Goal: Information Seeking & Learning: Learn about a topic

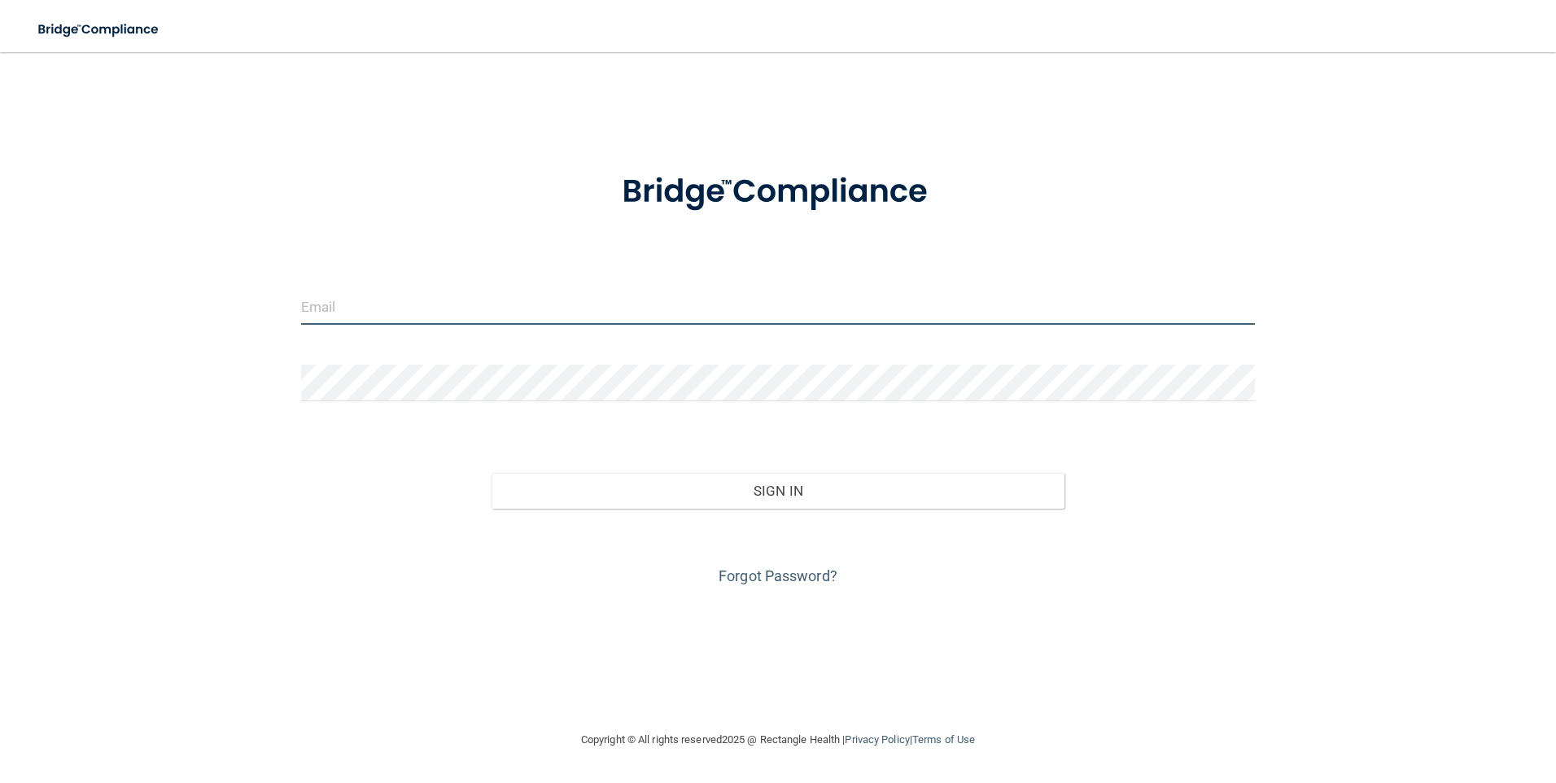
click at [435, 312] on input "email" at bounding box center [778, 306] width 954 height 37
click at [752, 571] on link "Forgot Password?" at bounding box center [777, 575] width 119 height 17
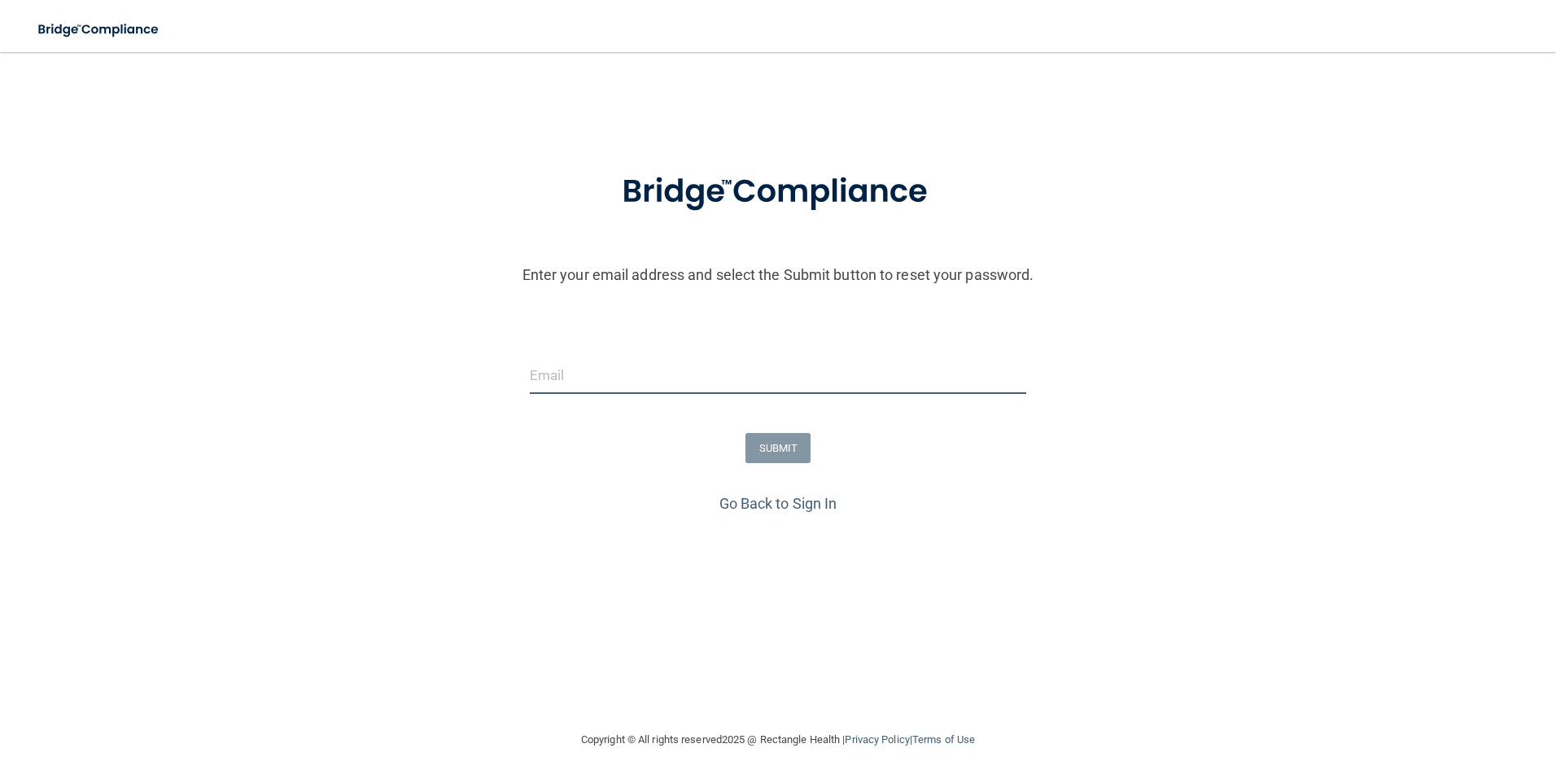
click at [630, 381] on input "email" at bounding box center [778, 375] width 497 height 37
type input "[PERSON_NAME][EMAIL_ADDRESS][PERSON_NAME][DOMAIN_NAME]"
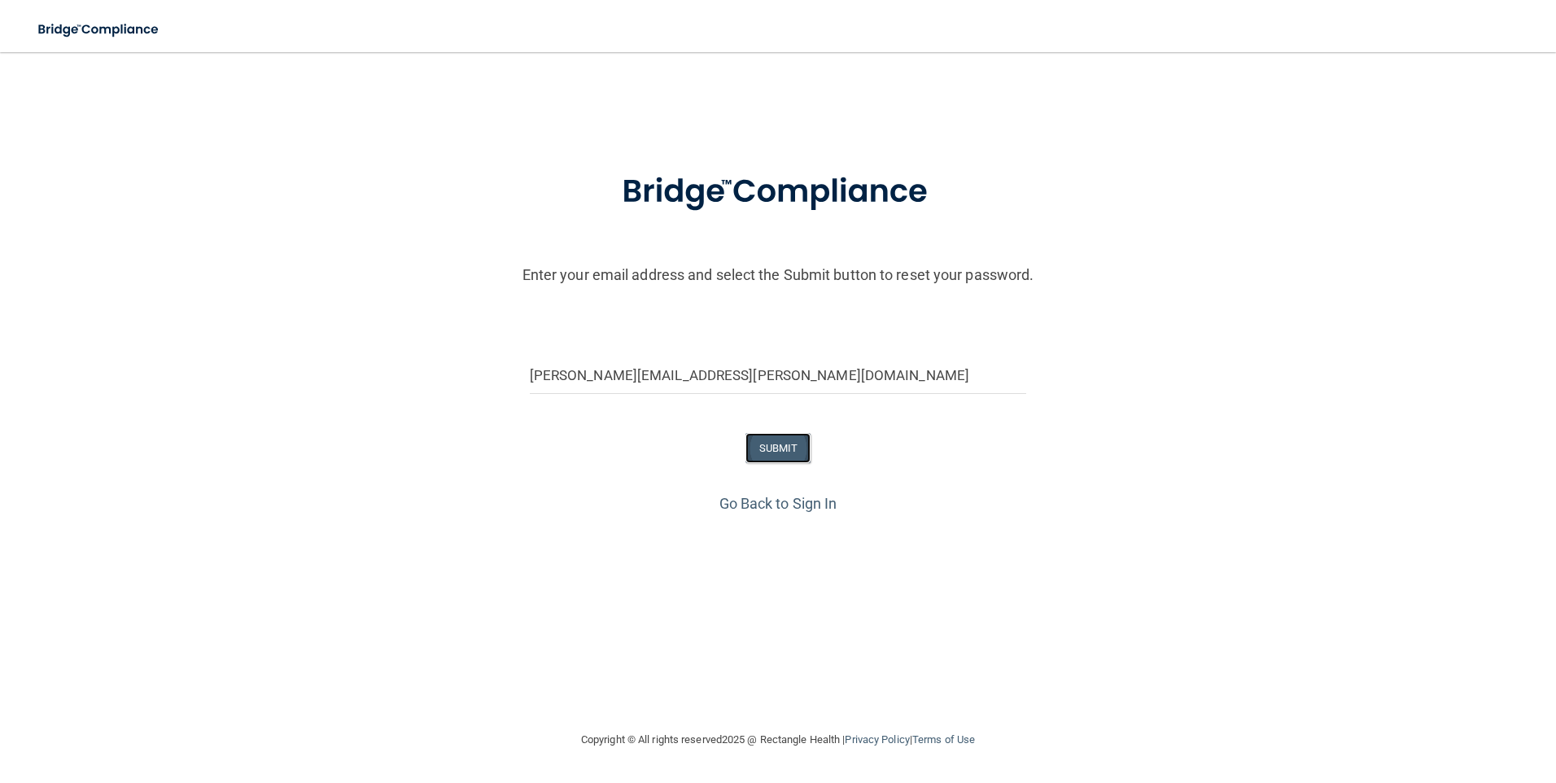
click at [781, 451] on button "SUBMIT" at bounding box center [778, 448] width 66 height 30
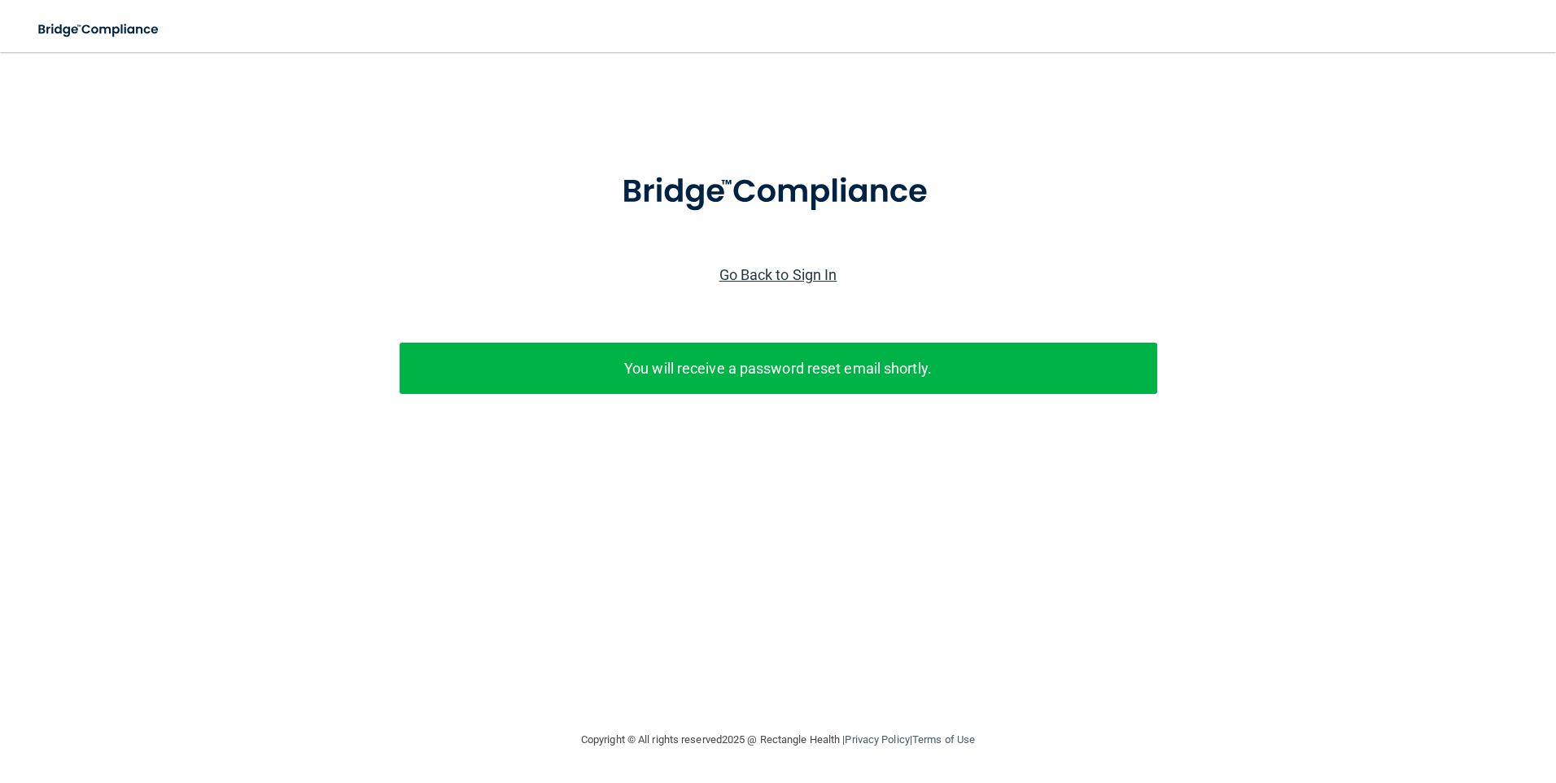
click at [747, 275] on link "Go Back to Sign In" at bounding box center [778, 274] width 118 height 17
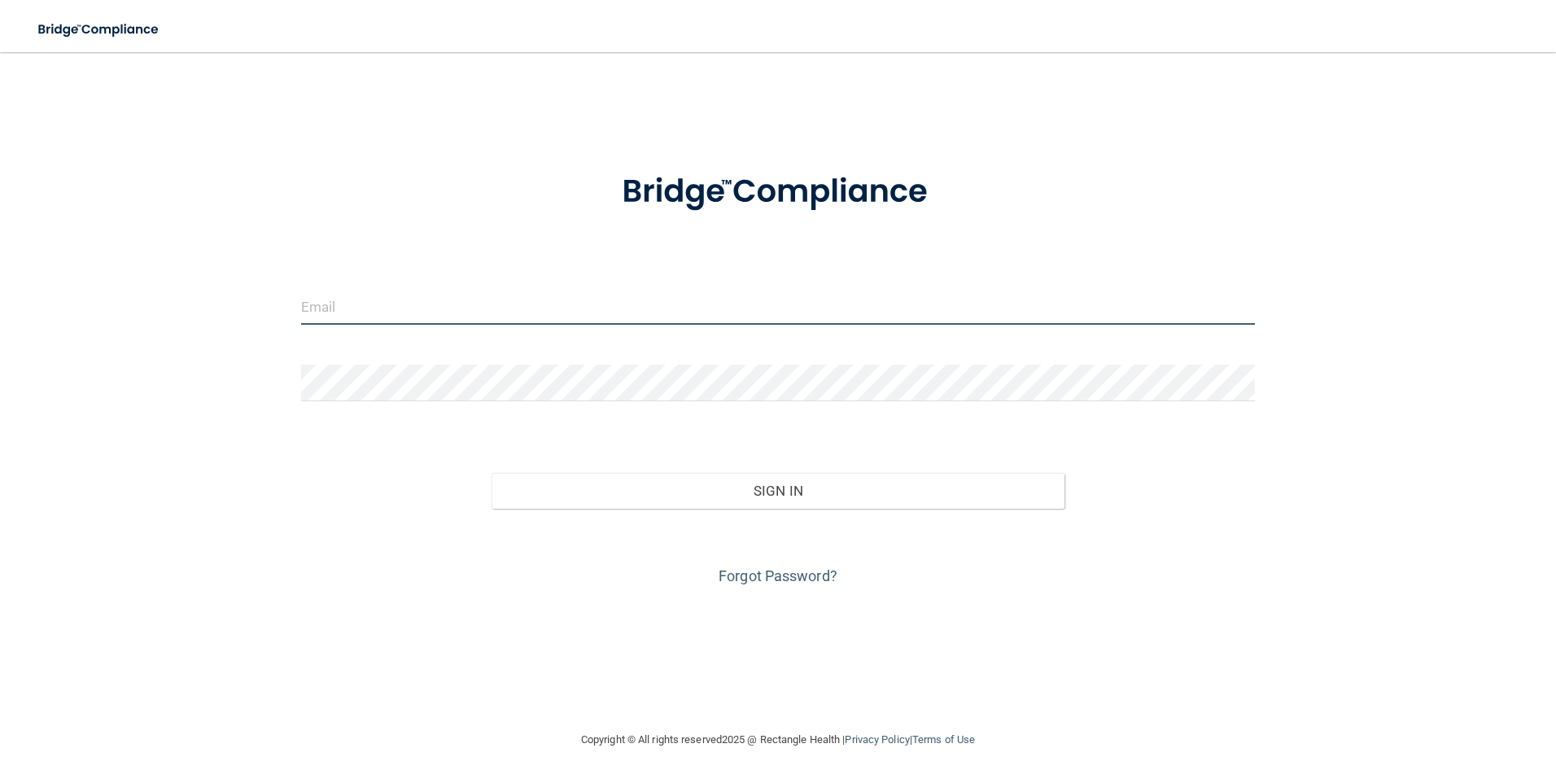
click at [406, 312] on input "email" at bounding box center [778, 306] width 954 height 37
type input "[PERSON_NAME][EMAIL_ADDRESS][PERSON_NAME][DOMAIN_NAME]"
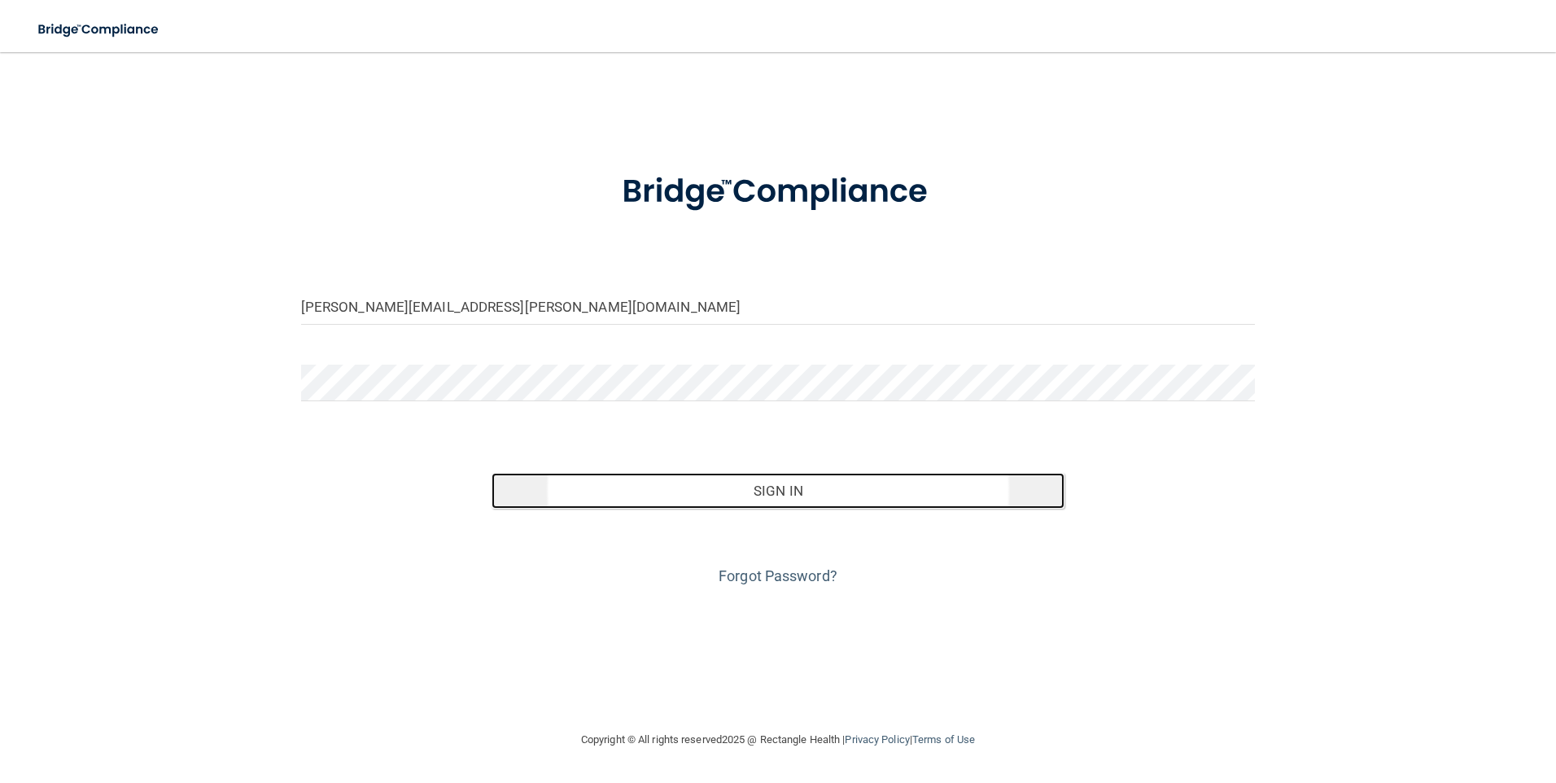
click at [631, 501] on button "Sign In" at bounding box center [777, 491] width 573 height 36
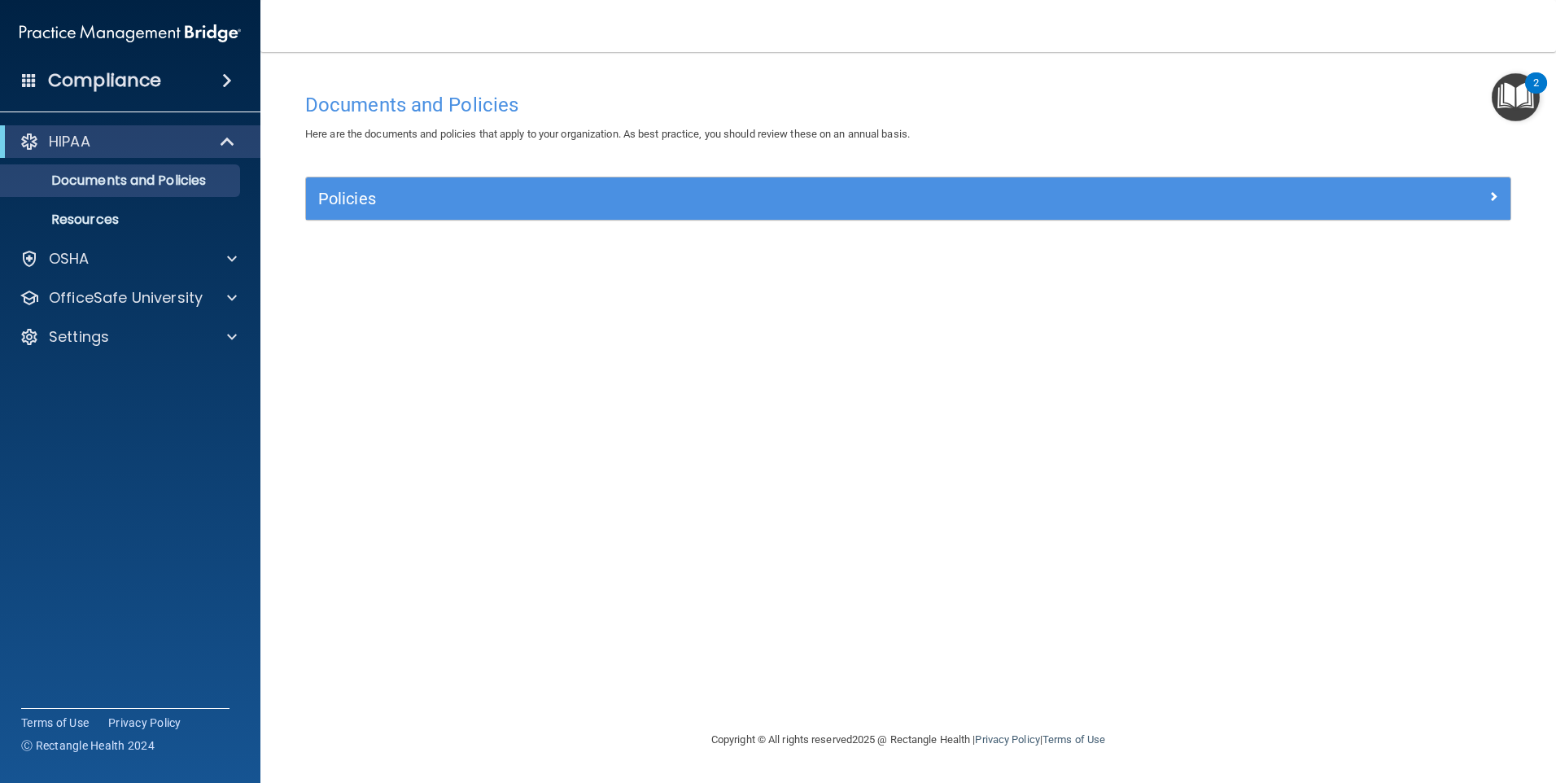
click at [226, 80] on span at bounding box center [227, 81] width 10 height 20
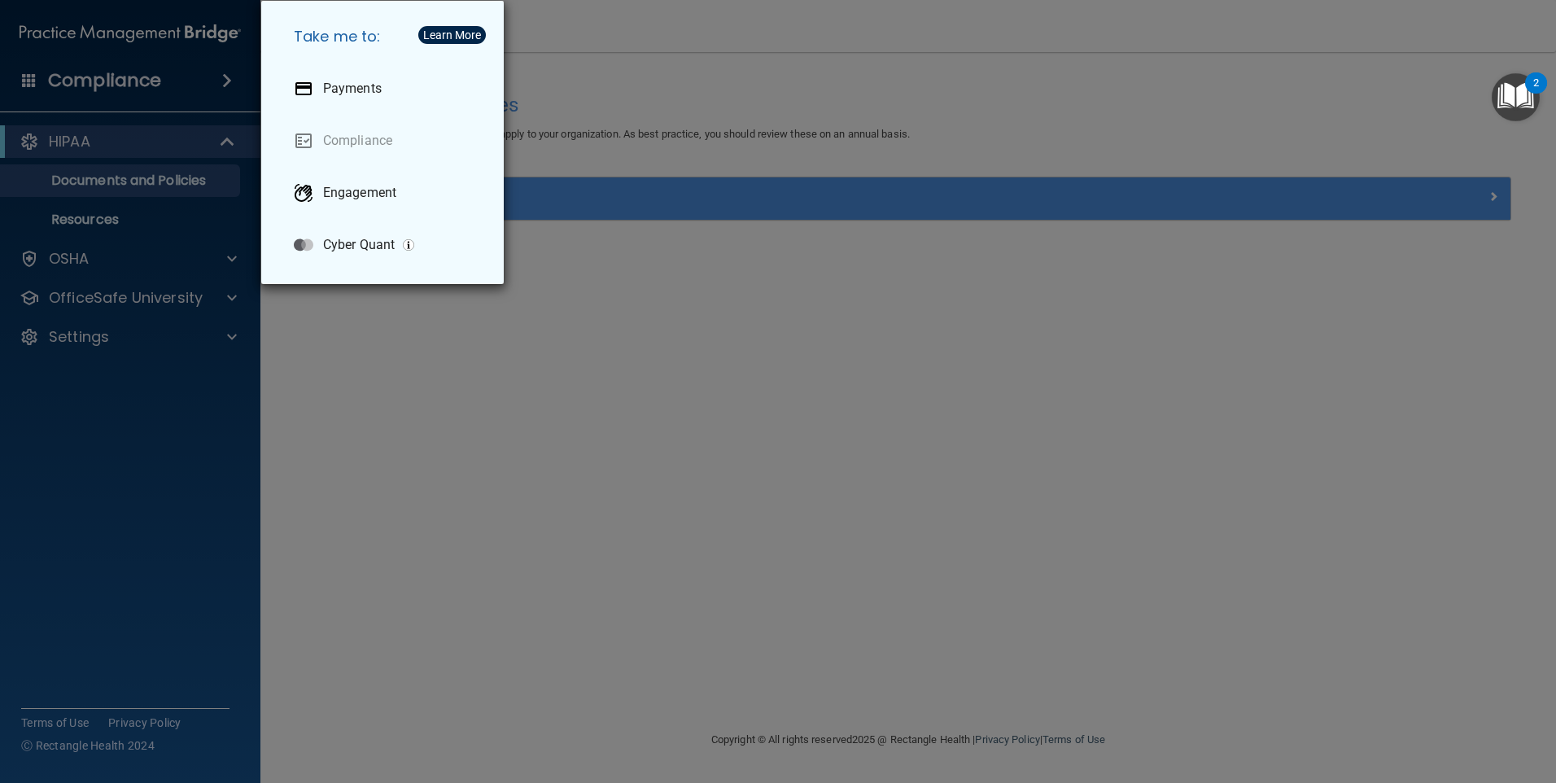
click at [152, 181] on div "Take me to: Payments Compliance Engagement Cyber Quant" at bounding box center [778, 391] width 1556 height 783
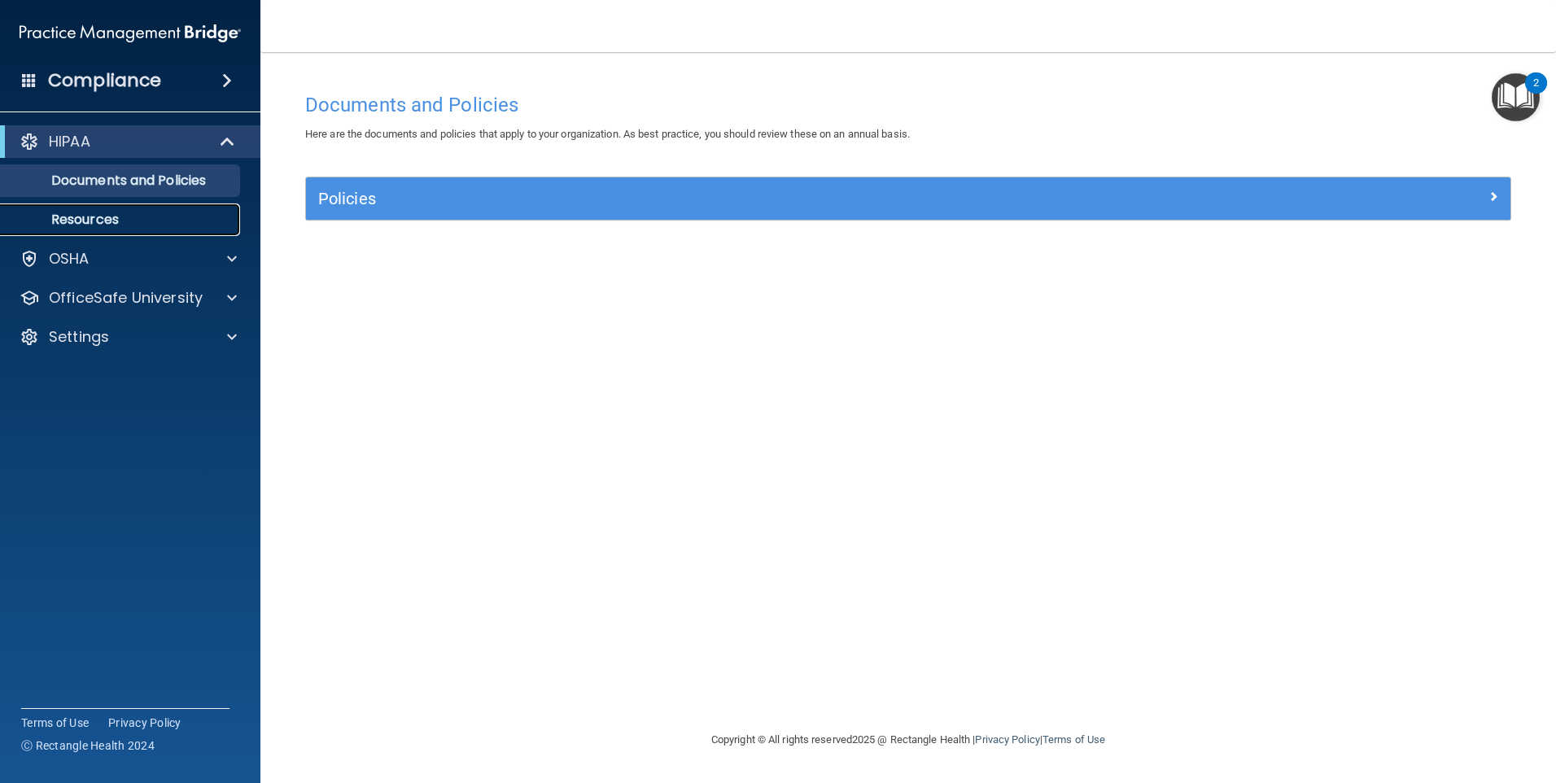
click at [115, 215] on p "Resources" at bounding box center [122, 220] width 222 height 16
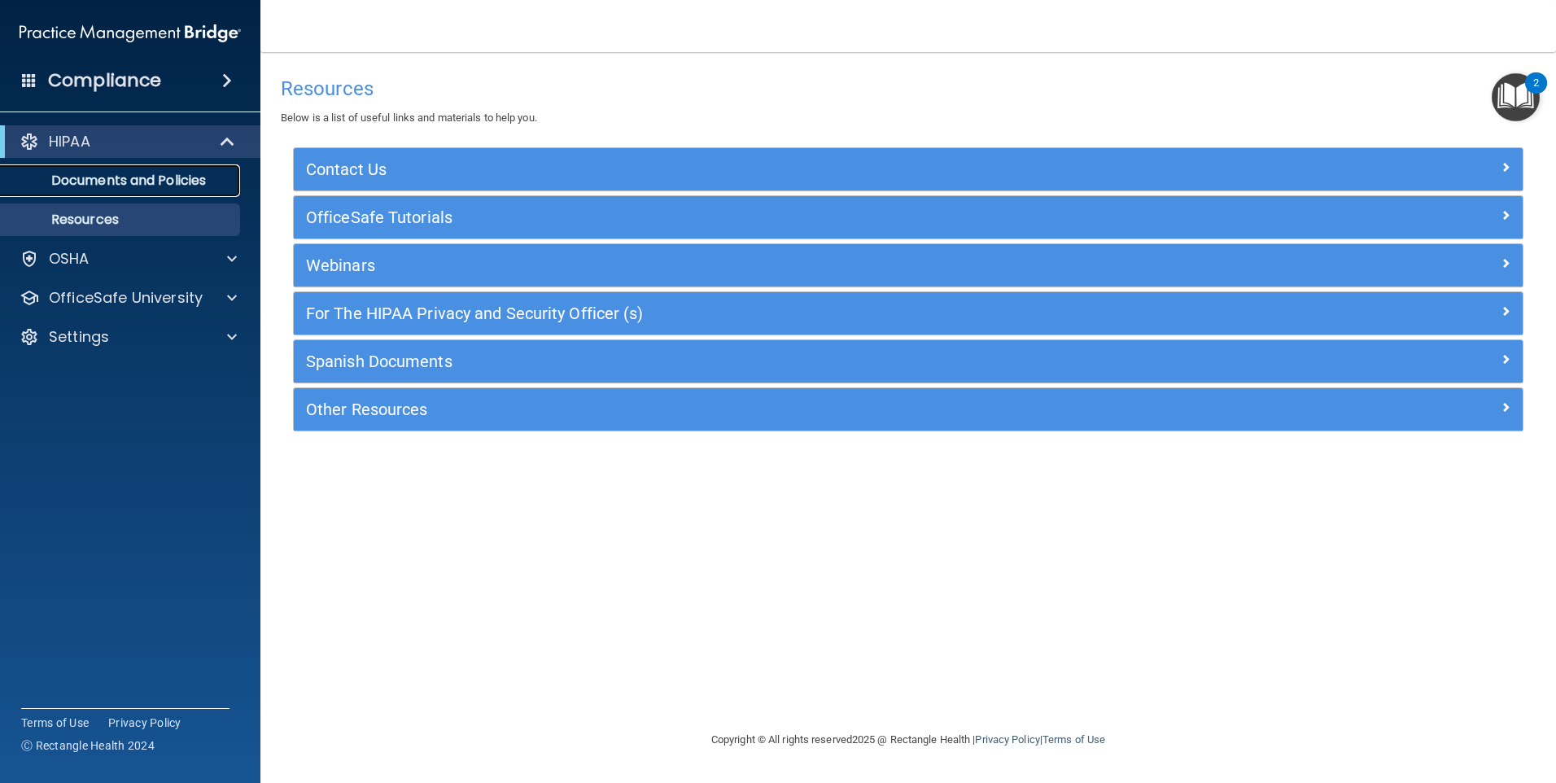
click at [128, 177] on p "Documents and Policies" at bounding box center [122, 181] width 222 height 16
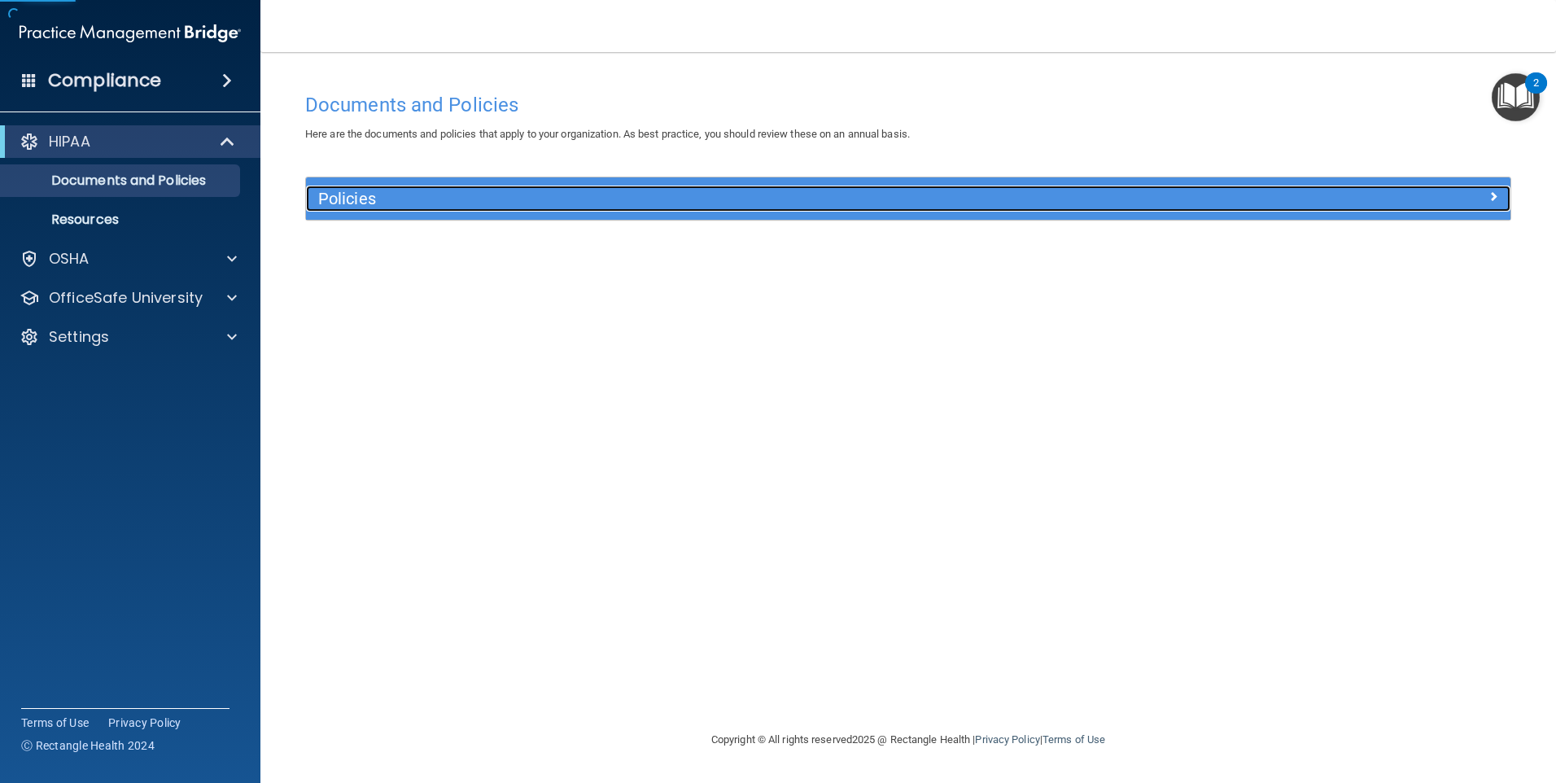
click at [348, 190] on h5 "Policies" at bounding box center [757, 199] width 879 height 18
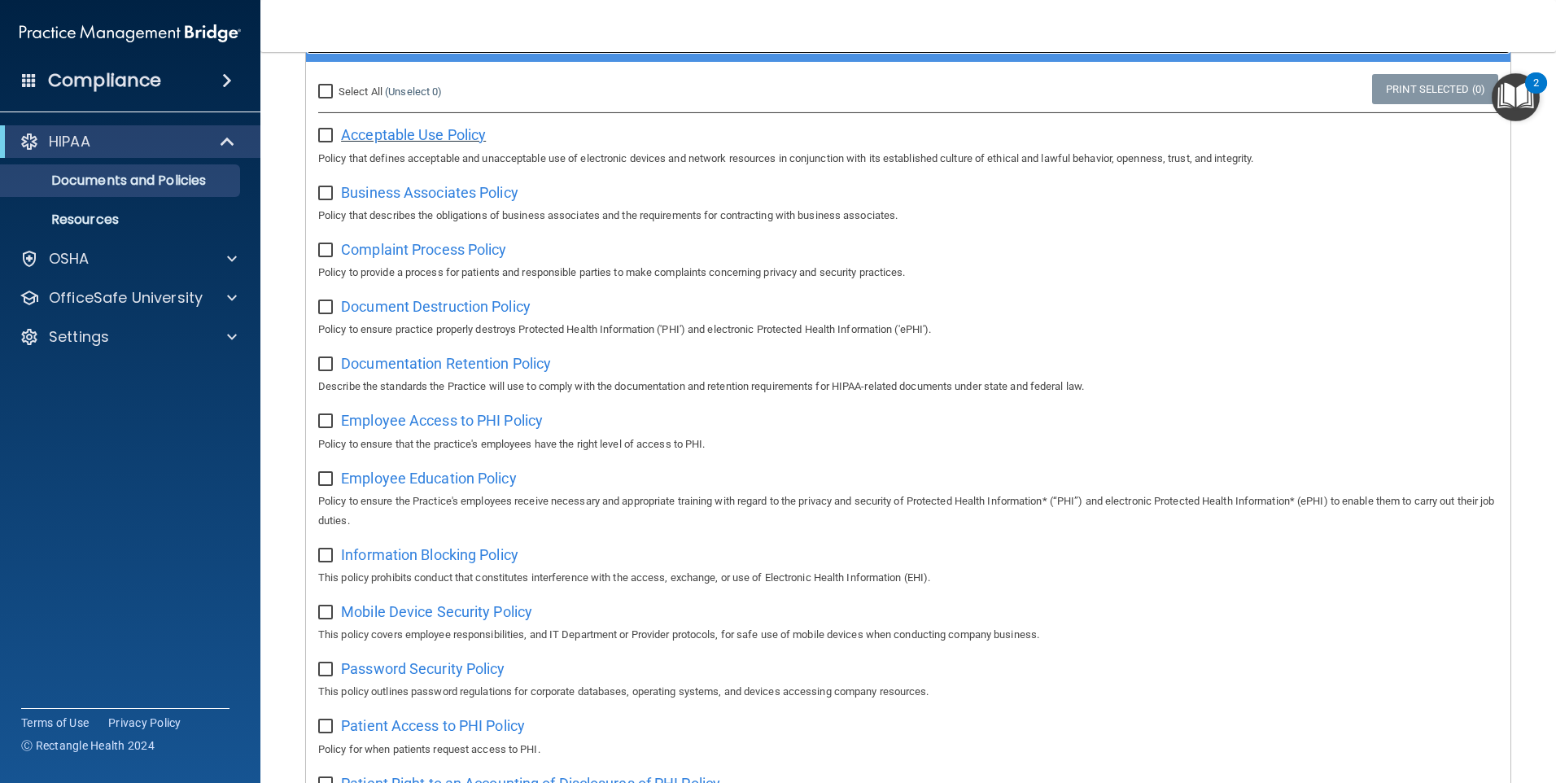
scroll to position [36, 0]
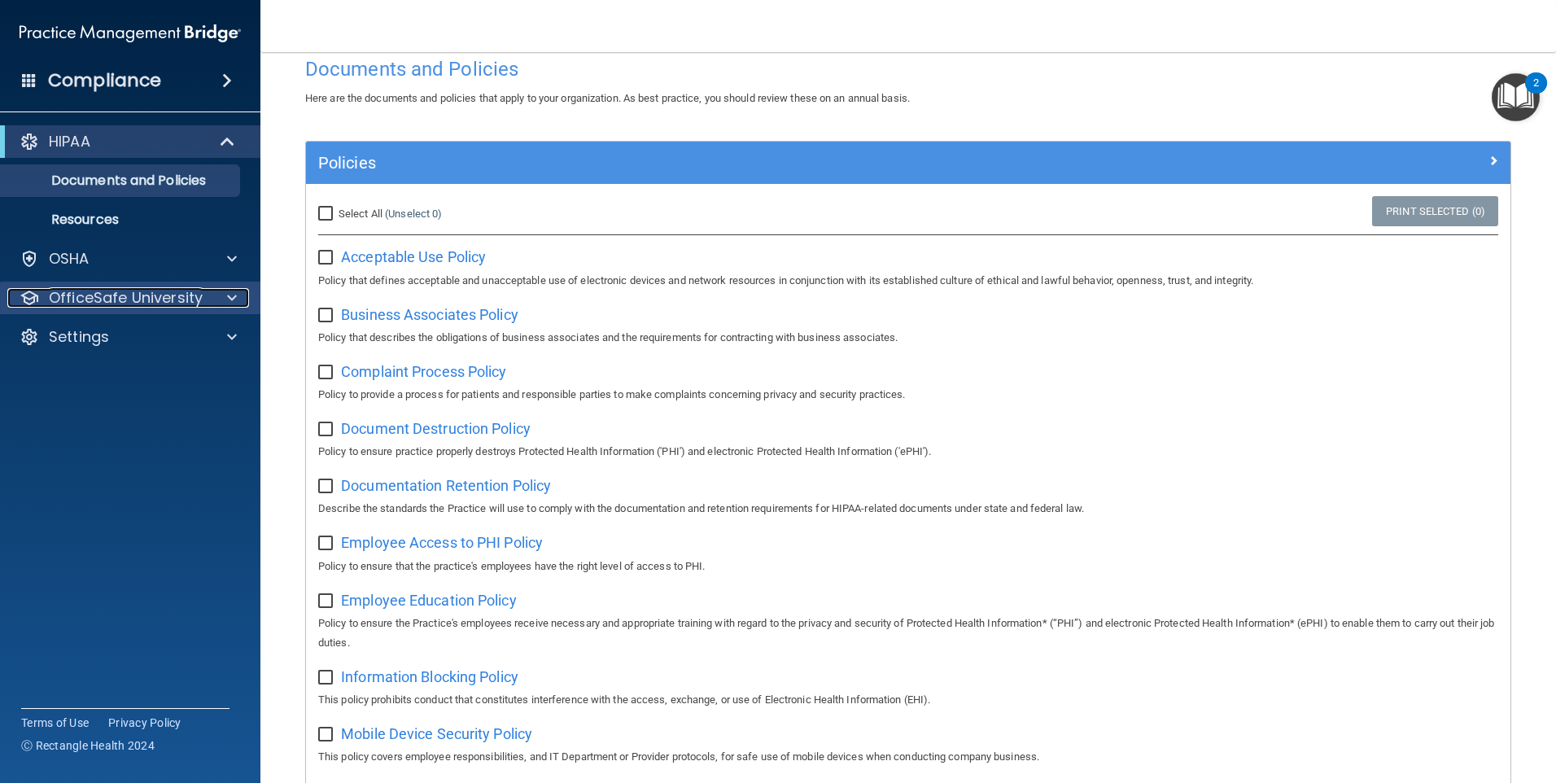
click at [178, 299] on p "OfficeSafe University" at bounding box center [126, 298] width 154 height 20
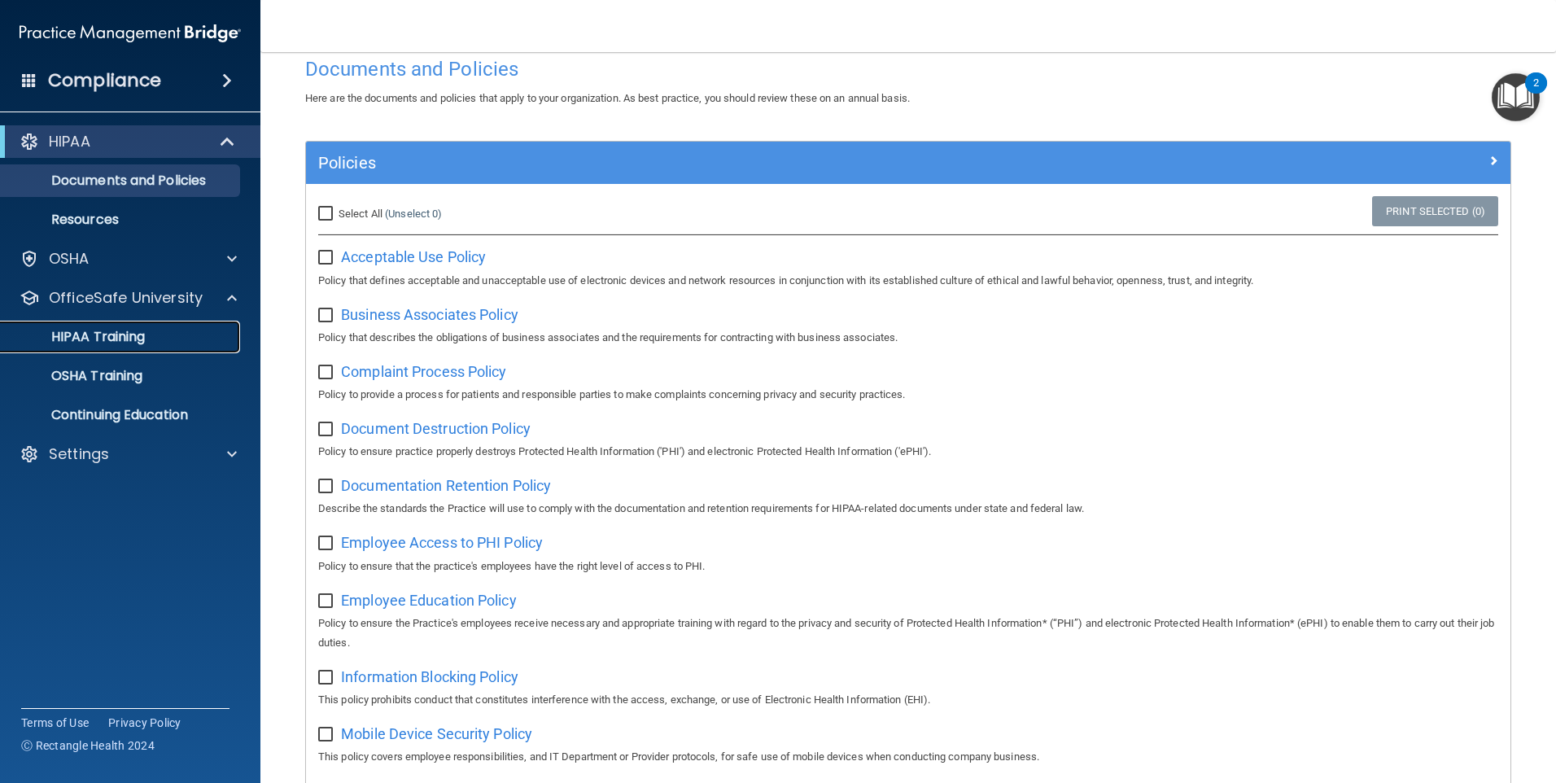
click at [96, 338] on p "HIPAA Training" at bounding box center [78, 337] width 134 height 16
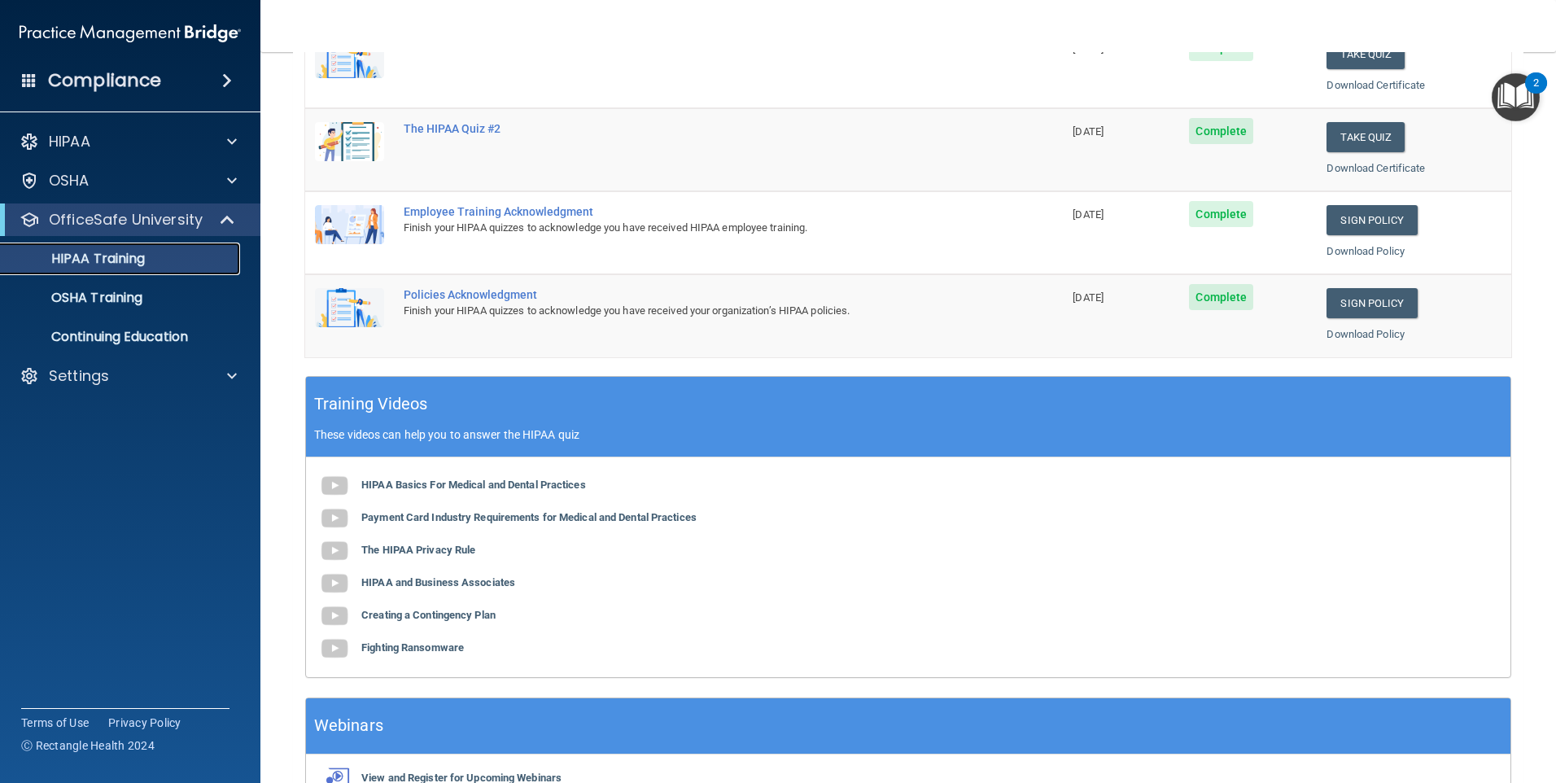
scroll to position [443, 0]
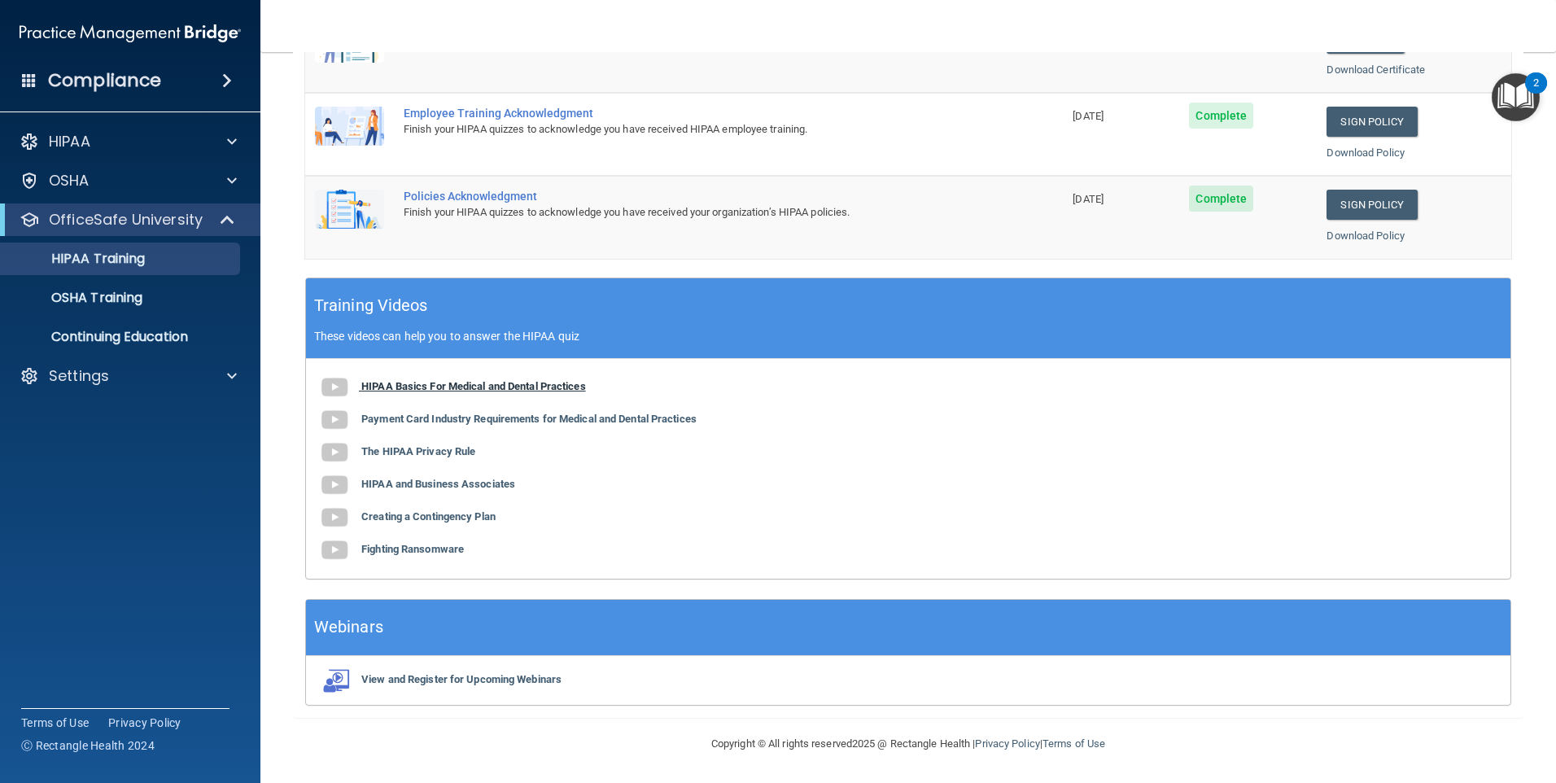
click at [412, 387] on b "HIPAA Basics For Medical and Dental Practices" at bounding box center [473, 386] width 225 height 12
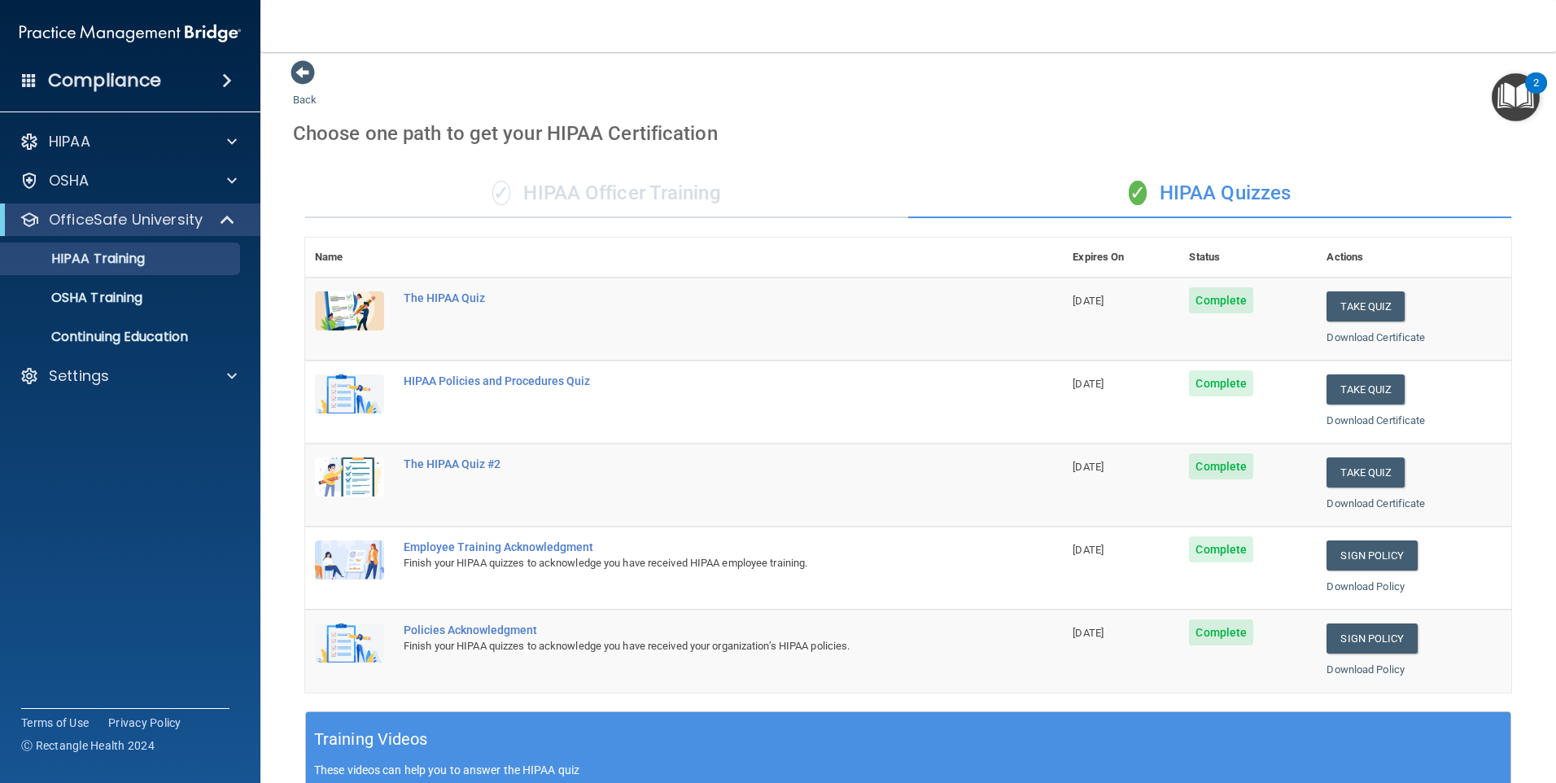
scroll to position [0, 0]
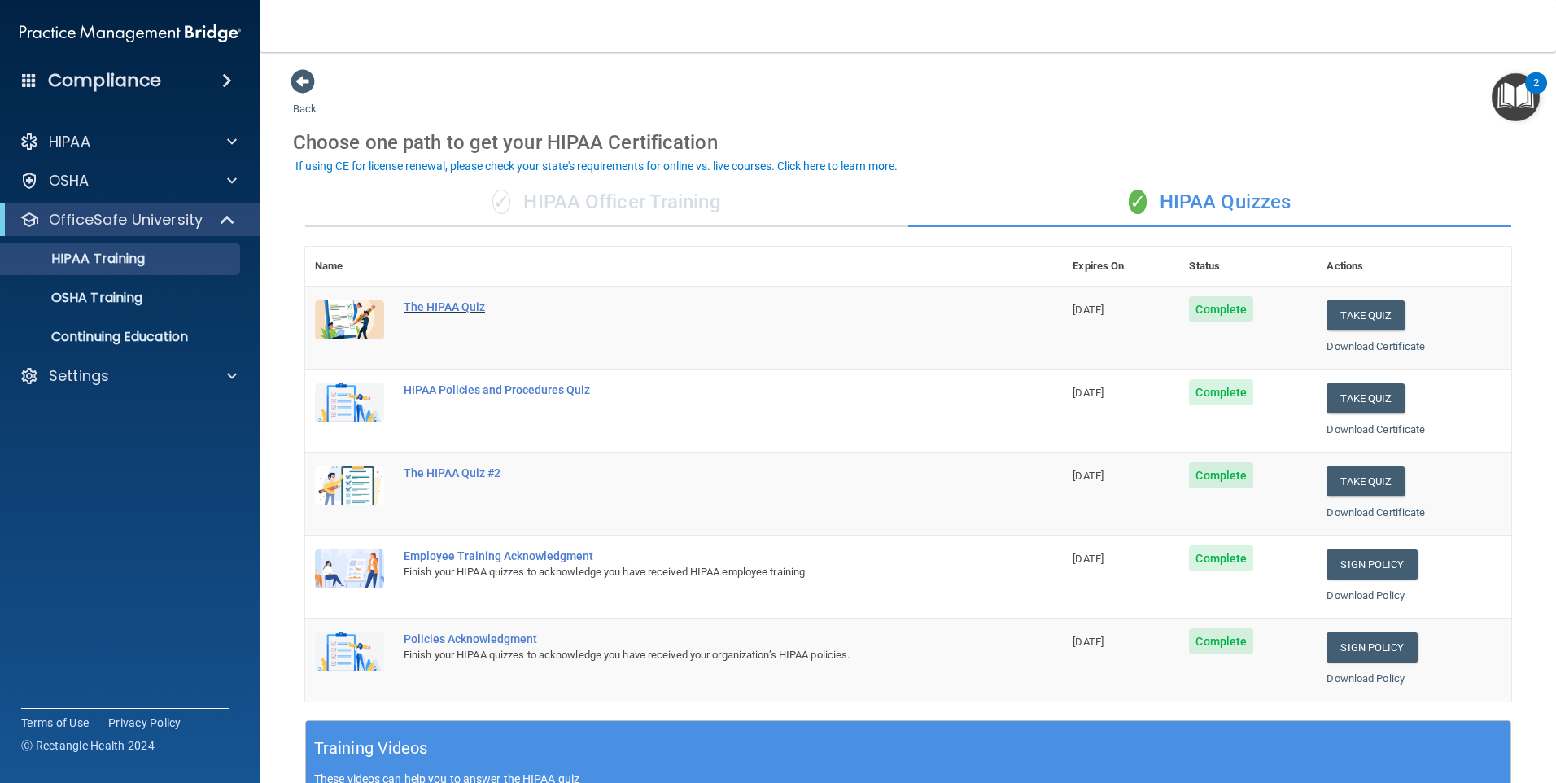
click at [425, 304] on div "The HIPAA Quiz" at bounding box center [693, 306] width 578 height 13
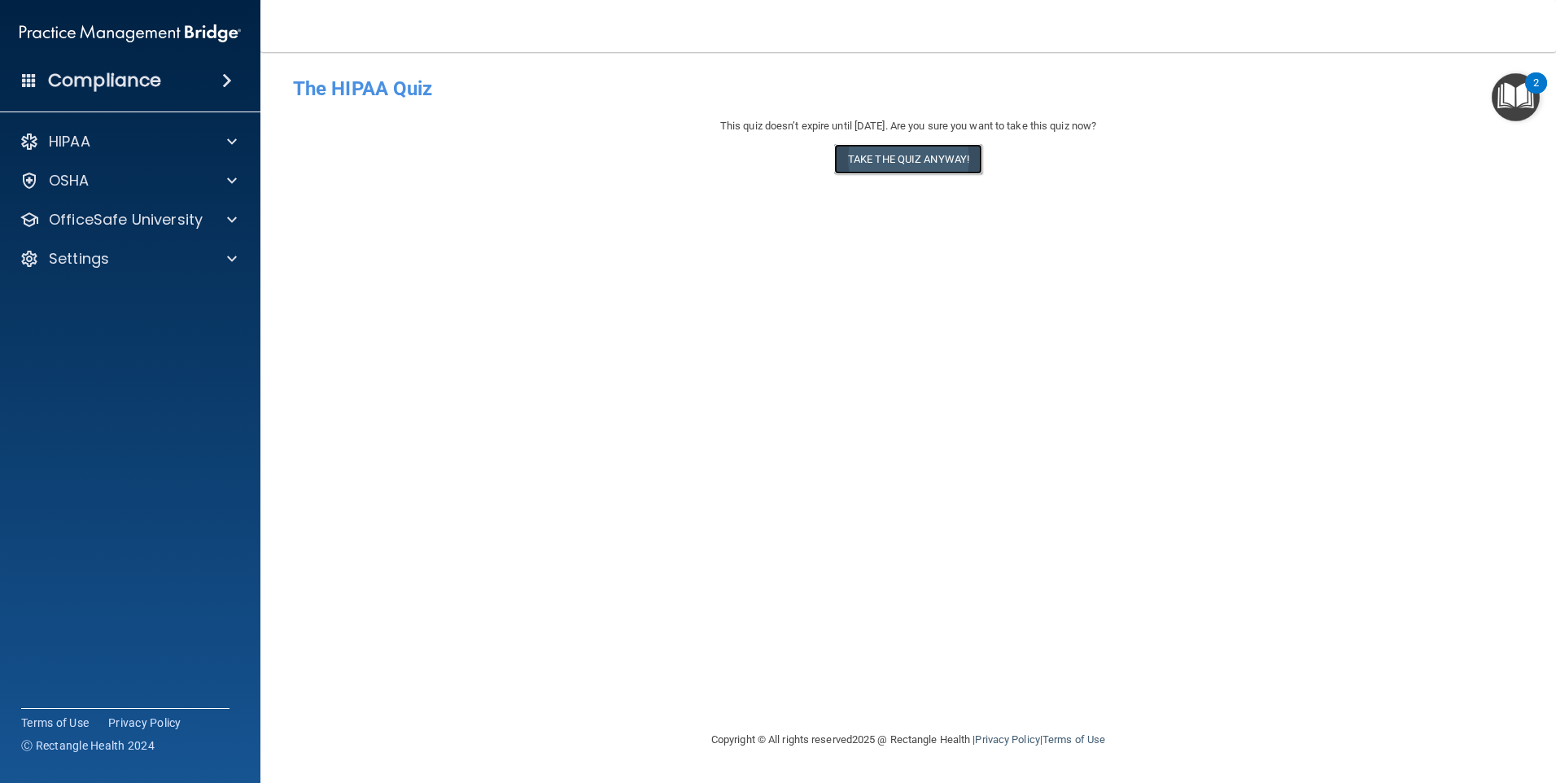
click at [893, 159] on button "Take the quiz anyway!" at bounding box center [908, 159] width 148 height 30
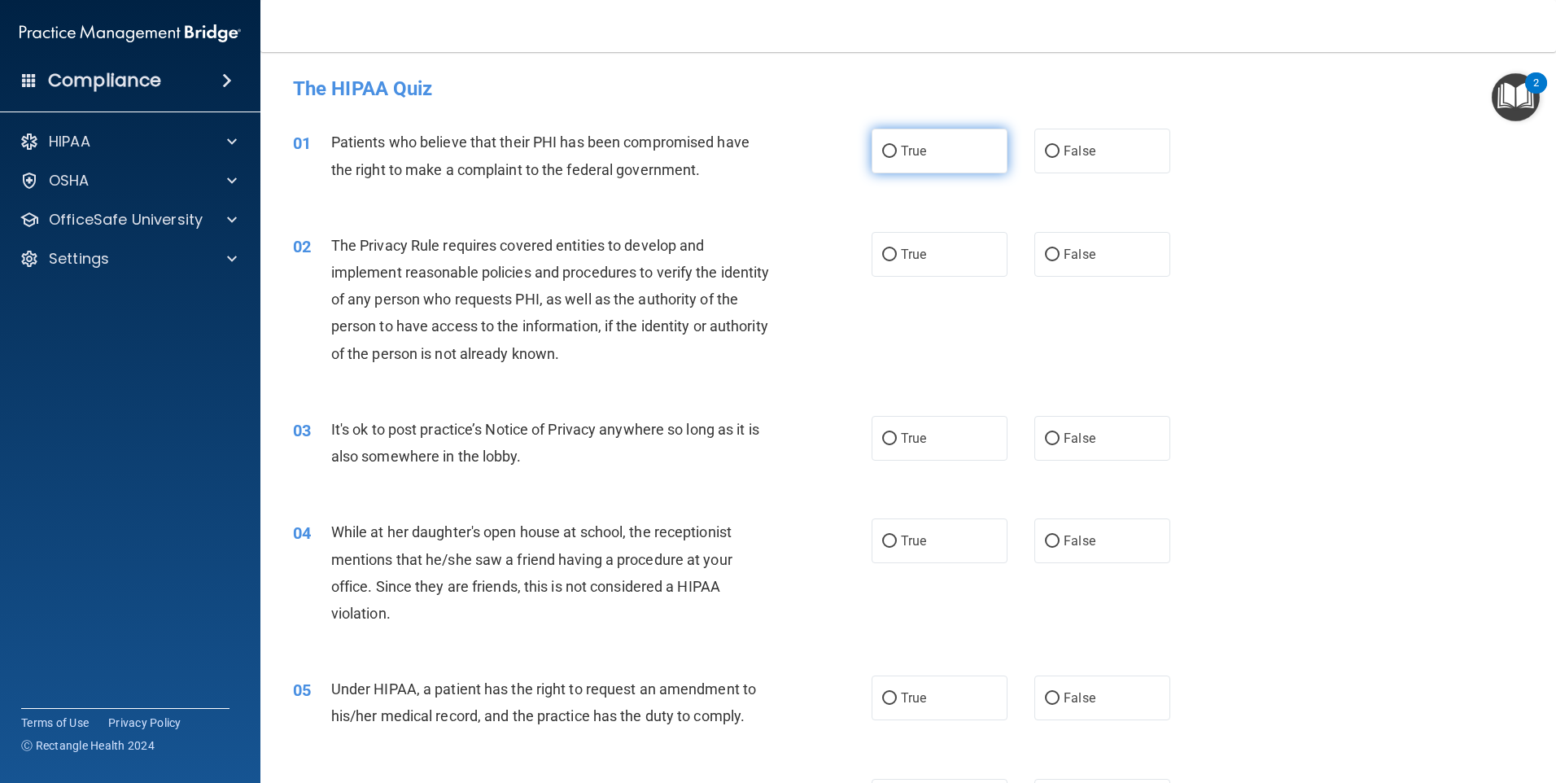
click at [882, 150] on input "True" at bounding box center [889, 152] width 15 height 12
radio input "true"
click at [882, 254] on input "True" at bounding box center [889, 255] width 15 height 12
radio input "true"
click at [882, 440] on input "True" at bounding box center [889, 439] width 15 height 12
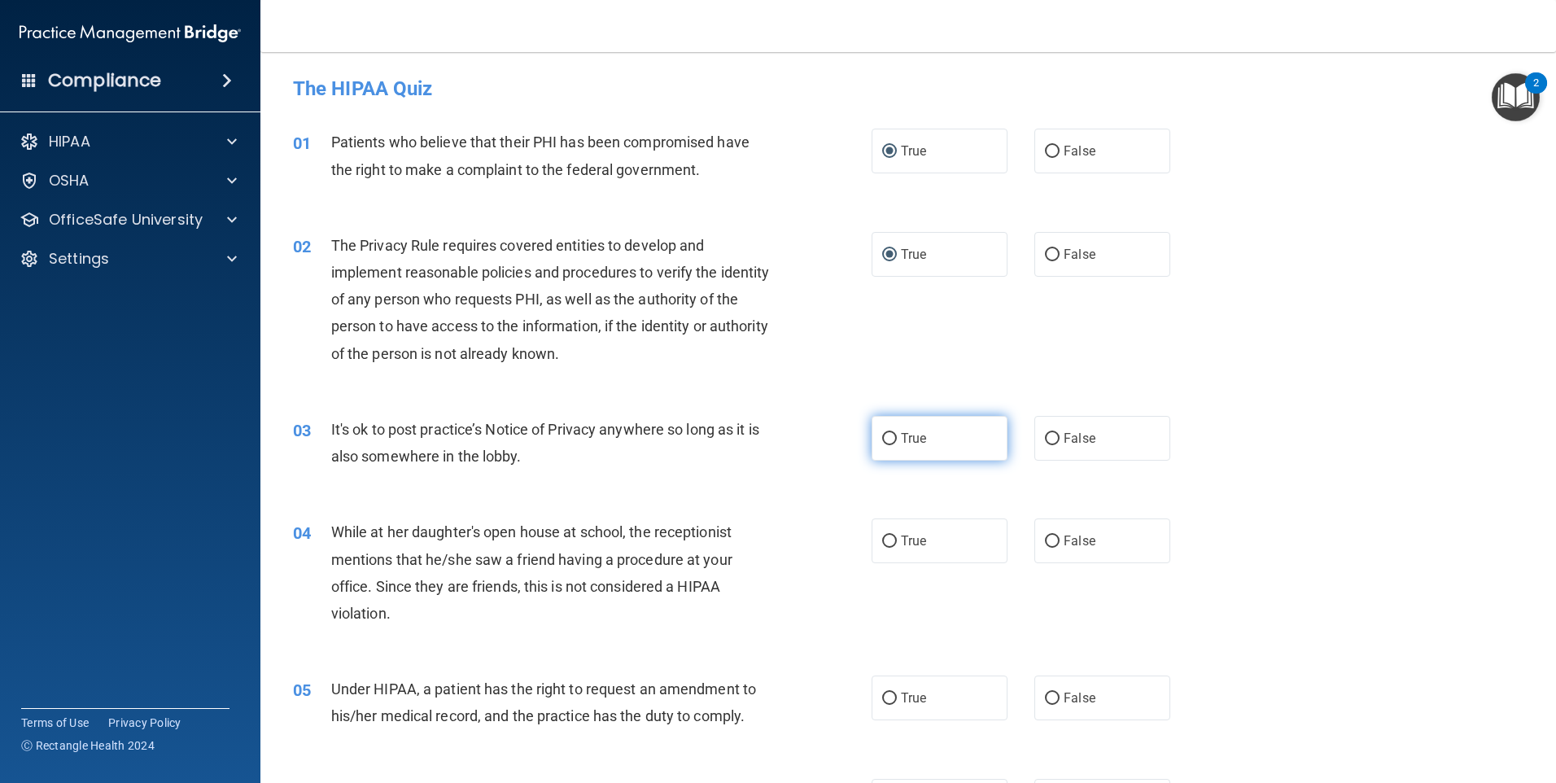
radio input "true"
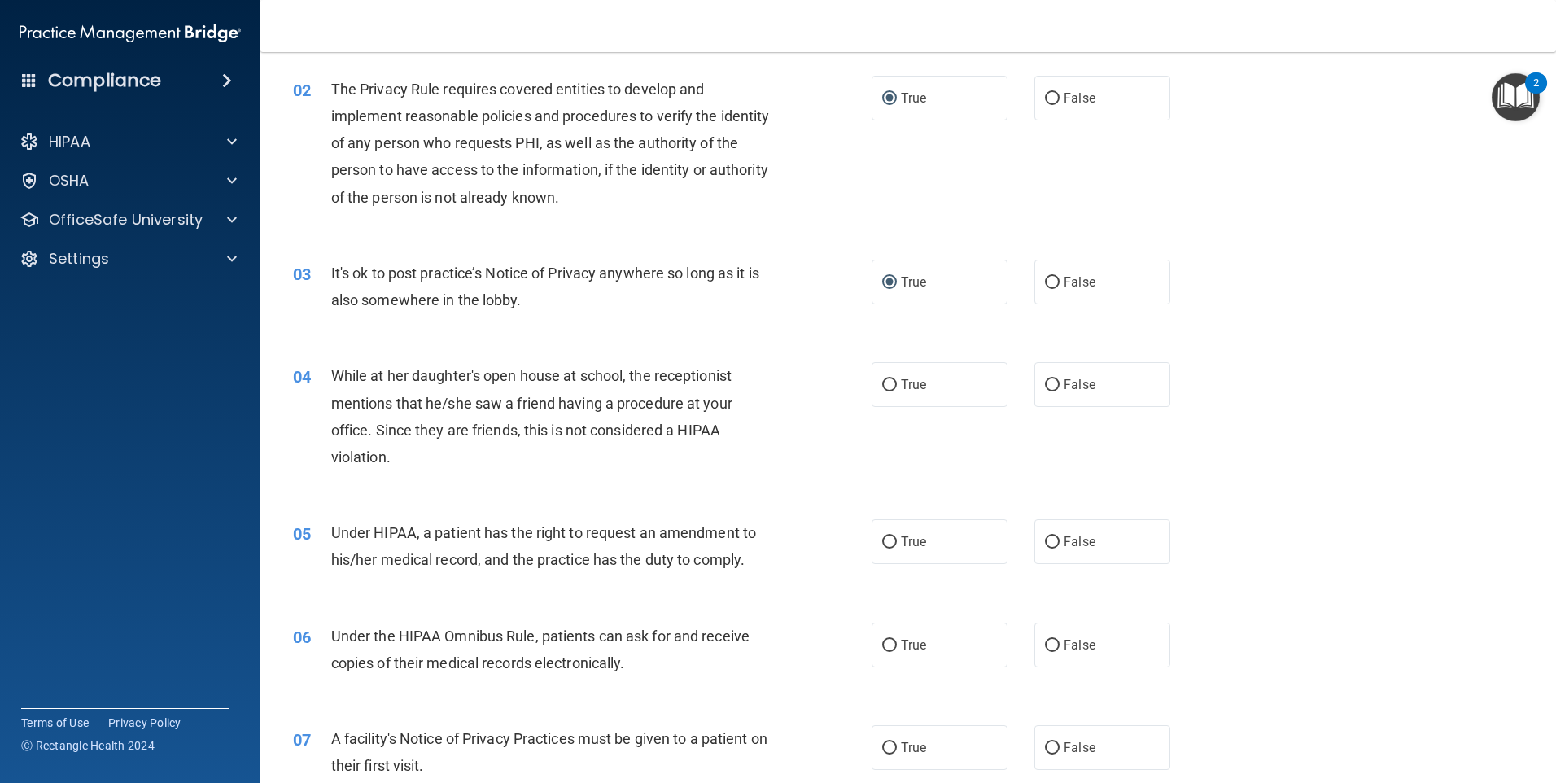
scroll to position [163, 0]
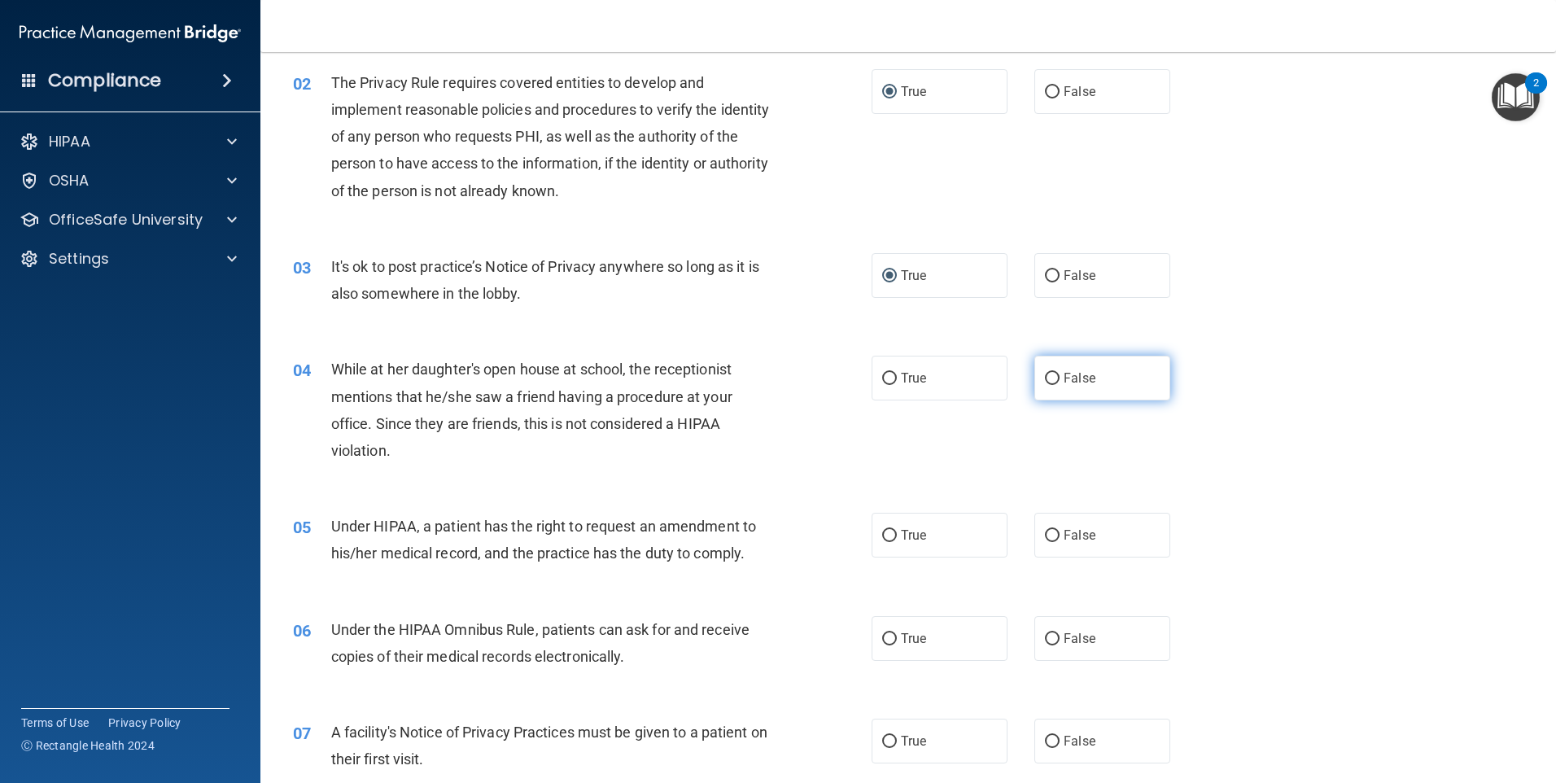
click at [1063, 371] on span "False" at bounding box center [1079, 377] width 32 height 15
click at [1056, 373] on input "False" at bounding box center [1052, 379] width 15 height 12
radio input "true"
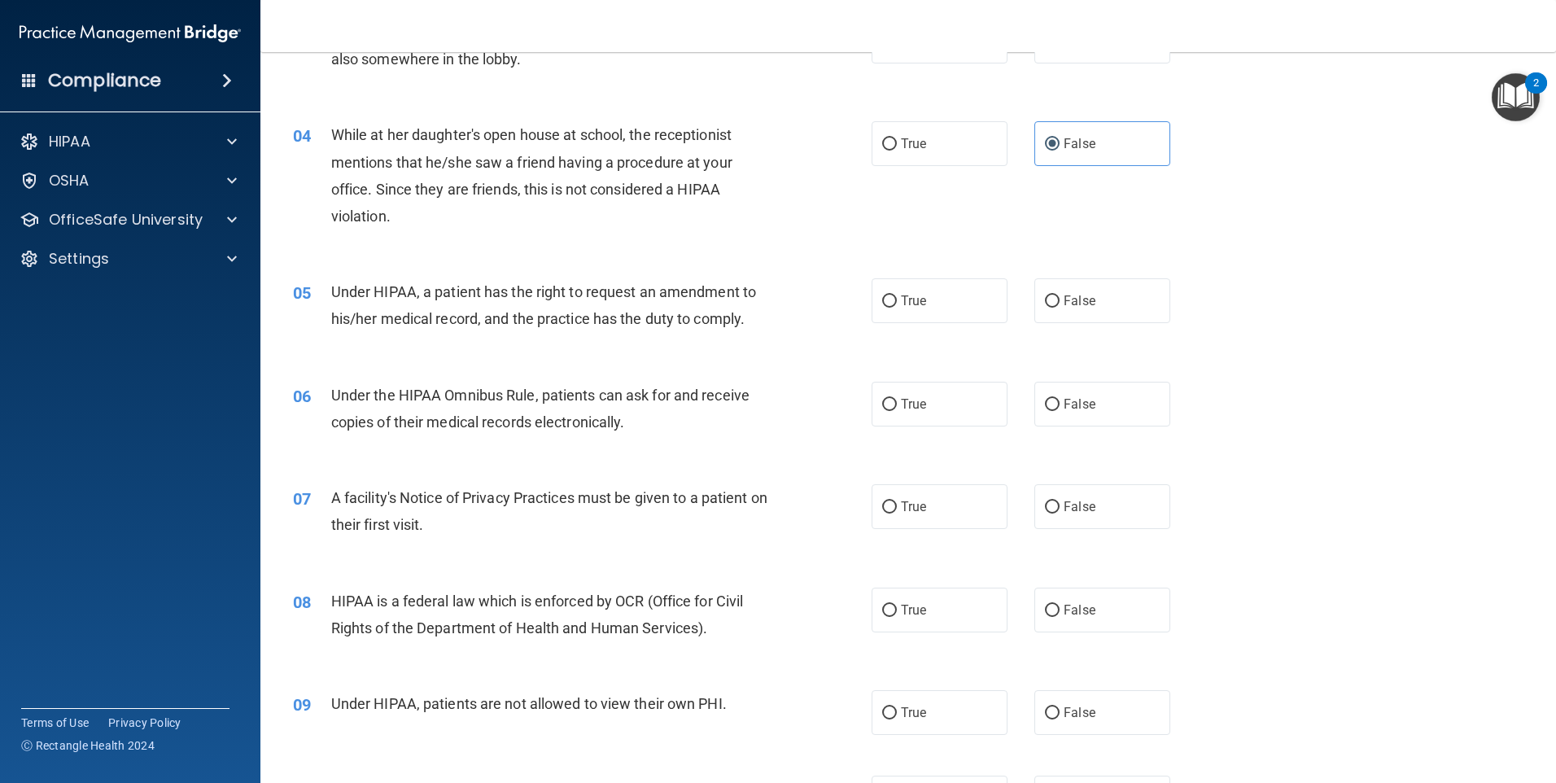
scroll to position [407, 0]
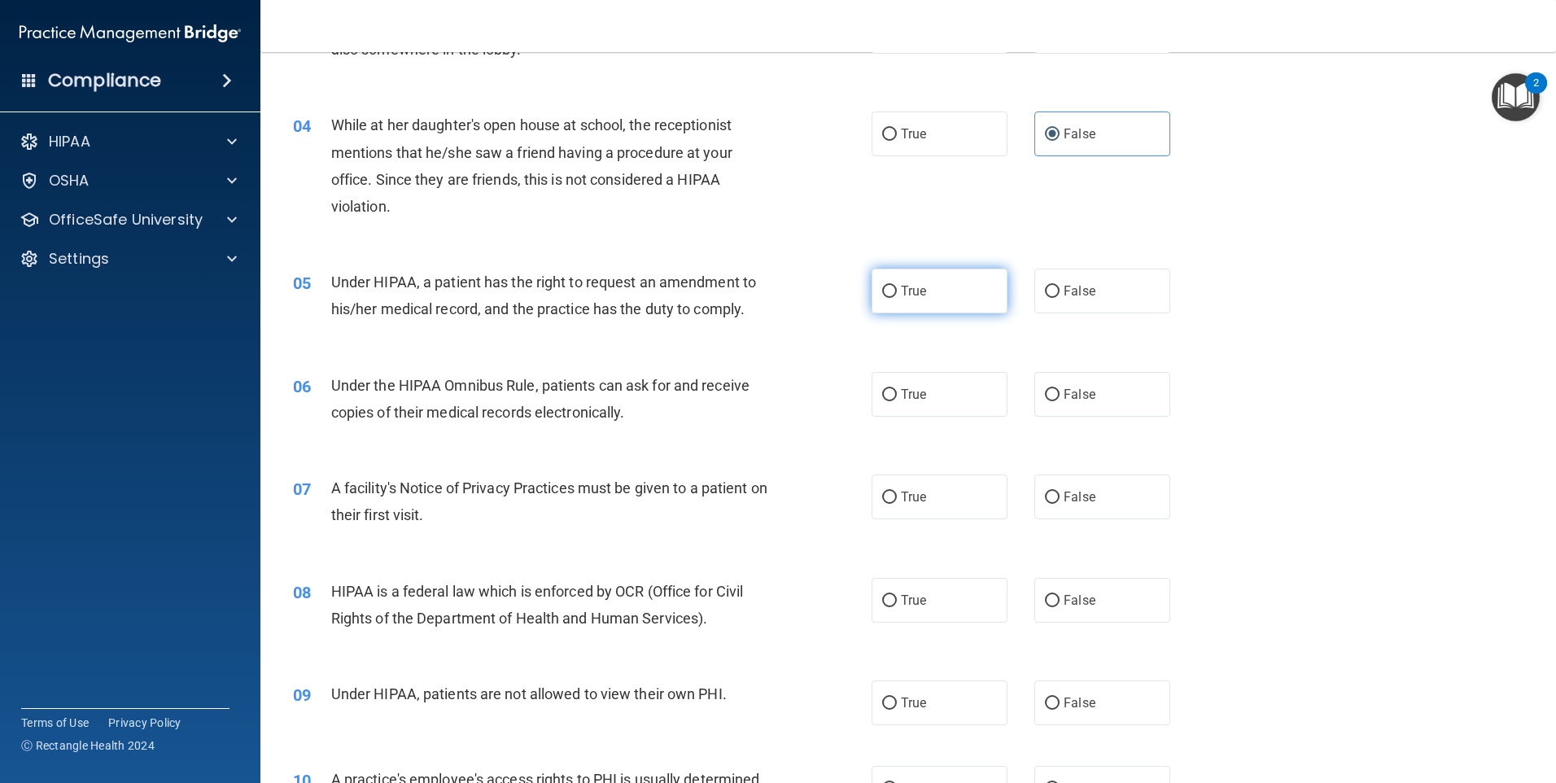
click at [885, 294] on input "True" at bounding box center [889, 292] width 15 height 12
radio input "true"
click at [889, 393] on input "True" at bounding box center [889, 395] width 15 height 12
radio input "true"
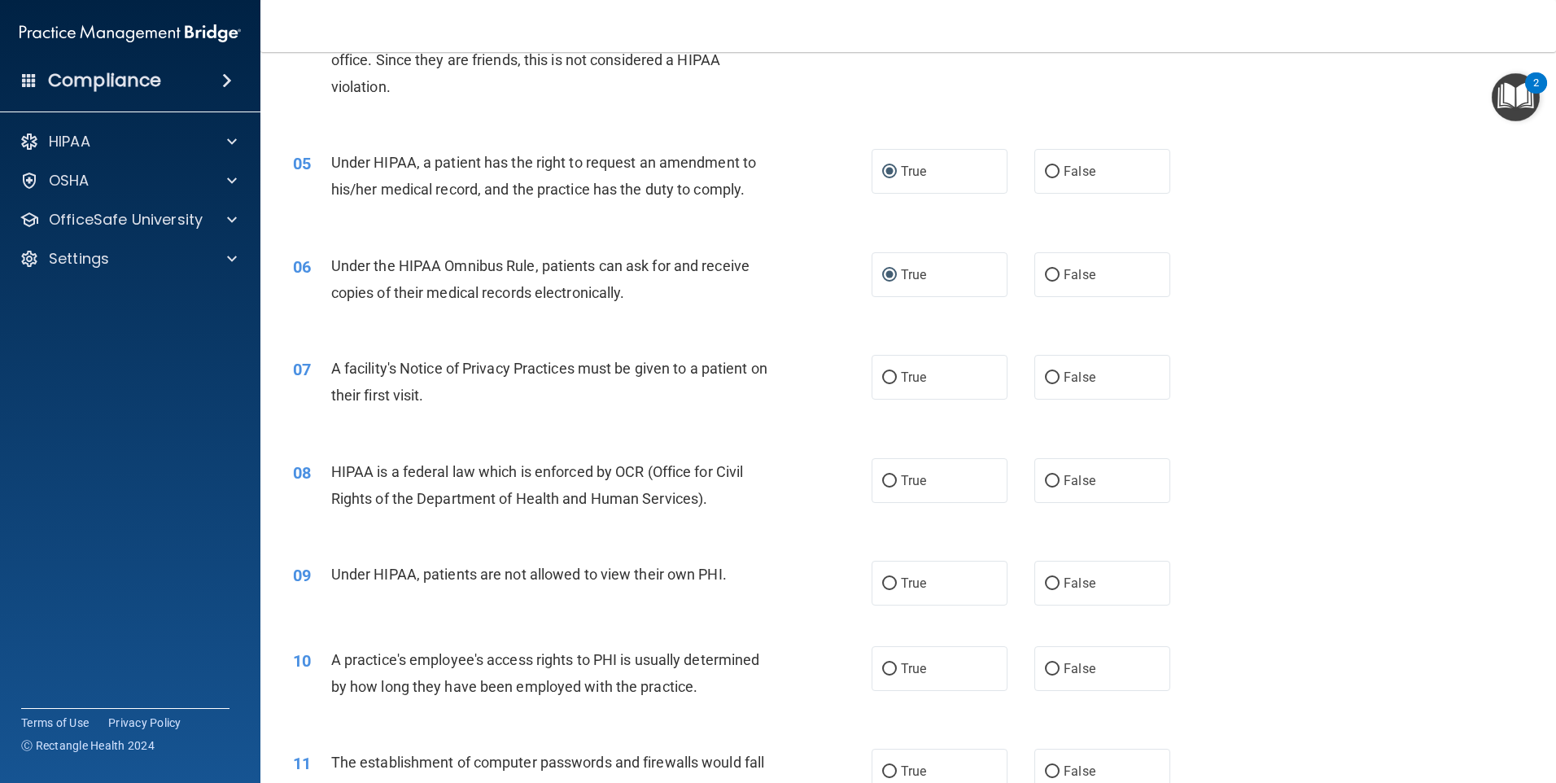
scroll to position [570, 0]
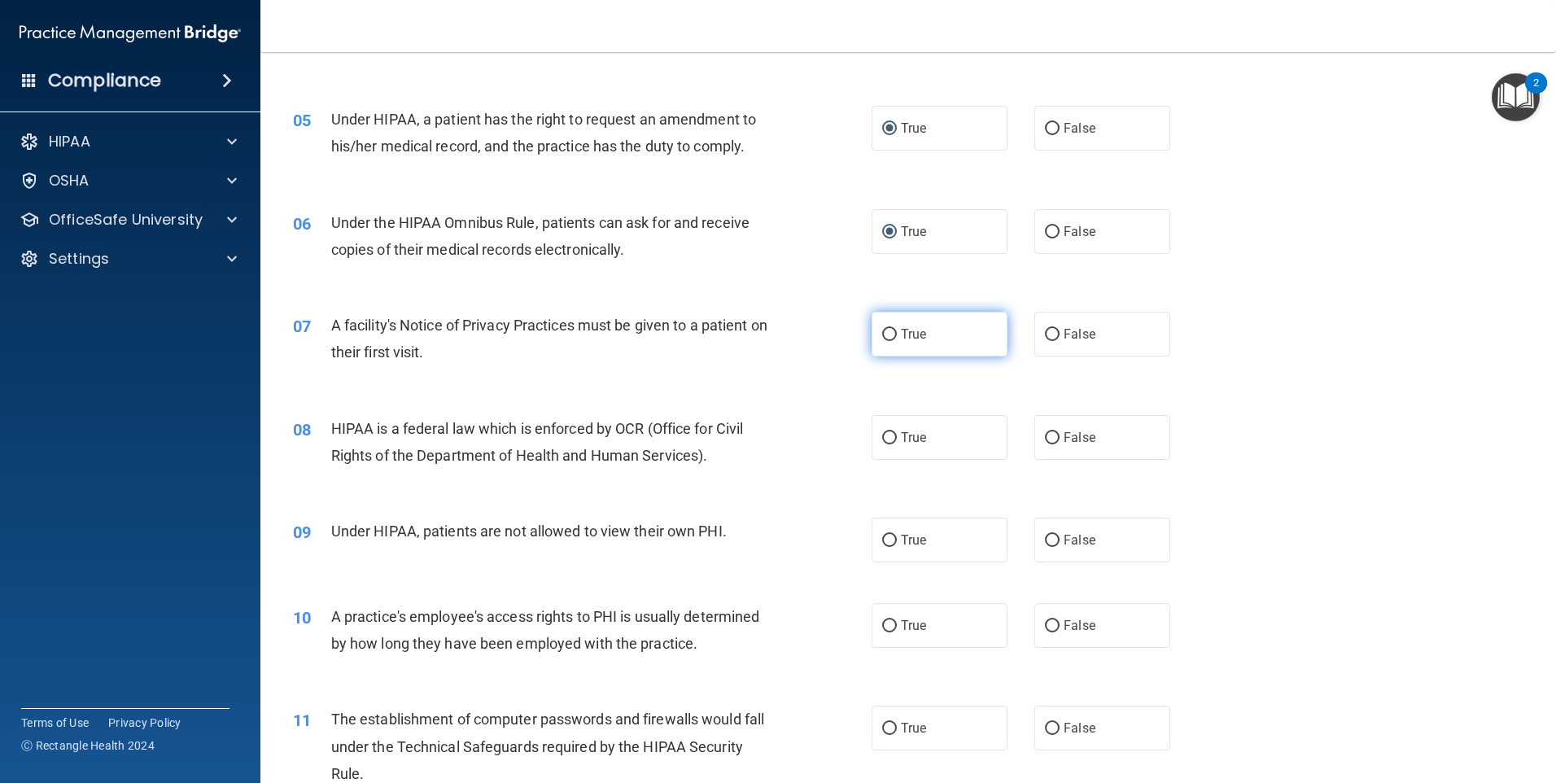
click at [901, 325] on label "True" at bounding box center [939, 334] width 136 height 45
click at [897, 329] on input "True" at bounding box center [889, 335] width 15 height 12
radio input "true"
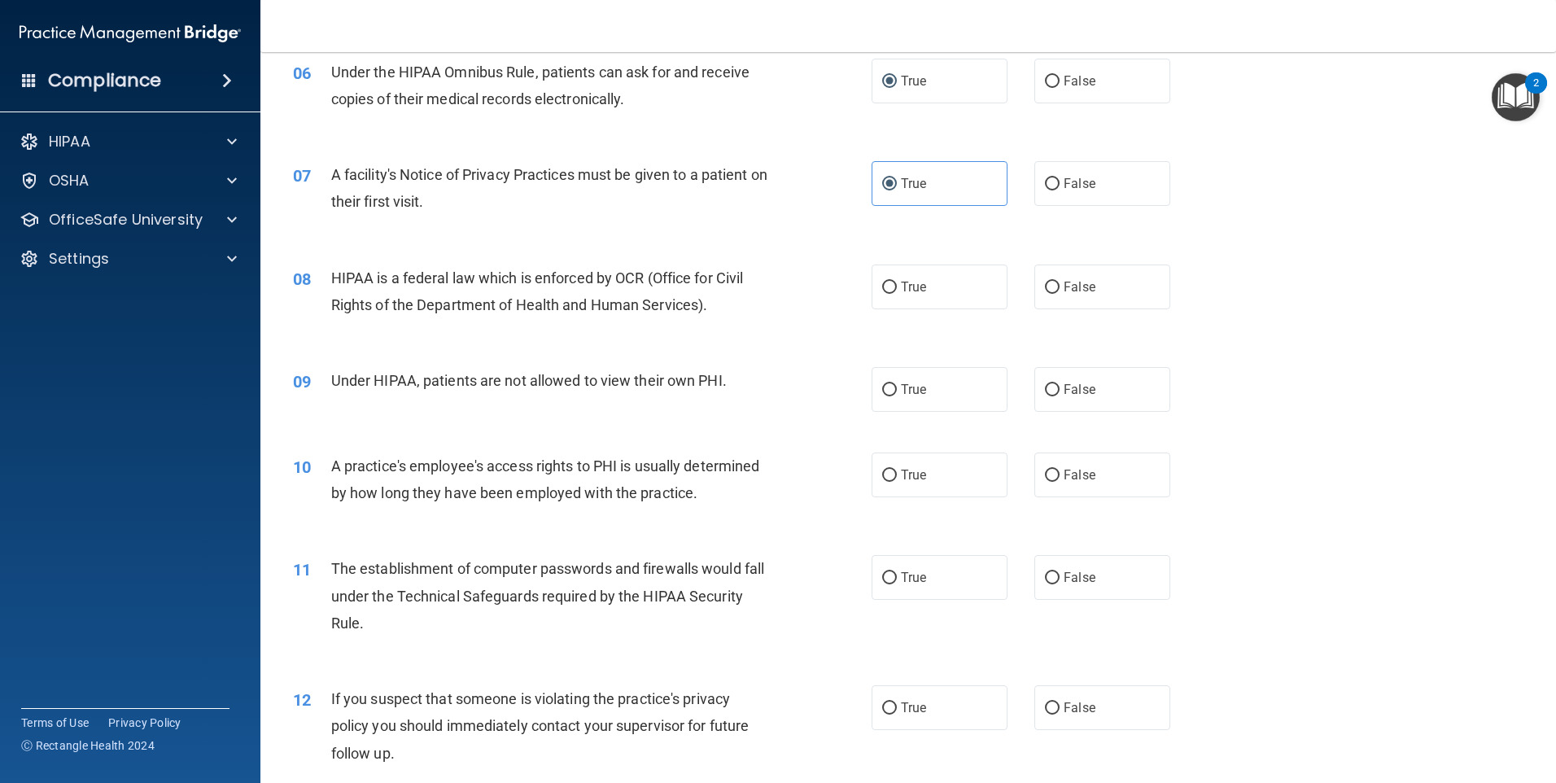
scroll to position [732, 0]
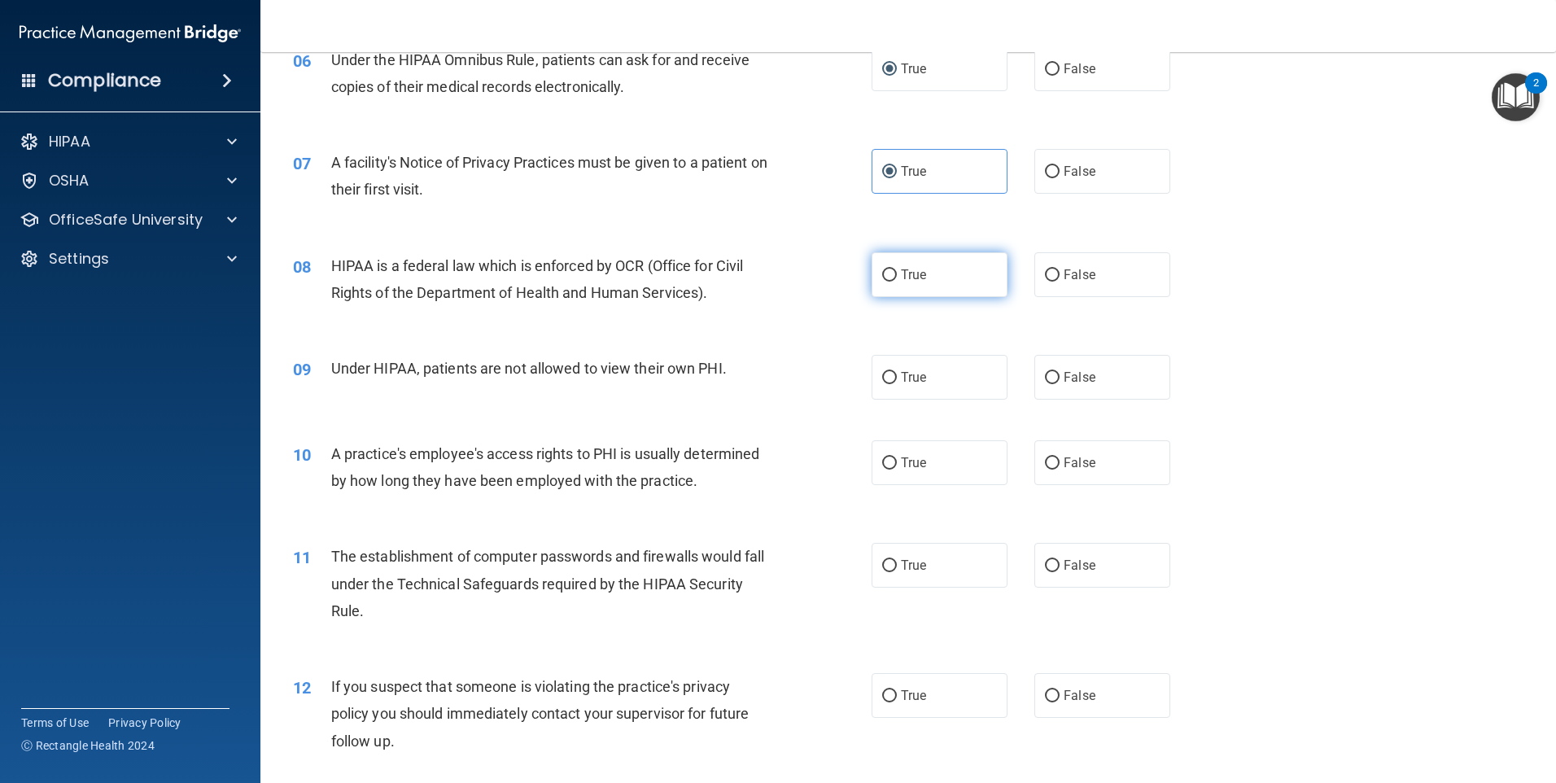
click at [885, 273] on input "True" at bounding box center [889, 275] width 15 height 12
radio input "true"
click at [1045, 374] on input "False" at bounding box center [1052, 378] width 15 height 12
radio input "true"
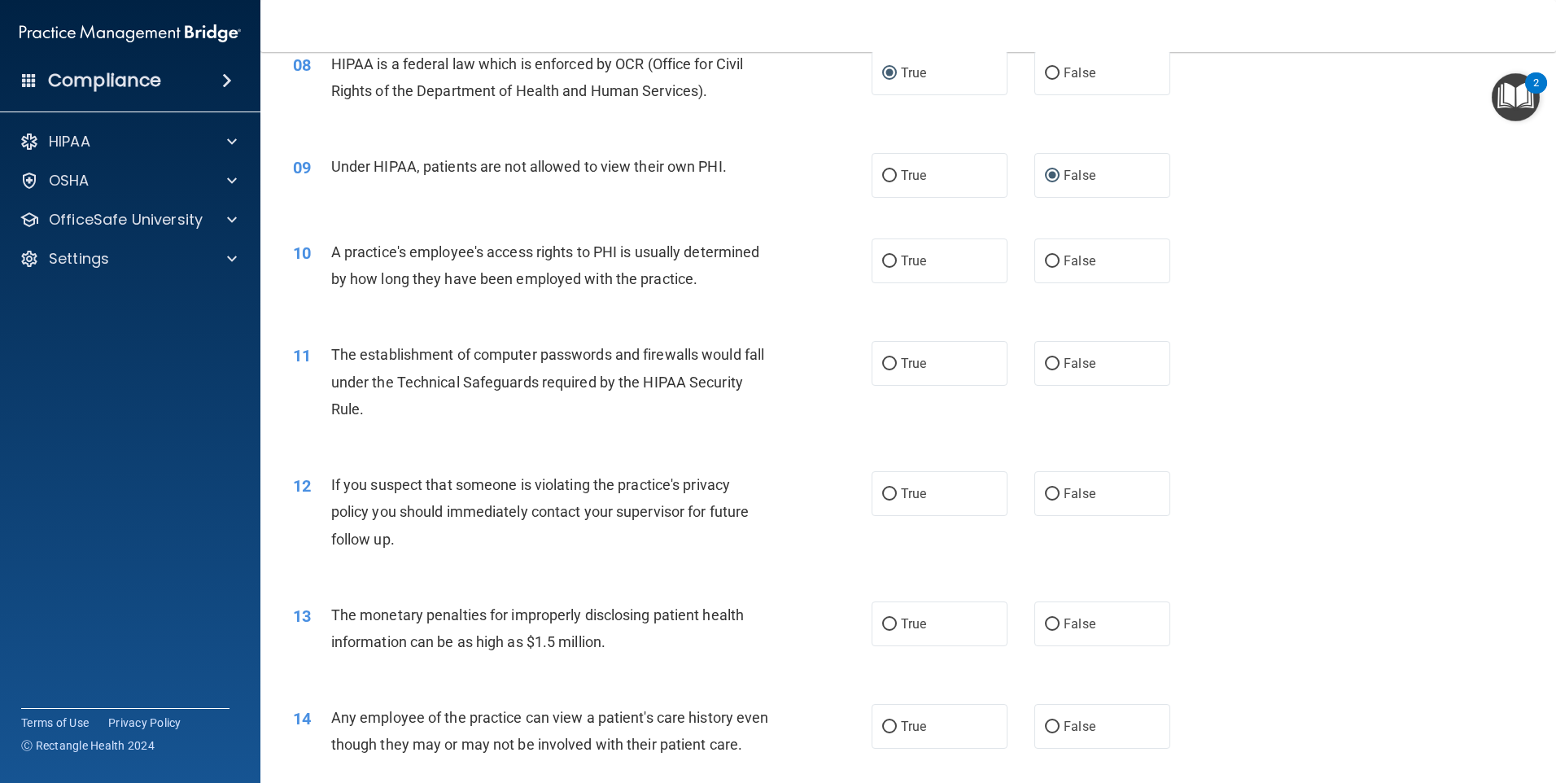
scroll to position [976, 0]
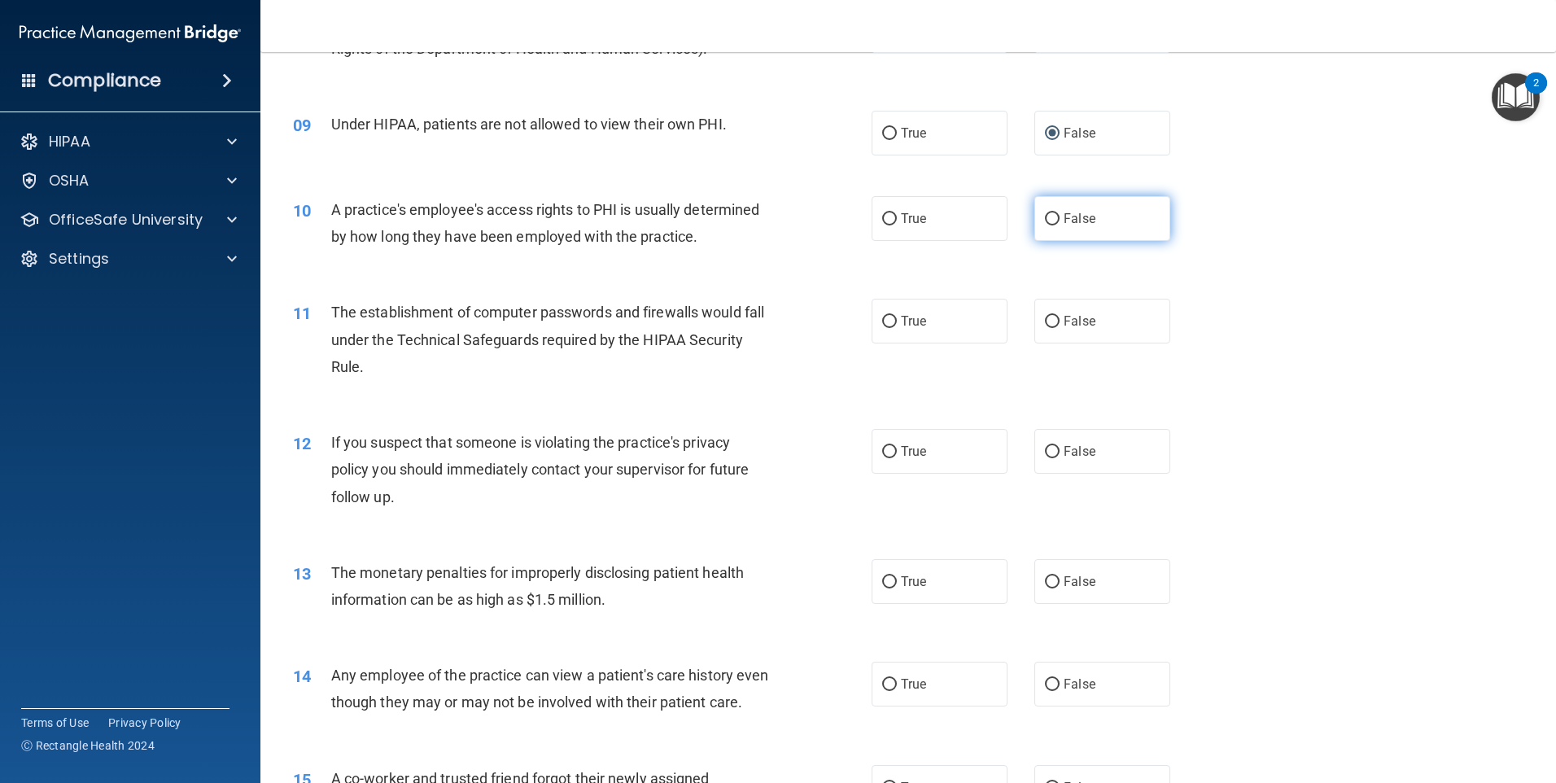
click at [1045, 221] on input "False" at bounding box center [1052, 219] width 15 height 12
radio input "true"
click at [882, 317] on input "True" at bounding box center [889, 322] width 15 height 12
radio input "true"
click at [882, 448] on input "True" at bounding box center [889, 452] width 15 height 12
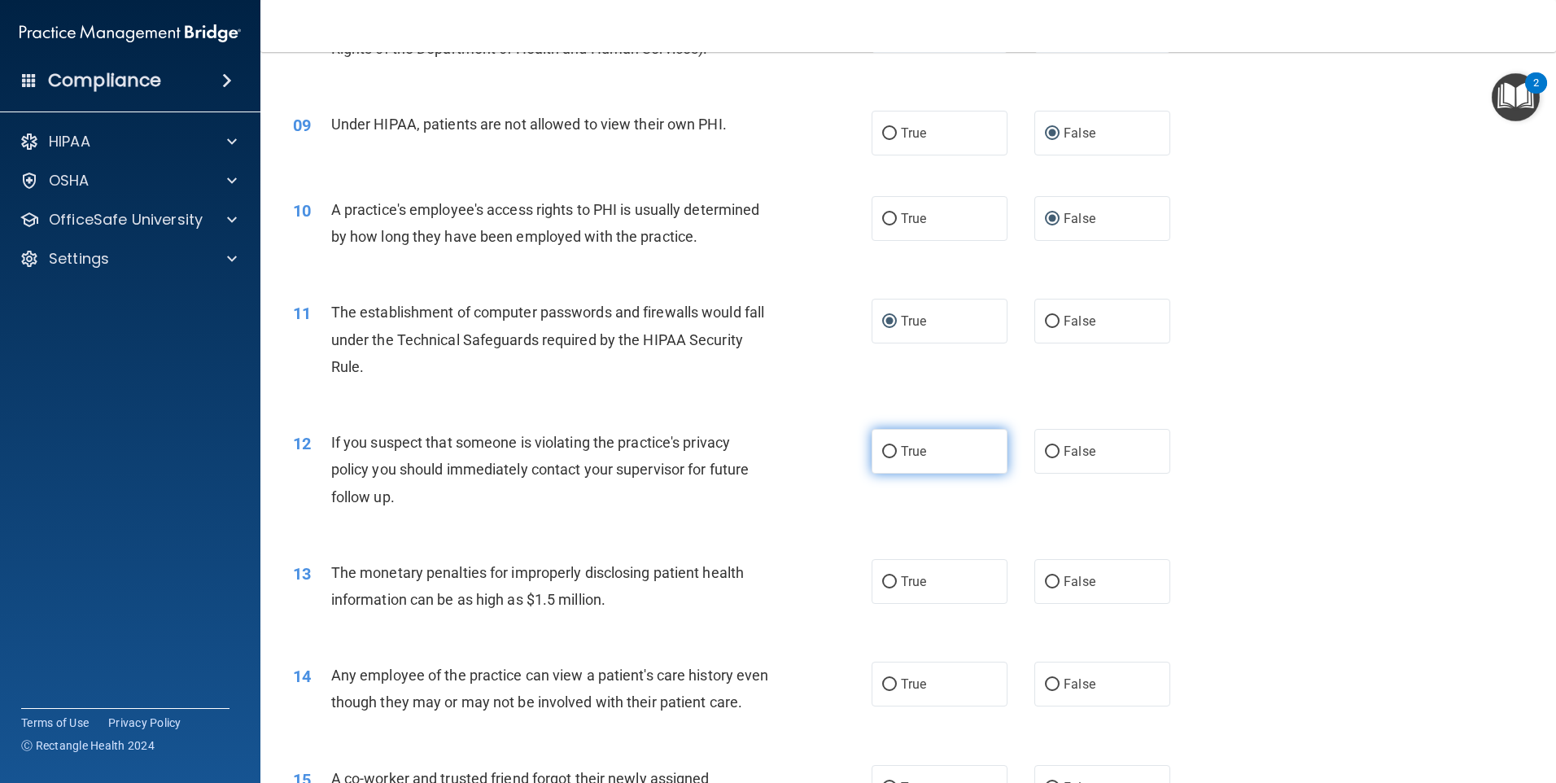
radio input "true"
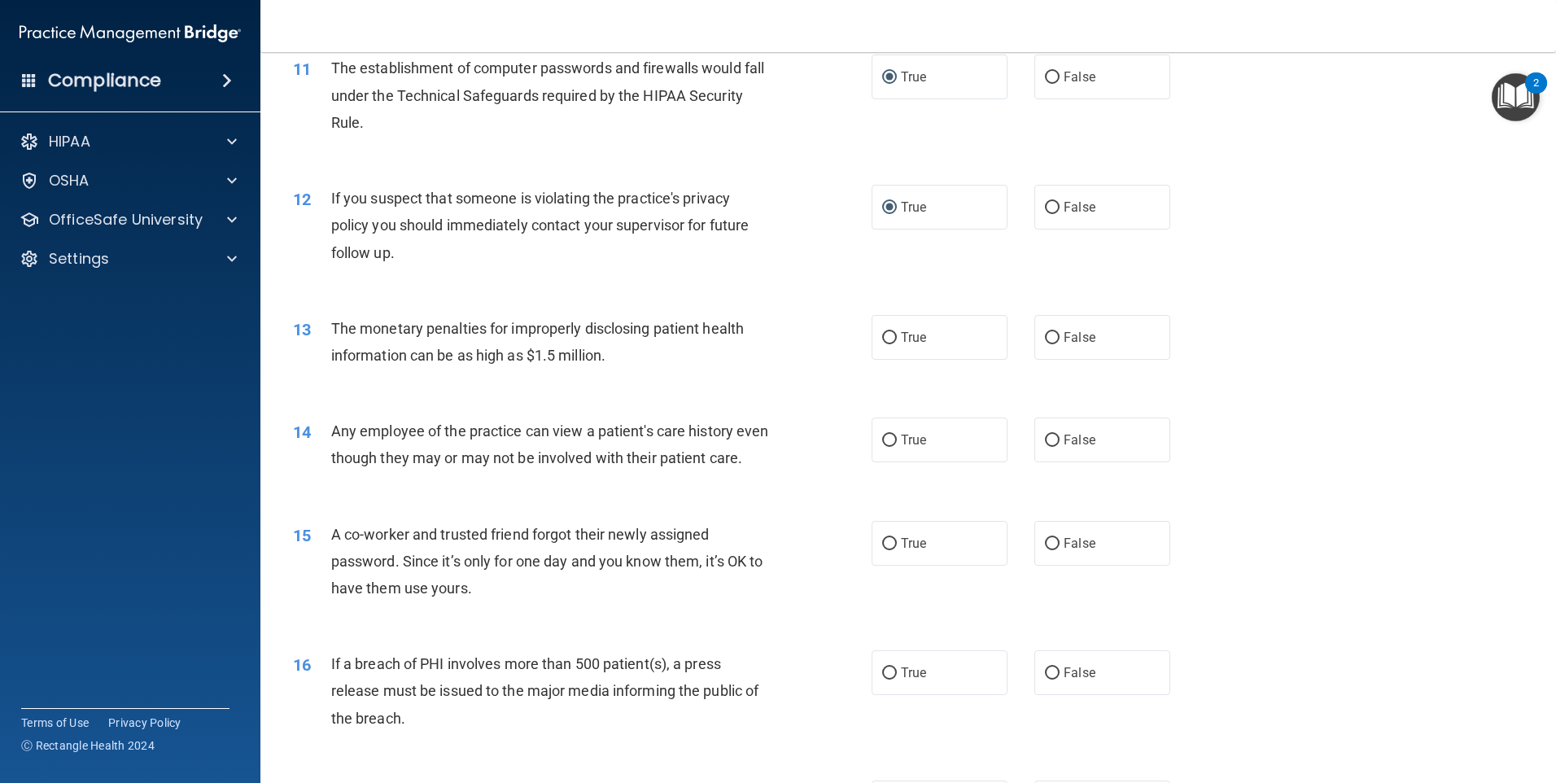
scroll to position [1302, 0]
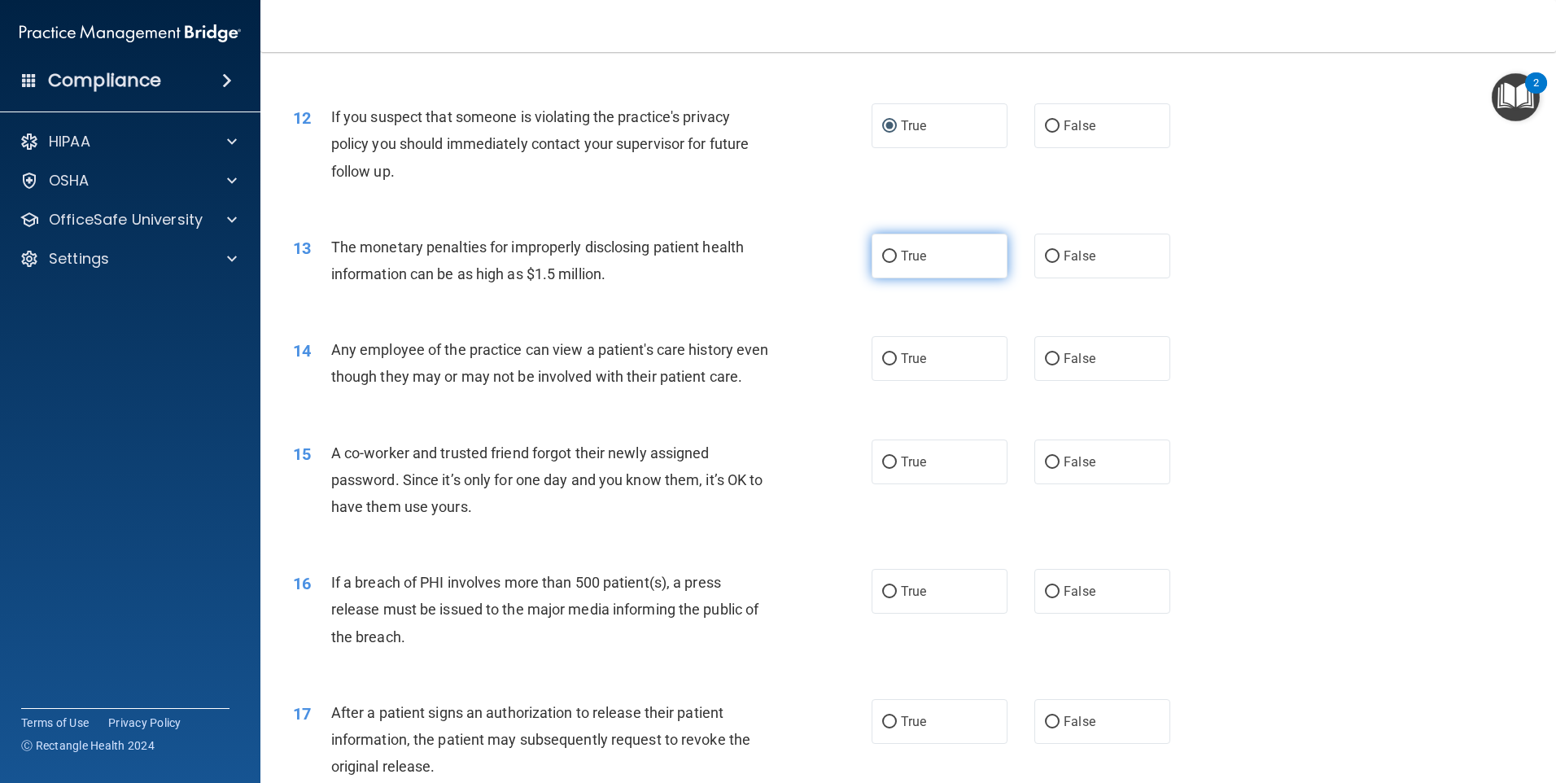
click at [887, 258] on input "True" at bounding box center [889, 257] width 15 height 12
radio input "true"
click at [1045, 360] on input "False" at bounding box center [1052, 359] width 15 height 12
radio input "true"
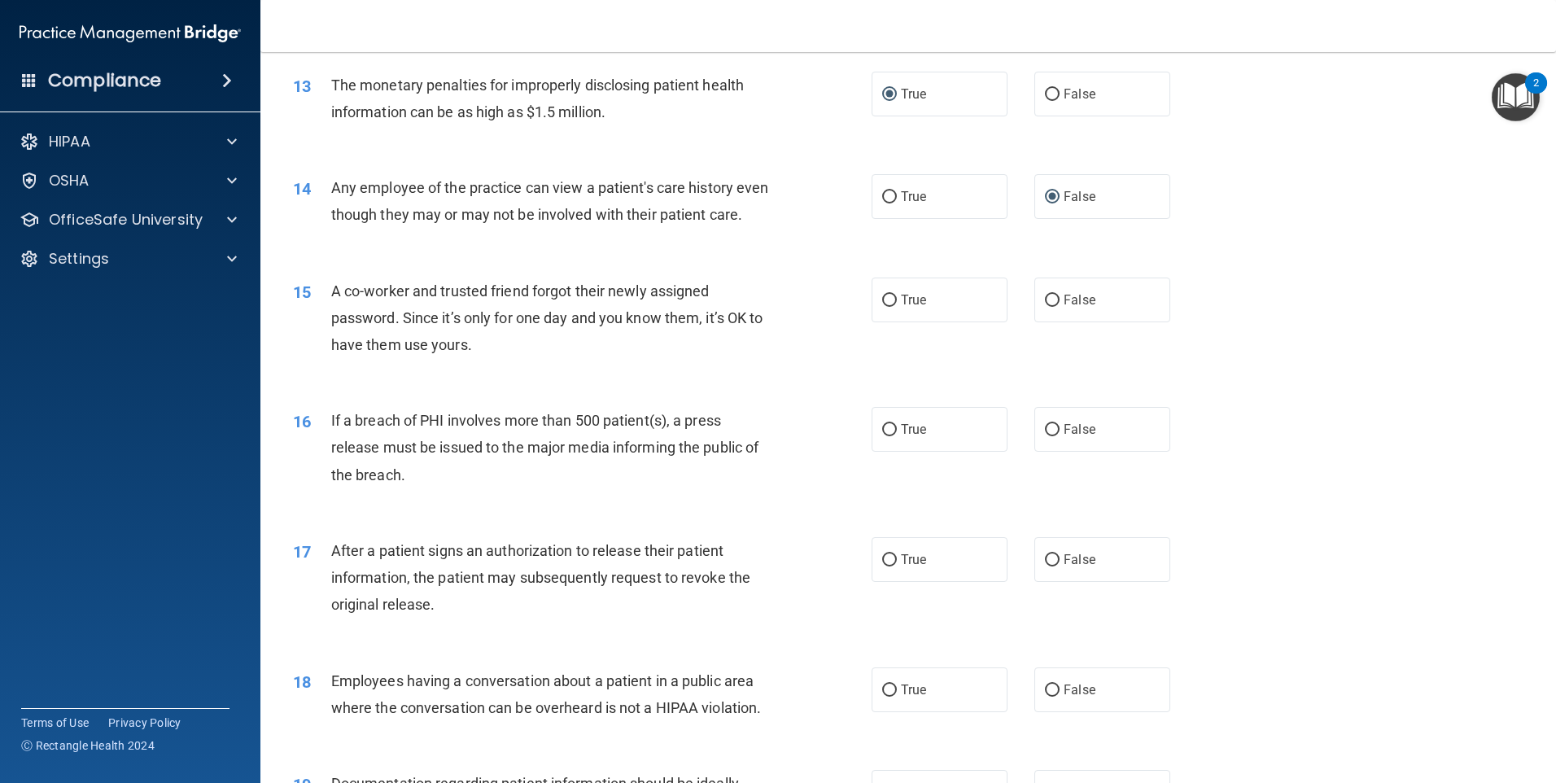
scroll to position [1465, 0]
click at [1045, 306] on input "False" at bounding box center [1052, 300] width 15 height 12
radio input "true"
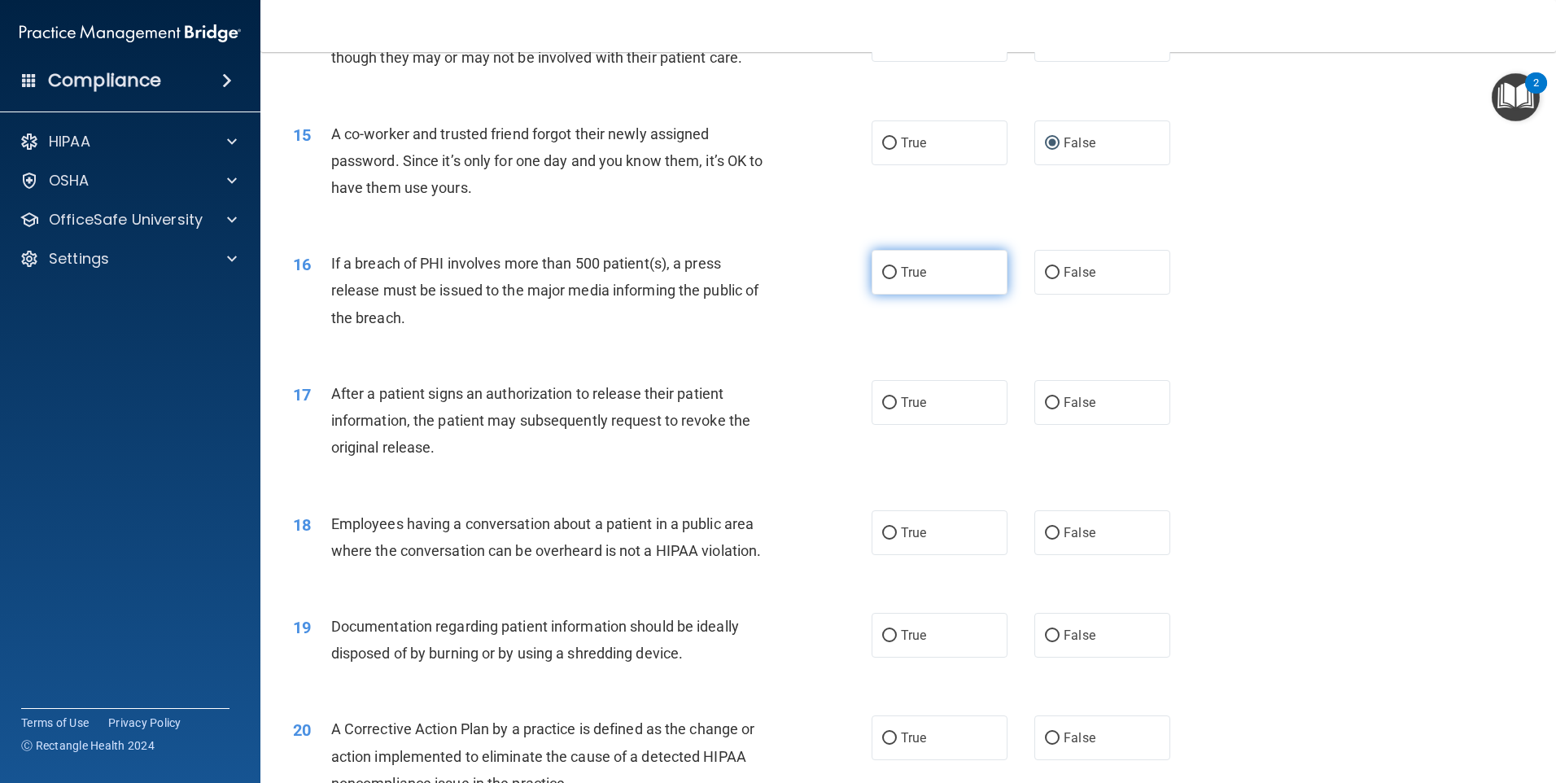
scroll to position [1627, 0]
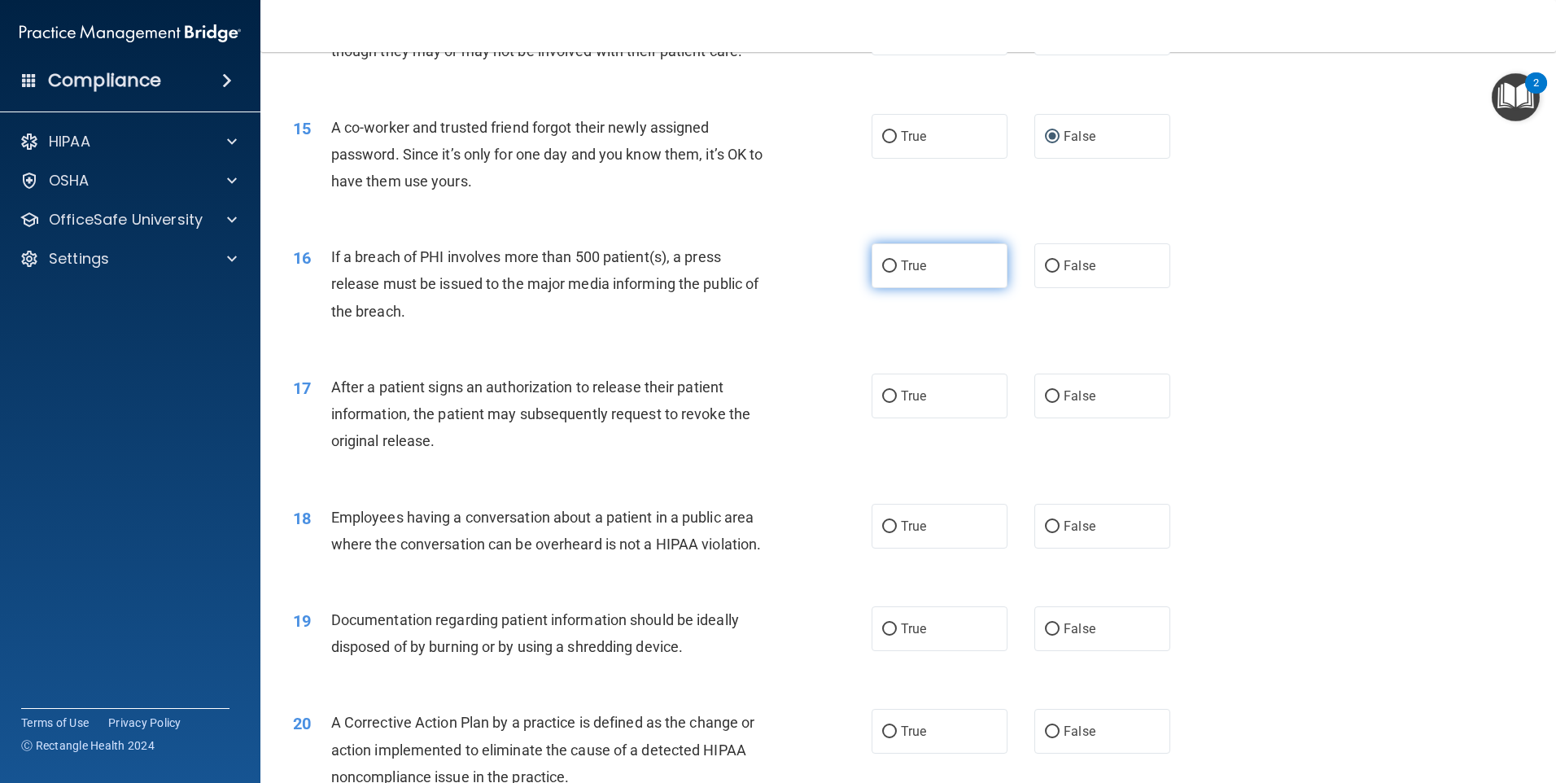
click at [885, 273] on input "True" at bounding box center [889, 266] width 15 height 12
radio input "true"
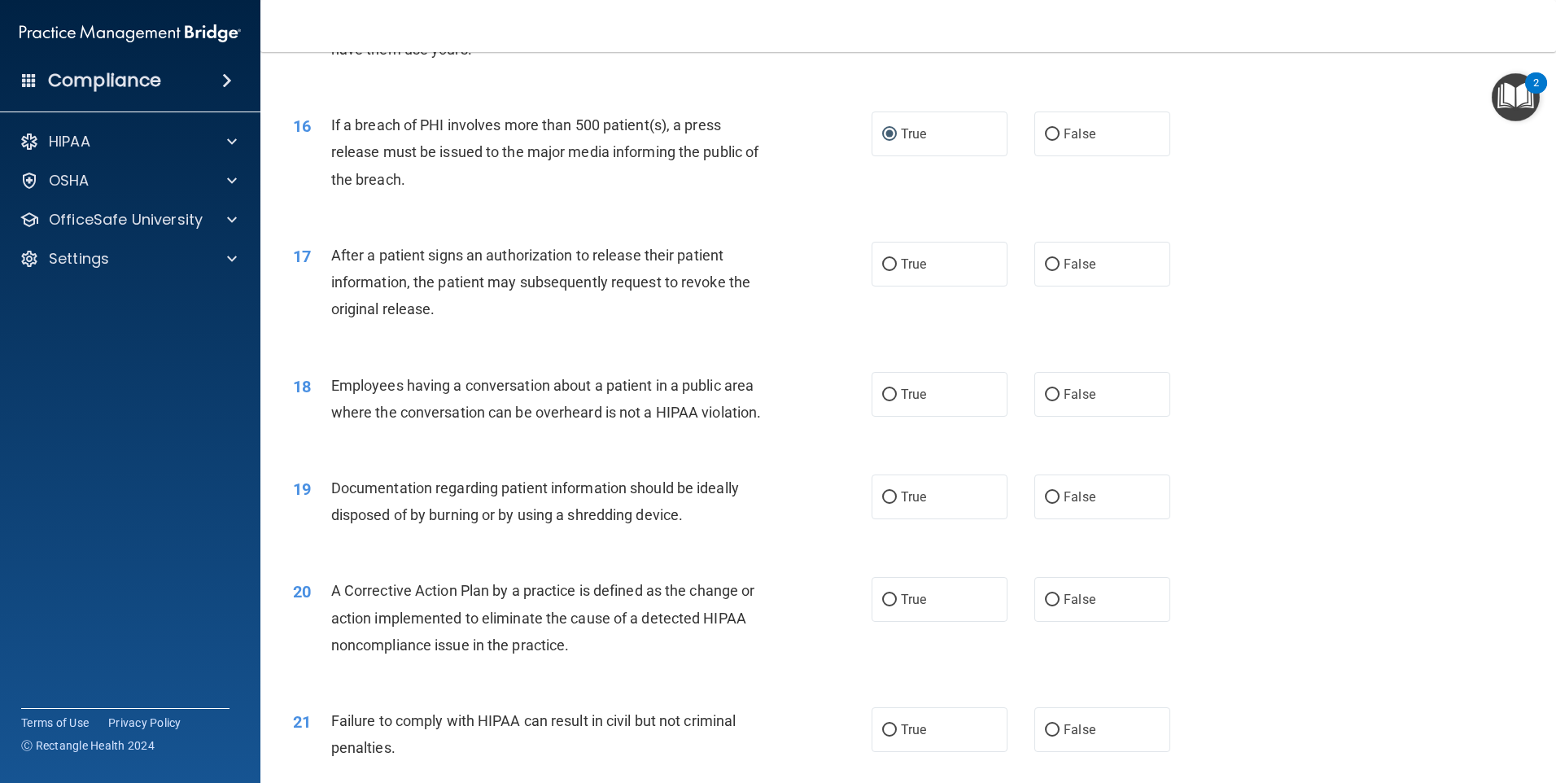
scroll to position [1790, 0]
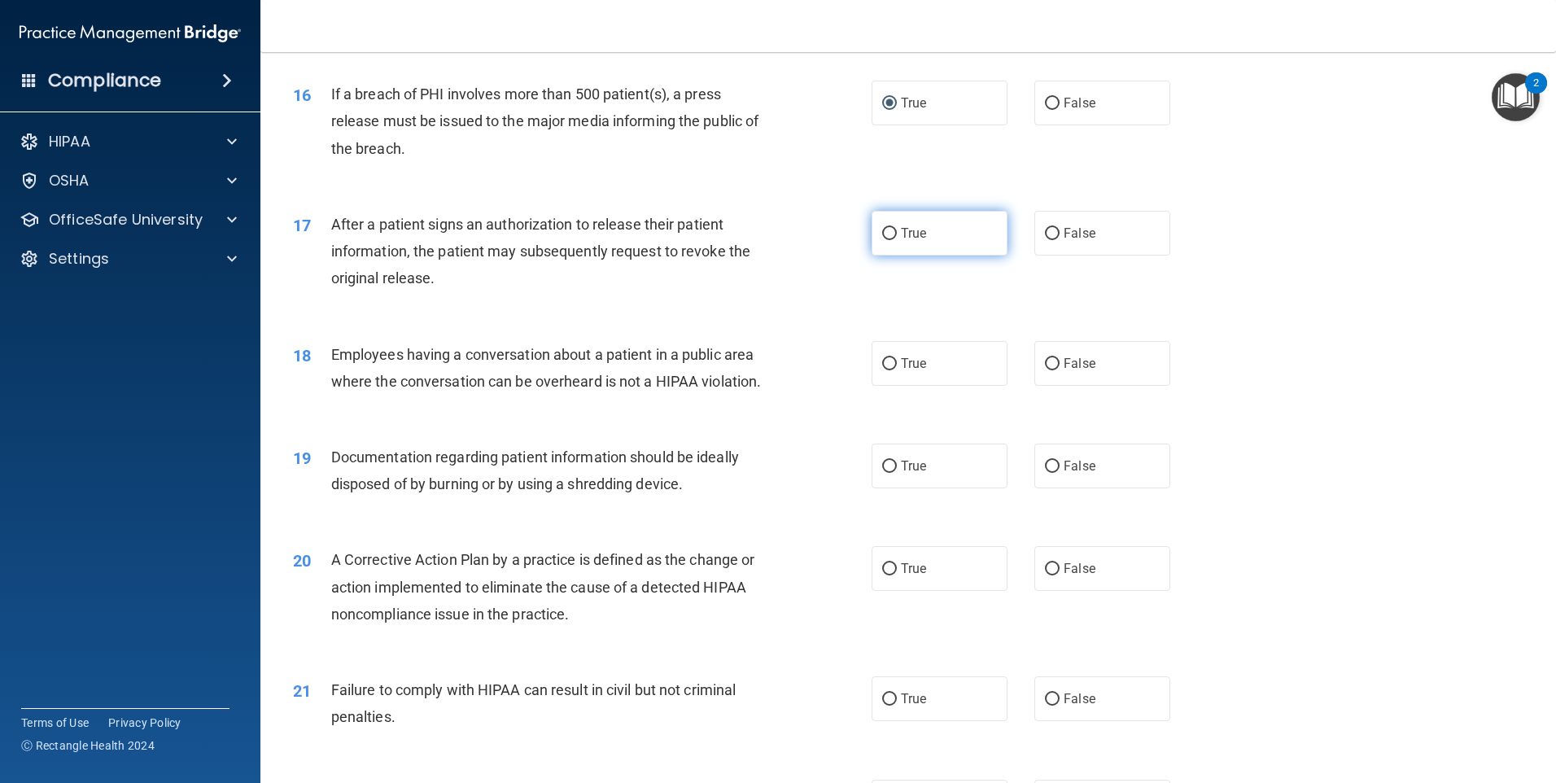
click at [888, 240] on input "True" at bounding box center [889, 234] width 15 height 12
radio input "true"
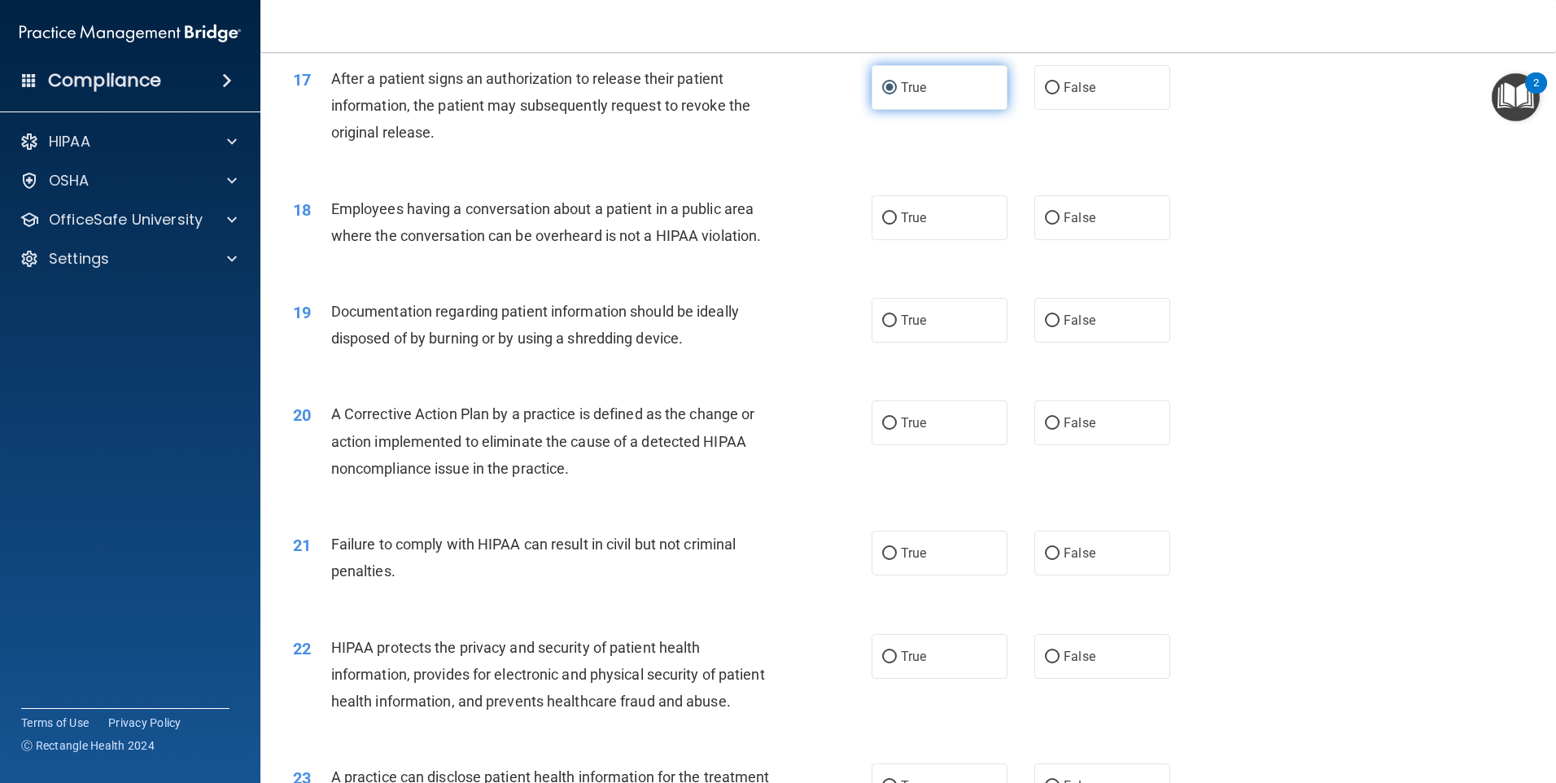
scroll to position [1953, 0]
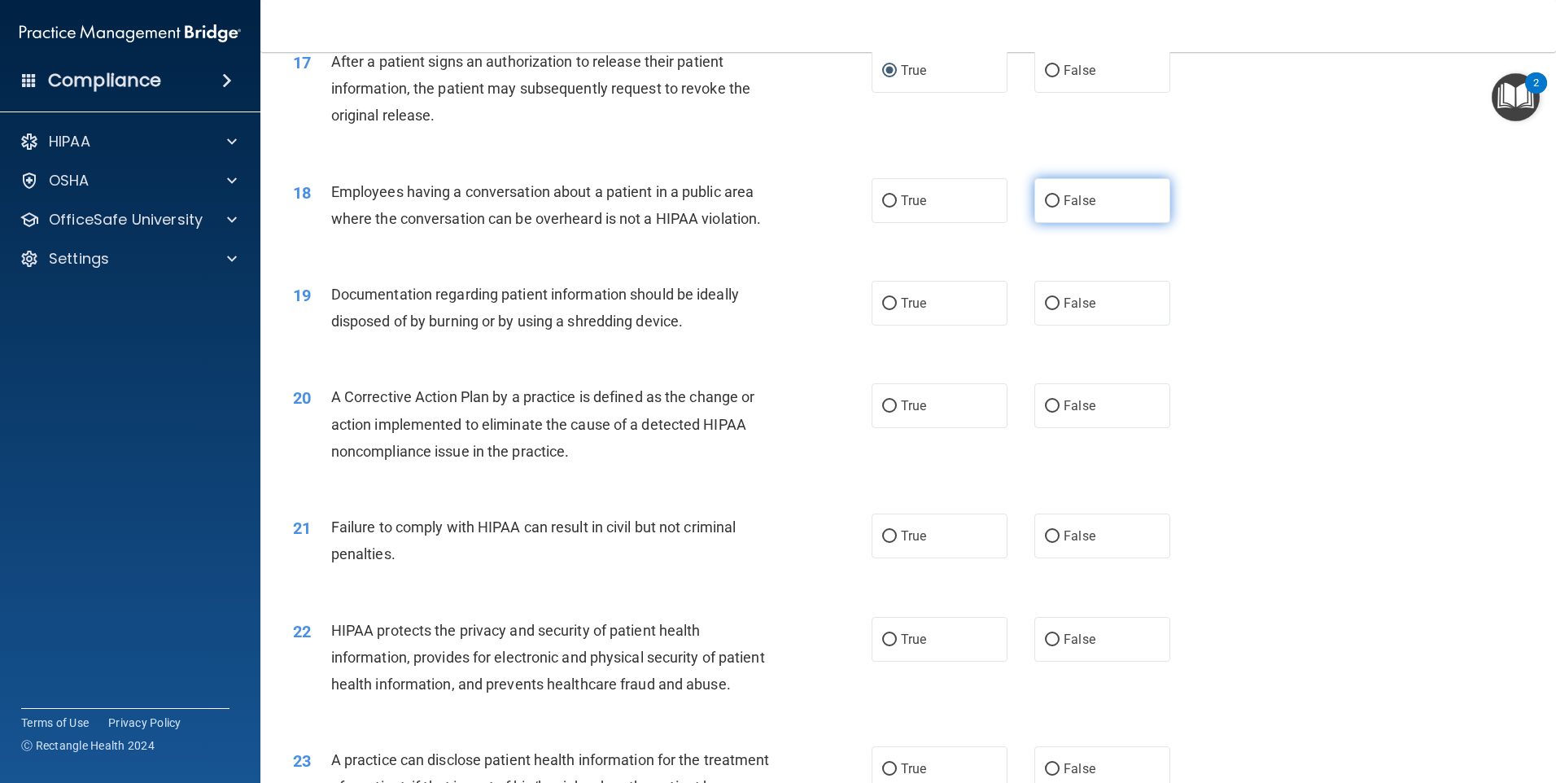
click at [1045, 207] on input "False" at bounding box center [1052, 201] width 15 height 12
radio input "true"
click at [882, 310] on input "True" at bounding box center [889, 304] width 15 height 12
radio input "true"
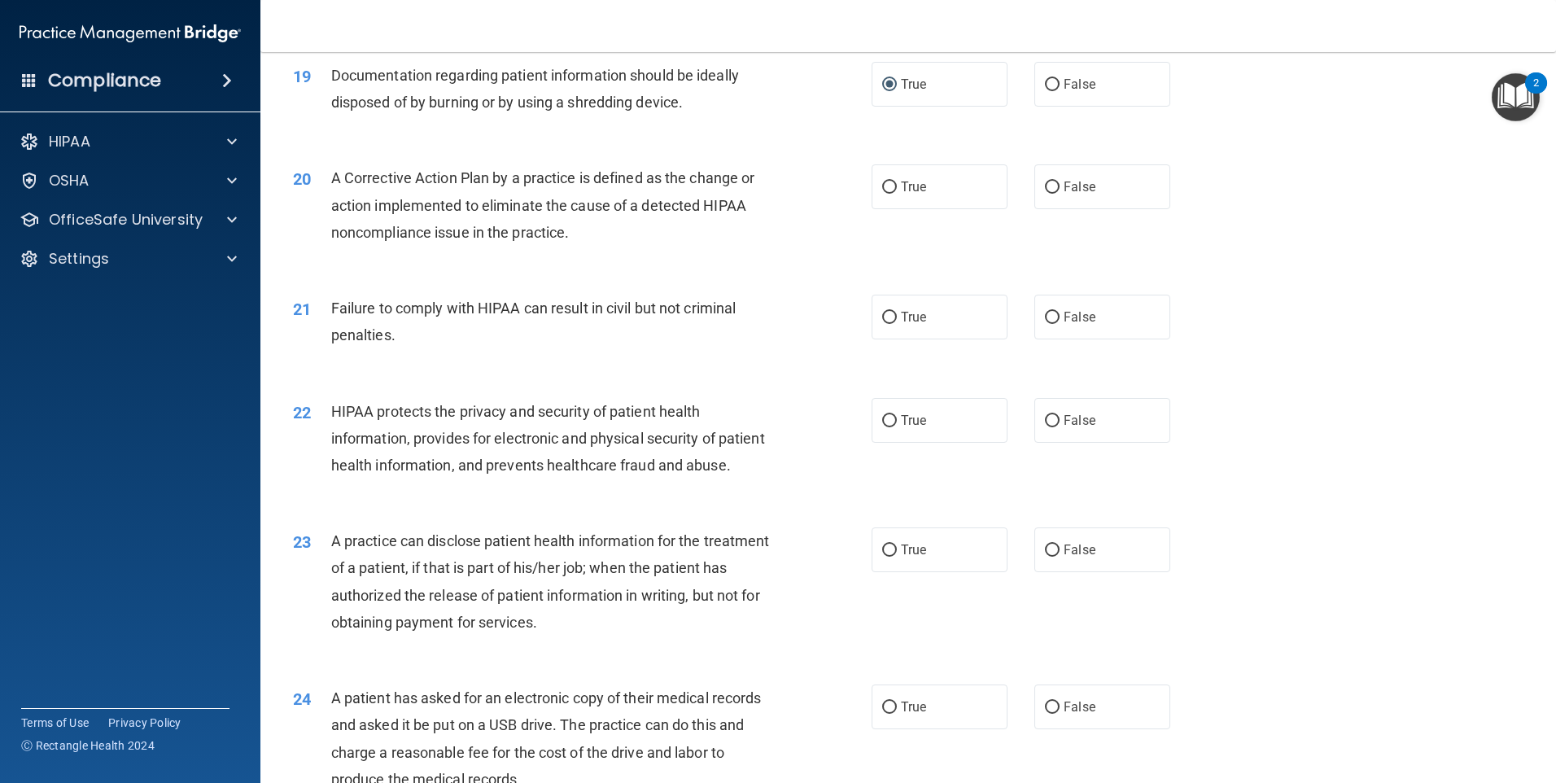
scroll to position [2278, 0]
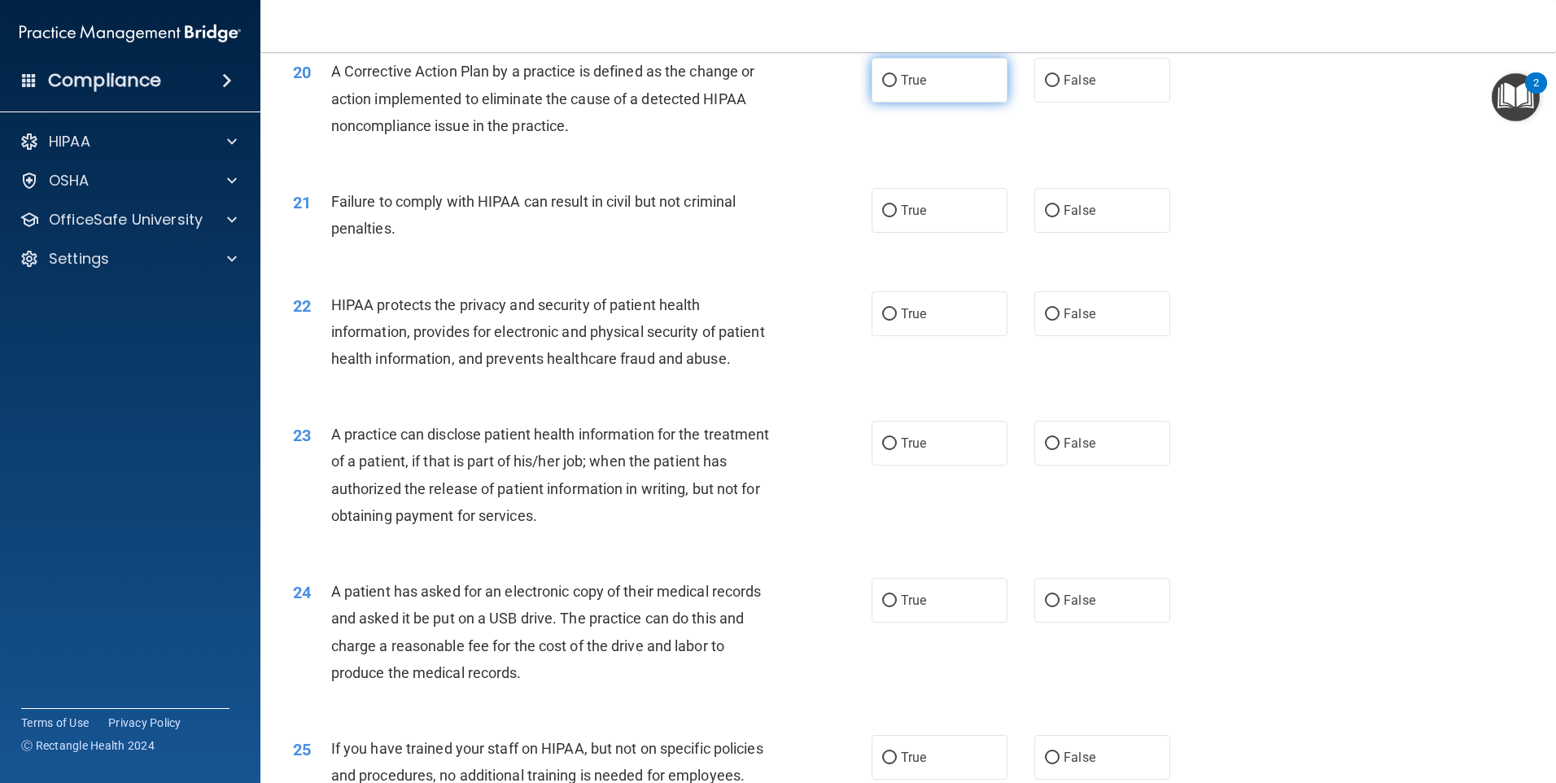
click at [886, 87] on input "True" at bounding box center [889, 81] width 15 height 12
radio input "true"
click at [882, 217] on input "True" at bounding box center [889, 211] width 15 height 12
radio input "true"
click at [887, 321] on input "True" at bounding box center [889, 314] width 15 height 12
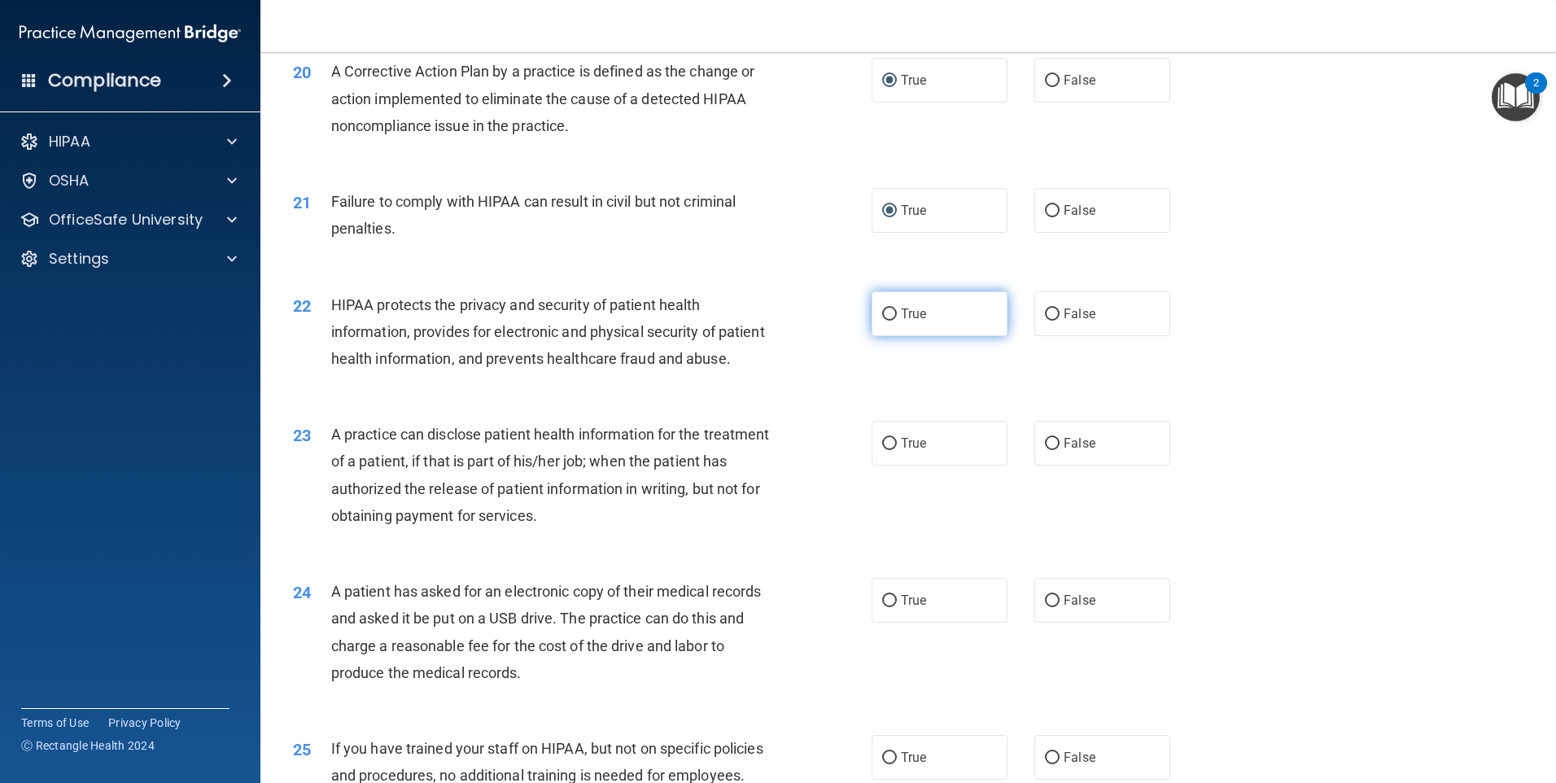
radio input "true"
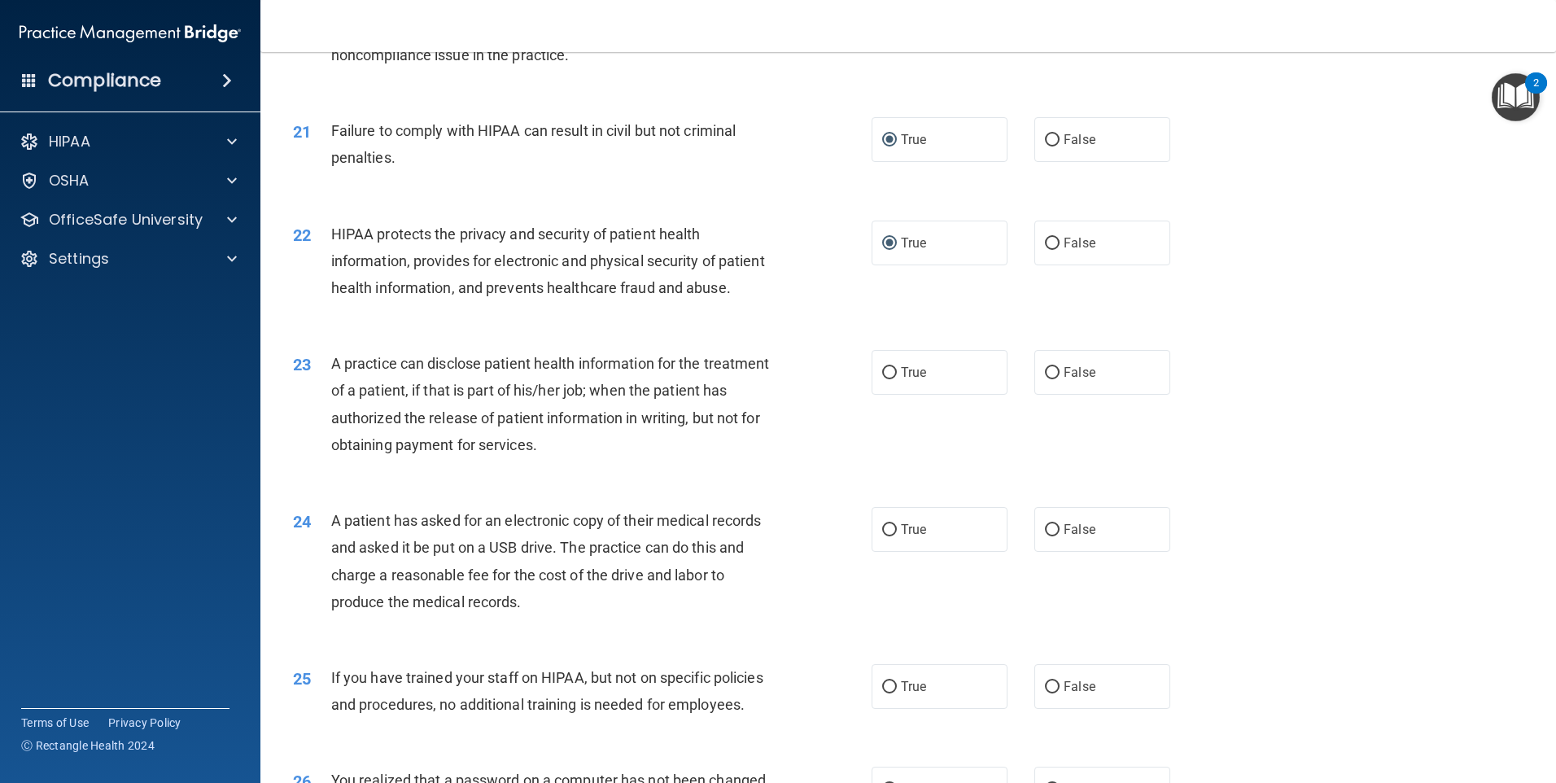
scroll to position [2522, 0]
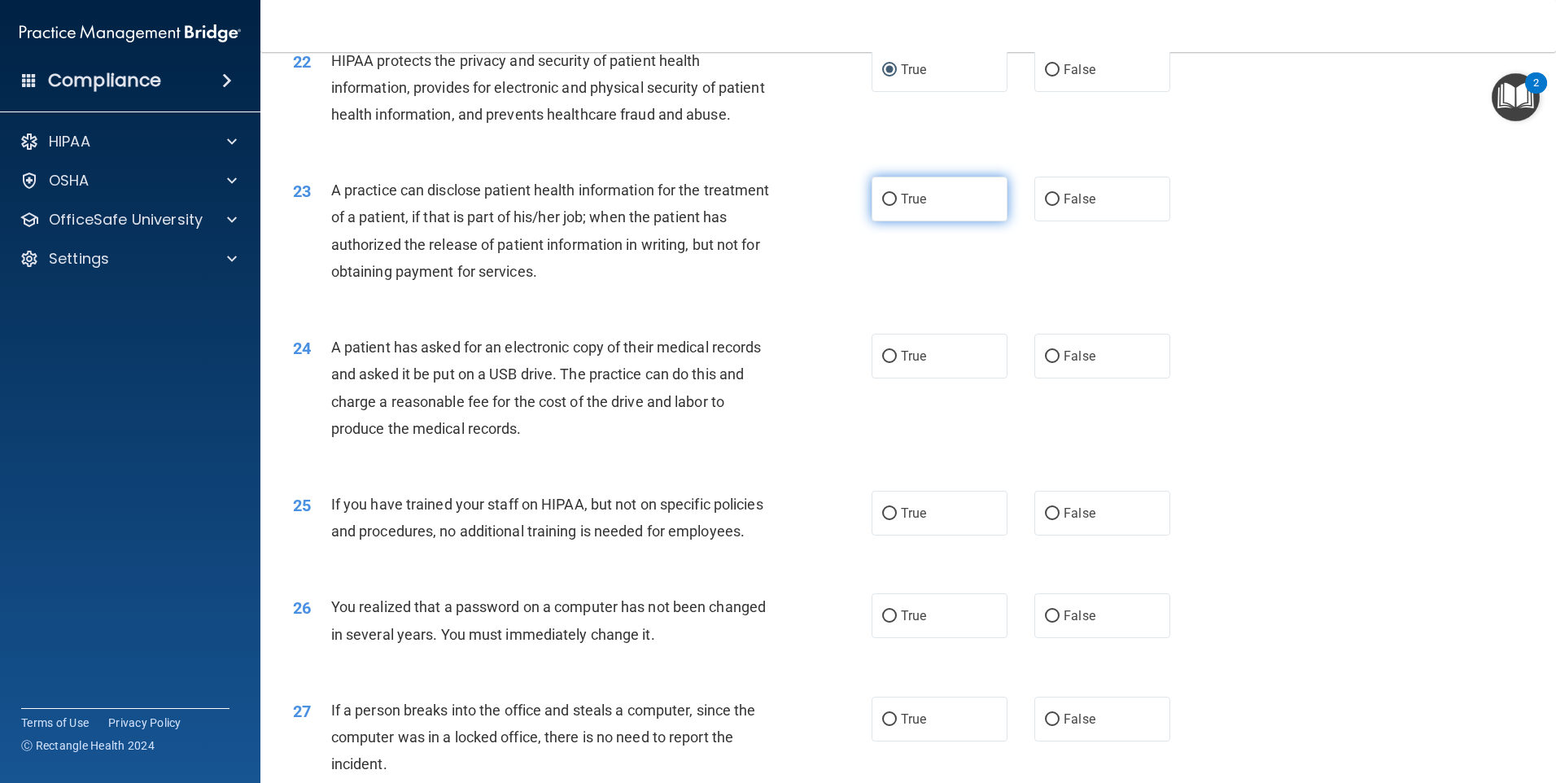
click at [885, 206] on input "True" at bounding box center [889, 200] width 15 height 12
radio input "true"
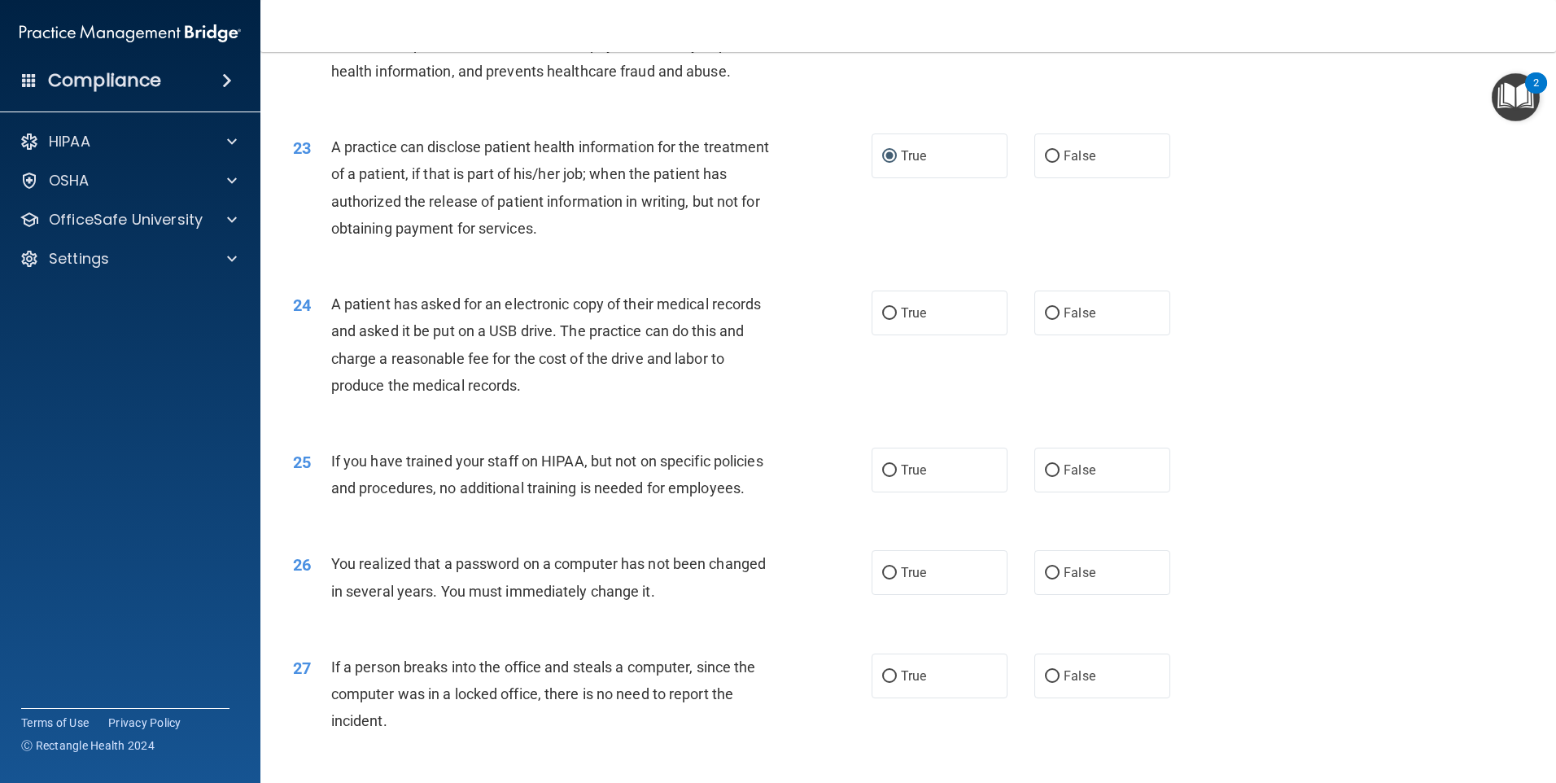
scroll to position [2685, 0]
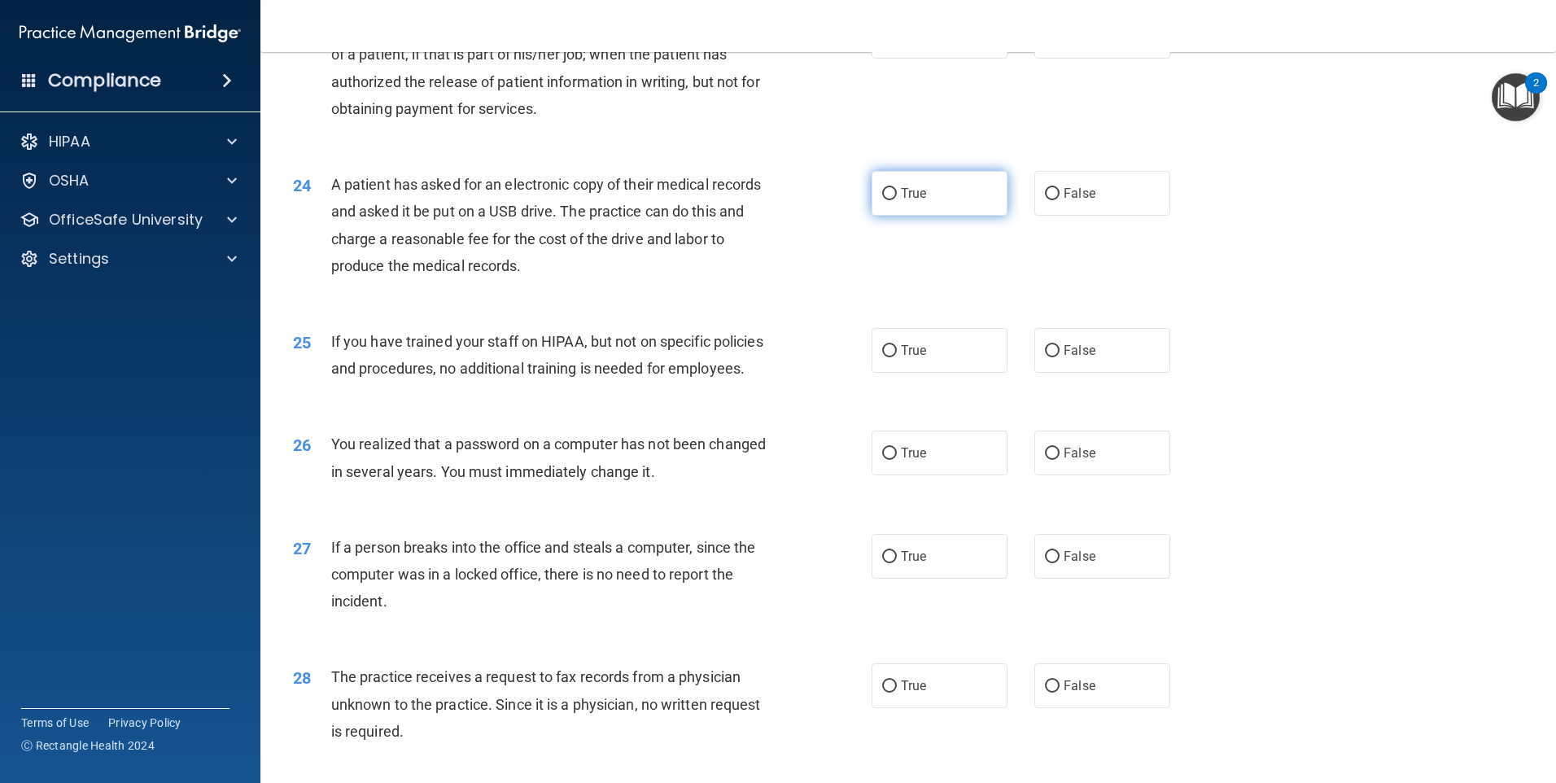
click at [882, 200] on input "True" at bounding box center [889, 194] width 15 height 12
radio input "true"
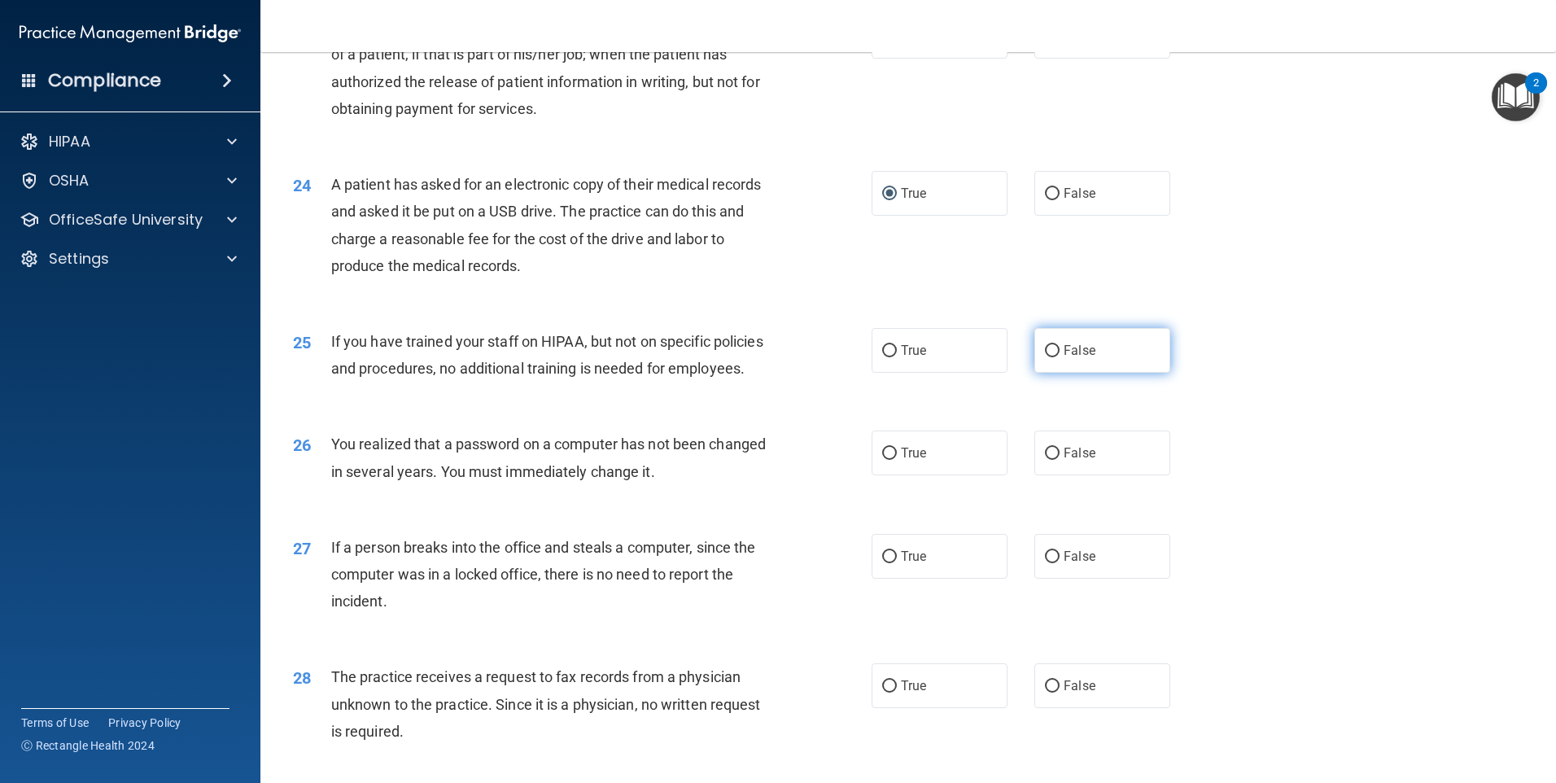
click at [1045, 357] on input "False" at bounding box center [1052, 351] width 15 height 12
radio input "true"
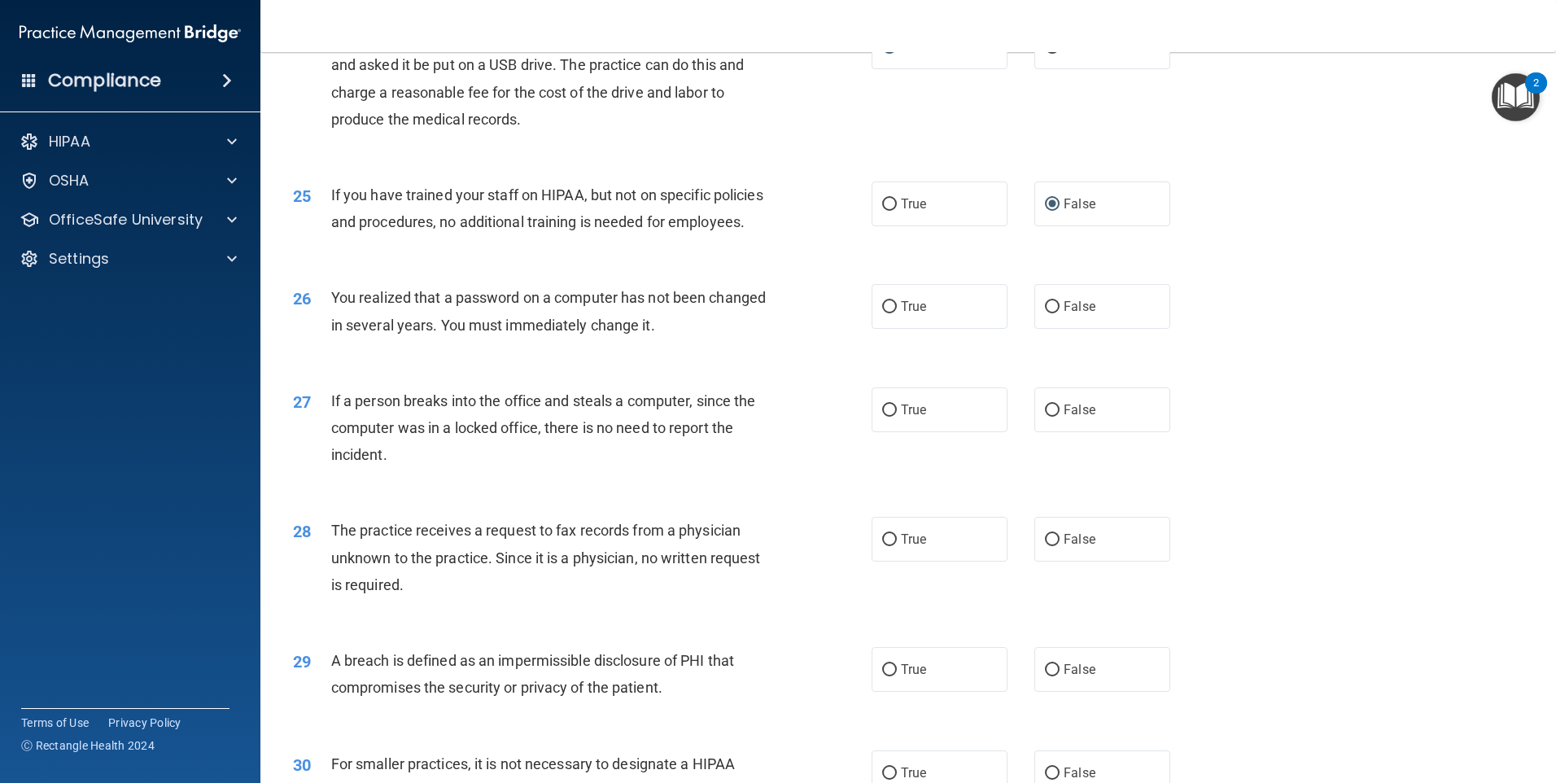
scroll to position [2848, 0]
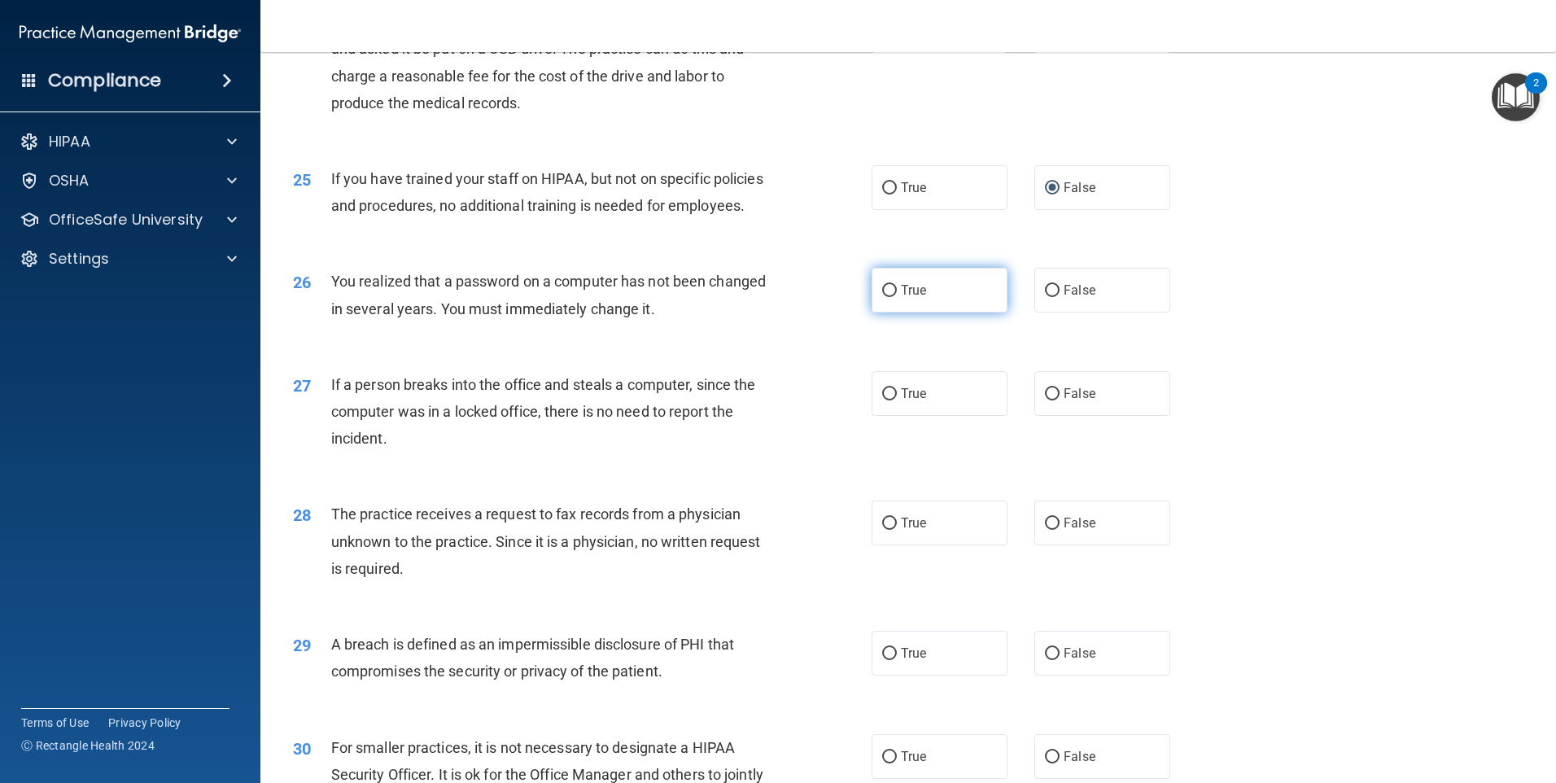
click at [888, 312] on label "True" at bounding box center [939, 290] width 136 height 45
click at [888, 297] on input "True" at bounding box center [889, 291] width 15 height 12
radio input "true"
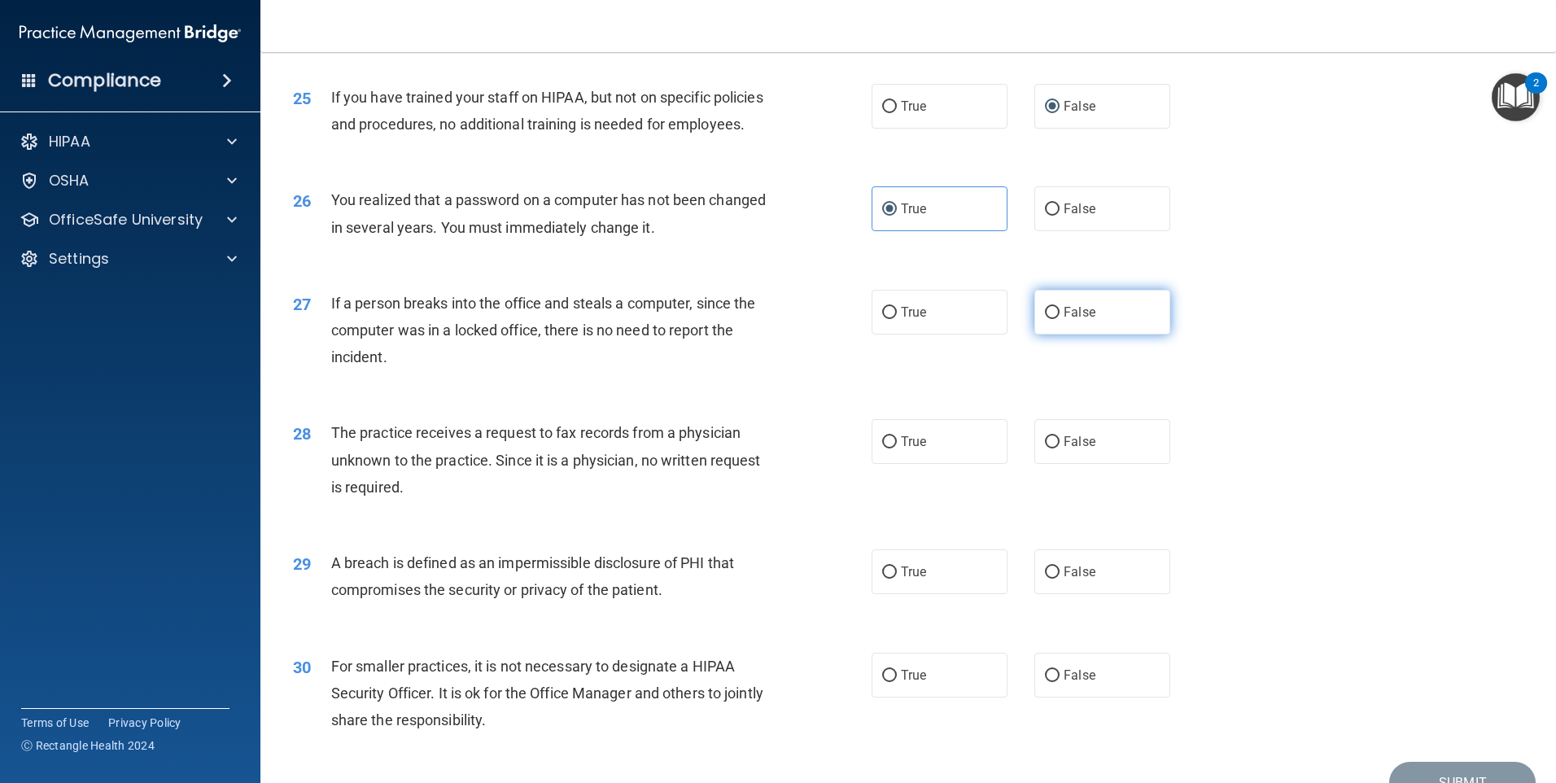
click at [1050, 319] on input "False" at bounding box center [1052, 313] width 15 height 12
radio input "true"
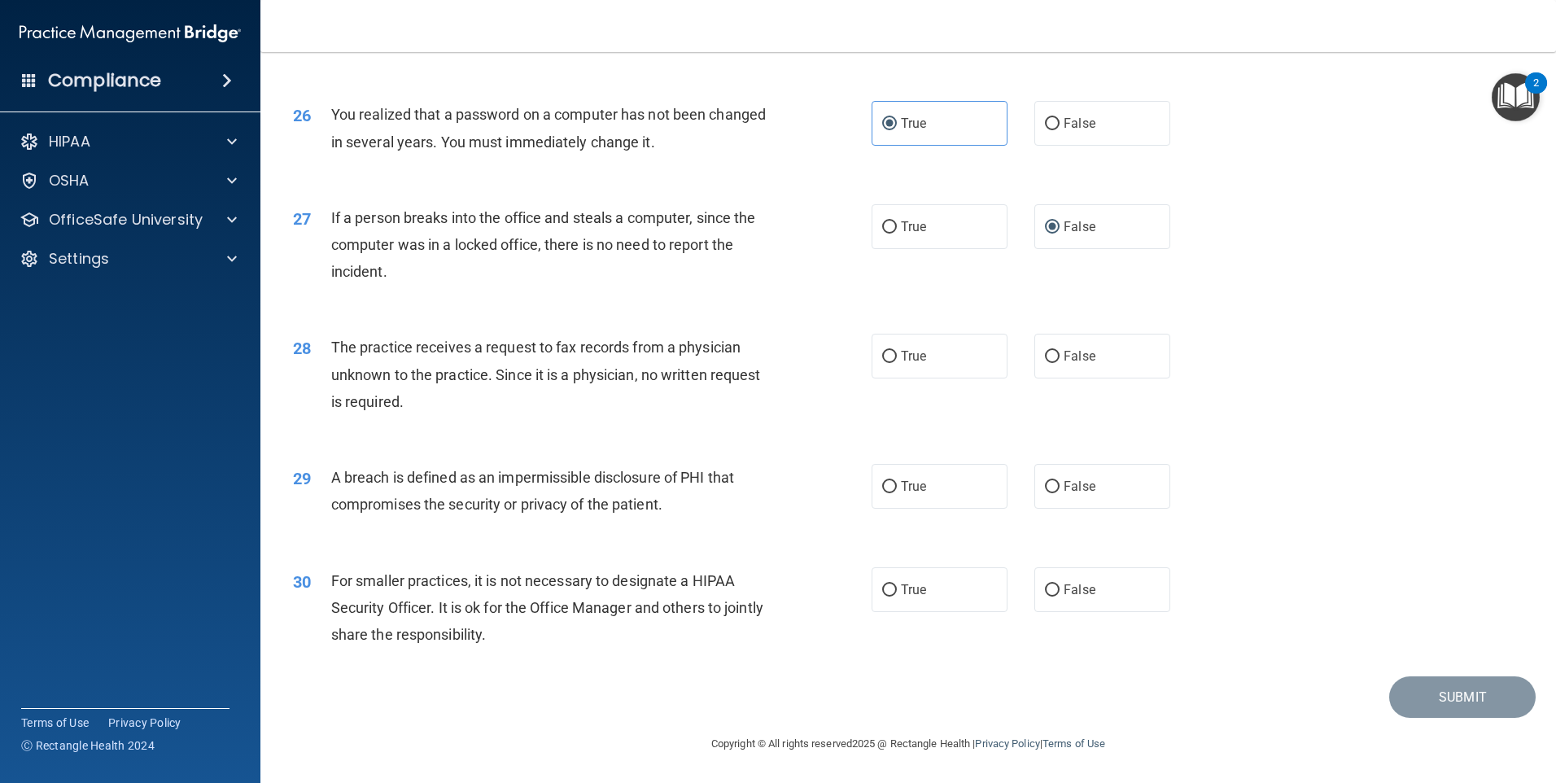
scroll to position [3014, 0]
click at [1051, 364] on input "False" at bounding box center [1052, 358] width 15 height 12
radio input "true"
click at [887, 486] on input "True" at bounding box center [889, 487] width 15 height 12
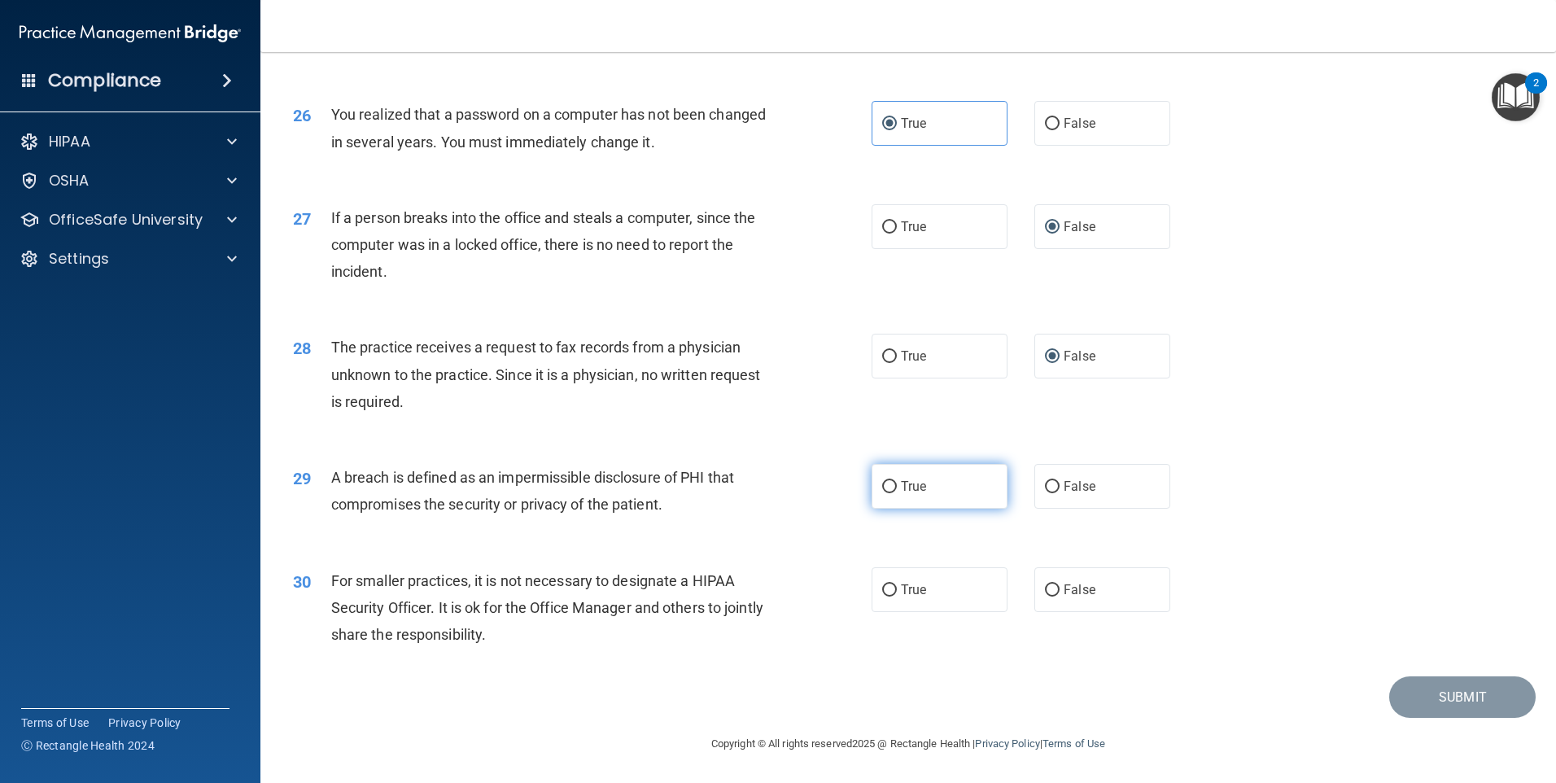
radio input "true"
click at [1035, 591] on label "False" at bounding box center [1102, 589] width 136 height 45
click at [1045, 591] on input "False" at bounding box center [1052, 590] width 15 height 12
radio input "true"
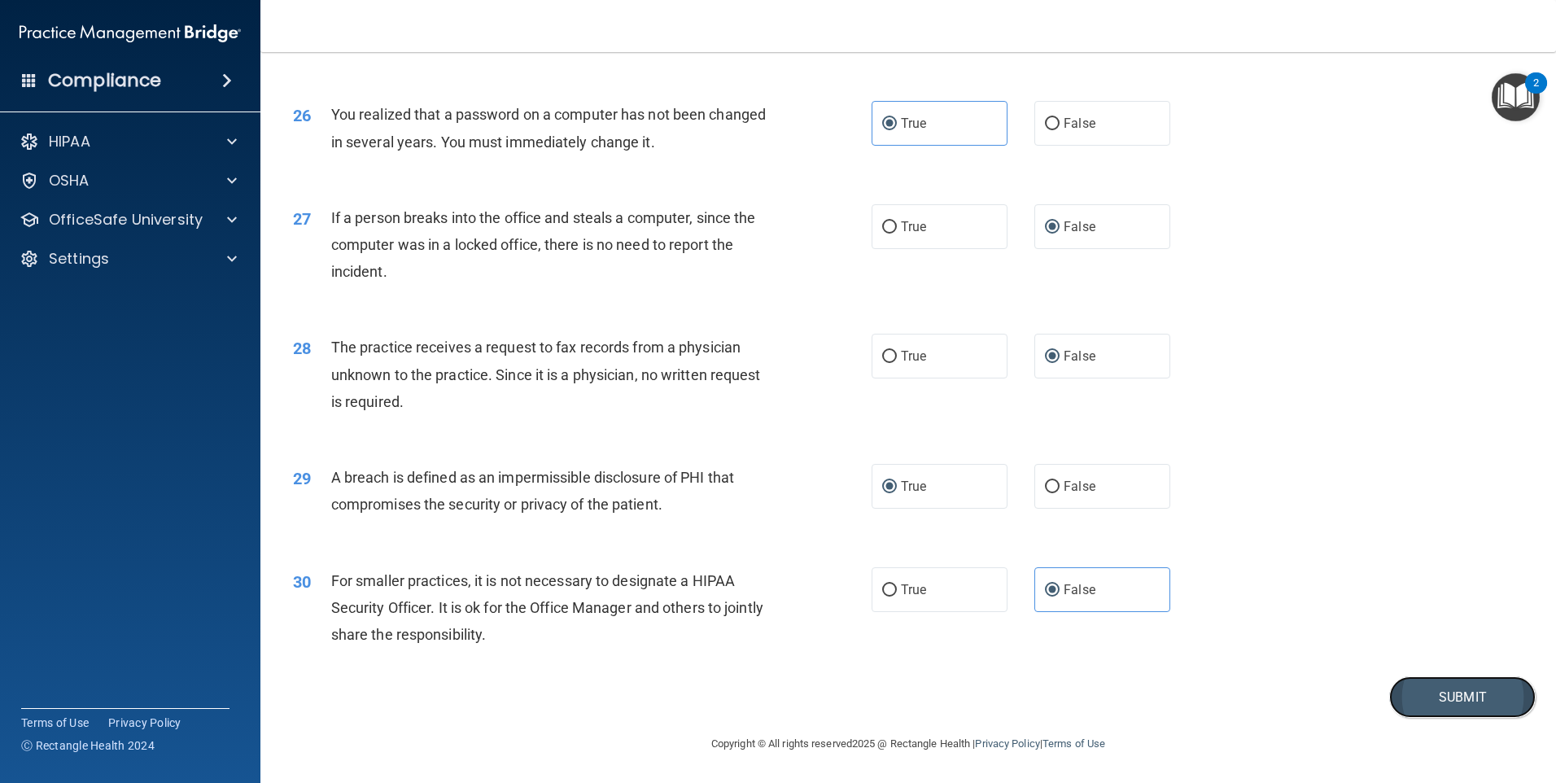
click at [1411, 701] on button "Submit" at bounding box center [1462, 696] width 146 height 41
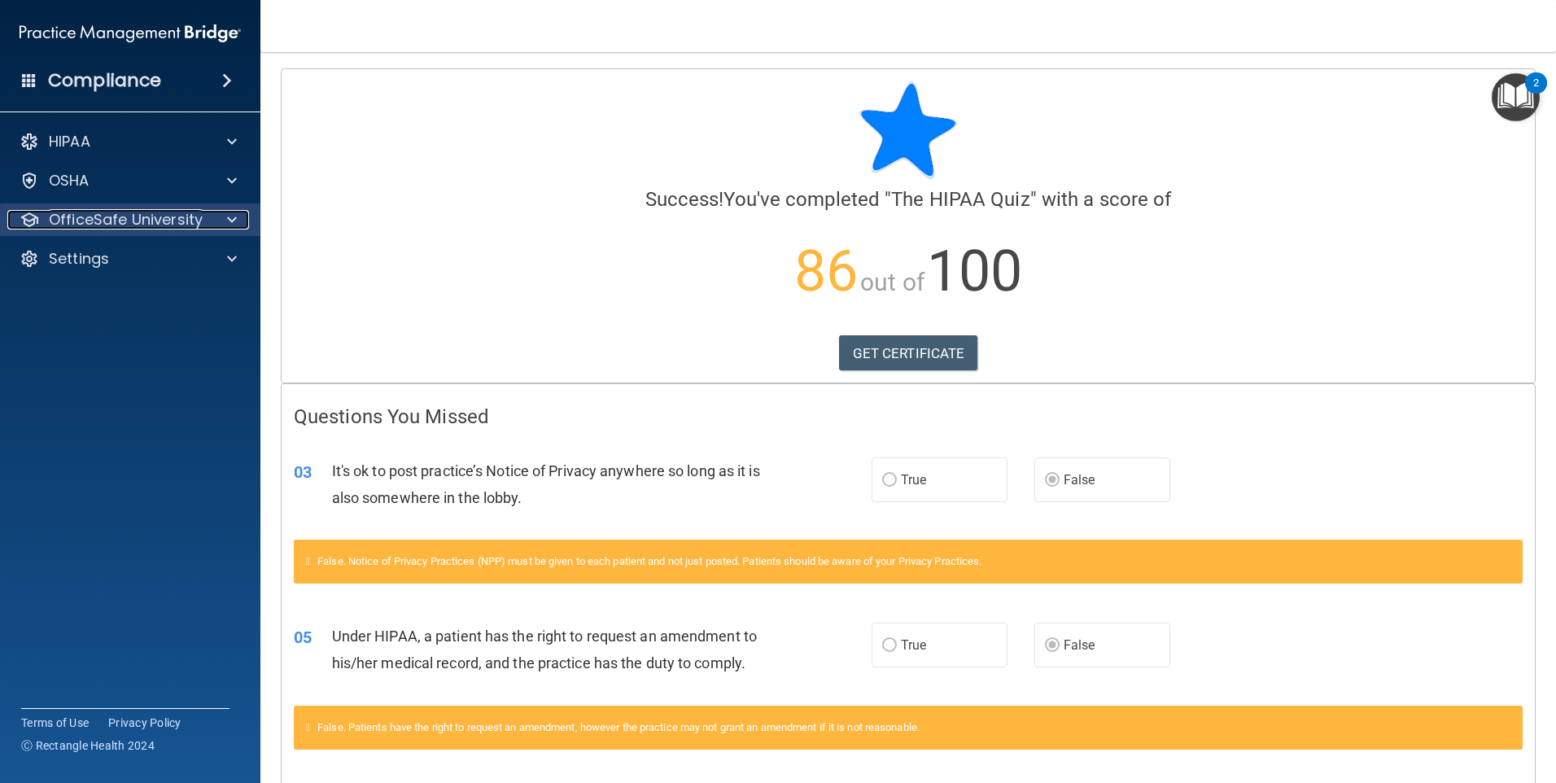
click at [120, 219] on p "OfficeSafe University" at bounding box center [126, 220] width 154 height 20
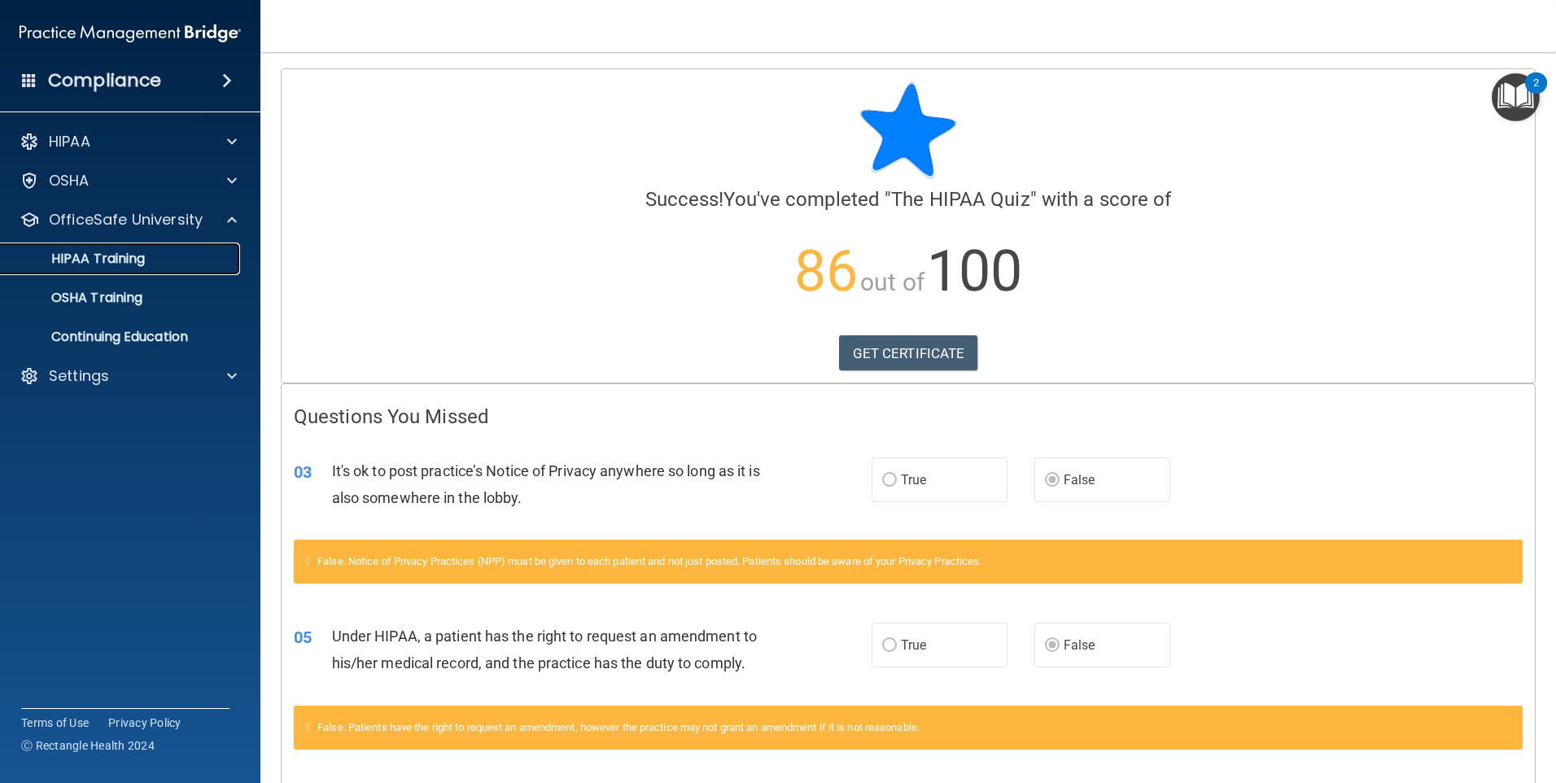
click at [101, 256] on p "HIPAA Training" at bounding box center [78, 259] width 134 height 16
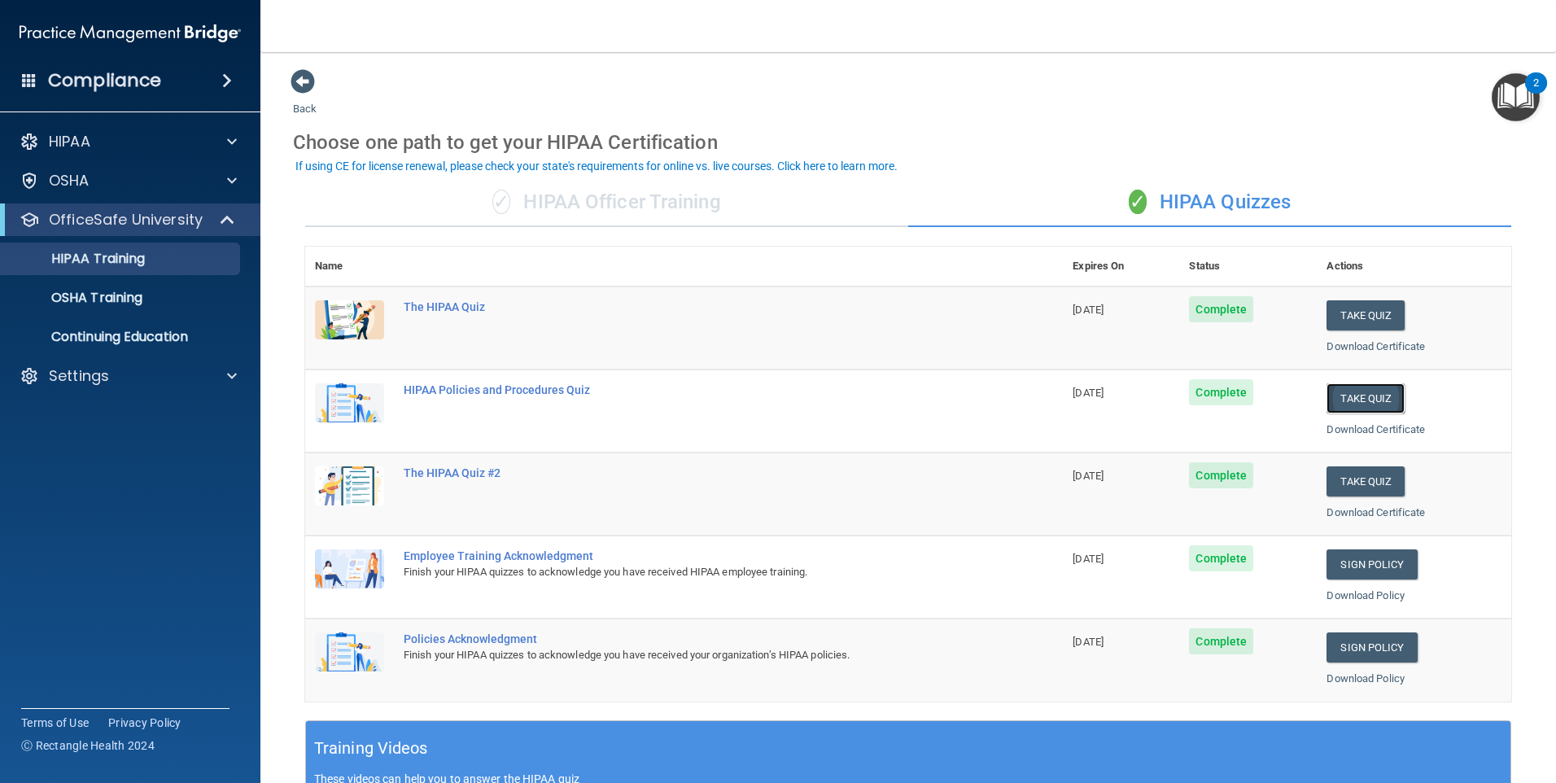
click at [1341, 400] on button "Take Quiz" at bounding box center [1365, 398] width 78 height 30
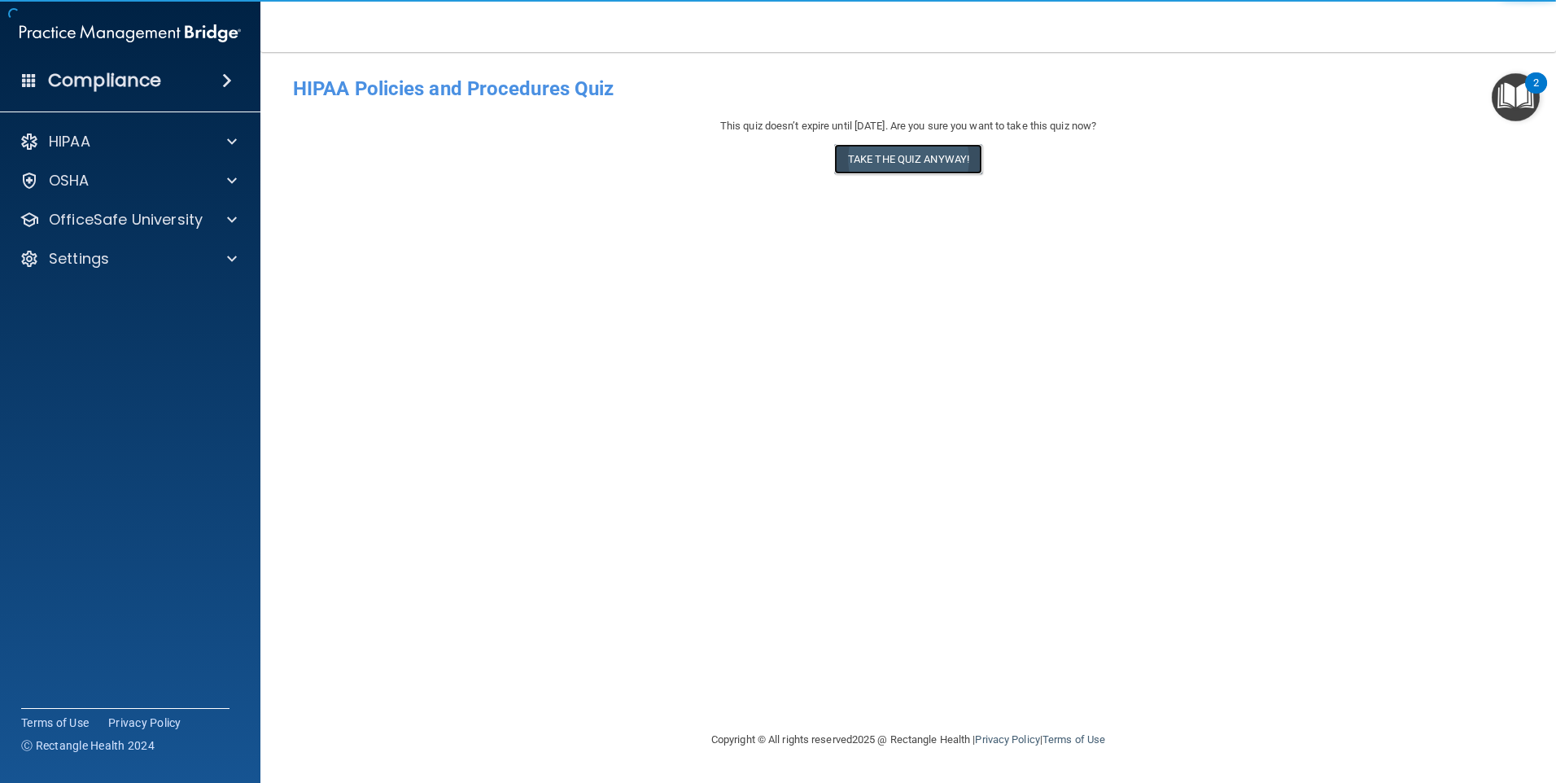
click at [862, 160] on button "Take the quiz anyway!" at bounding box center [908, 159] width 148 height 30
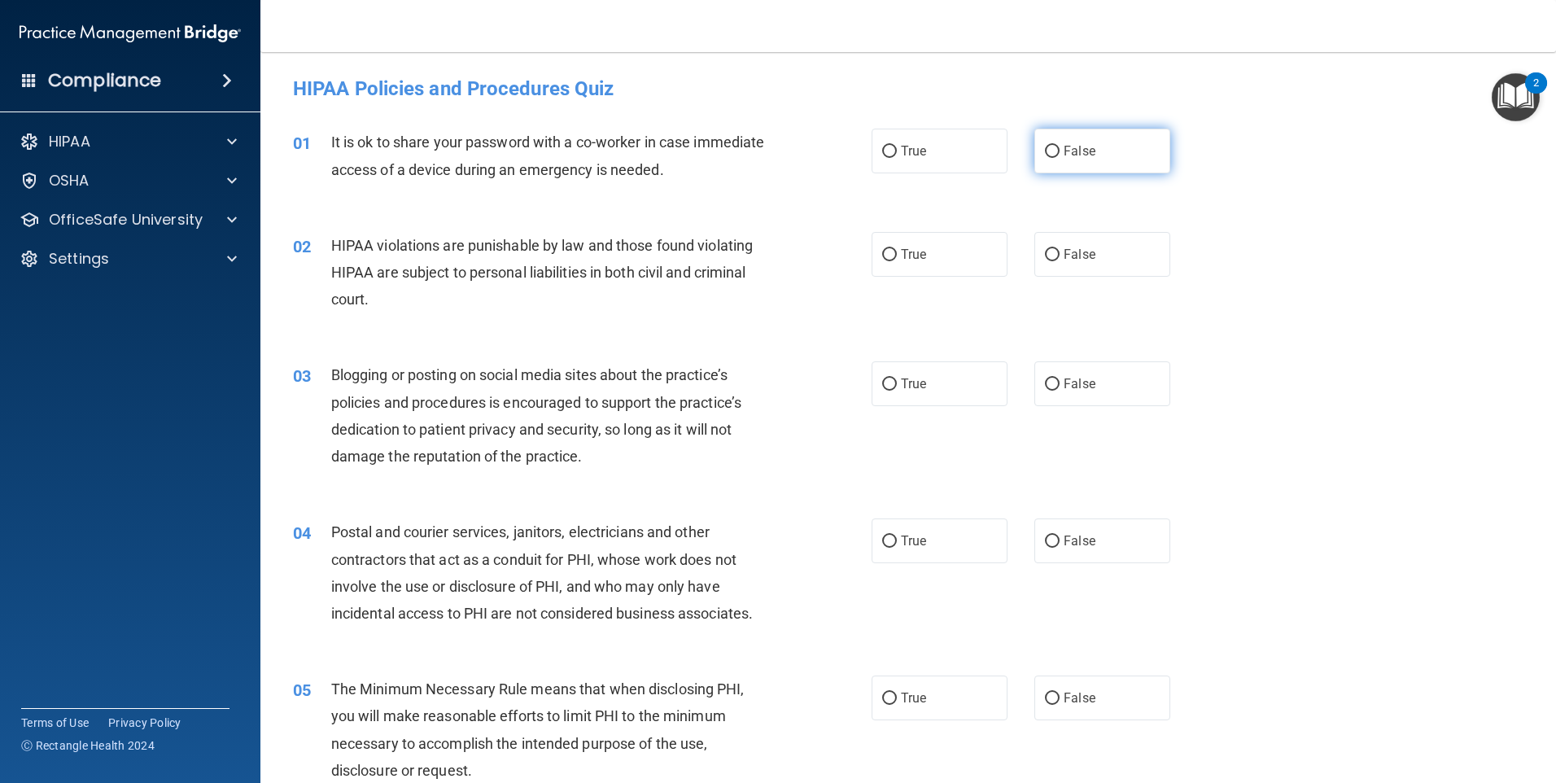
click at [1045, 151] on input "False" at bounding box center [1052, 152] width 15 height 12
radio input "true"
click at [884, 255] on input "True" at bounding box center [889, 255] width 15 height 12
radio input "true"
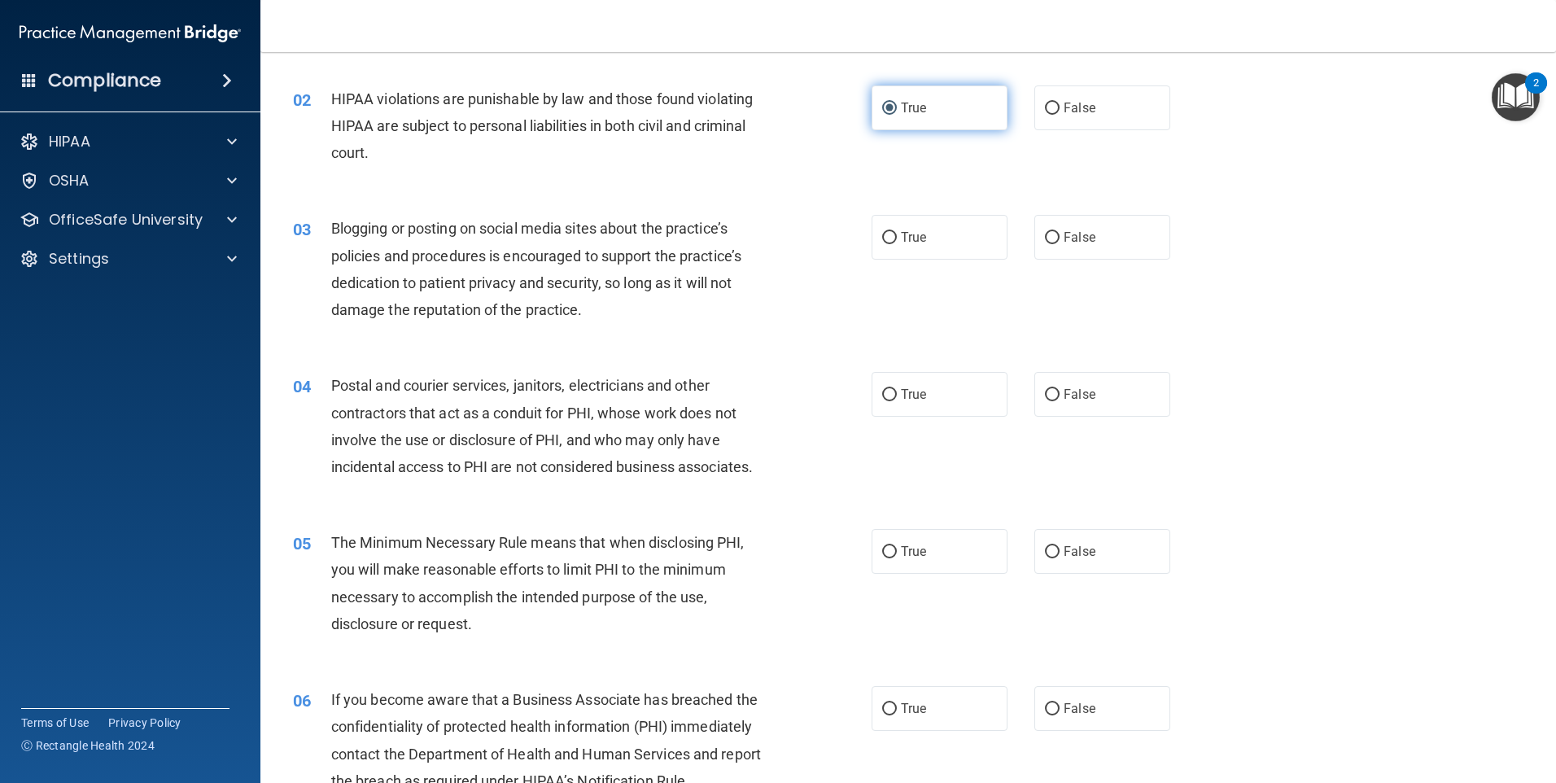
scroll to position [163, 0]
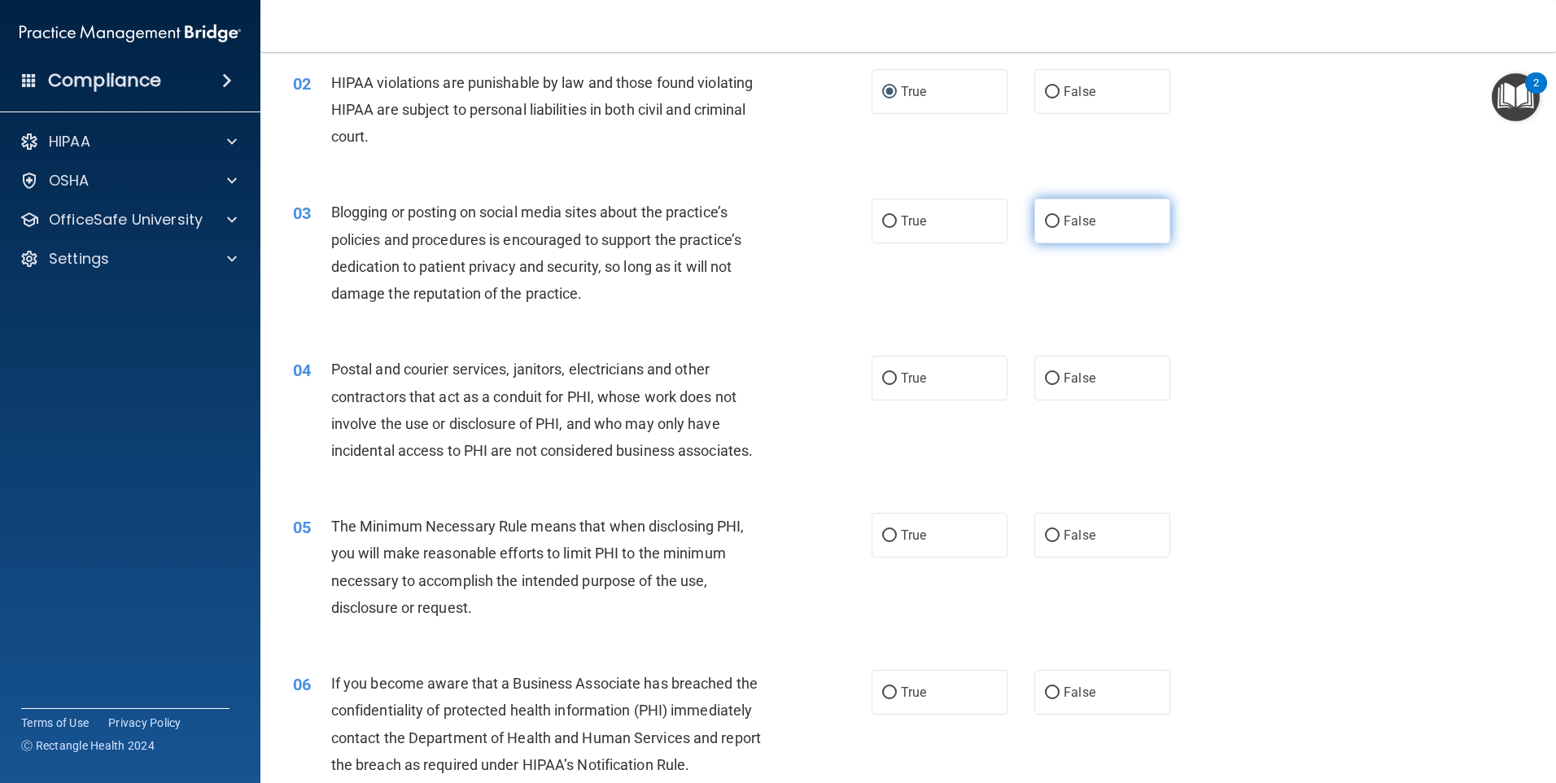
click at [1046, 223] on input "False" at bounding box center [1052, 222] width 15 height 12
radio input "true"
click at [888, 377] on input "True" at bounding box center [889, 379] width 15 height 12
radio input "true"
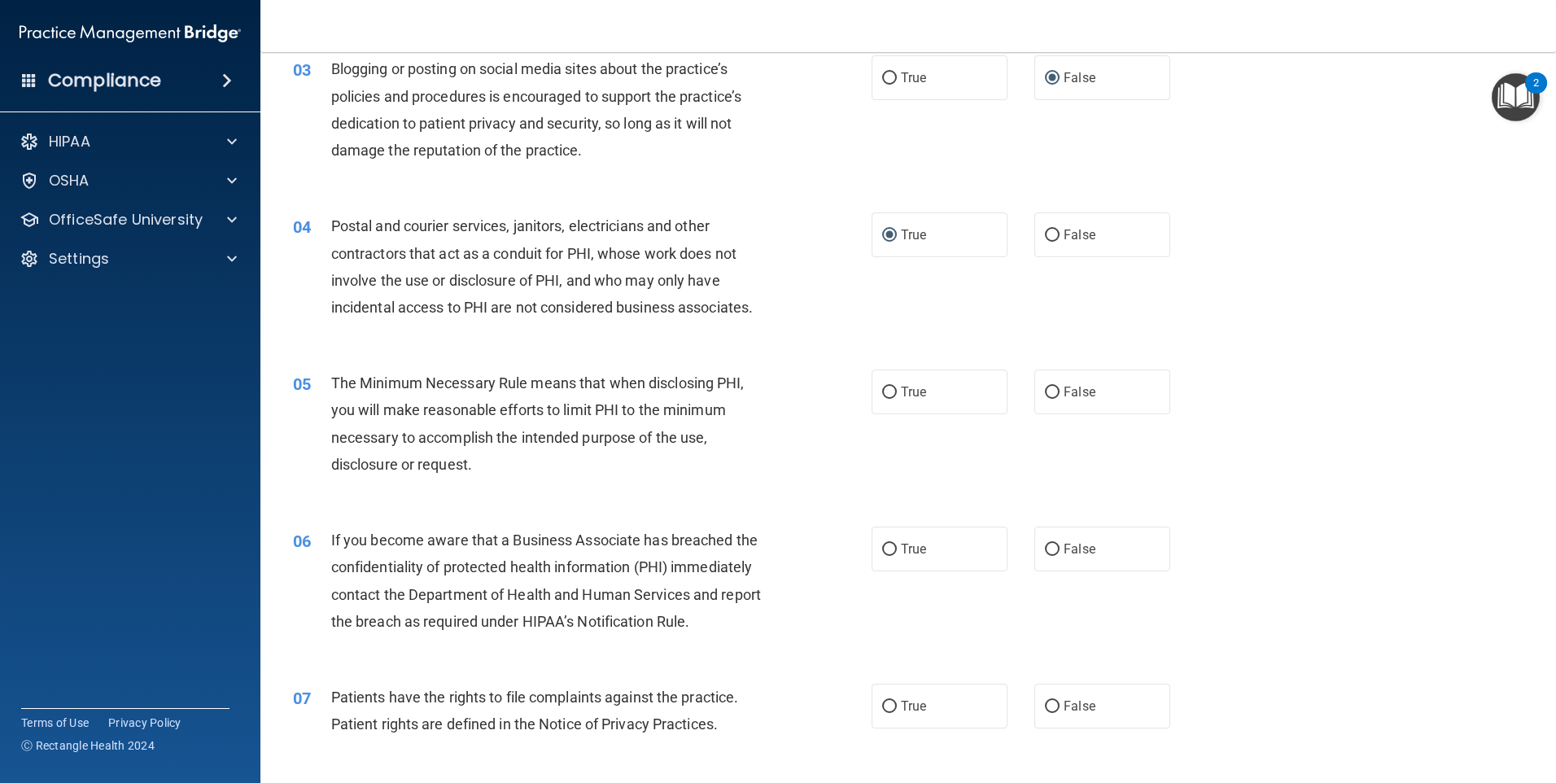
scroll to position [325, 0]
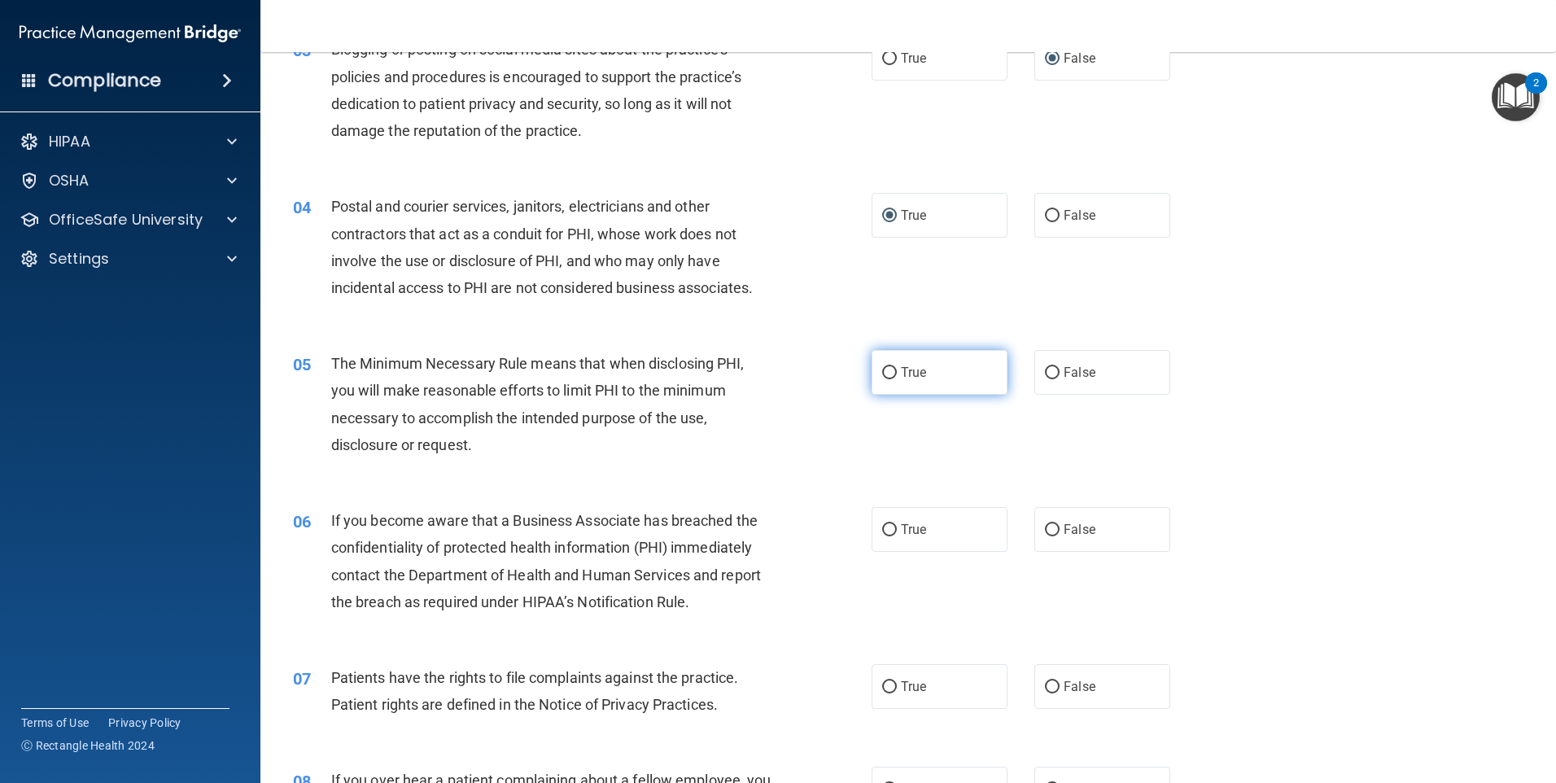
click at [890, 378] on input "True" at bounding box center [889, 373] width 15 height 12
radio input "true"
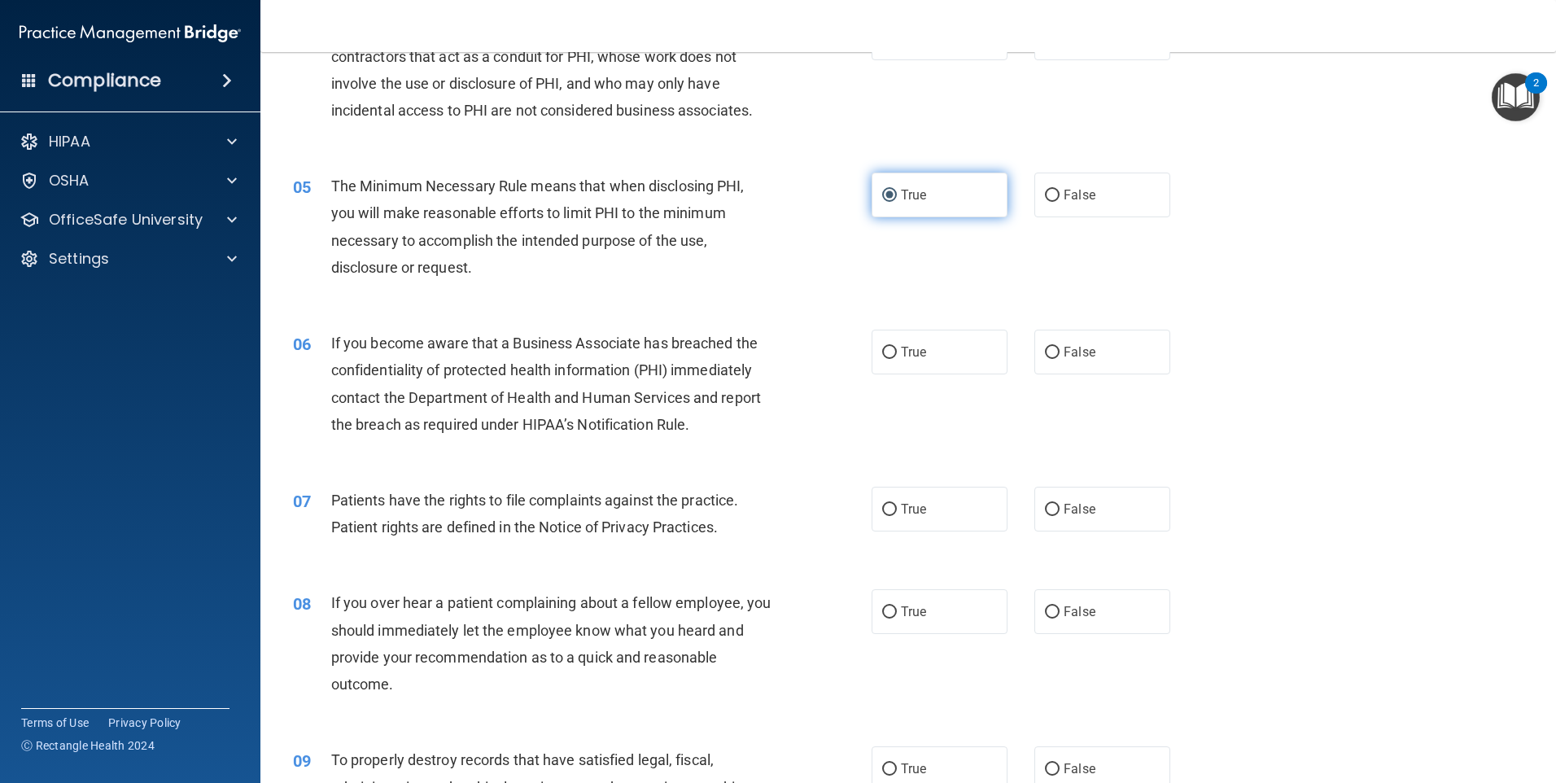
scroll to position [570, 0]
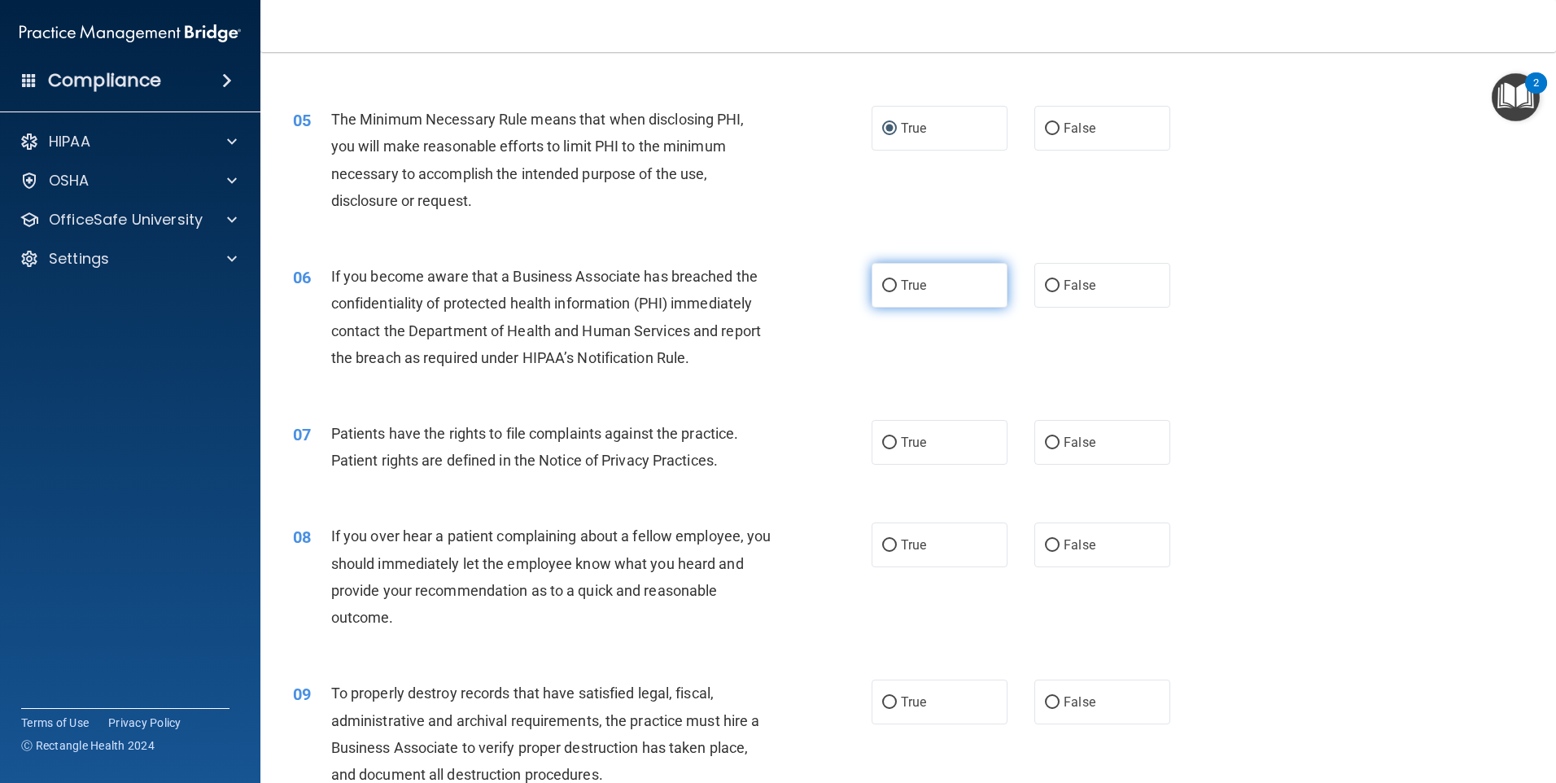
click at [882, 288] on input "True" at bounding box center [889, 286] width 15 height 12
radio input "true"
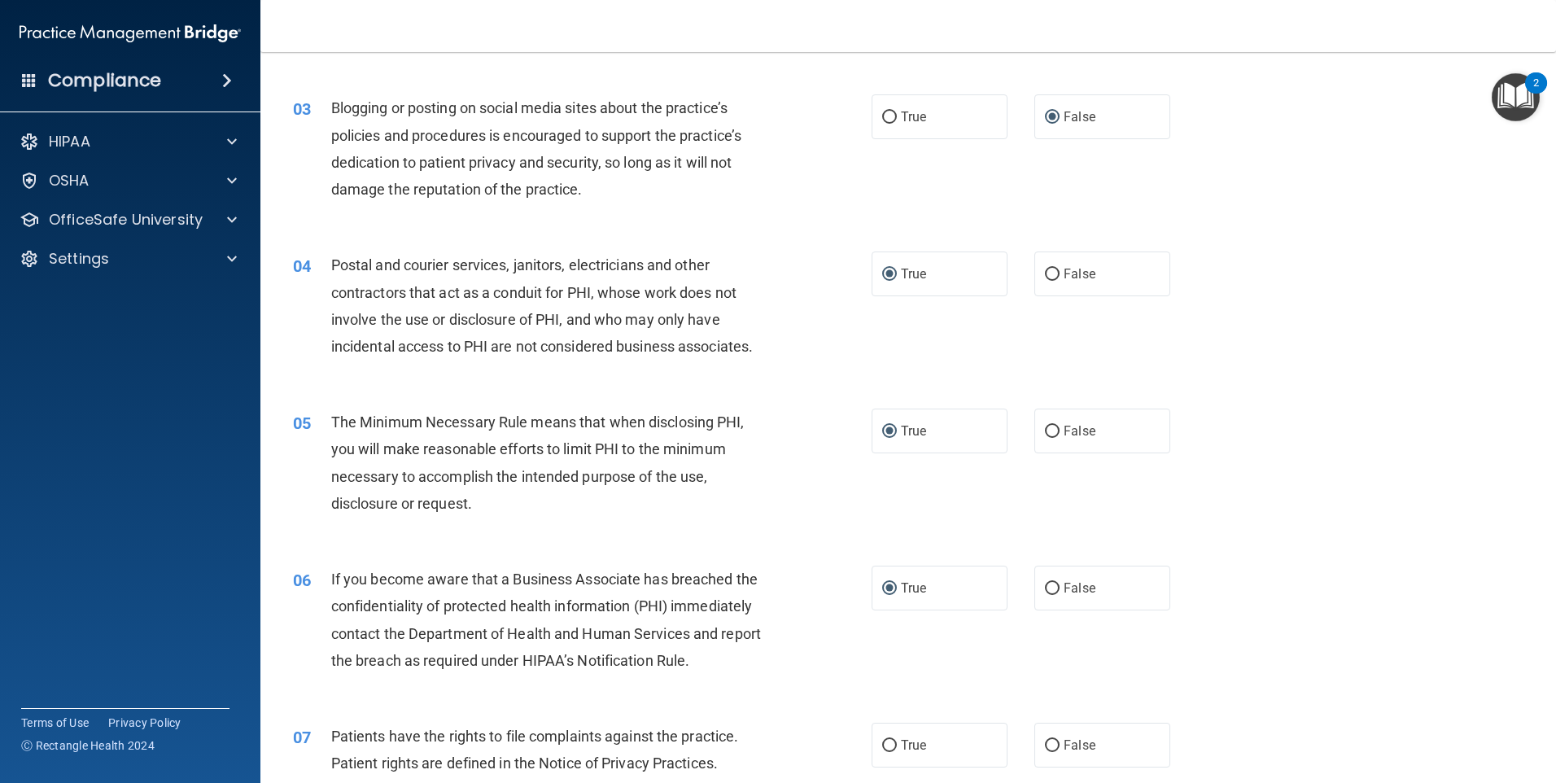
scroll to position [244, 0]
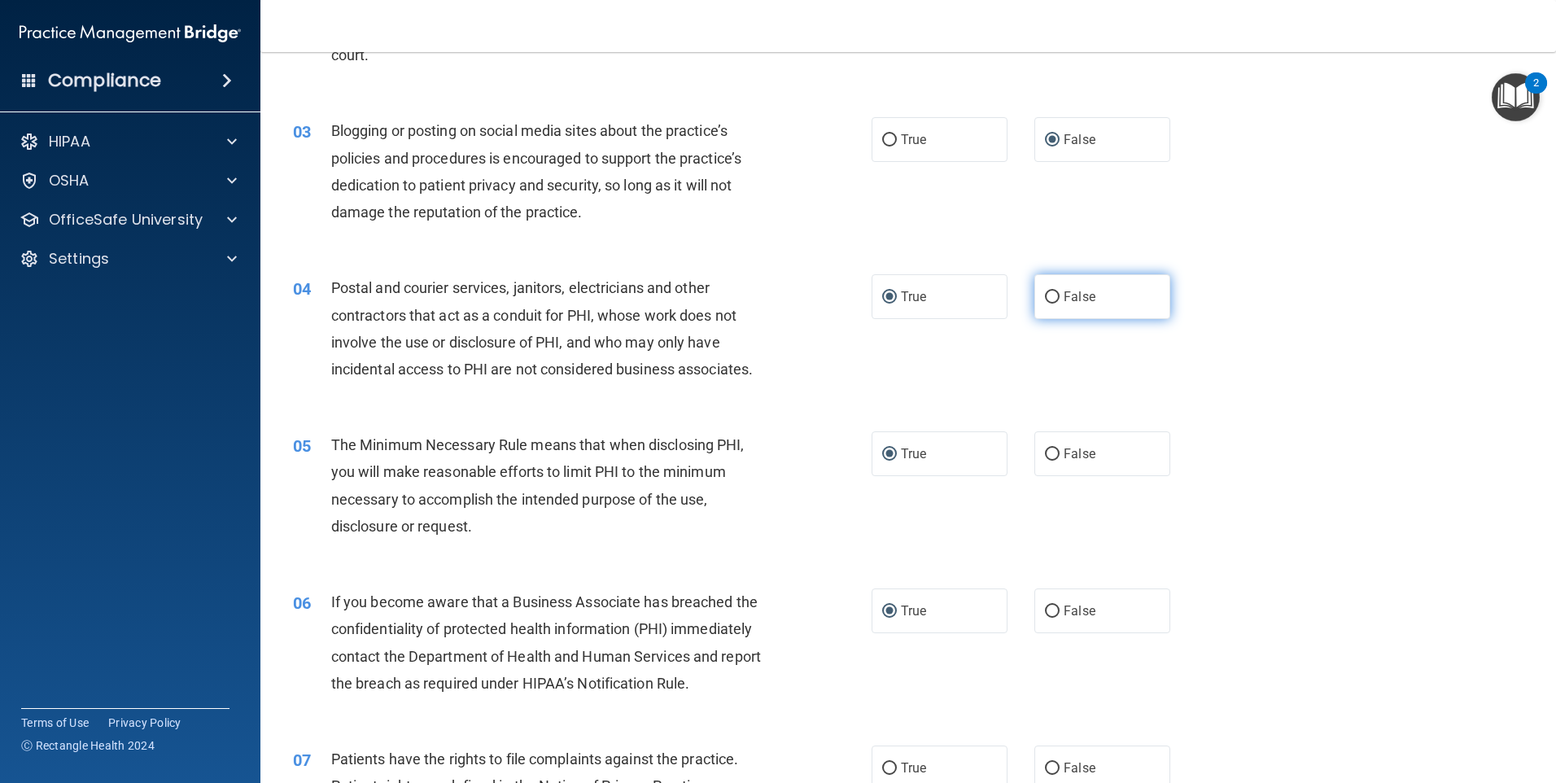
click at [1045, 294] on input "False" at bounding box center [1052, 297] width 15 height 12
radio input "true"
radio input "false"
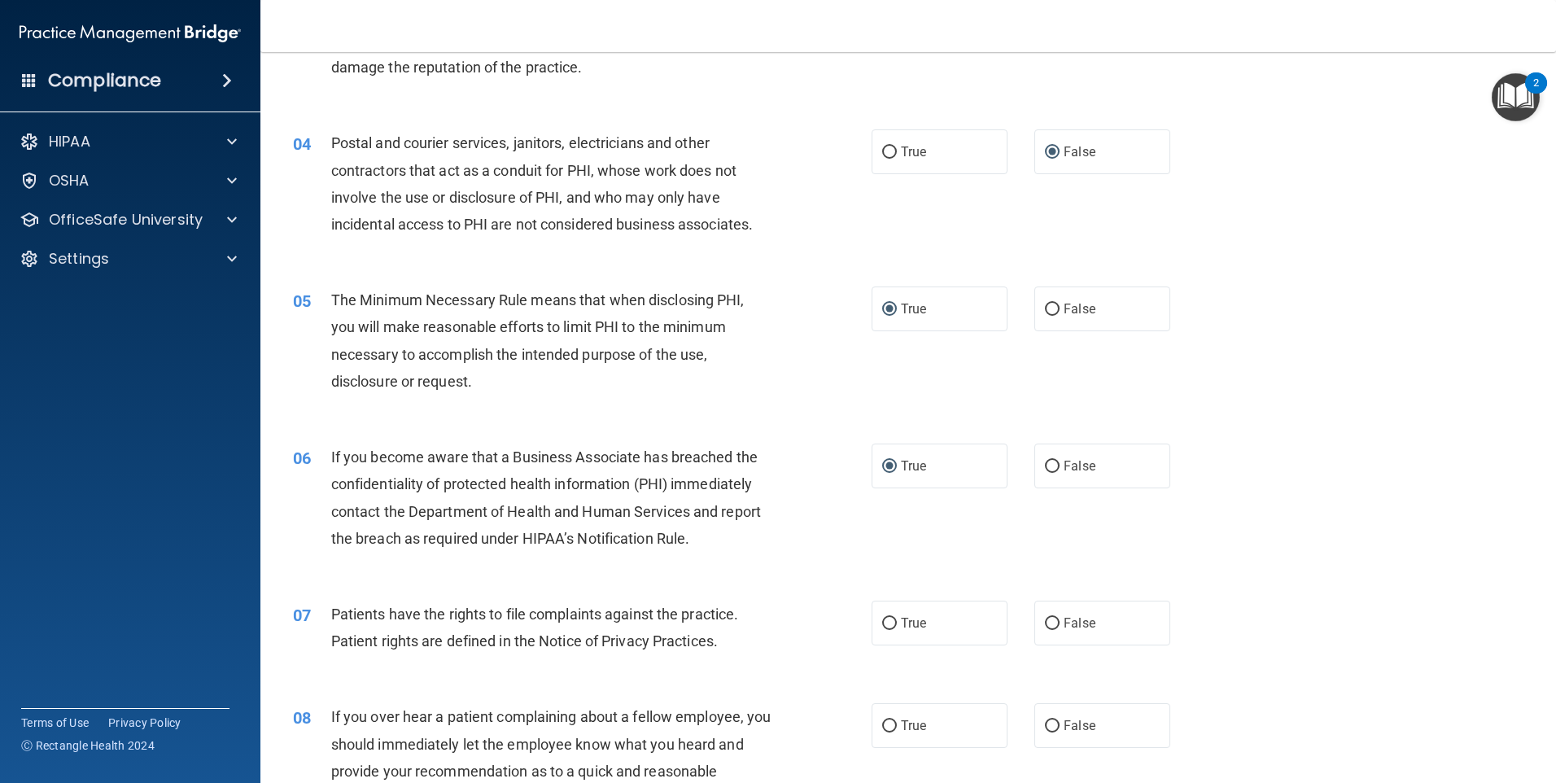
scroll to position [570, 0]
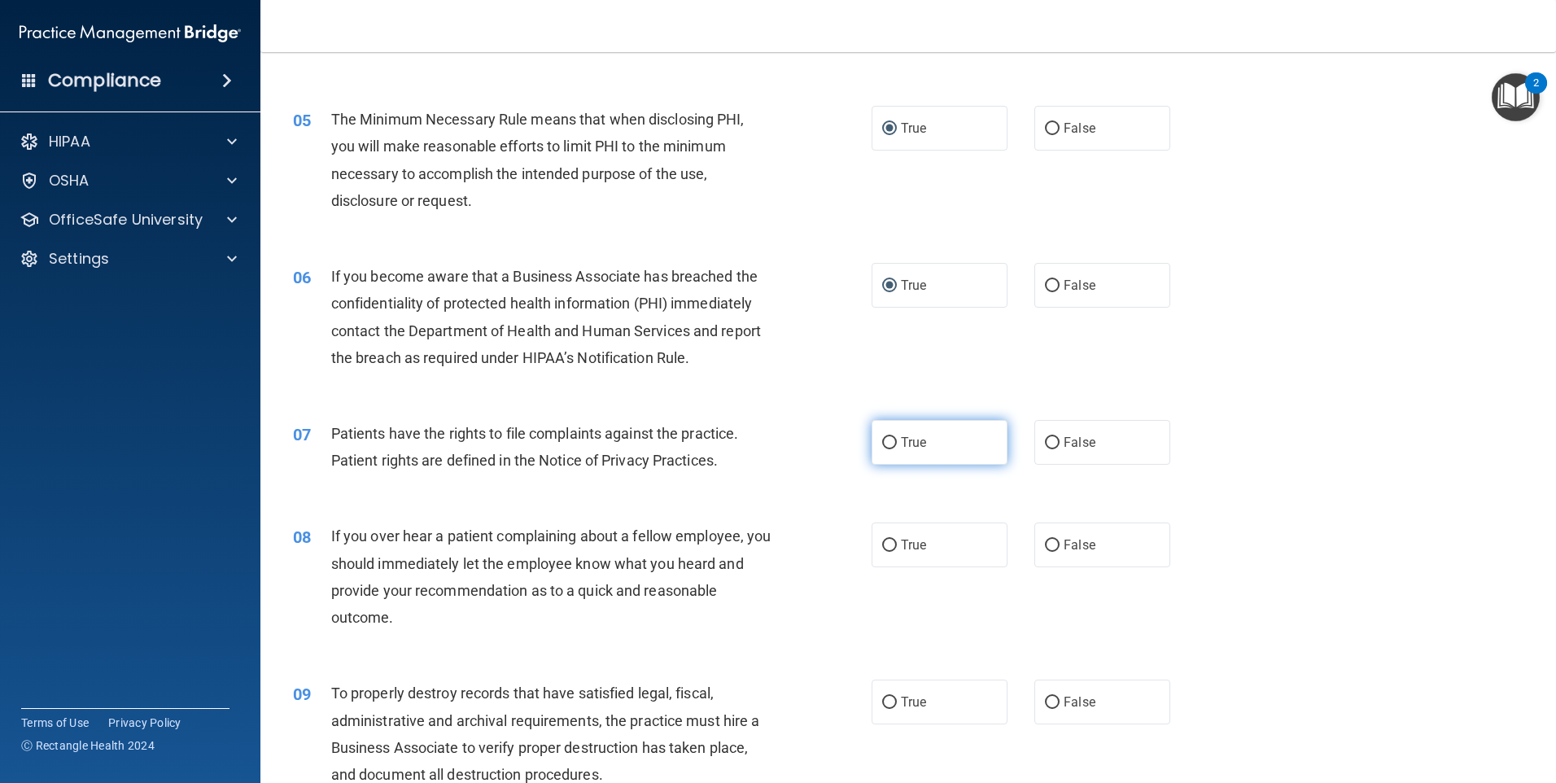
click at [882, 442] on input "True" at bounding box center [889, 443] width 15 height 12
radio input "true"
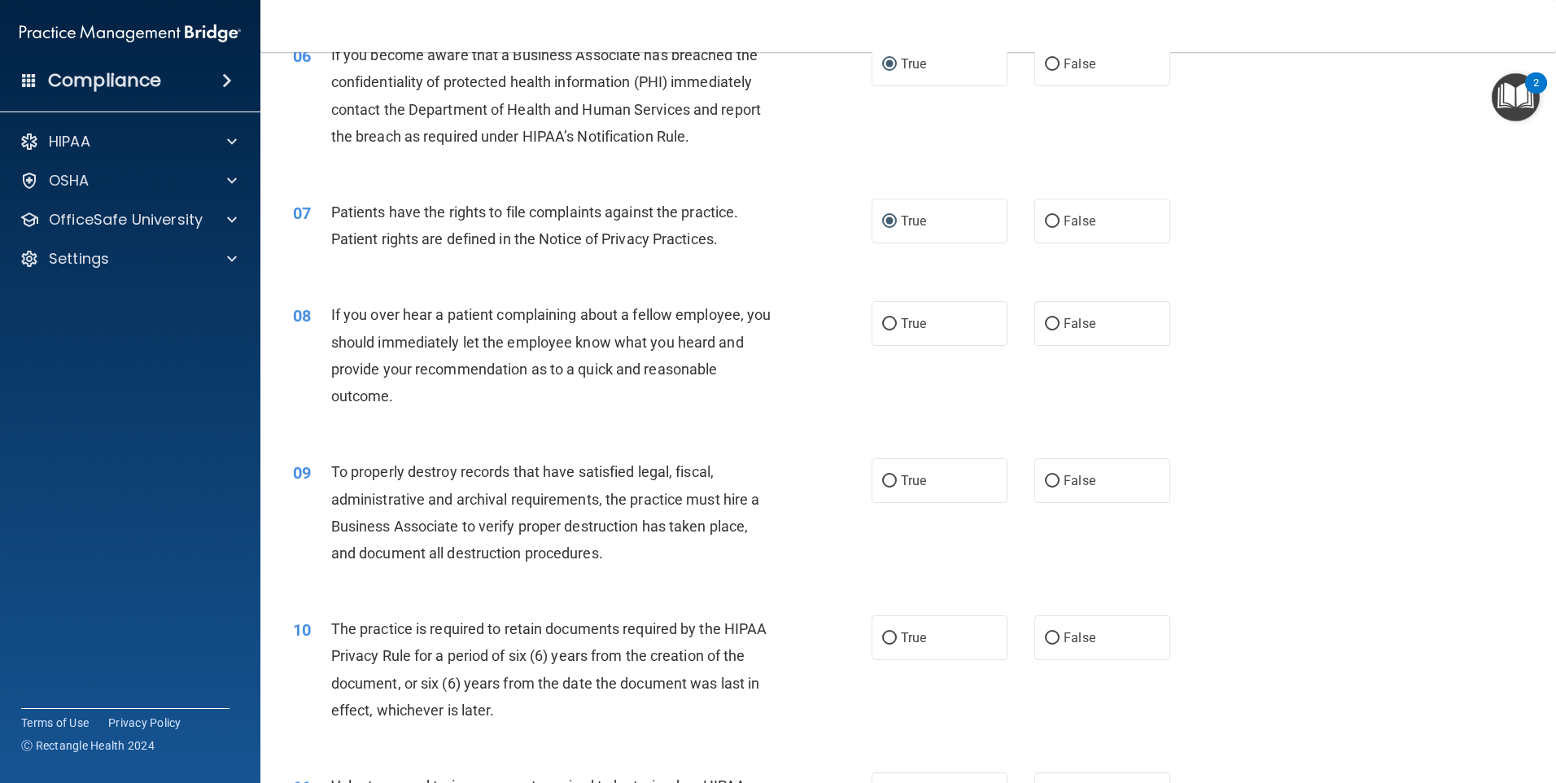
scroll to position [814, 0]
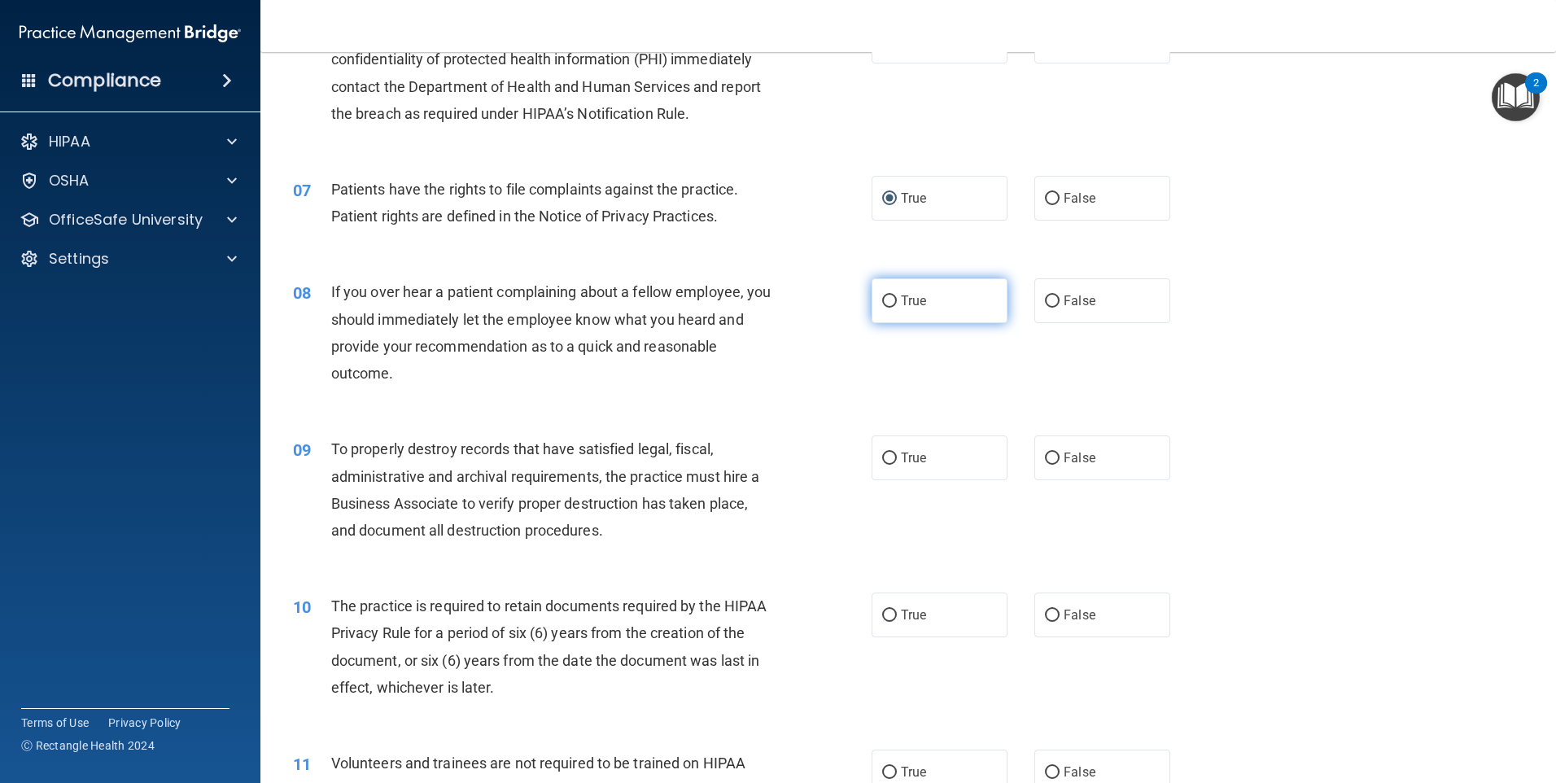
click at [885, 302] on input "True" at bounding box center [889, 301] width 15 height 12
radio input "true"
click at [882, 460] on input "True" at bounding box center [889, 458] width 15 height 12
radio input "true"
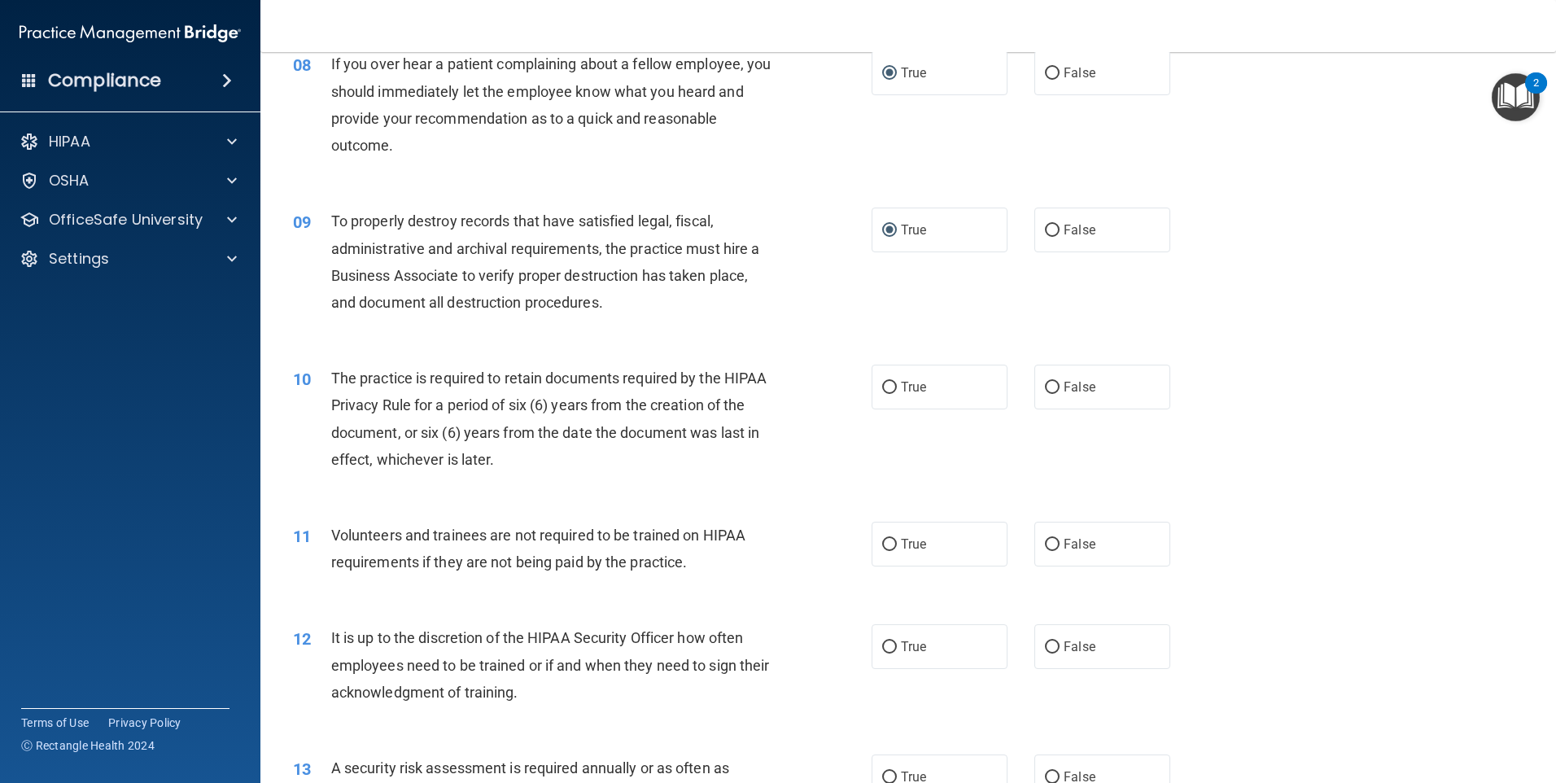
scroll to position [1058, 0]
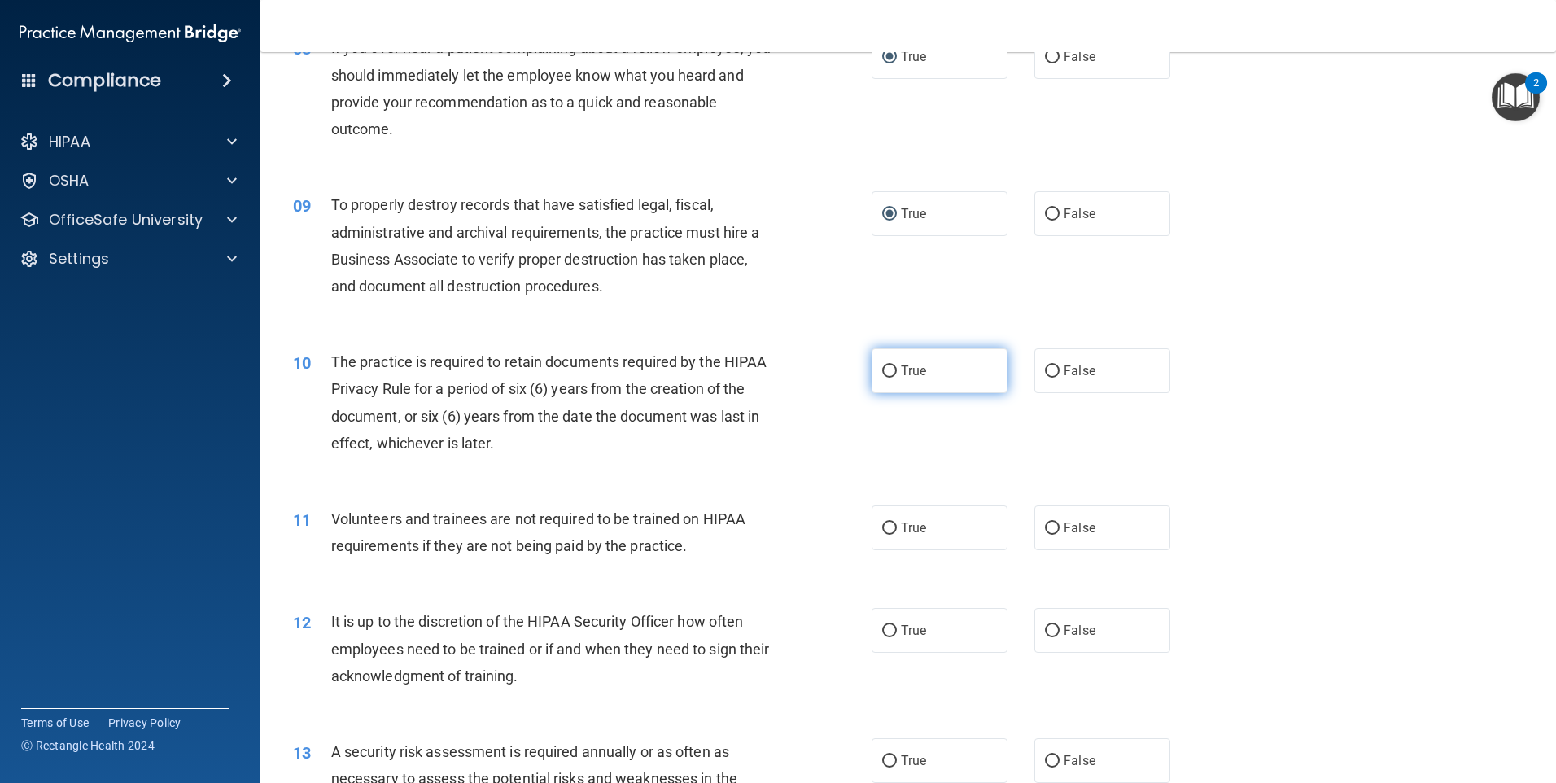
click at [901, 368] on span "True" at bounding box center [913, 370] width 25 height 15
click at [895, 368] on input "True" at bounding box center [889, 371] width 15 height 12
radio input "true"
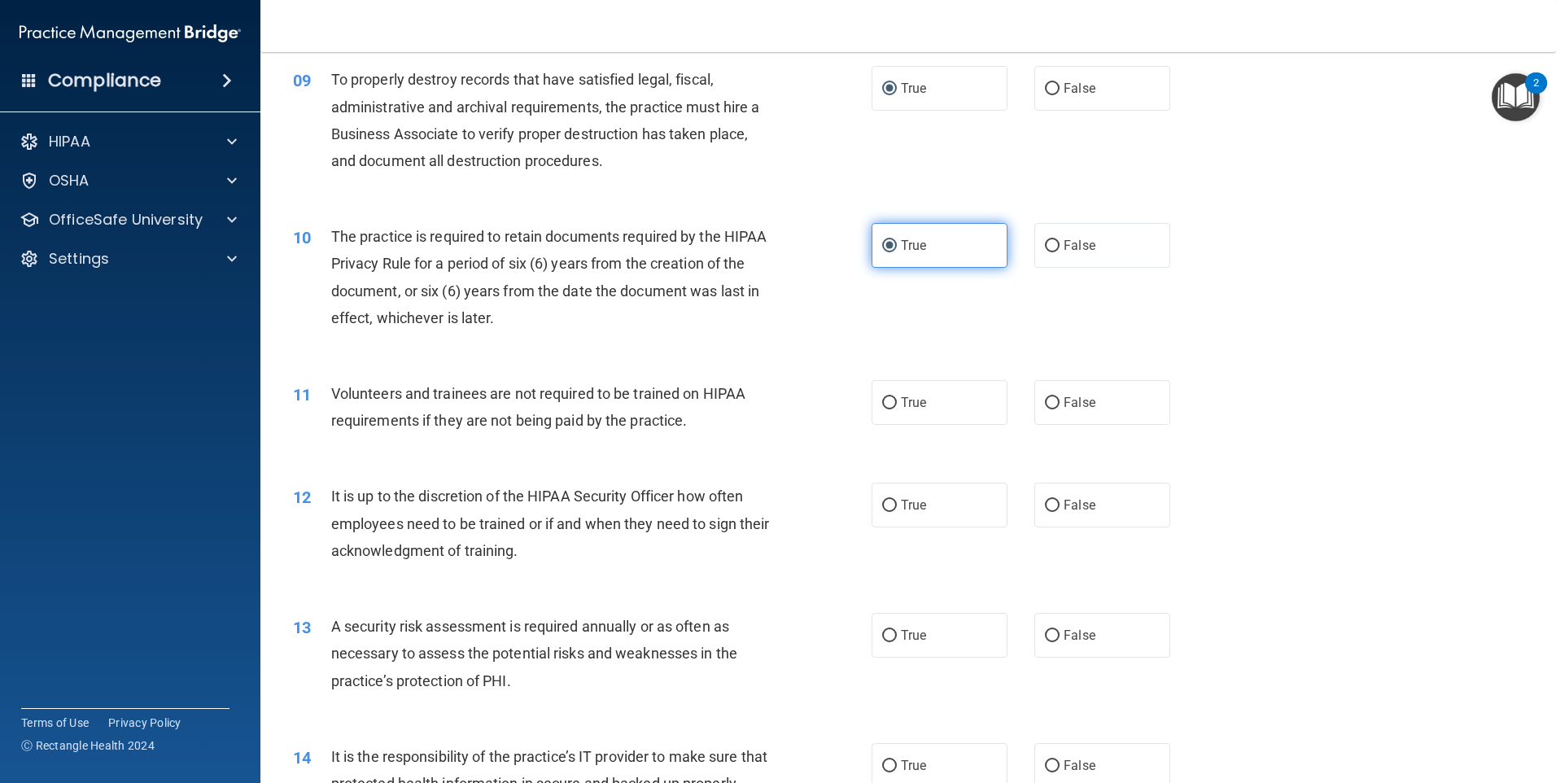
scroll to position [1221, 0]
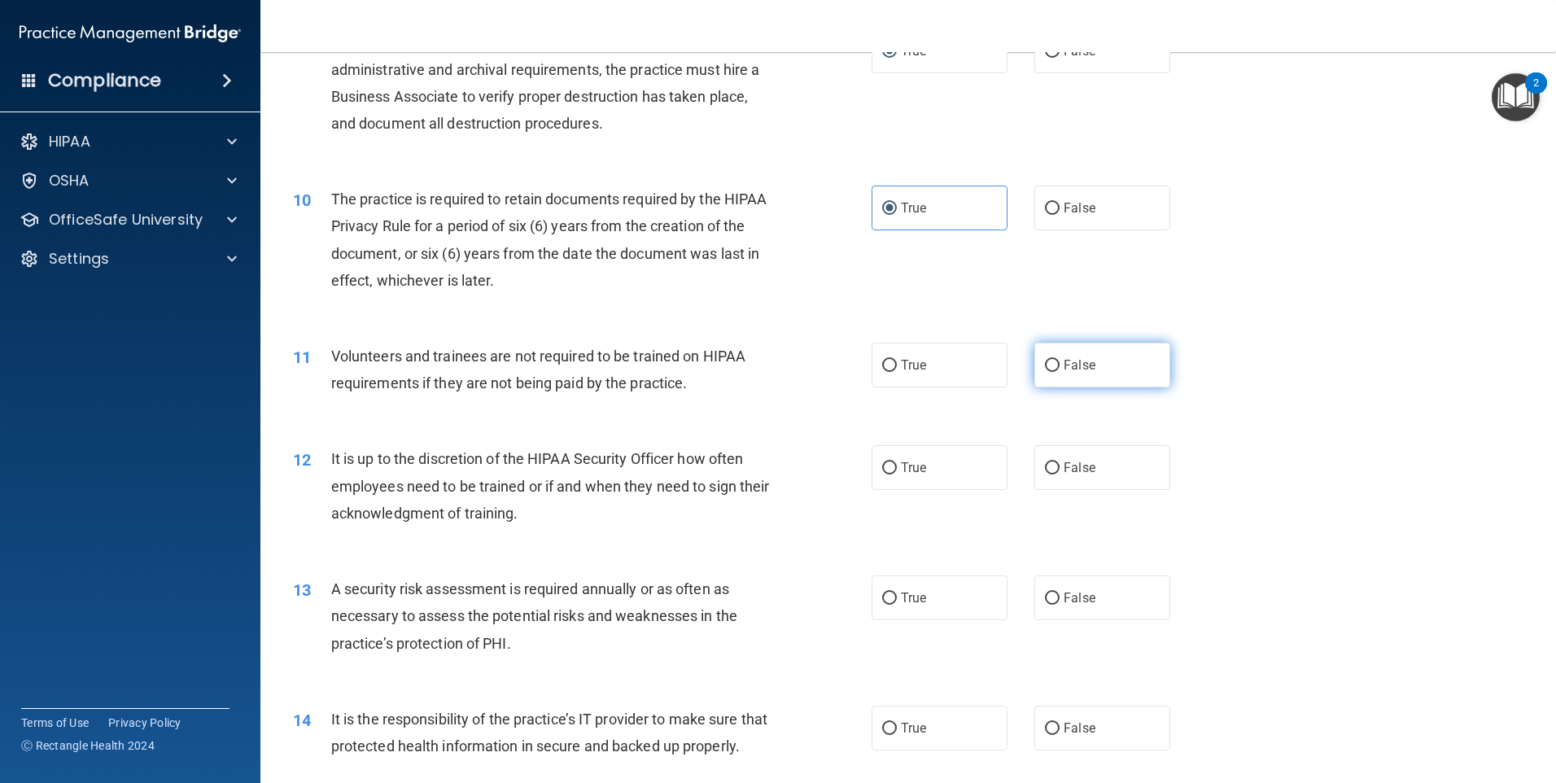
click at [1045, 365] on input "False" at bounding box center [1052, 366] width 15 height 12
radio input "true"
click at [884, 465] on input "True" at bounding box center [889, 468] width 15 height 12
radio input "true"
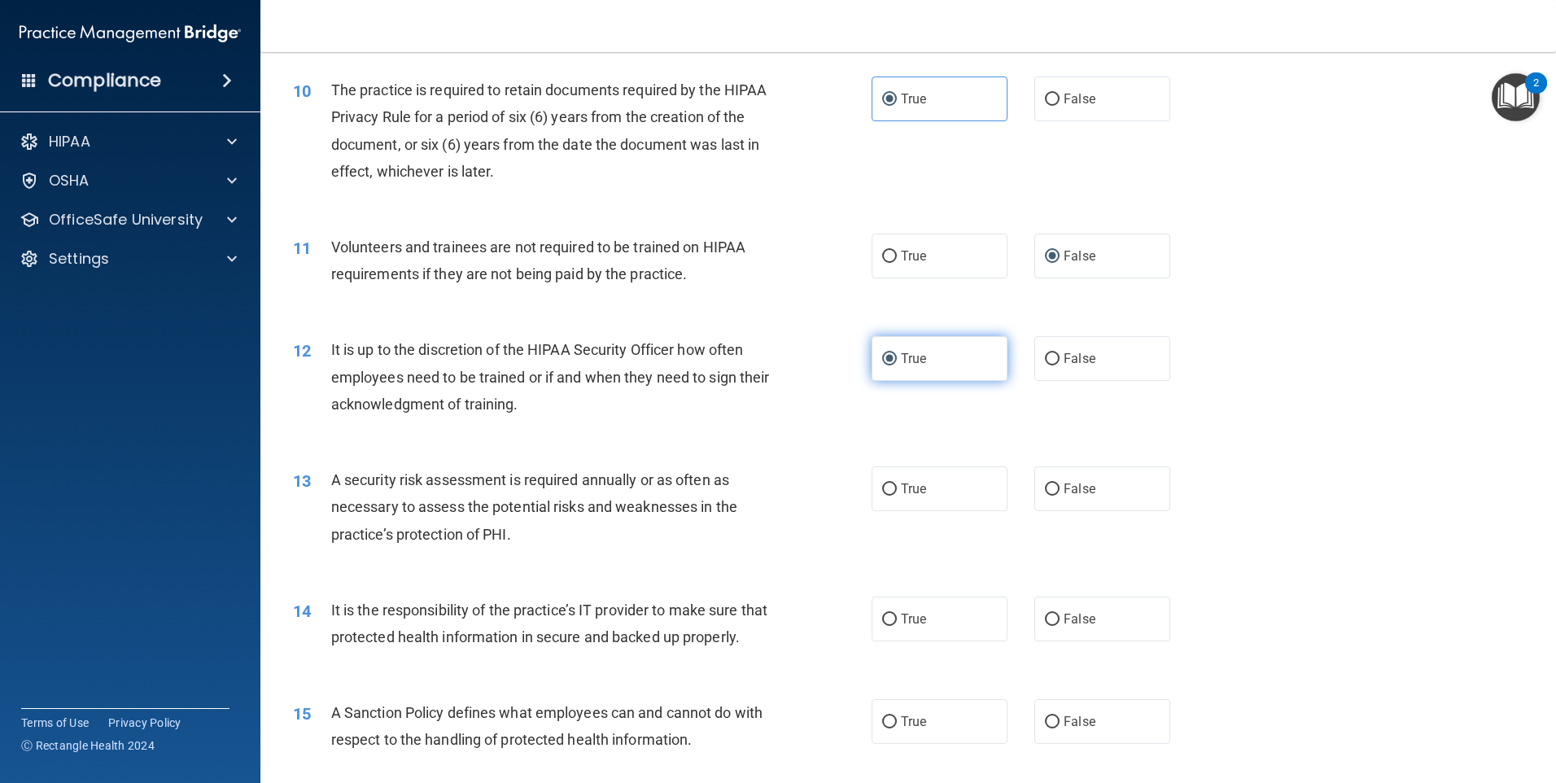
scroll to position [1465, 0]
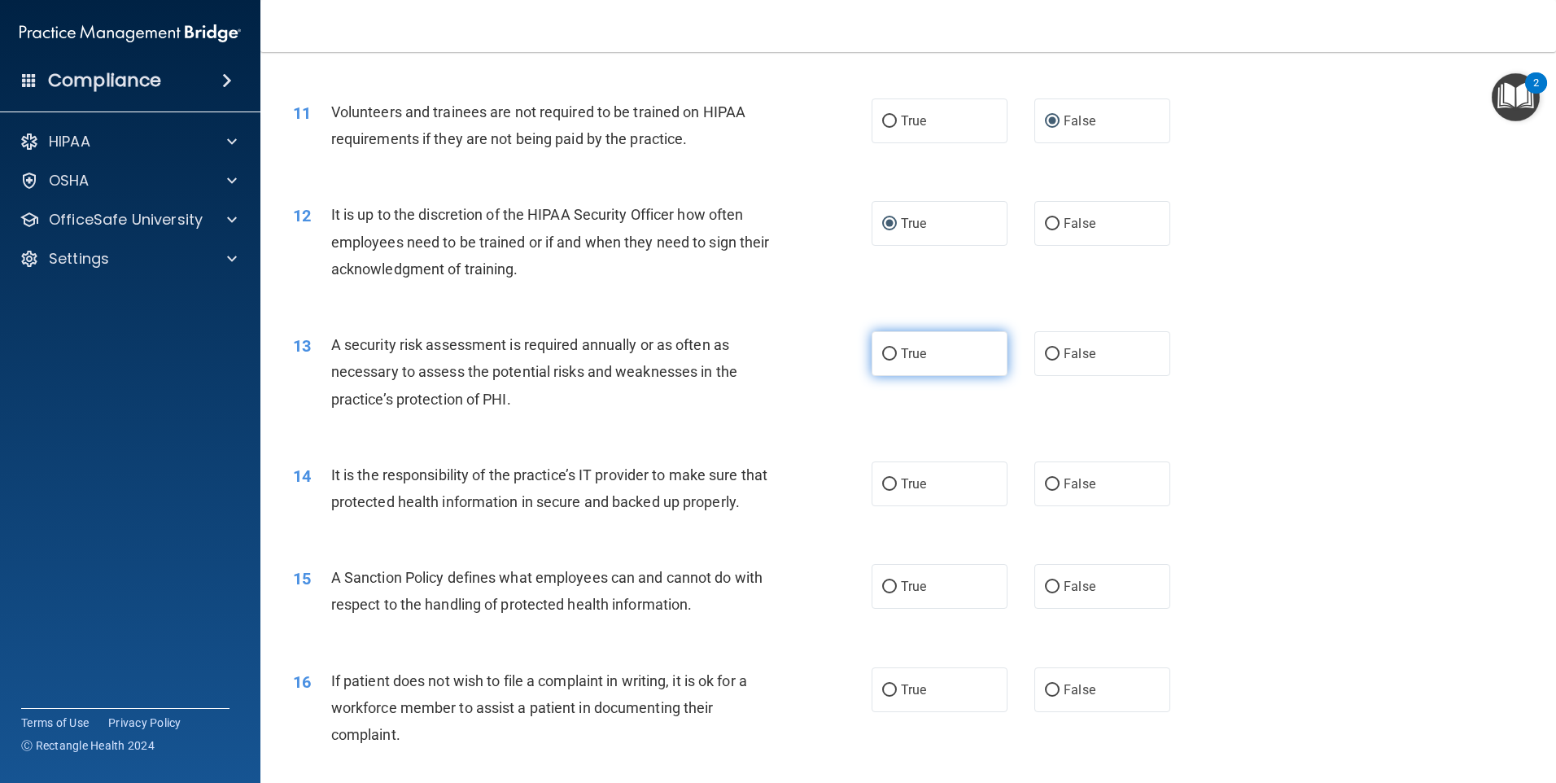
click at [886, 358] on input "True" at bounding box center [889, 354] width 15 height 12
radio input "true"
click at [885, 485] on input "True" at bounding box center [889, 484] width 15 height 12
radio input "true"
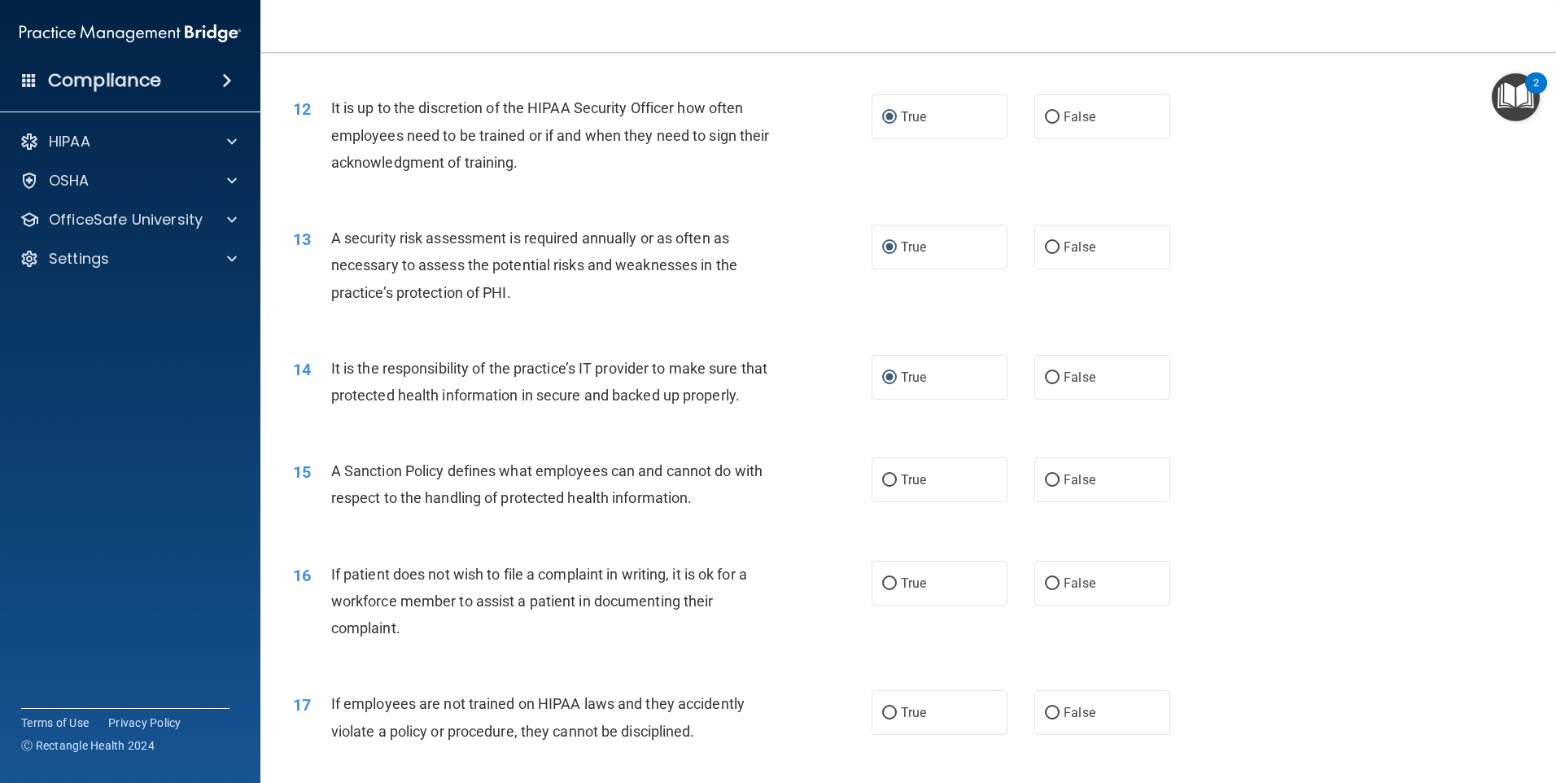
scroll to position [1627, 0]
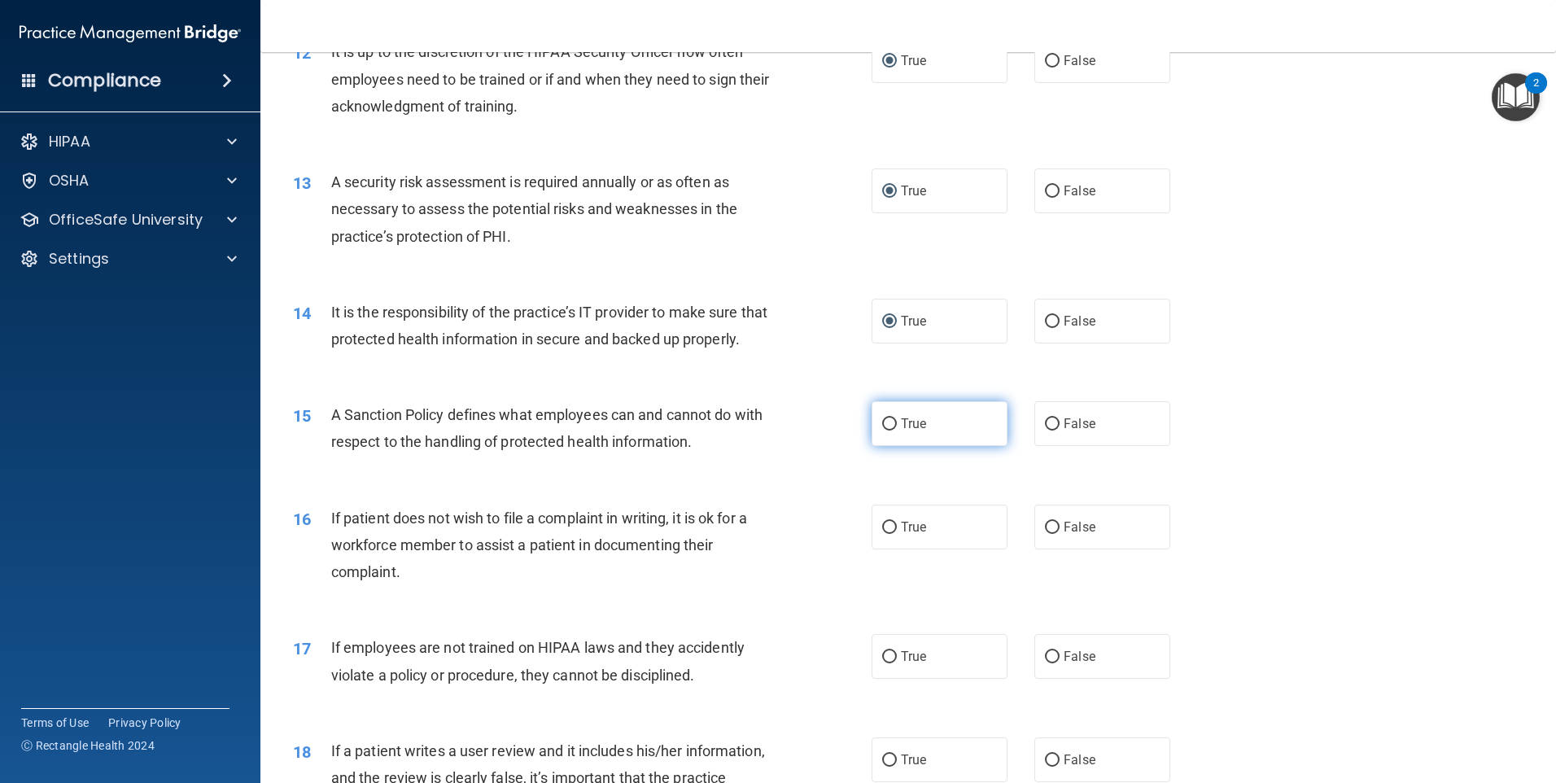
click at [893, 446] on label "True" at bounding box center [939, 423] width 136 height 45
click at [893, 430] on input "True" at bounding box center [889, 424] width 15 height 12
radio input "true"
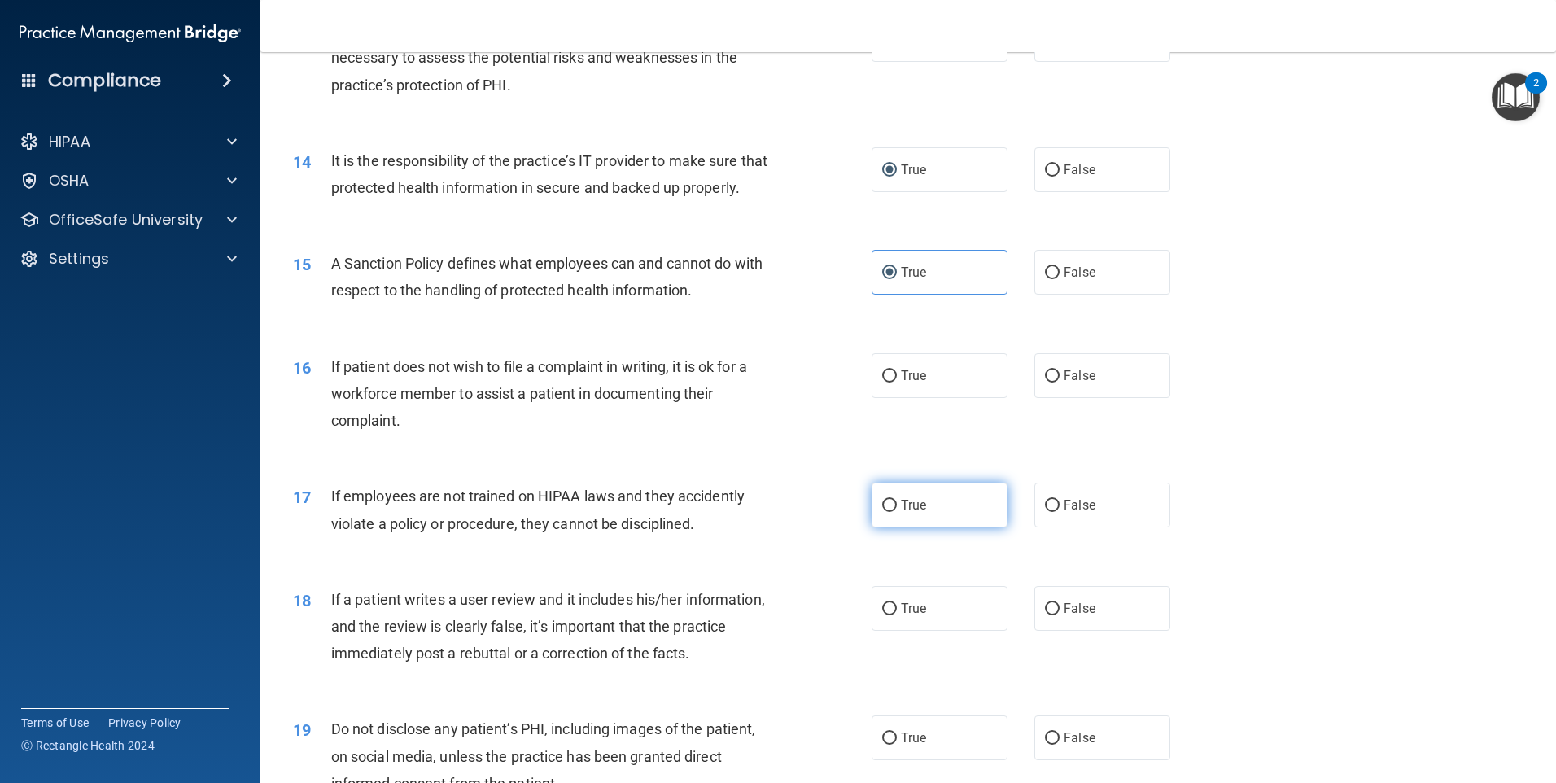
scroll to position [1790, 0]
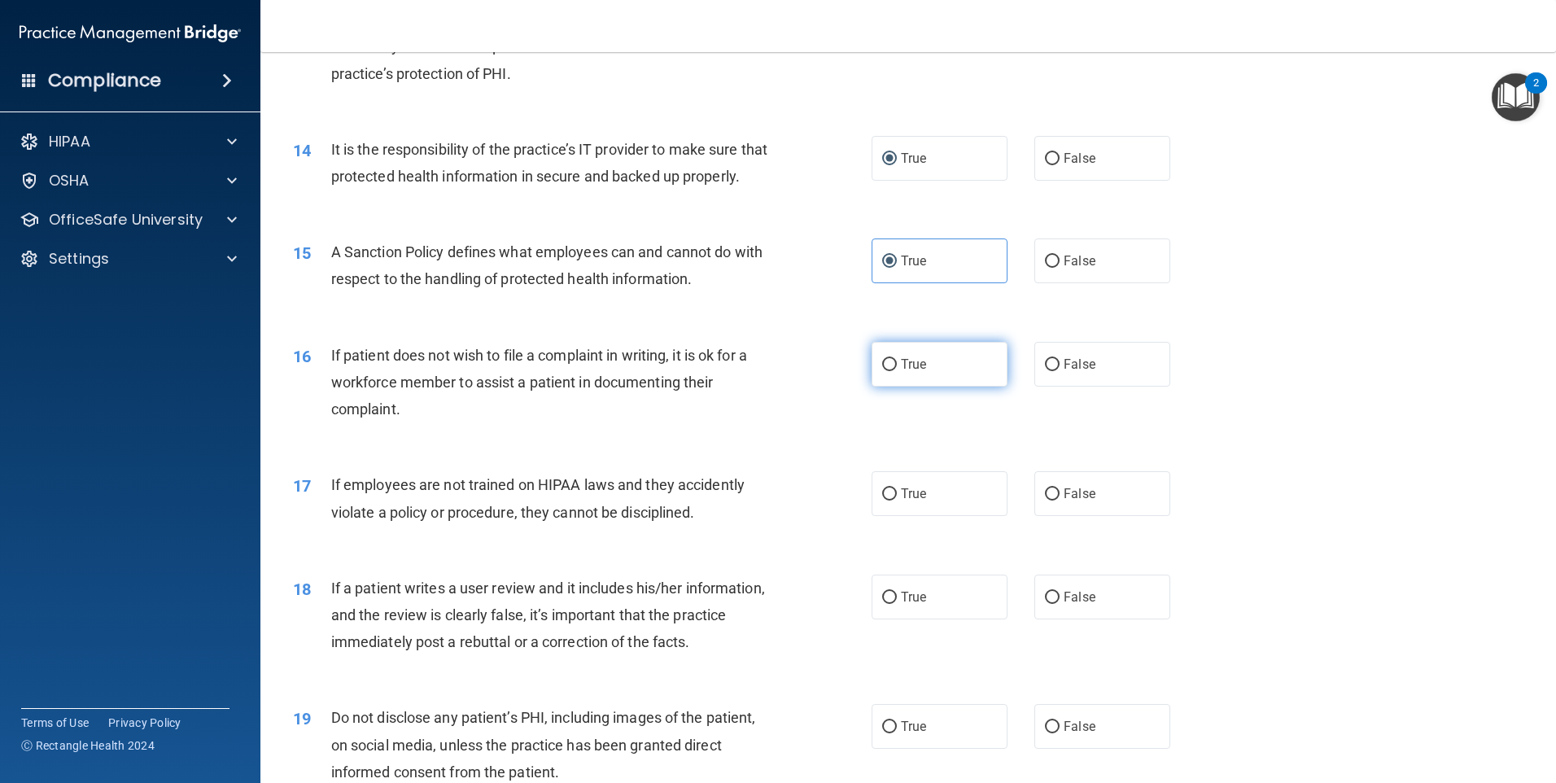
click at [884, 371] on input "True" at bounding box center [889, 365] width 15 height 12
radio input "true"
click at [1045, 500] on input "False" at bounding box center [1052, 494] width 15 height 12
radio input "true"
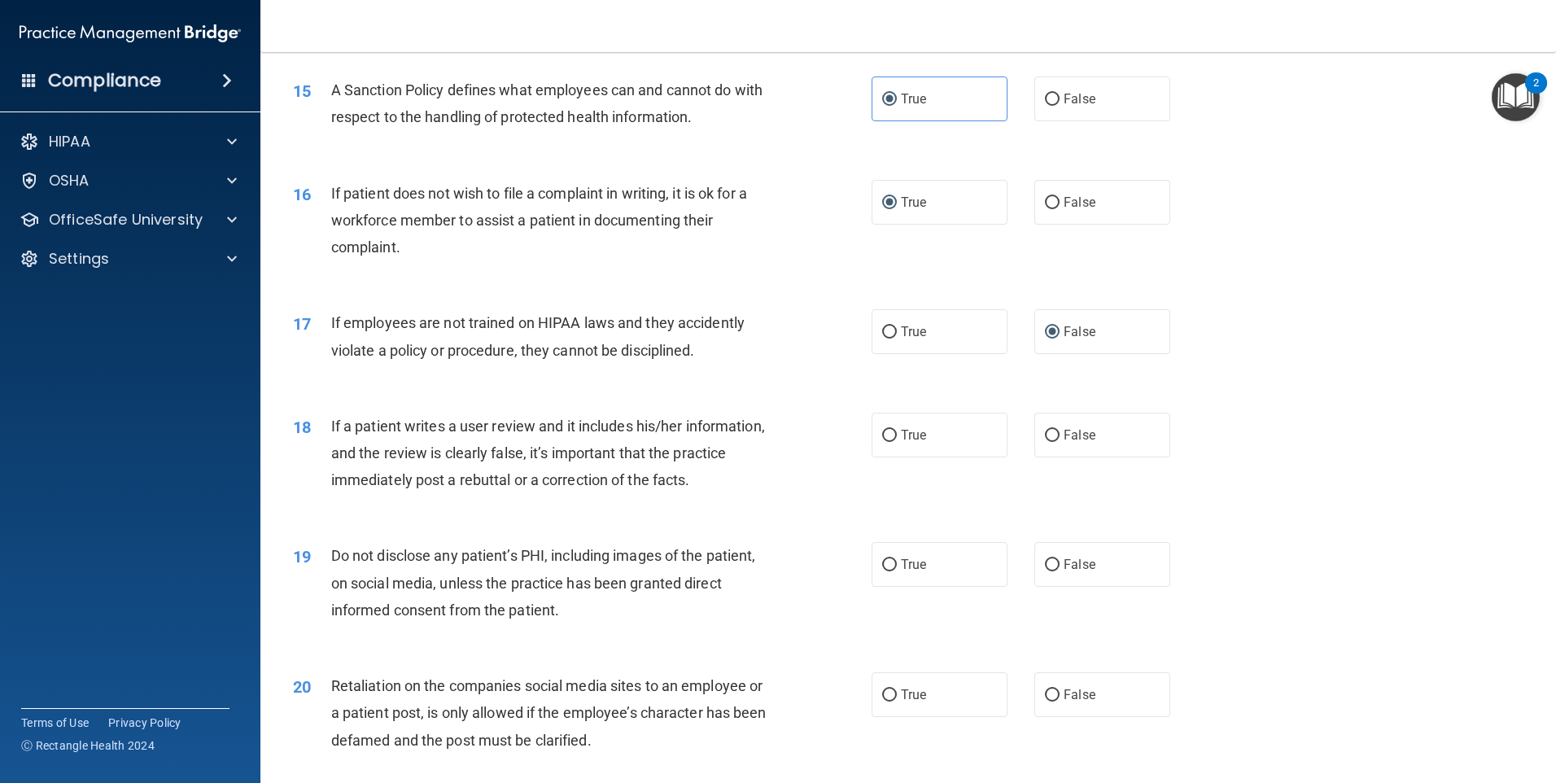
scroll to position [1953, 0]
click at [1048, 441] on input "False" at bounding box center [1052, 435] width 15 height 12
radio input "true"
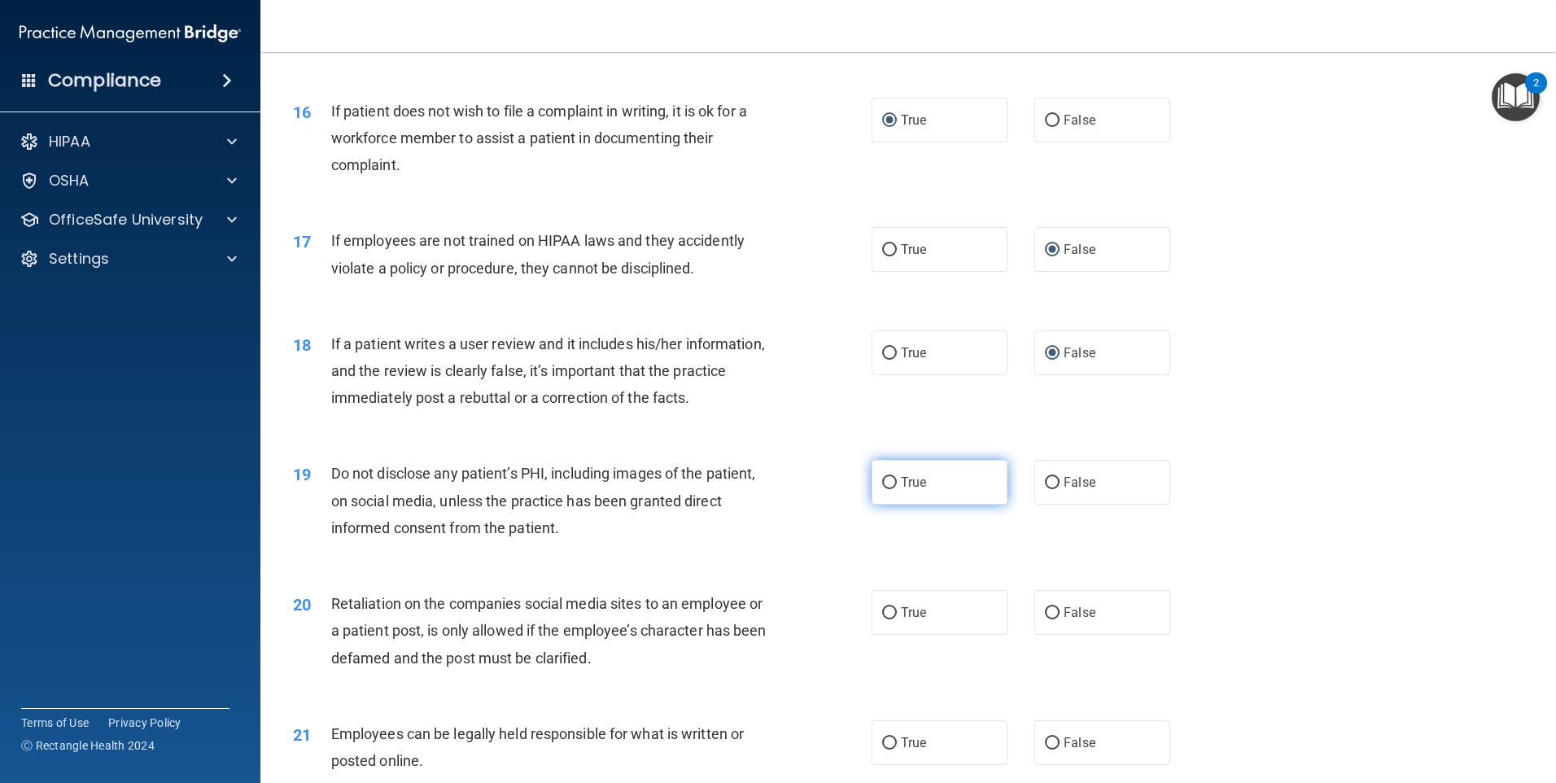
click at [884, 489] on input "True" at bounding box center [889, 483] width 15 height 12
radio input "true"
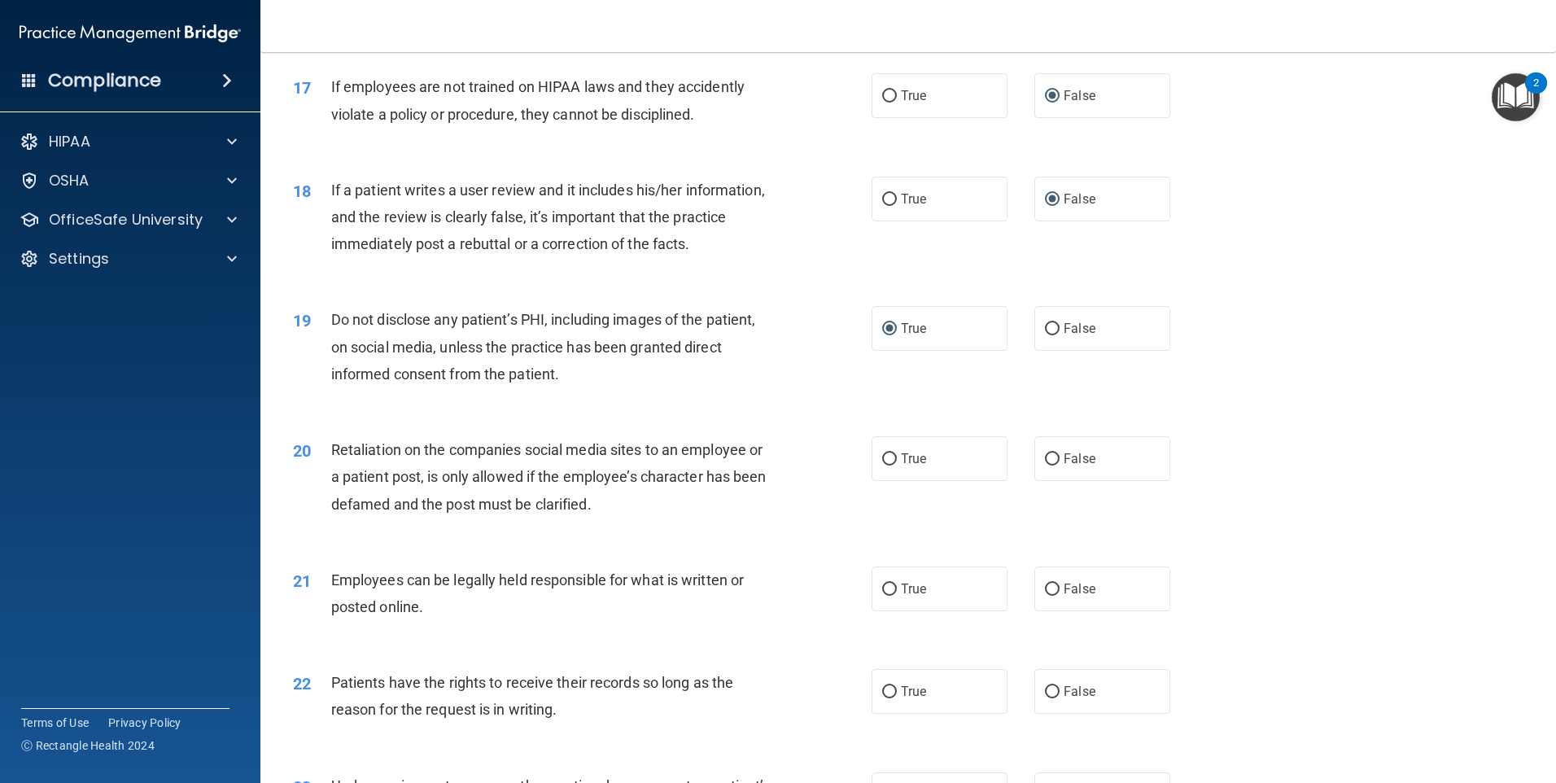
scroll to position [2197, 0]
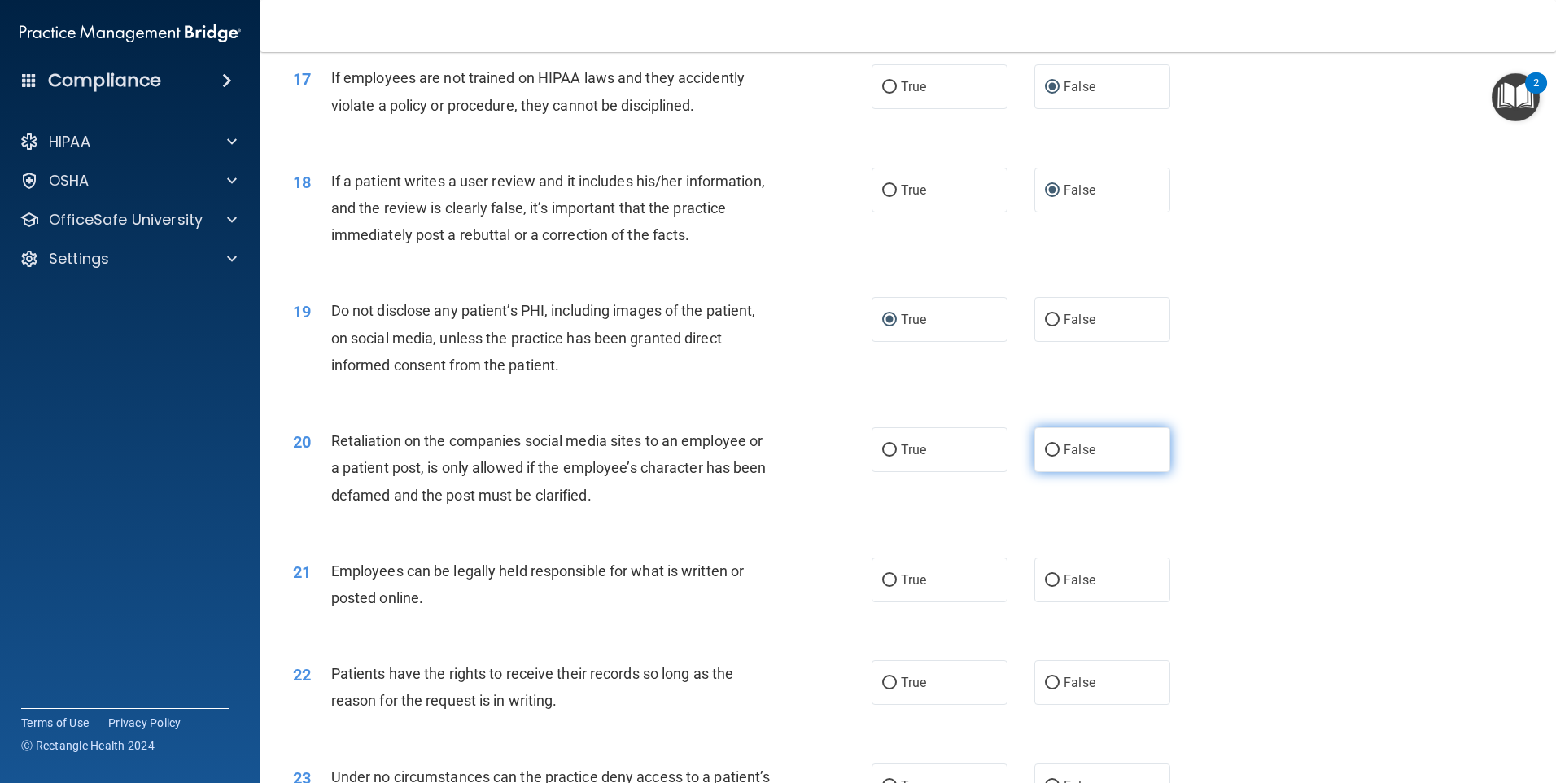
click at [1045, 456] on input "False" at bounding box center [1052, 450] width 15 height 12
radio input "true"
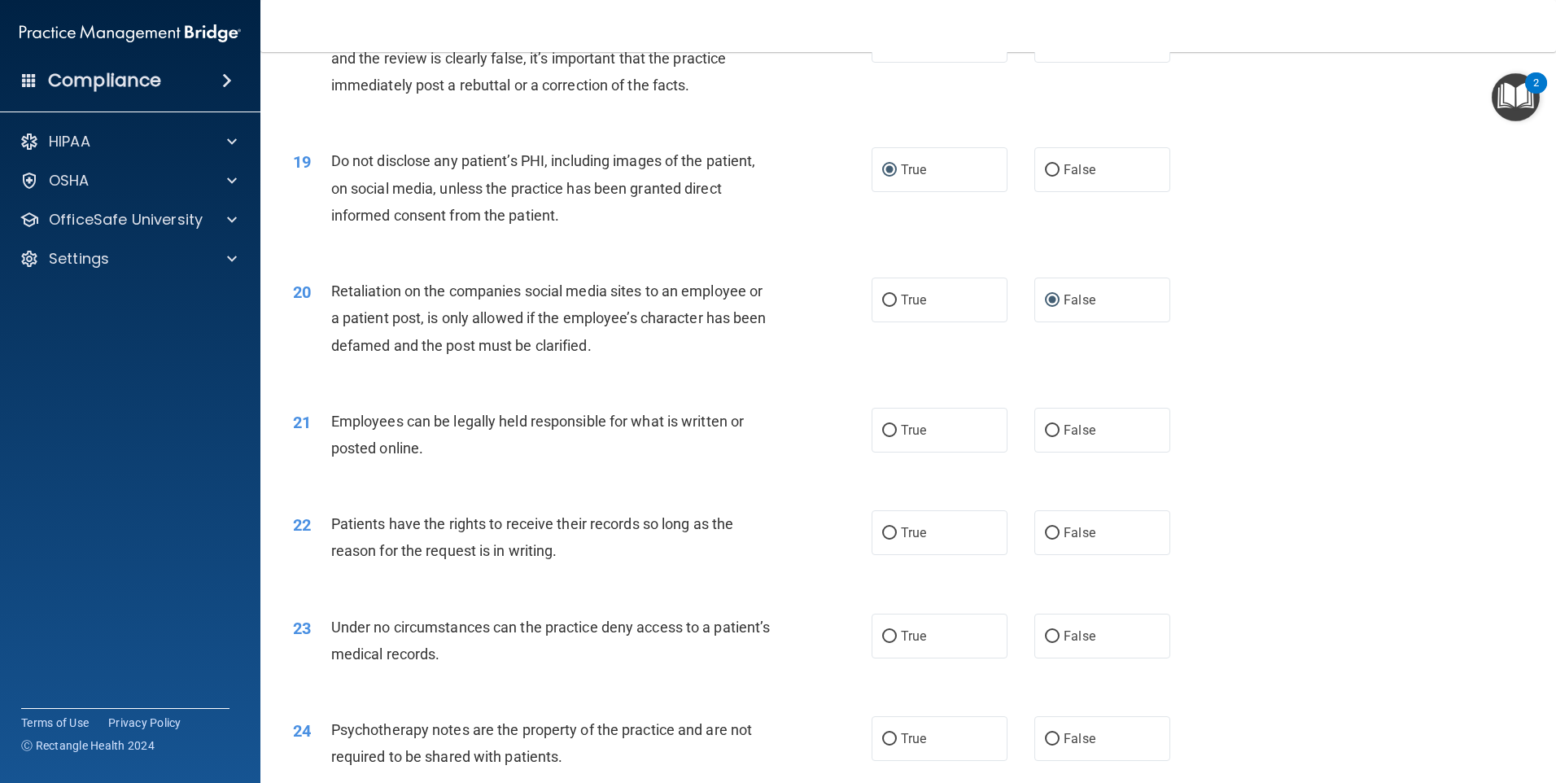
scroll to position [2360, 0]
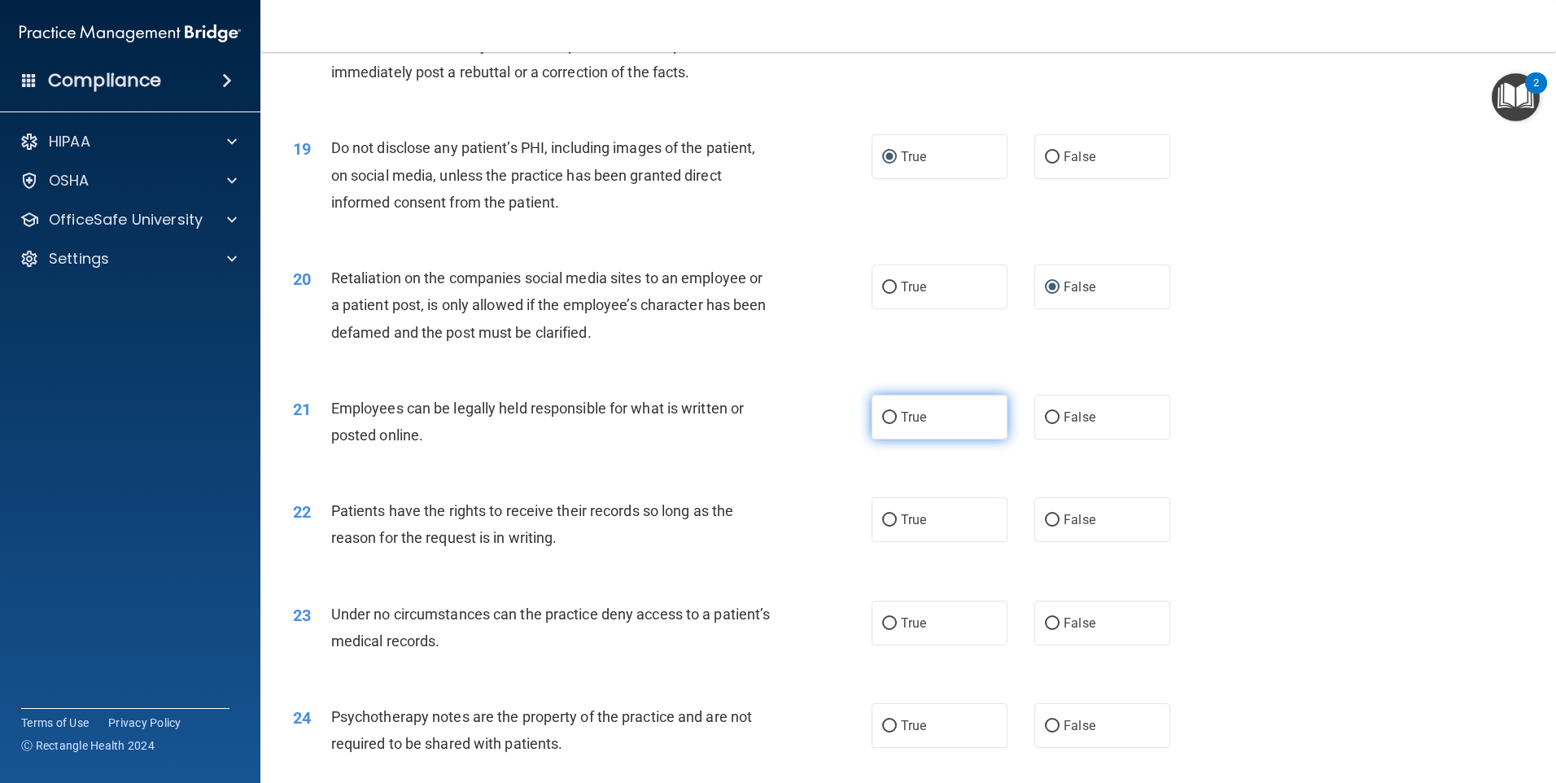
click at [883, 424] on input "True" at bounding box center [889, 418] width 15 height 12
radio input "true"
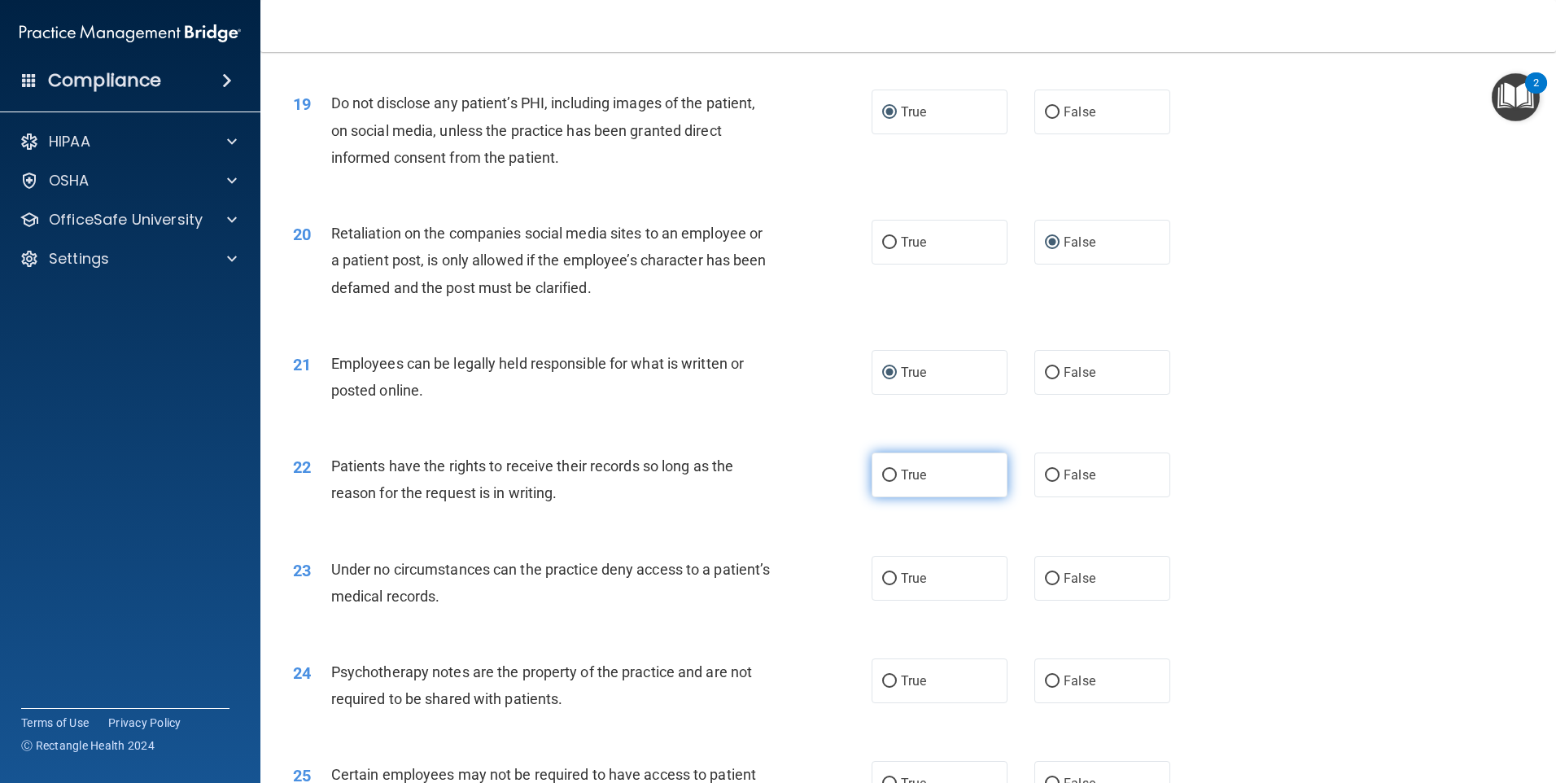
scroll to position [2522, 0]
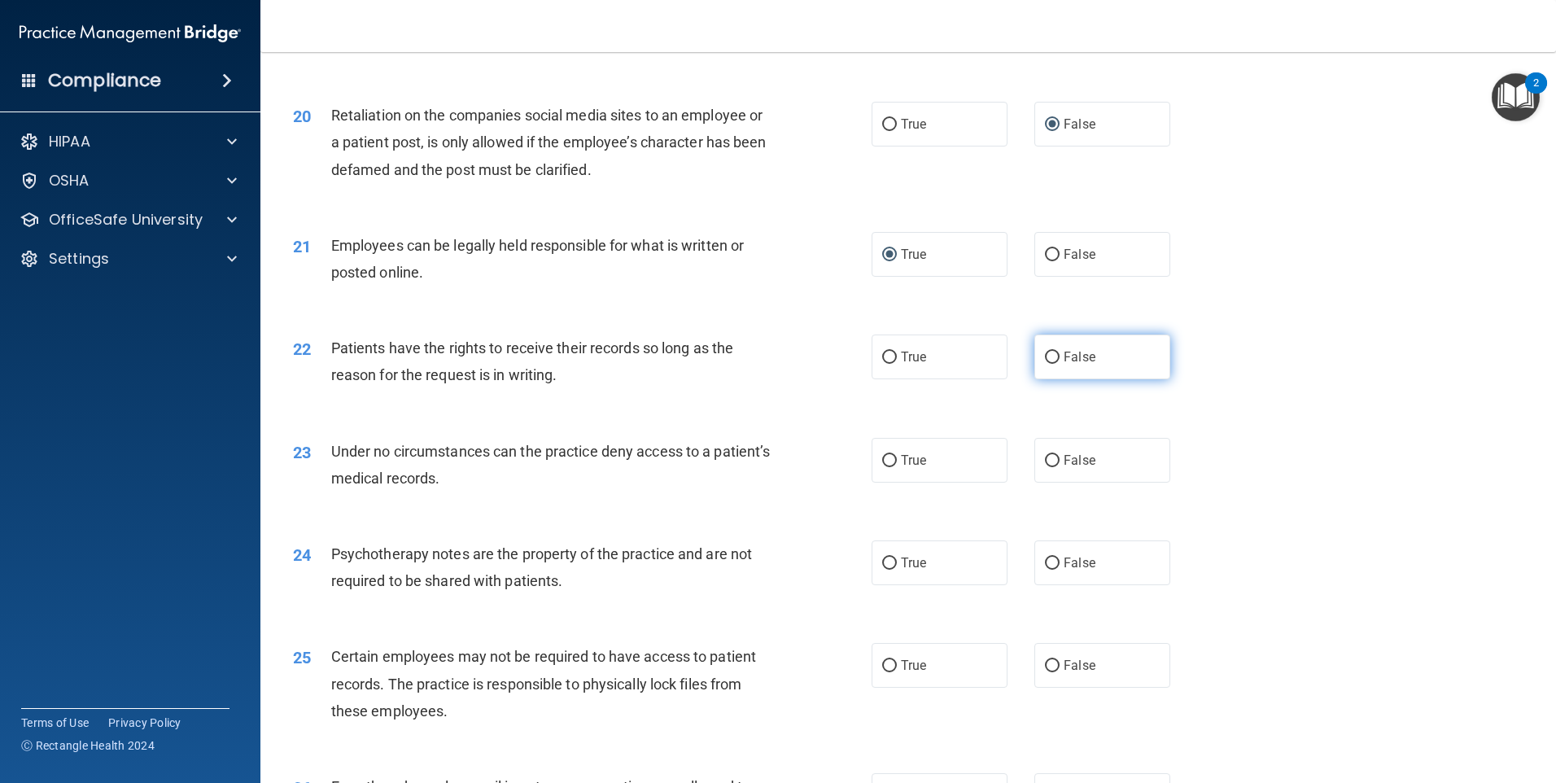
click at [1045, 364] on input "False" at bounding box center [1052, 358] width 15 height 12
radio input "true"
click at [889, 467] on input "True" at bounding box center [889, 461] width 15 height 12
radio input "true"
click at [1045, 570] on input "False" at bounding box center [1052, 563] width 15 height 12
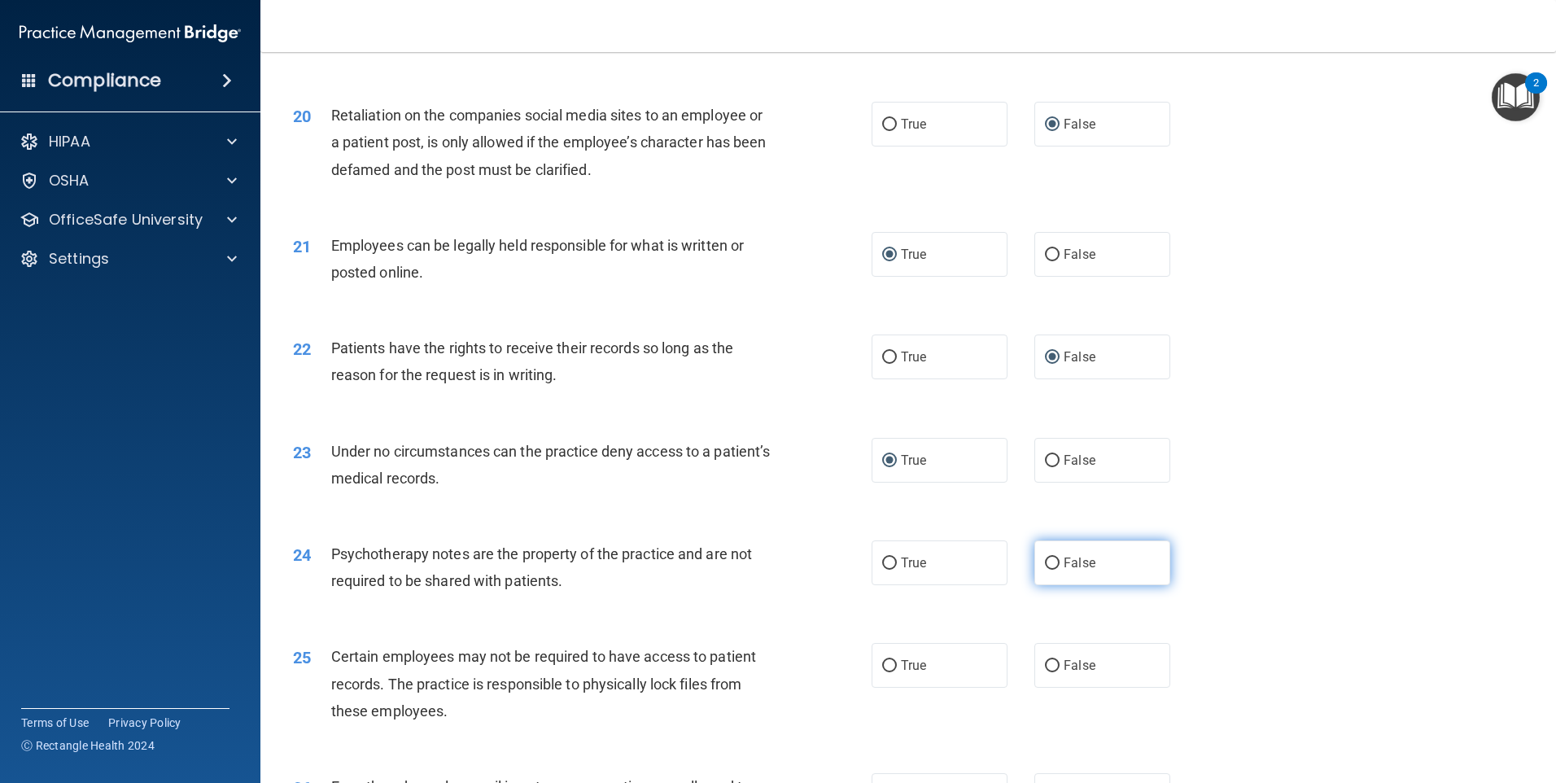
radio input "true"
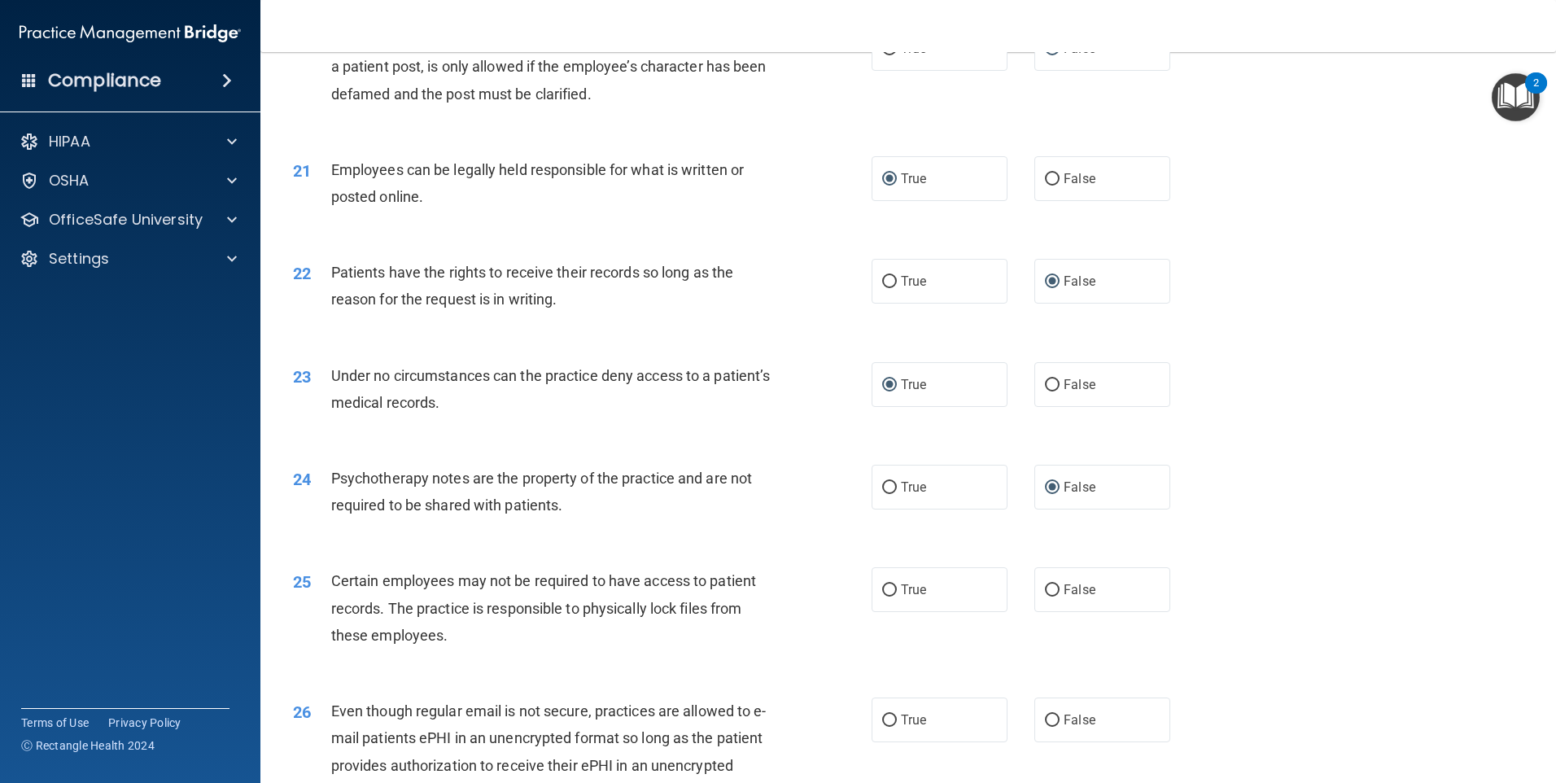
scroll to position [2767, 0]
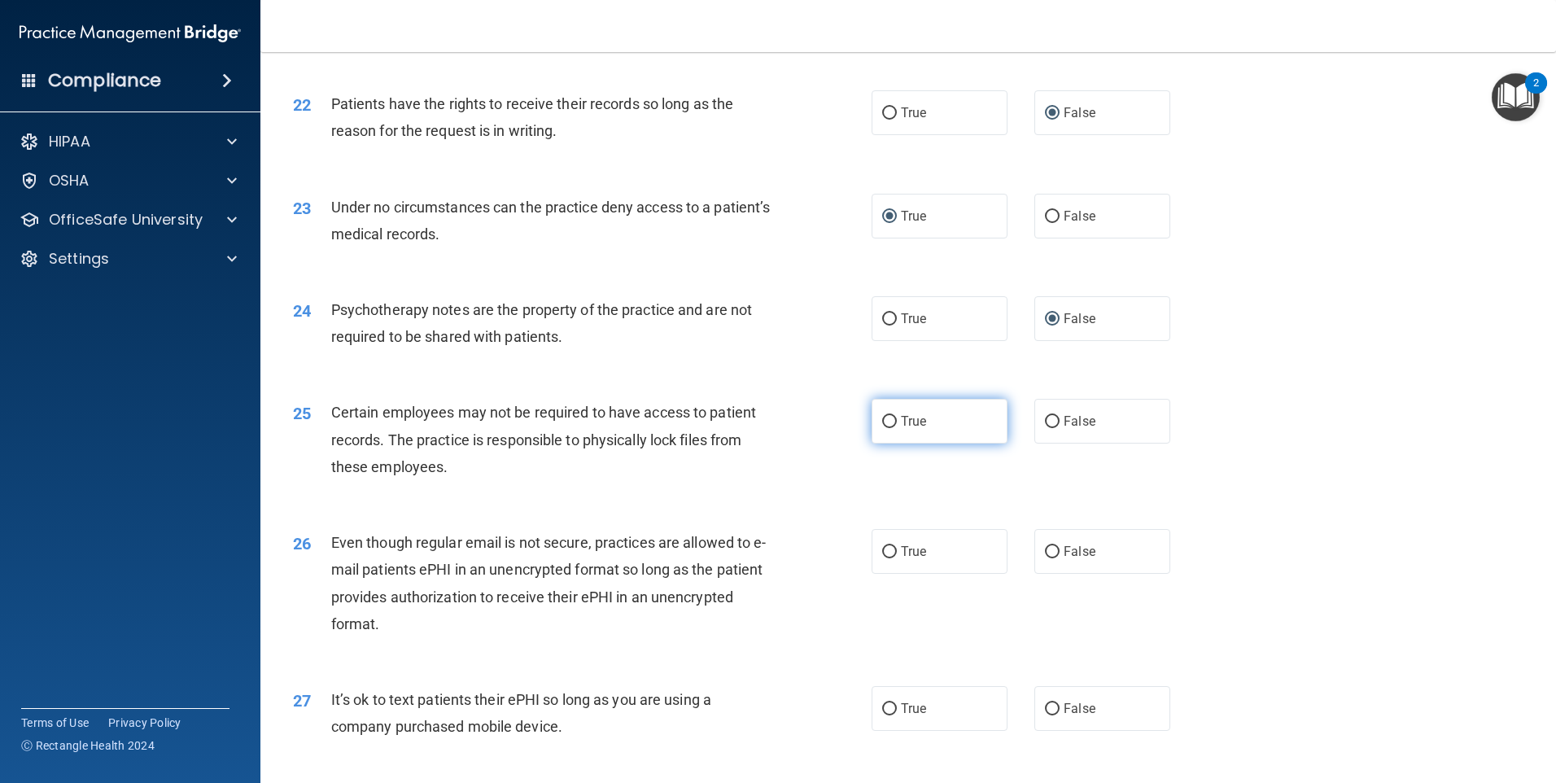
click at [882, 428] on input "True" at bounding box center [889, 422] width 15 height 12
radio input "true"
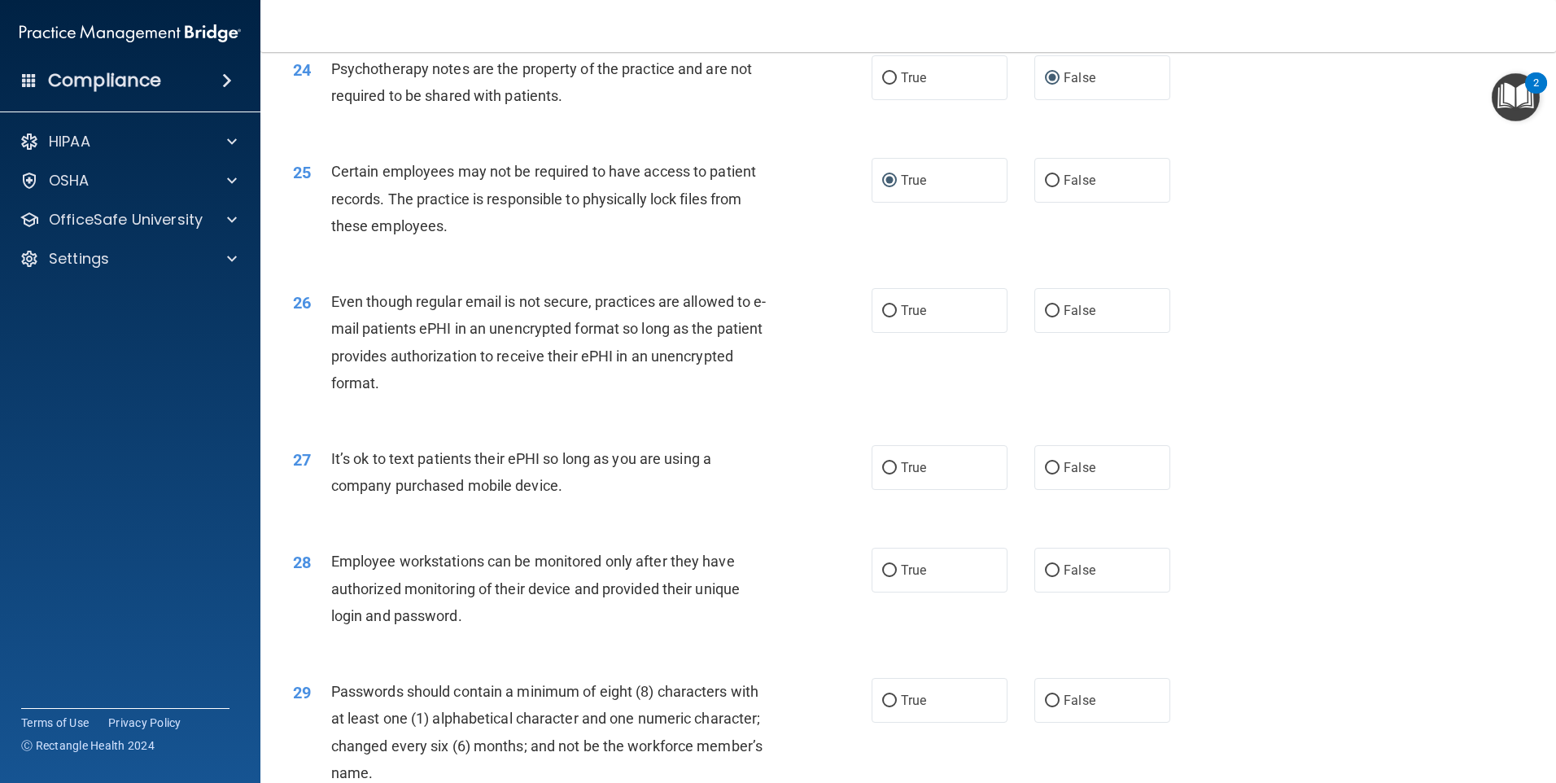
scroll to position [3011, 0]
click at [883, 314] on input "True" at bounding box center [889, 308] width 15 height 12
radio input "true"
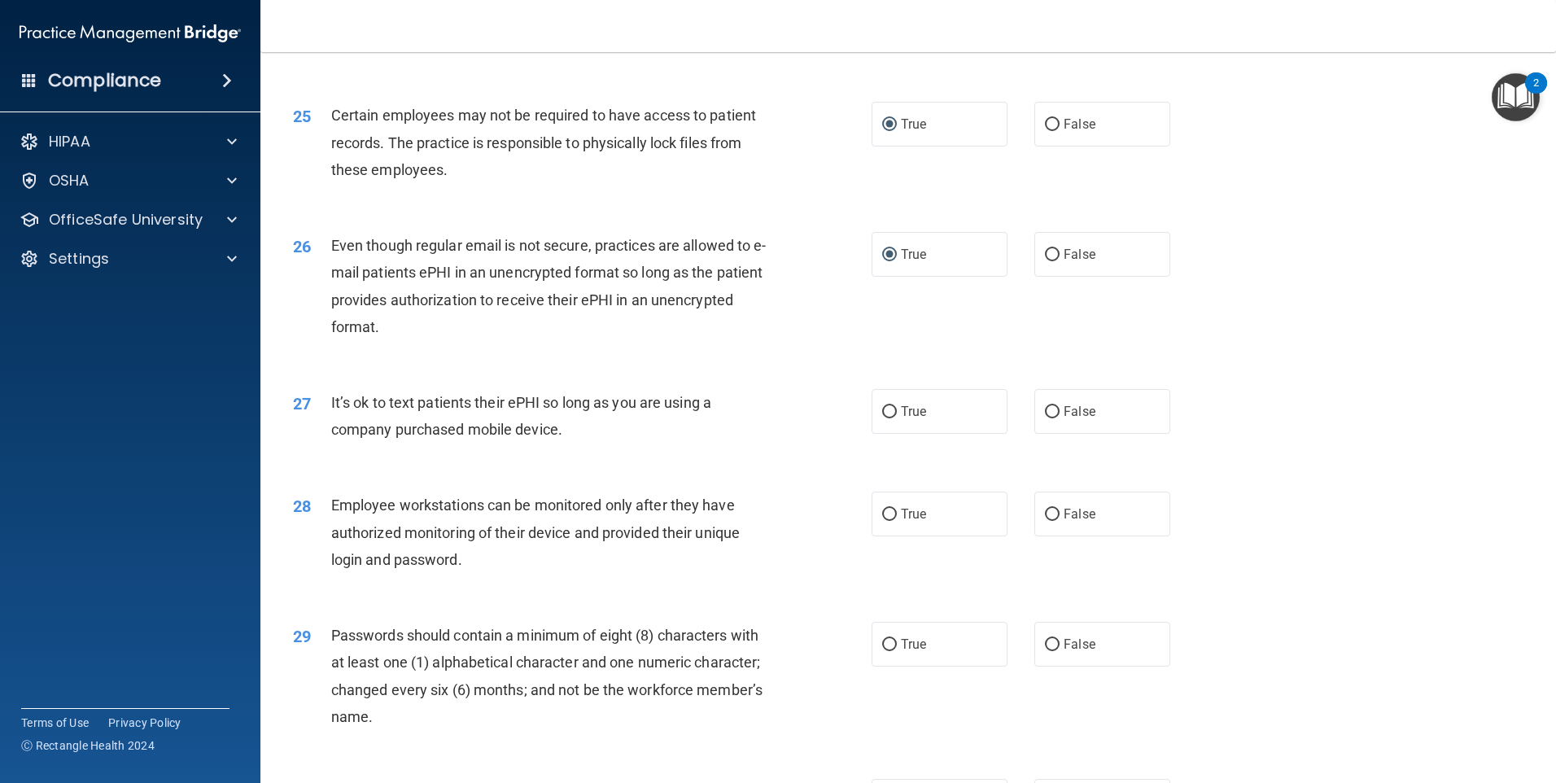
scroll to position [3092, 0]
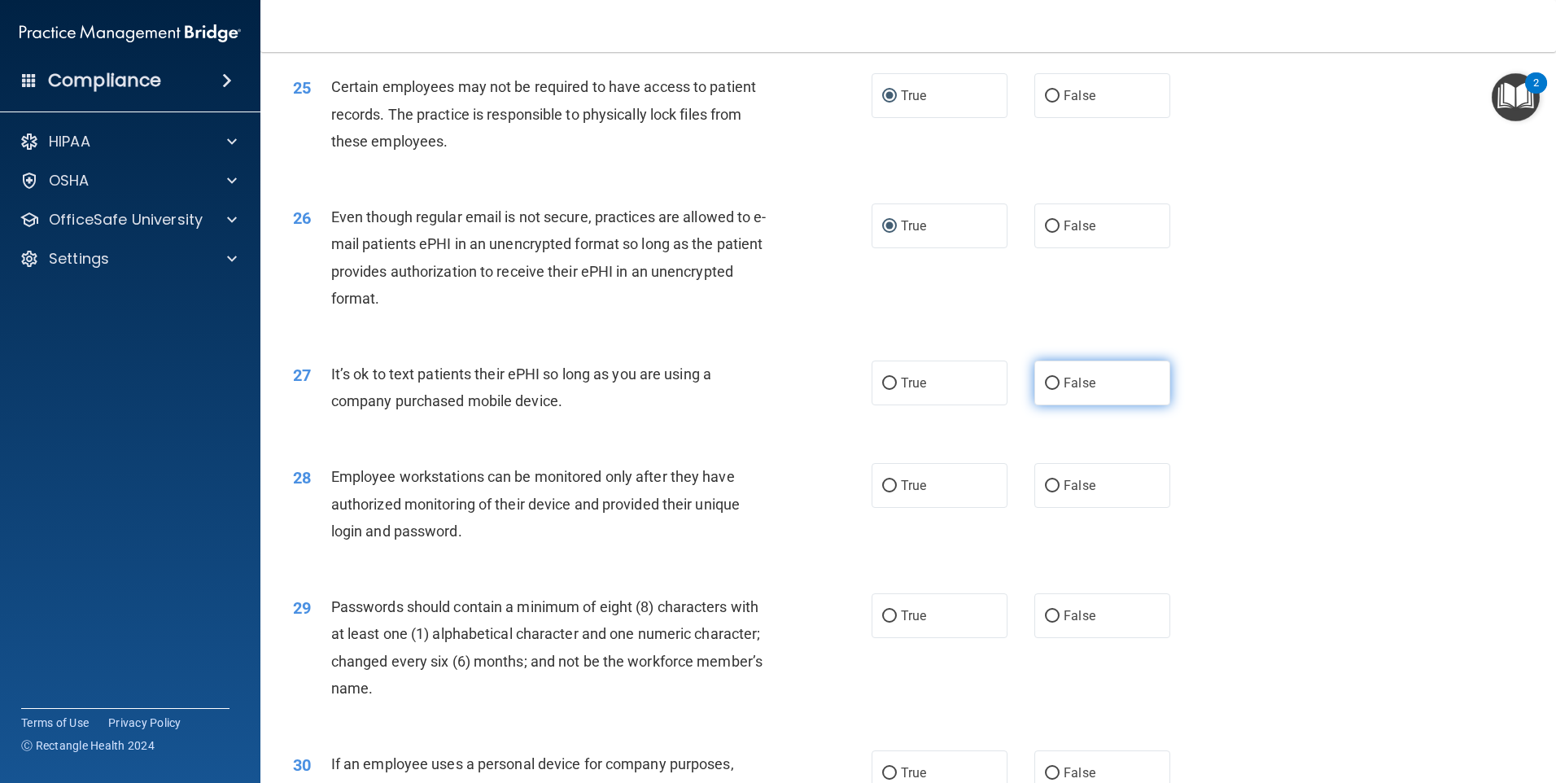
click at [1045, 390] on input "False" at bounding box center [1052, 384] width 15 height 12
radio input "true"
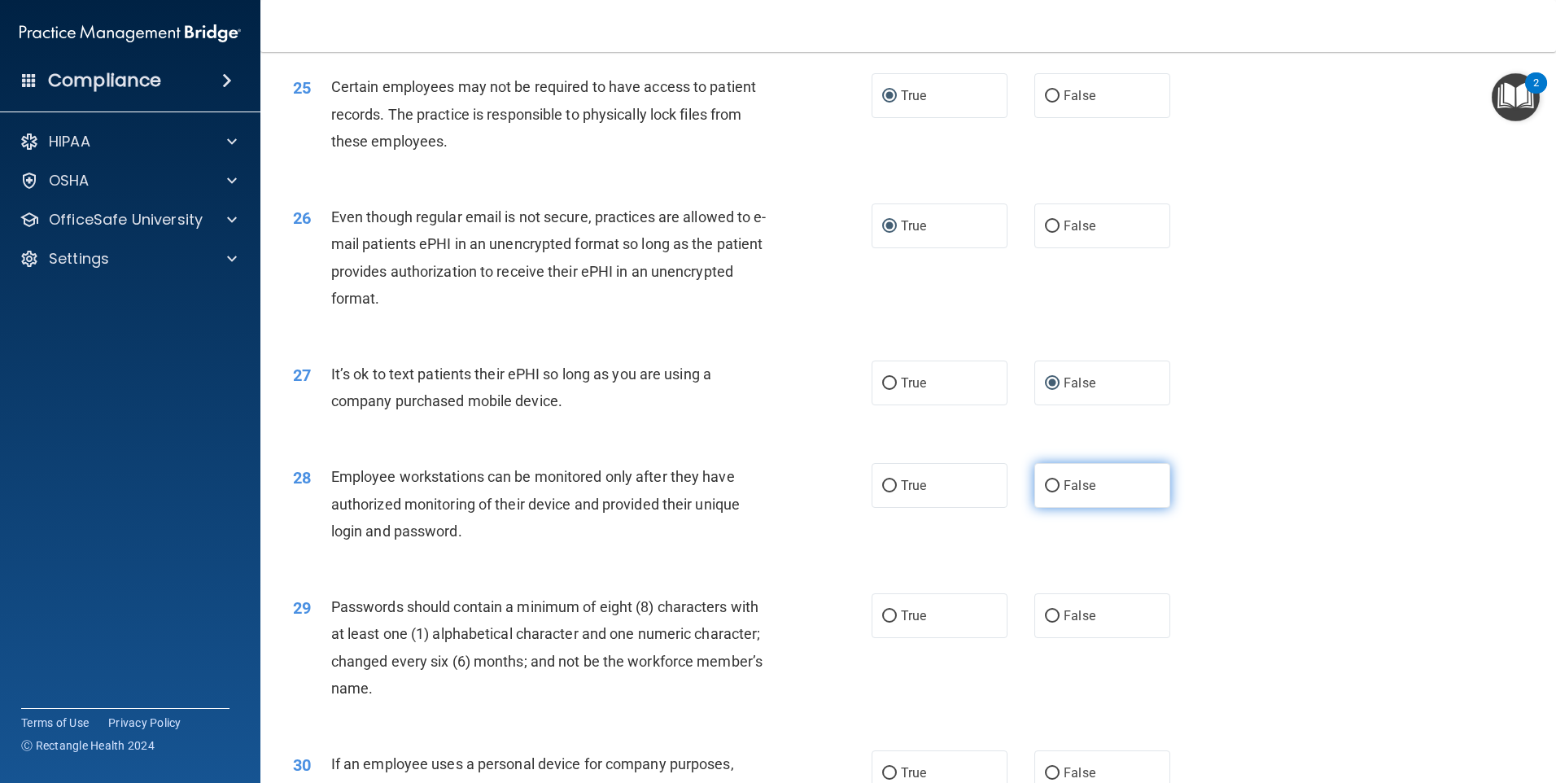
click at [1047, 492] on input "False" at bounding box center [1052, 486] width 15 height 12
radio input "true"
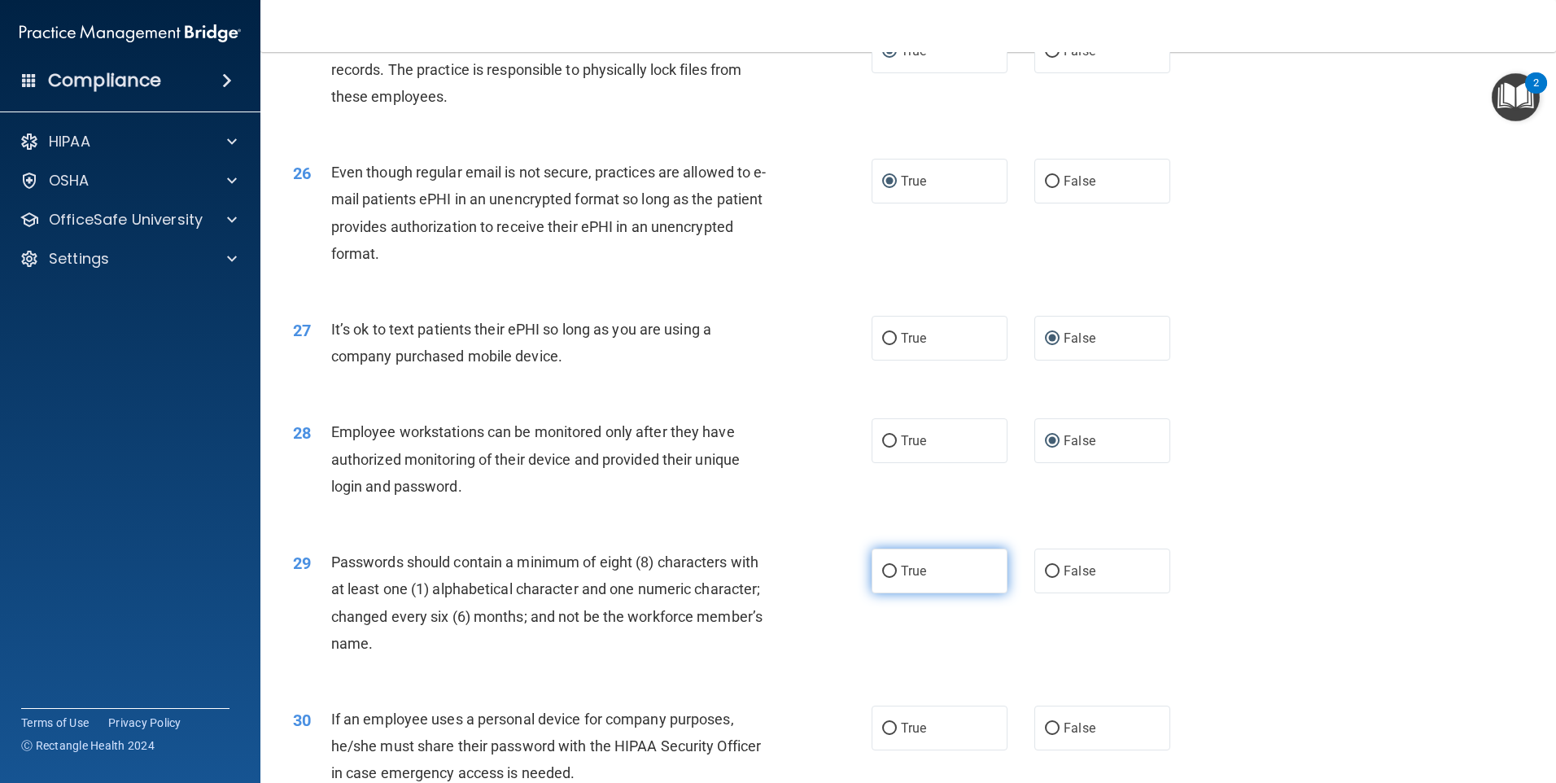
scroll to position [3173, 0]
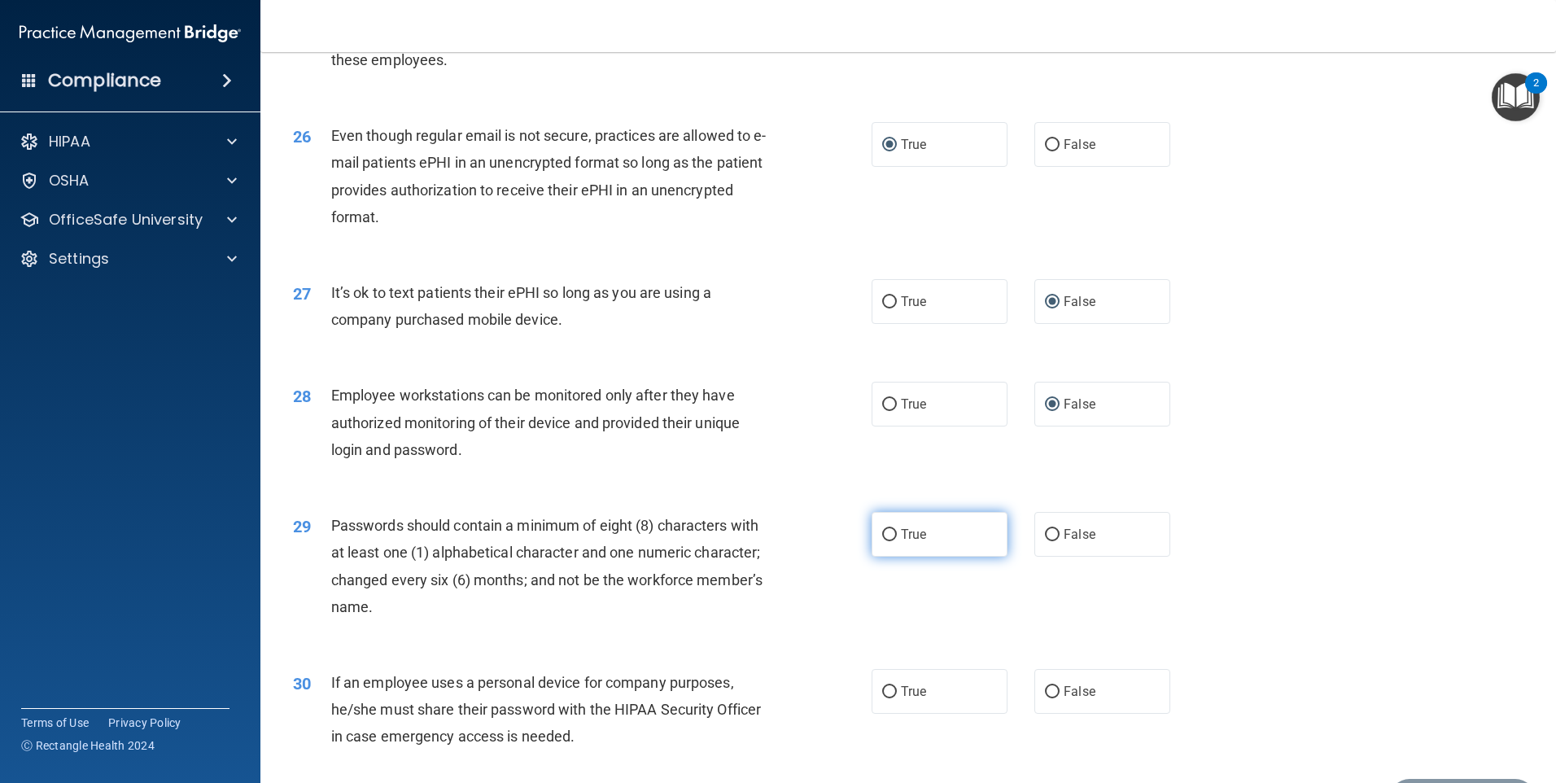
click at [901, 542] on span "True" at bounding box center [913, 533] width 25 height 15
click at [895, 541] on input "True" at bounding box center [889, 535] width 15 height 12
radio input "true"
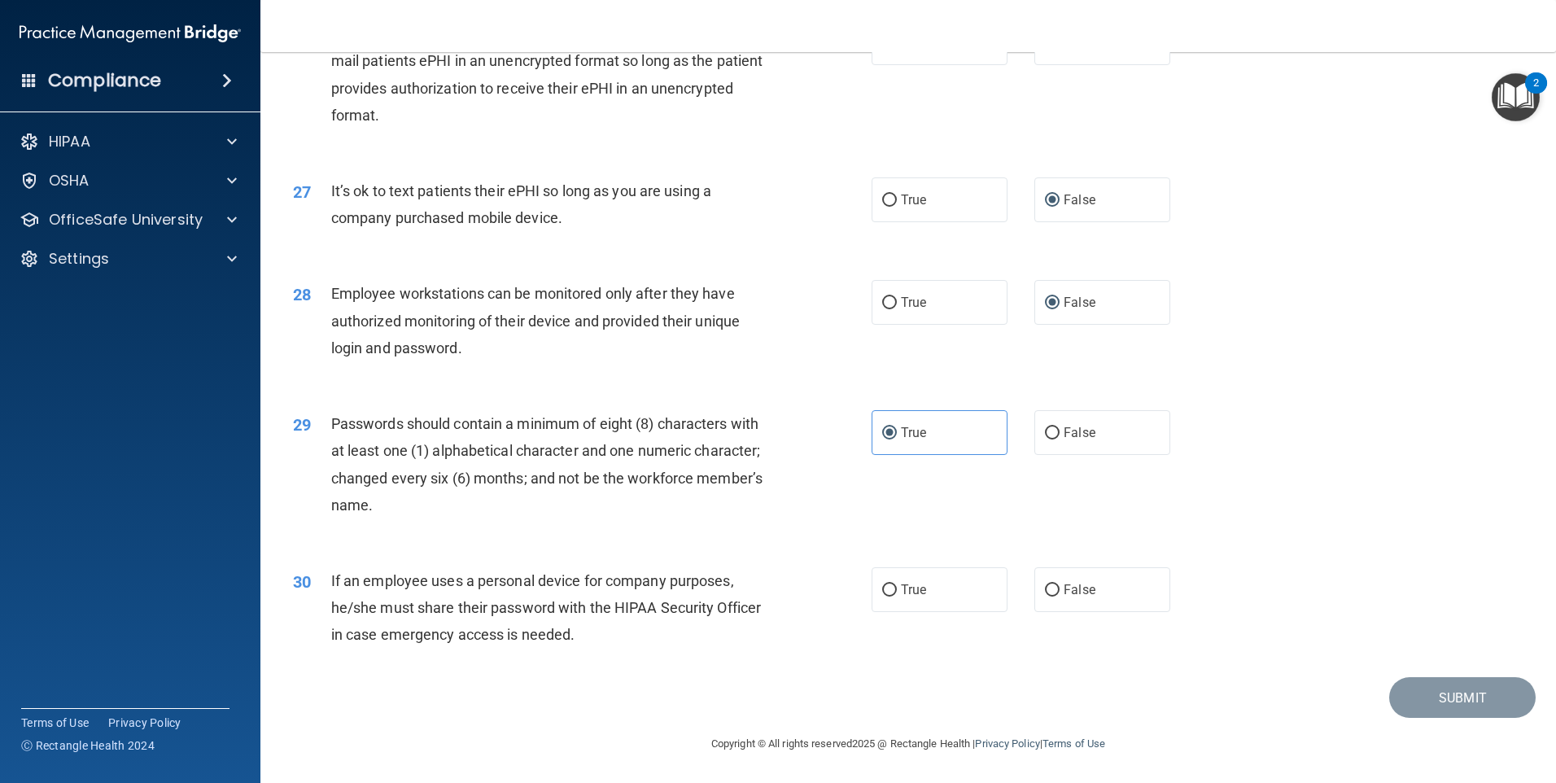
scroll to position [3302, 0]
click at [884, 591] on input "True" at bounding box center [889, 590] width 15 height 12
radio input "true"
click at [1411, 688] on button "Submit" at bounding box center [1462, 697] width 146 height 41
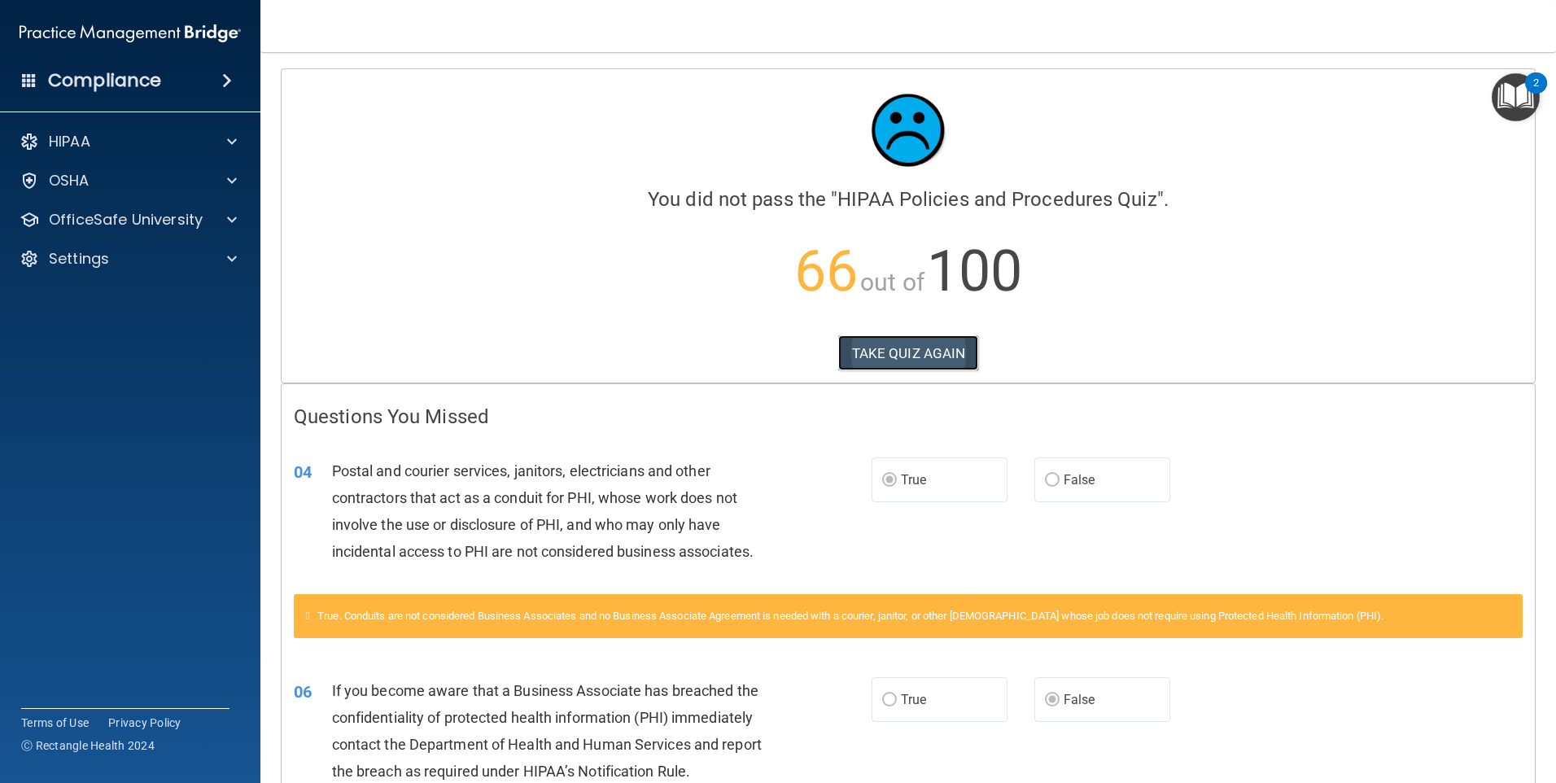
drag, startPoint x: 904, startPoint y: 347, endPoint x: 889, endPoint y: 360, distance: 20.2
click at [893, 351] on button "TAKE QUIZ AGAIN" at bounding box center [908, 353] width 141 height 36
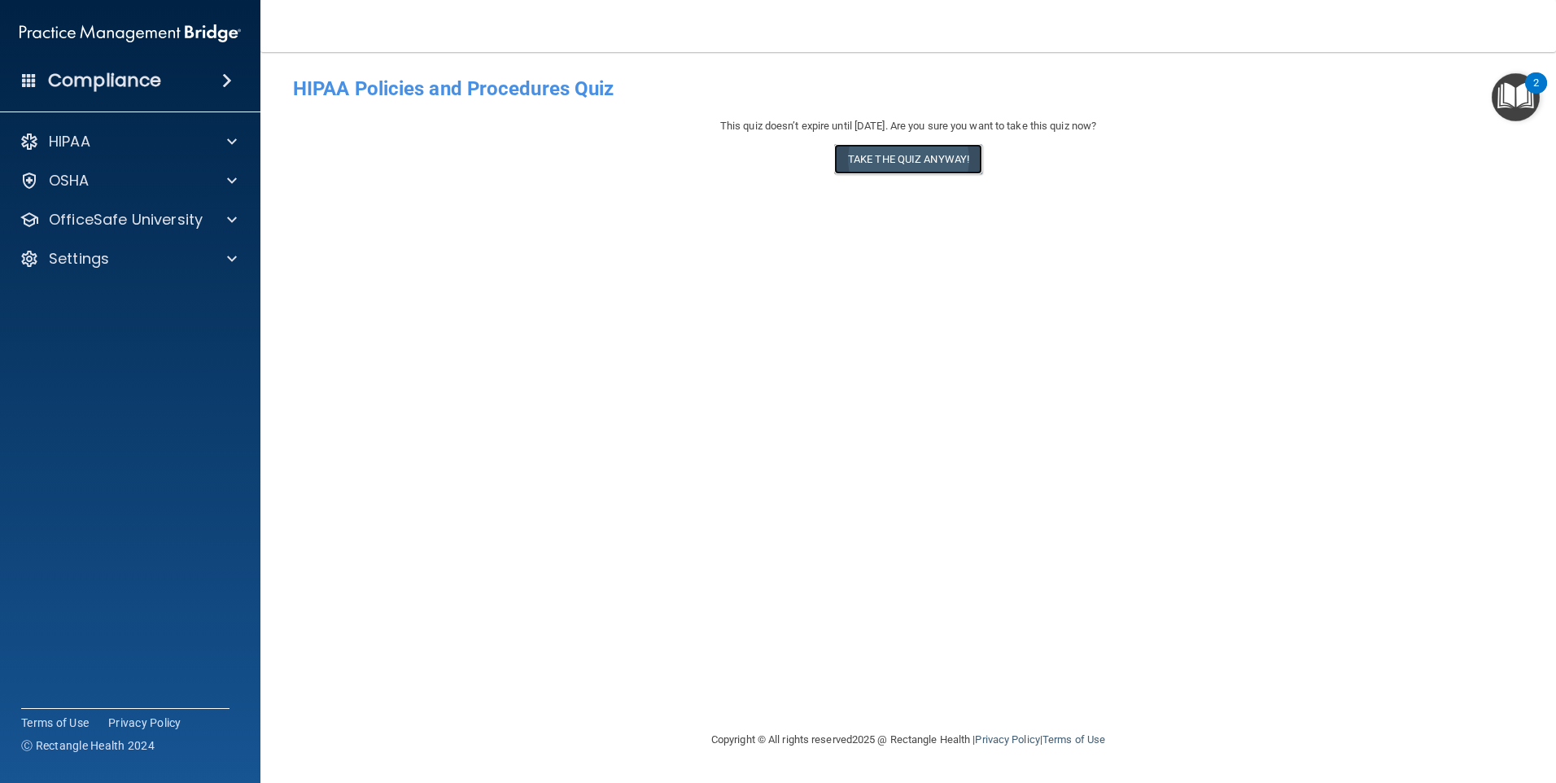
click at [863, 164] on button "Take the quiz anyway!" at bounding box center [908, 159] width 148 height 30
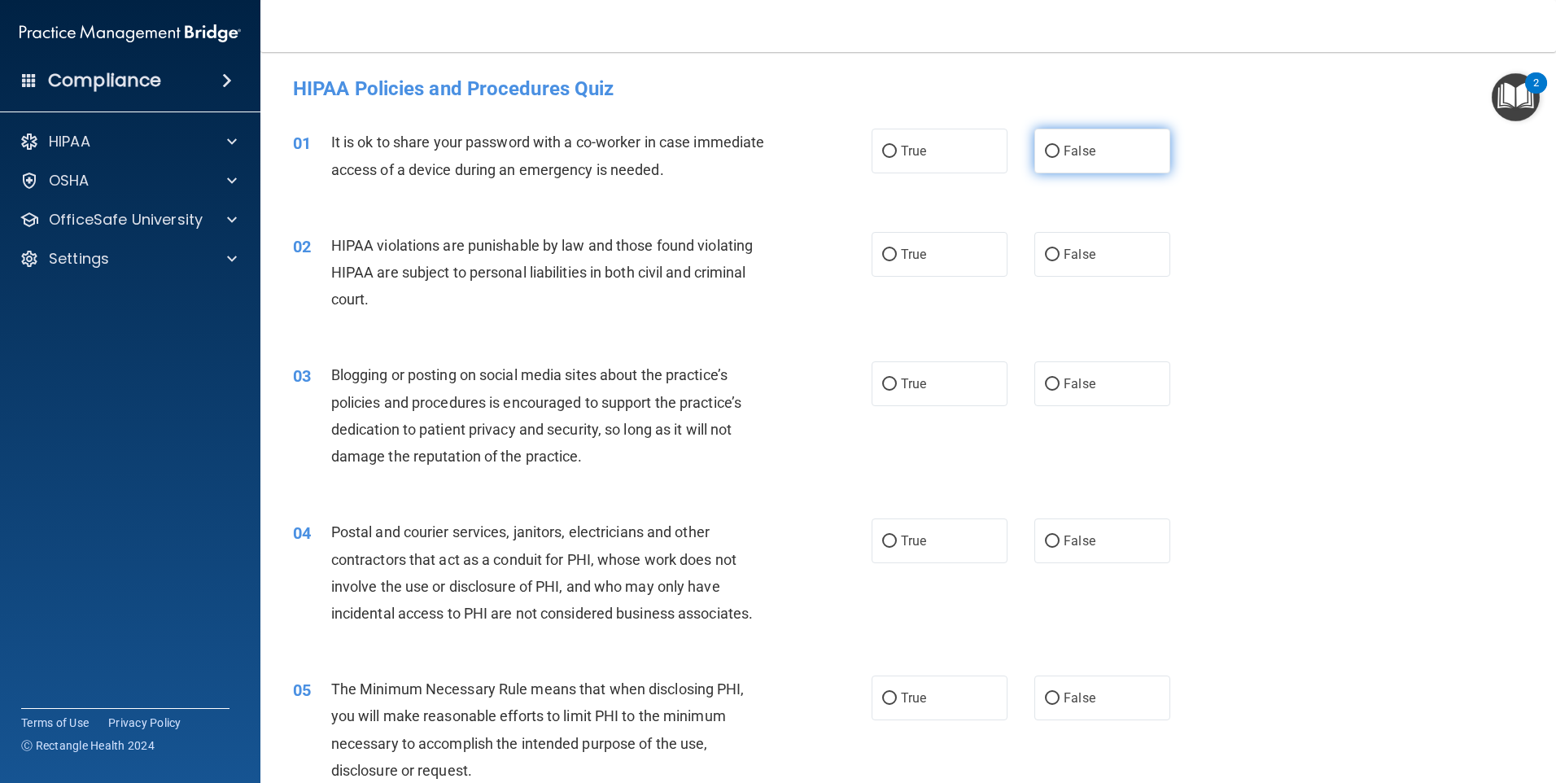
click at [1045, 148] on input "False" at bounding box center [1052, 152] width 15 height 12
radio input "true"
click at [886, 253] on input "True" at bounding box center [889, 255] width 15 height 12
radio input "true"
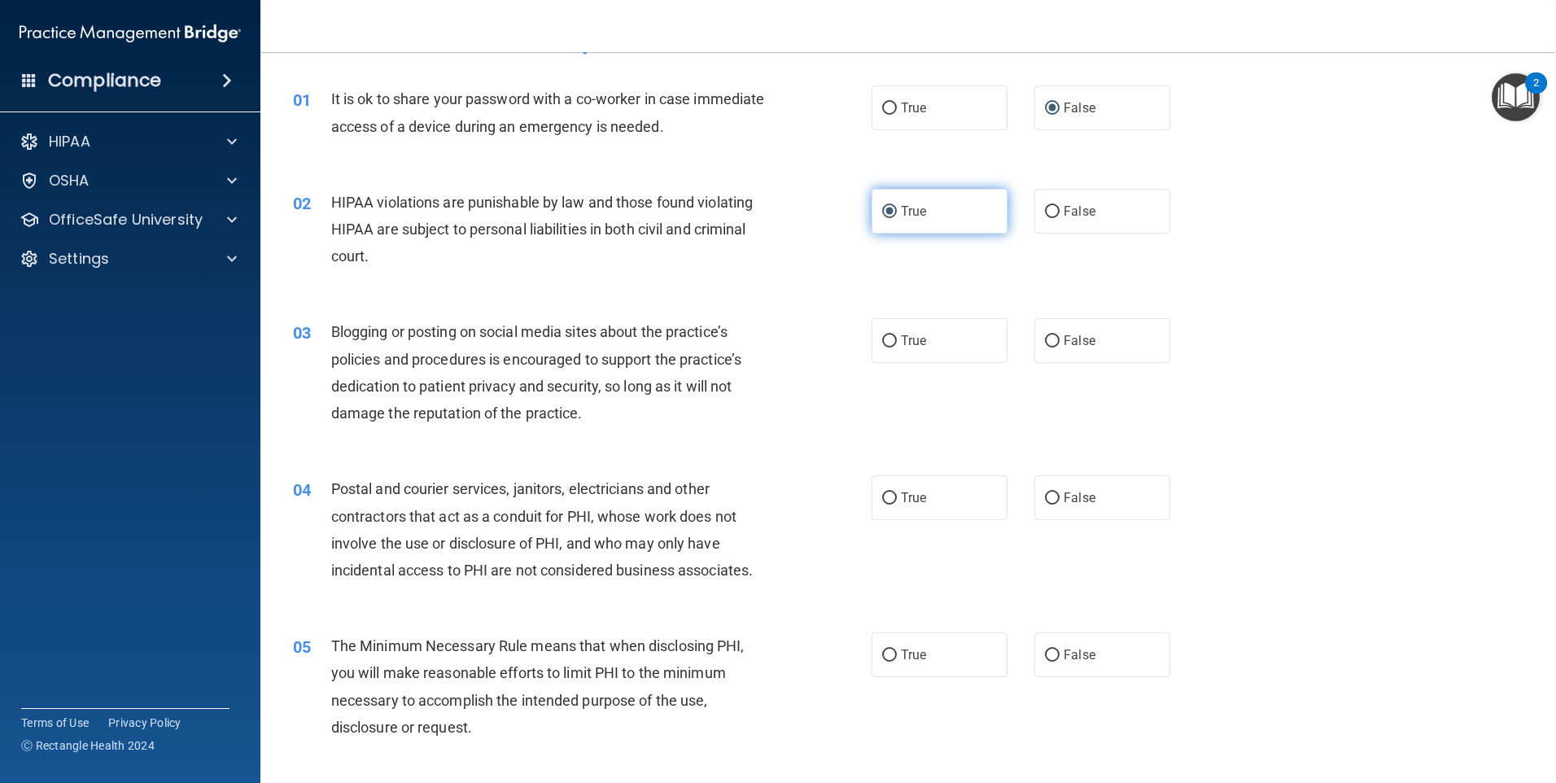
scroll to position [81, 0]
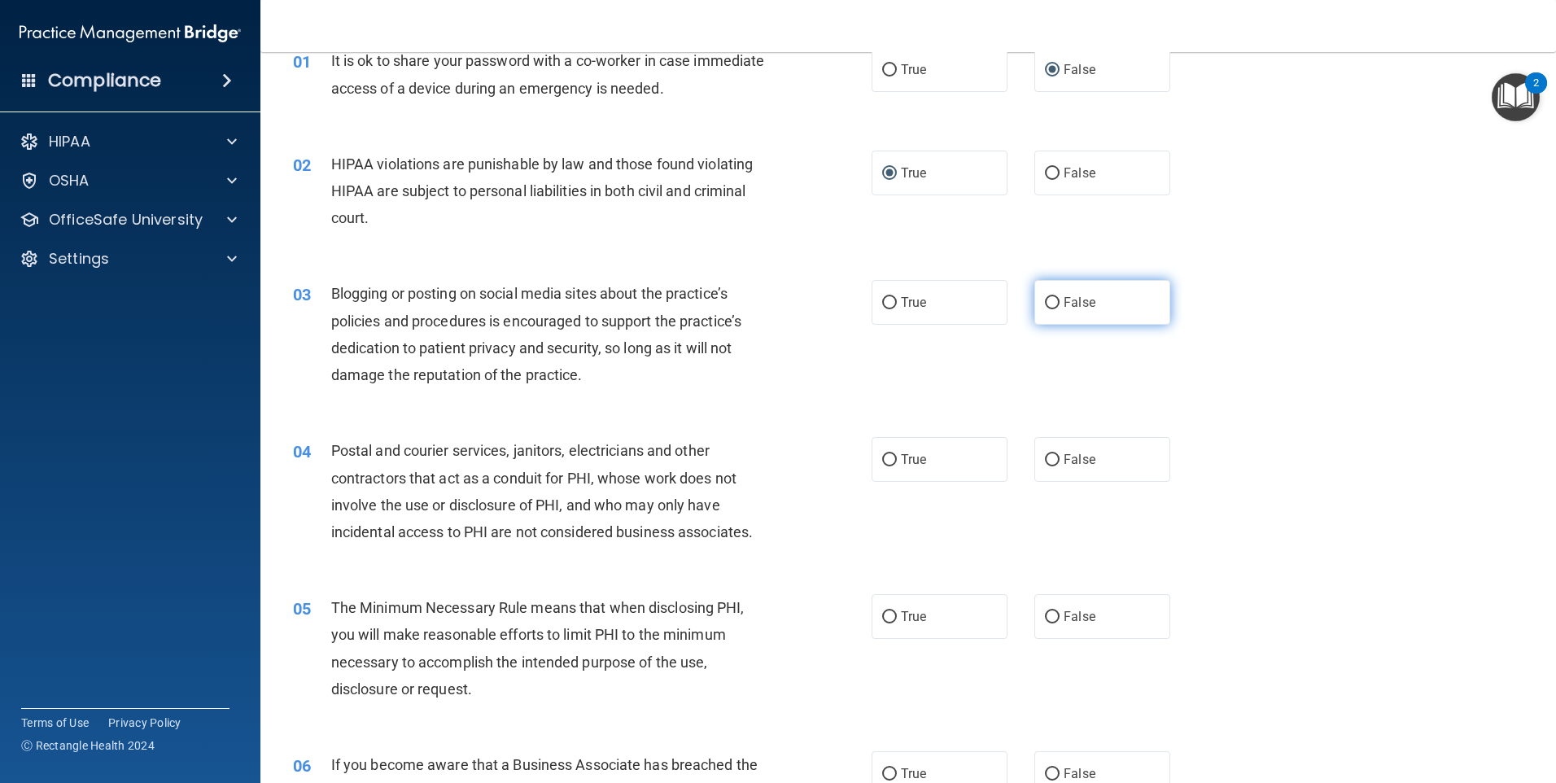
click at [1045, 300] on input "False" at bounding box center [1052, 303] width 15 height 12
radio input "true"
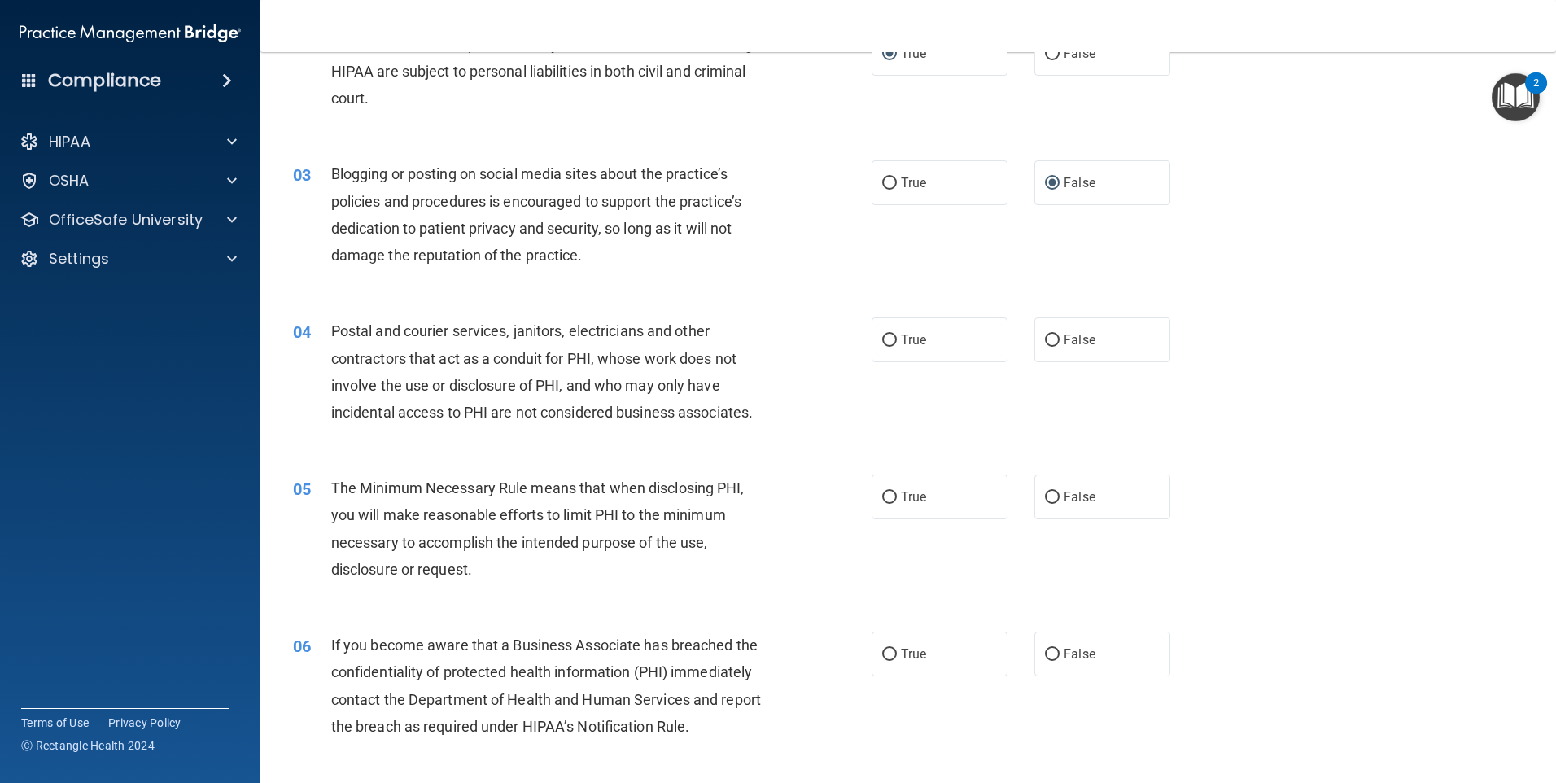
scroll to position [244, 0]
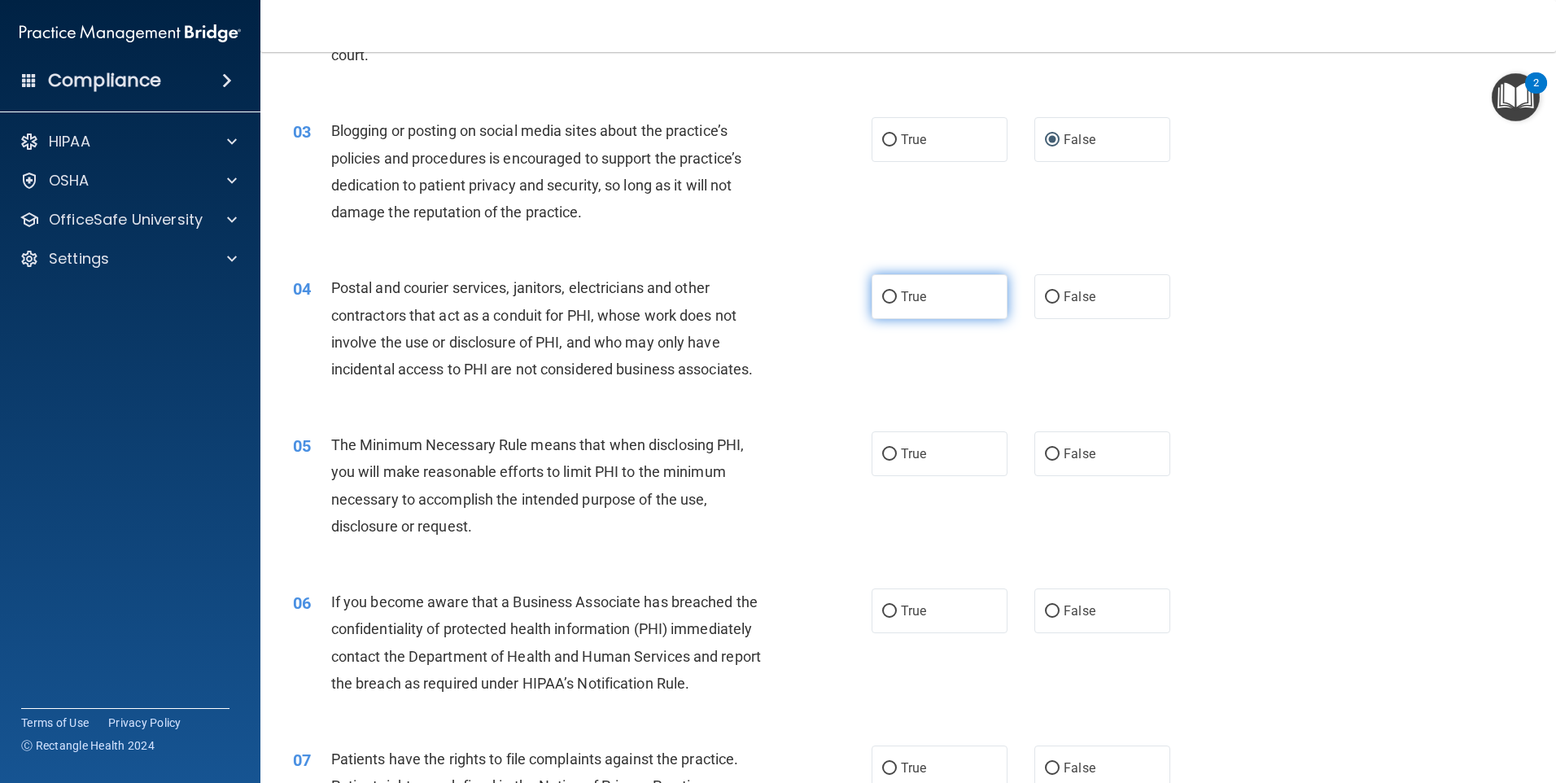
click at [883, 295] on input "True" at bounding box center [889, 297] width 15 height 12
radio input "true"
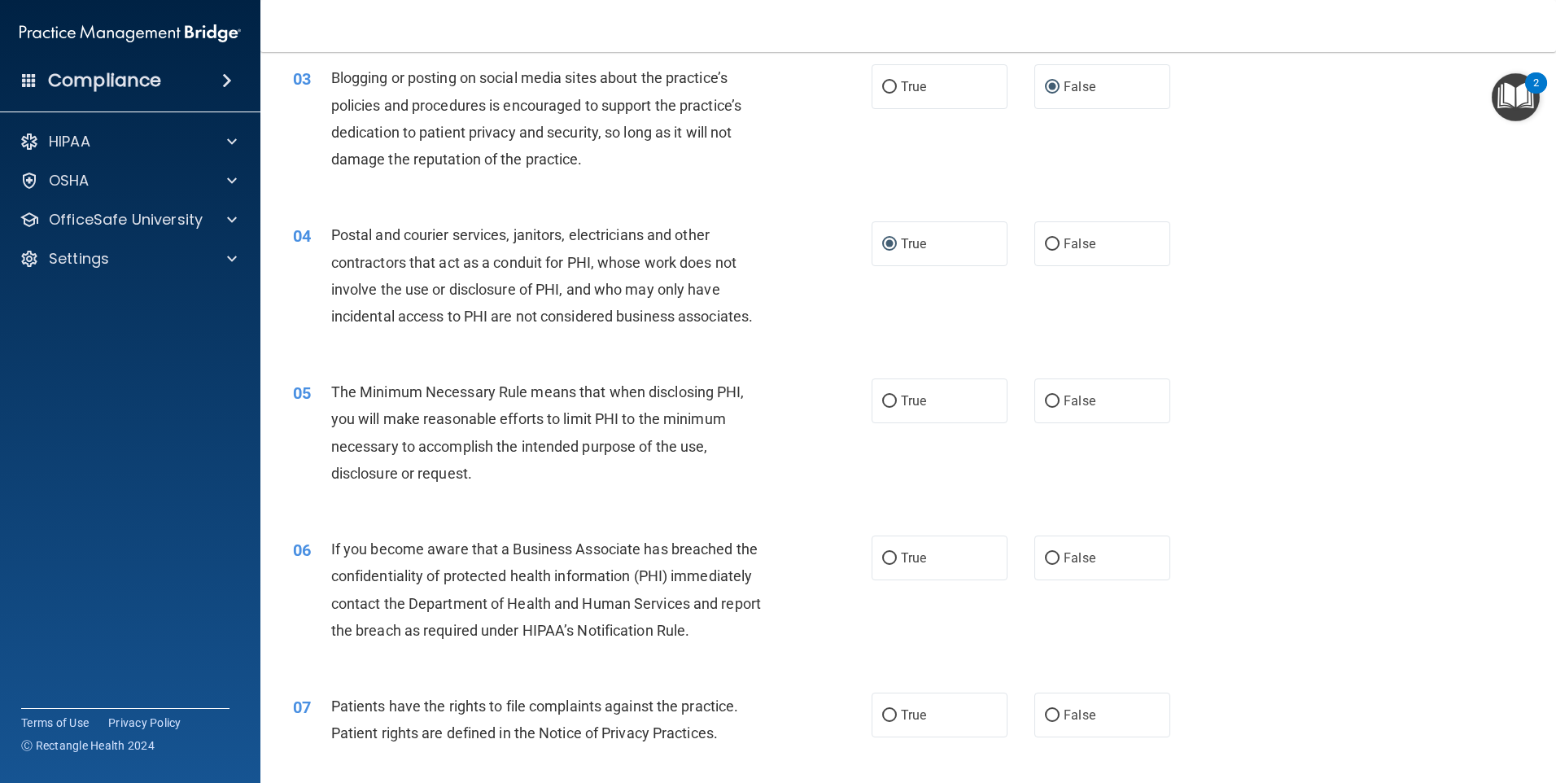
scroll to position [325, 0]
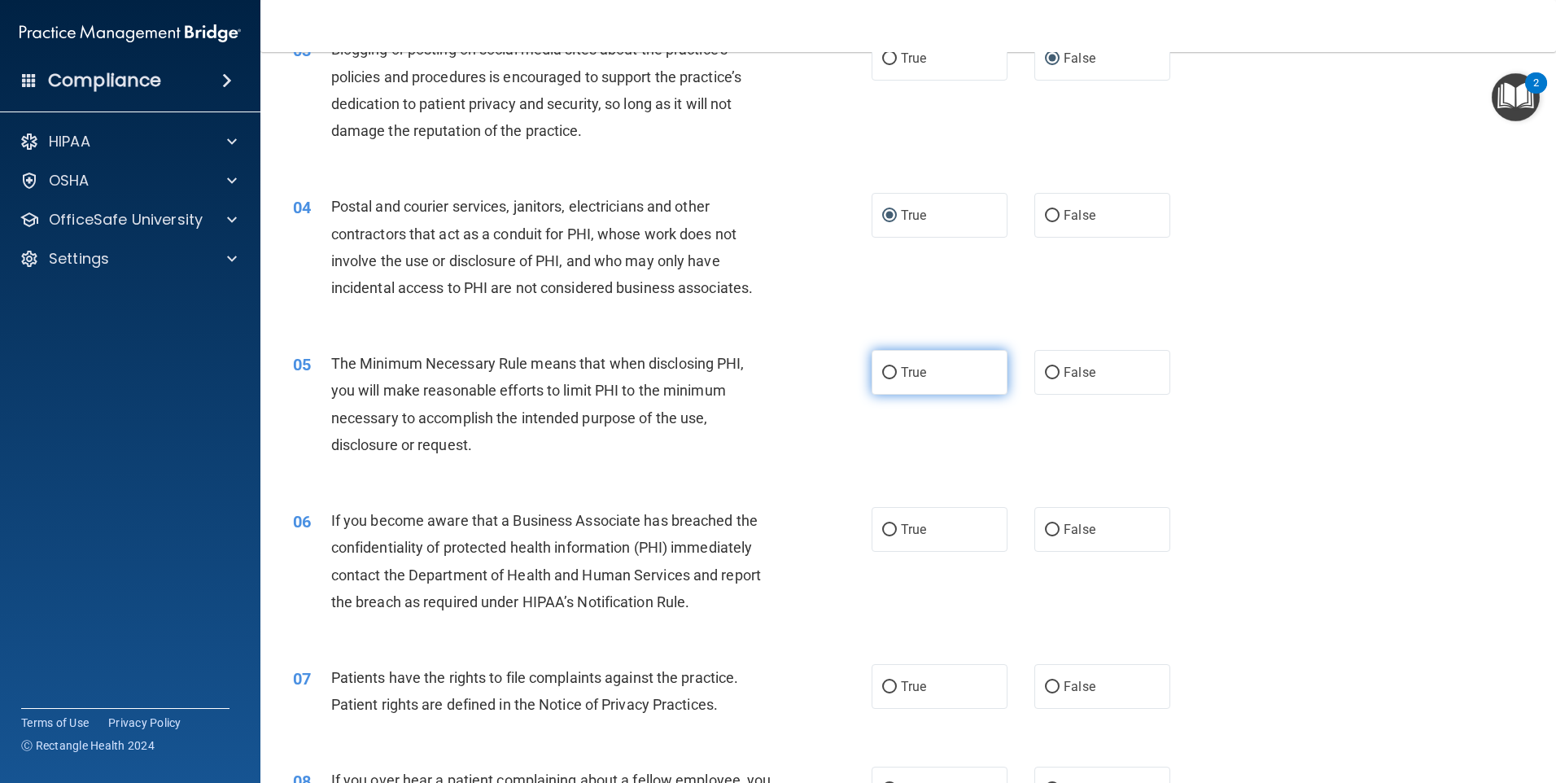
click at [882, 376] on input "True" at bounding box center [889, 373] width 15 height 12
radio input "true"
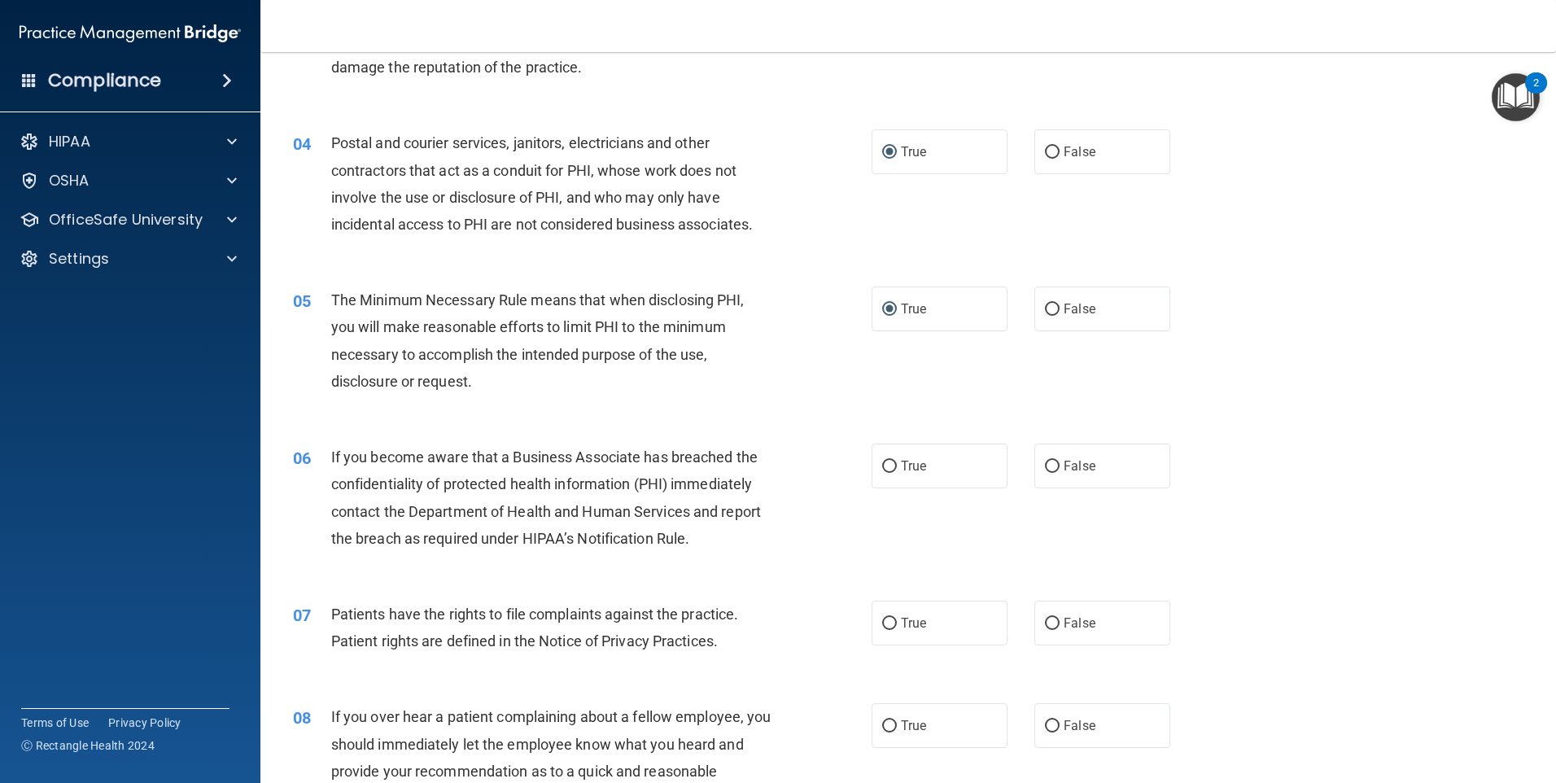
scroll to position [488, 0]
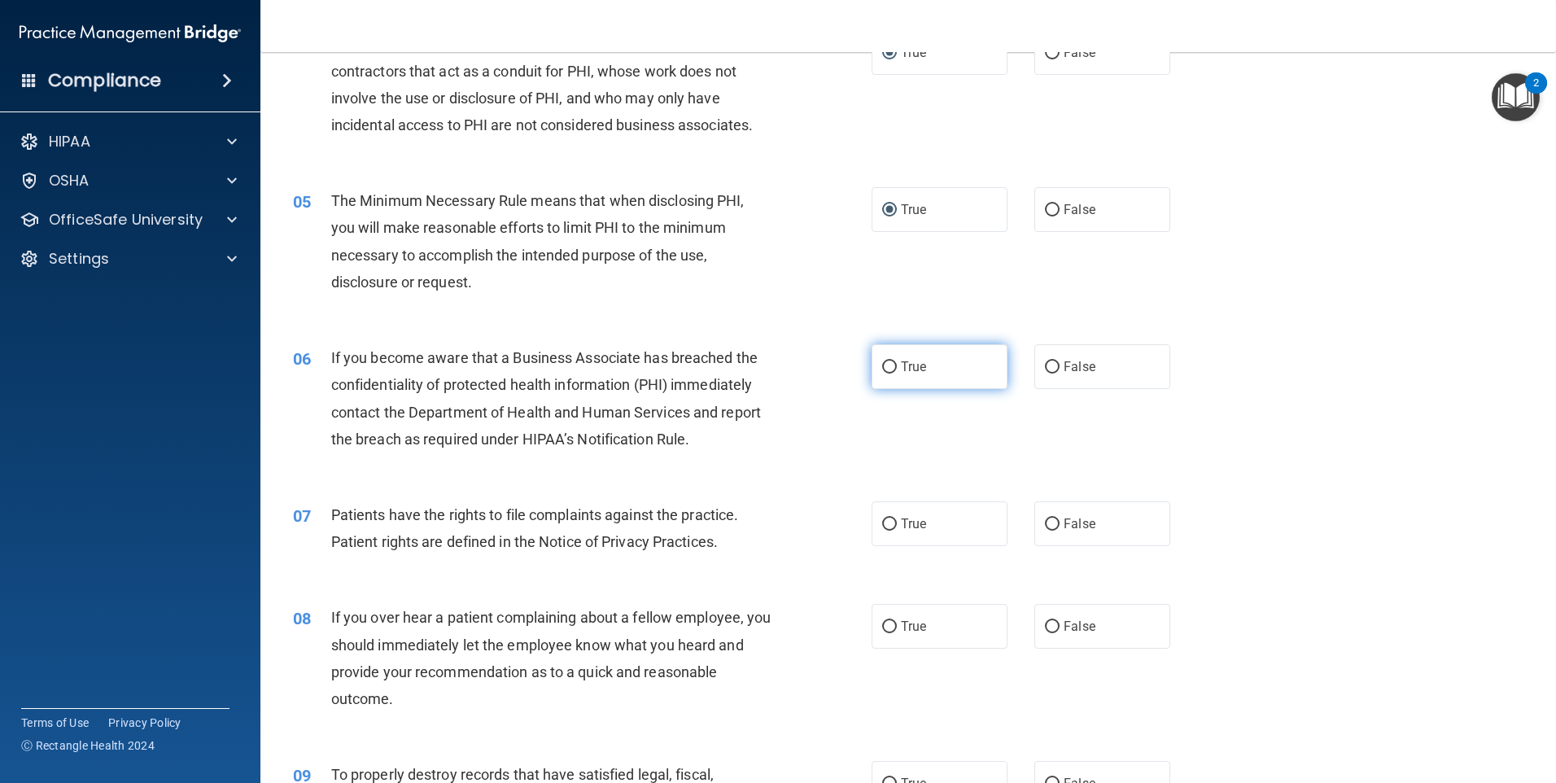
click at [882, 367] on input "True" at bounding box center [889, 367] width 15 height 12
radio input "true"
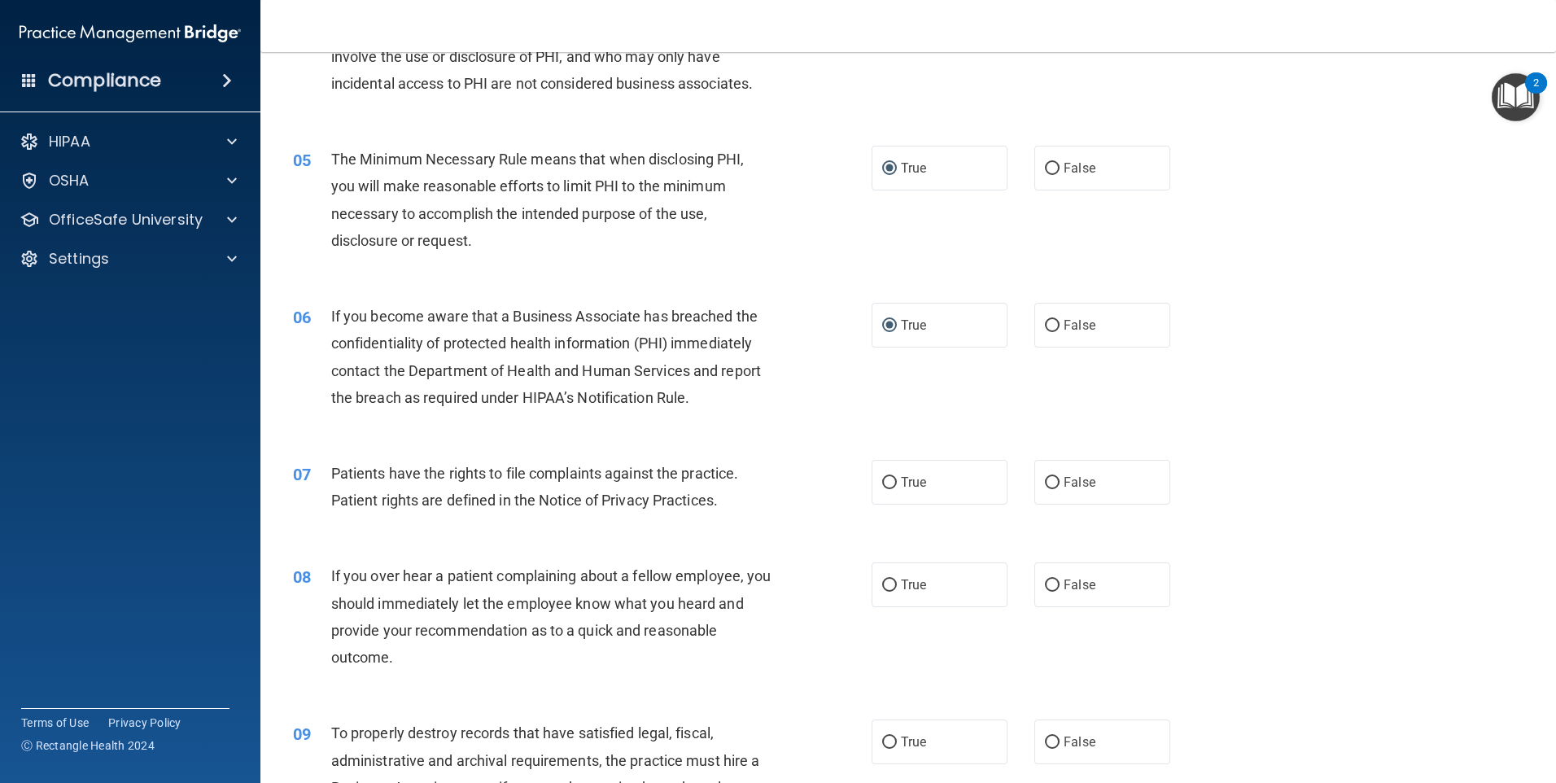
scroll to position [570, 0]
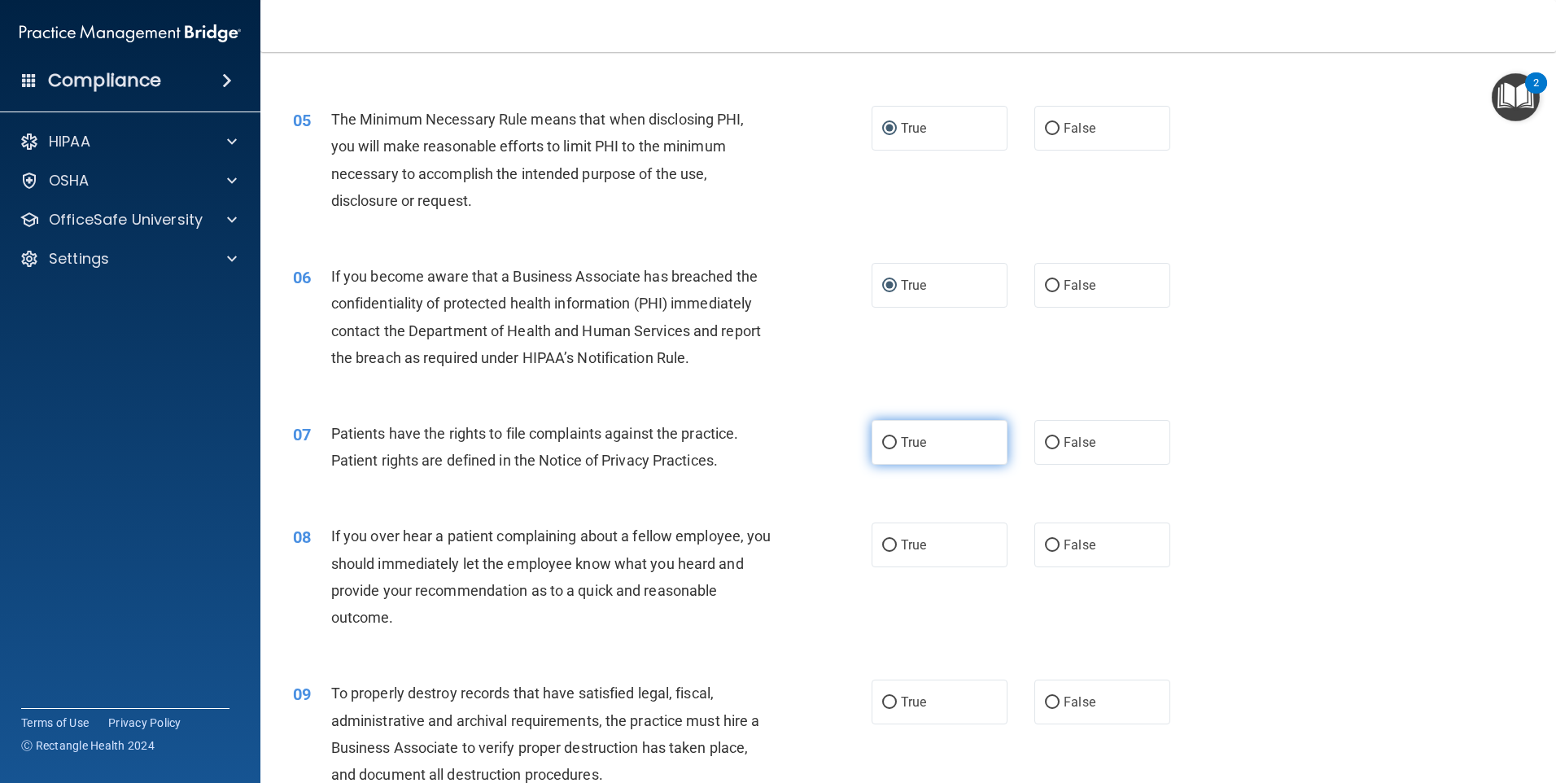
click at [882, 441] on input "True" at bounding box center [889, 443] width 15 height 12
radio input "true"
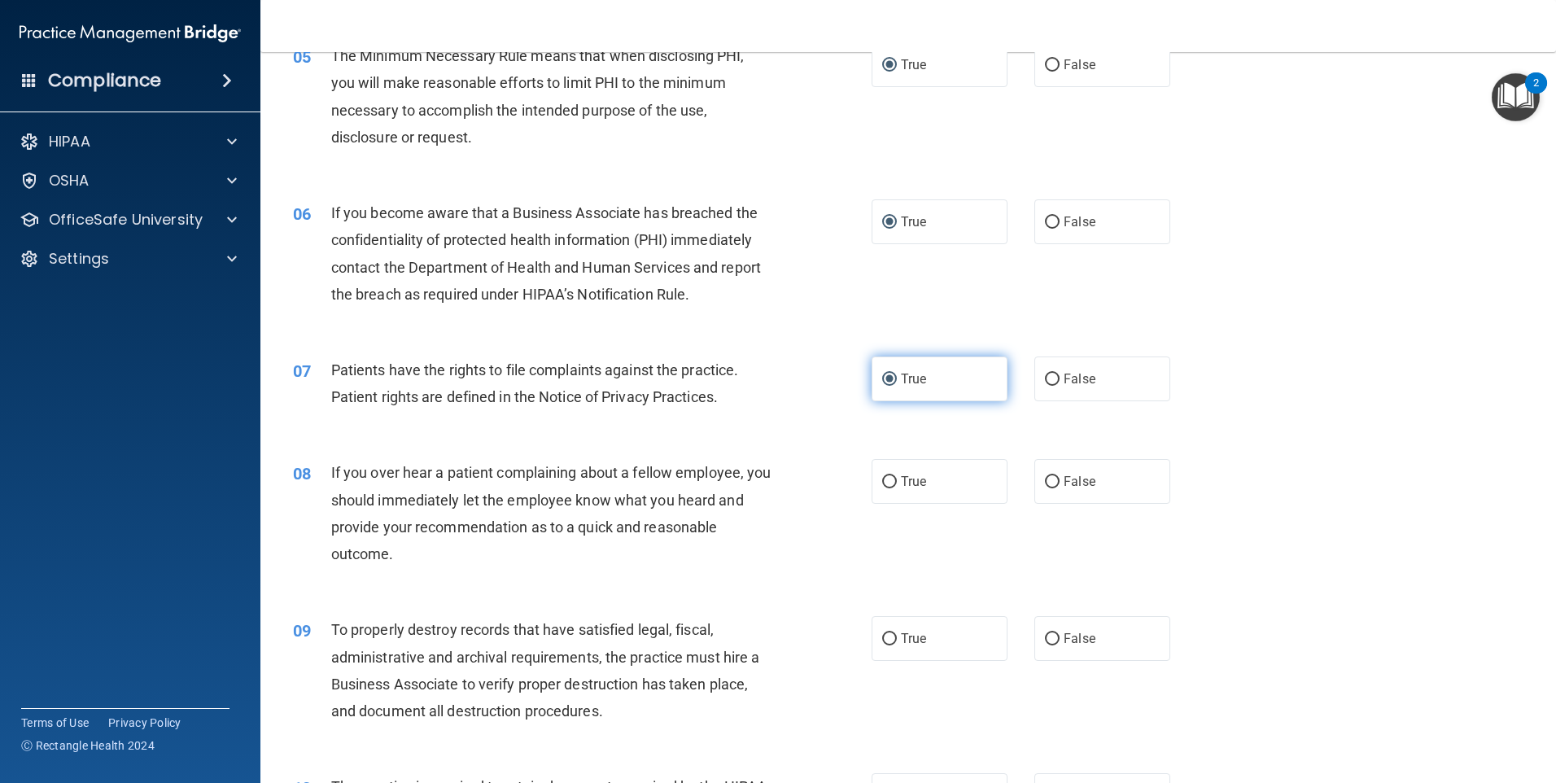
scroll to position [732, 0]
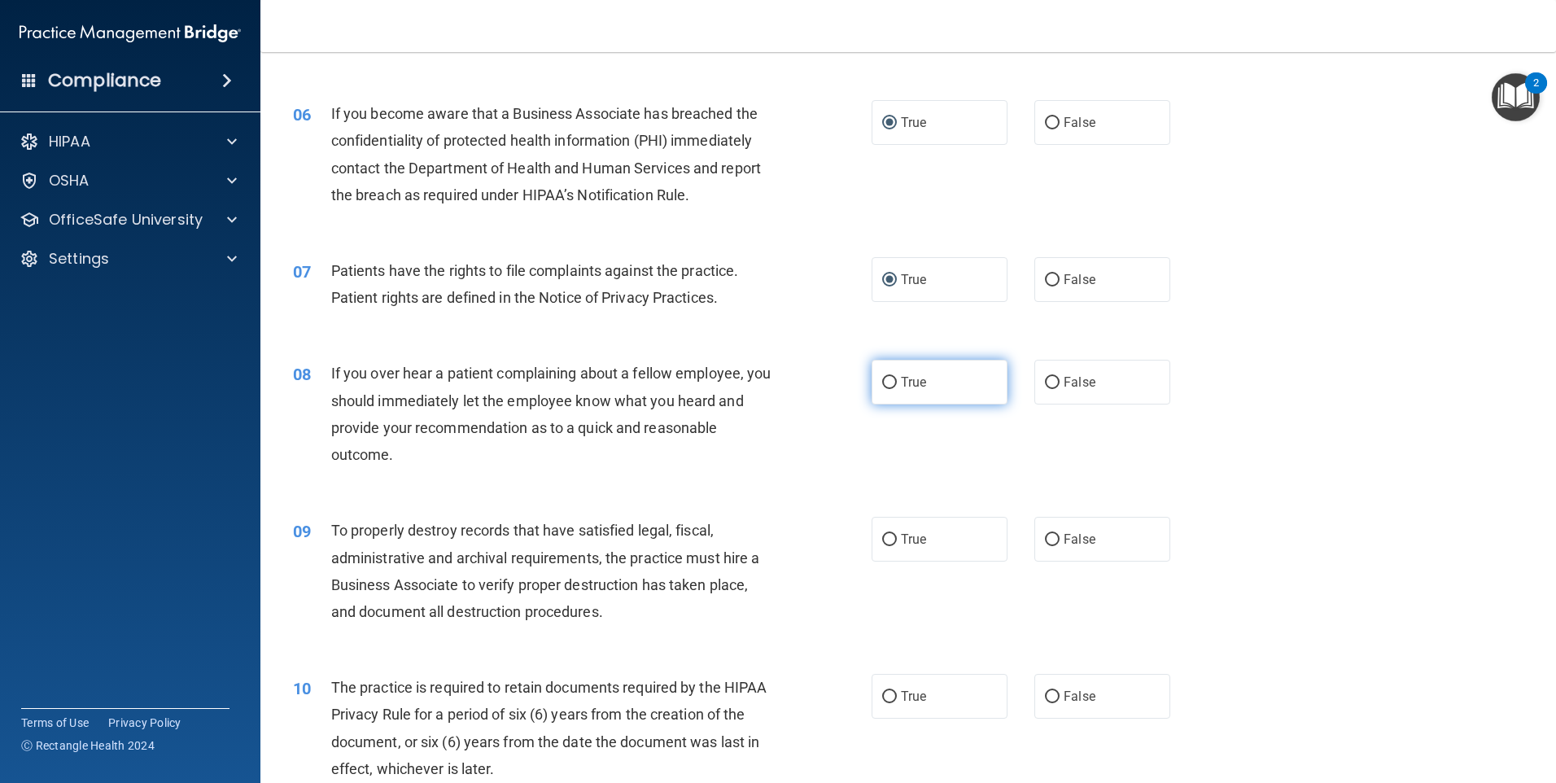
click at [882, 378] on input "True" at bounding box center [889, 383] width 15 height 12
radio input "true"
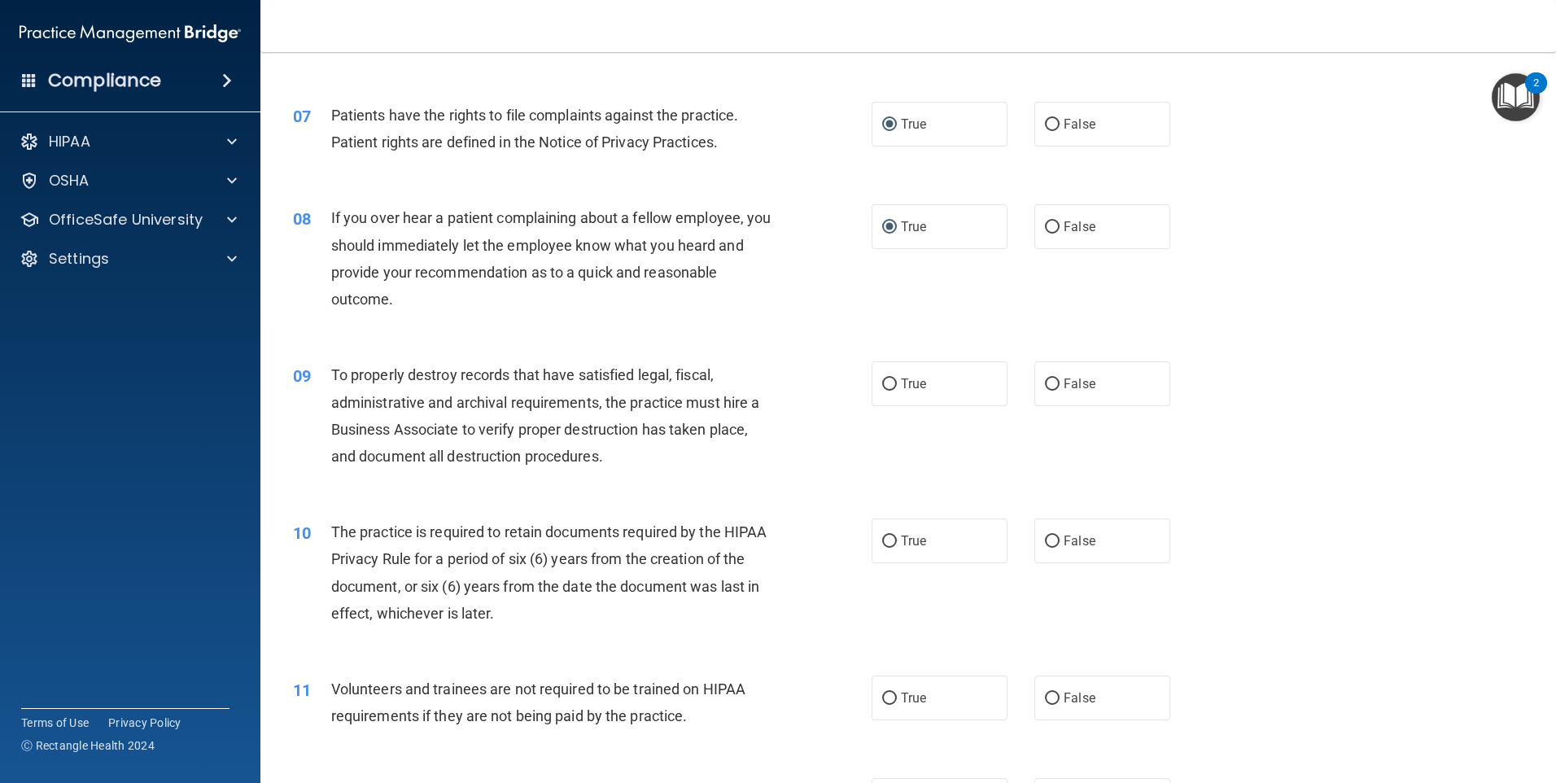
scroll to position [895, 0]
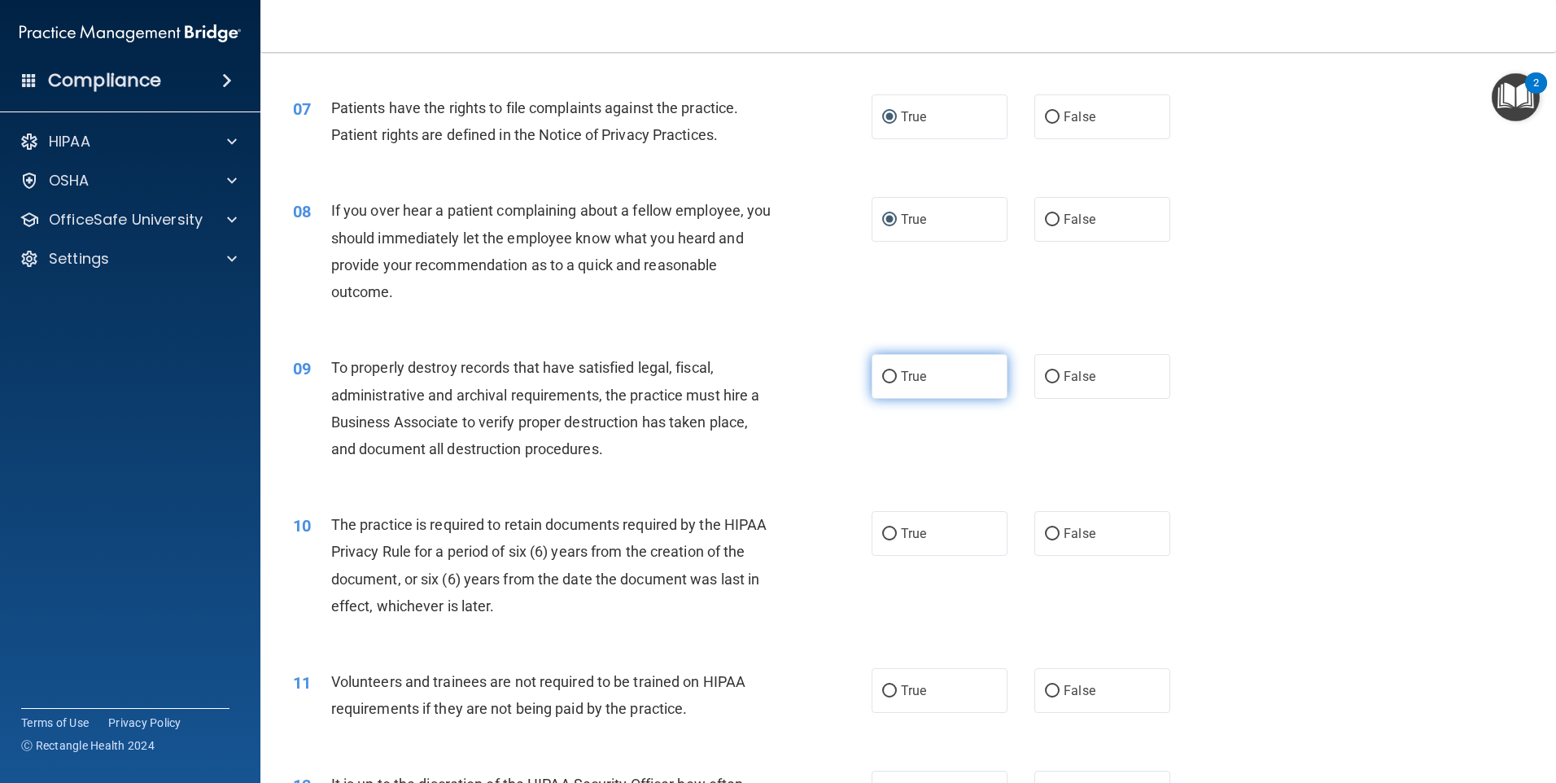
click at [884, 371] on input "True" at bounding box center [889, 377] width 15 height 12
radio input "true"
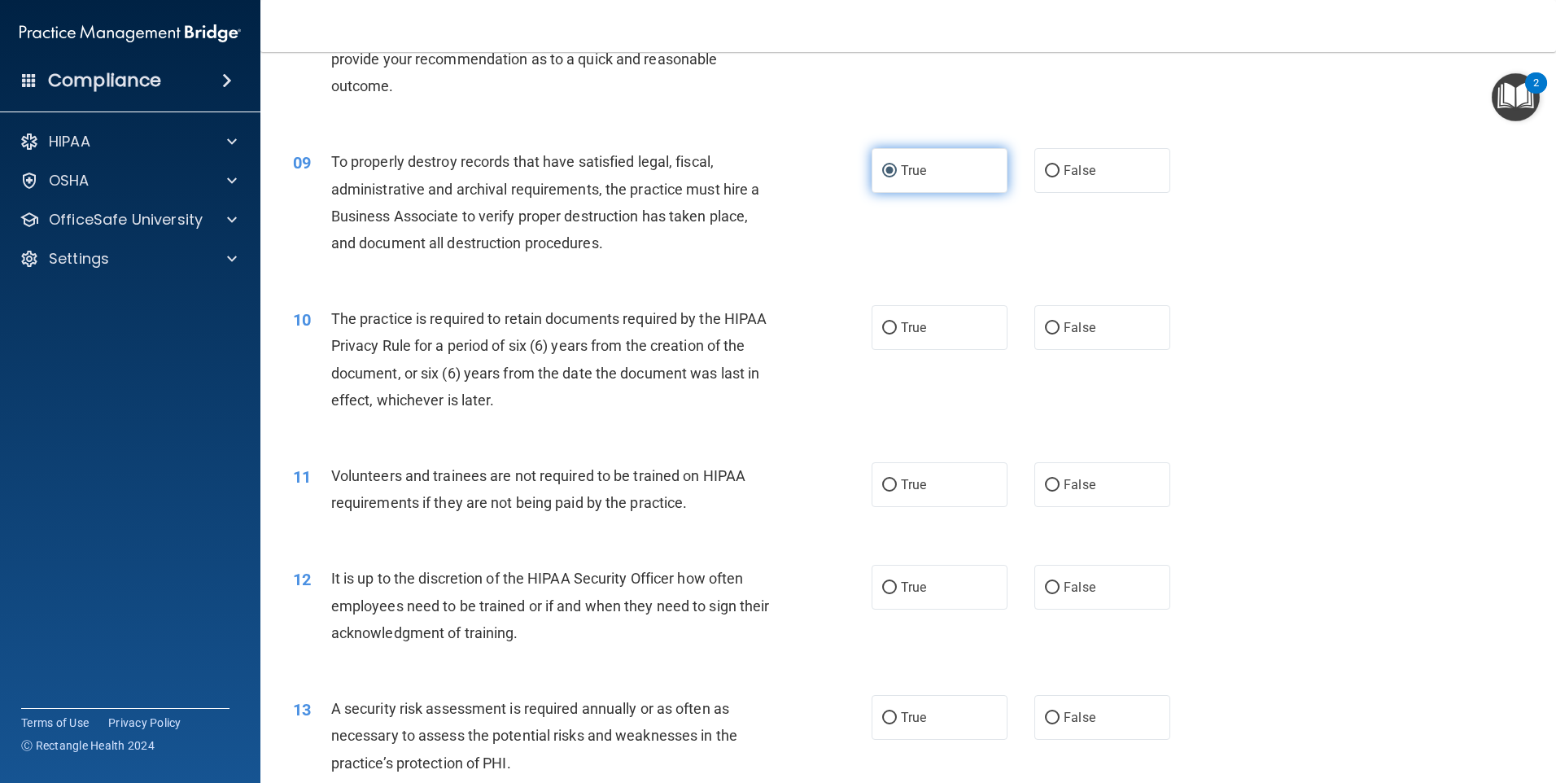
scroll to position [1139, 0]
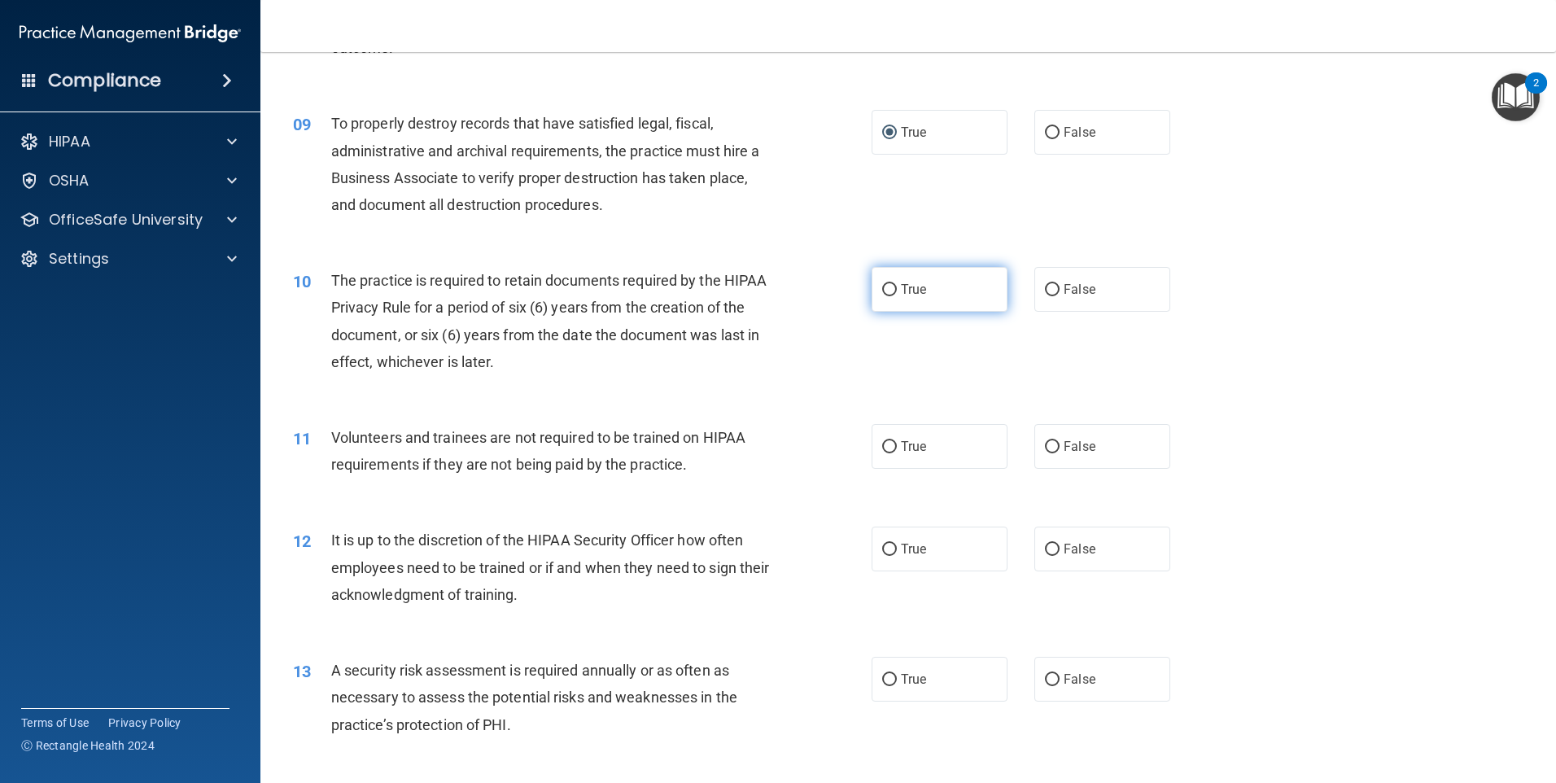
click at [884, 289] on input "True" at bounding box center [889, 290] width 15 height 12
radio input "true"
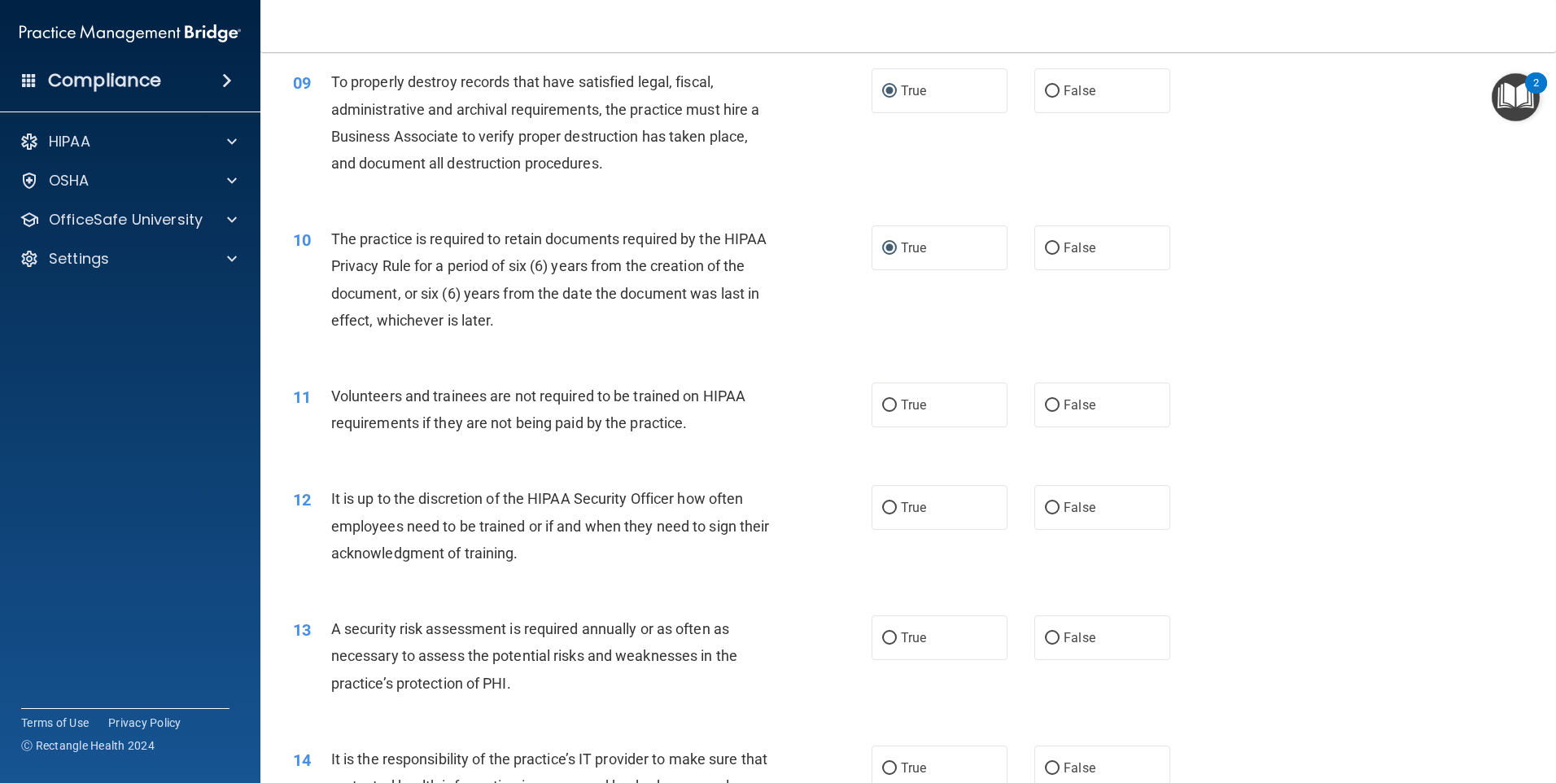
scroll to position [1221, 0]
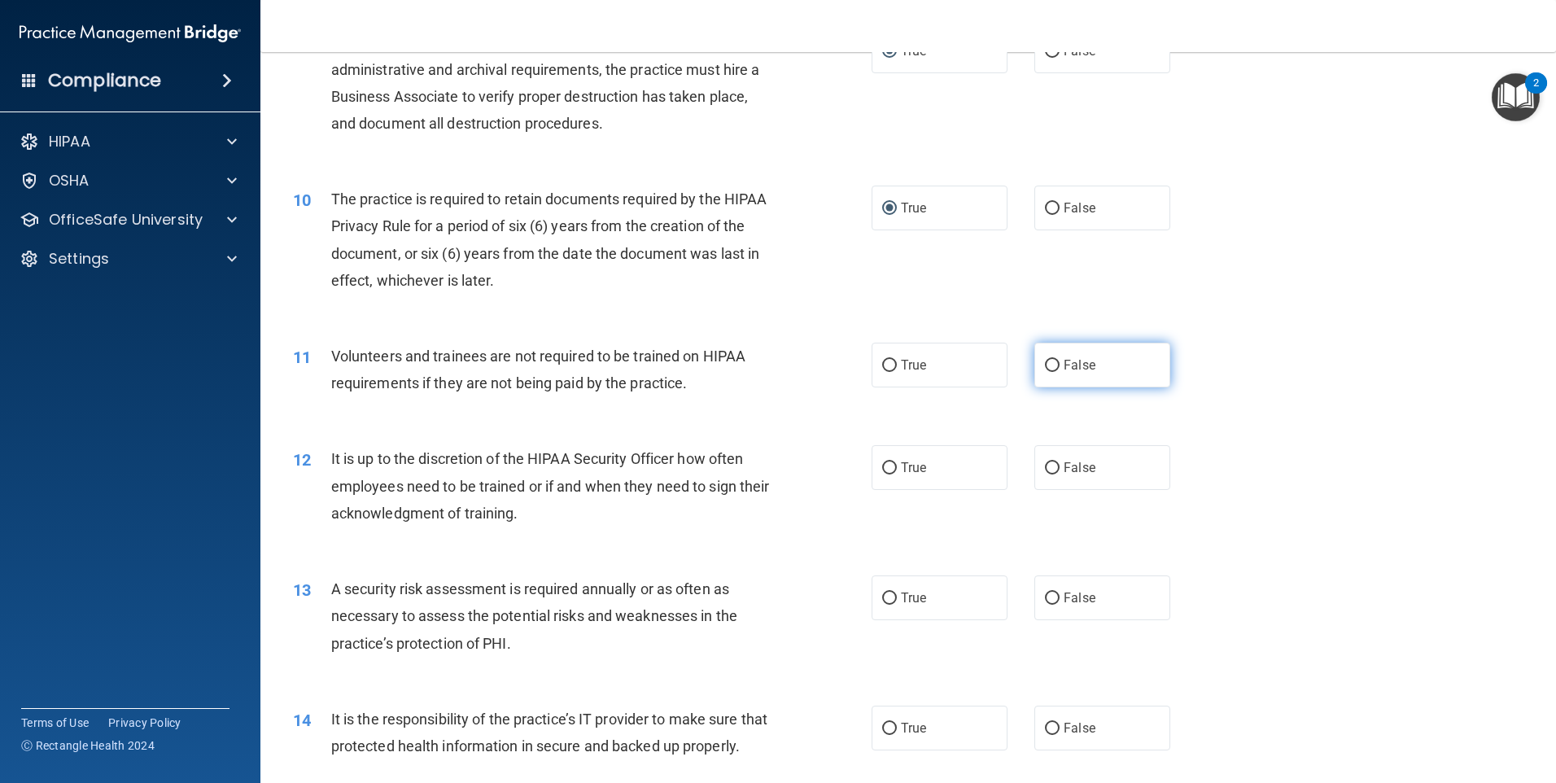
click at [1045, 360] on input "False" at bounding box center [1052, 366] width 15 height 12
radio input "true"
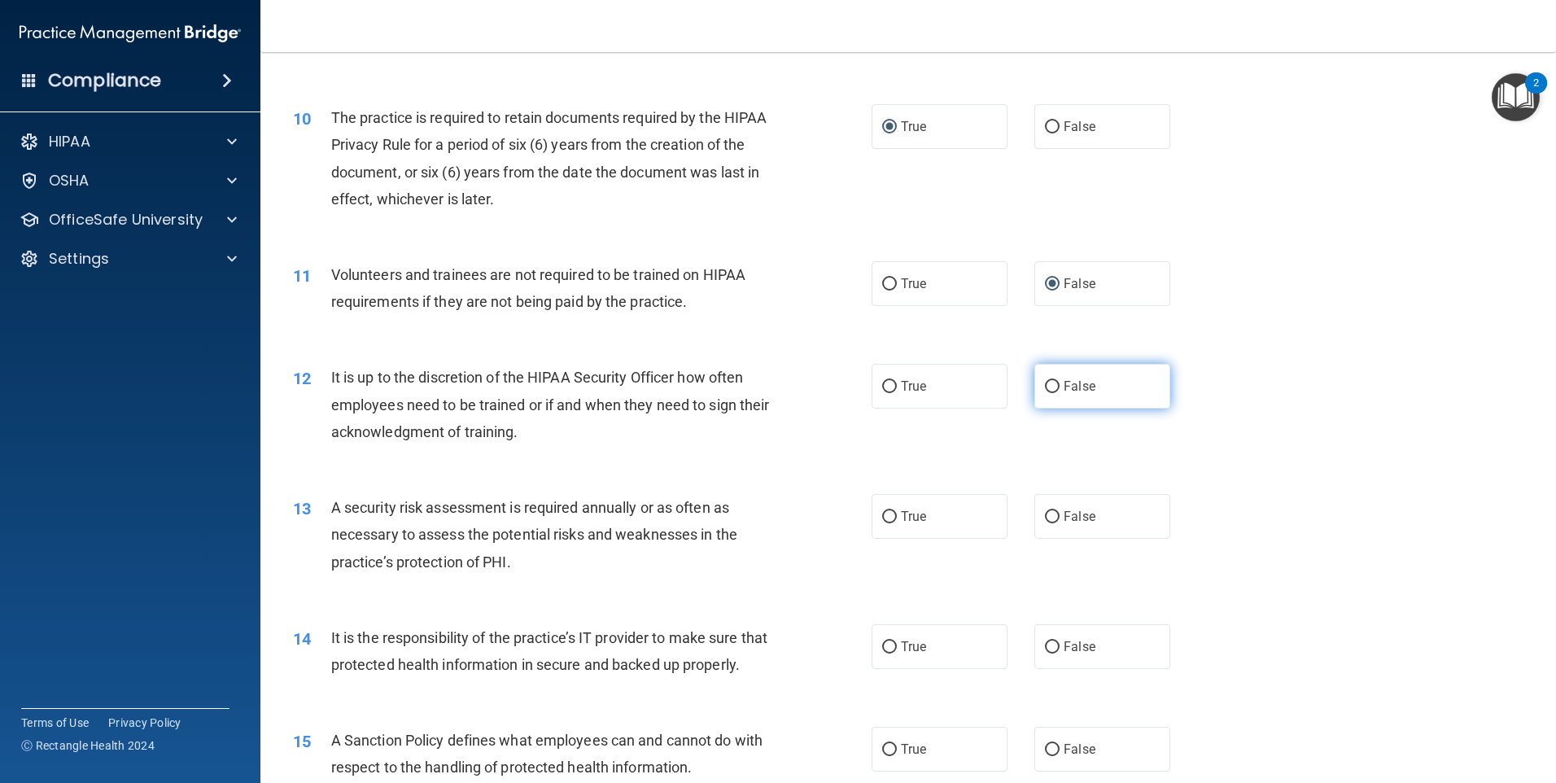
click at [1046, 391] on input "False" at bounding box center [1052, 387] width 15 height 12
radio input "true"
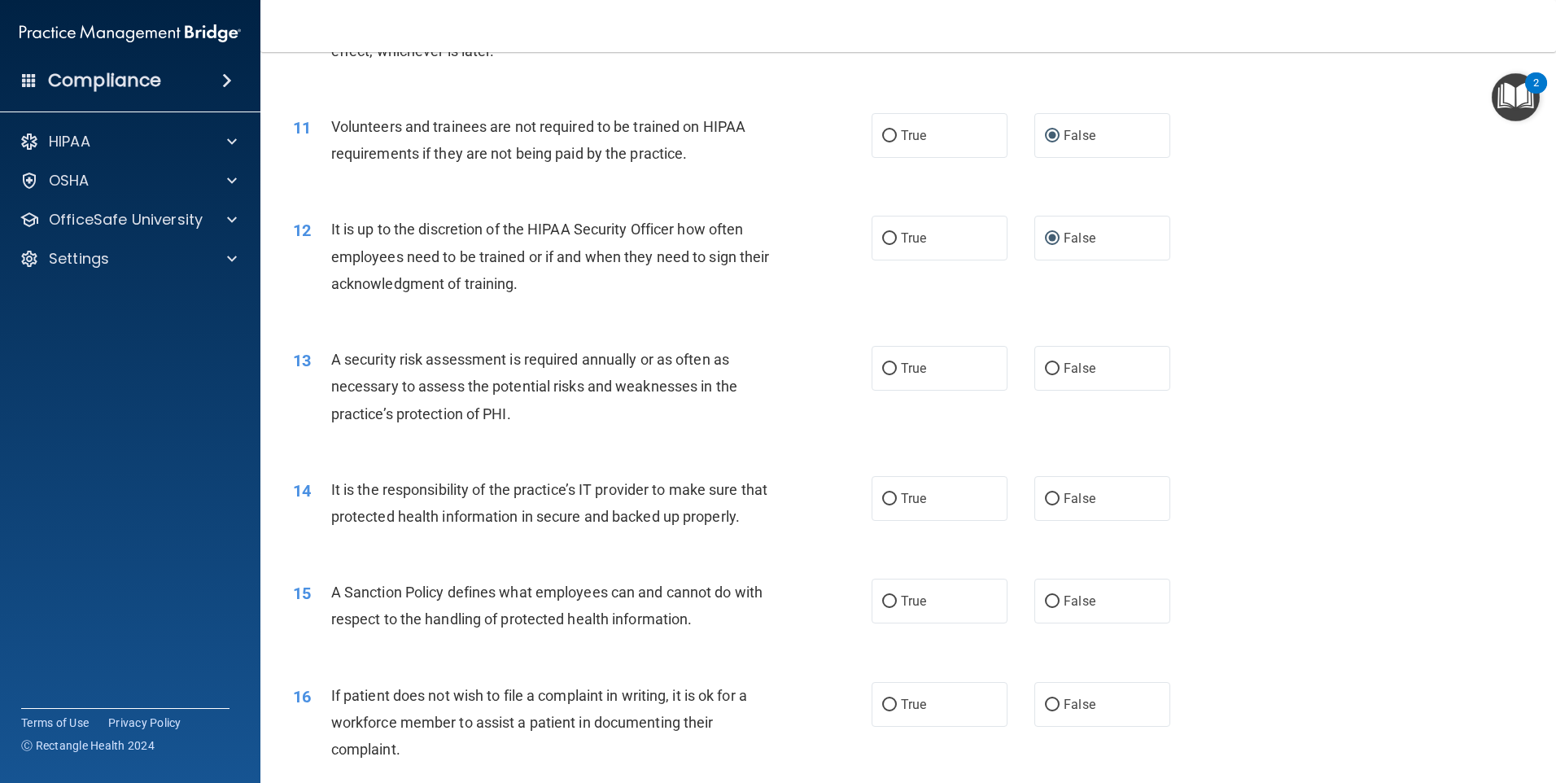
scroll to position [1465, 0]
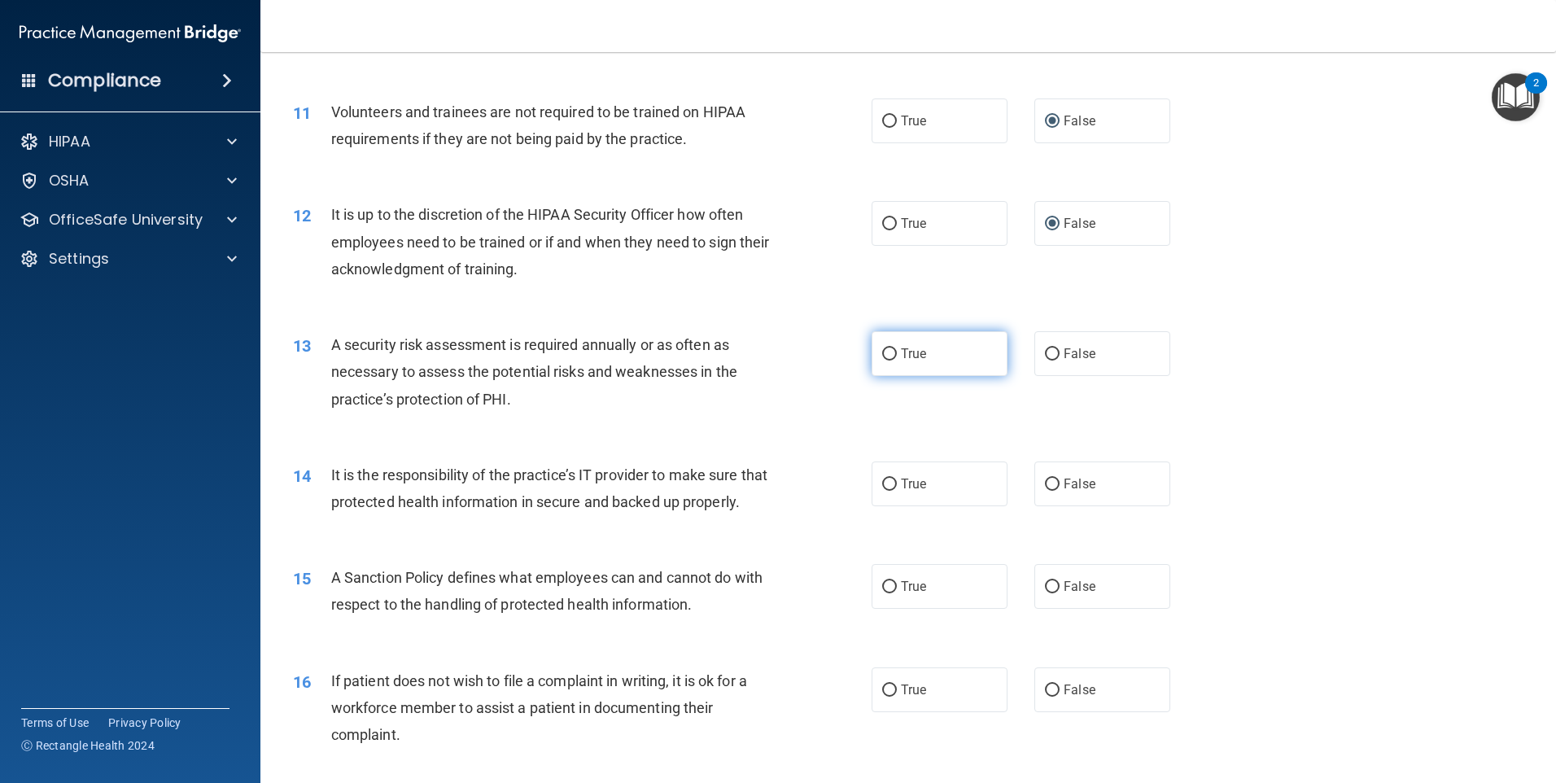
click at [882, 353] on input "True" at bounding box center [889, 354] width 15 height 12
radio input "true"
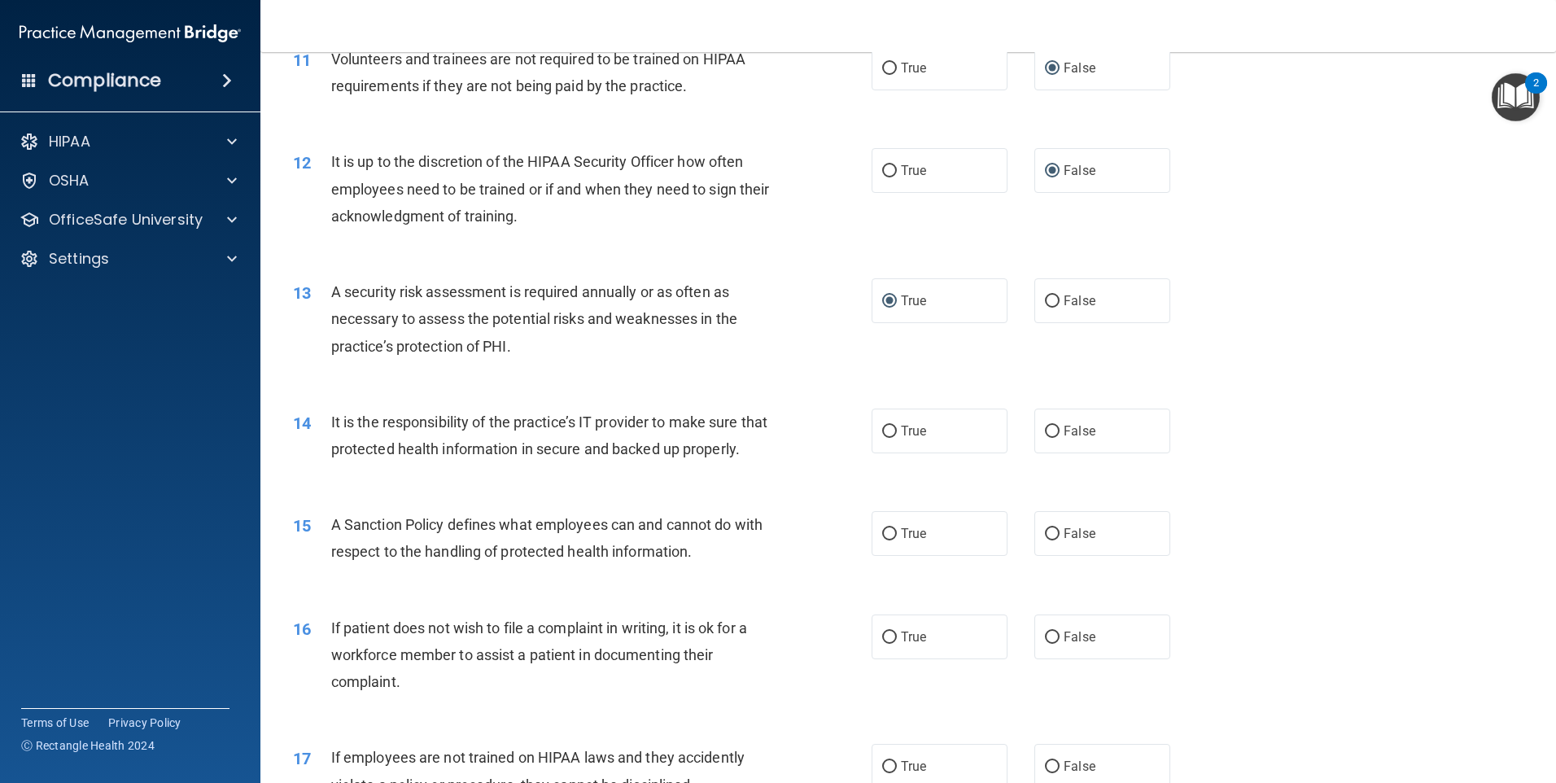
scroll to position [1546, 0]
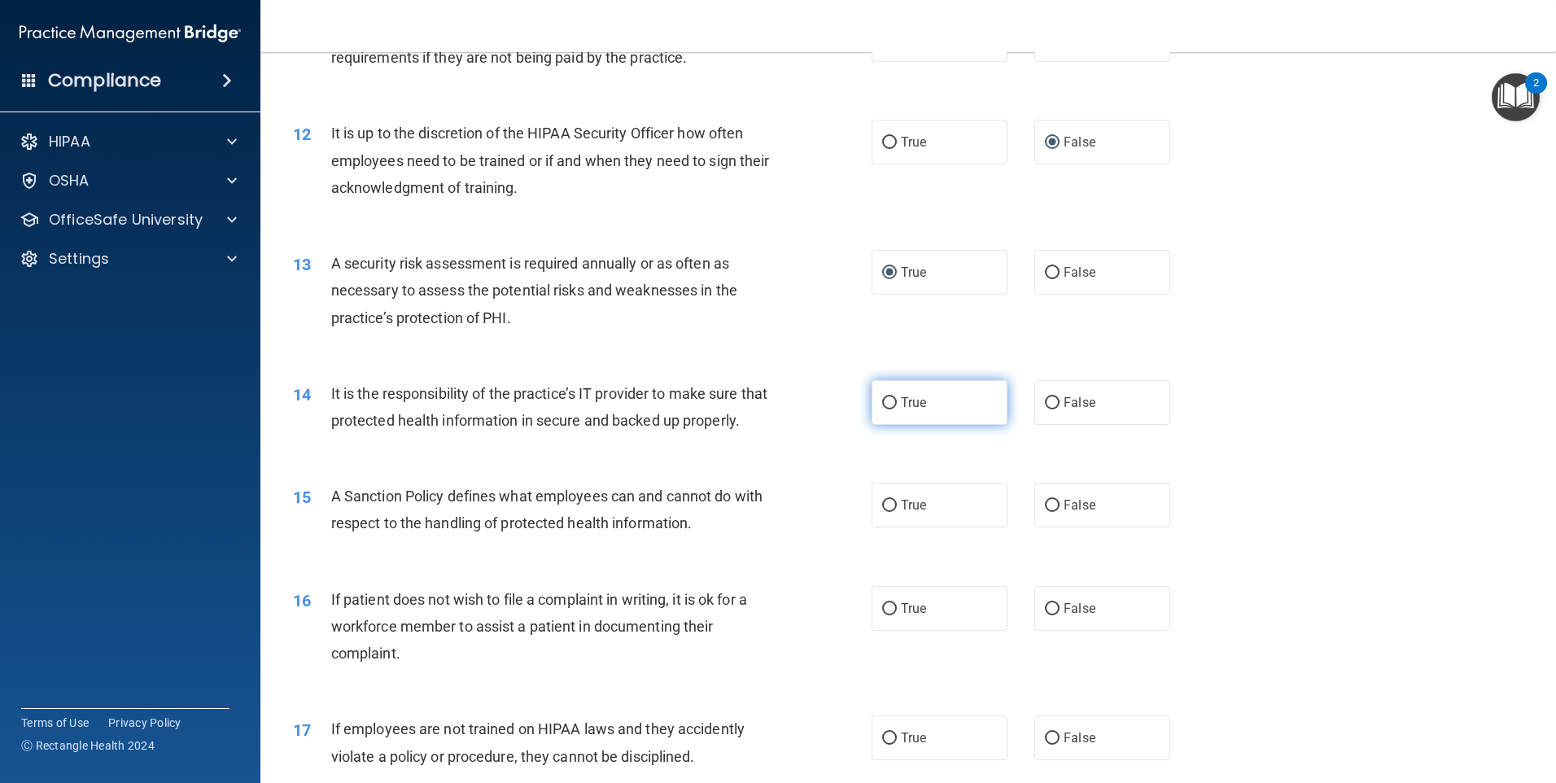
click at [886, 400] on input "True" at bounding box center [889, 403] width 15 height 12
radio input "true"
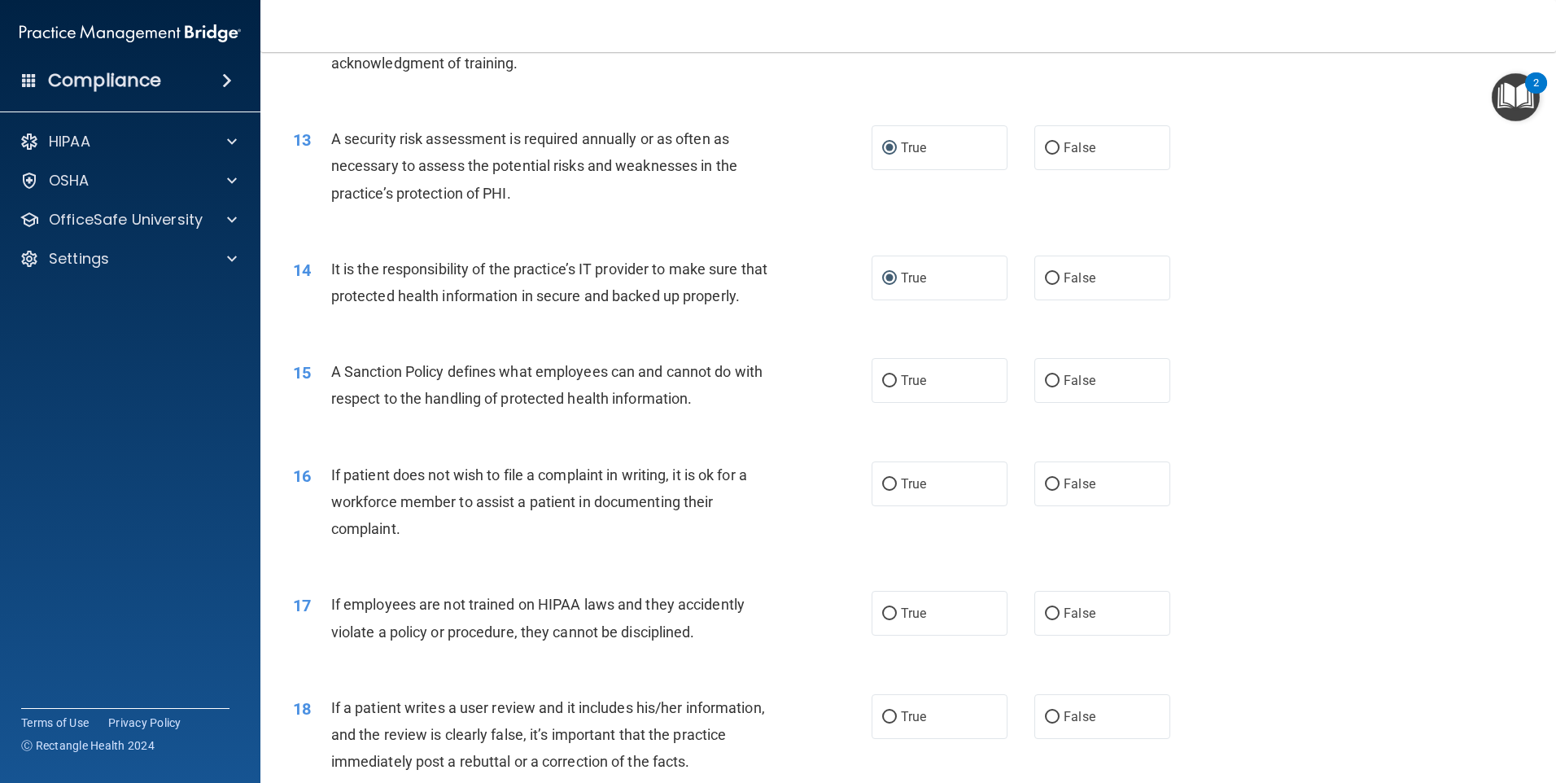
scroll to position [1709, 0]
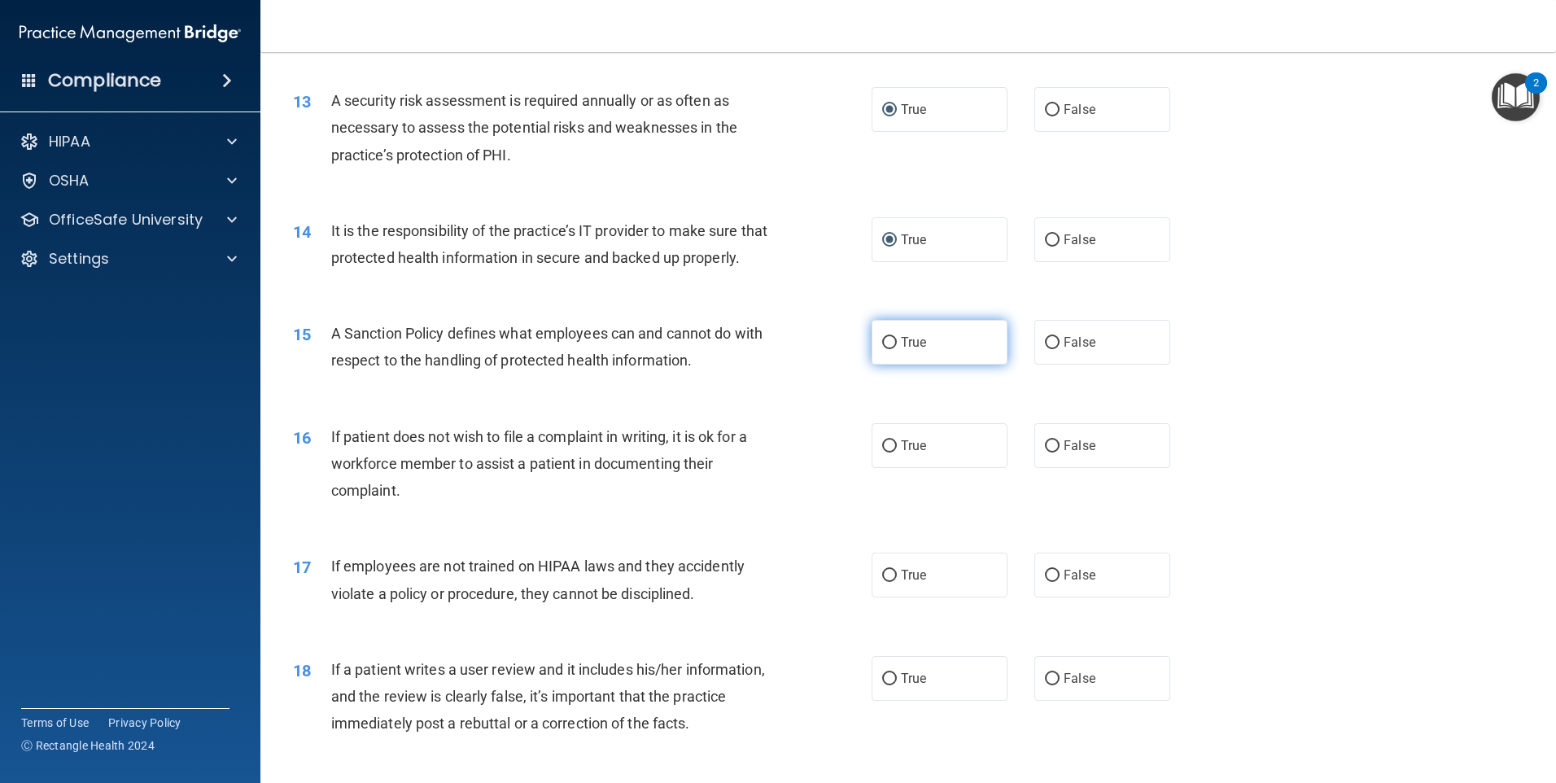
click at [885, 349] on input "True" at bounding box center [889, 343] width 15 height 12
radio input "true"
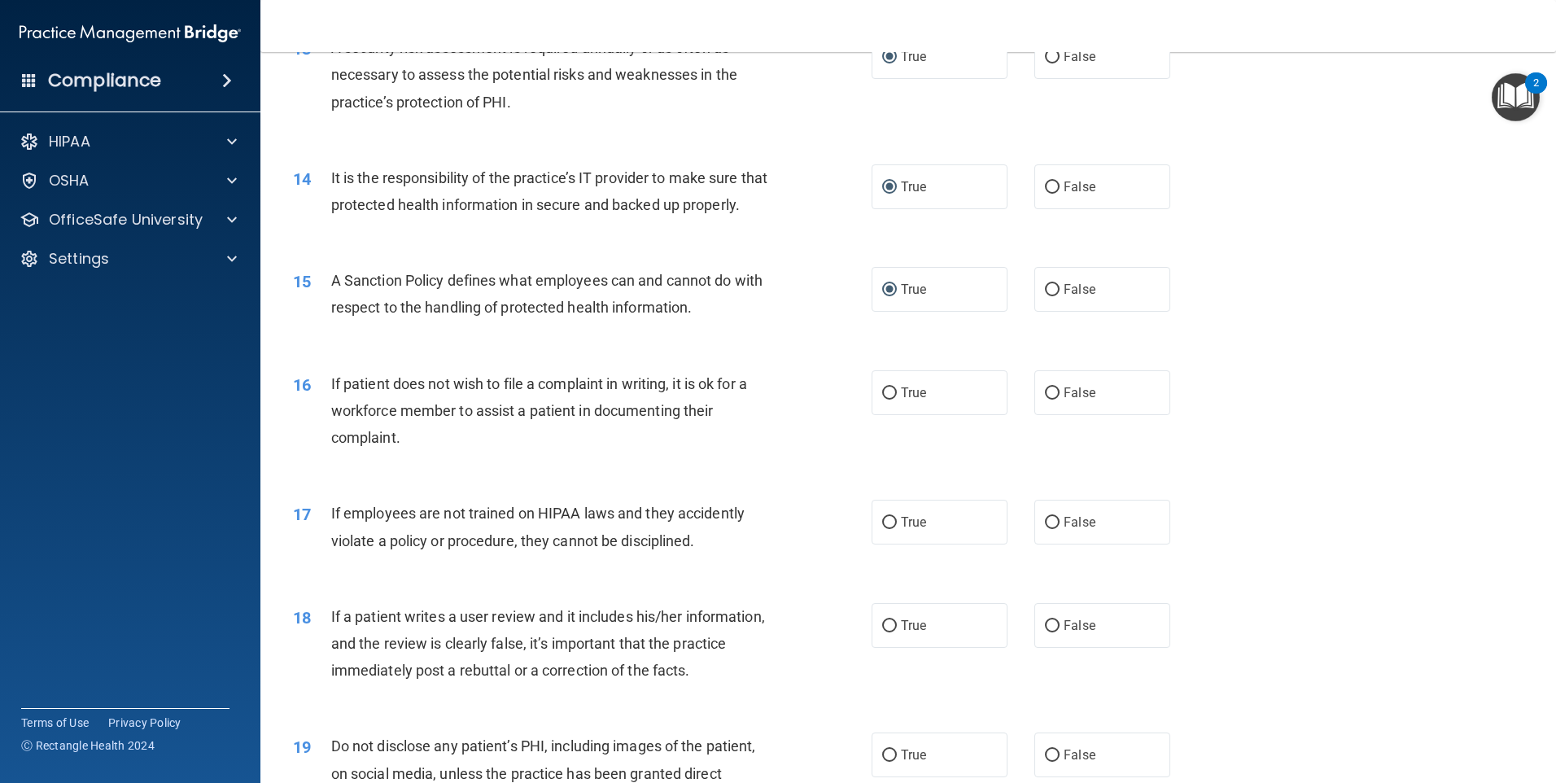
scroll to position [1790, 0]
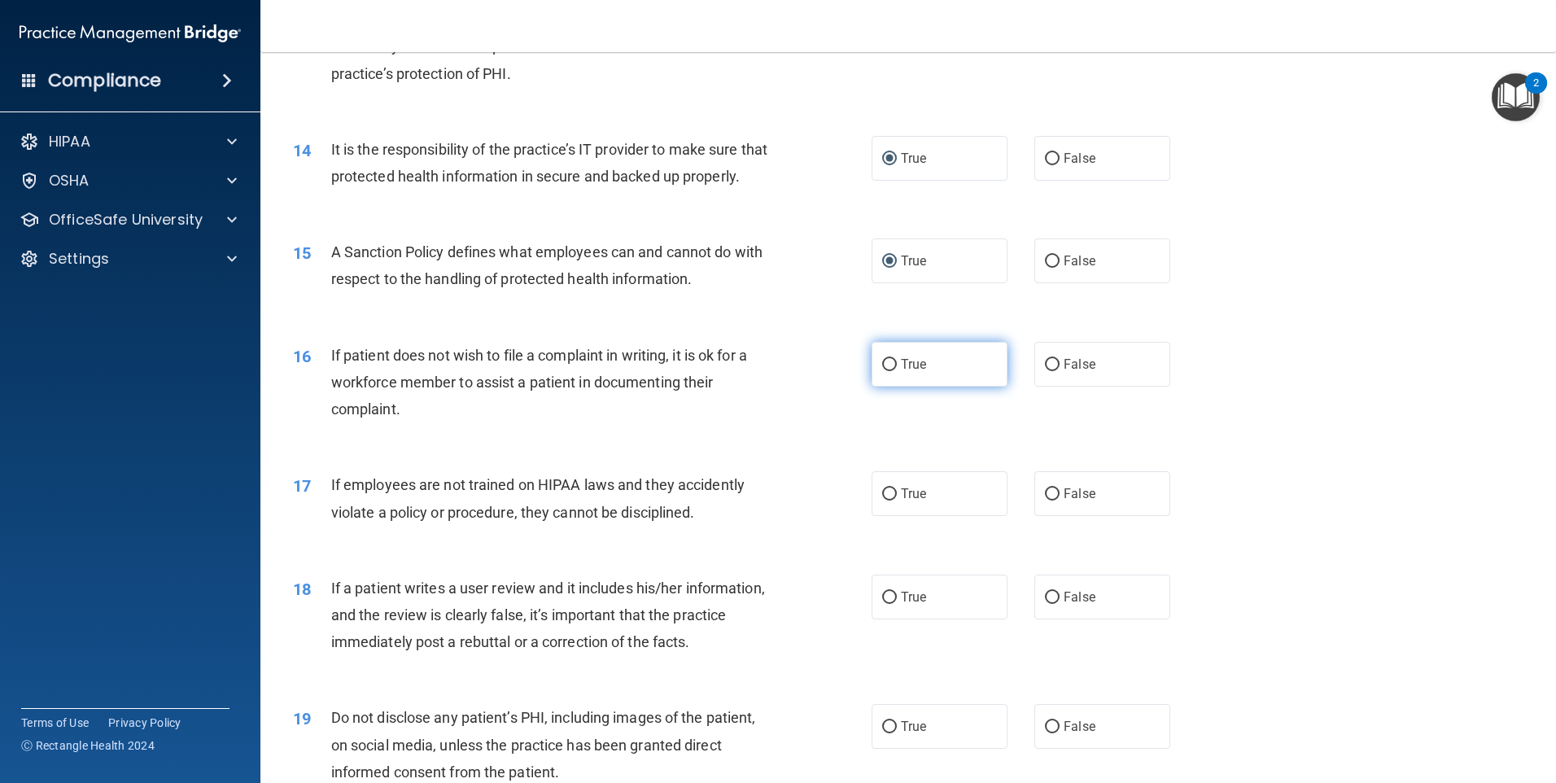
click at [884, 371] on input "True" at bounding box center [889, 365] width 15 height 12
radio input "true"
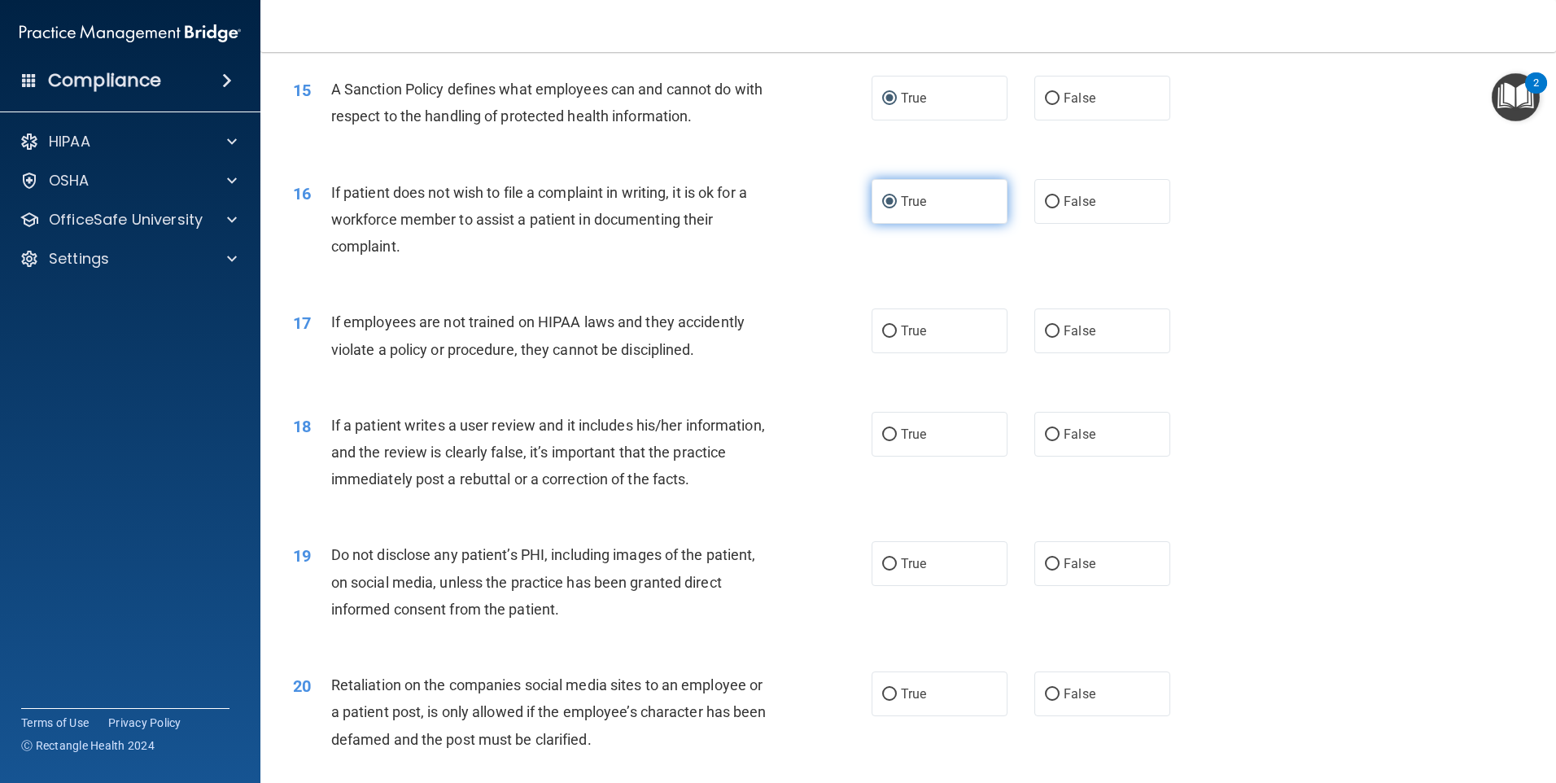
scroll to position [2034, 0]
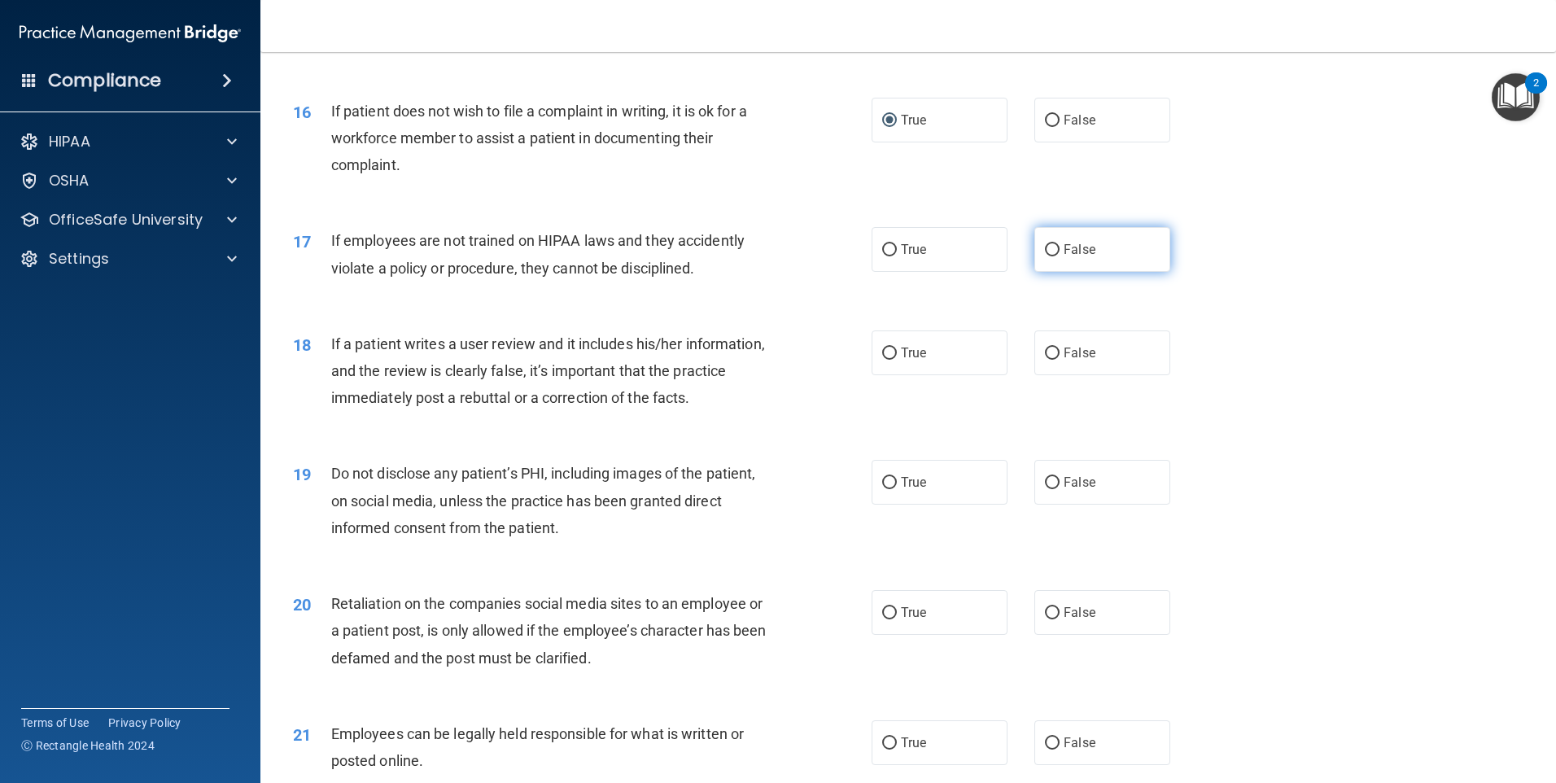
click at [1045, 256] on input "False" at bounding box center [1052, 250] width 15 height 12
radio input "true"
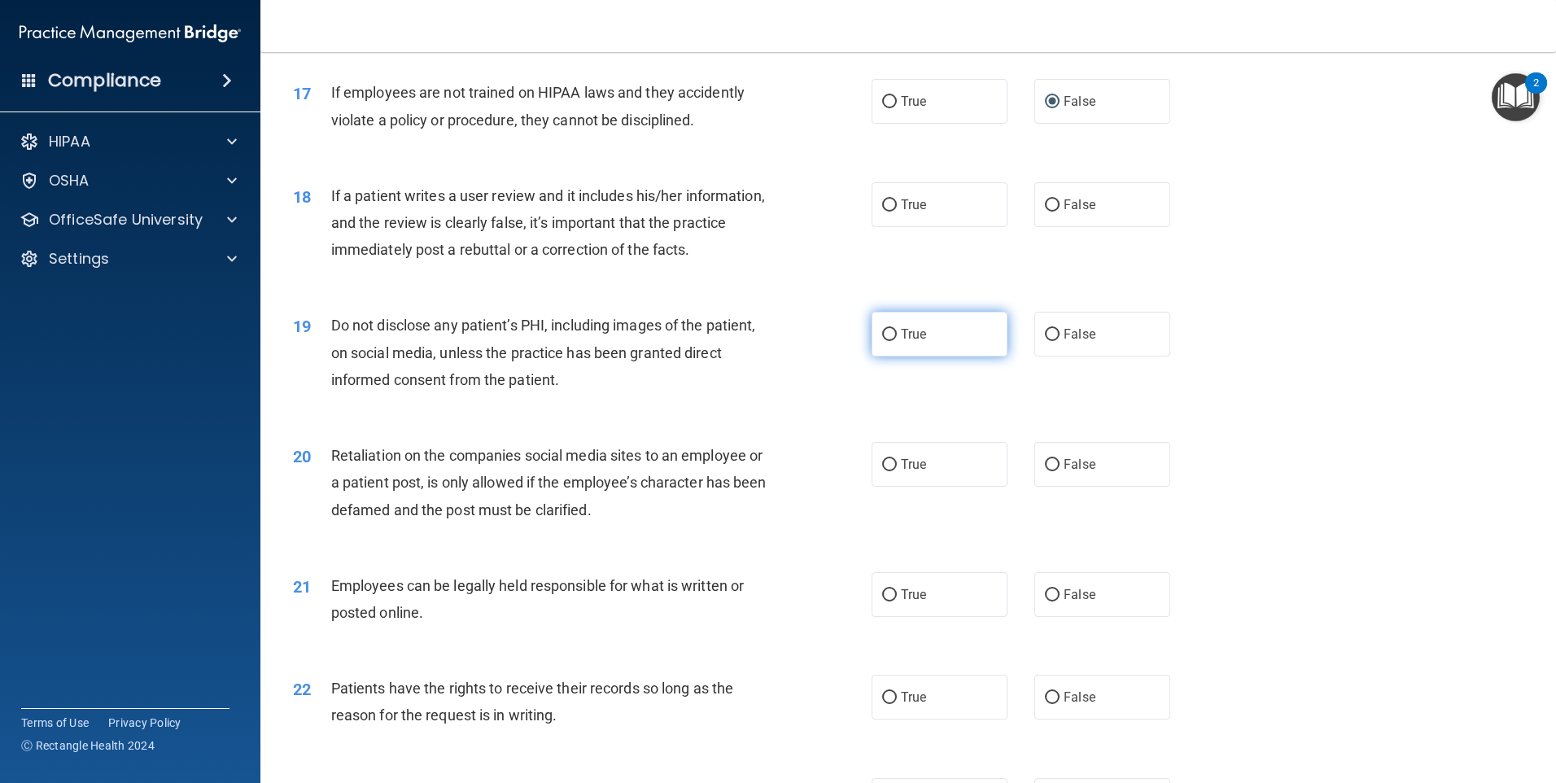
scroll to position [2197, 0]
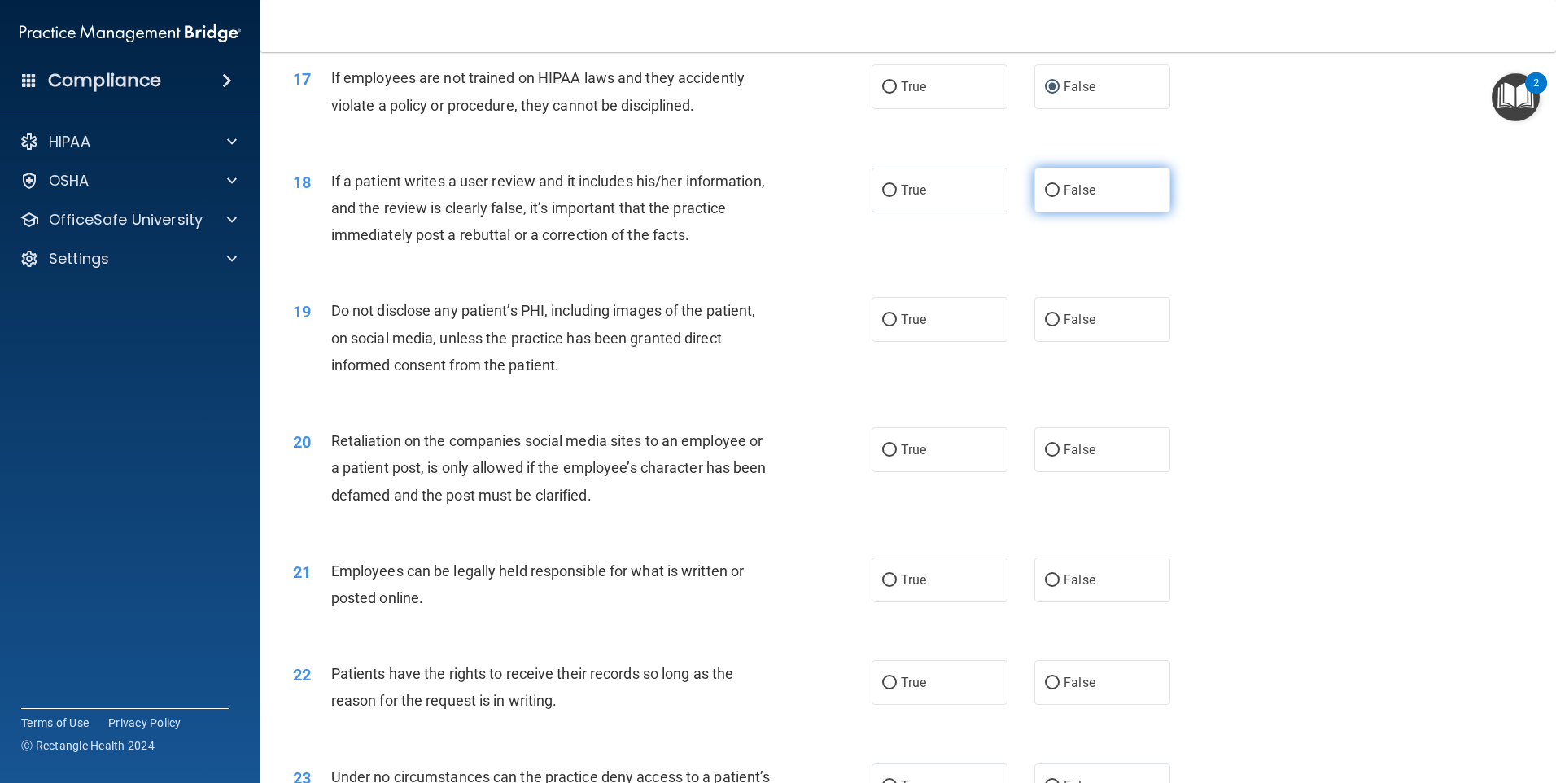
click at [1045, 197] on input "False" at bounding box center [1052, 191] width 15 height 12
radio input "true"
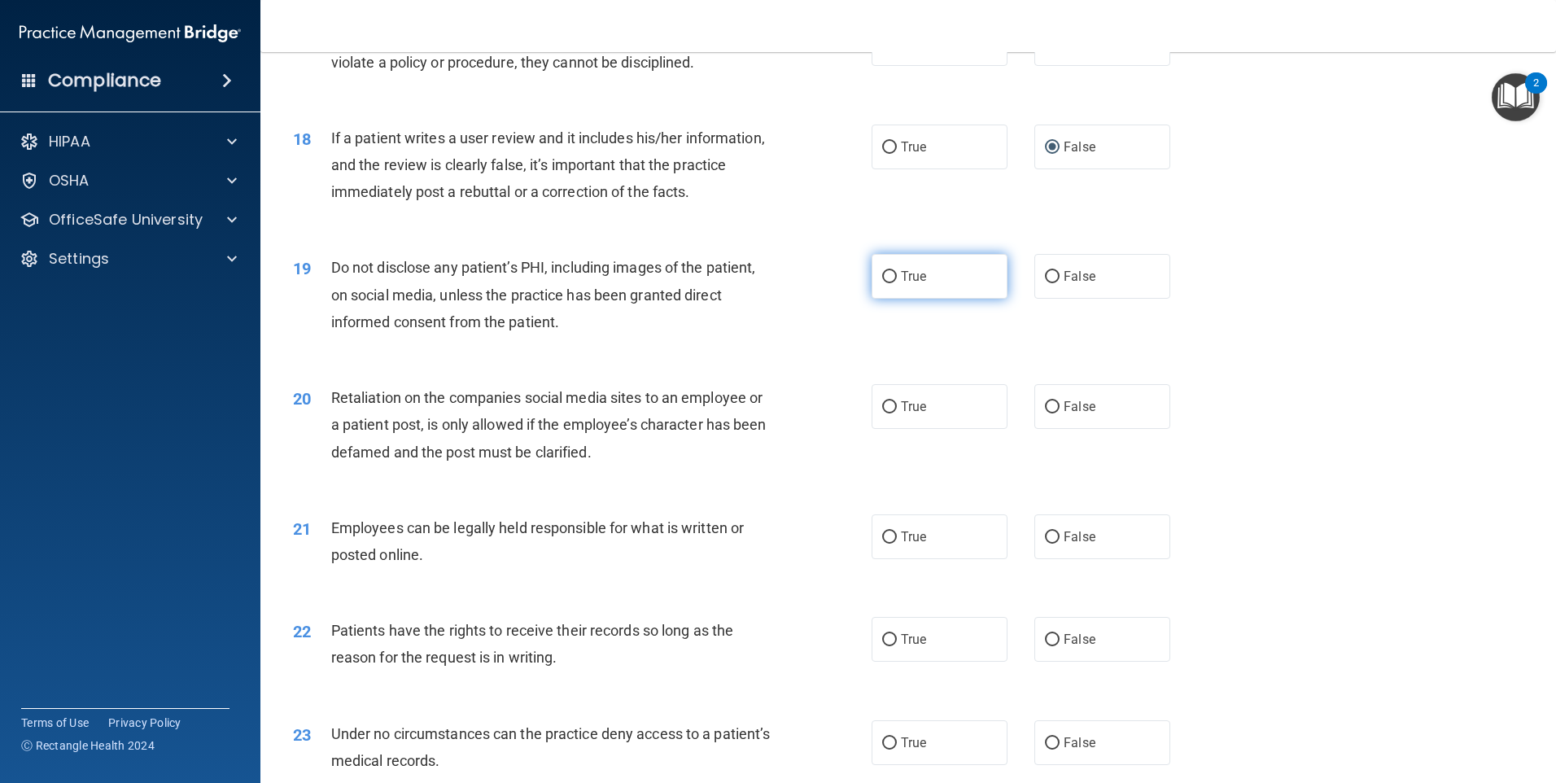
scroll to position [2360, 0]
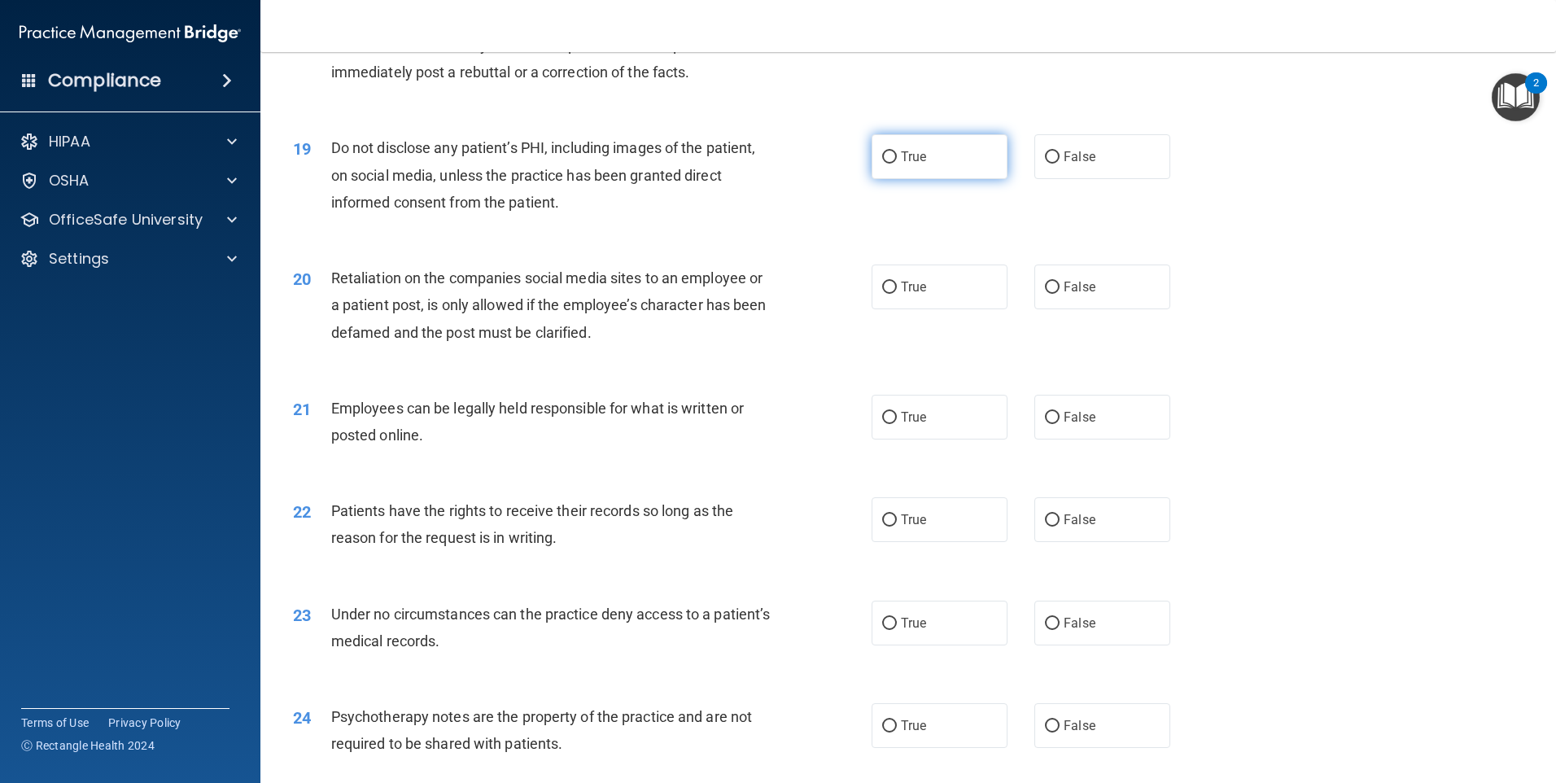
click at [882, 164] on input "True" at bounding box center [889, 157] width 15 height 12
radio input "true"
click at [883, 294] on input "True" at bounding box center [889, 288] width 15 height 12
radio input "true"
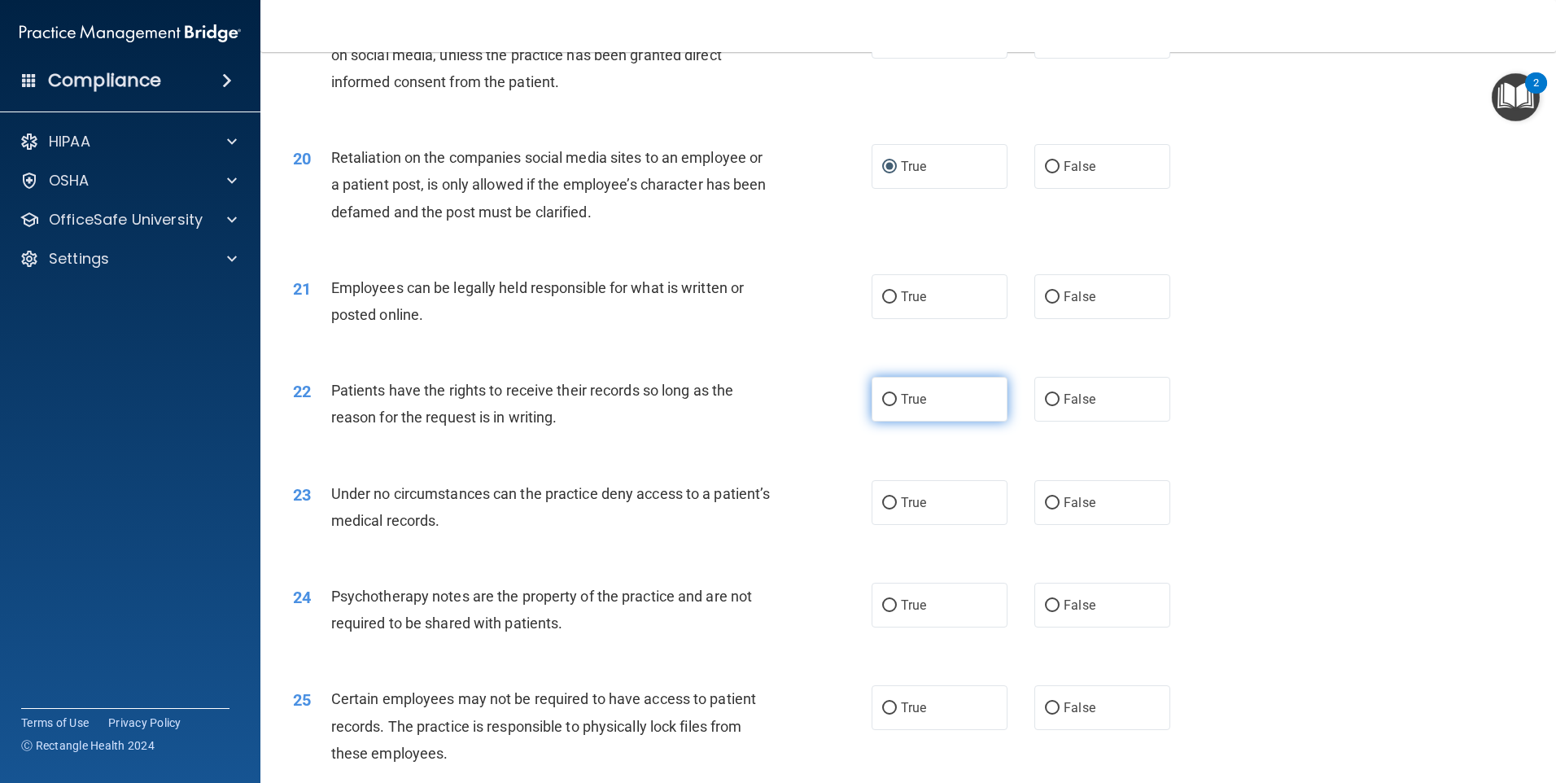
scroll to position [2522, 0]
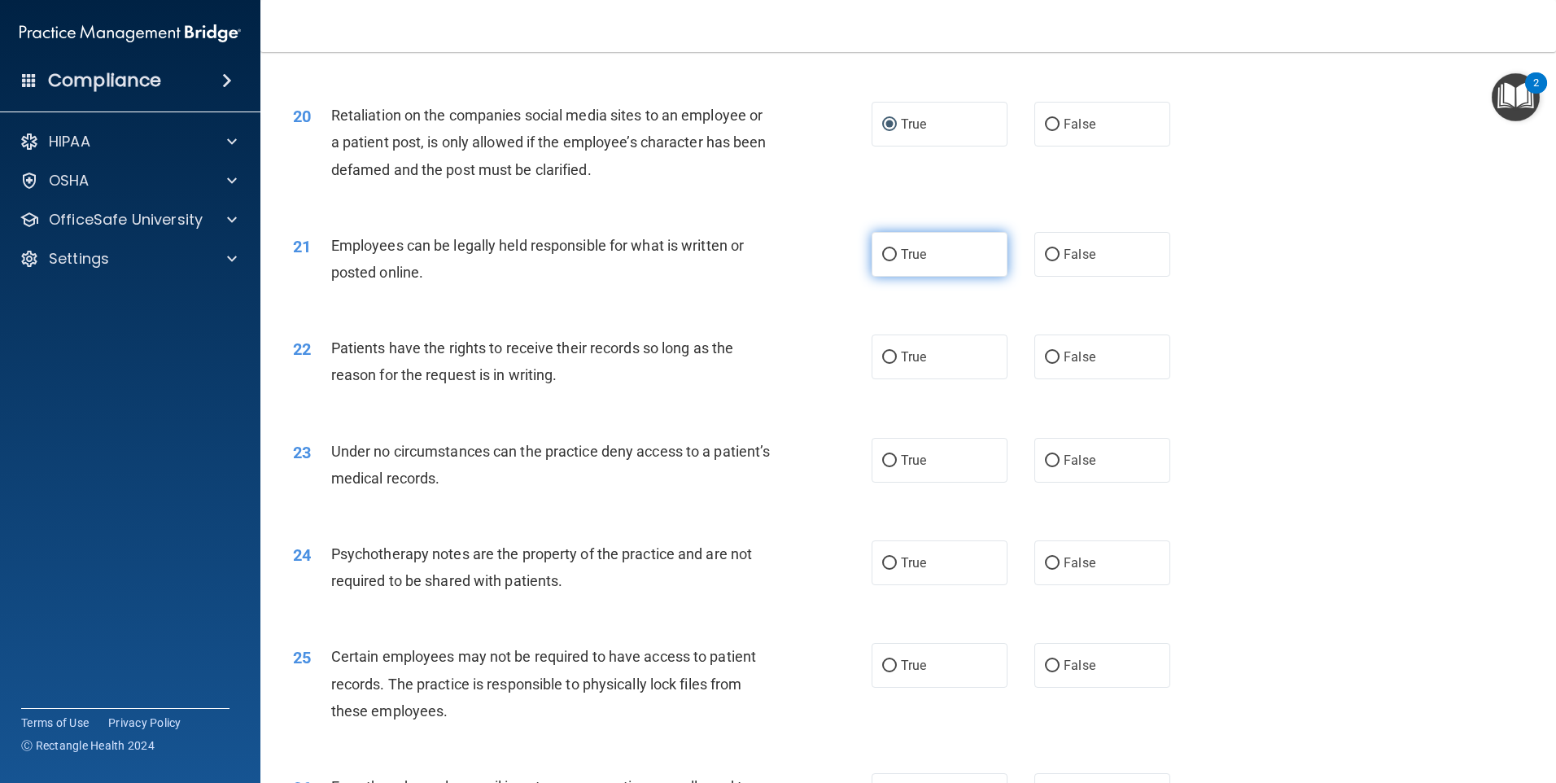
click at [882, 261] on input "True" at bounding box center [889, 255] width 15 height 12
radio input "true"
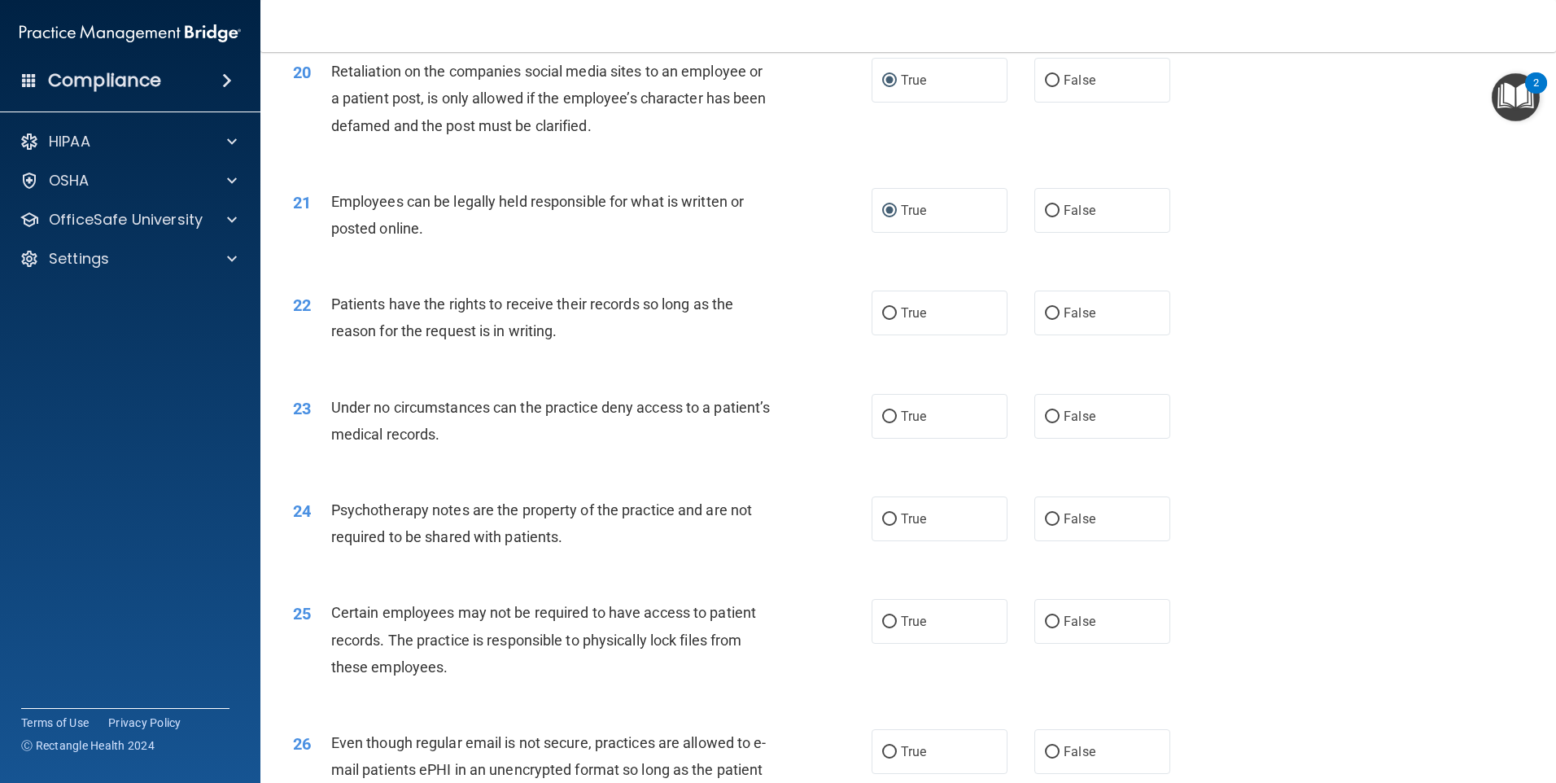
scroll to position [2604, 0]
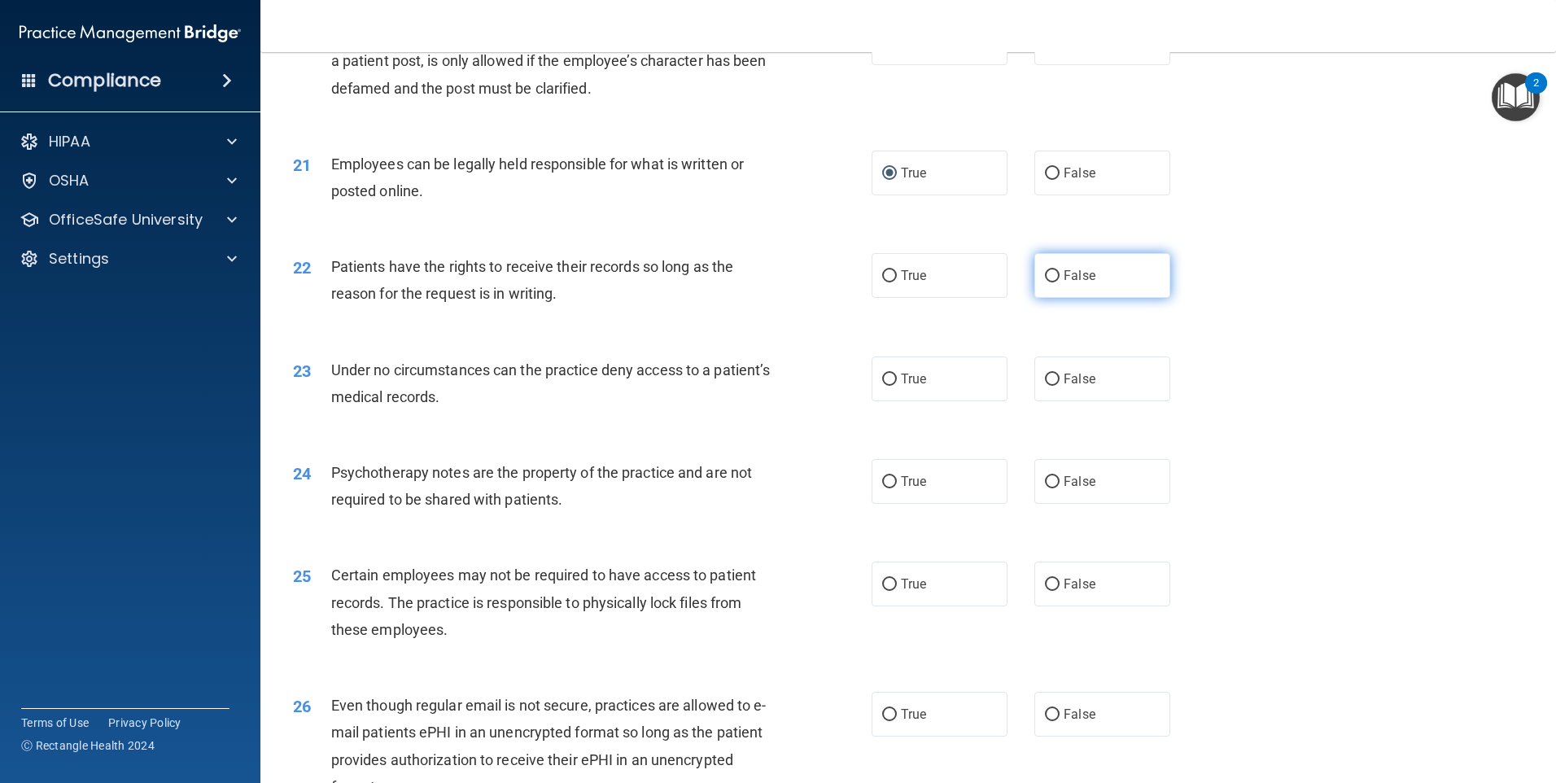
click at [1045, 282] on input "False" at bounding box center [1052, 276] width 15 height 12
radio input "true"
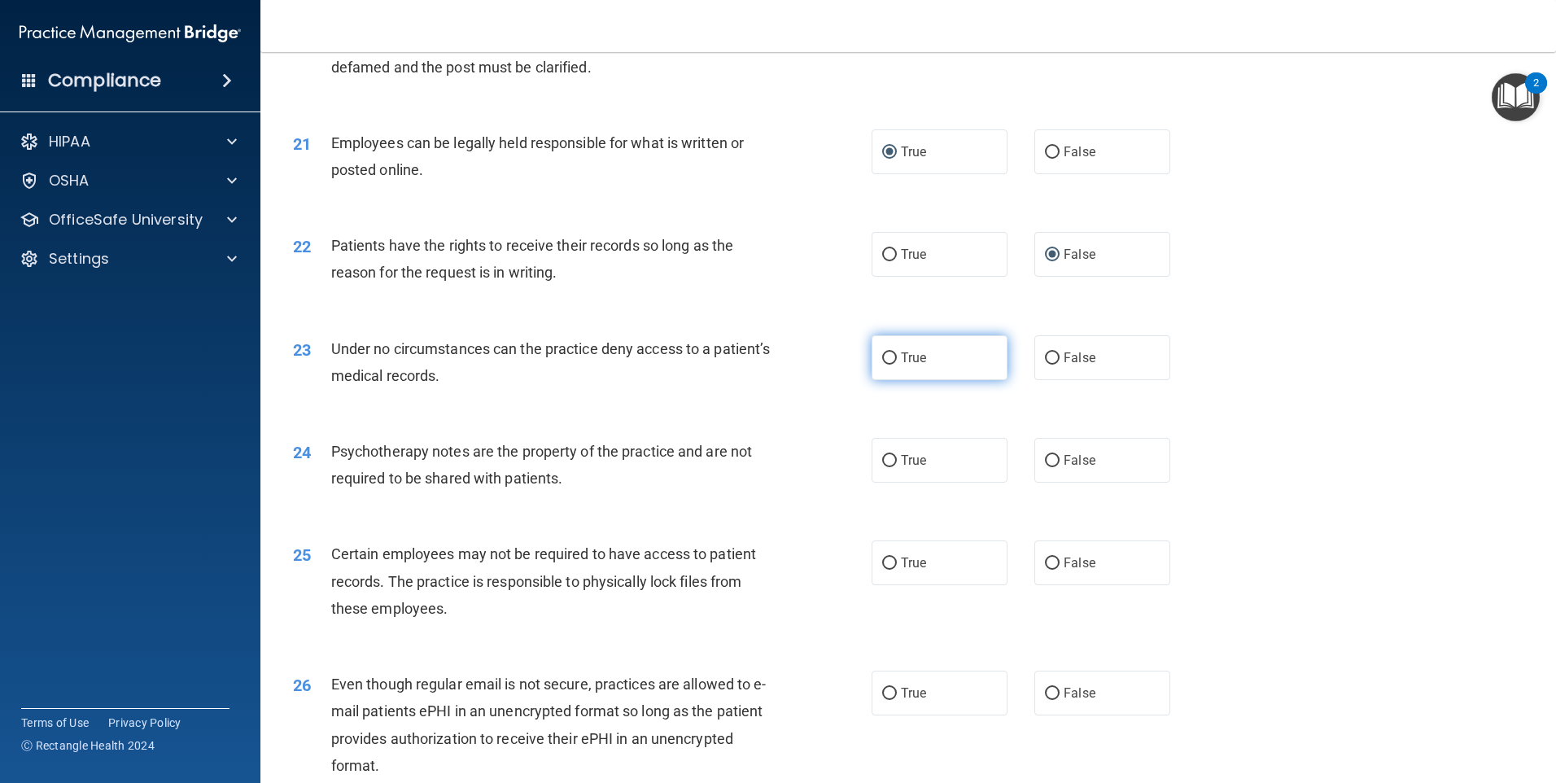
scroll to position [2685, 0]
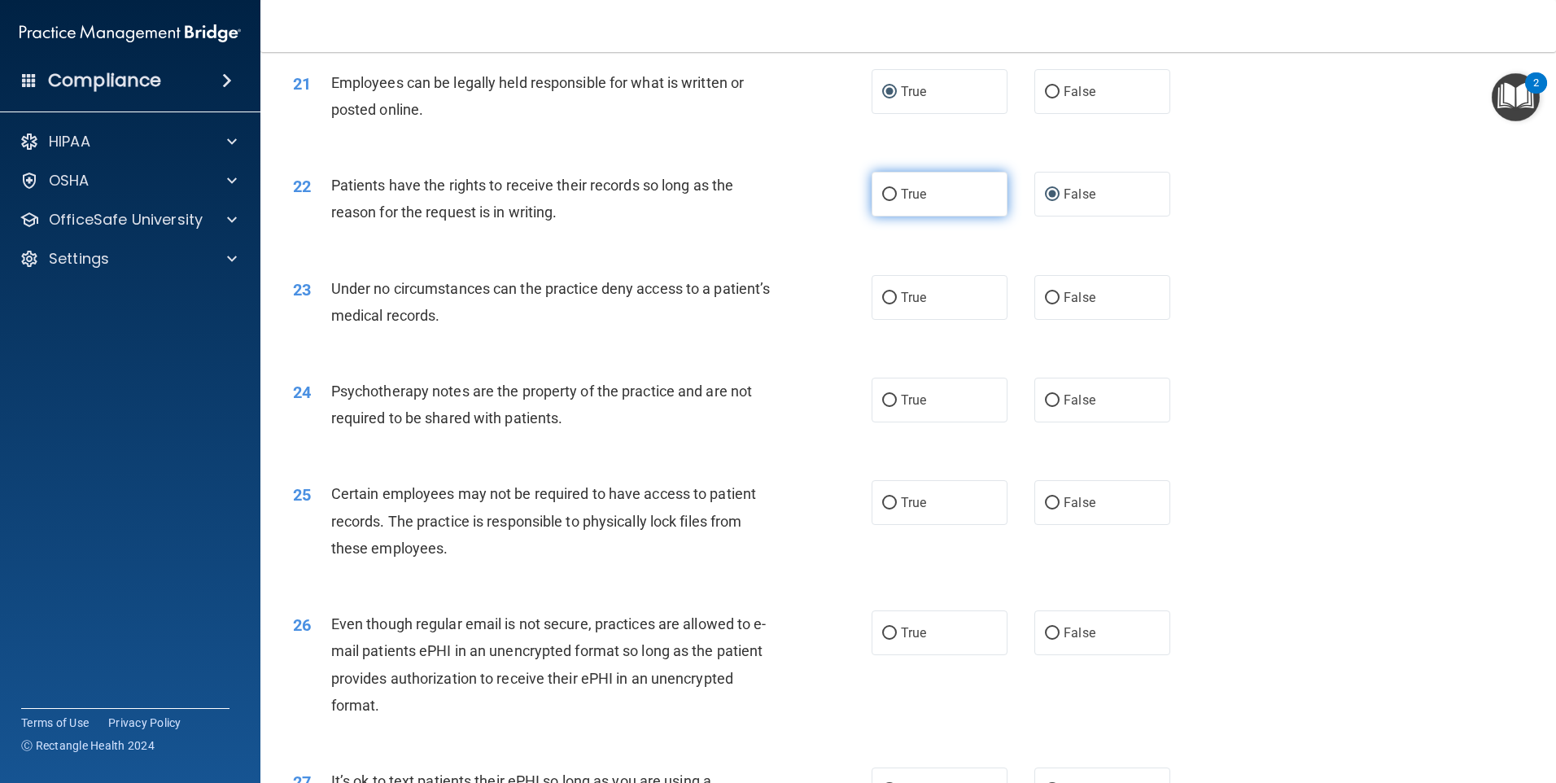
click at [884, 201] on input "True" at bounding box center [889, 195] width 15 height 12
radio input "true"
radio input "false"
click at [882, 304] on input "True" at bounding box center [889, 298] width 15 height 12
radio input "true"
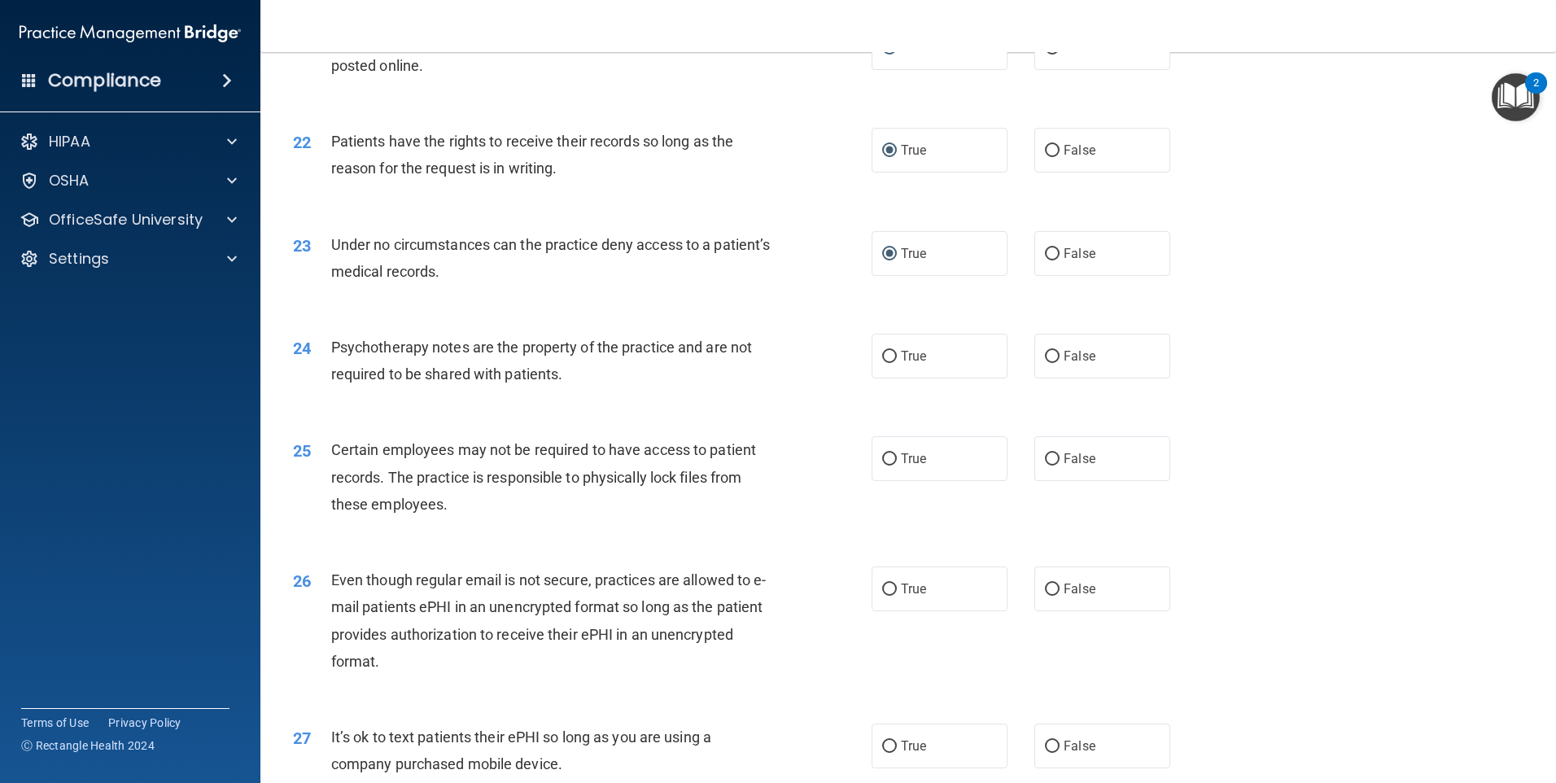
scroll to position [2767, 0]
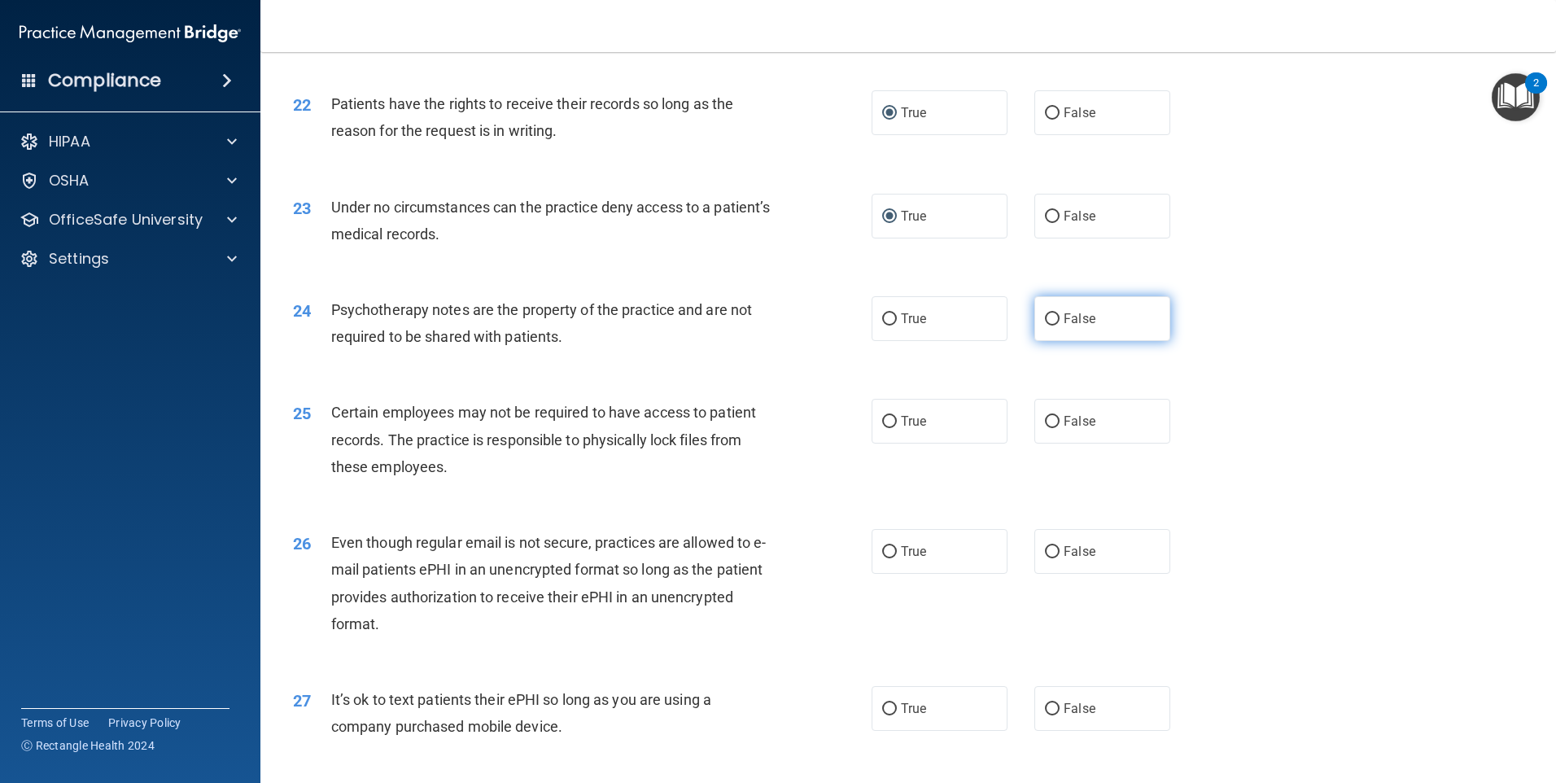
click at [1045, 325] on input "False" at bounding box center [1052, 319] width 15 height 12
radio input "true"
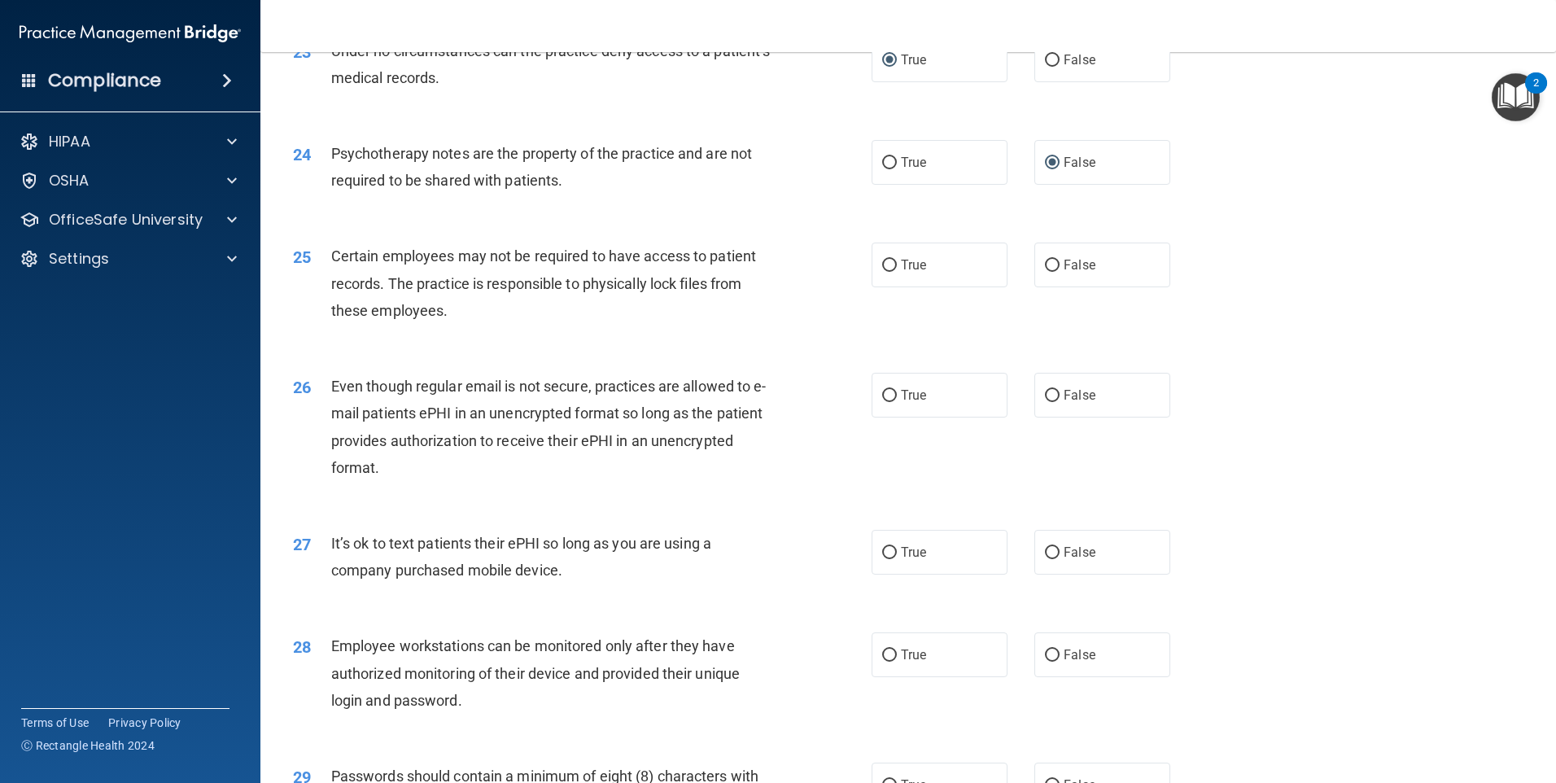
scroll to position [2929, 0]
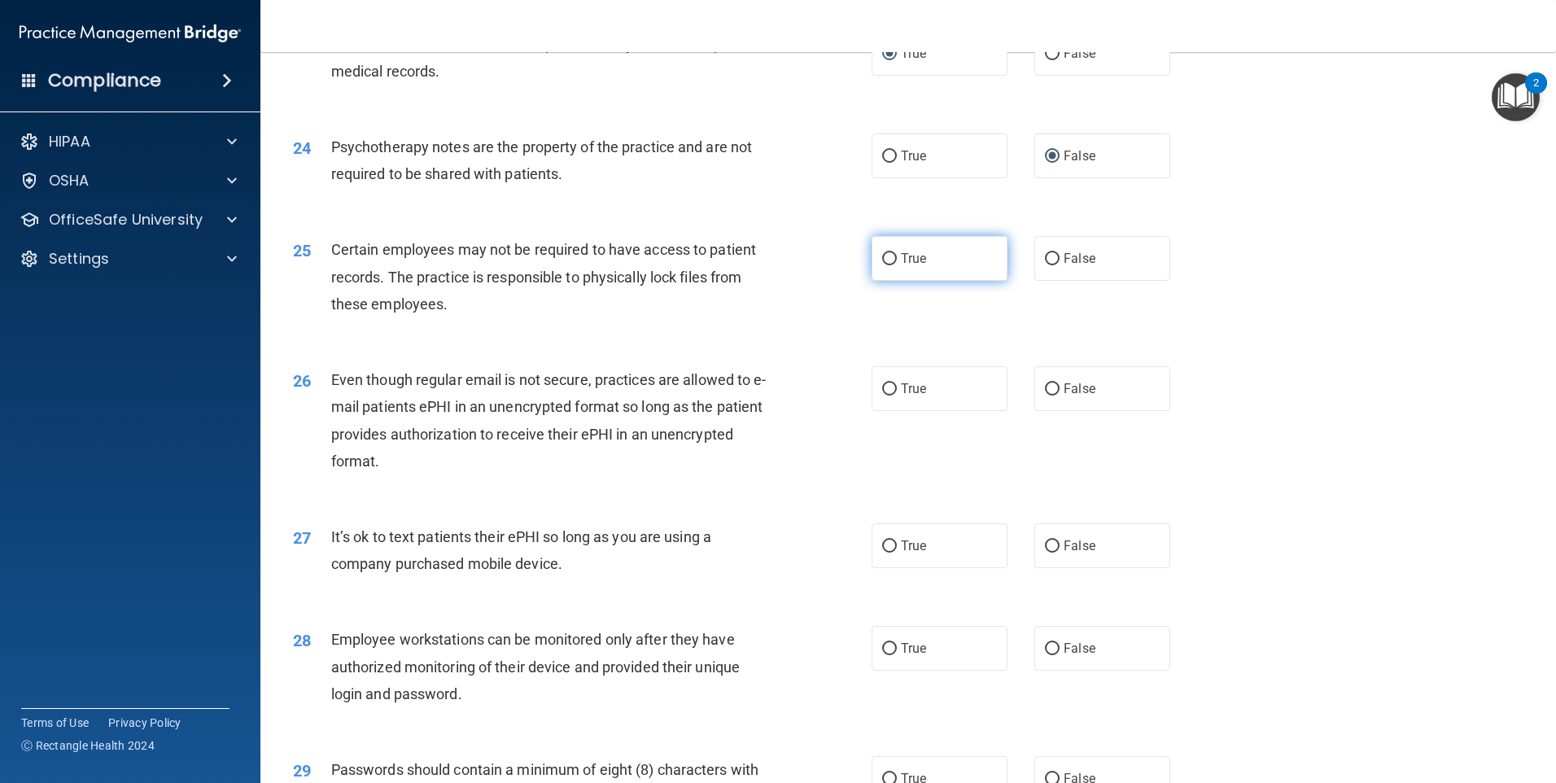
click at [885, 265] on input "True" at bounding box center [889, 259] width 15 height 12
radio input "true"
click at [880, 404] on label "True" at bounding box center [939, 388] width 136 height 45
click at [882, 395] on input "True" at bounding box center [889, 389] width 15 height 12
radio input "true"
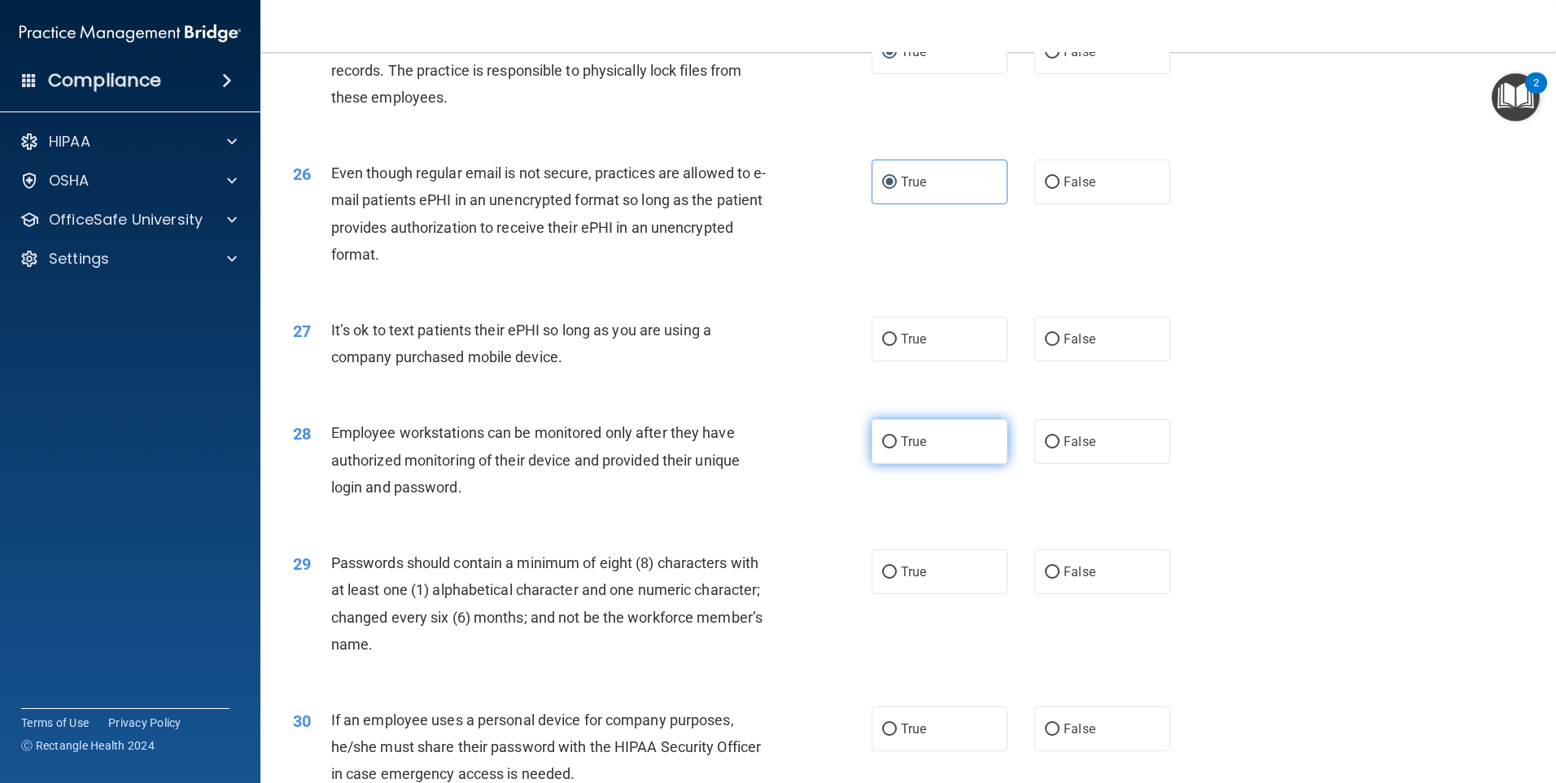
scroll to position [3173, 0]
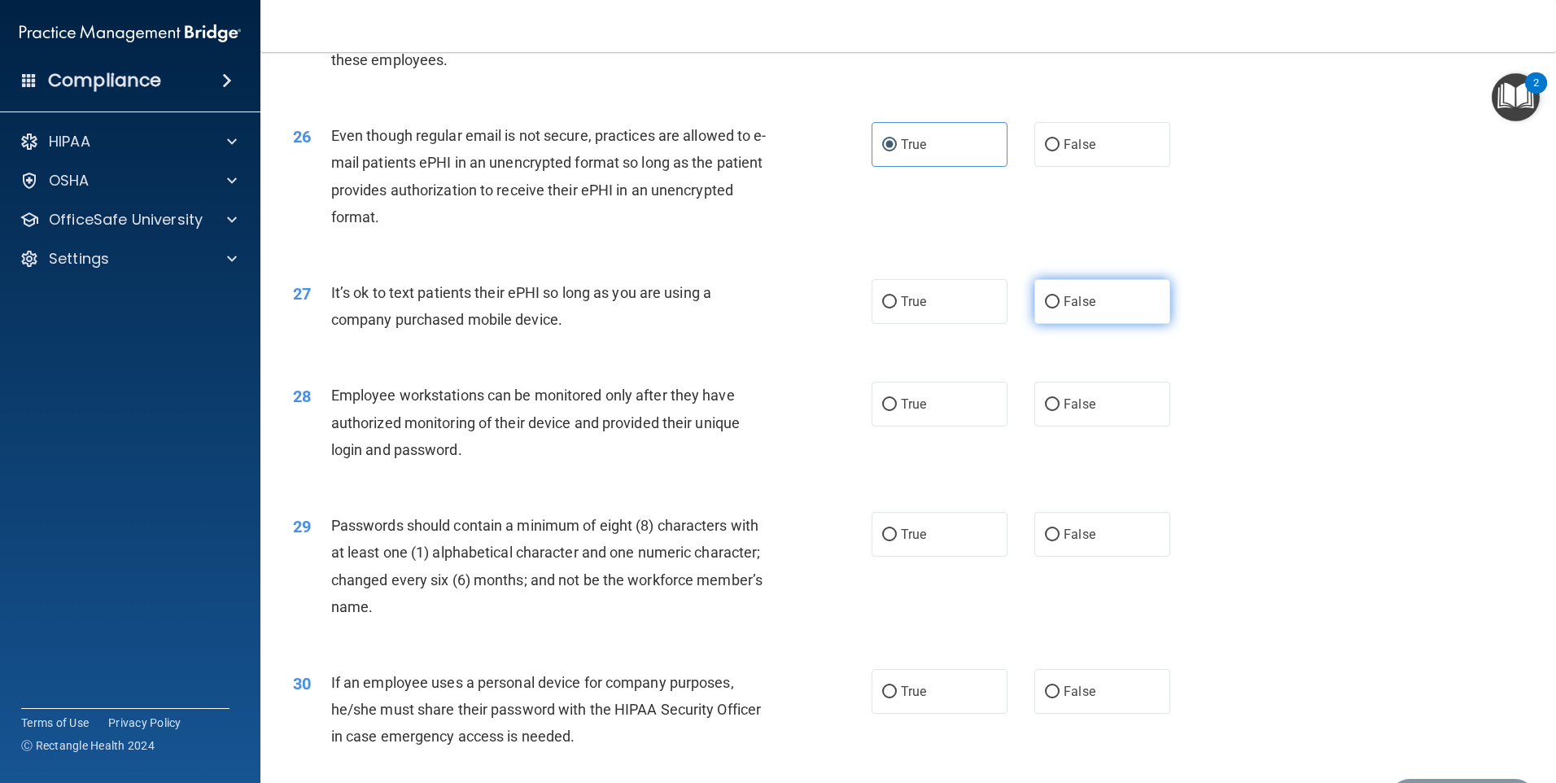
click at [1045, 308] on input "False" at bounding box center [1052, 302] width 15 height 12
radio input "true"
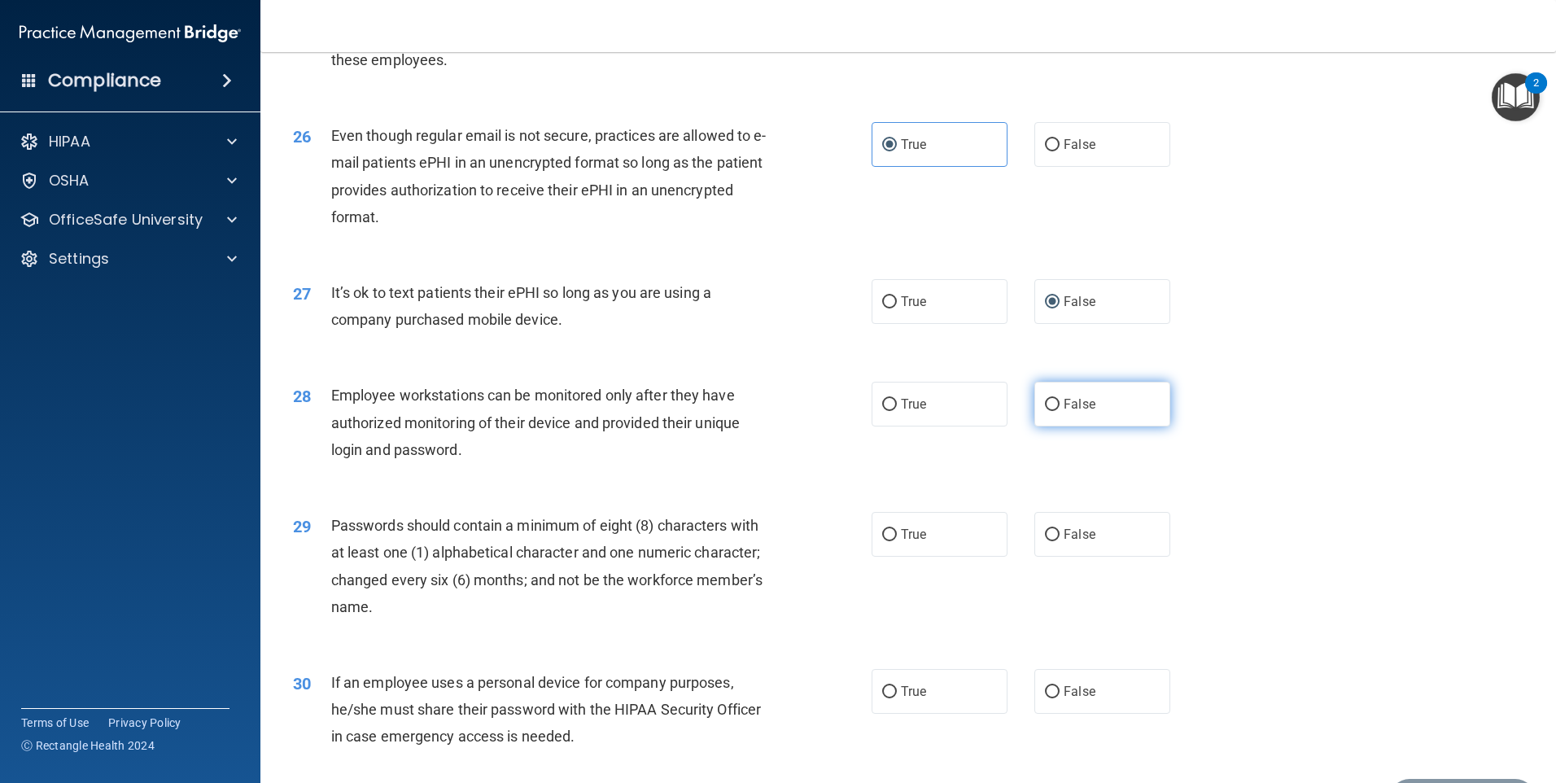
click at [1039, 425] on label "False" at bounding box center [1102, 404] width 136 height 45
click at [1045, 411] on input "False" at bounding box center [1052, 405] width 15 height 12
radio input "true"
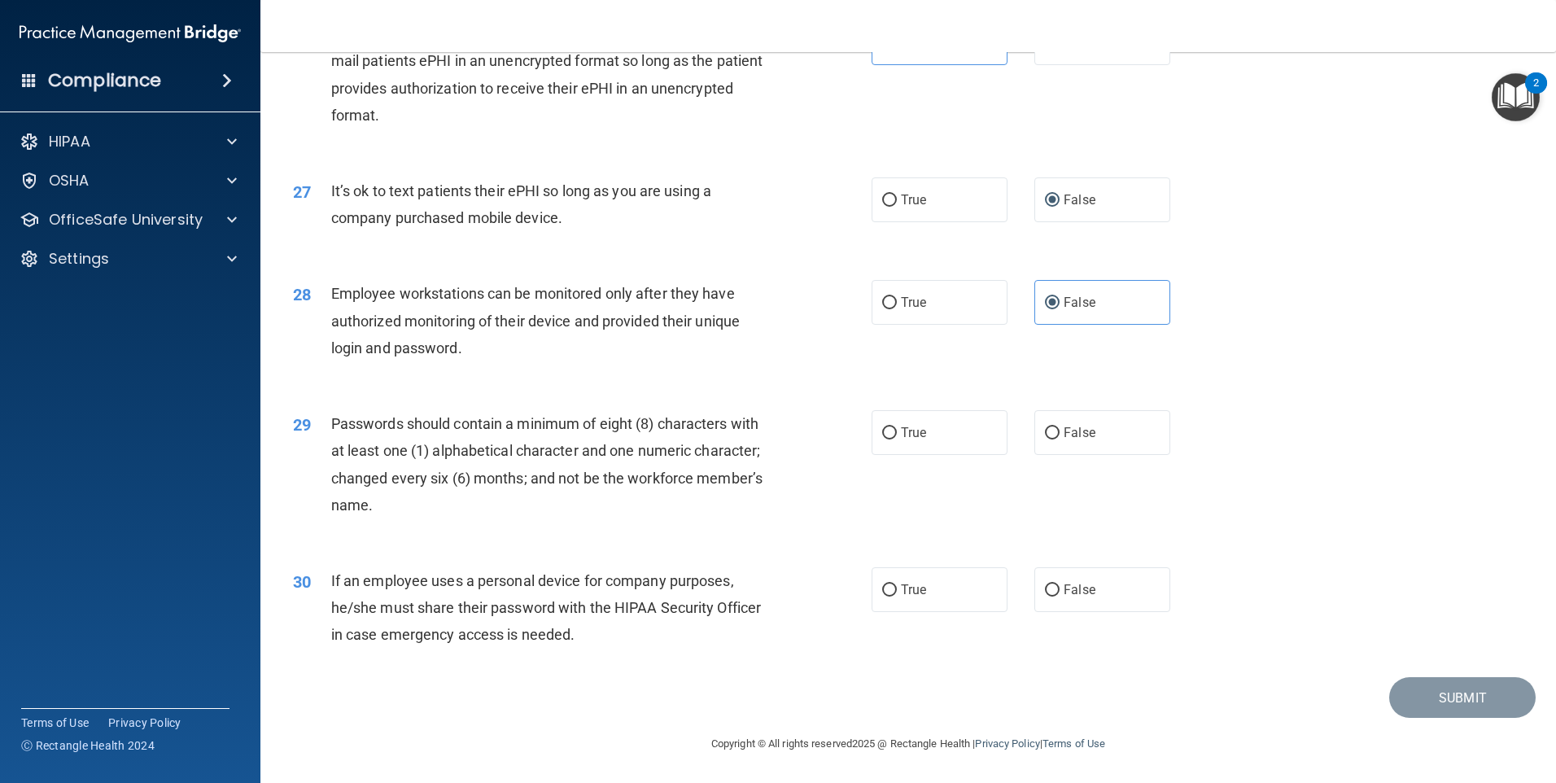
scroll to position [3302, 0]
click at [889, 433] on input "True" at bounding box center [889, 433] width 15 height 12
radio input "true"
click at [1045, 587] on input "False" at bounding box center [1052, 590] width 15 height 12
radio input "true"
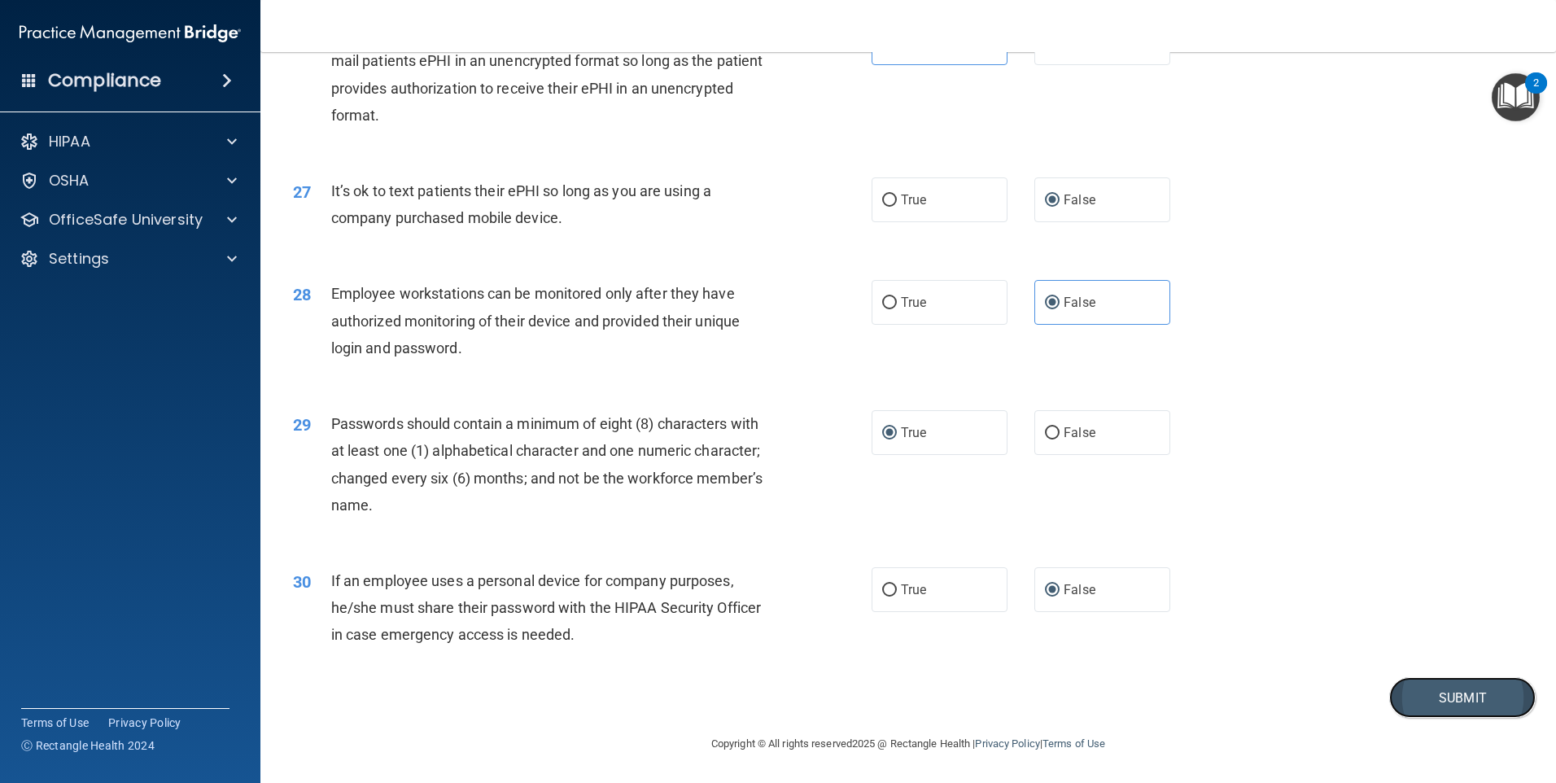
click at [1403, 686] on button "Submit" at bounding box center [1462, 697] width 146 height 41
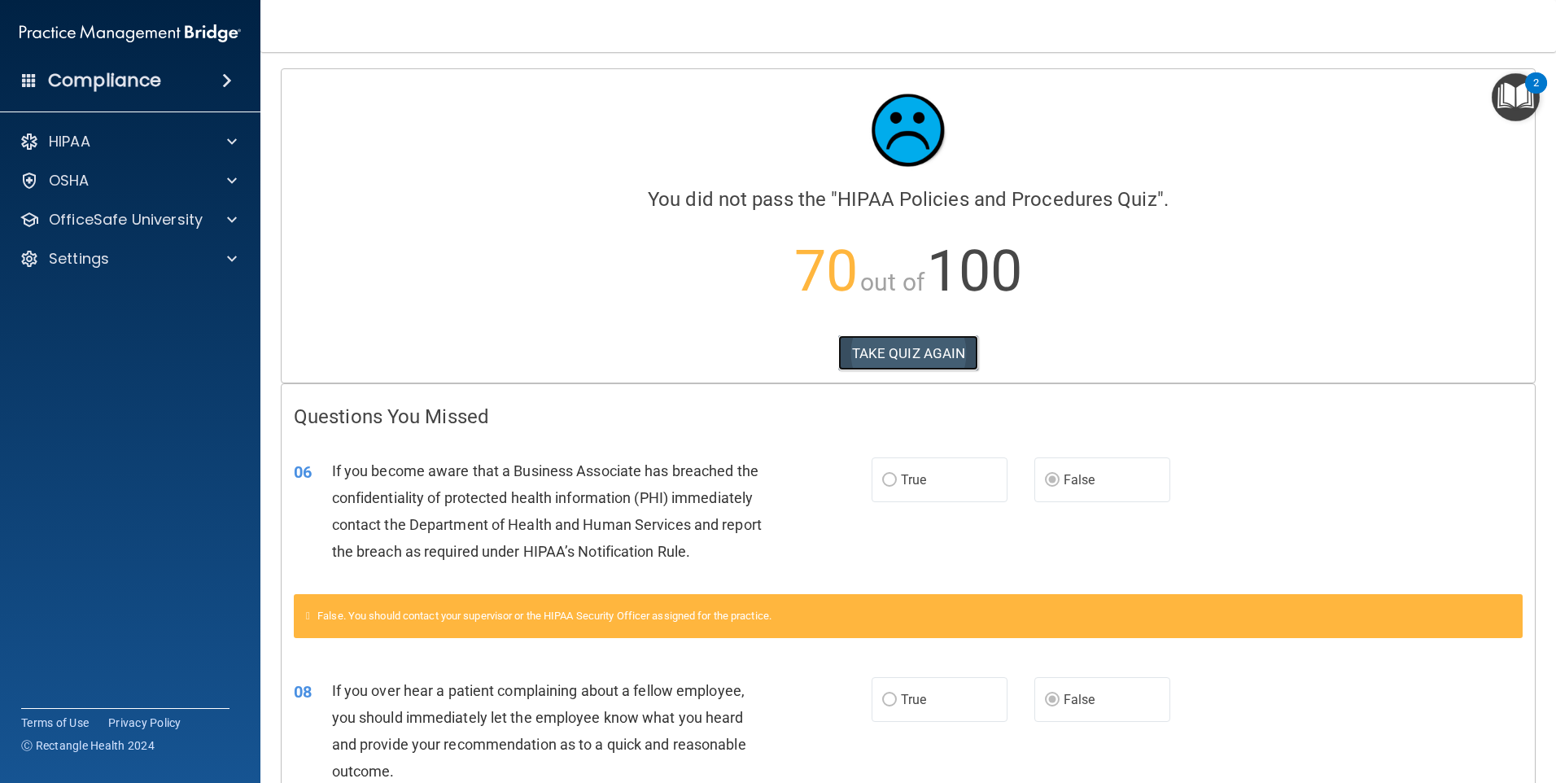
click at [867, 348] on button "TAKE QUIZ AGAIN" at bounding box center [908, 353] width 141 height 36
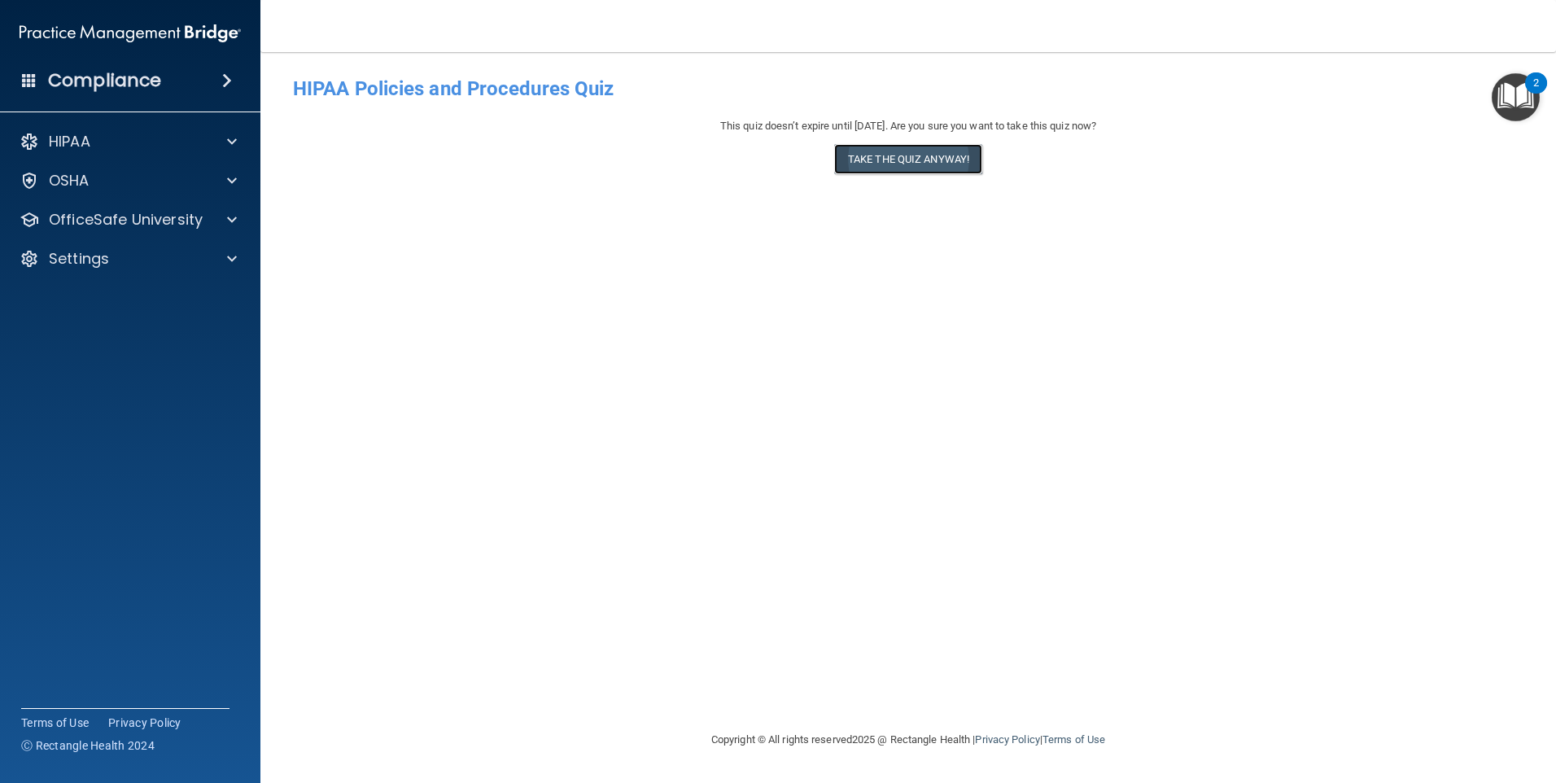
click at [865, 151] on button "Take the quiz anyway!" at bounding box center [908, 159] width 148 height 30
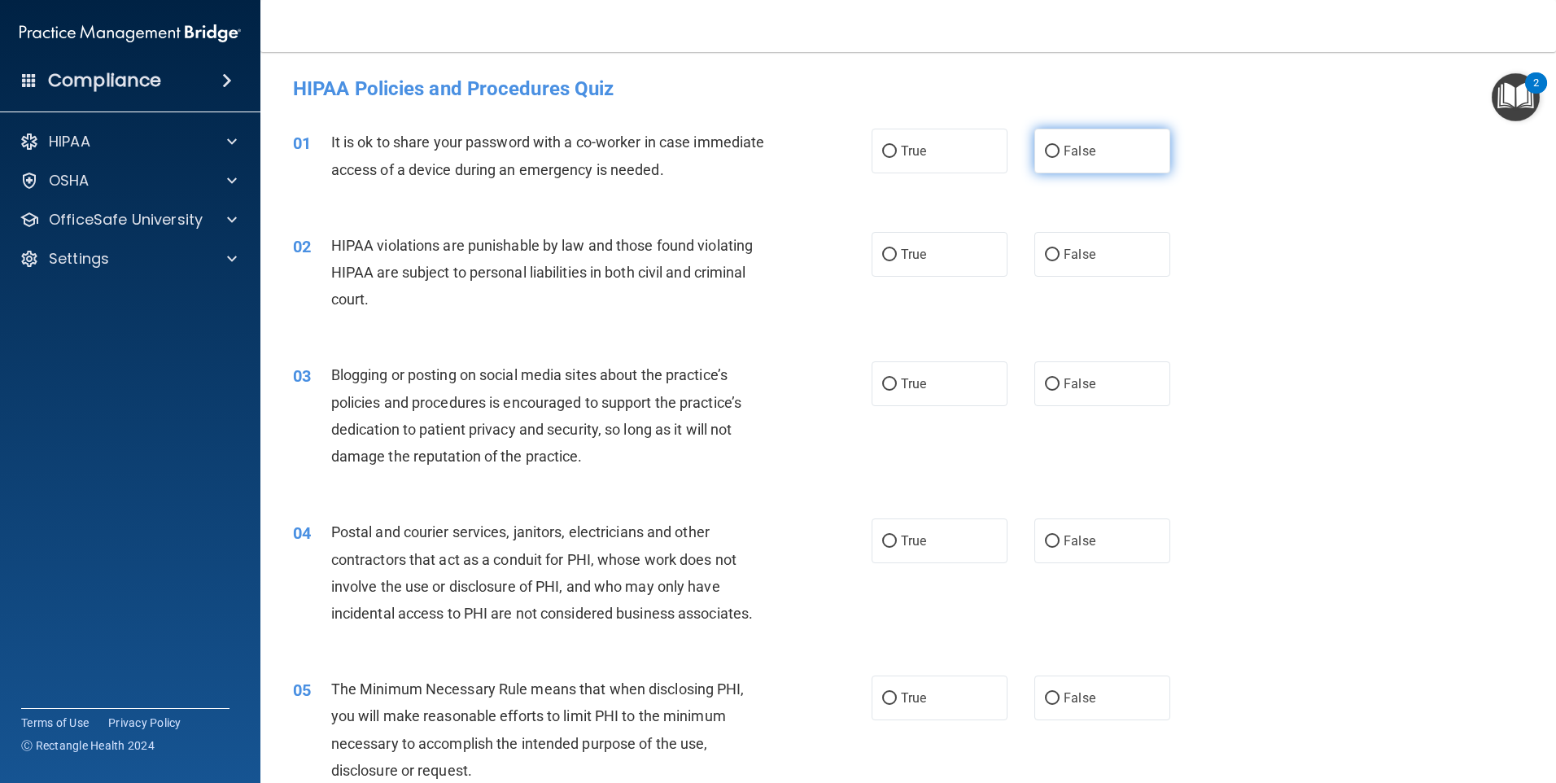
click at [1046, 149] on input "False" at bounding box center [1052, 152] width 15 height 12
radio input "true"
click at [884, 249] on input "True" at bounding box center [889, 255] width 15 height 12
radio input "true"
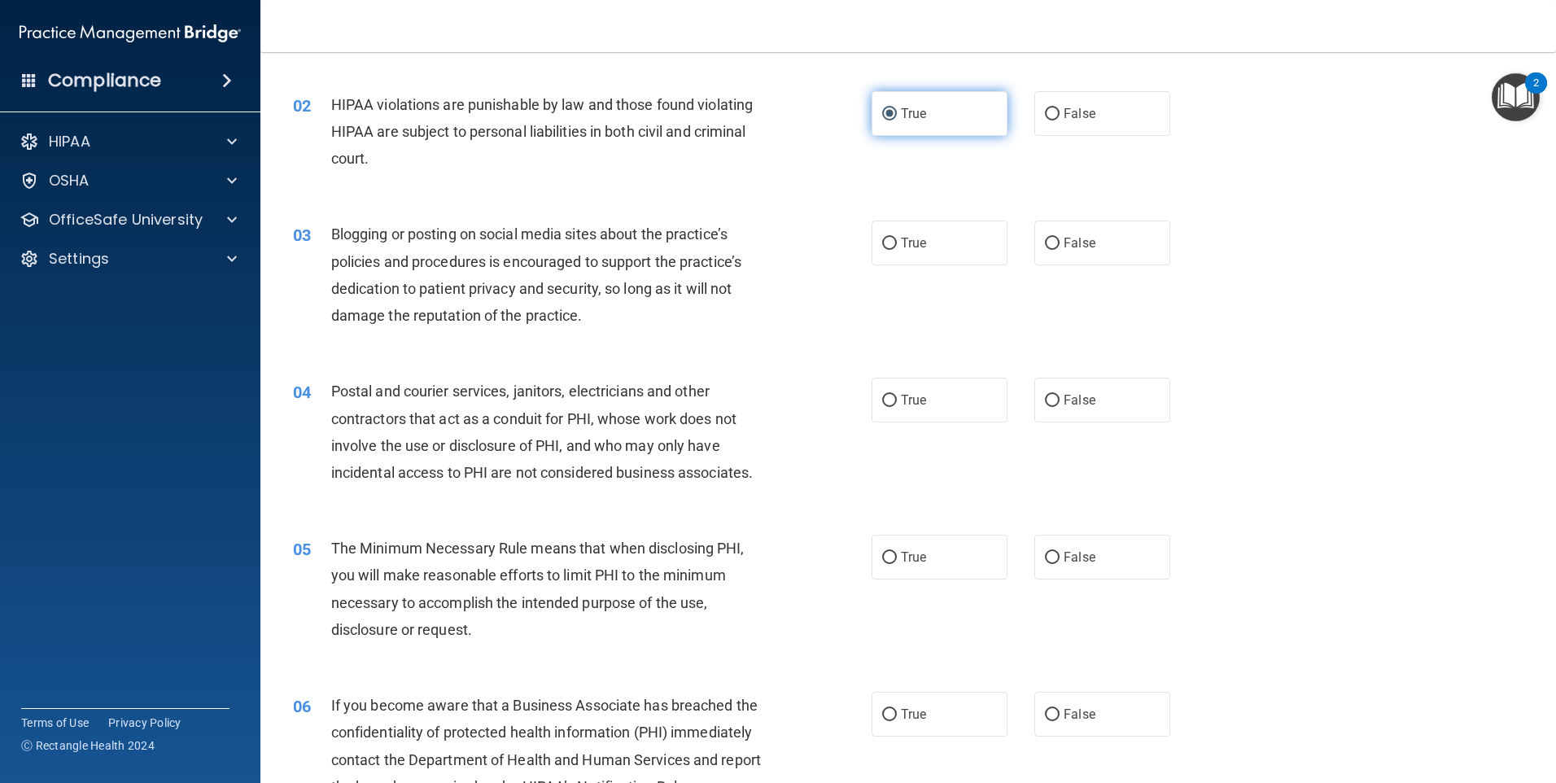
scroll to position [163, 0]
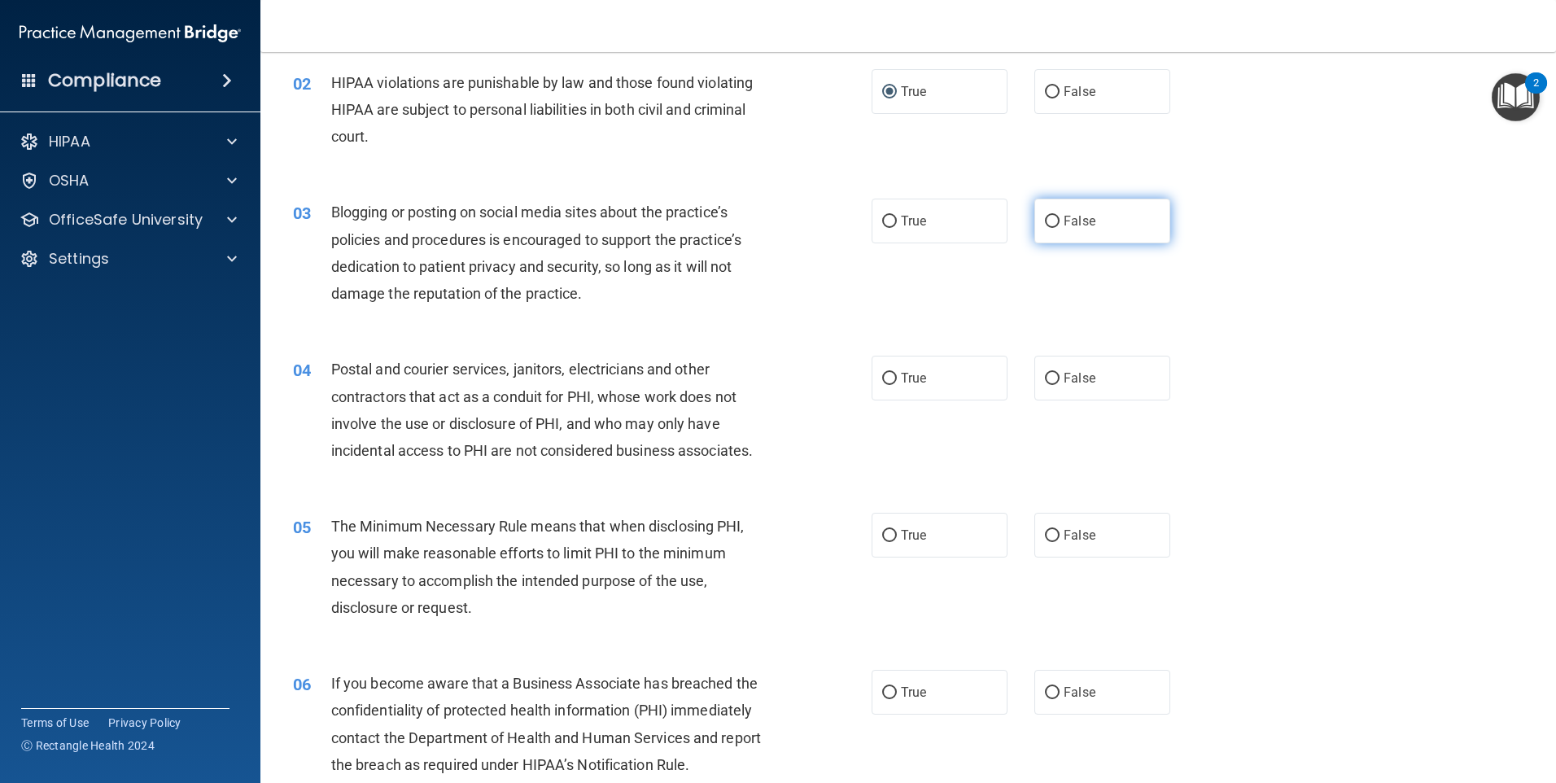
click at [1036, 221] on label "False" at bounding box center [1102, 221] width 136 height 45
click at [1045, 221] on input "False" at bounding box center [1052, 222] width 15 height 12
radio input "true"
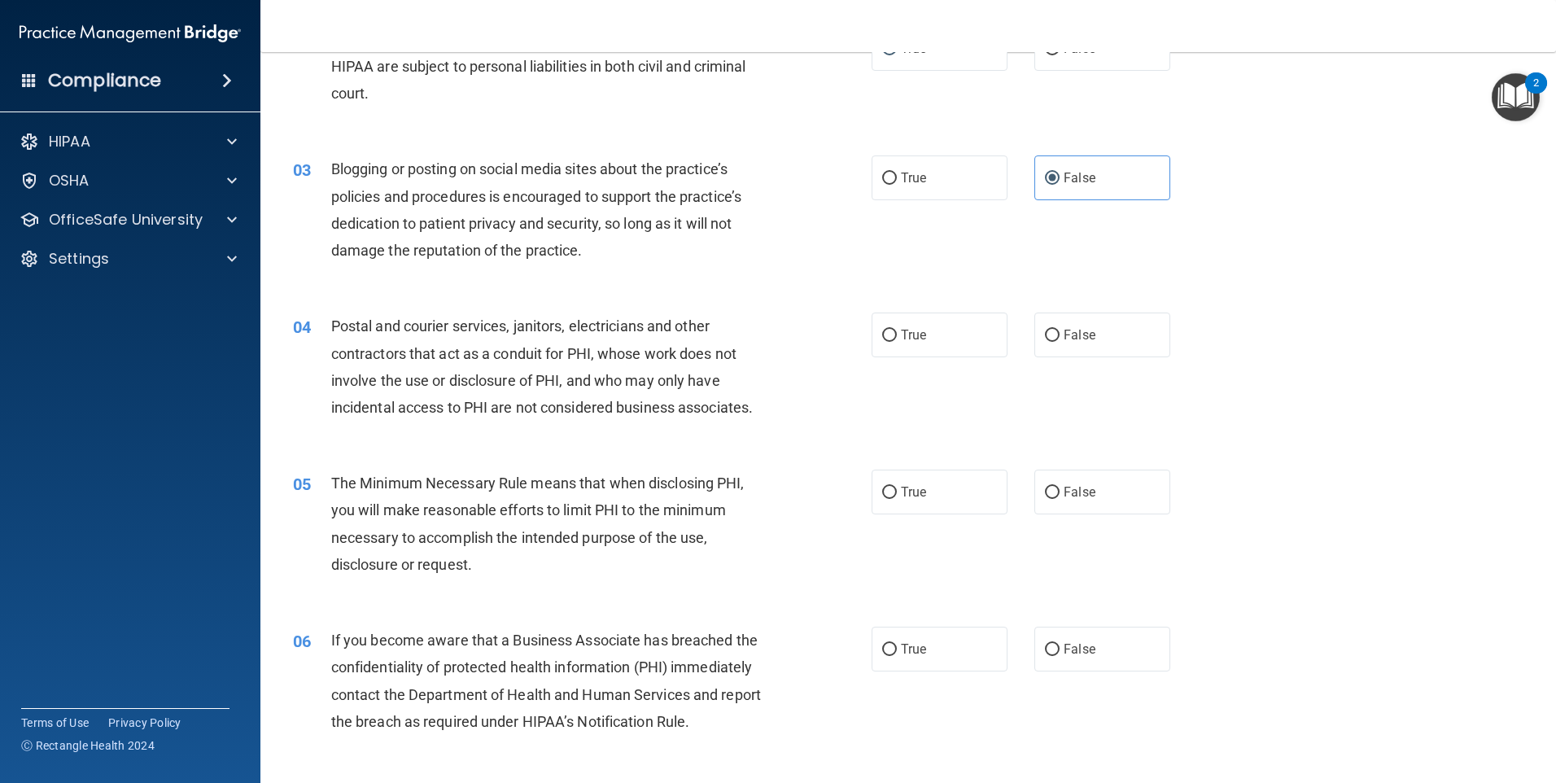
scroll to position [244, 0]
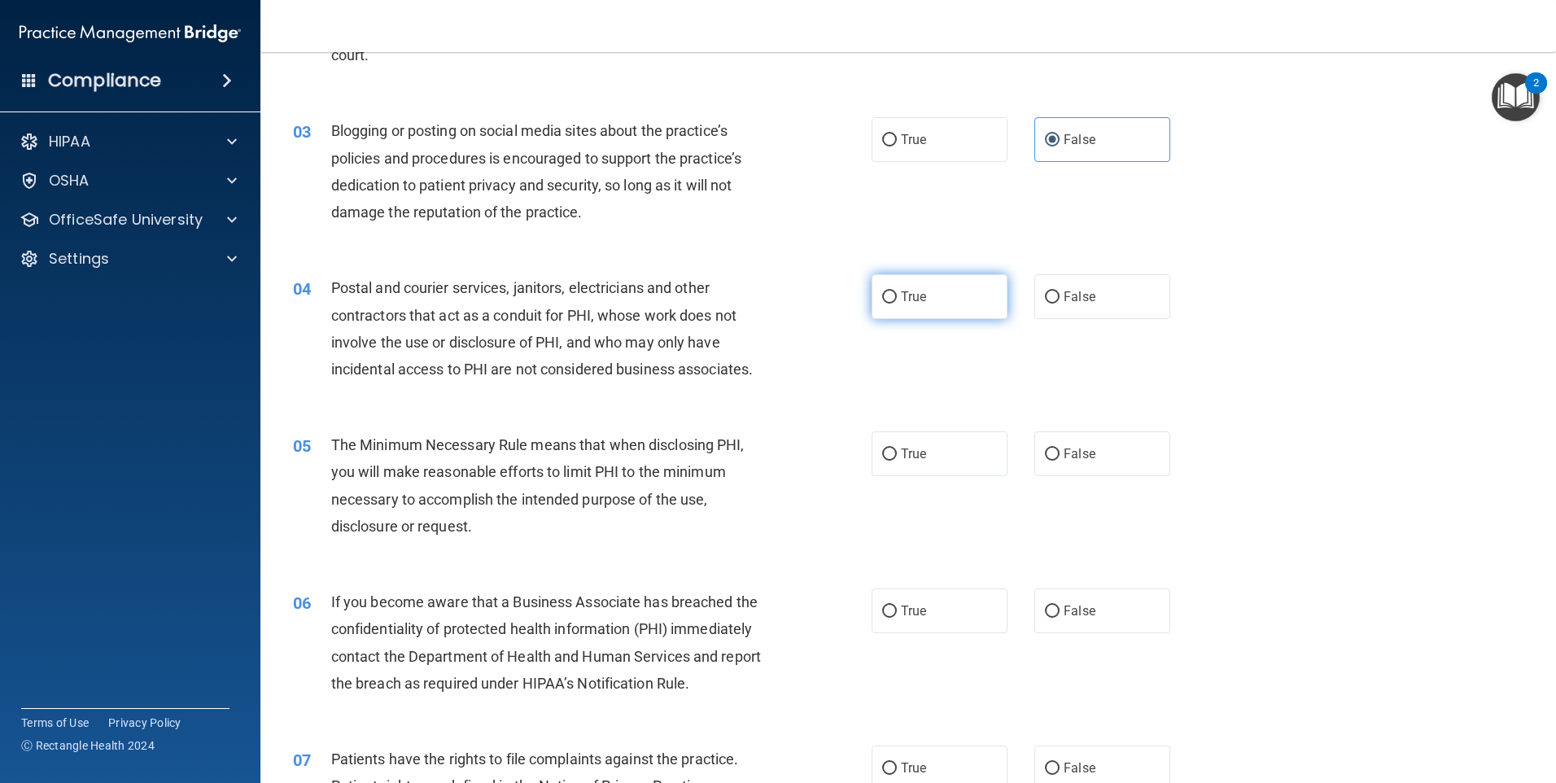
click at [882, 296] on input "True" at bounding box center [889, 297] width 15 height 12
radio input "true"
click at [886, 450] on input "True" at bounding box center [889, 454] width 15 height 12
radio input "true"
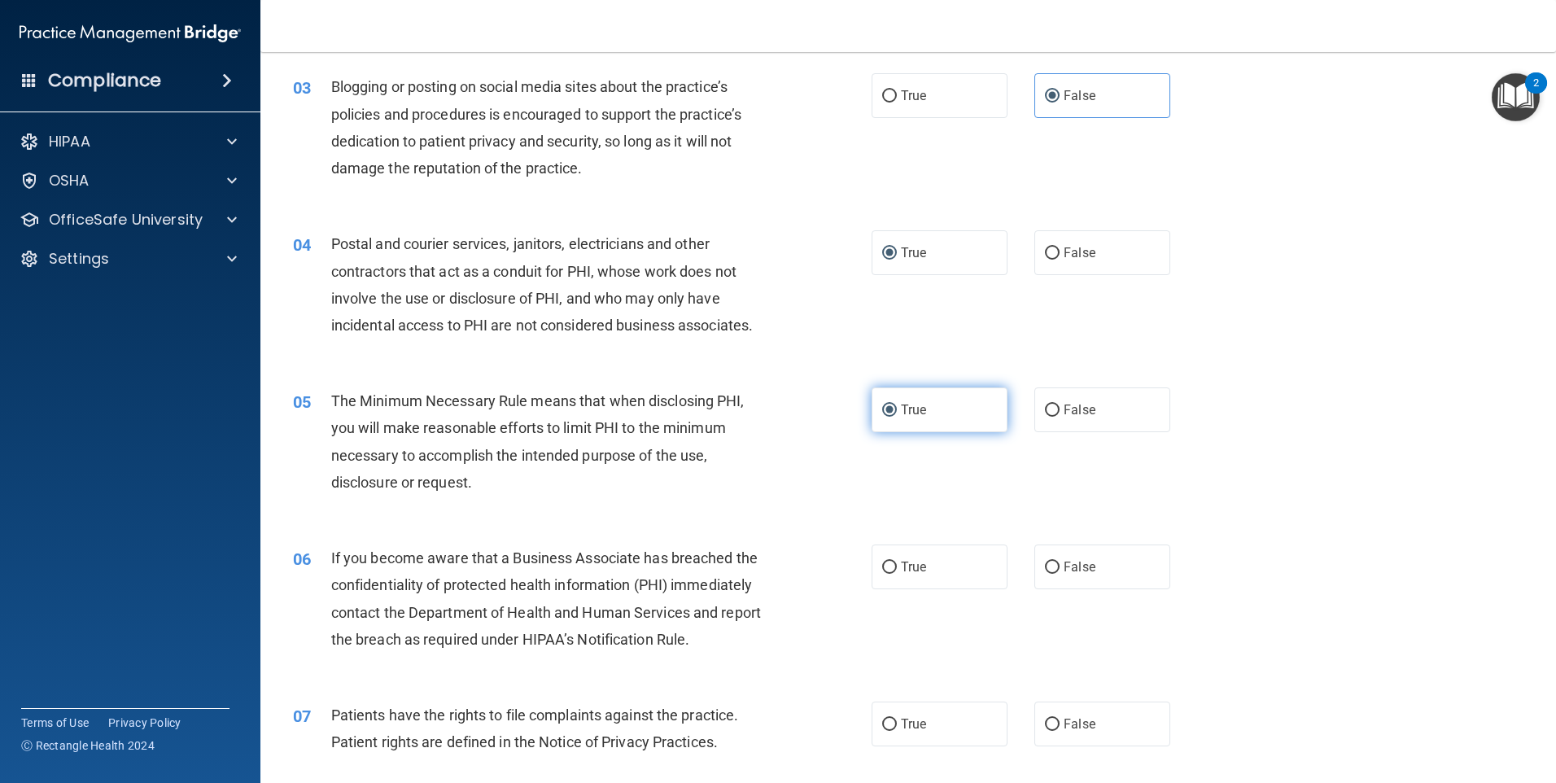
scroll to position [325, 0]
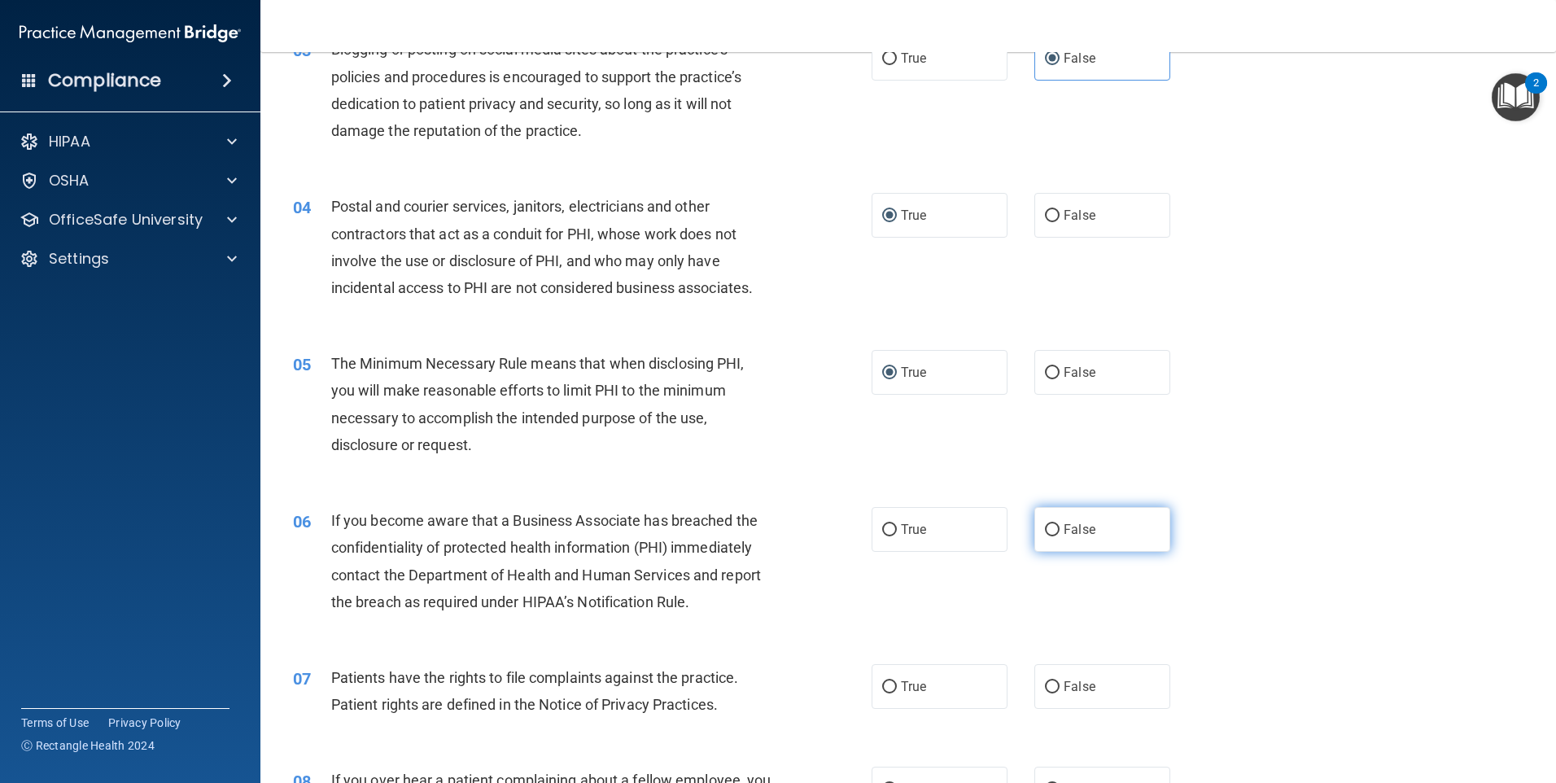
click at [1045, 528] on input "False" at bounding box center [1052, 530] width 15 height 12
radio input "true"
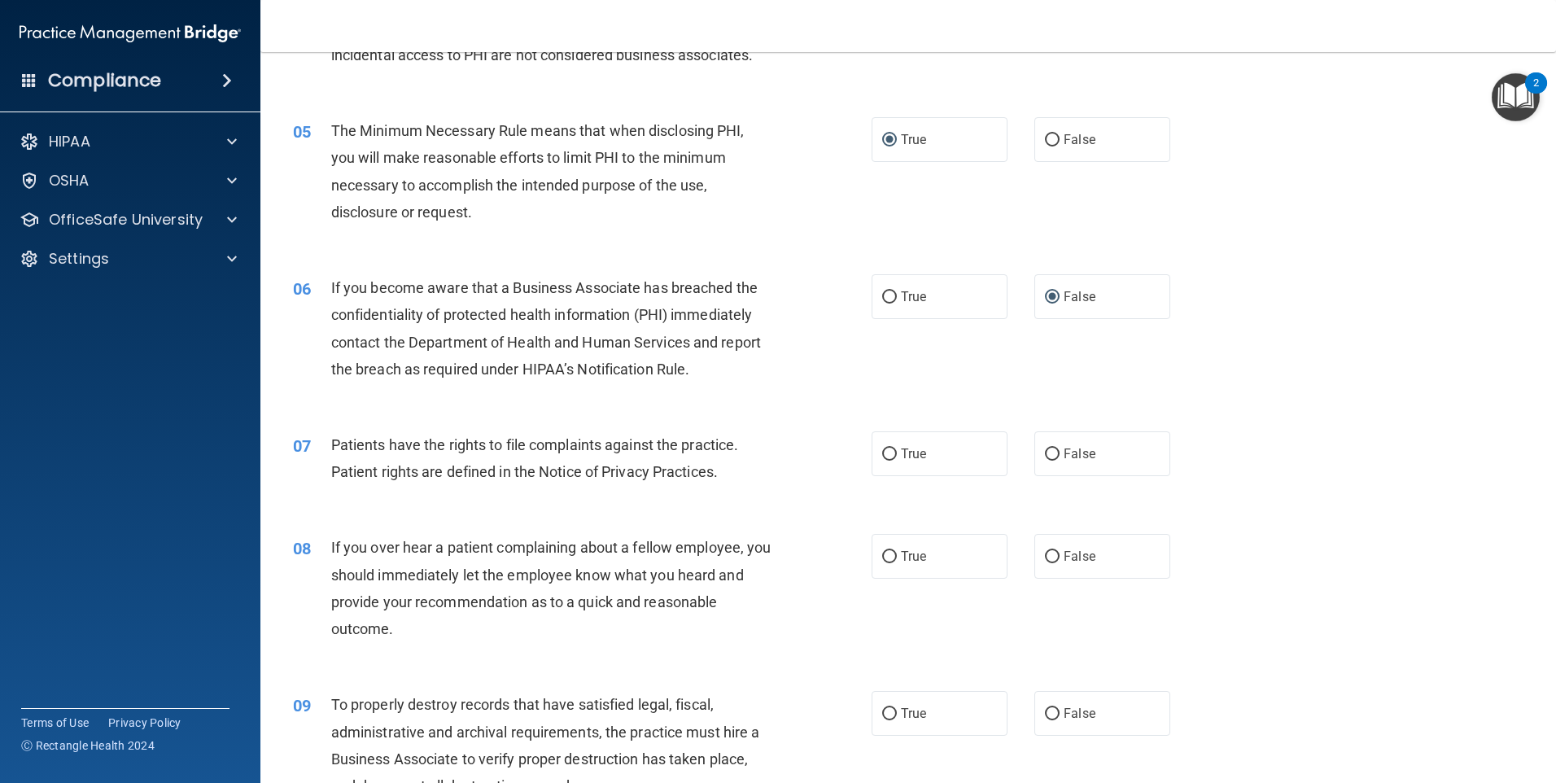
scroll to position [651, 0]
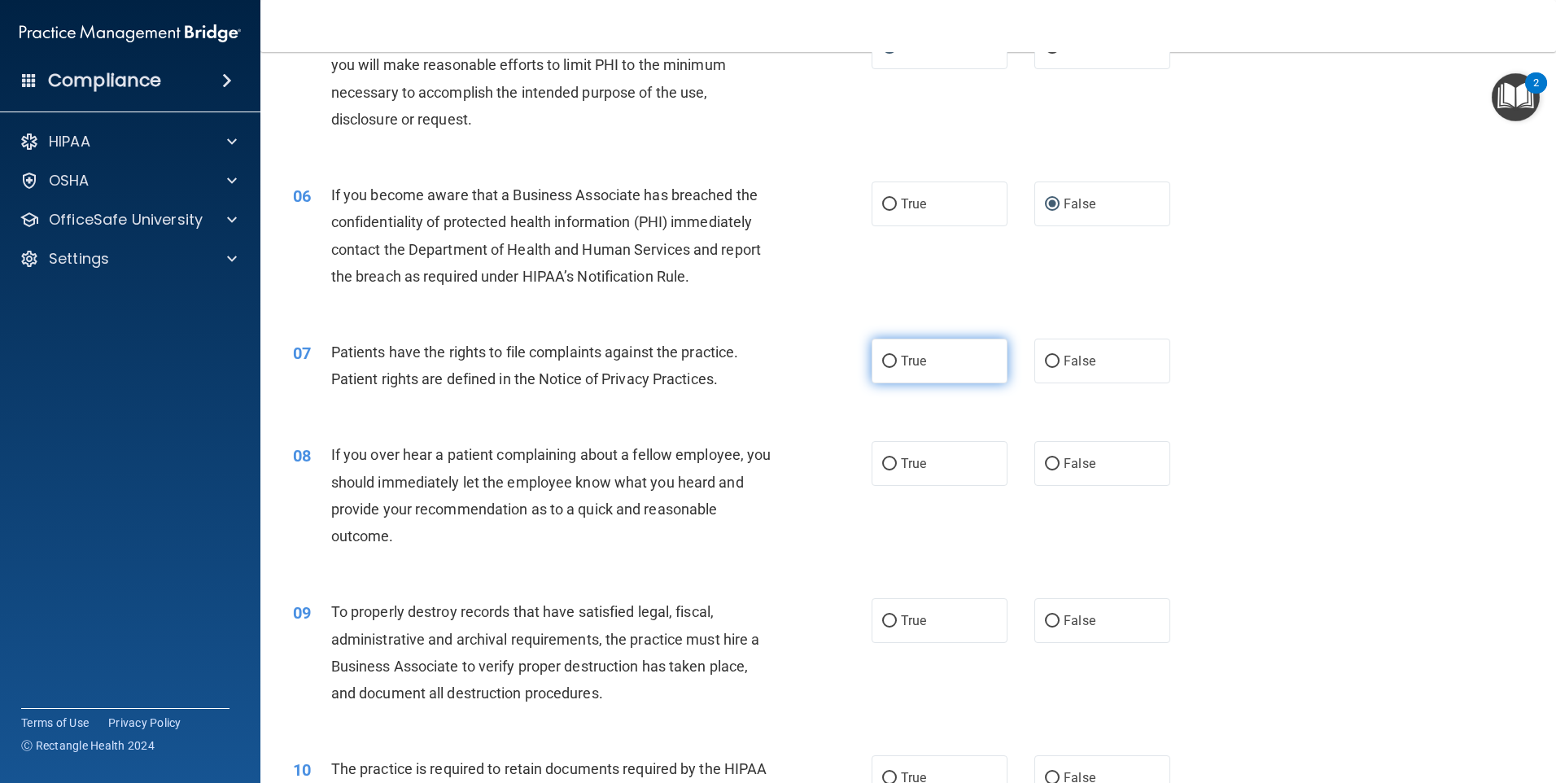
click at [884, 358] on input "True" at bounding box center [889, 362] width 15 height 12
radio input "true"
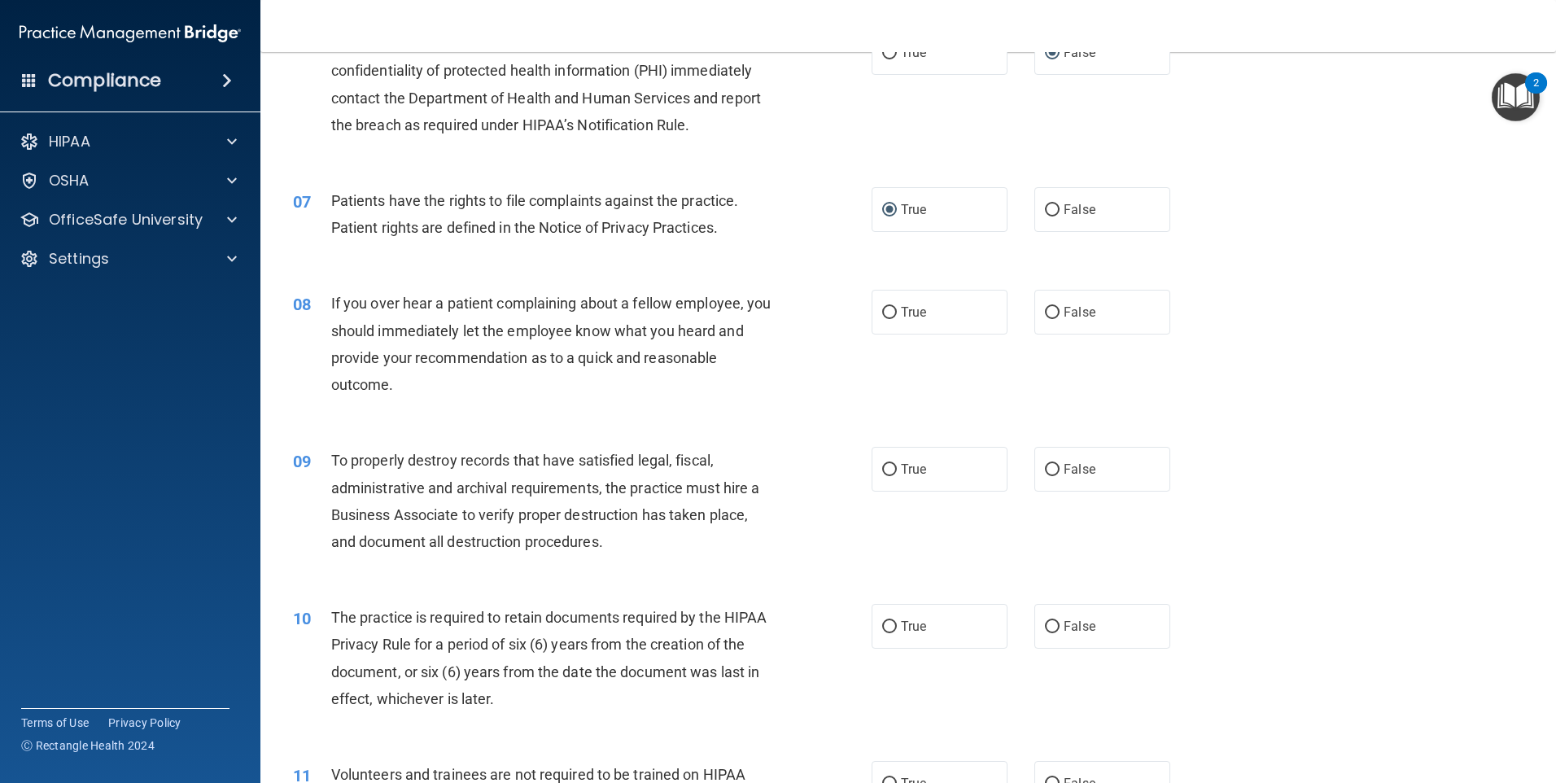
scroll to position [814, 0]
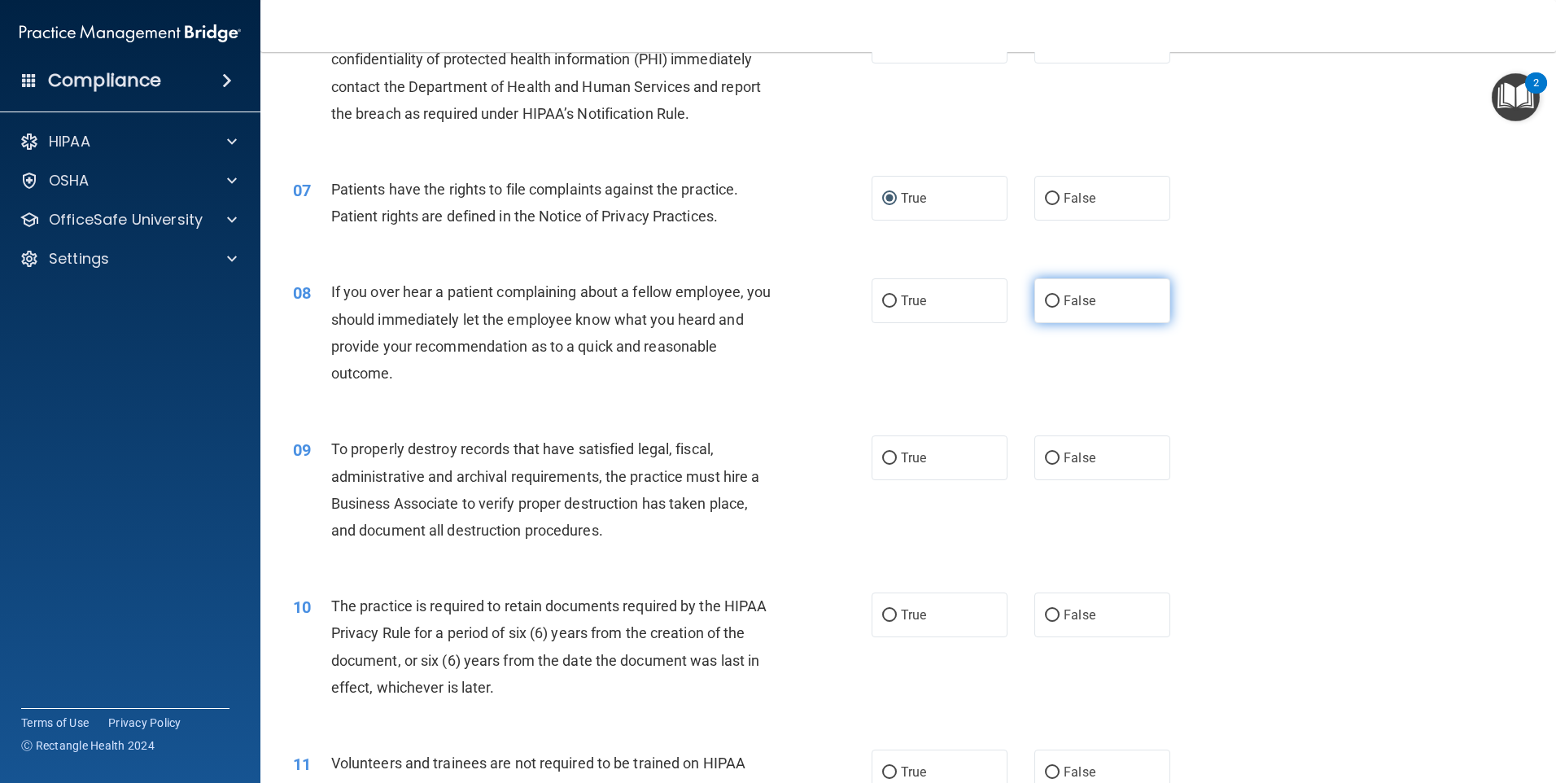
click at [1045, 301] on input "False" at bounding box center [1052, 301] width 15 height 12
radio input "true"
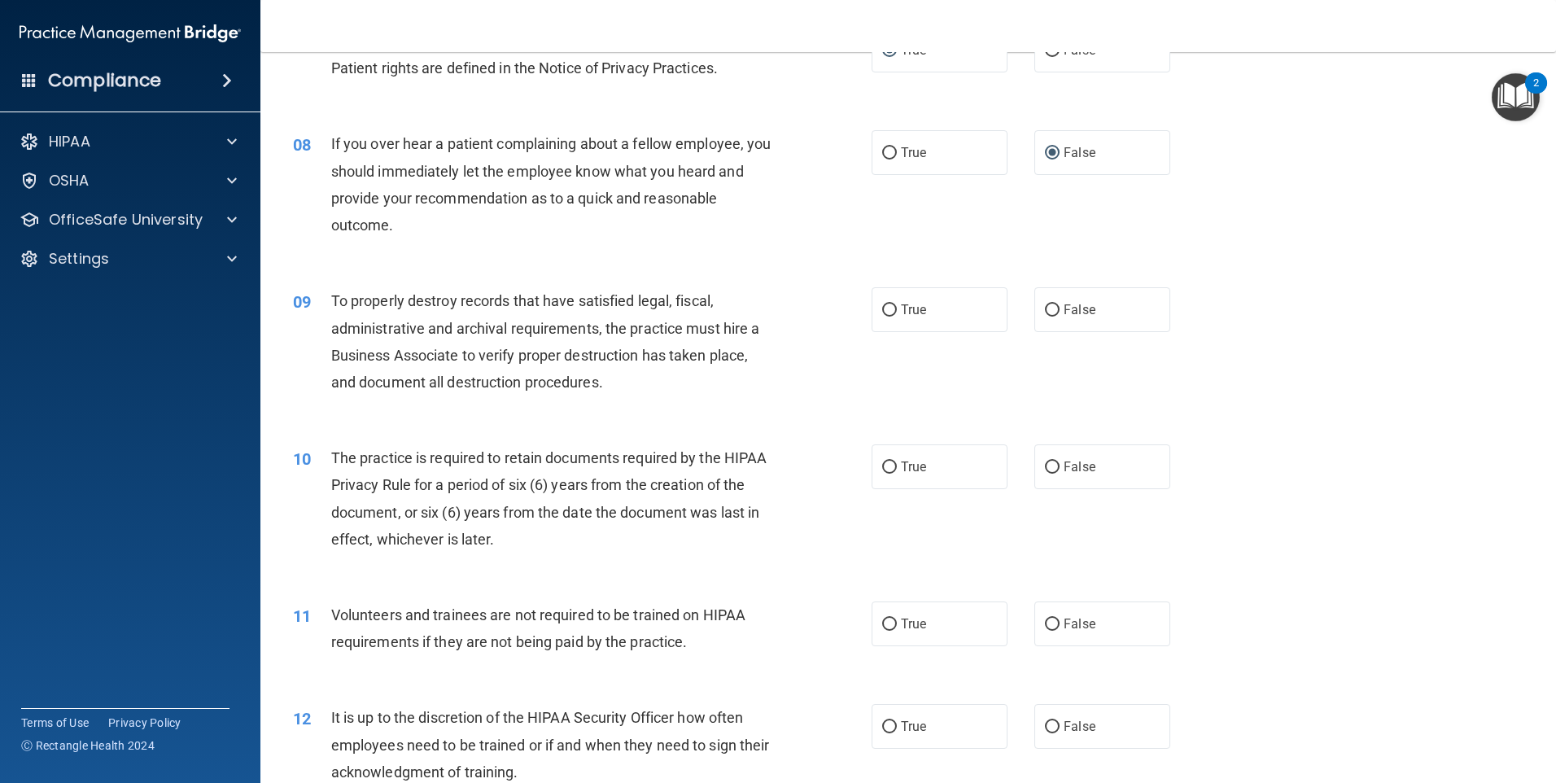
scroll to position [976, 0]
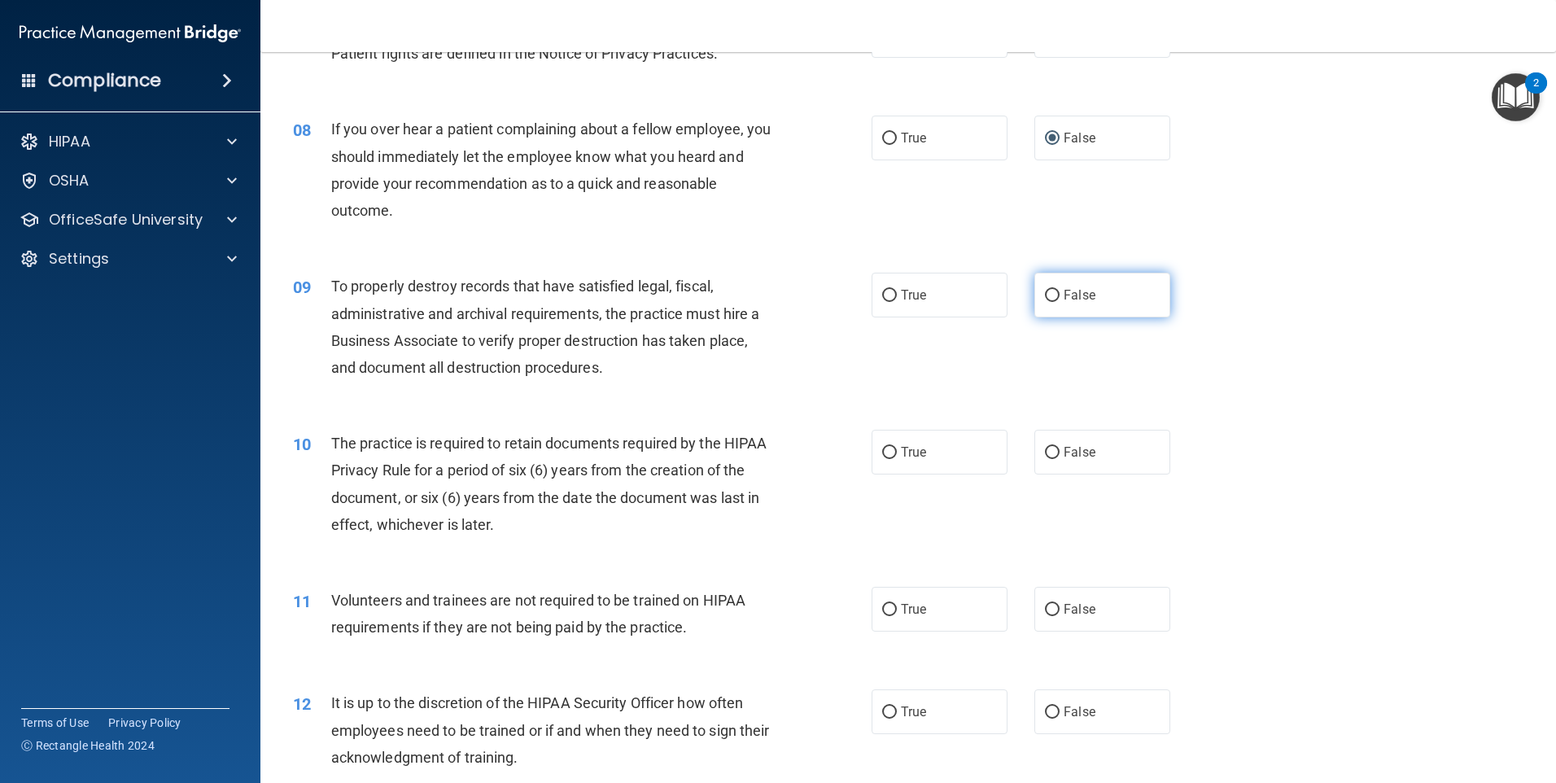
click at [1045, 293] on input "False" at bounding box center [1052, 296] width 15 height 12
radio input "true"
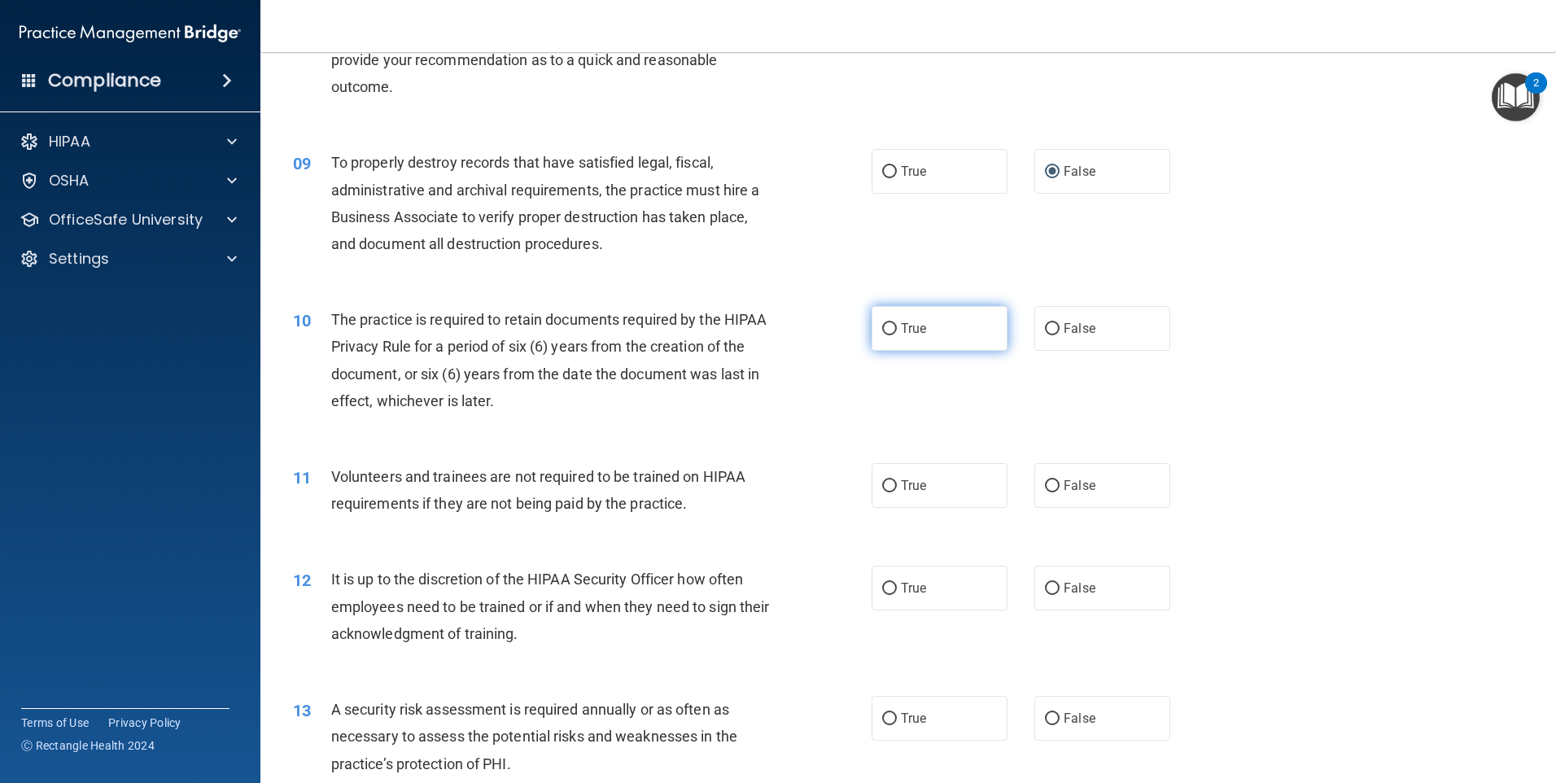
scroll to position [1139, 0]
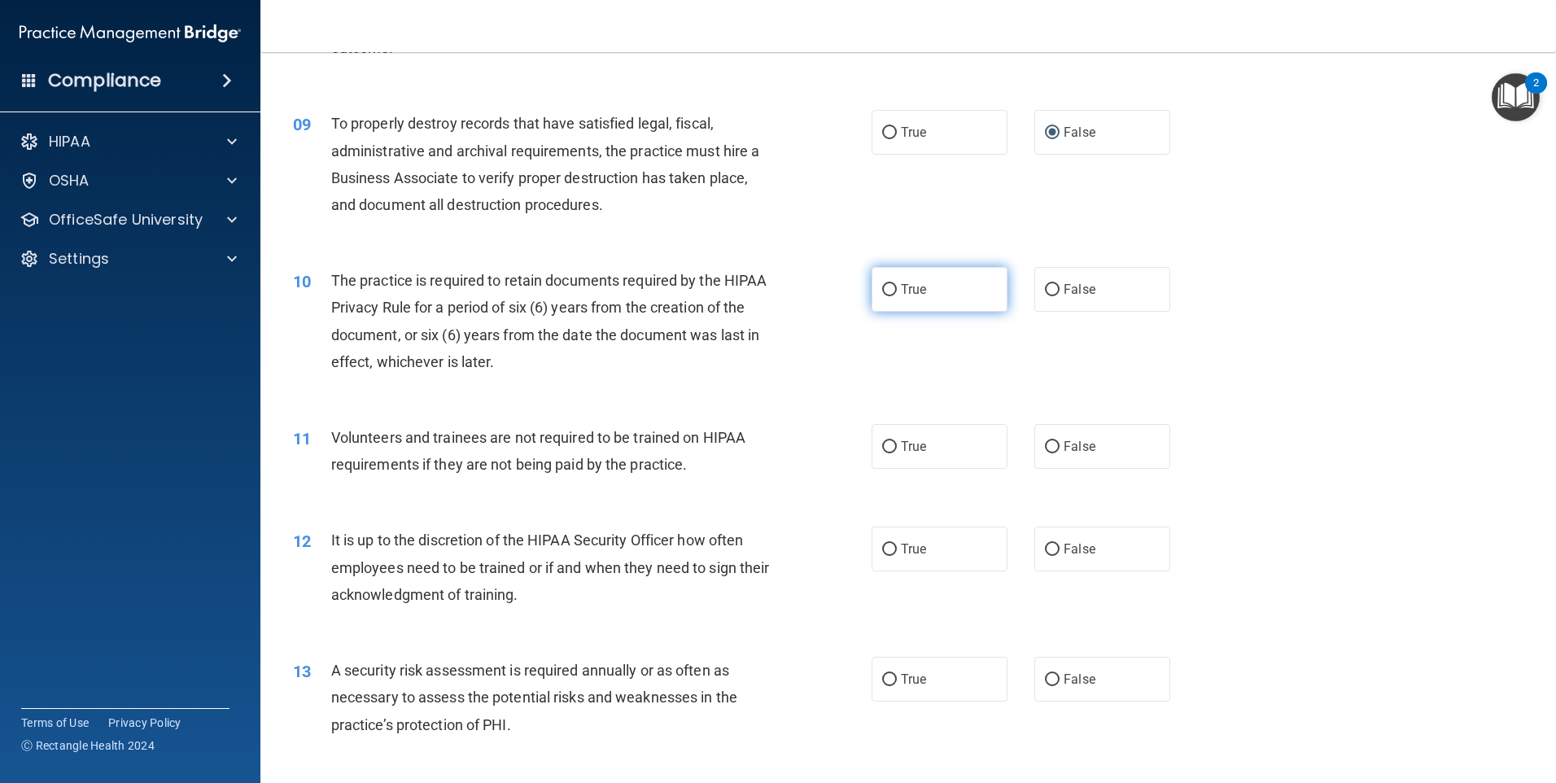
click at [882, 290] on input "True" at bounding box center [889, 290] width 15 height 12
radio input "true"
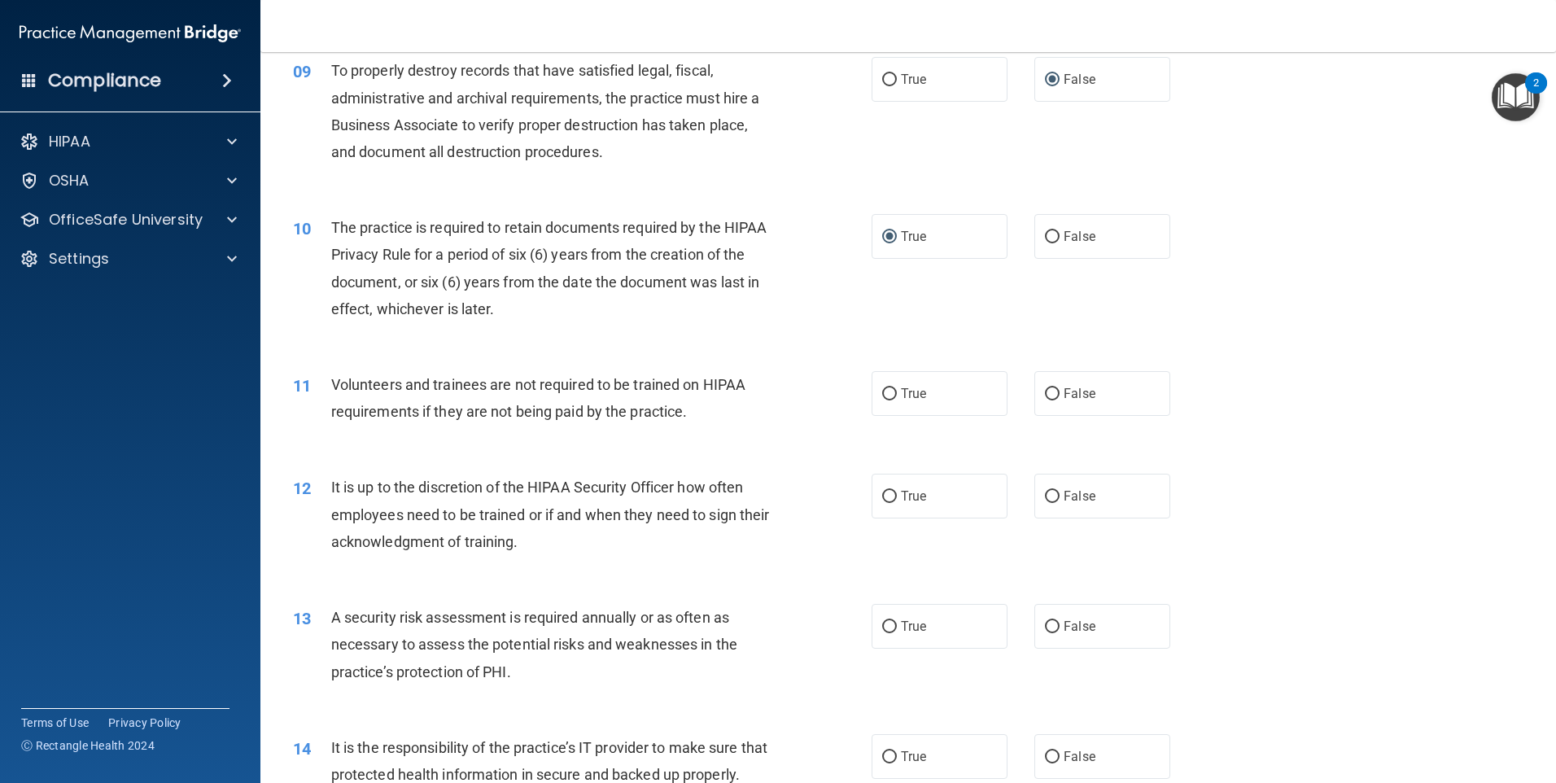
scroll to position [1221, 0]
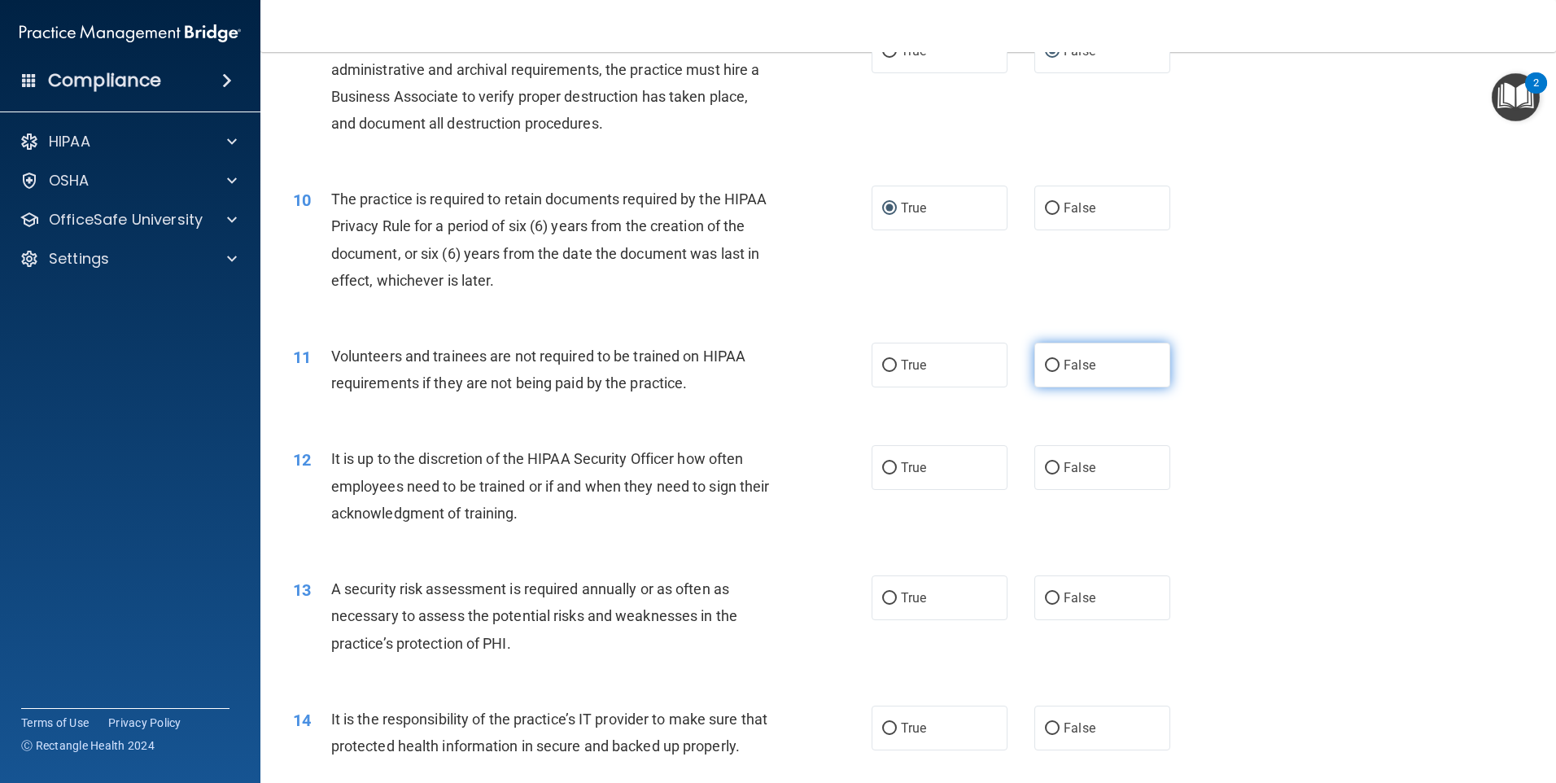
click at [1045, 365] on input "False" at bounding box center [1052, 366] width 15 height 12
radio input "true"
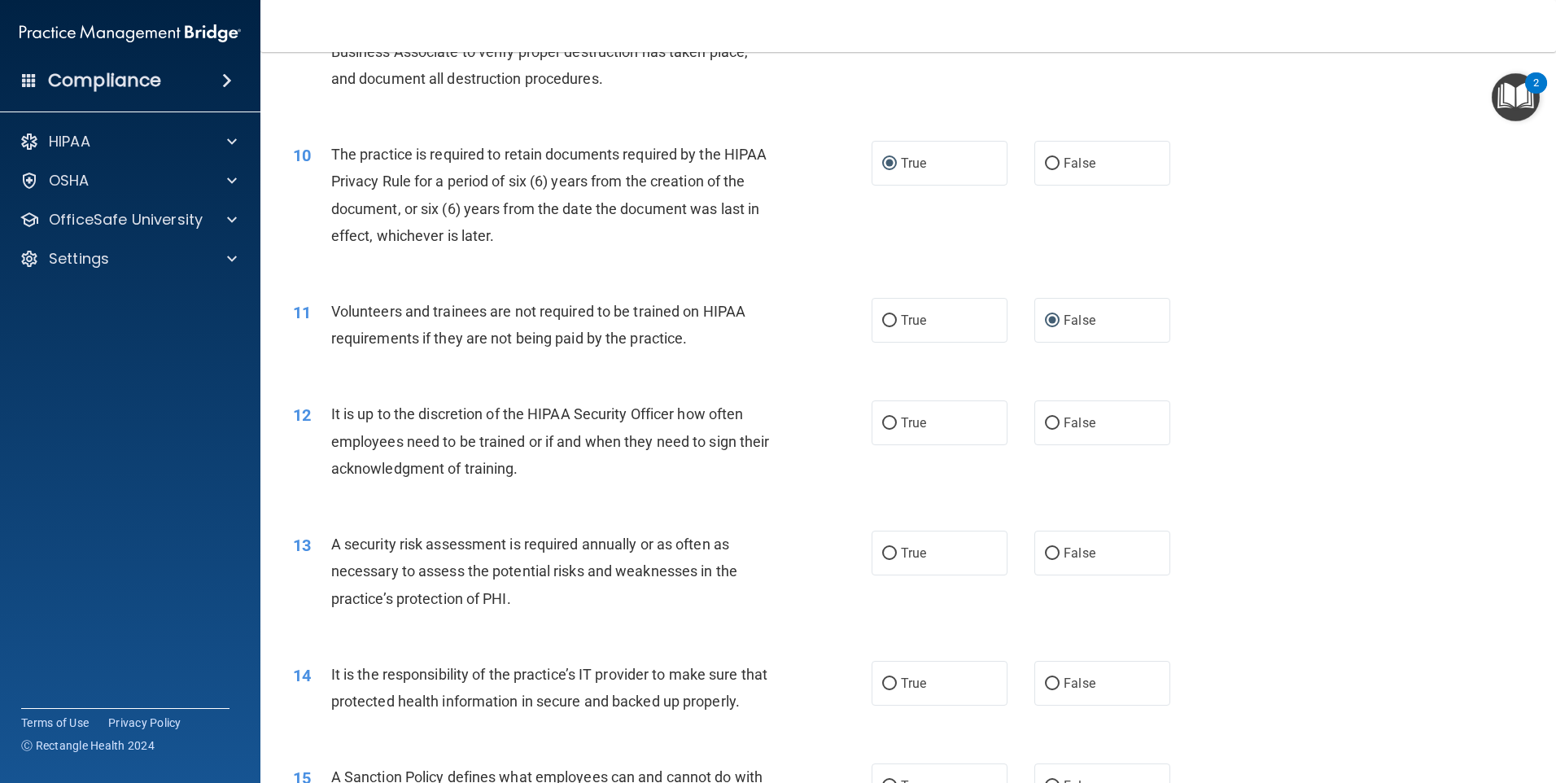
scroll to position [1302, 0]
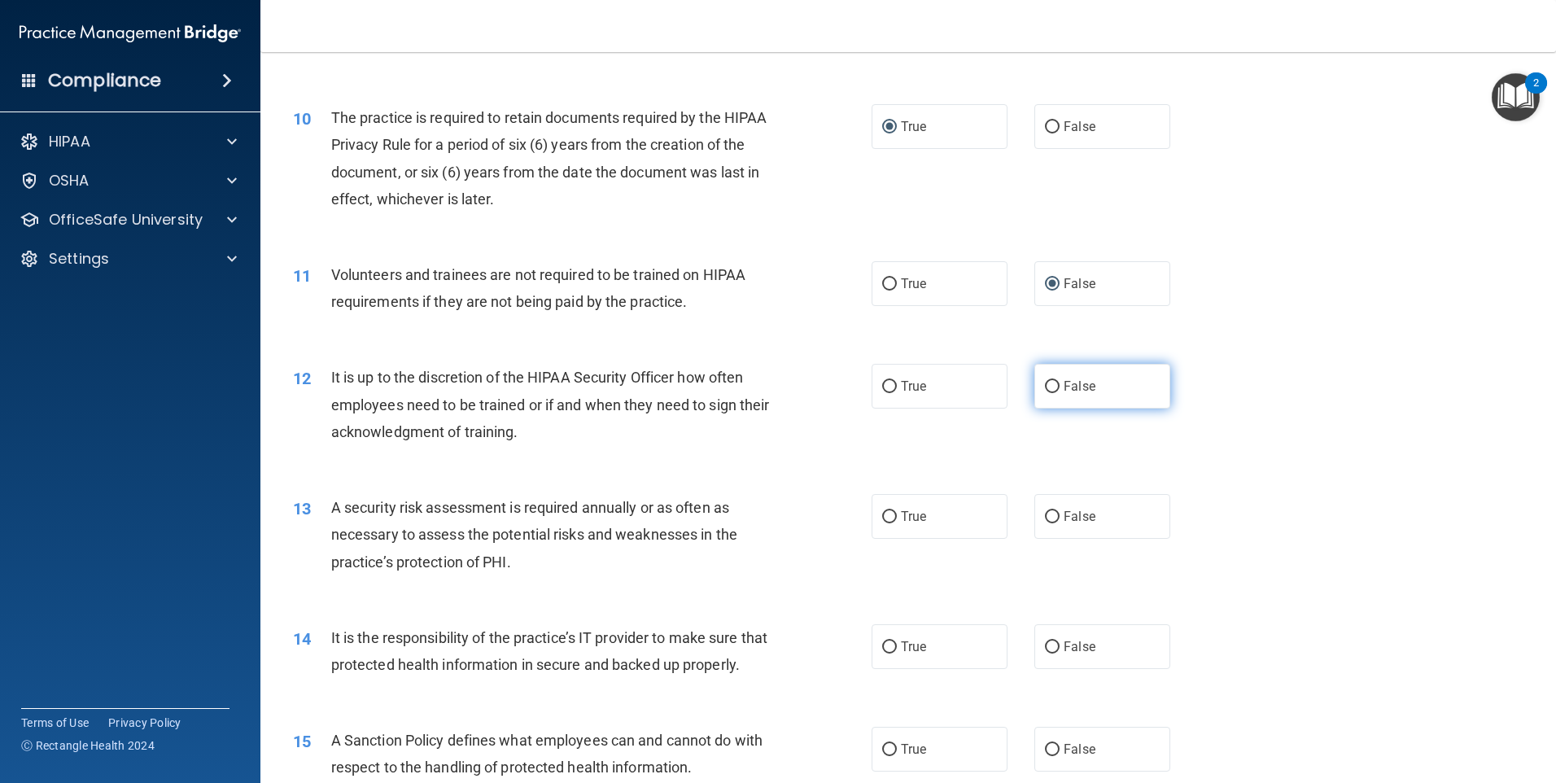
click at [1045, 385] on input "False" at bounding box center [1052, 387] width 15 height 12
radio input "true"
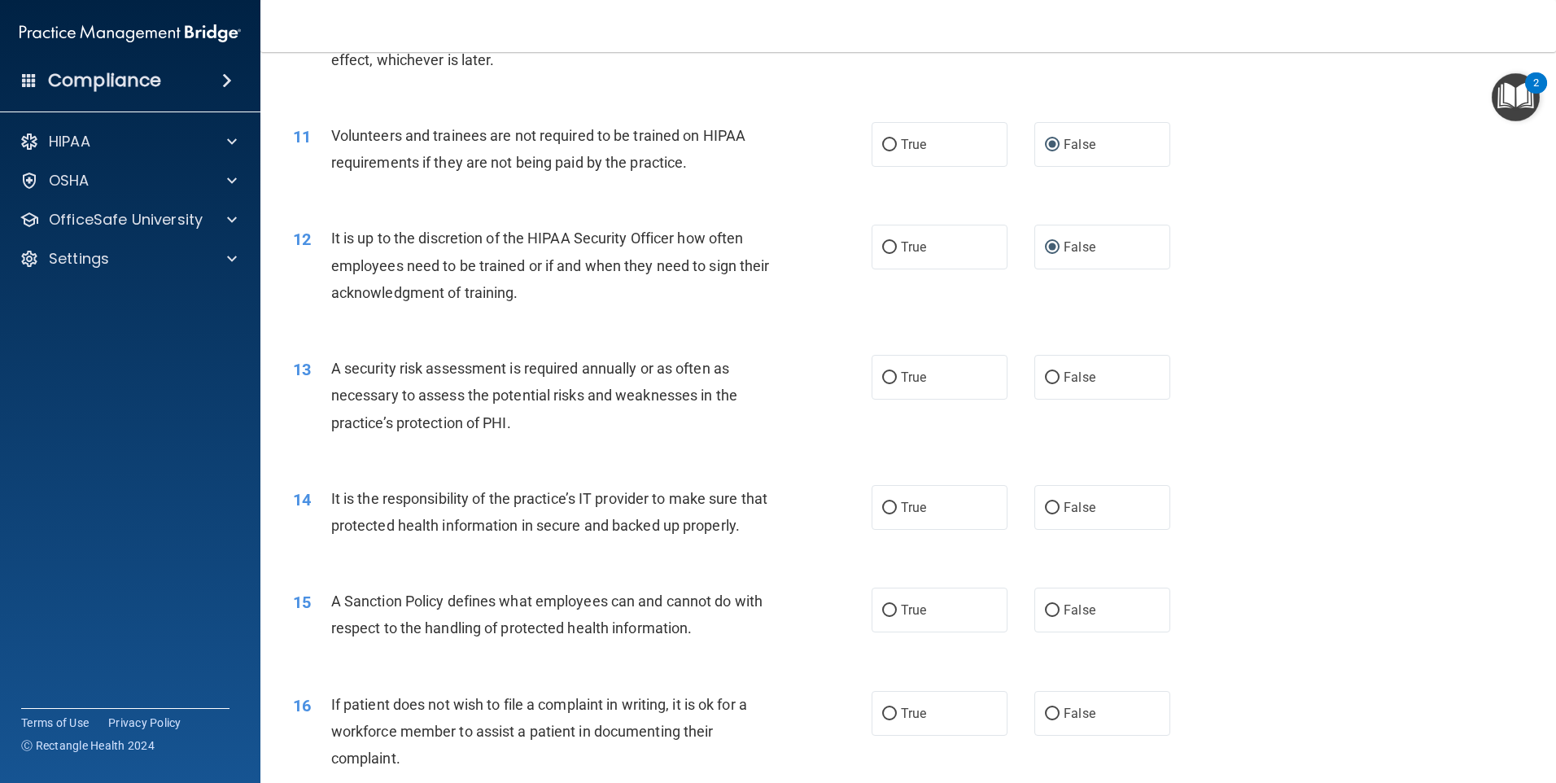
scroll to position [1465, 0]
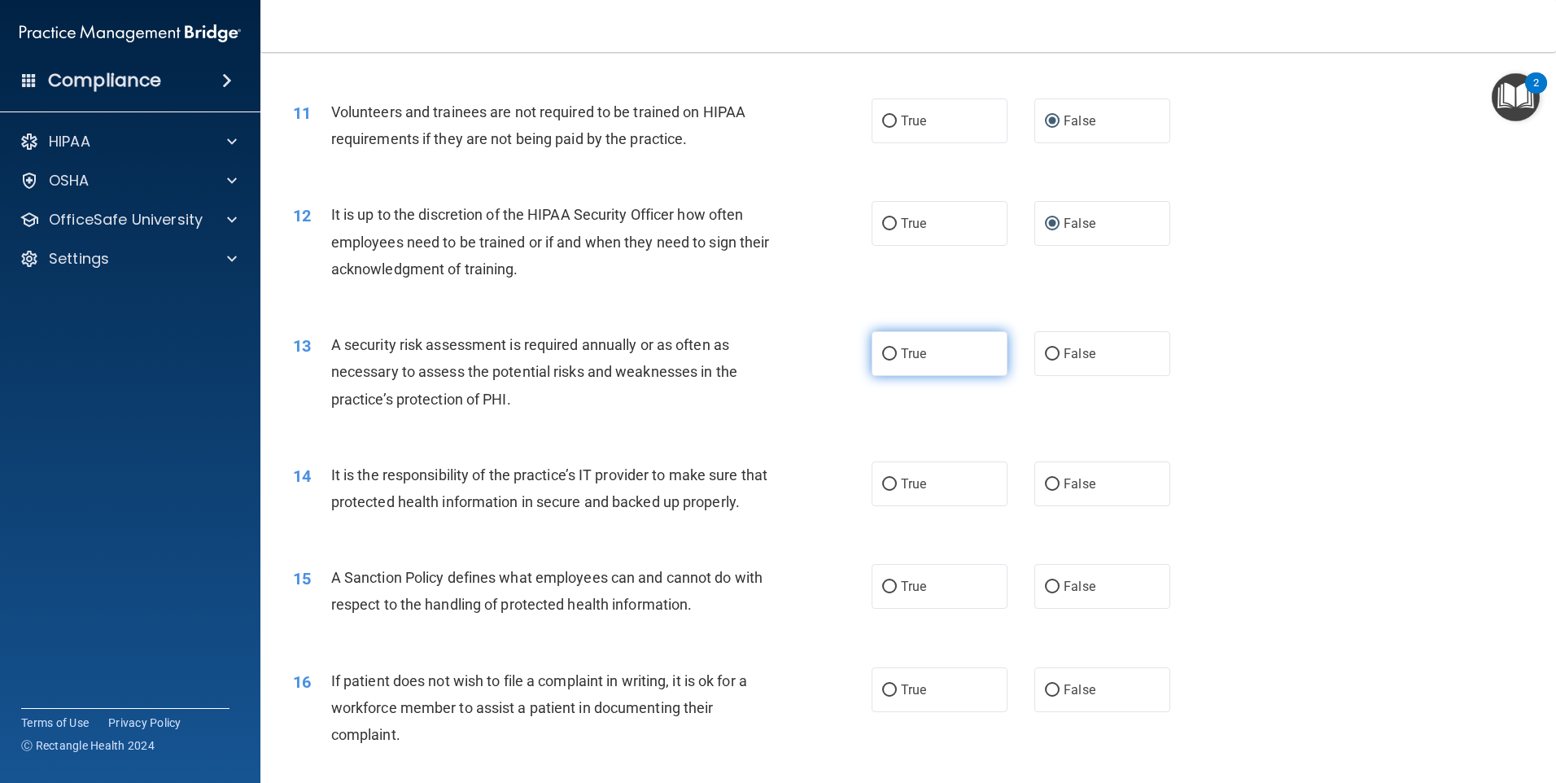
click at [886, 357] on input "True" at bounding box center [889, 354] width 15 height 12
radio input "true"
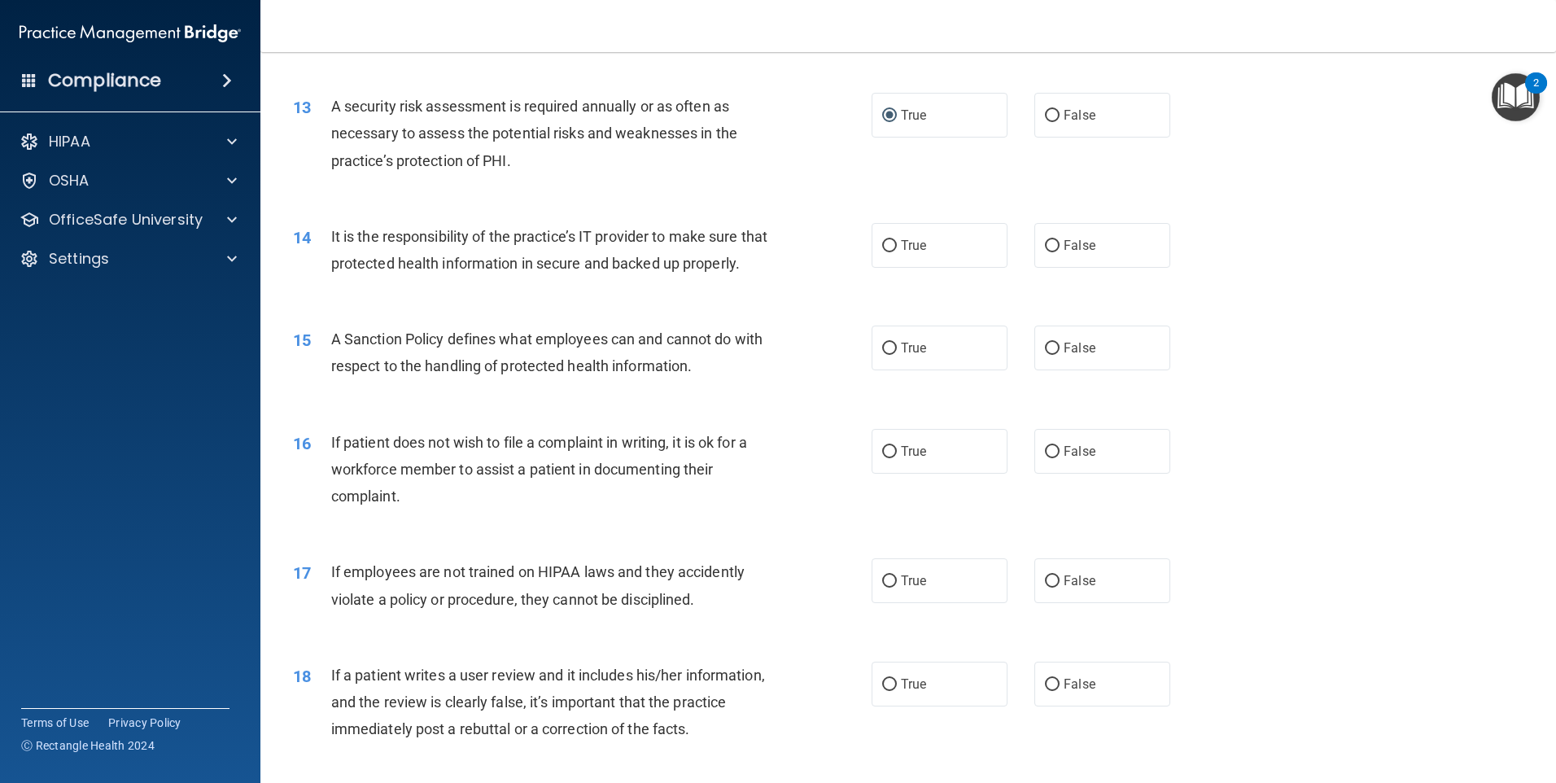
scroll to position [1709, 0]
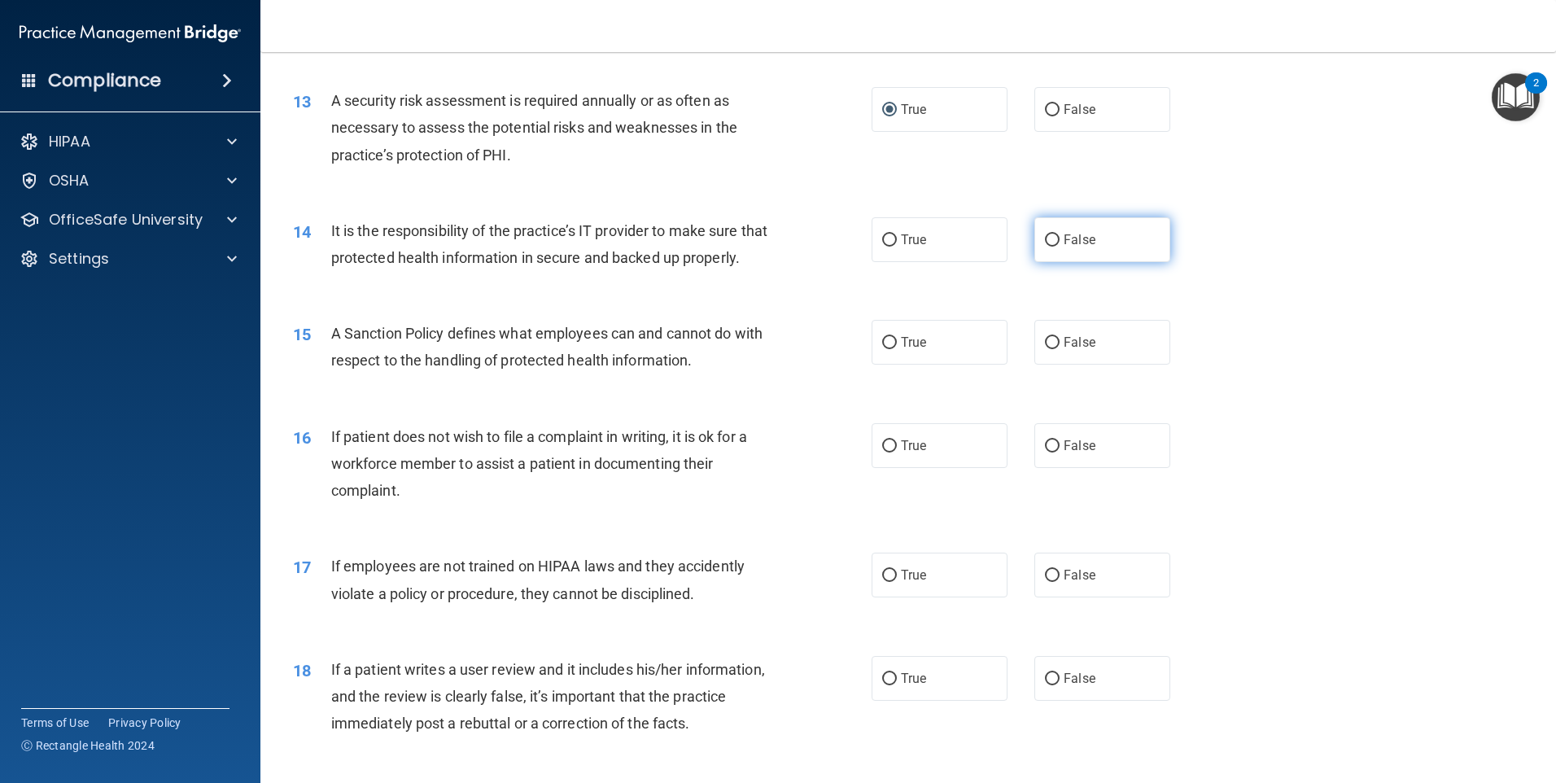
click at [1045, 238] on input "False" at bounding box center [1052, 240] width 15 height 12
radio input "true"
click at [1045, 349] on input "False" at bounding box center [1052, 343] width 15 height 12
radio input "true"
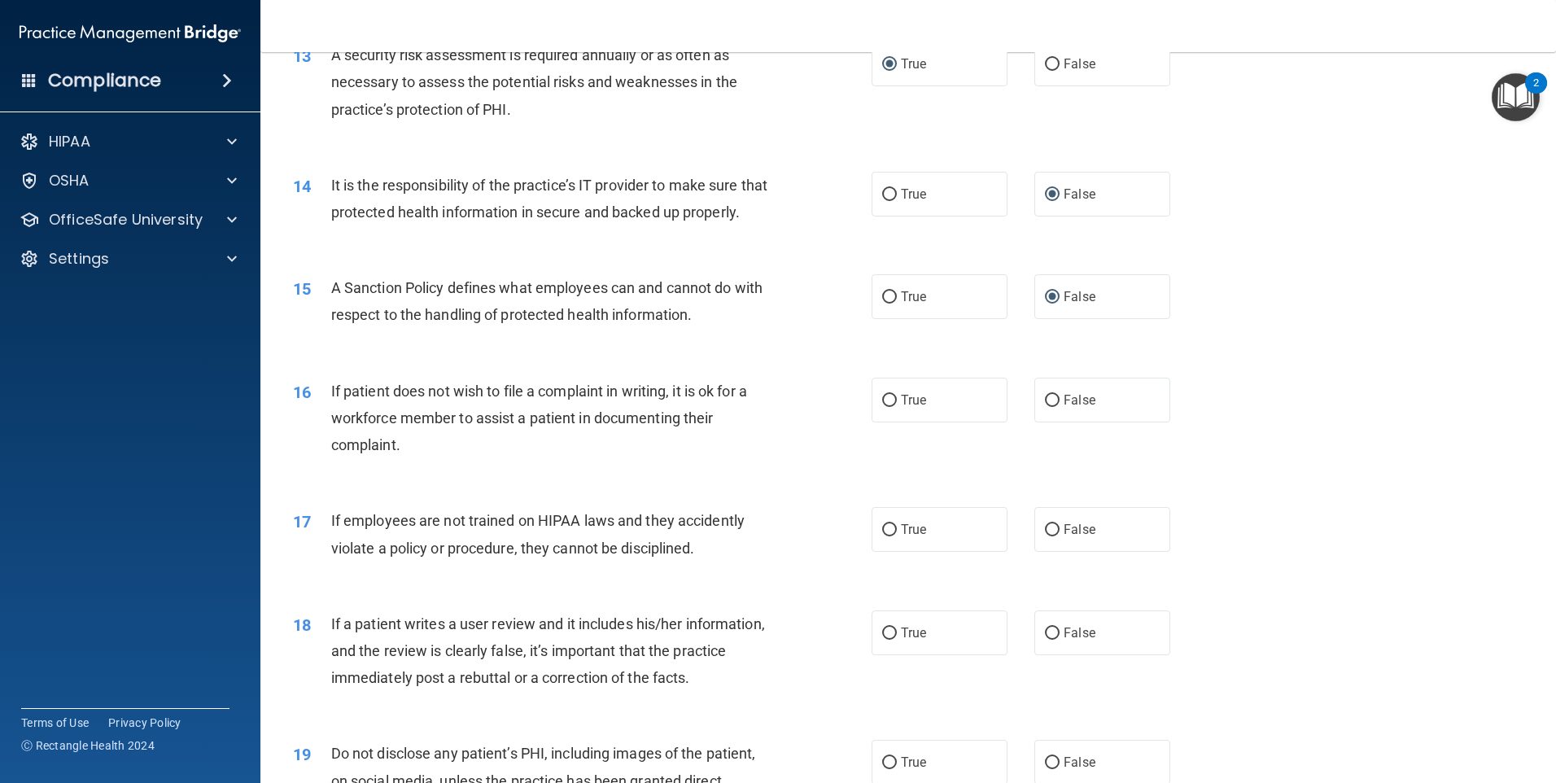
scroll to position [1871, 0]
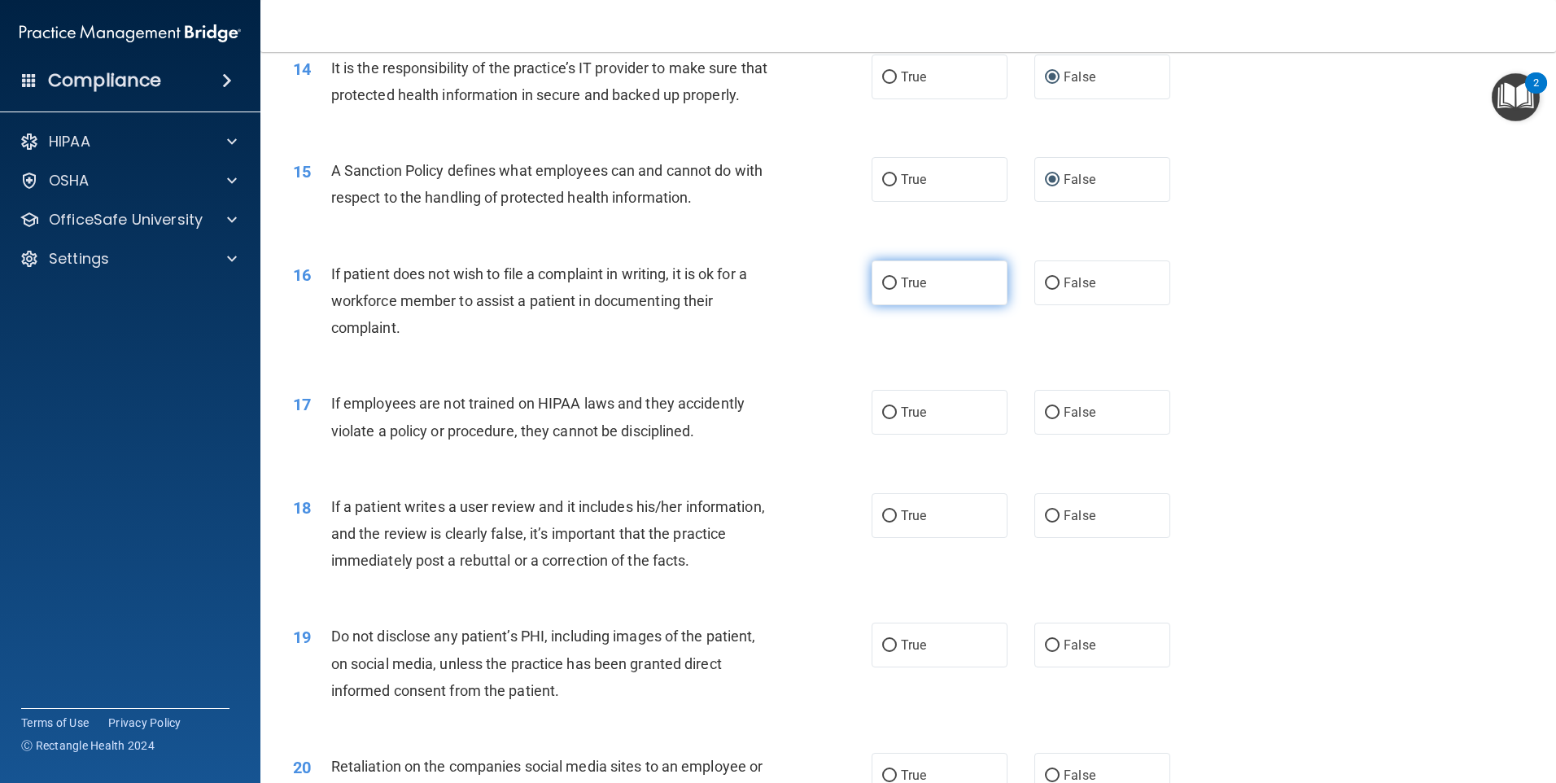
click at [884, 290] on input "True" at bounding box center [889, 283] width 15 height 12
radio input "true"
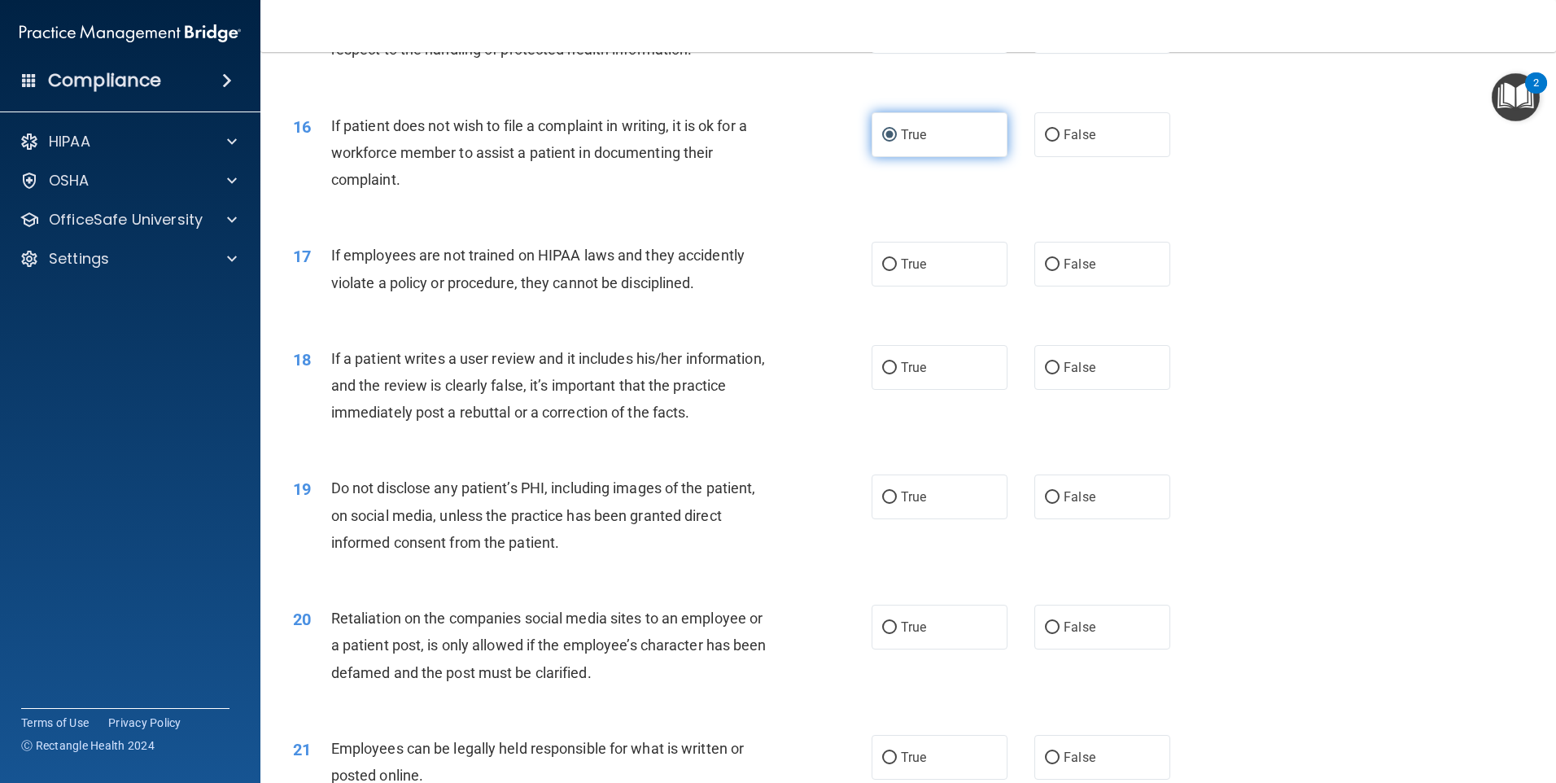
scroll to position [2034, 0]
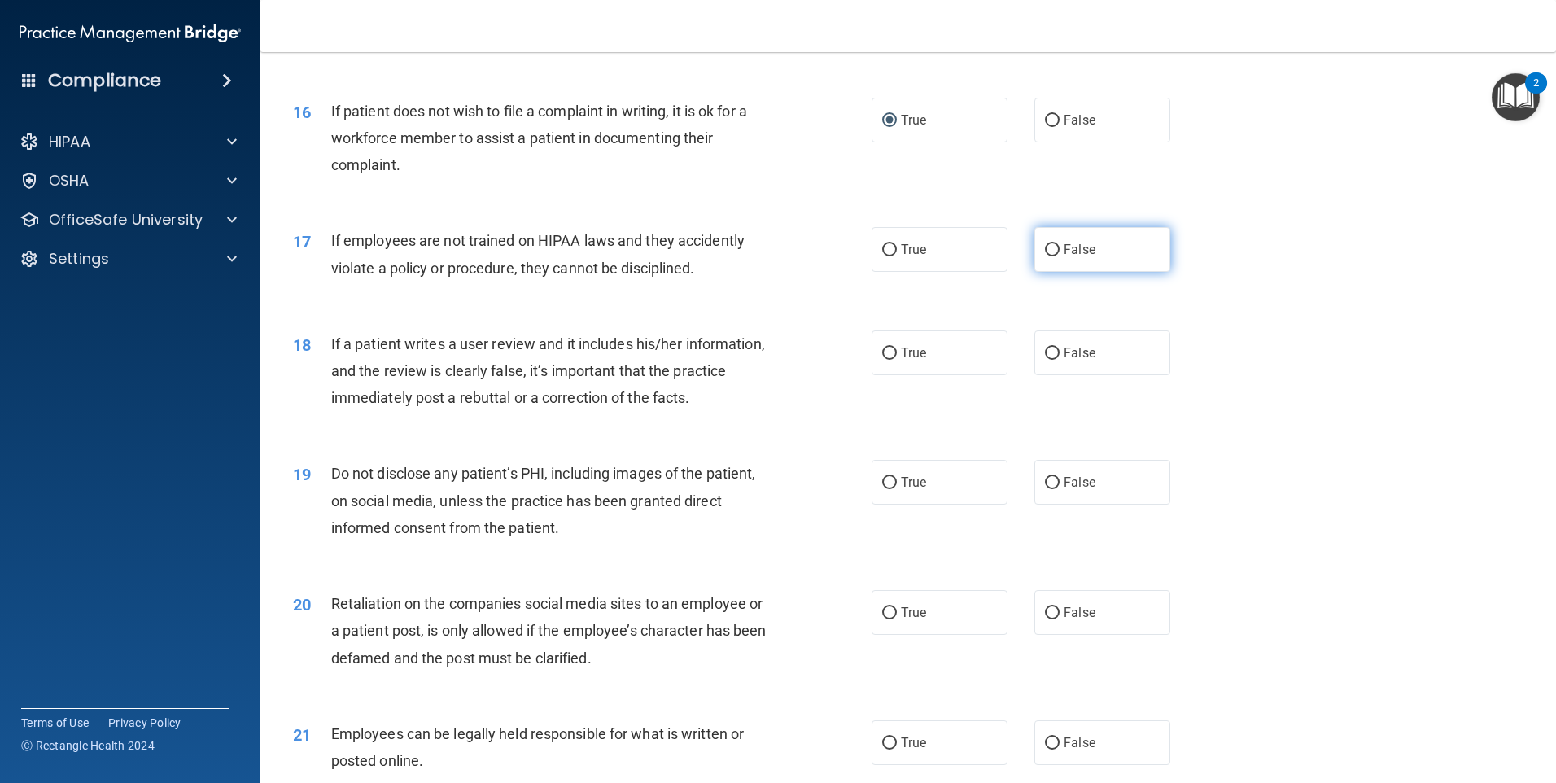
click at [1045, 256] on input "False" at bounding box center [1052, 250] width 15 height 12
radio input "true"
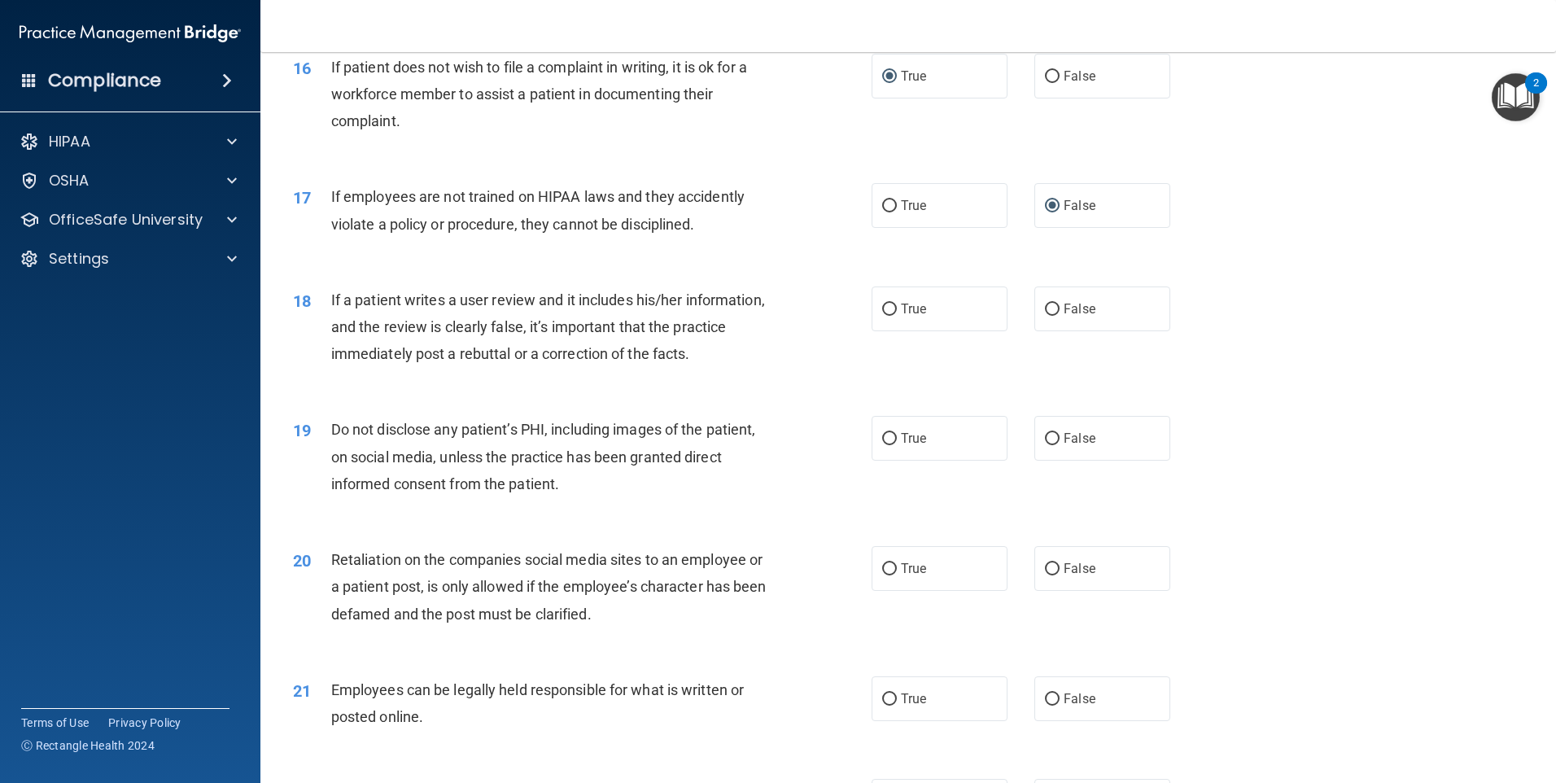
scroll to position [2116, 0]
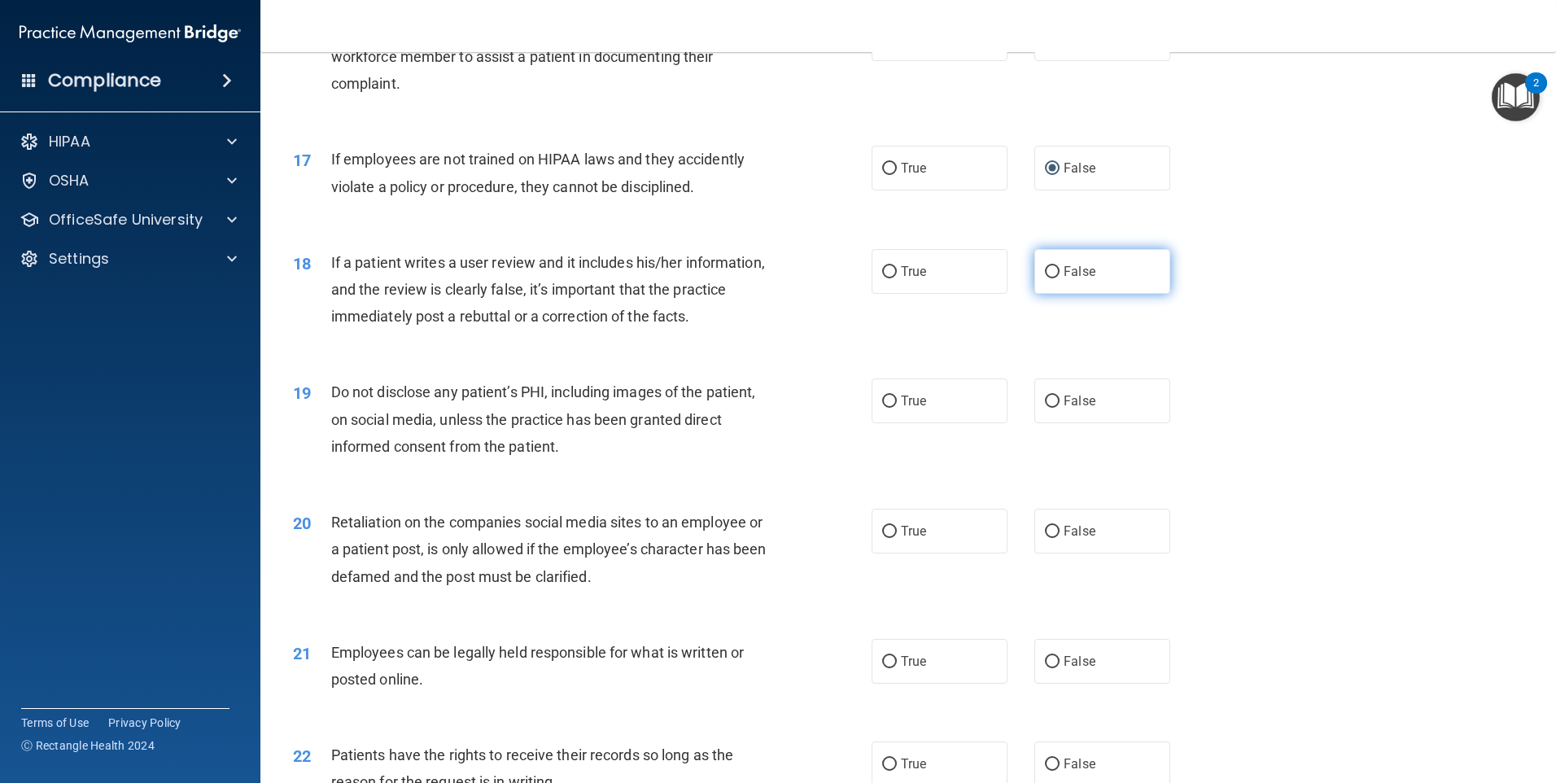
click at [1045, 278] on input "False" at bounding box center [1052, 272] width 15 height 12
radio input "true"
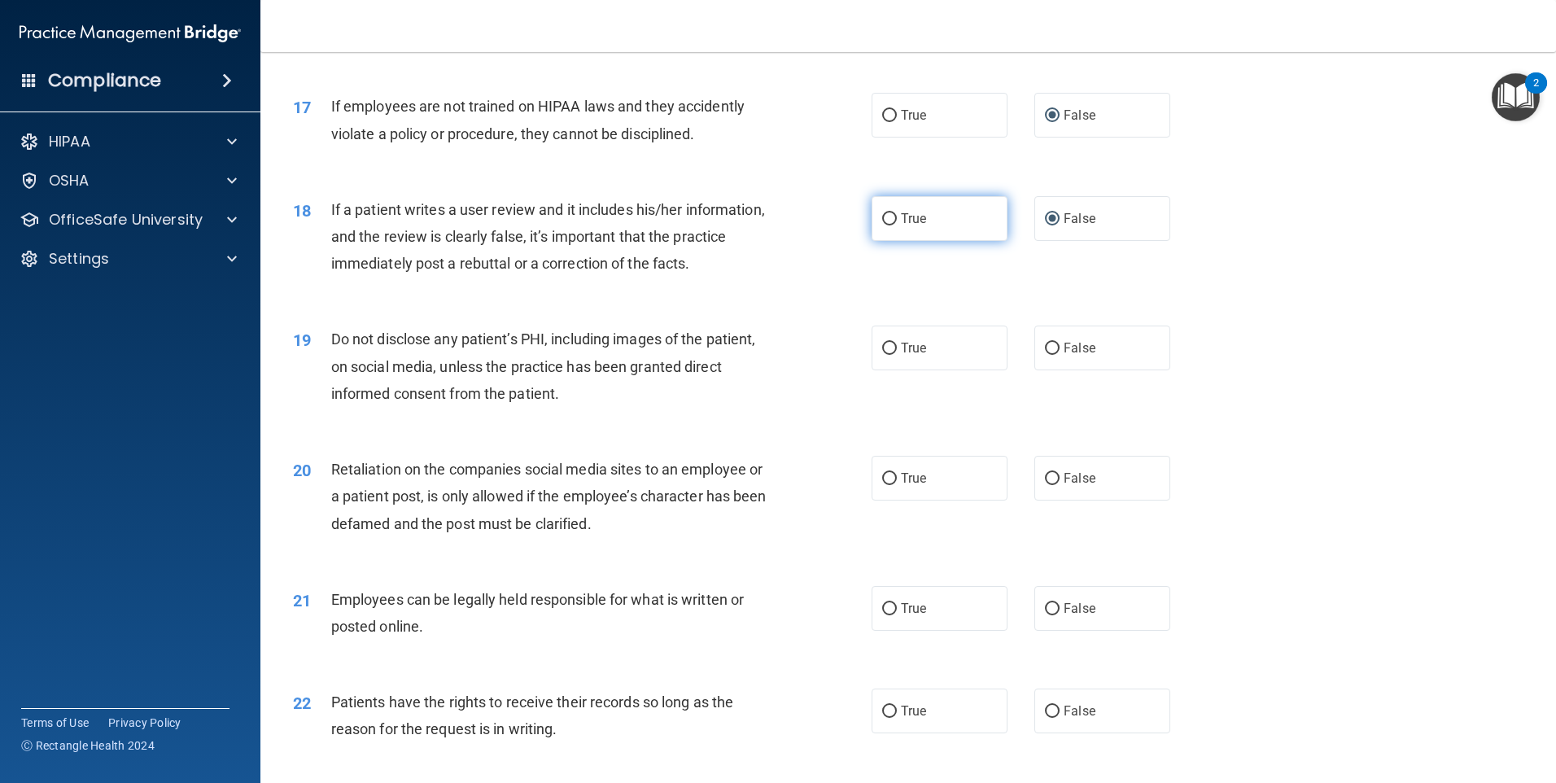
scroll to position [2197, 0]
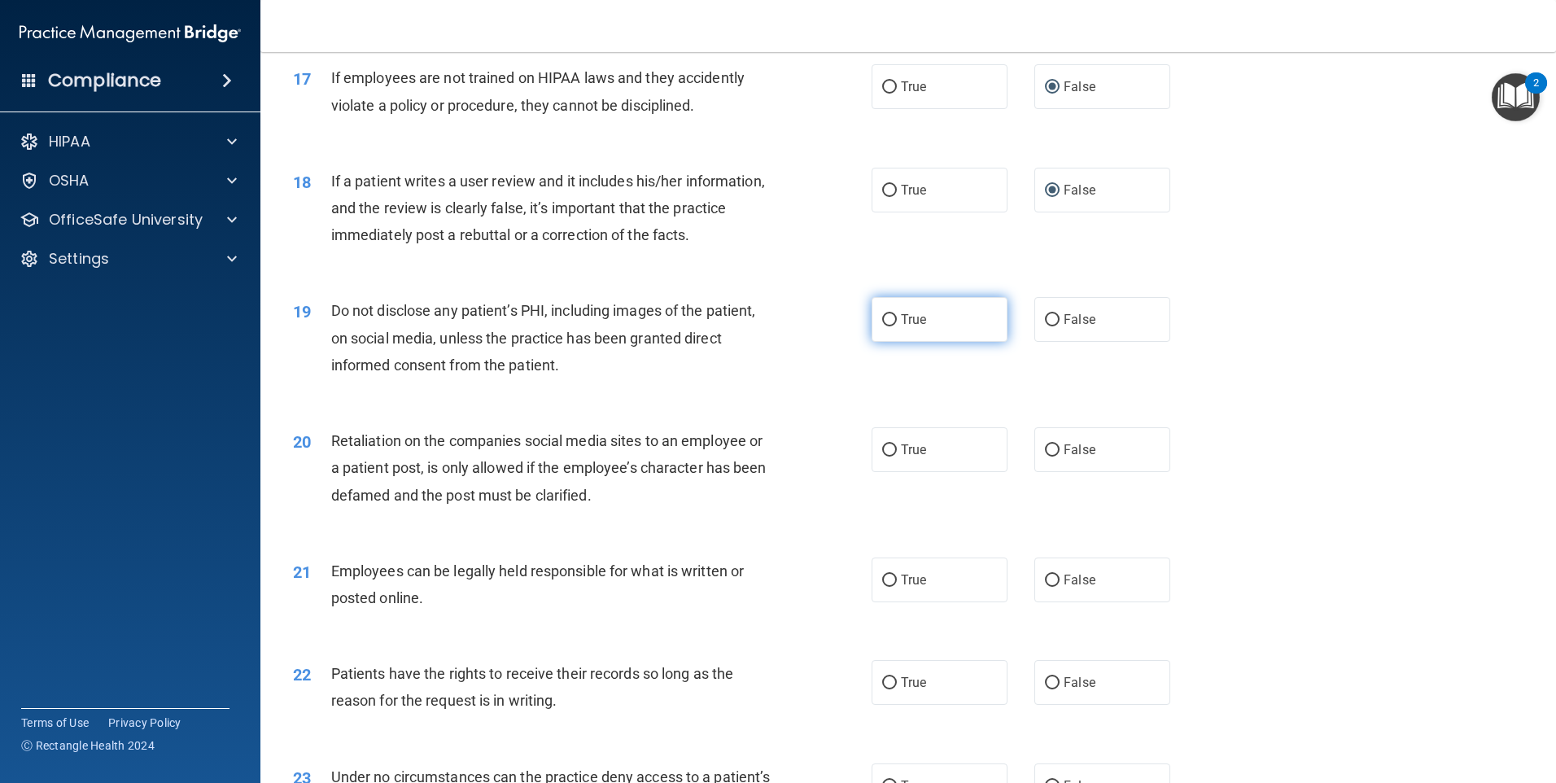
click at [886, 326] on input "True" at bounding box center [889, 320] width 15 height 12
radio input "true"
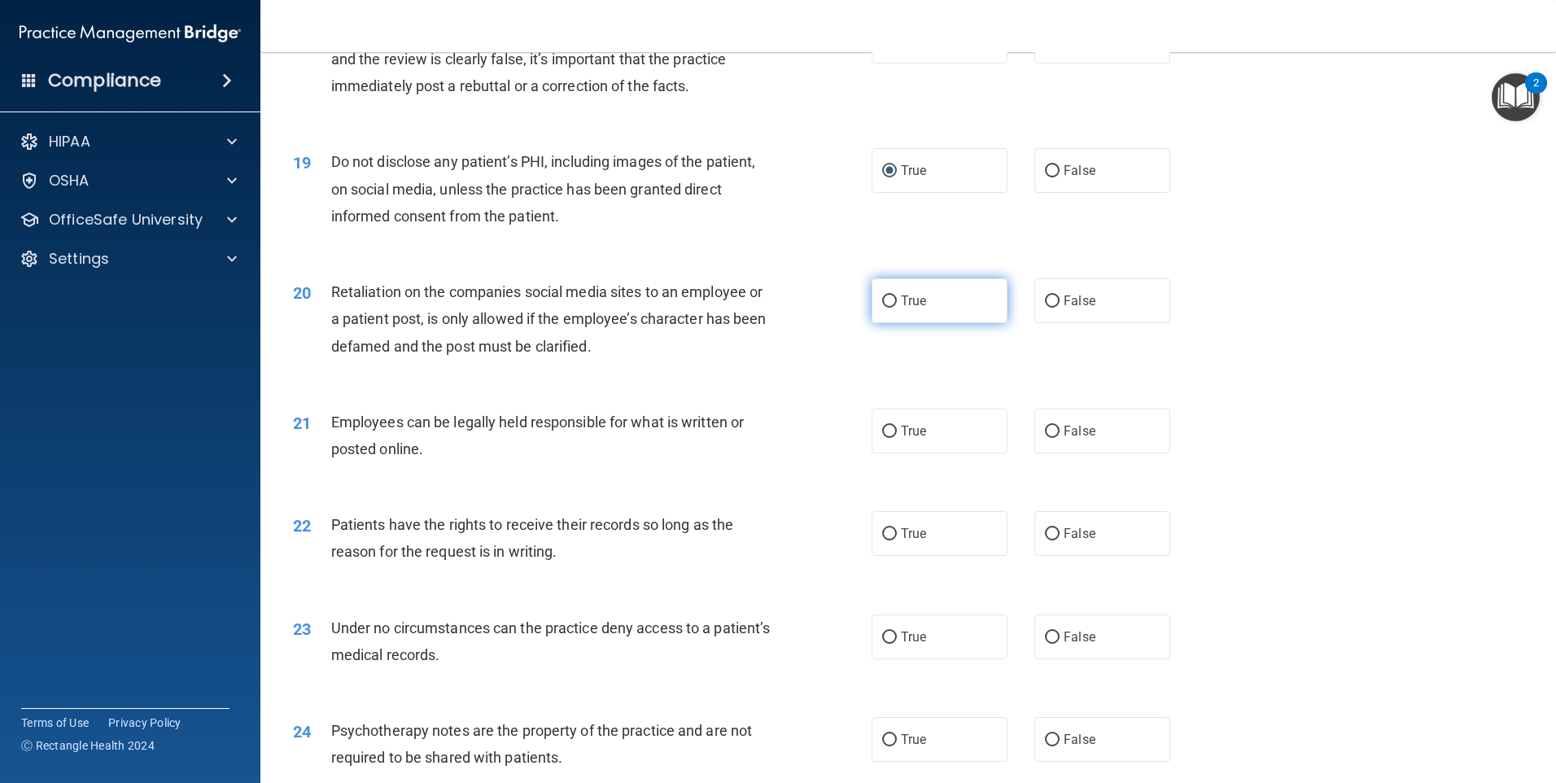
scroll to position [2360, 0]
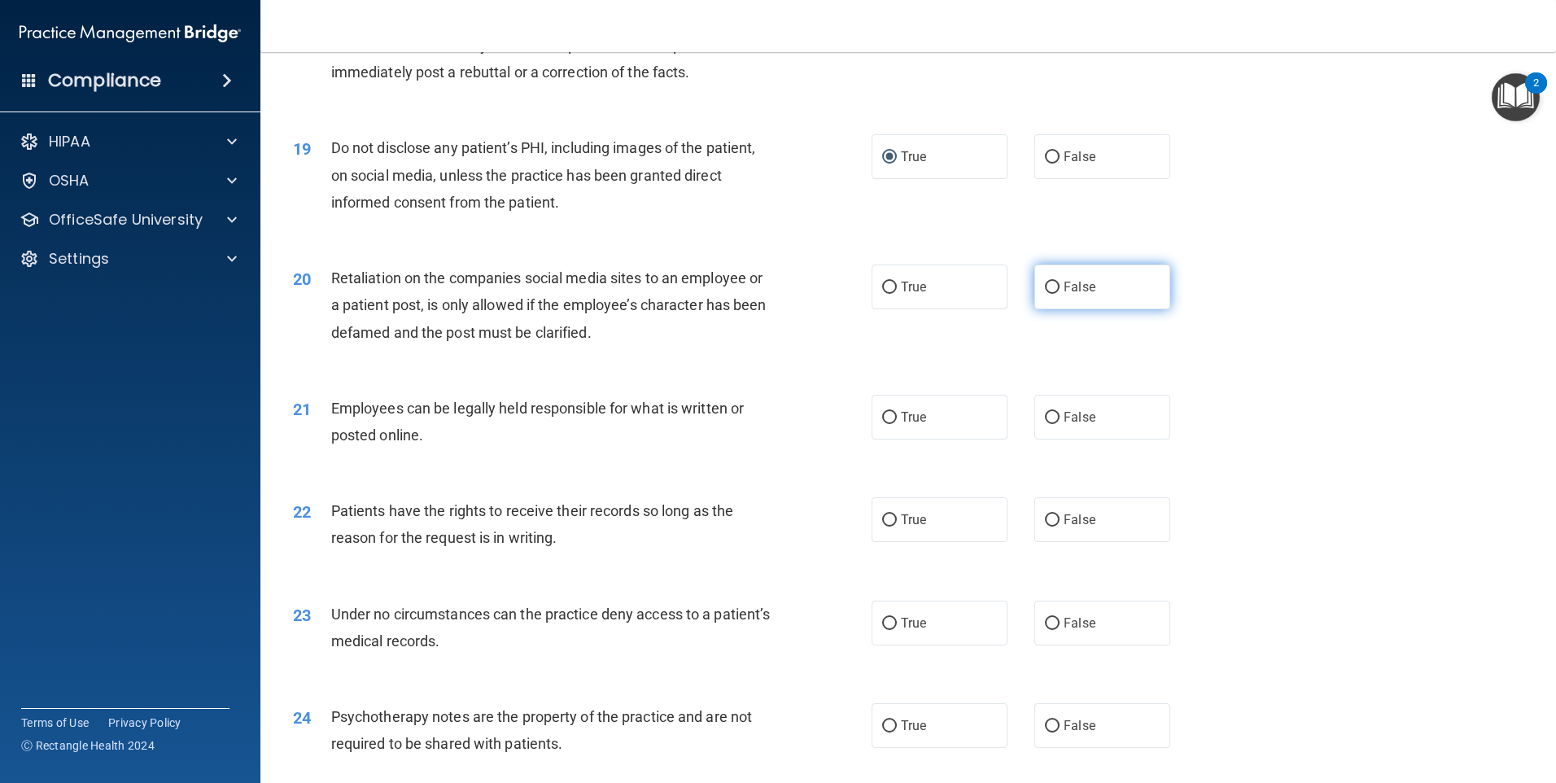
click at [1045, 294] on input "False" at bounding box center [1052, 288] width 15 height 12
radio input "true"
click at [882, 294] on input "True" at bounding box center [889, 288] width 15 height 12
radio input "true"
radio input "false"
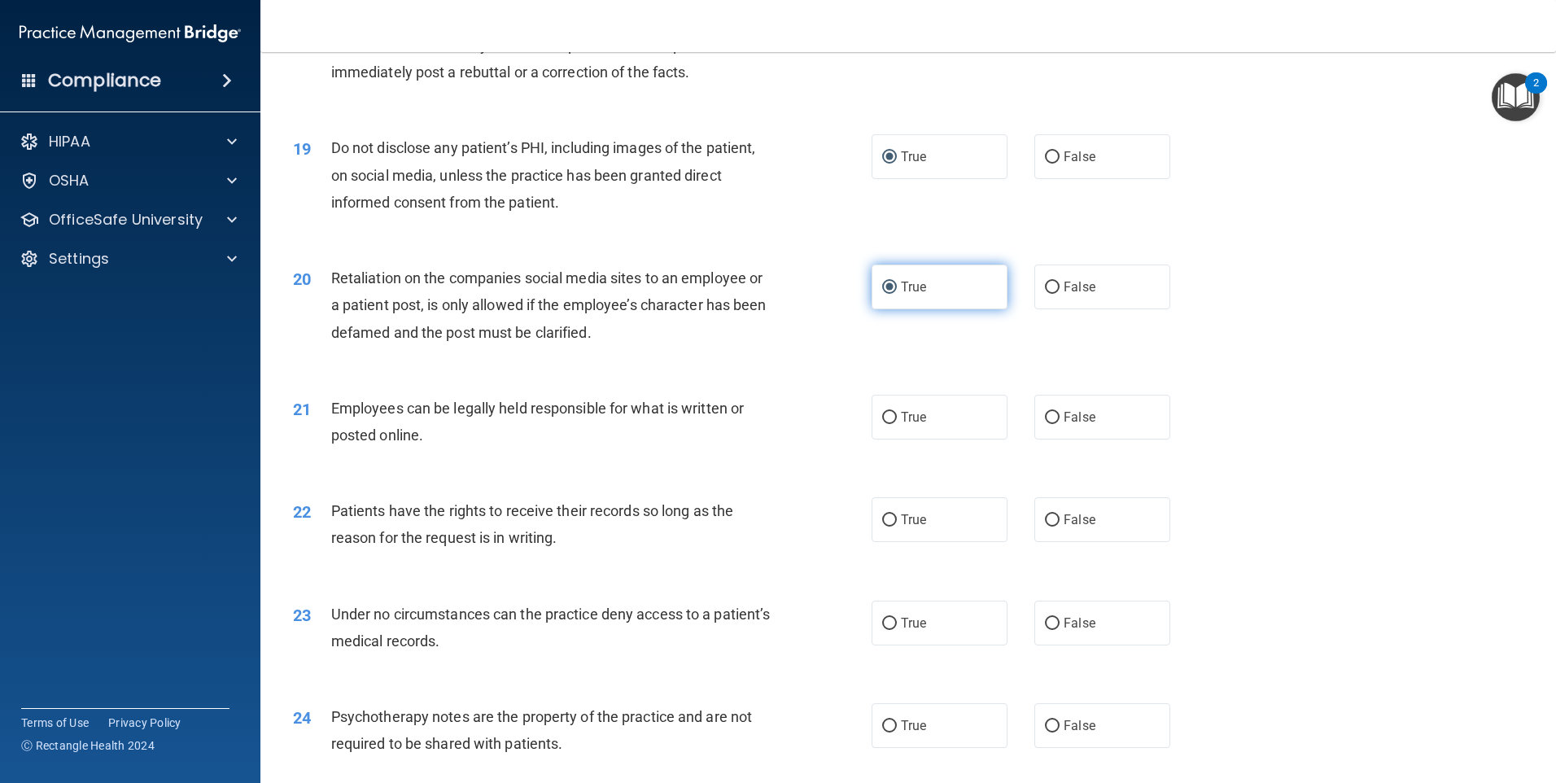
scroll to position [2441, 0]
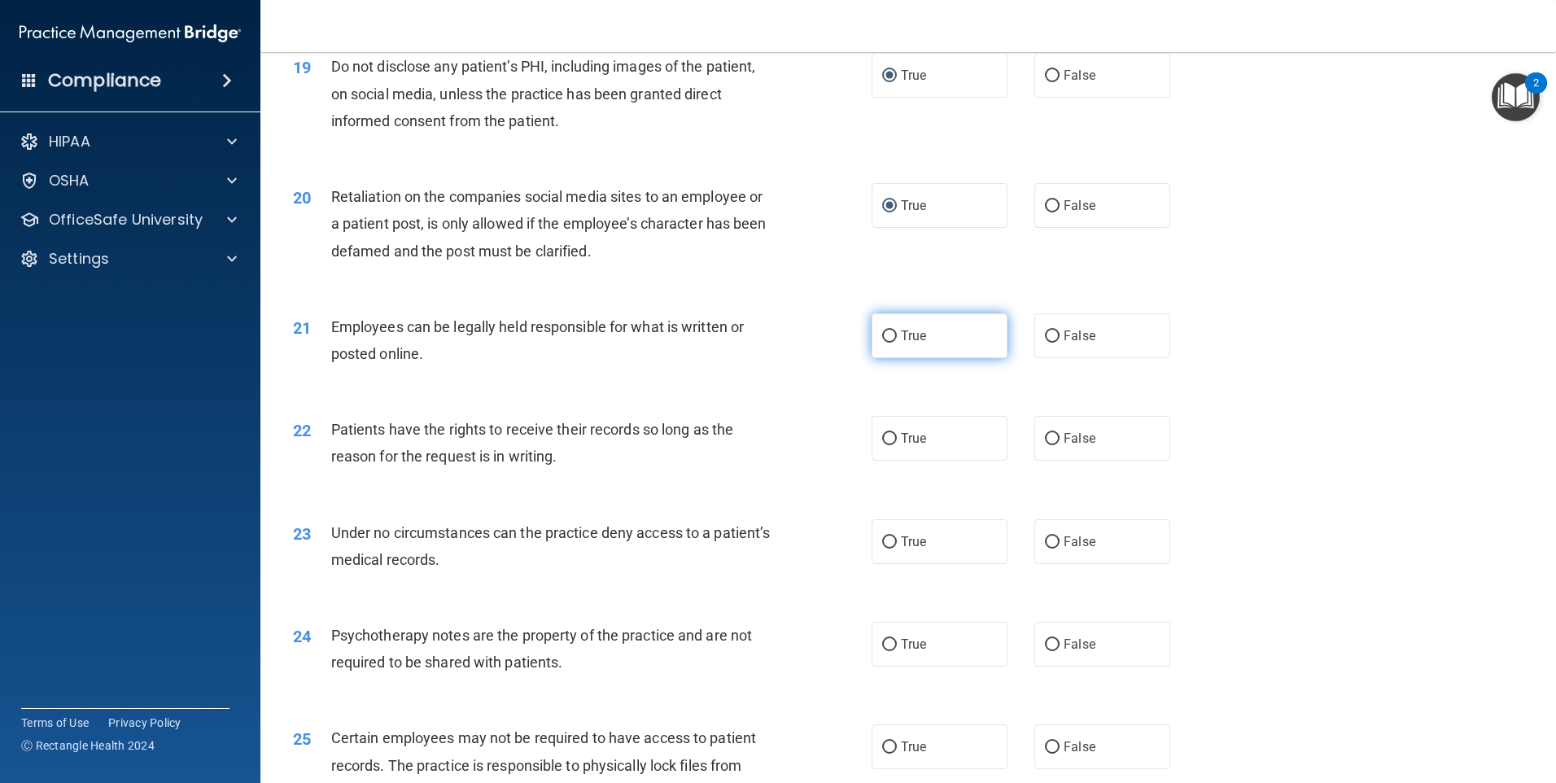
click at [885, 343] on input "True" at bounding box center [889, 336] width 15 height 12
radio input "true"
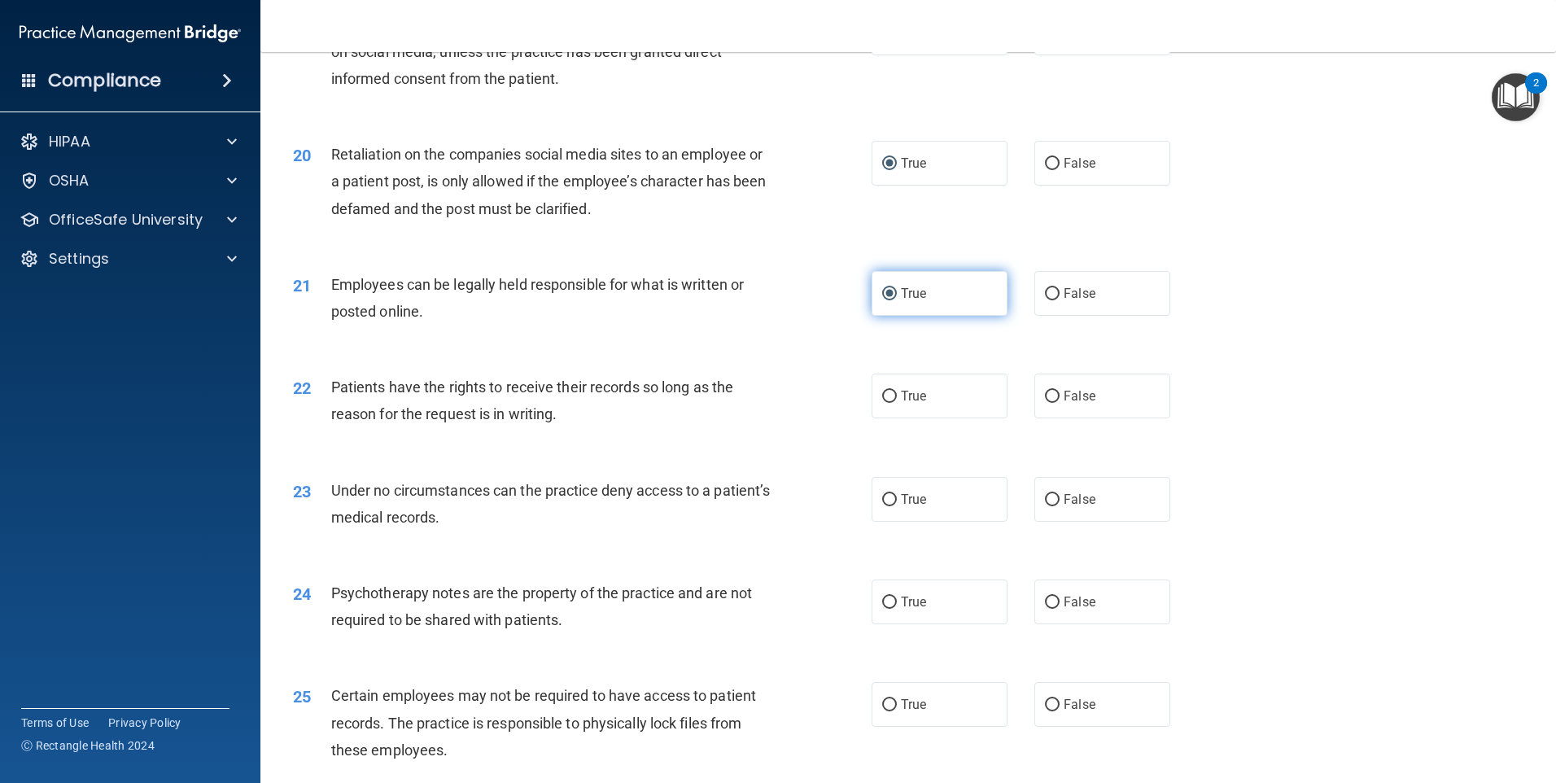
scroll to position [2604, 0]
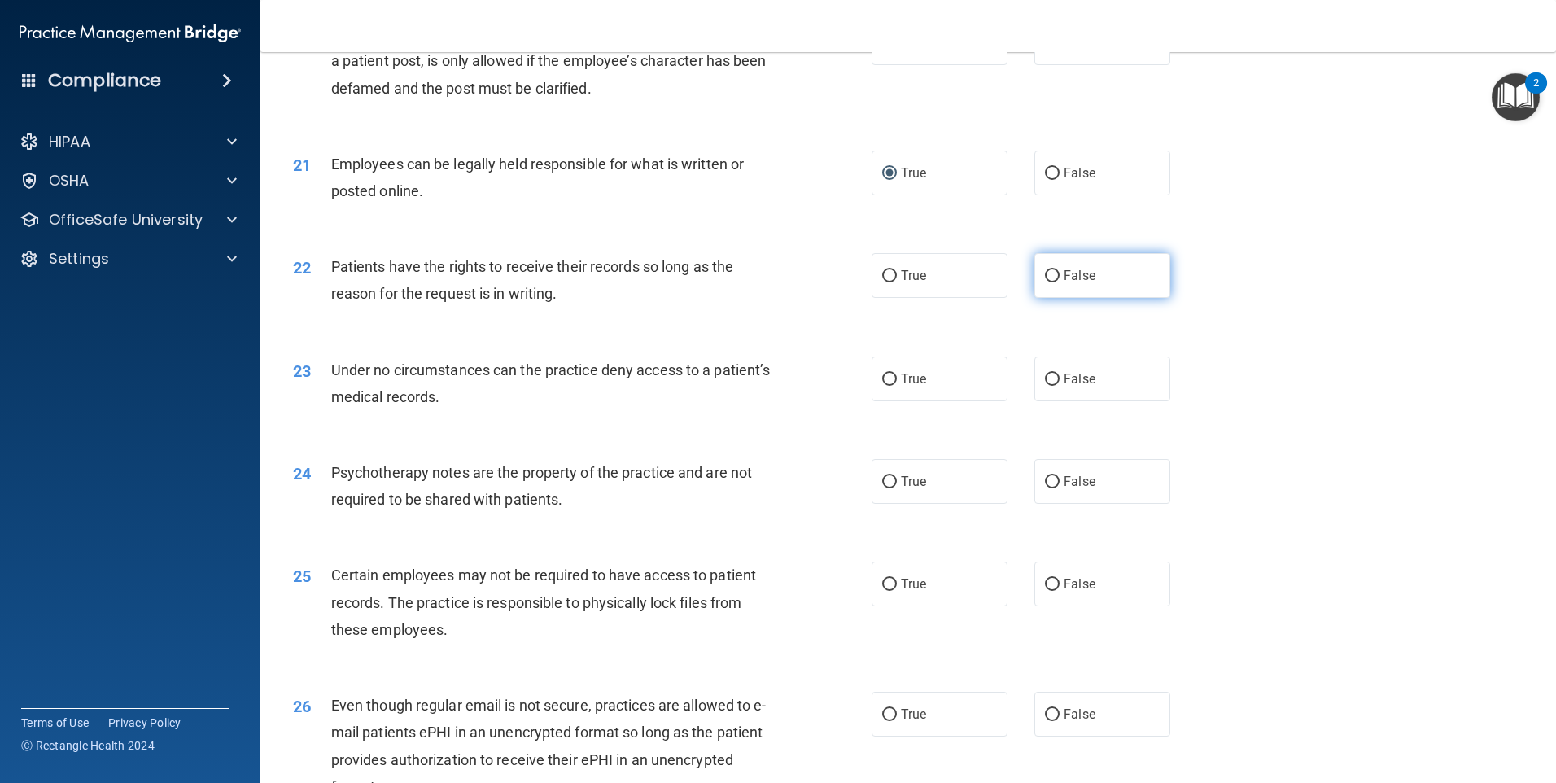
click at [1045, 282] on input "False" at bounding box center [1052, 276] width 15 height 12
radio input "true"
click at [883, 386] on input "True" at bounding box center [889, 379] width 15 height 12
radio input "true"
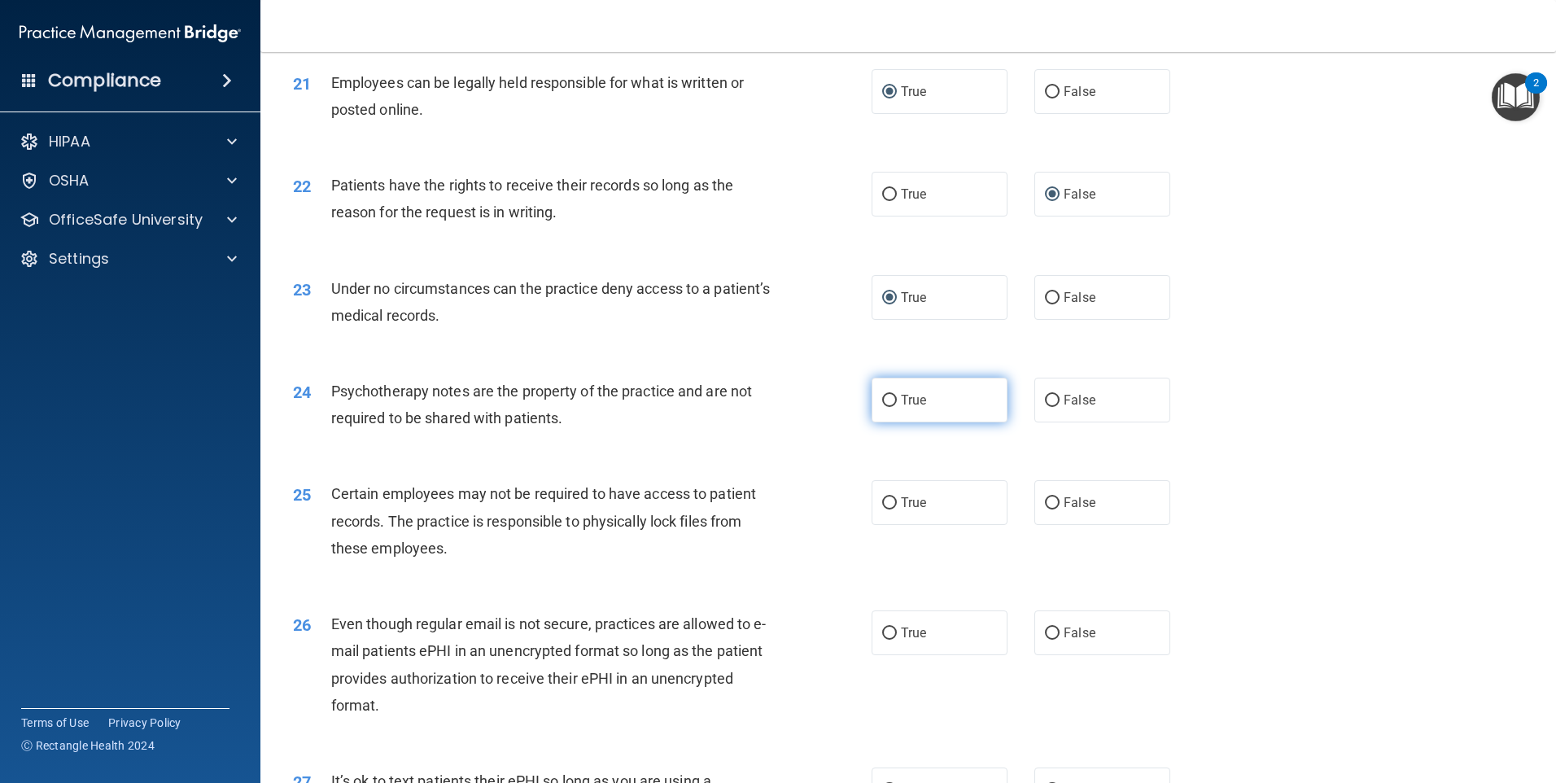
click at [886, 407] on input "True" at bounding box center [889, 401] width 15 height 12
radio input "true"
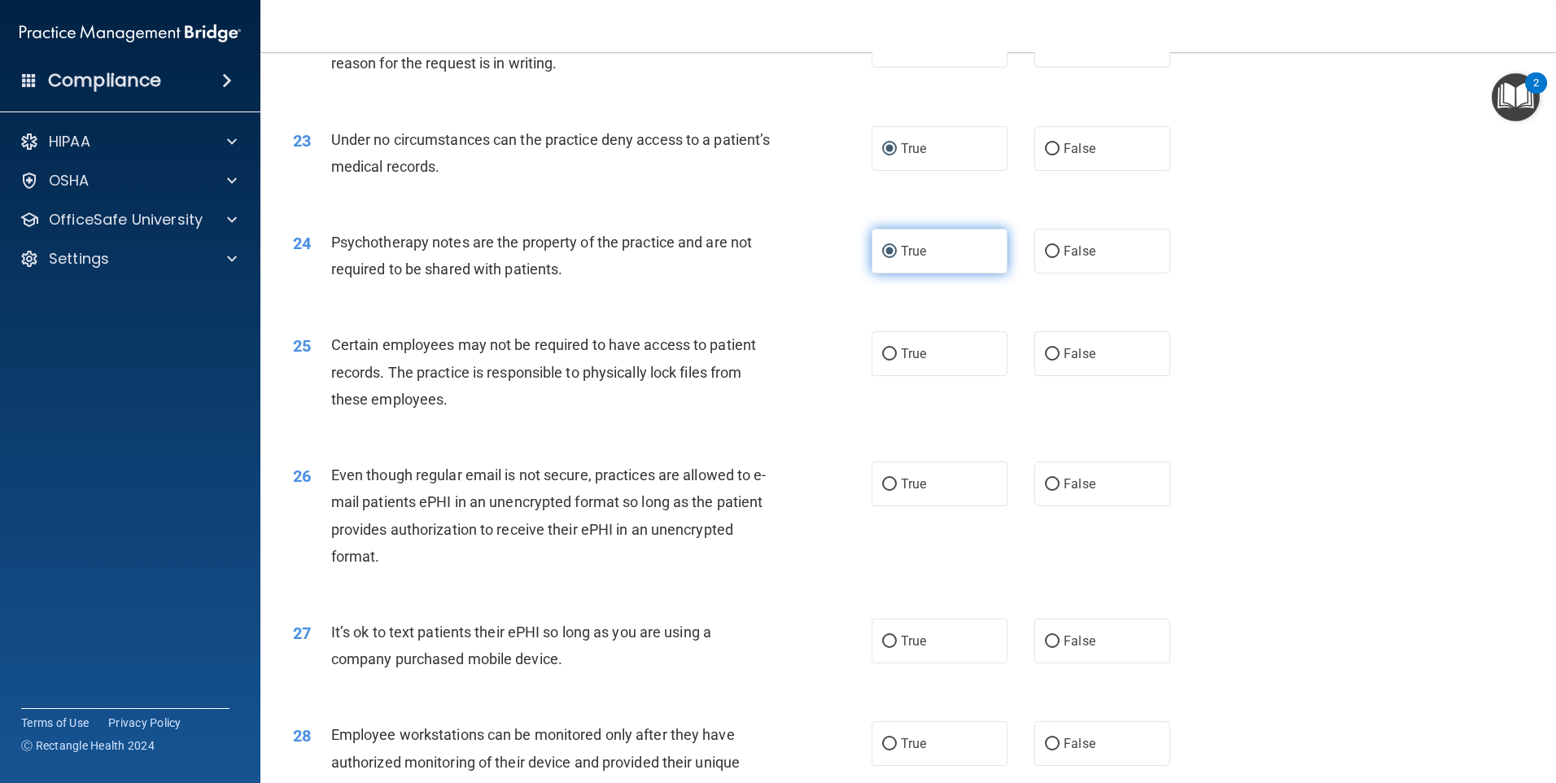
scroll to position [2848, 0]
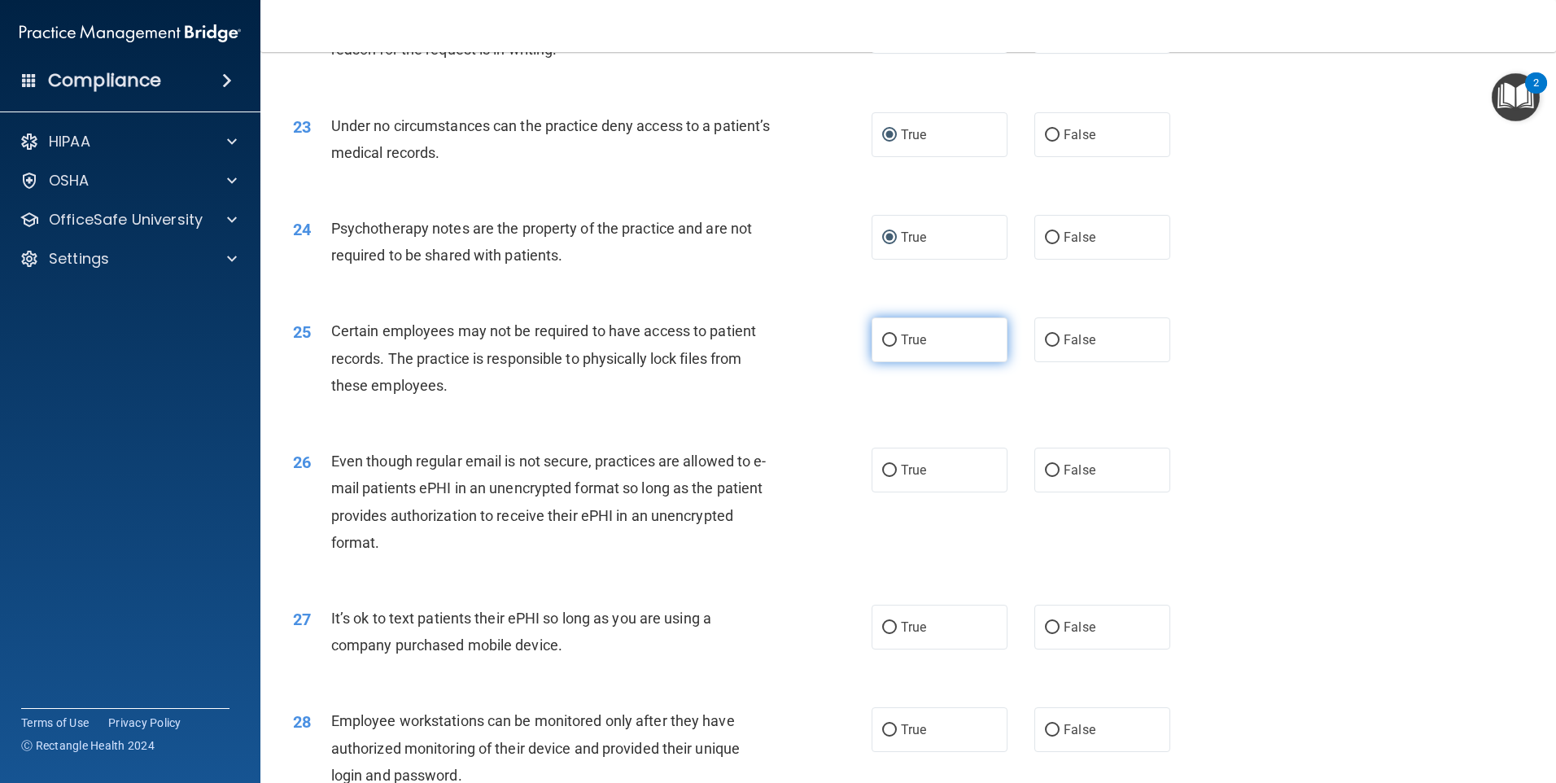
click at [886, 347] on input "True" at bounding box center [889, 340] width 15 height 12
radio input "true"
click at [883, 477] on input "True" at bounding box center [889, 471] width 15 height 12
radio input "true"
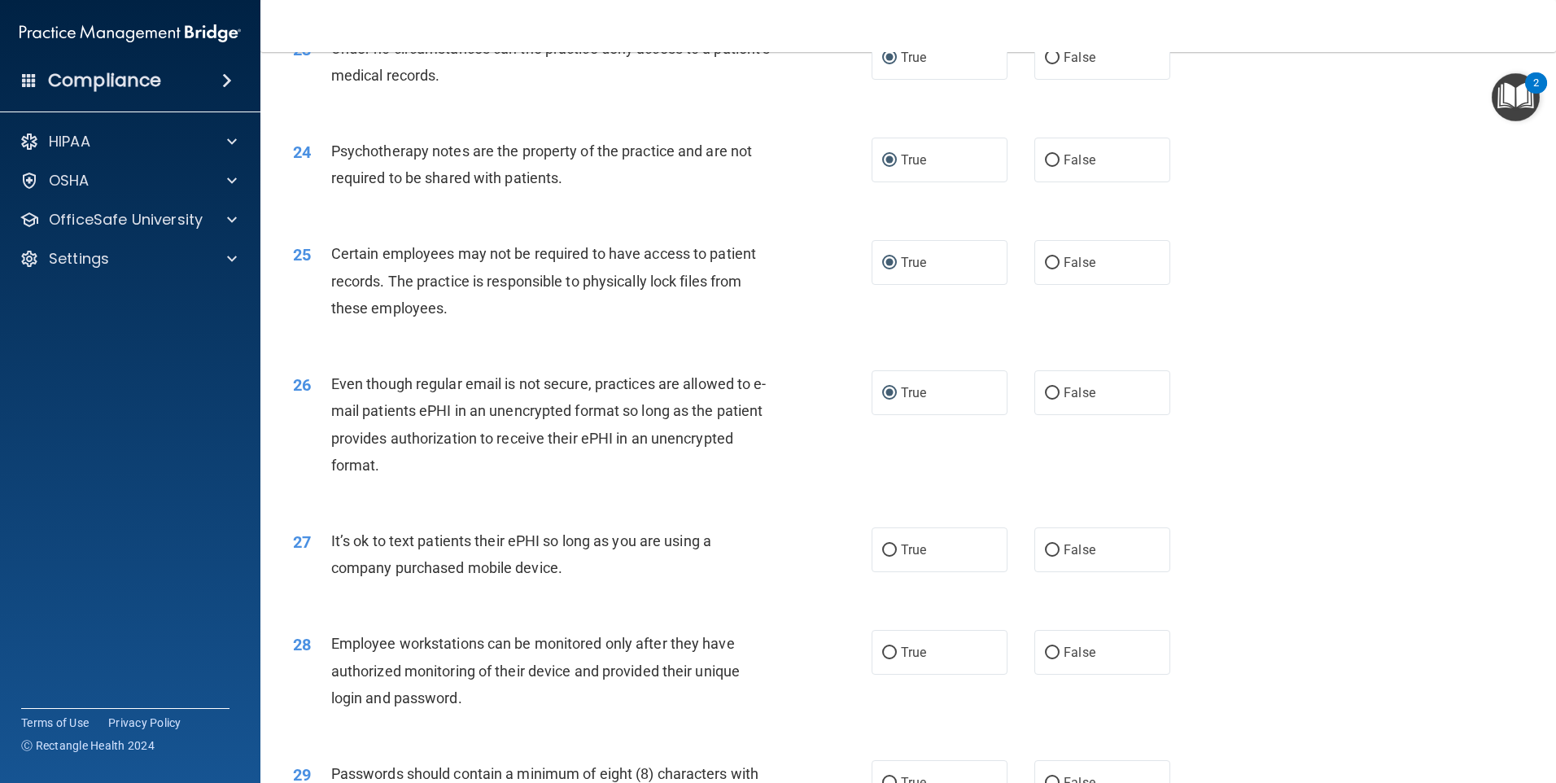
scroll to position [3011, 0]
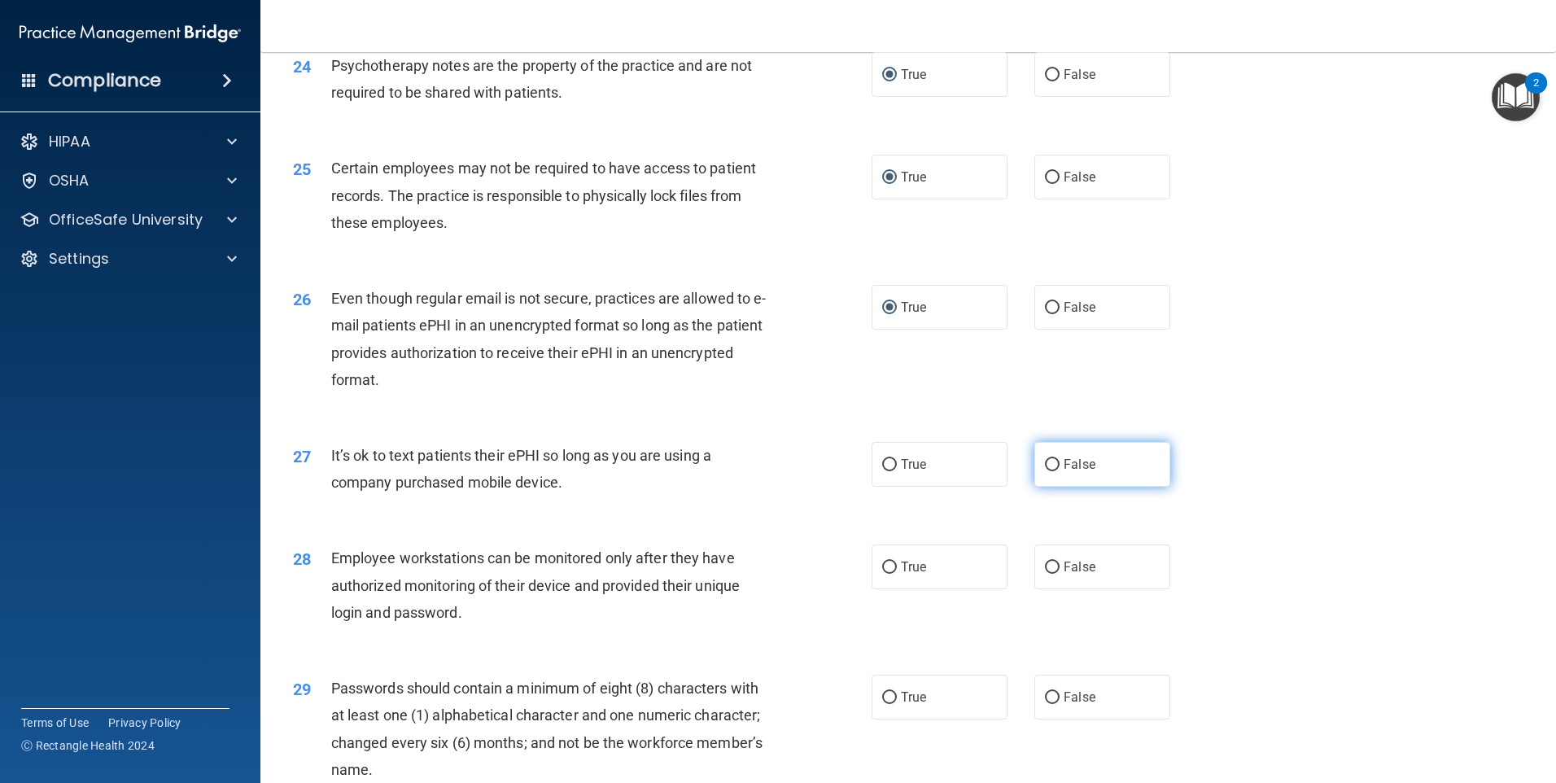
click at [1050, 471] on input "False" at bounding box center [1052, 465] width 15 height 12
radio input "true"
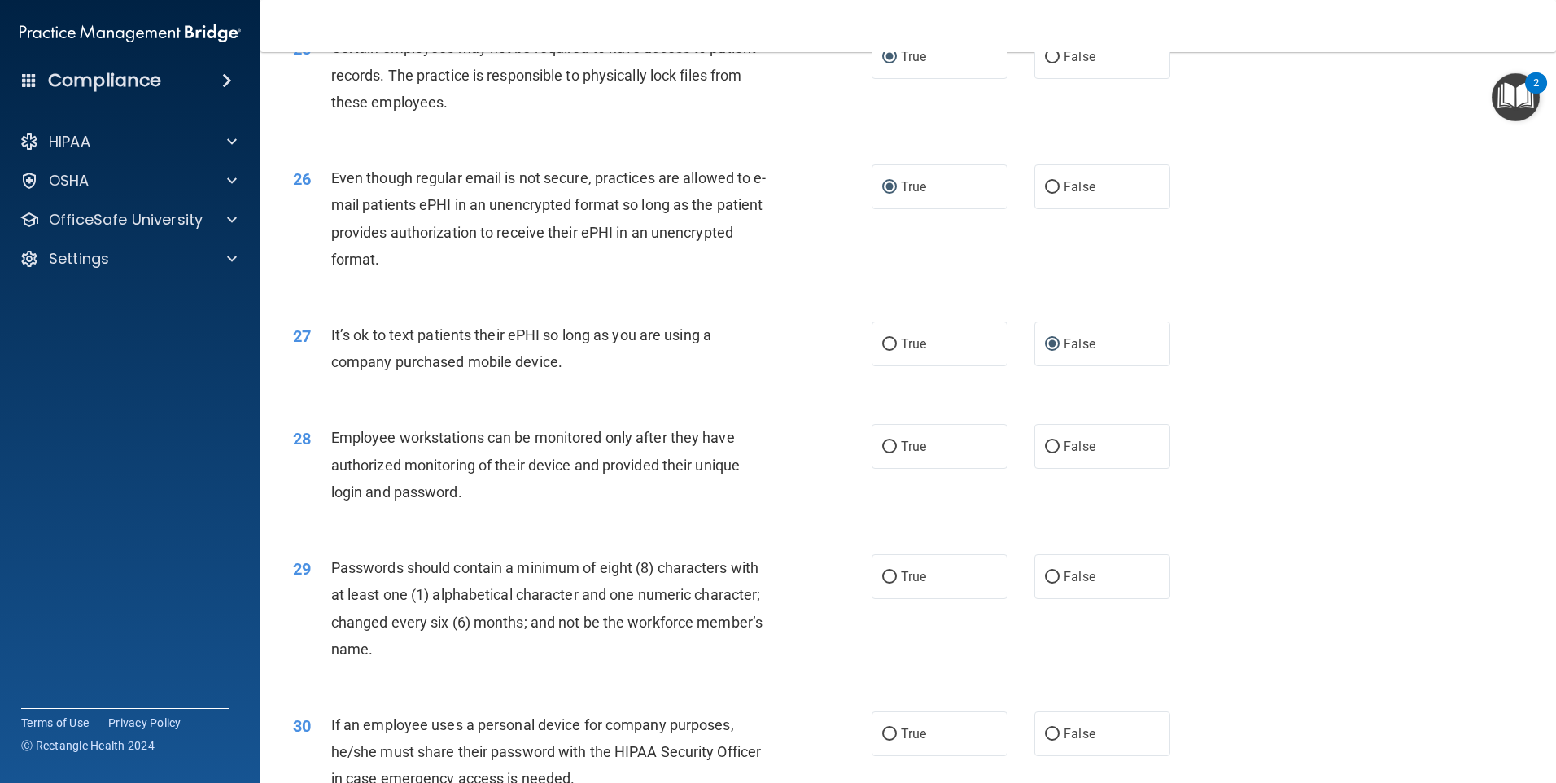
scroll to position [3173, 0]
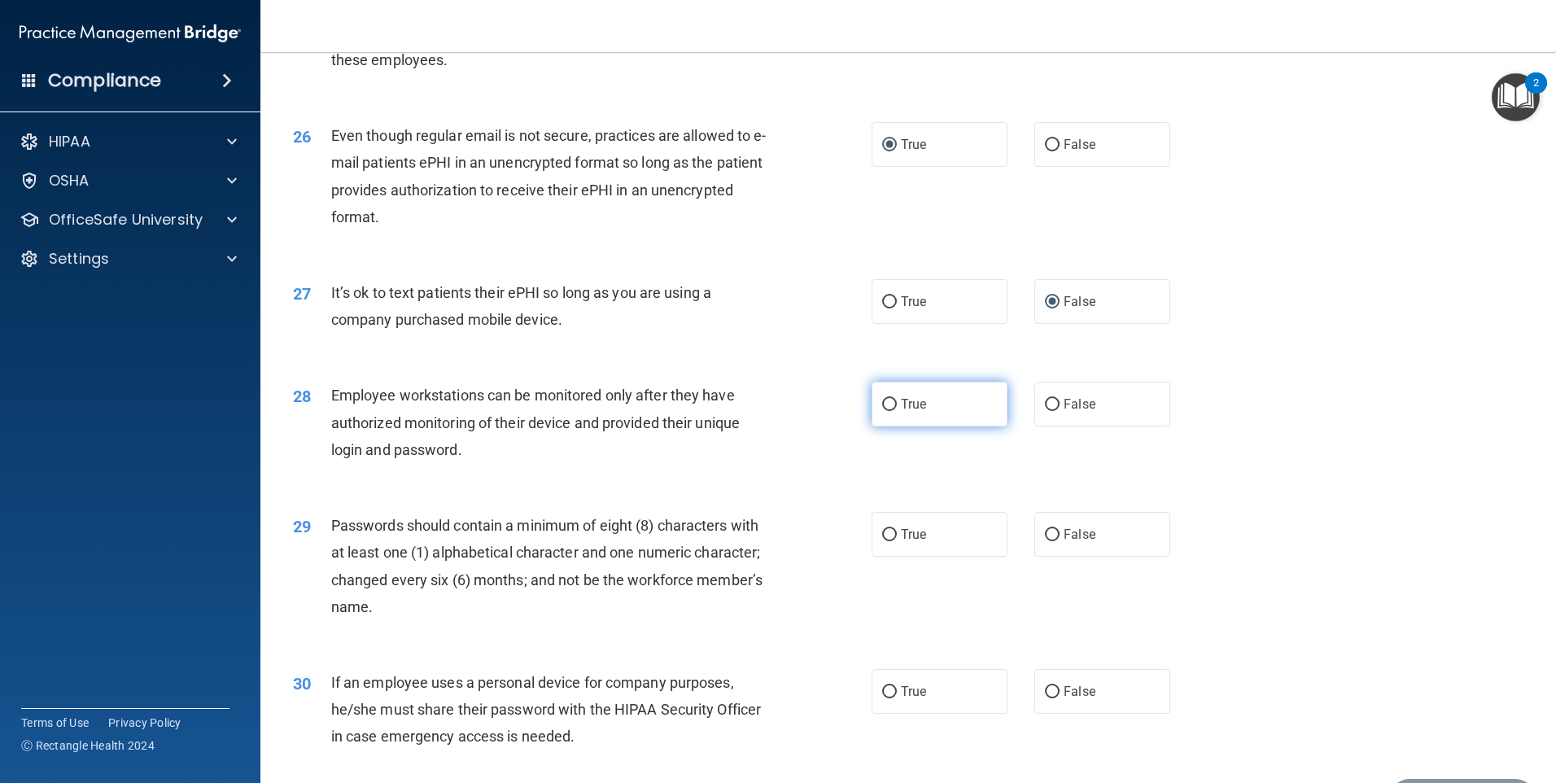
click at [886, 411] on input "True" at bounding box center [889, 405] width 15 height 12
radio input "true"
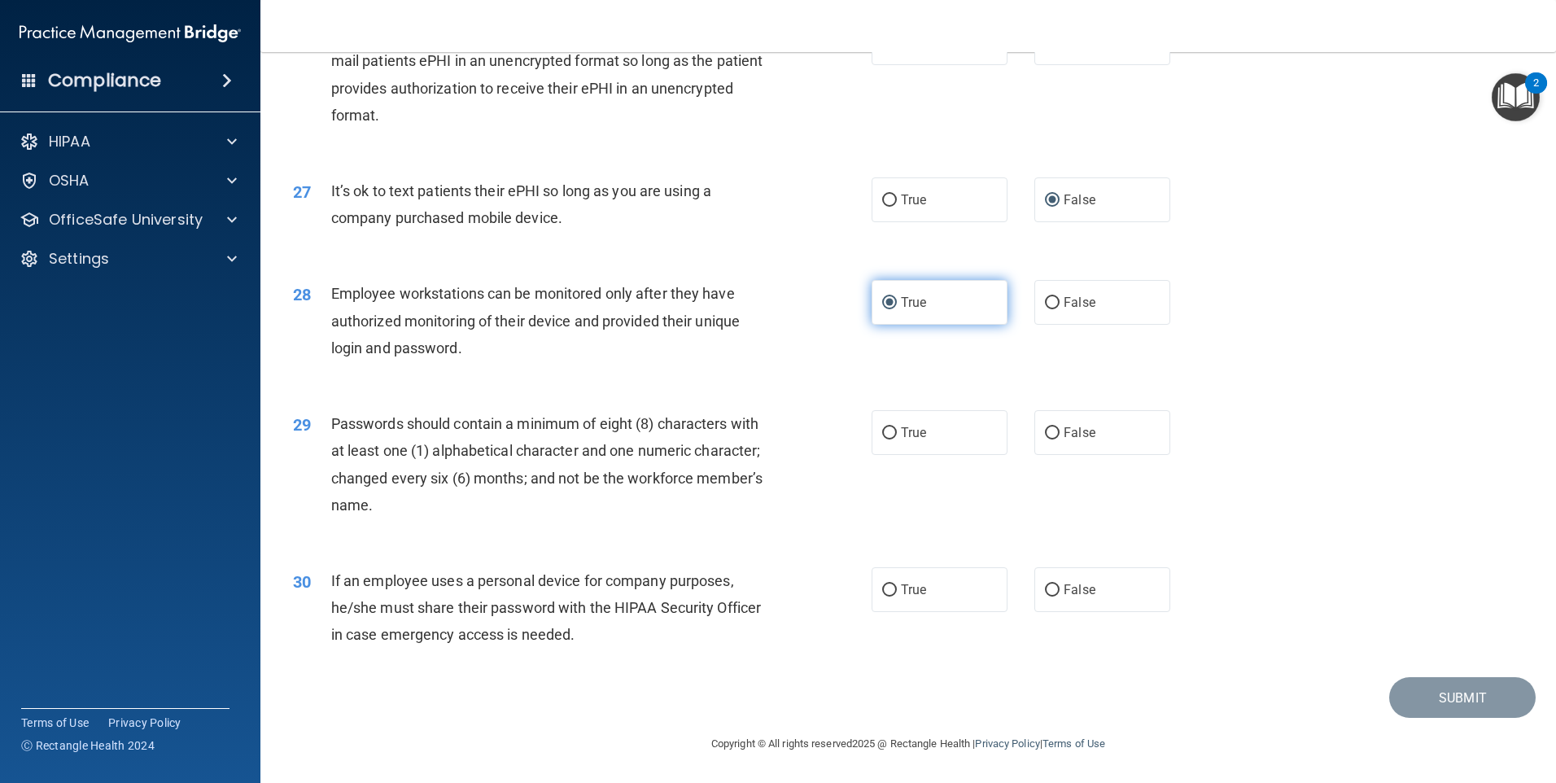
scroll to position [3302, 0]
click at [886, 433] on input "True" at bounding box center [889, 433] width 15 height 12
radio input "true"
click at [882, 586] on input "True" at bounding box center [889, 590] width 15 height 12
radio input "true"
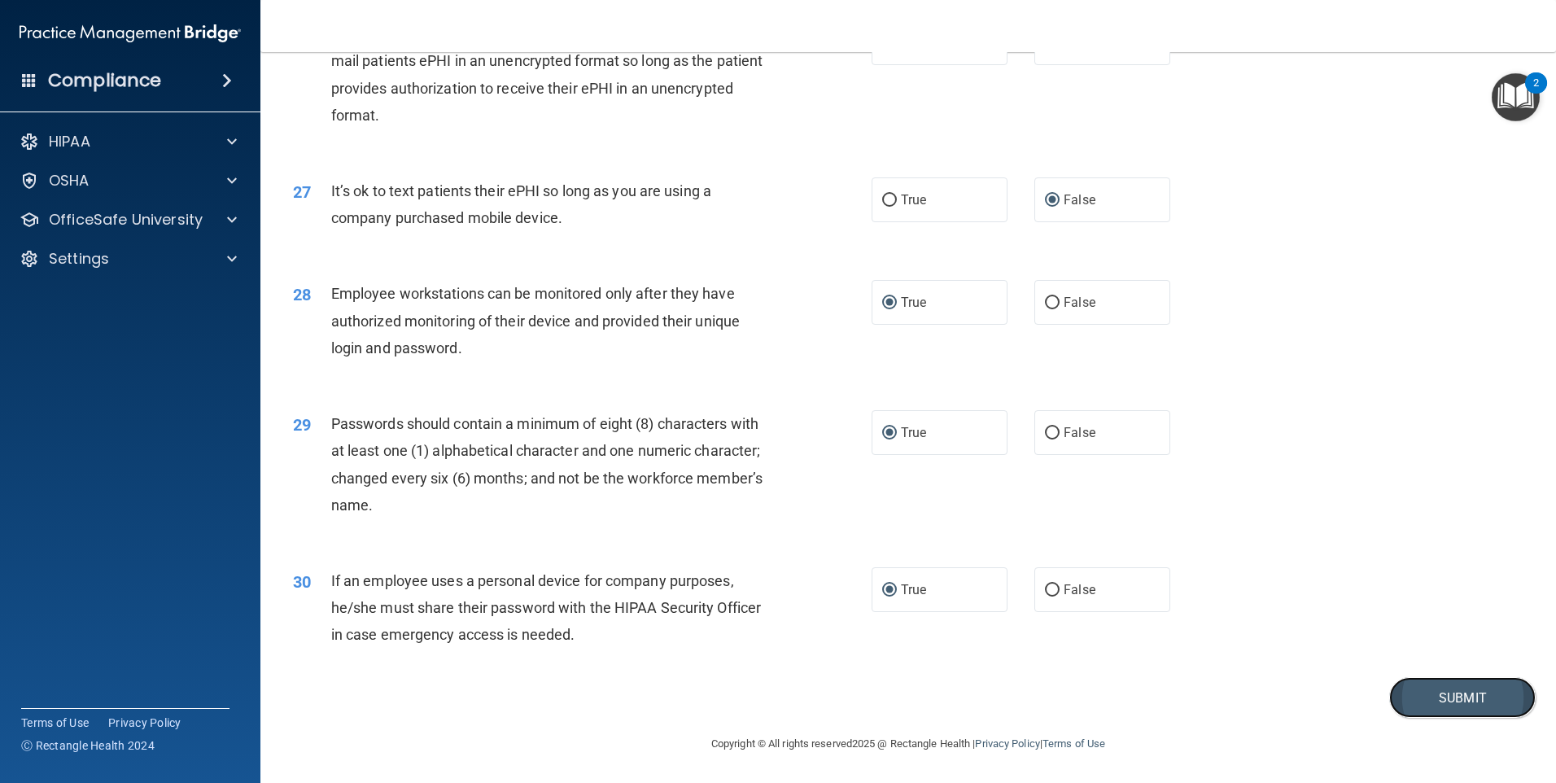
click at [1428, 699] on button "Submit" at bounding box center [1462, 697] width 146 height 41
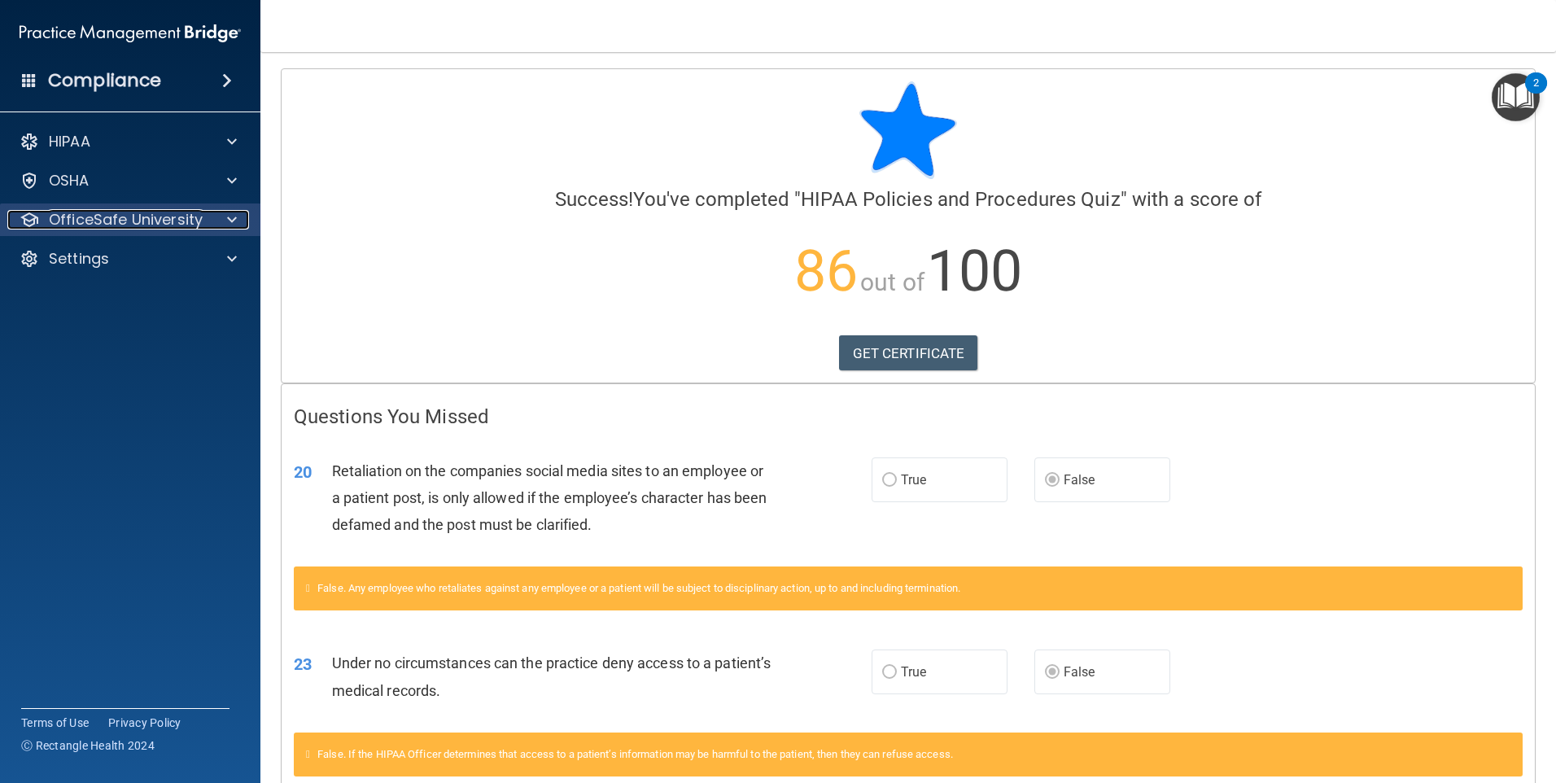
click at [134, 210] on p "OfficeSafe University" at bounding box center [126, 220] width 154 height 20
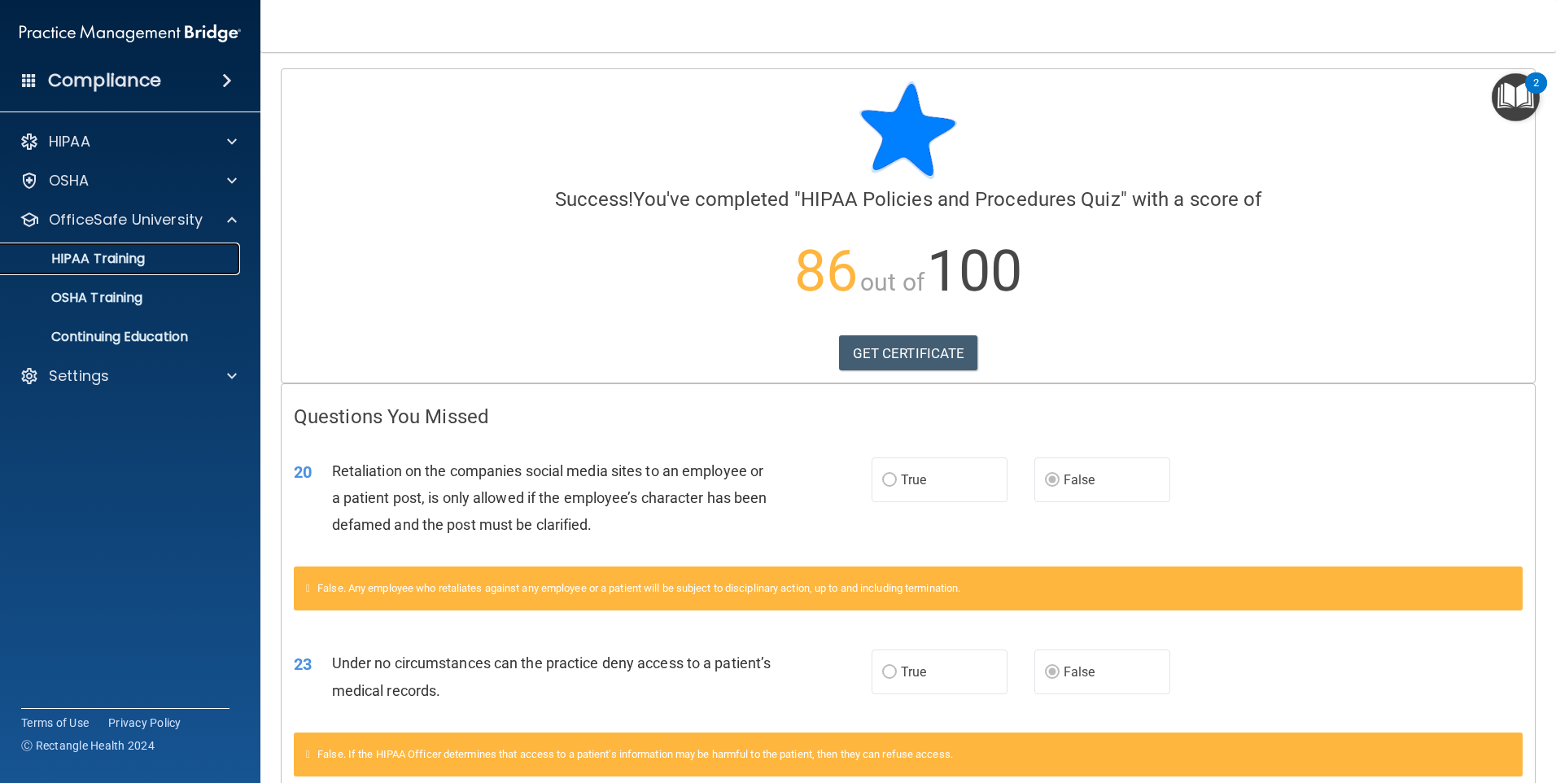
click at [106, 254] on p "HIPAA Training" at bounding box center [78, 259] width 134 height 16
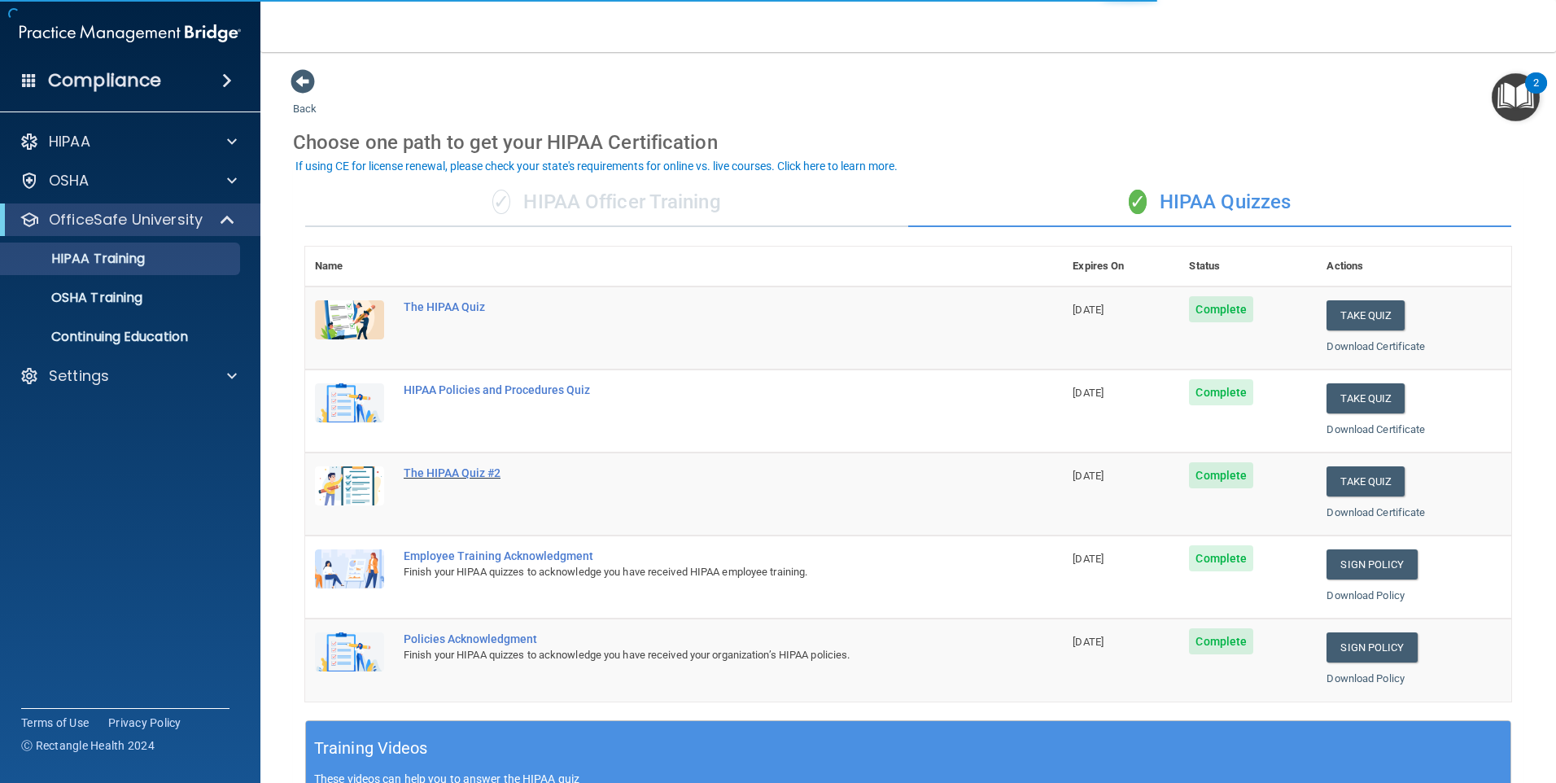
click at [468, 472] on div "The HIPAA Quiz #2" at bounding box center [693, 472] width 578 height 13
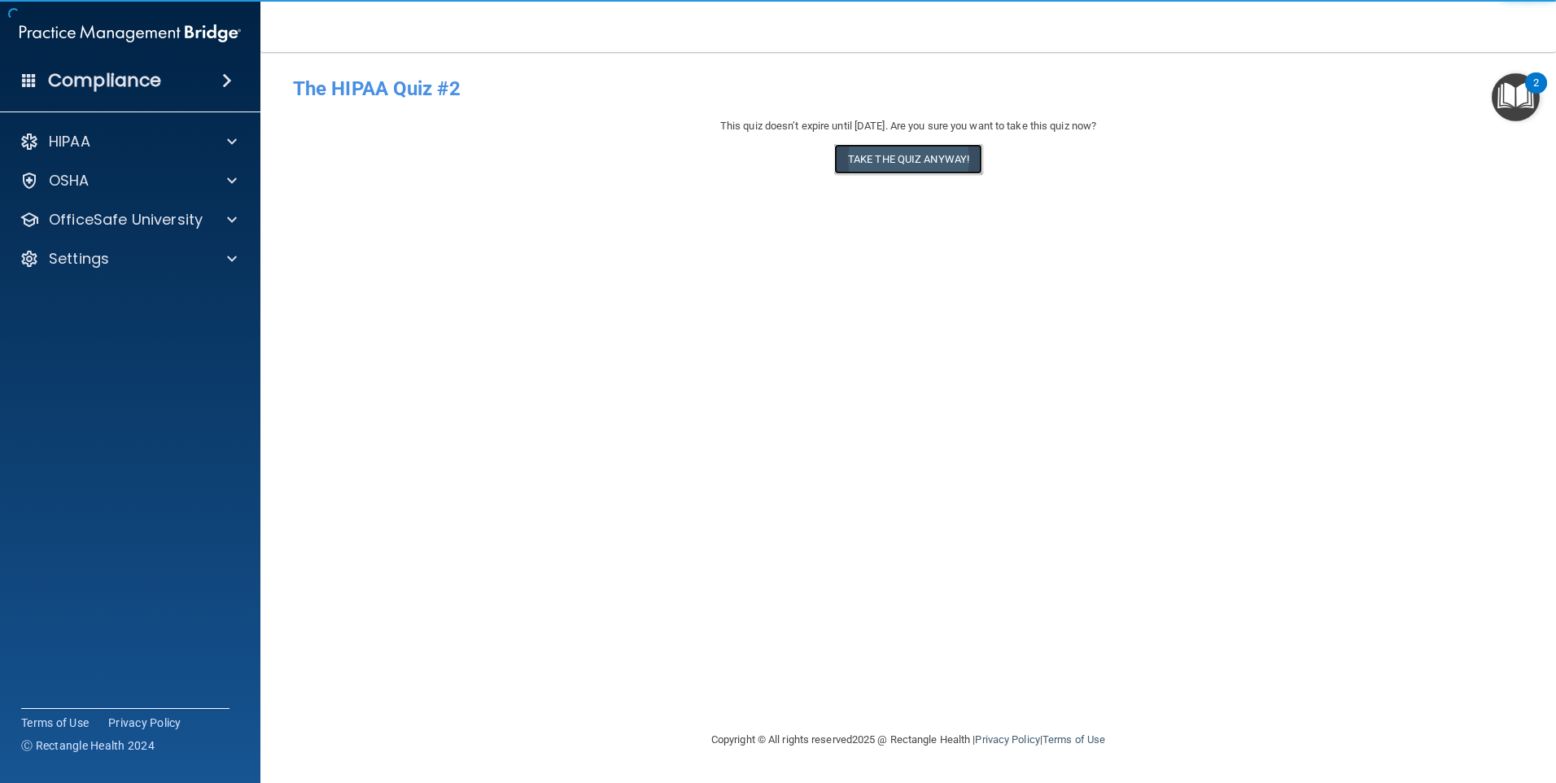
click at [861, 152] on button "Take the quiz anyway!" at bounding box center [908, 159] width 148 height 30
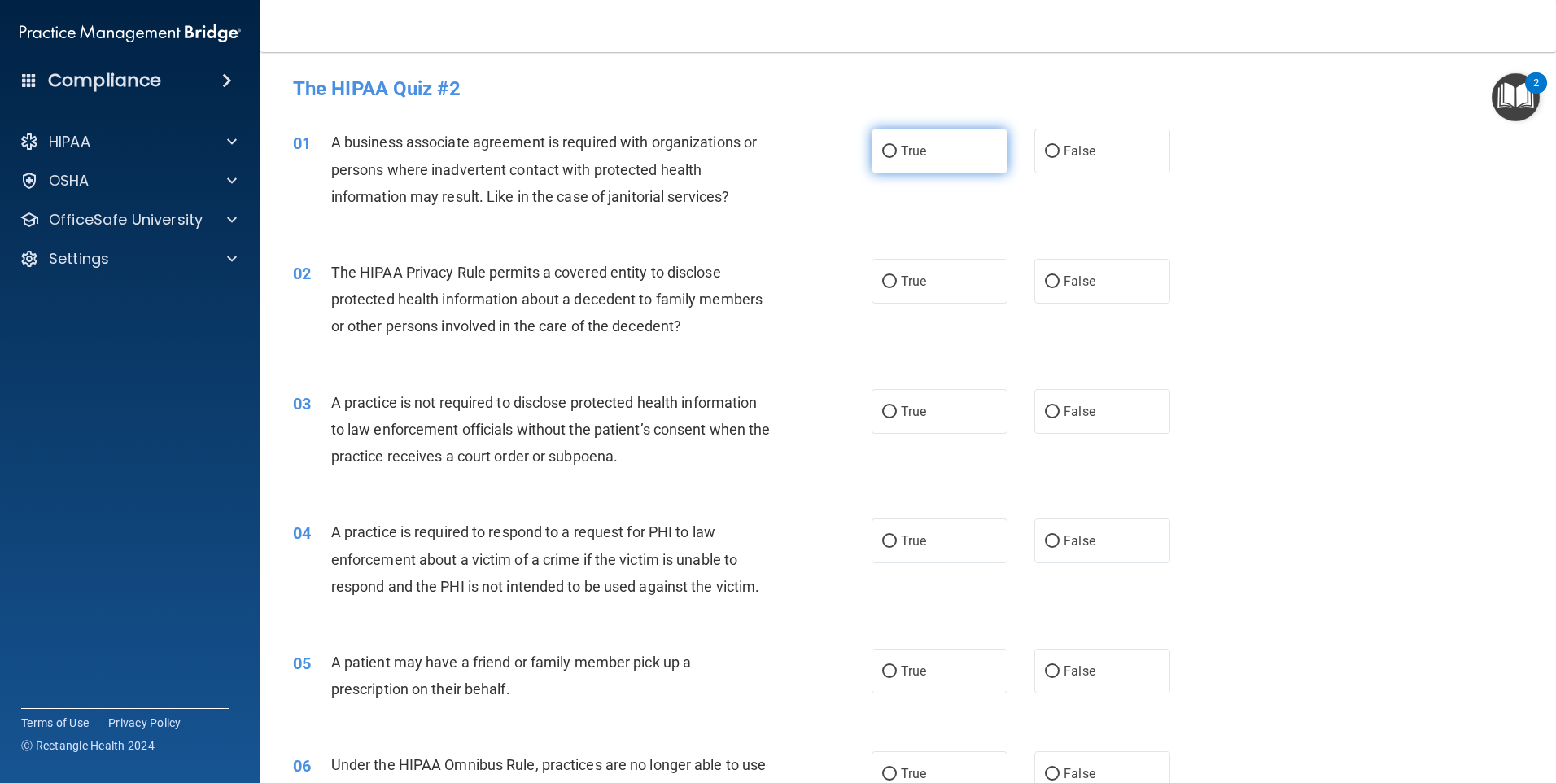
click at [883, 154] on input "True" at bounding box center [889, 152] width 15 height 12
radio input "true"
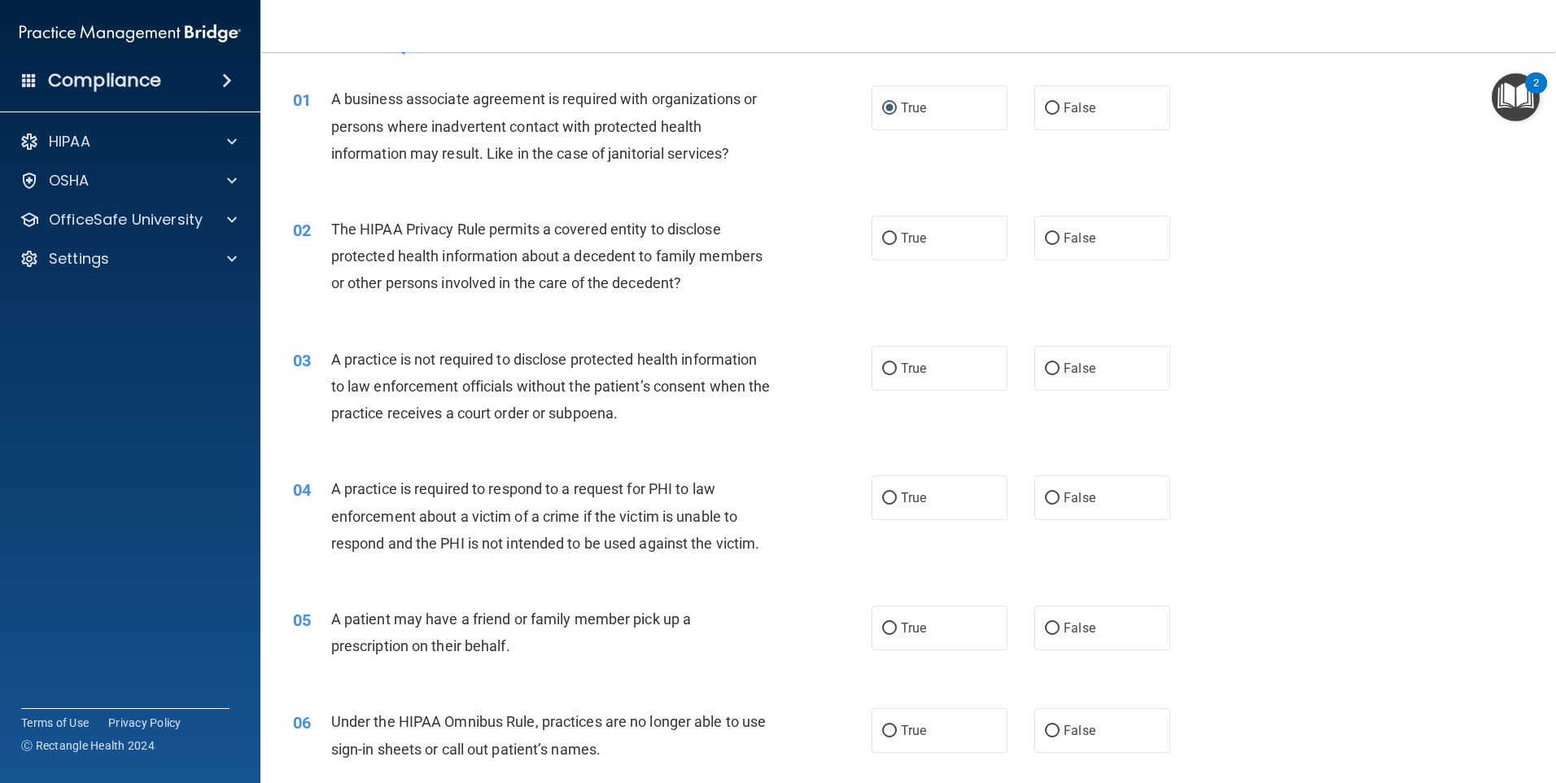
scroll to position [81, 0]
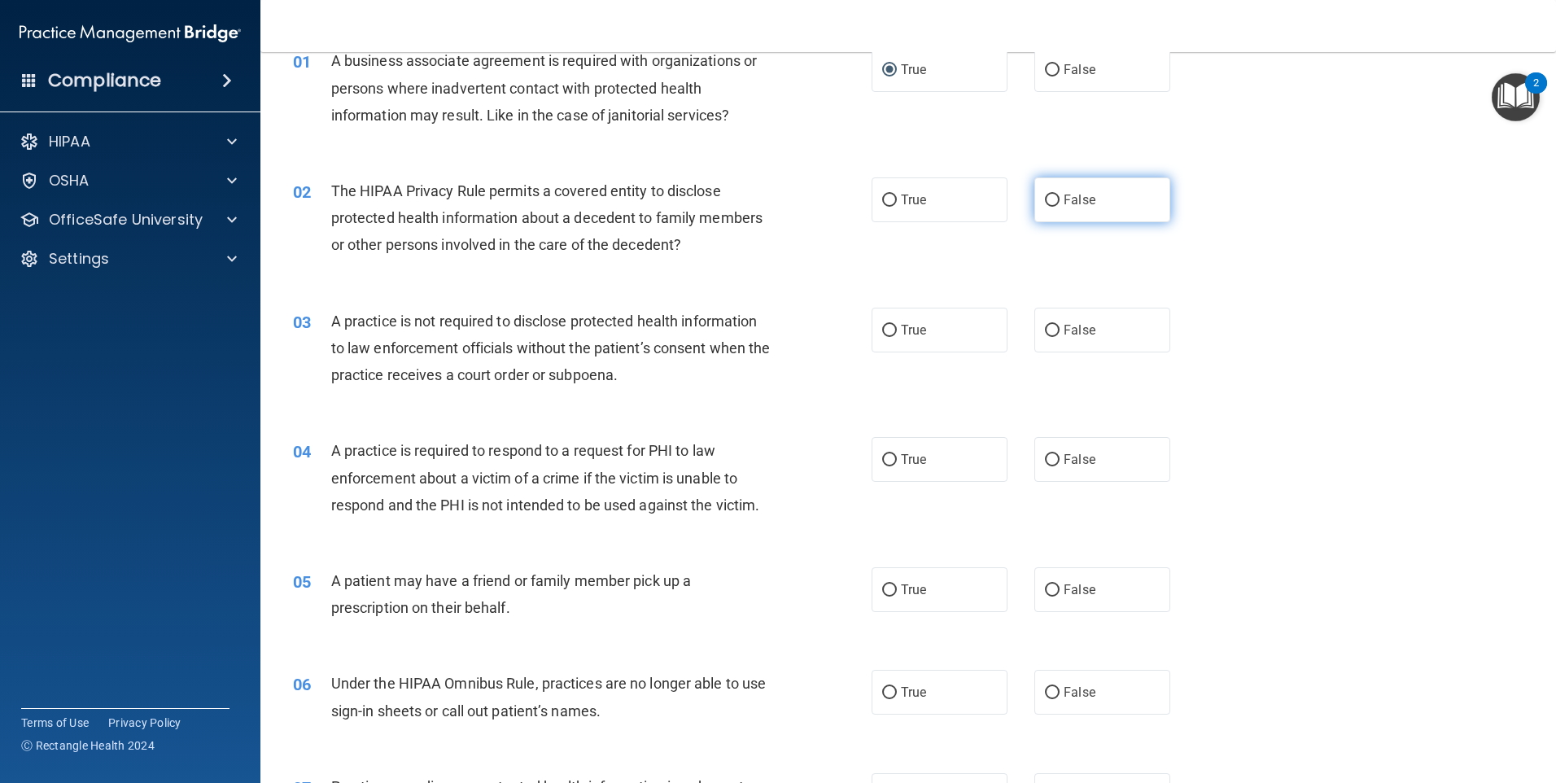
click at [1045, 196] on input "False" at bounding box center [1052, 200] width 15 height 12
radio input "true"
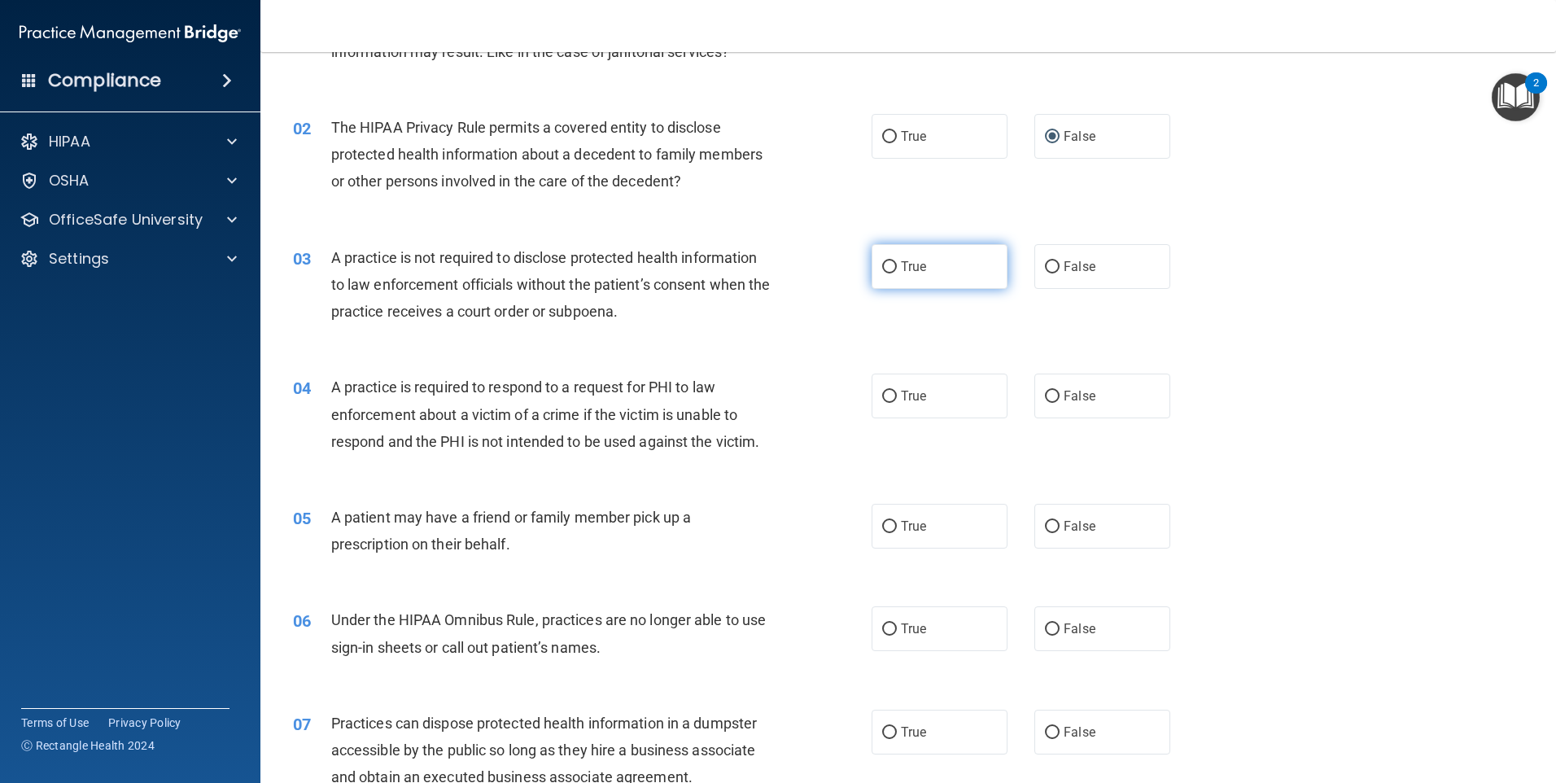
scroll to position [244, 0]
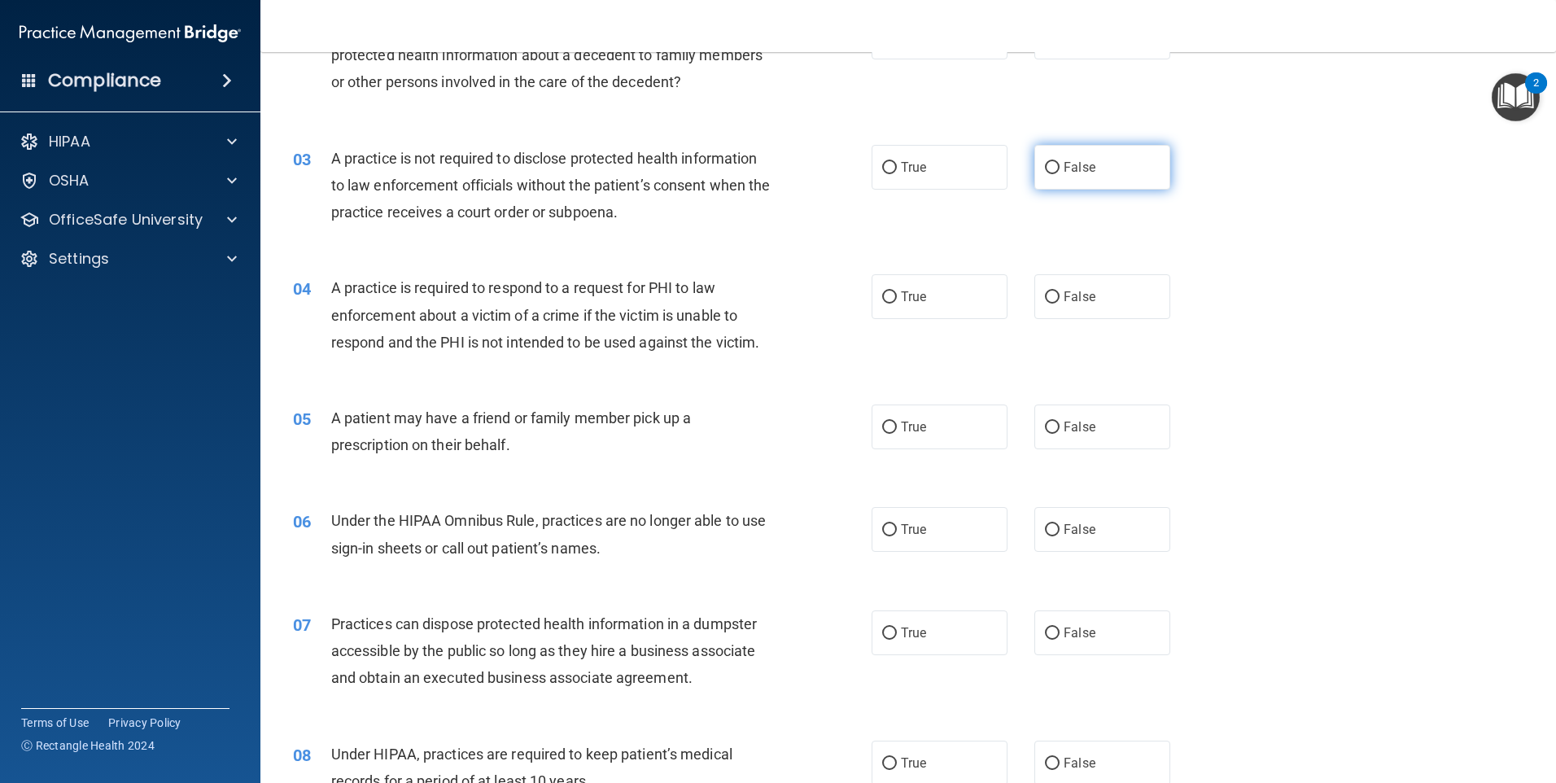
click at [1045, 169] on input "False" at bounding box center [1052, 168] width 15 height 12
radio input "true"
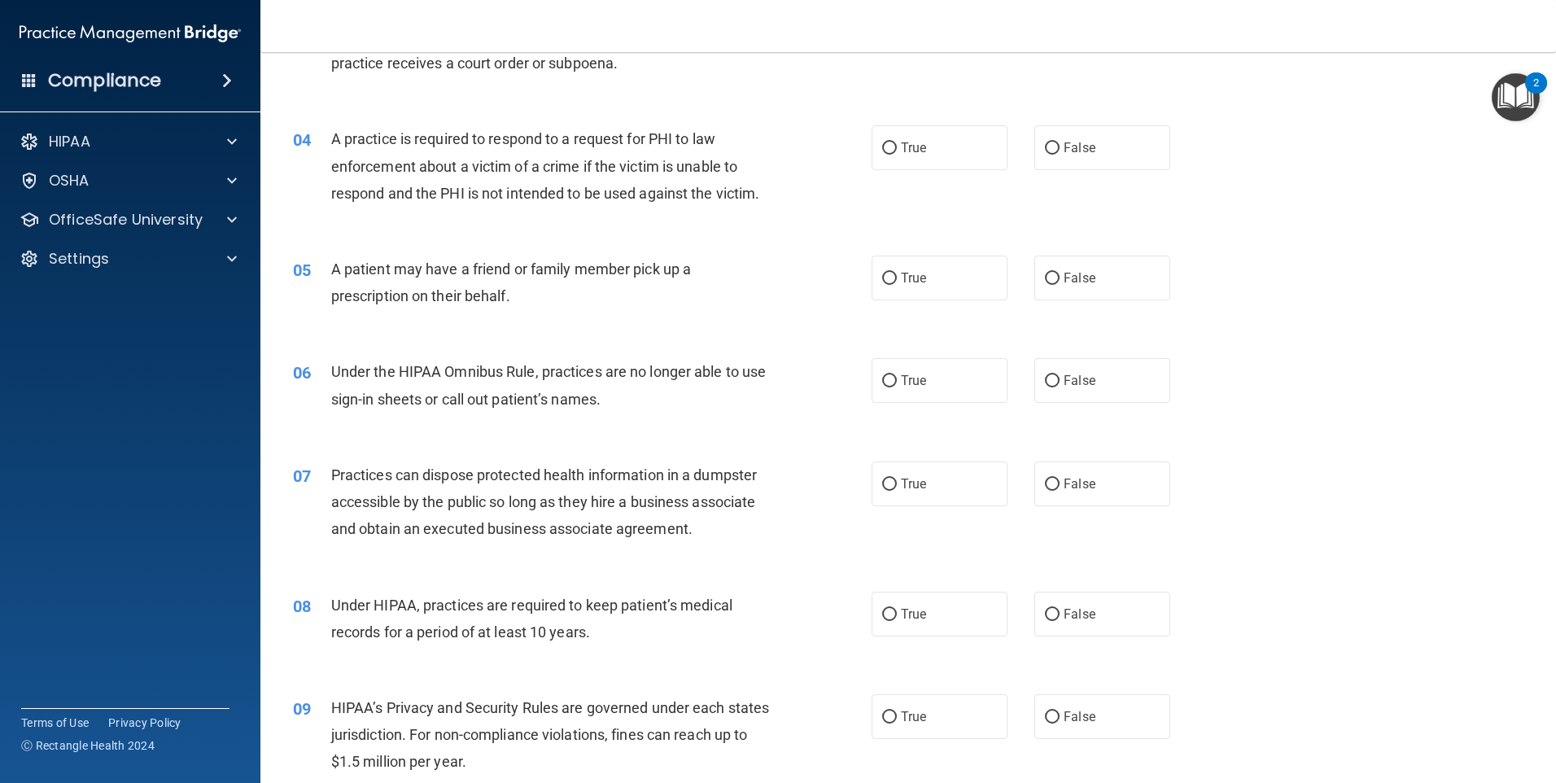
scroll to position [407, 0]
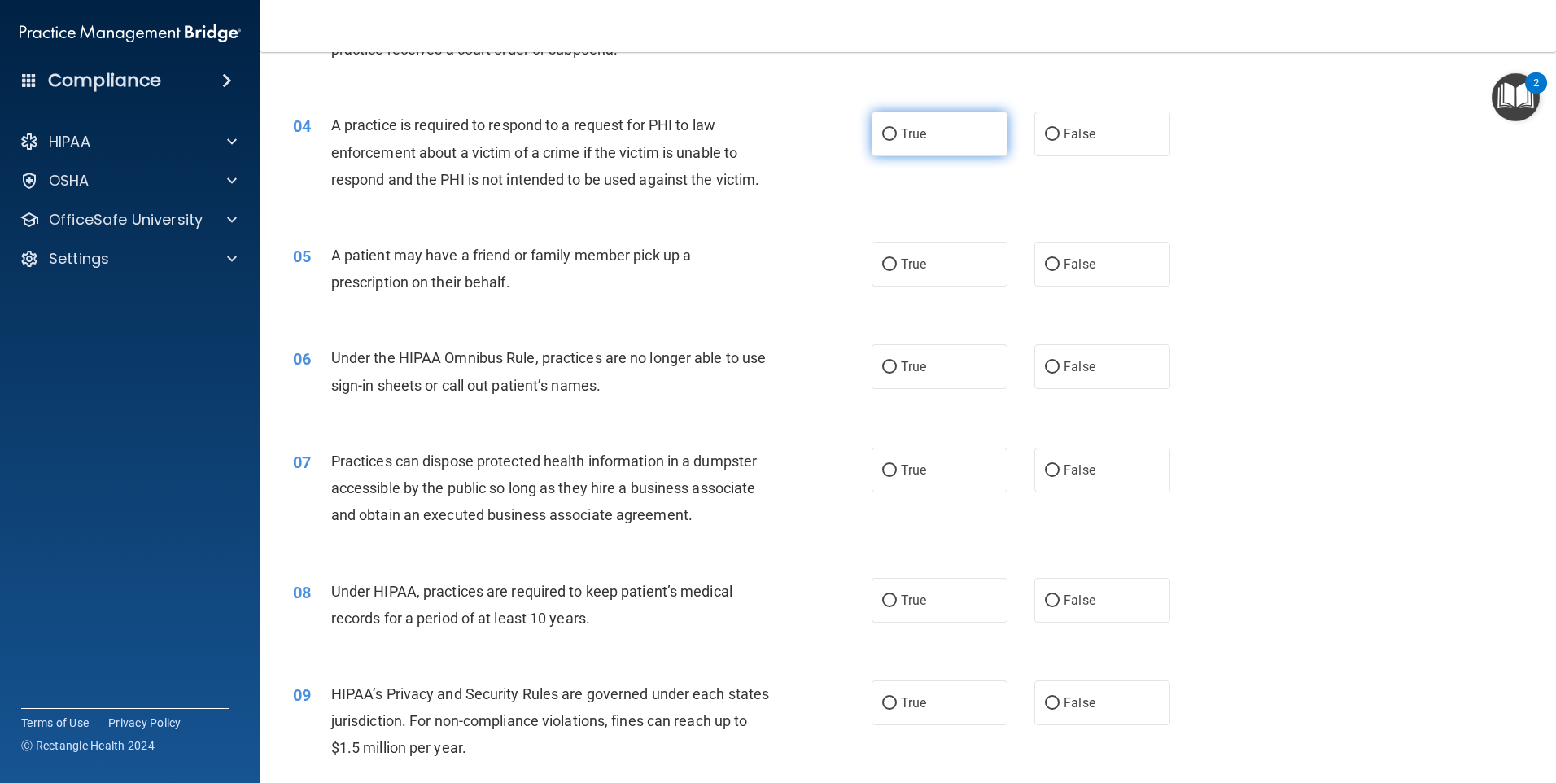
click at [884, 132] on input "True" at bounding box center [889, 135] width 15 height 12
radio input "true"
click at [882, 264] on input "True" at bounding box center [889, 265] width 15 height 12
radio input "true"
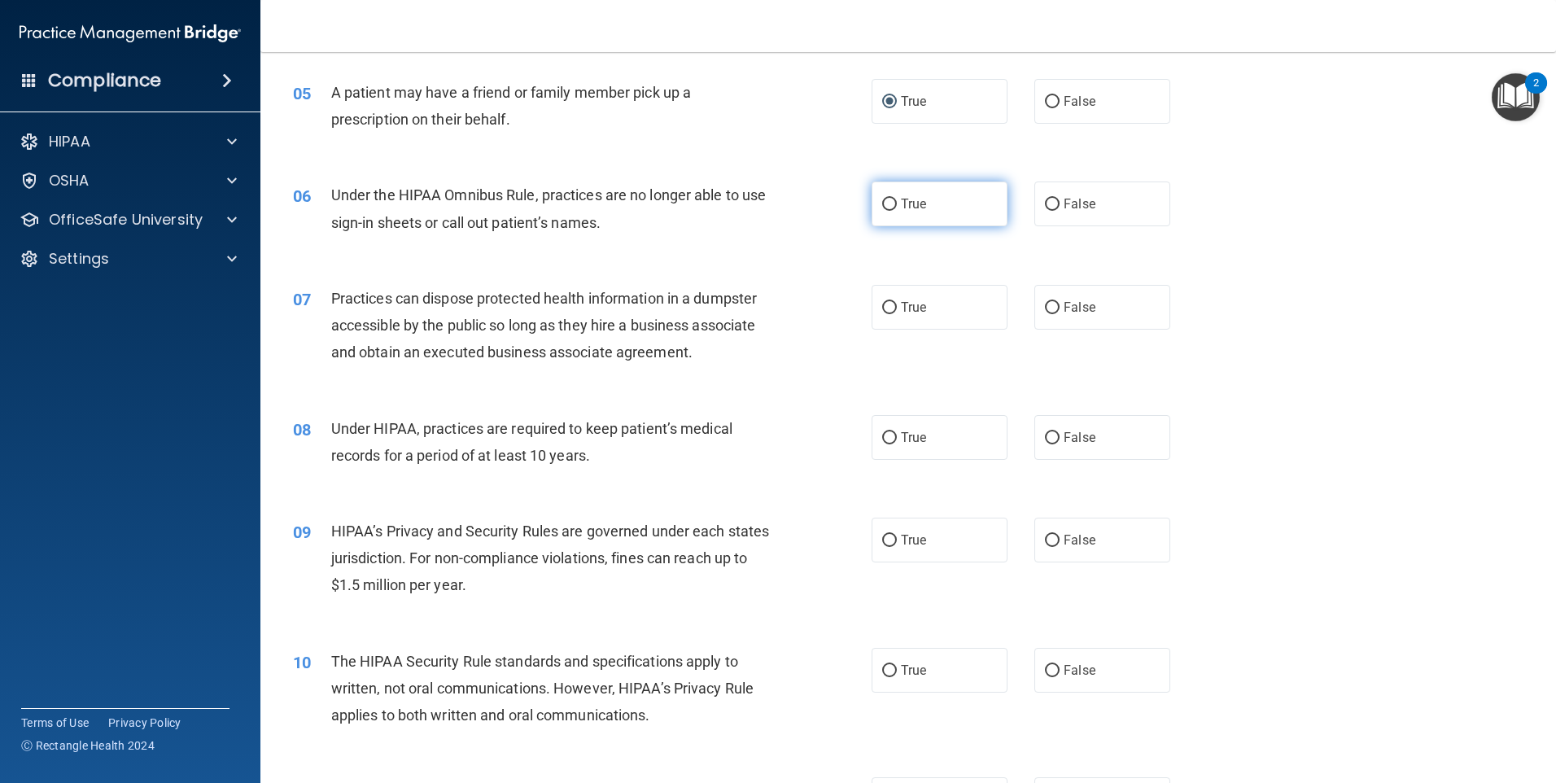
click at [884, 206] on input "True" at bounding box center [889, 205] width 15 height 12
radio input "true"
click at [1045, 308] on input "False" at bounding box center [1052, 308] width 15 height 12
radio input "true"
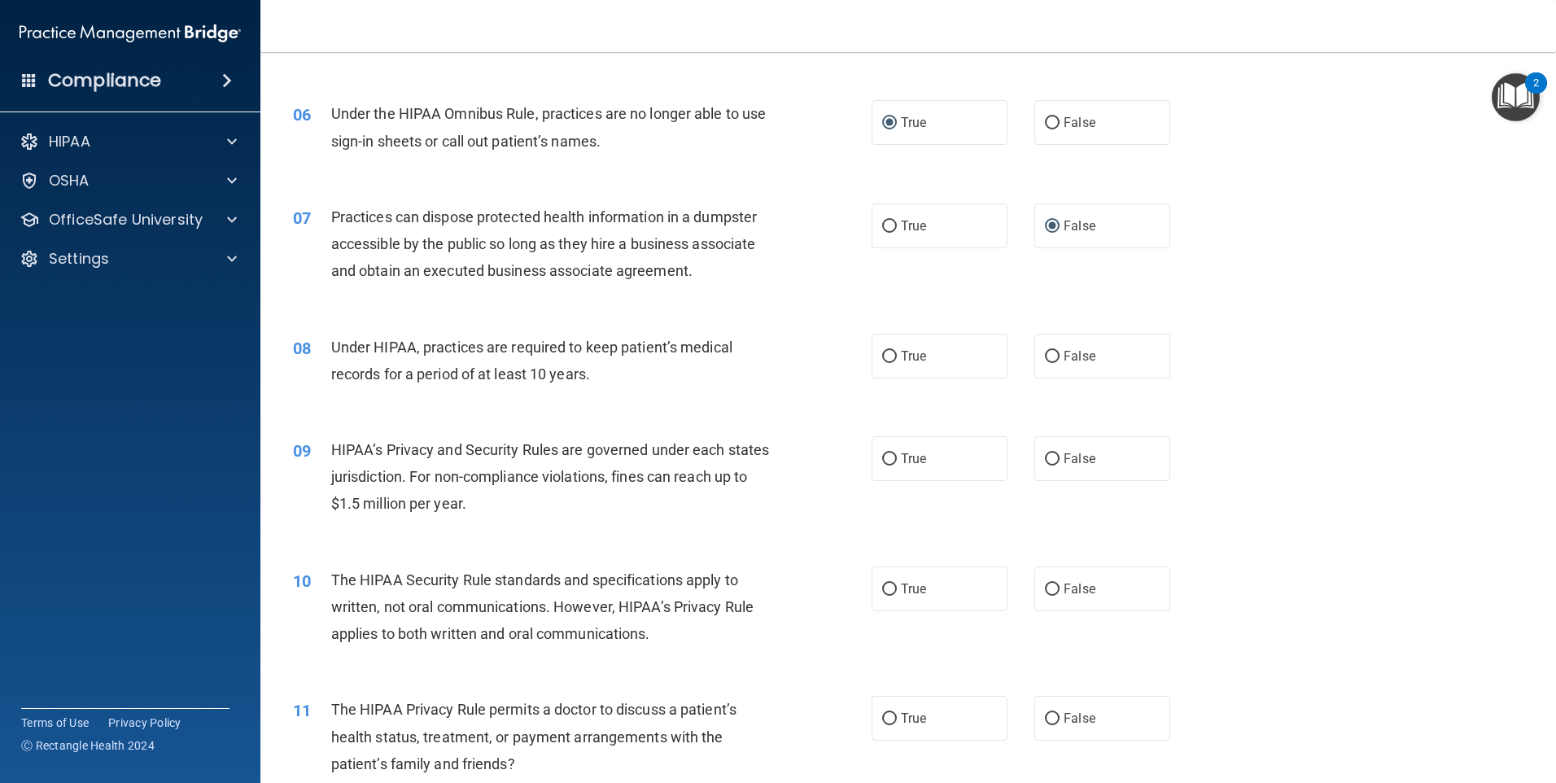
scroll to position [732, 0]
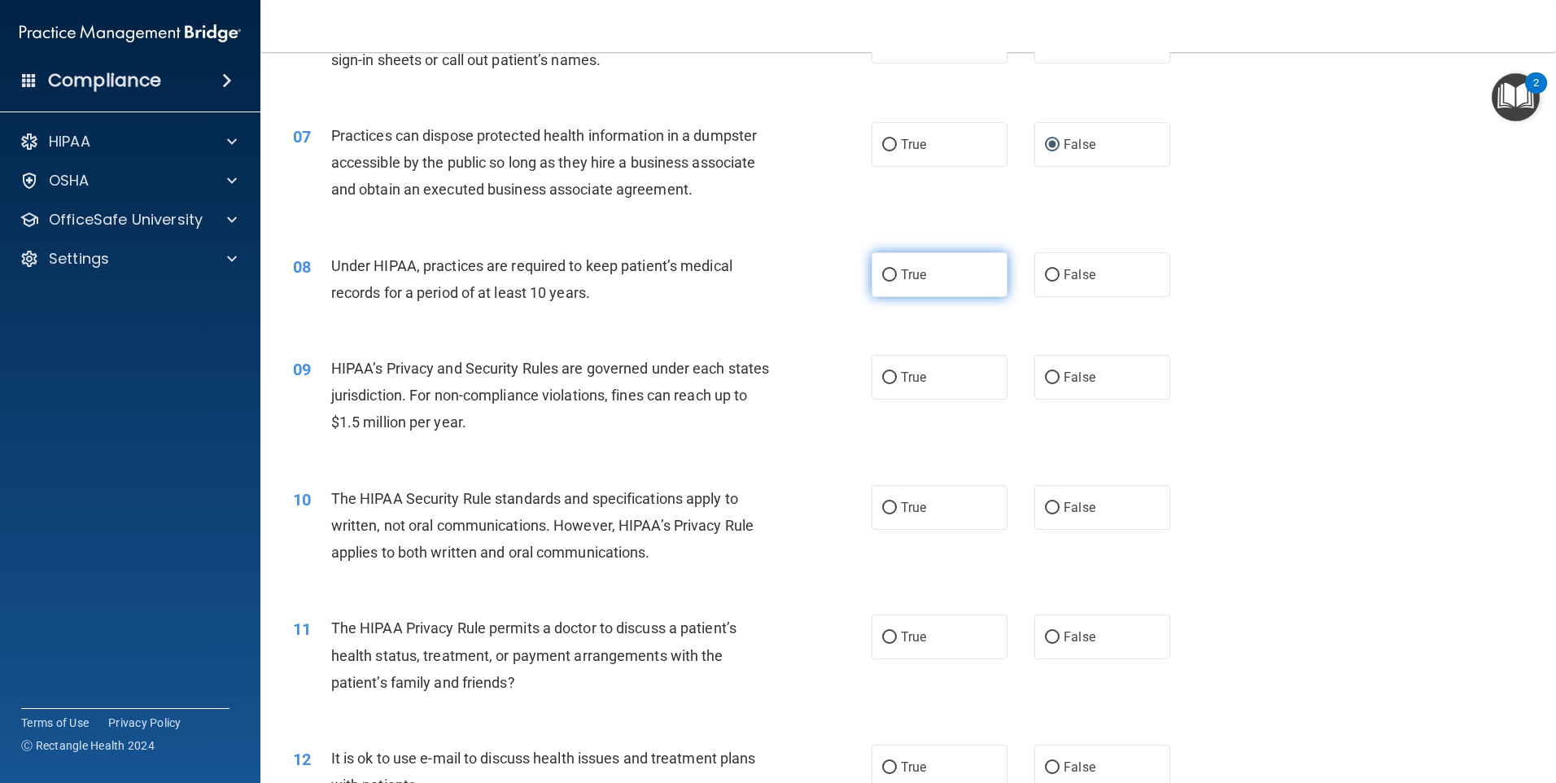
click at [889, 278] on input "True" at bounding box center [889, 275] width 15 height 12
radio input "true"
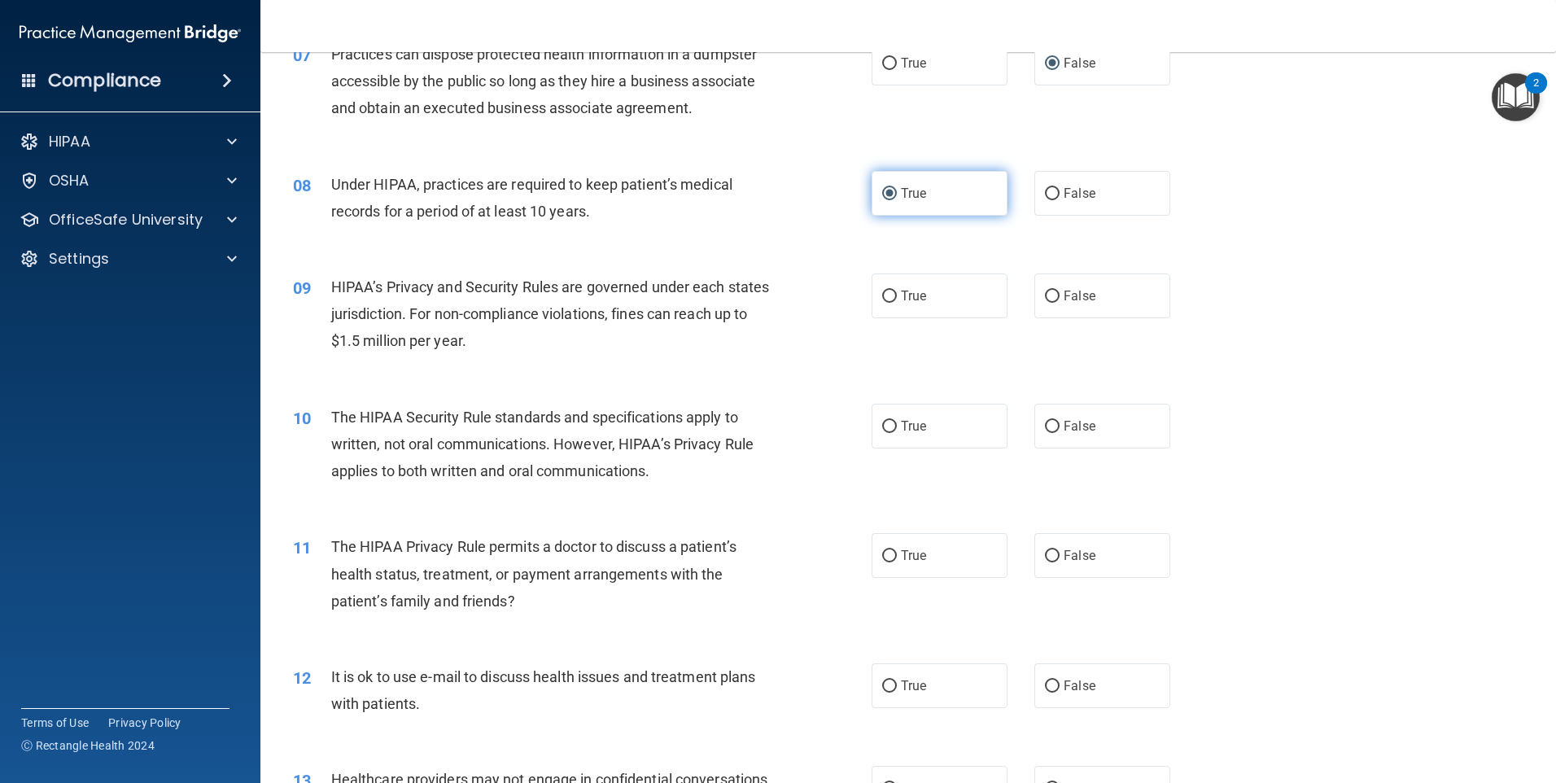
scroll to position [895, 0]
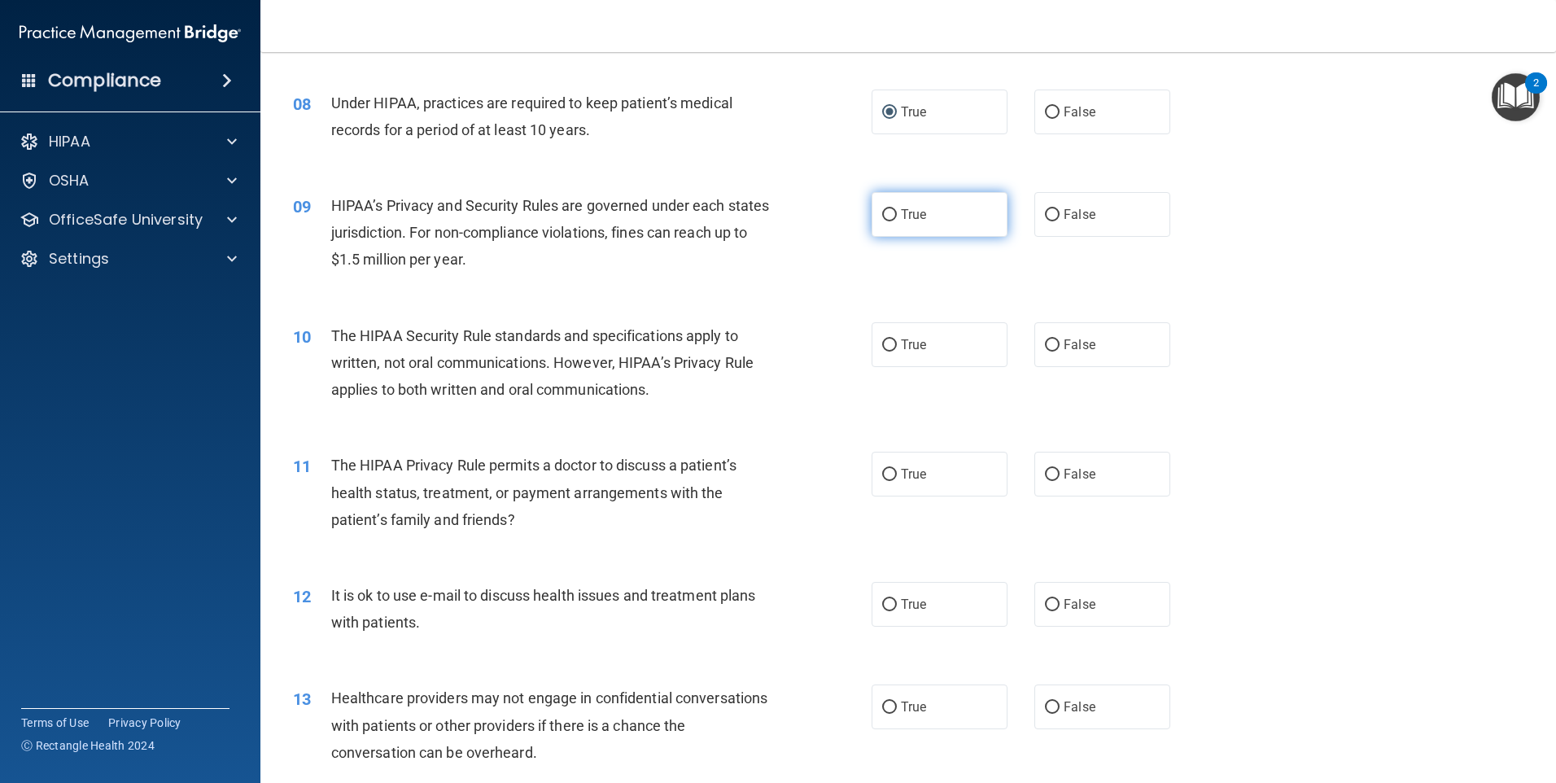
click at [884, 216] on input "True" at bounding box center [889, 215] width 15 height 12
radio input "true"
click at [884, 342] on input "True" at bounding box center [889, 345] width 15 height 12
radio input "true"
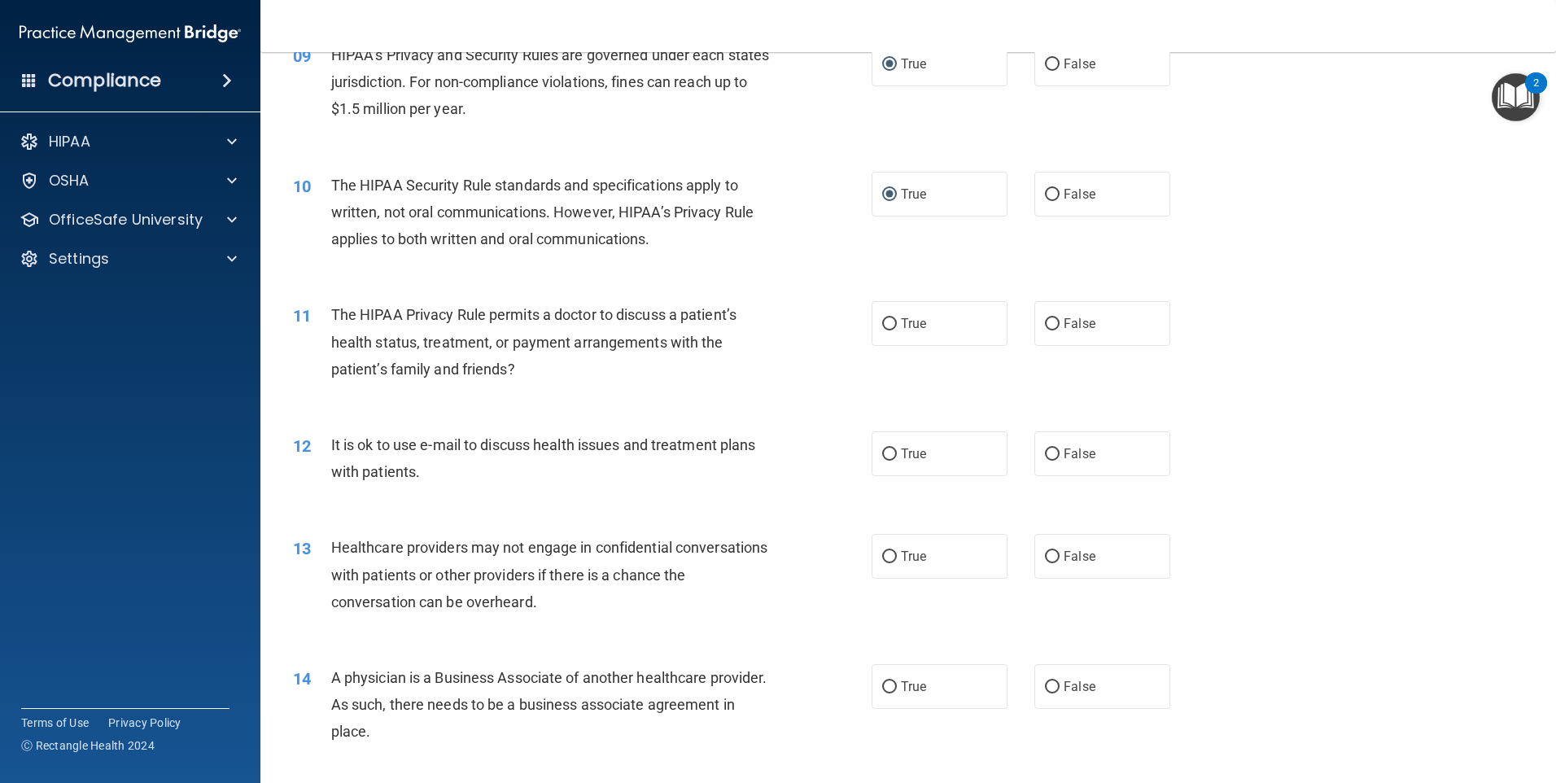
scroll to position [1058, 0]
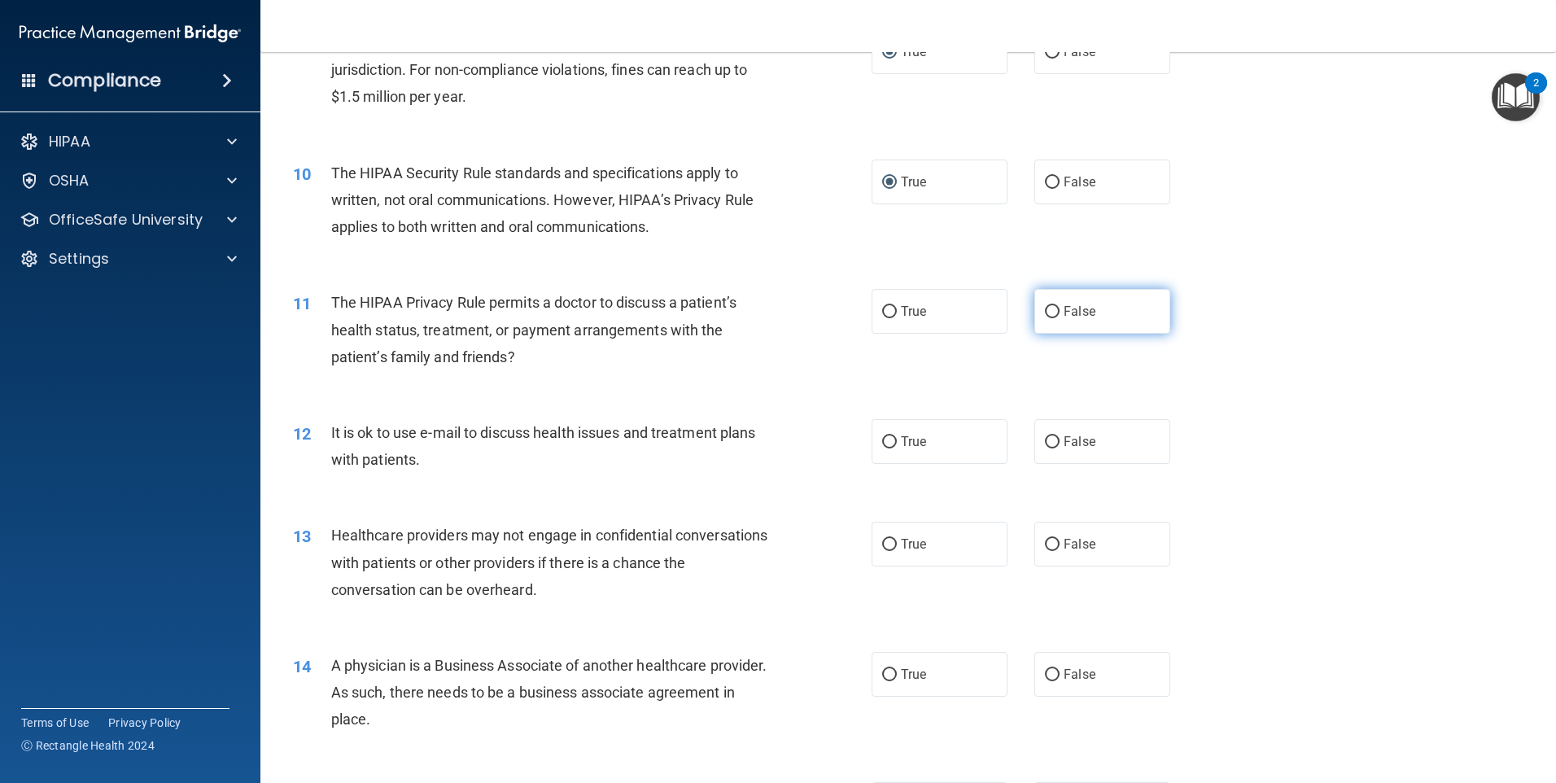
click at [1045, 312] on input "False" at bounding box center [1052, 312] width 15 height 12
radio input "true"
click at [1045, 443] on input "False" at bounding box center [1052, 442] width 15 height 12
radio input "true"
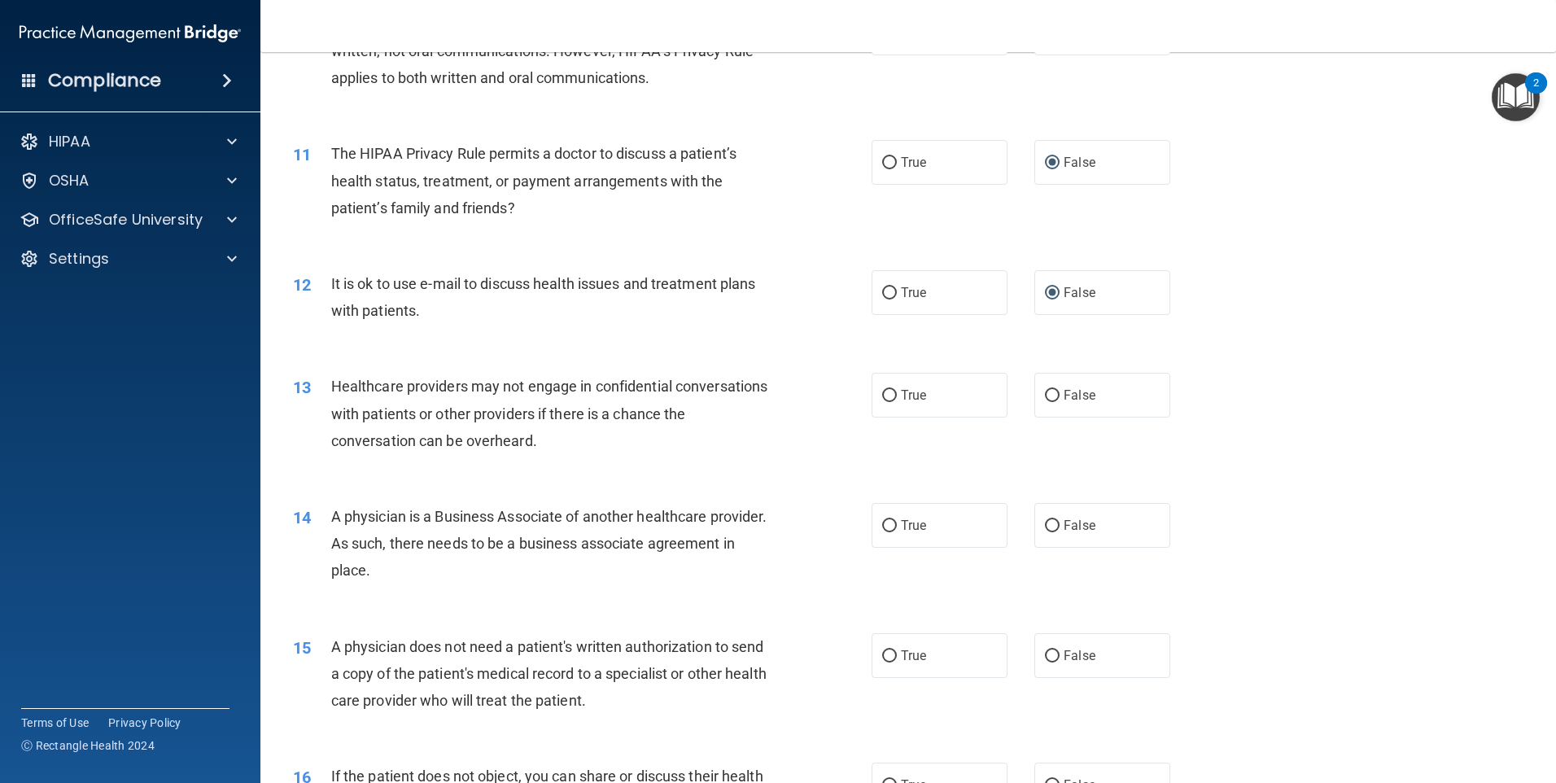
scroll to position [1221, 0]
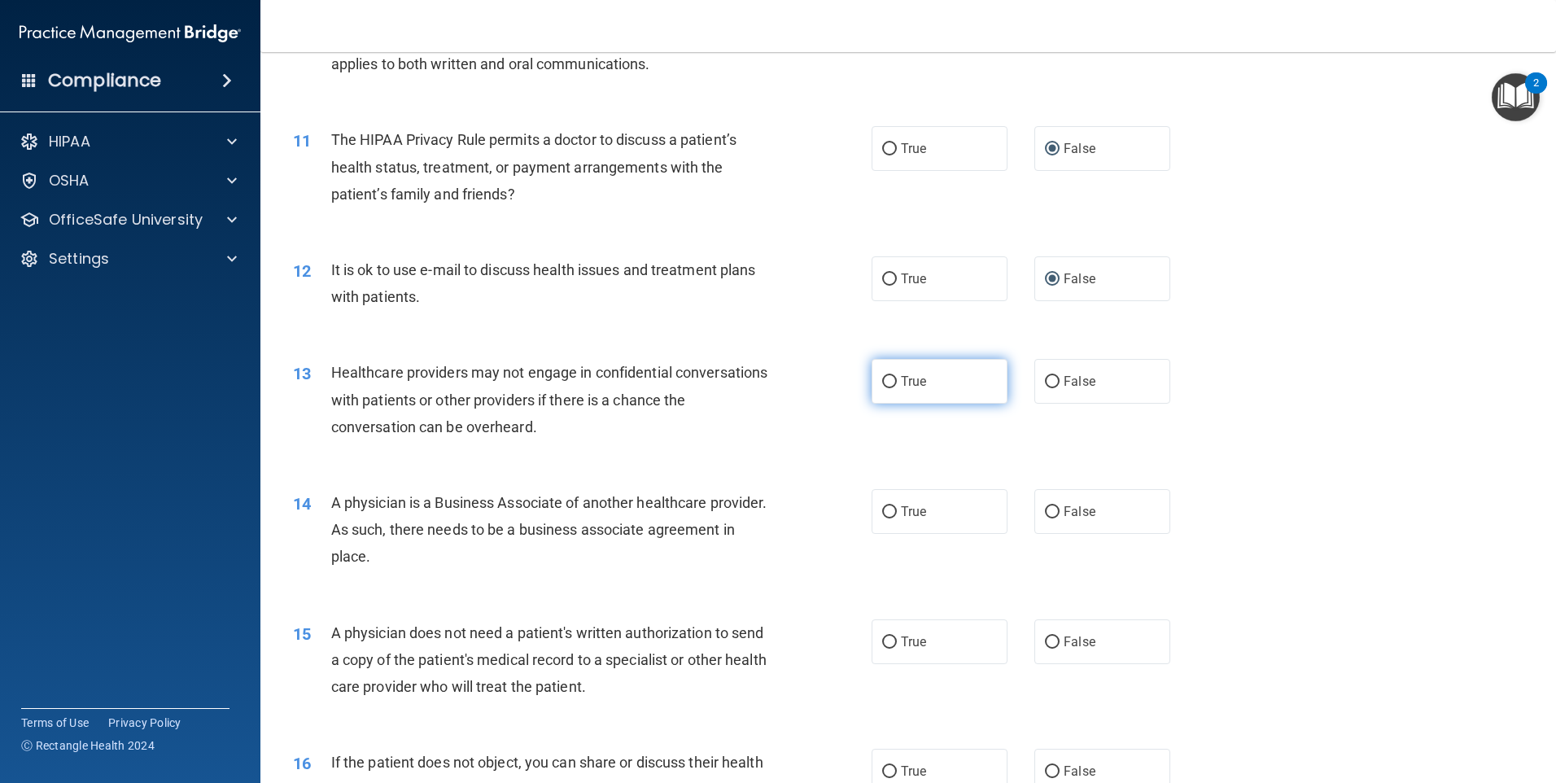
click at [901, 384] on span "True" at bounding box center [913, 380] width 25 height 15
click at [897, 384] on input "True" at bounding box center [889, 382] width 15 height 12
radio input "true"
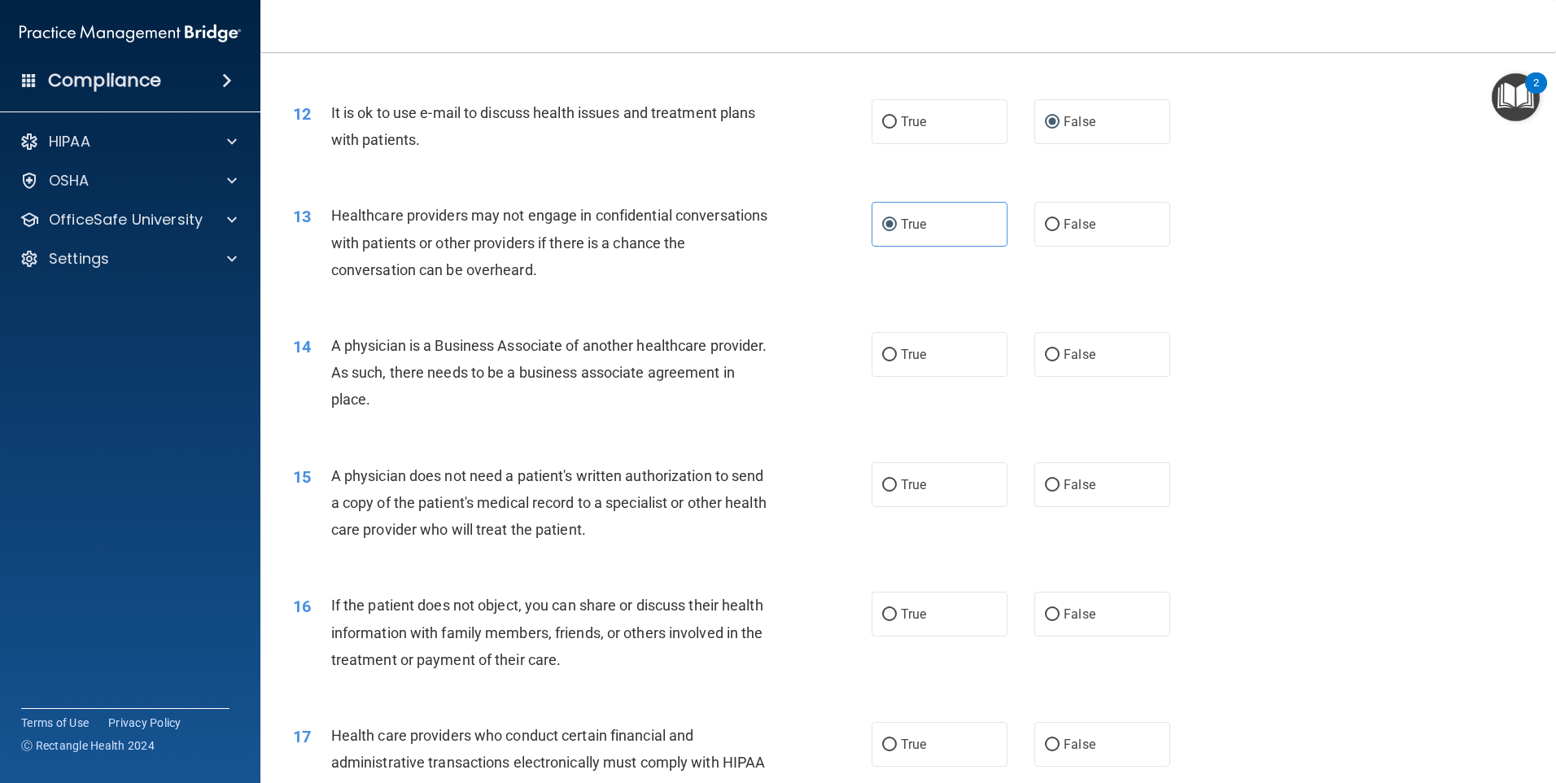
scroll to position [1383, 0]
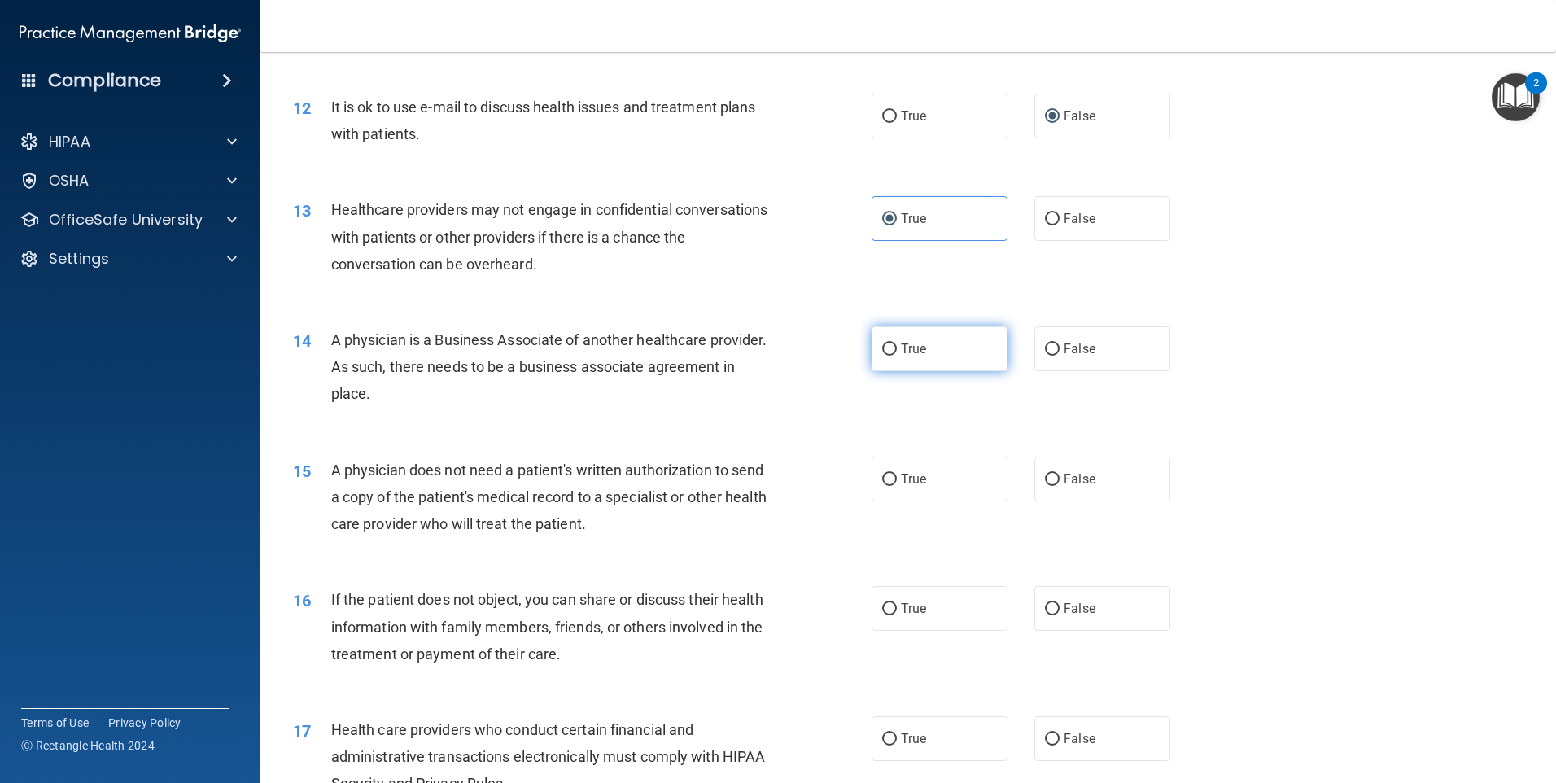
click at [889, 349] on input "True" at bounding box center [889, 349] width 15 height 12
radio input "true"
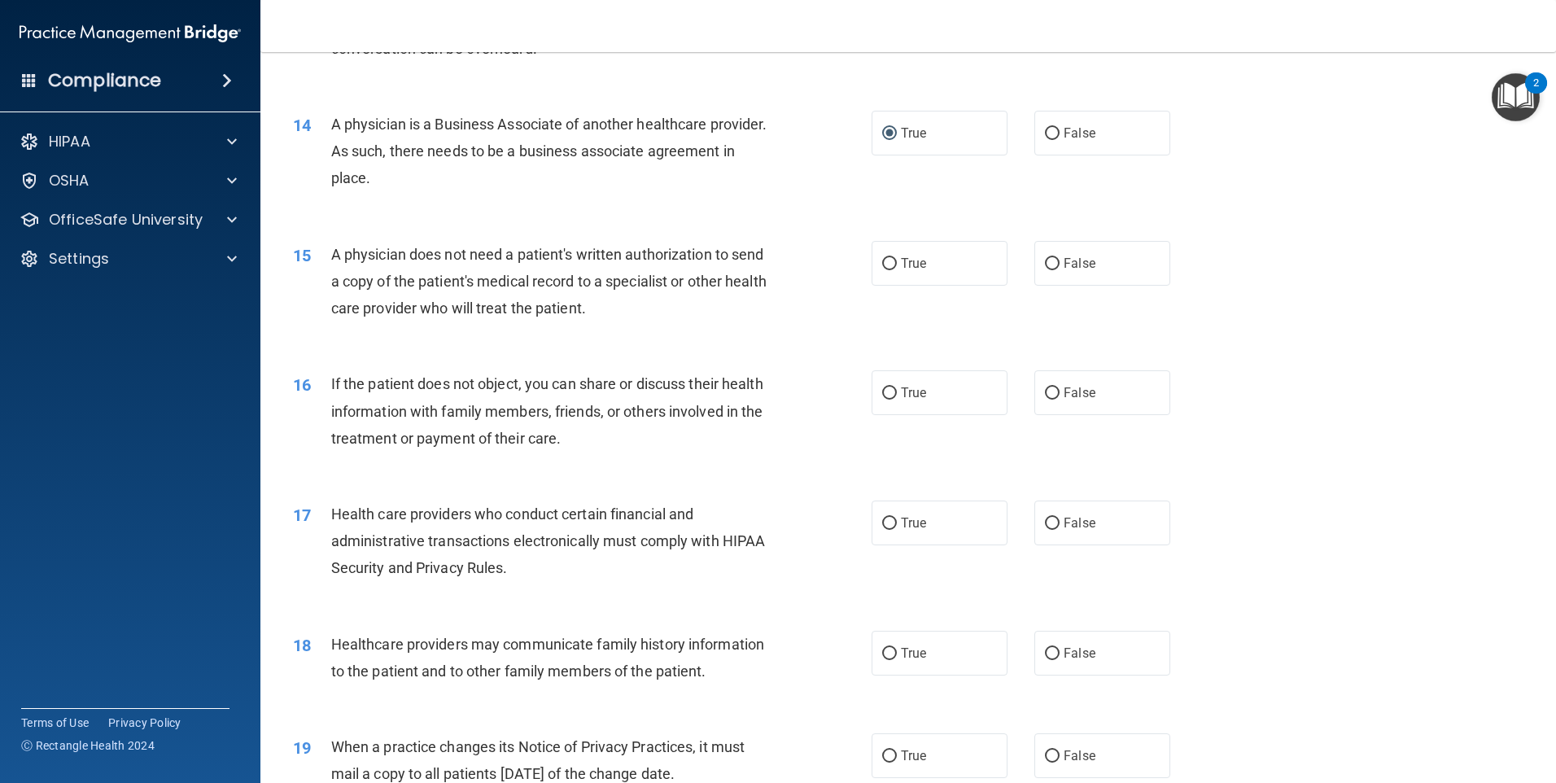
scroll to position [1627, 0]
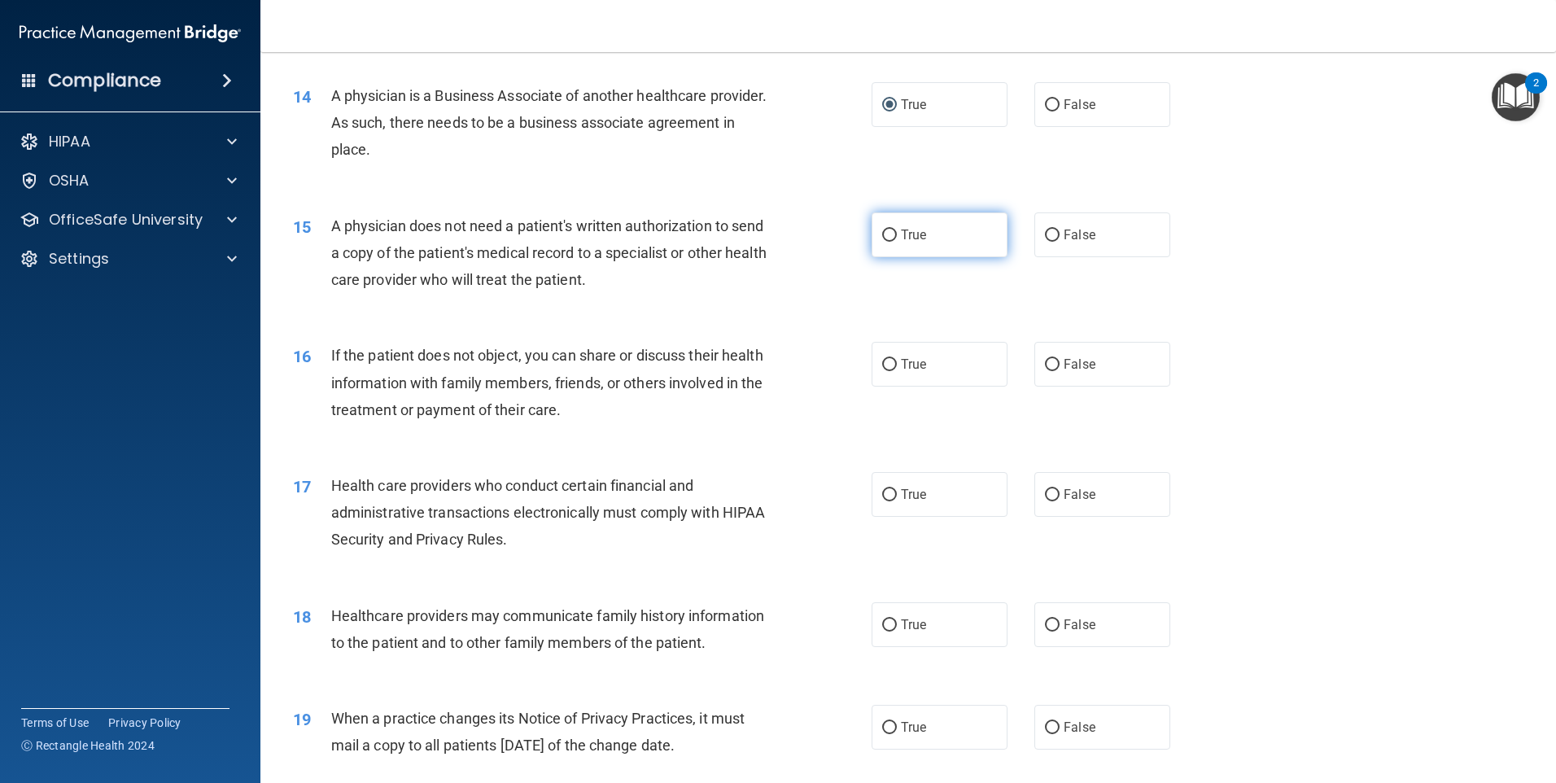
click at [889, 229] on input "True" at bounding box center [889, 235] width 15 height 12
radio input "true"
click at [882, 363] on input "True" at bounding box center [889, 365] width 15 height 12
radio input "true"
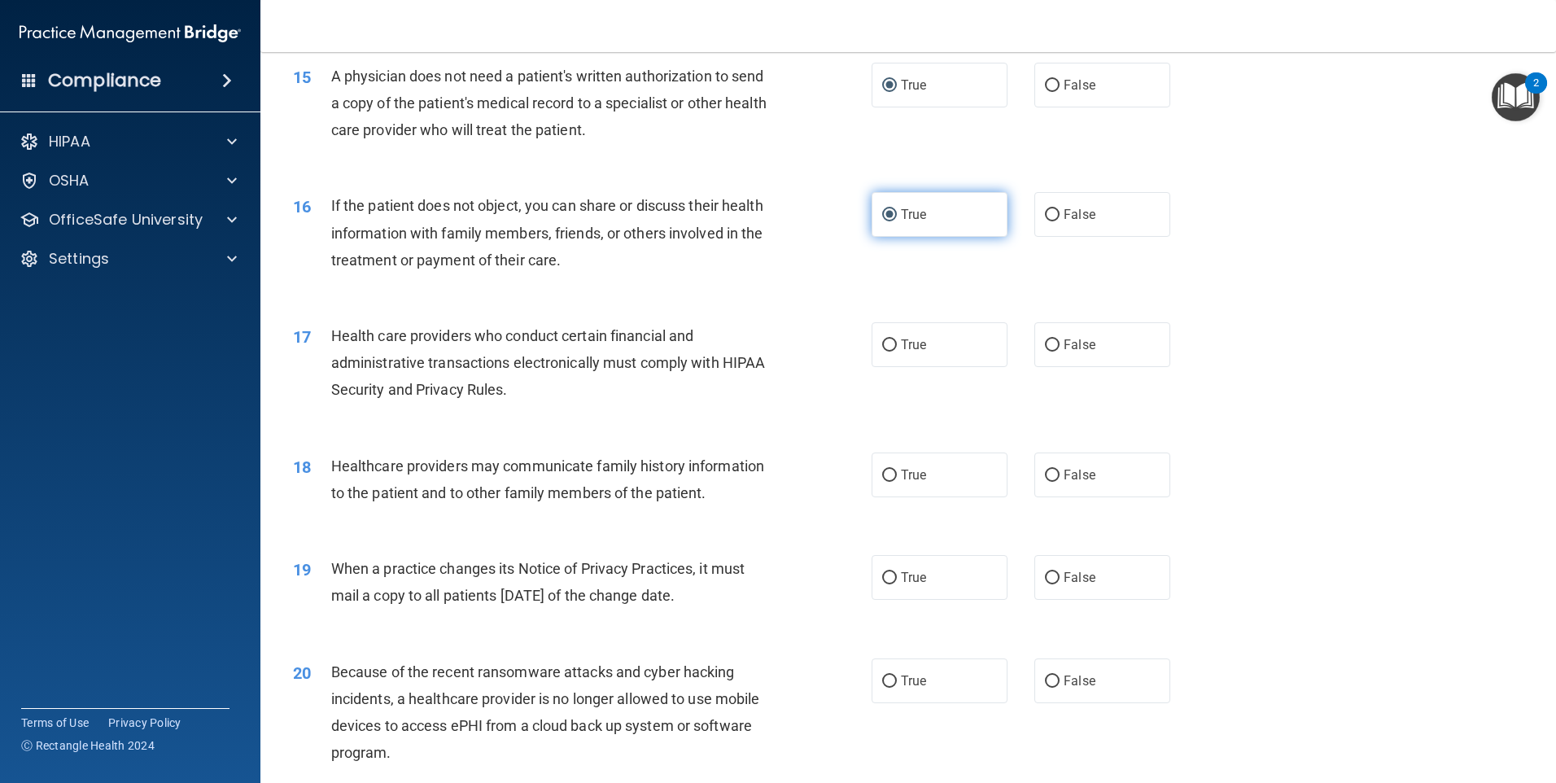
scroll to position [1871, 0]
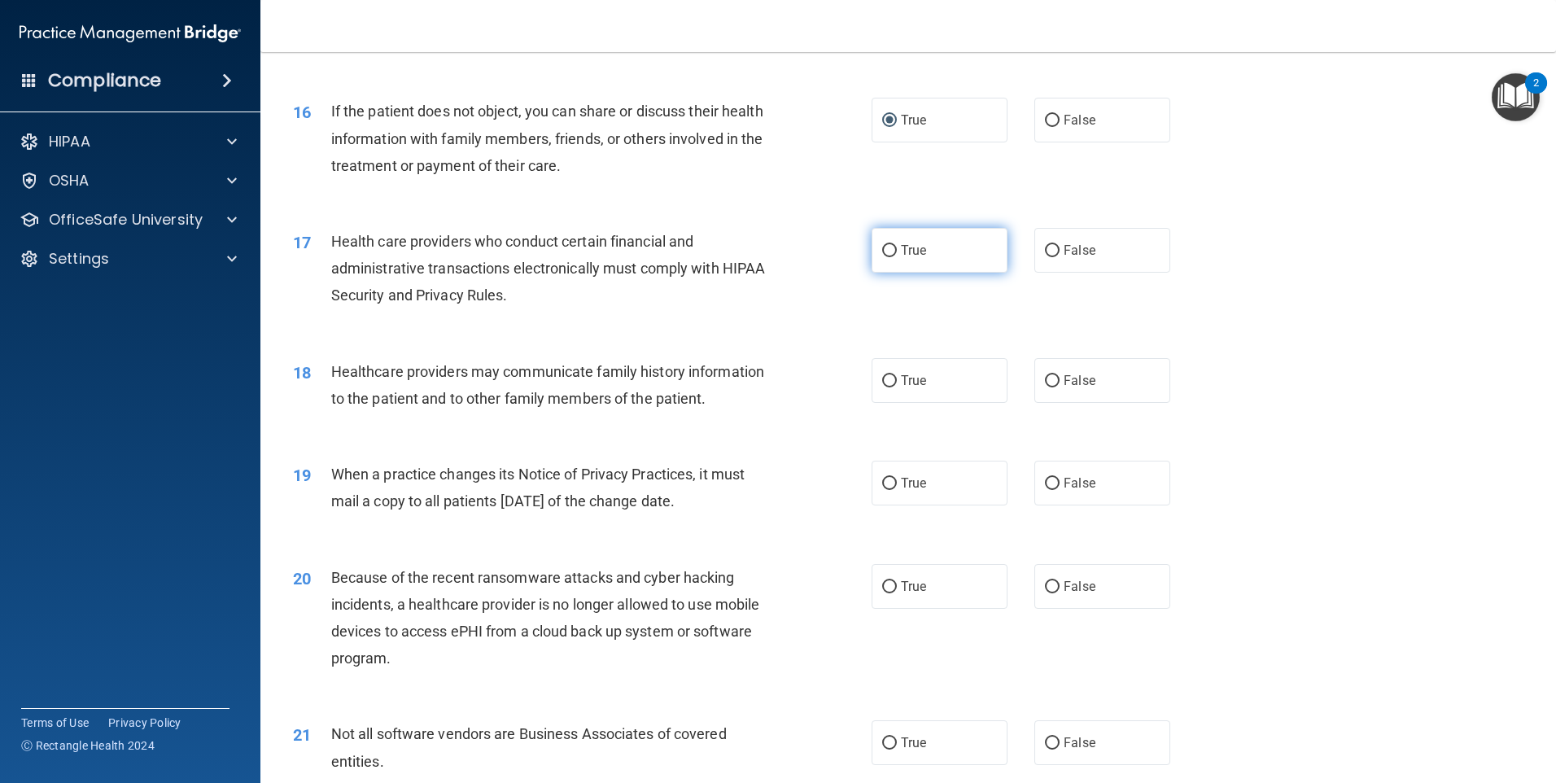
click at [882, 248] on input "True" at bounding box center [889, 251] width 15 height 12
radio input "true"
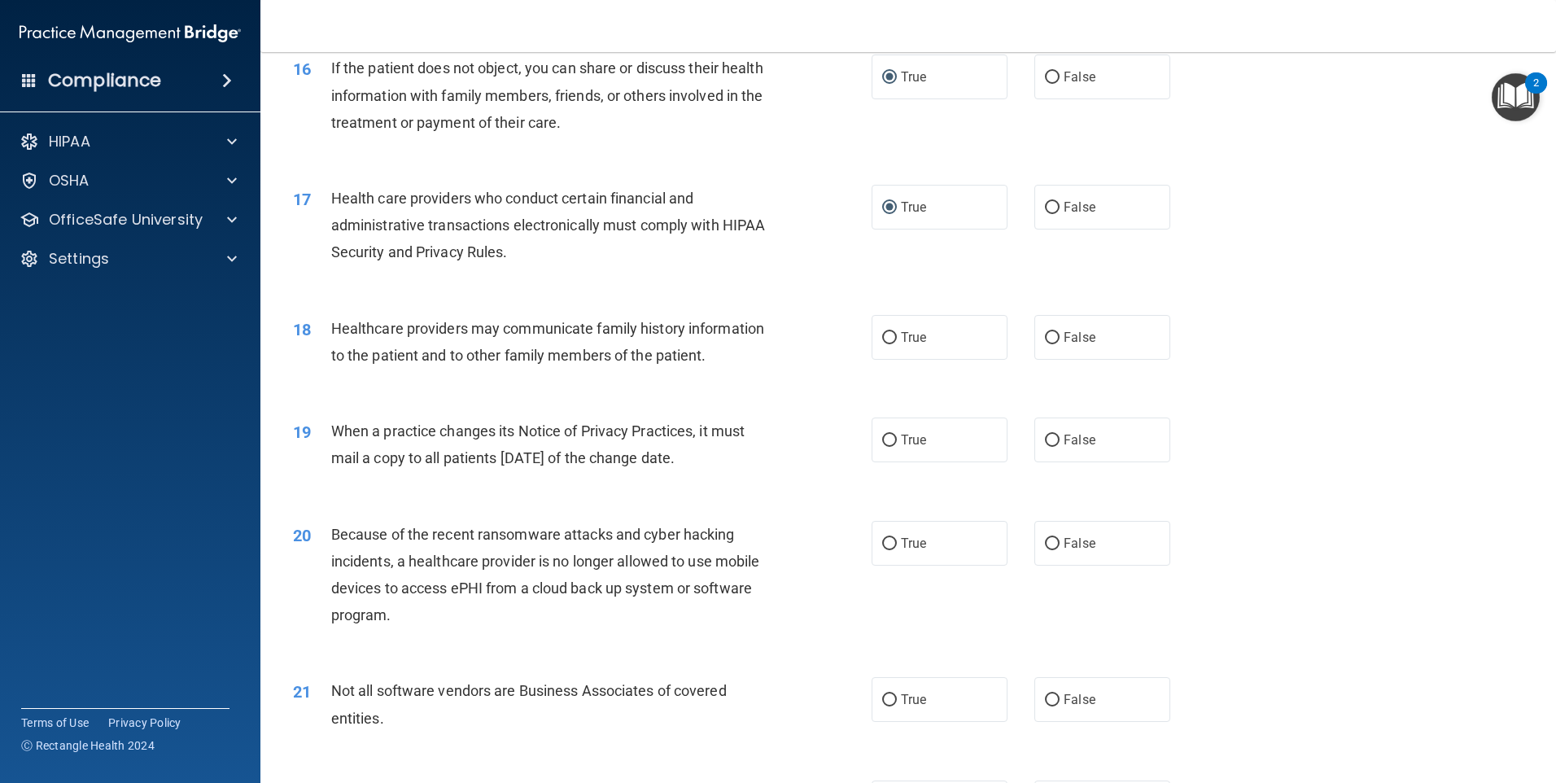
scroll to position [1953, 0]
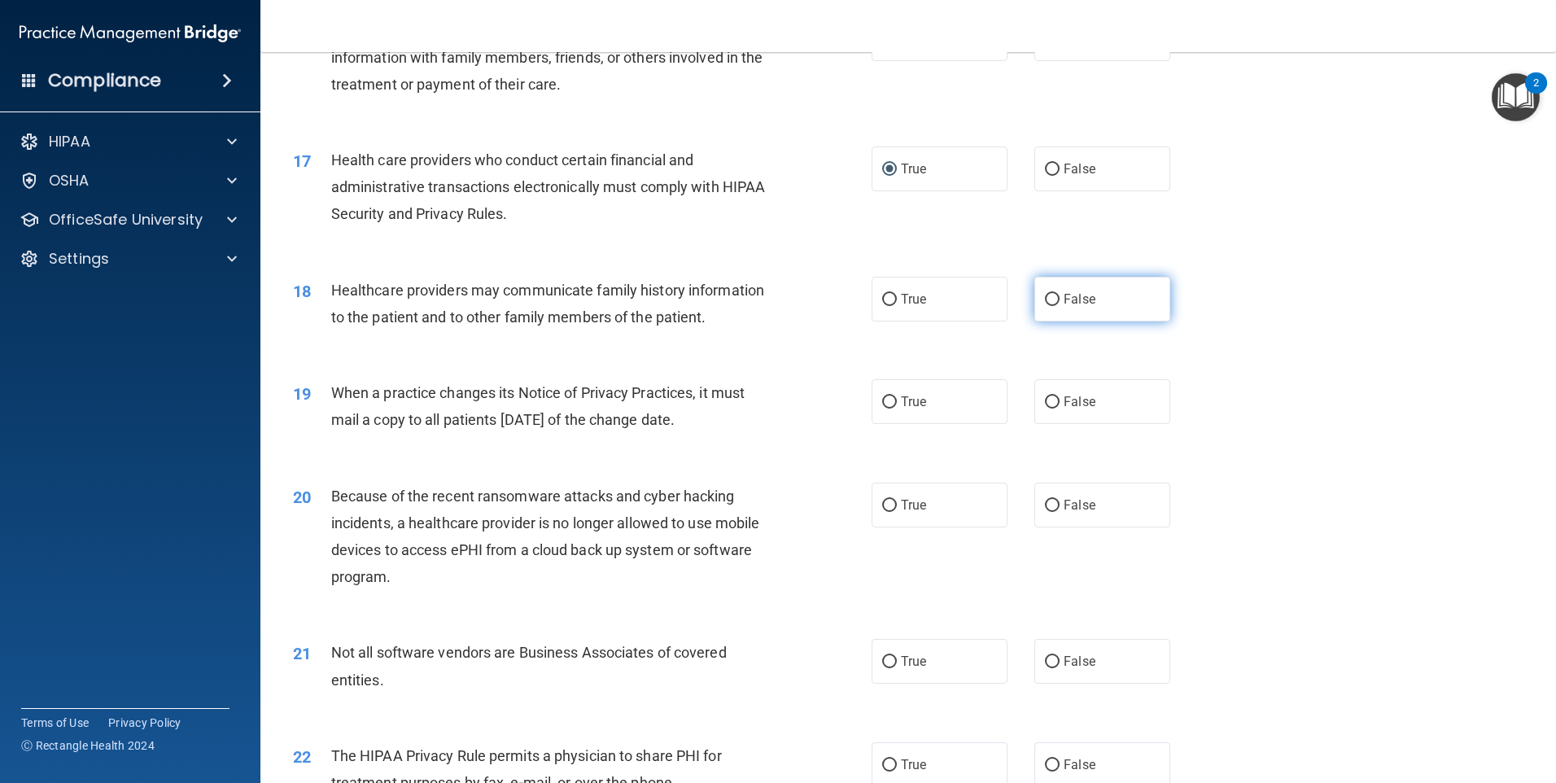
click at [1047, 295] on input "False" at bounding box center [1052, 300] width 15 height 12
radio input "true"
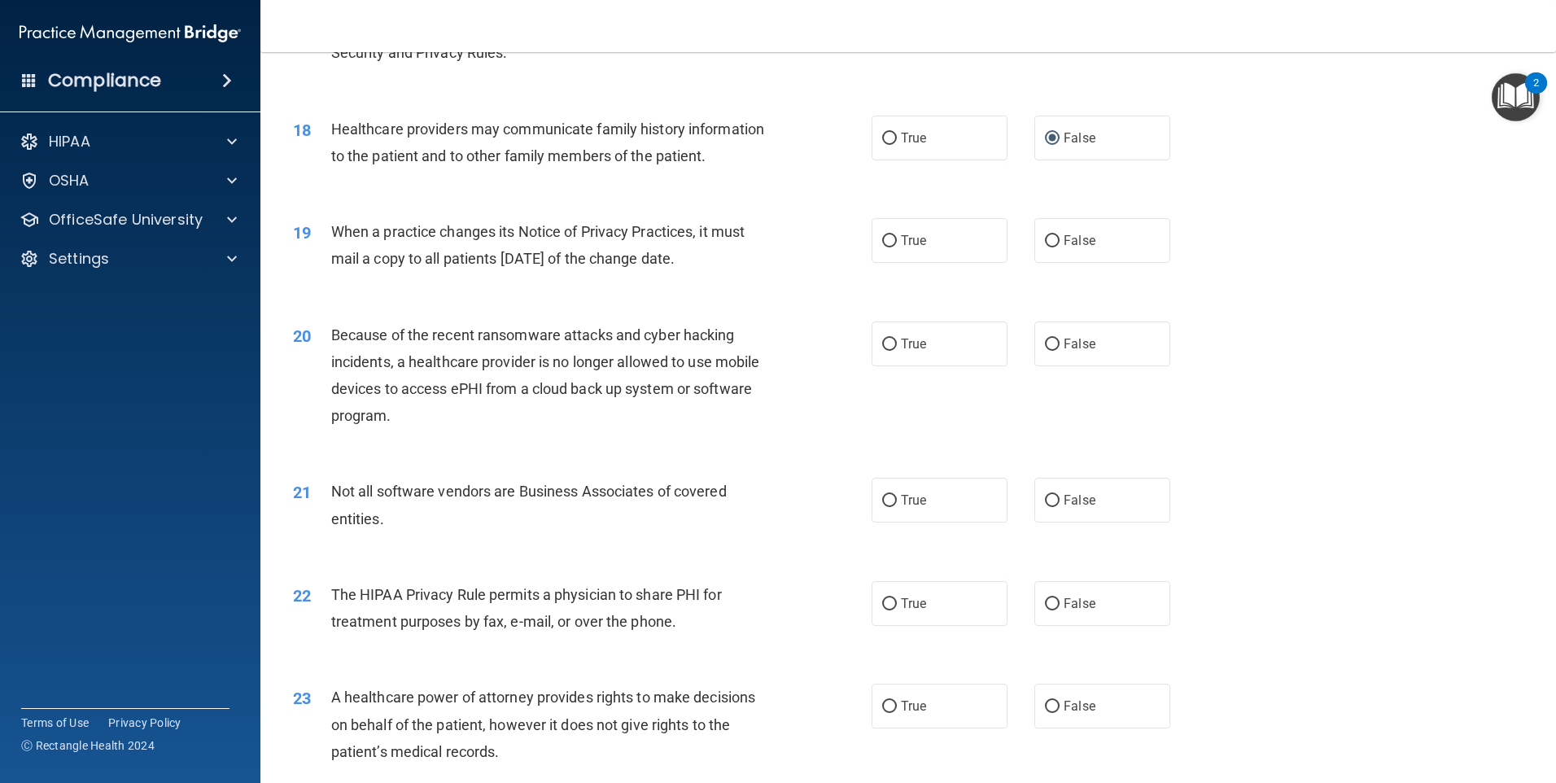
scroll to position [2116, 0]
click at [882, 236] on input "True" at bounding box center [889, 240] width 15 height 12
radio input "true"
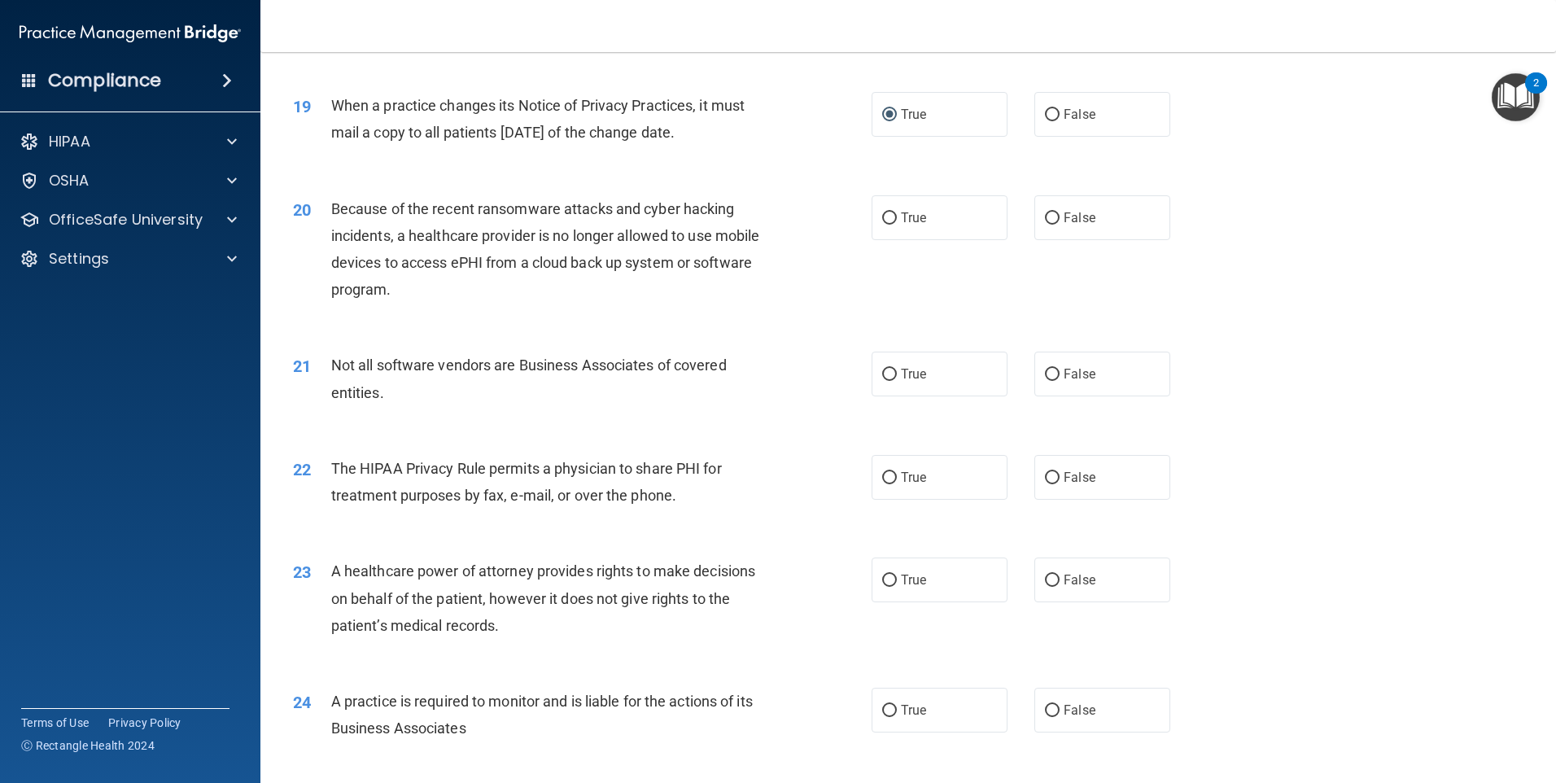
scroll to position [2278, 0]
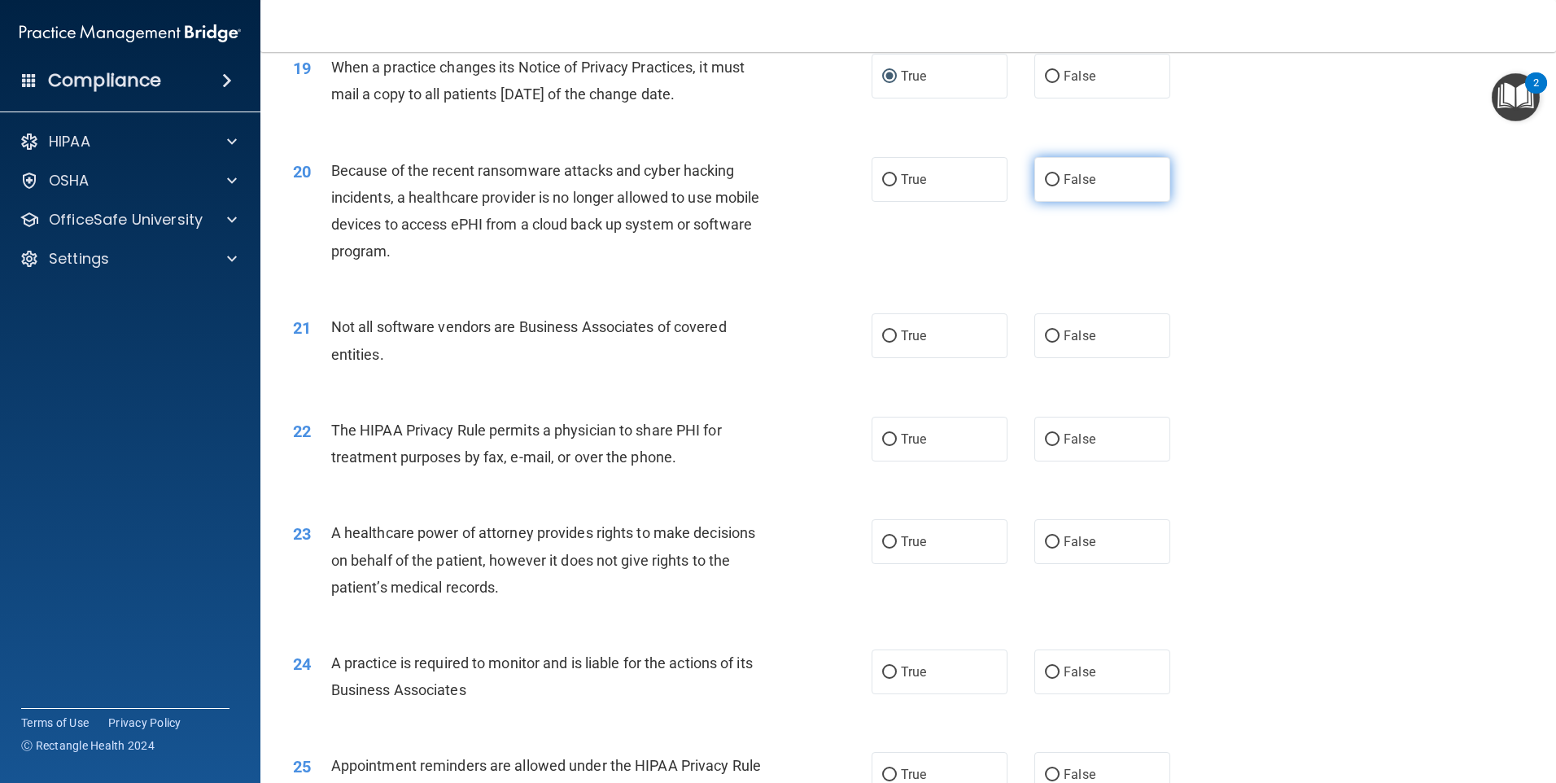
click at [1045, 180] on input "False" at bounding box center [1052, 180] width 15 height 12
radio input "true"
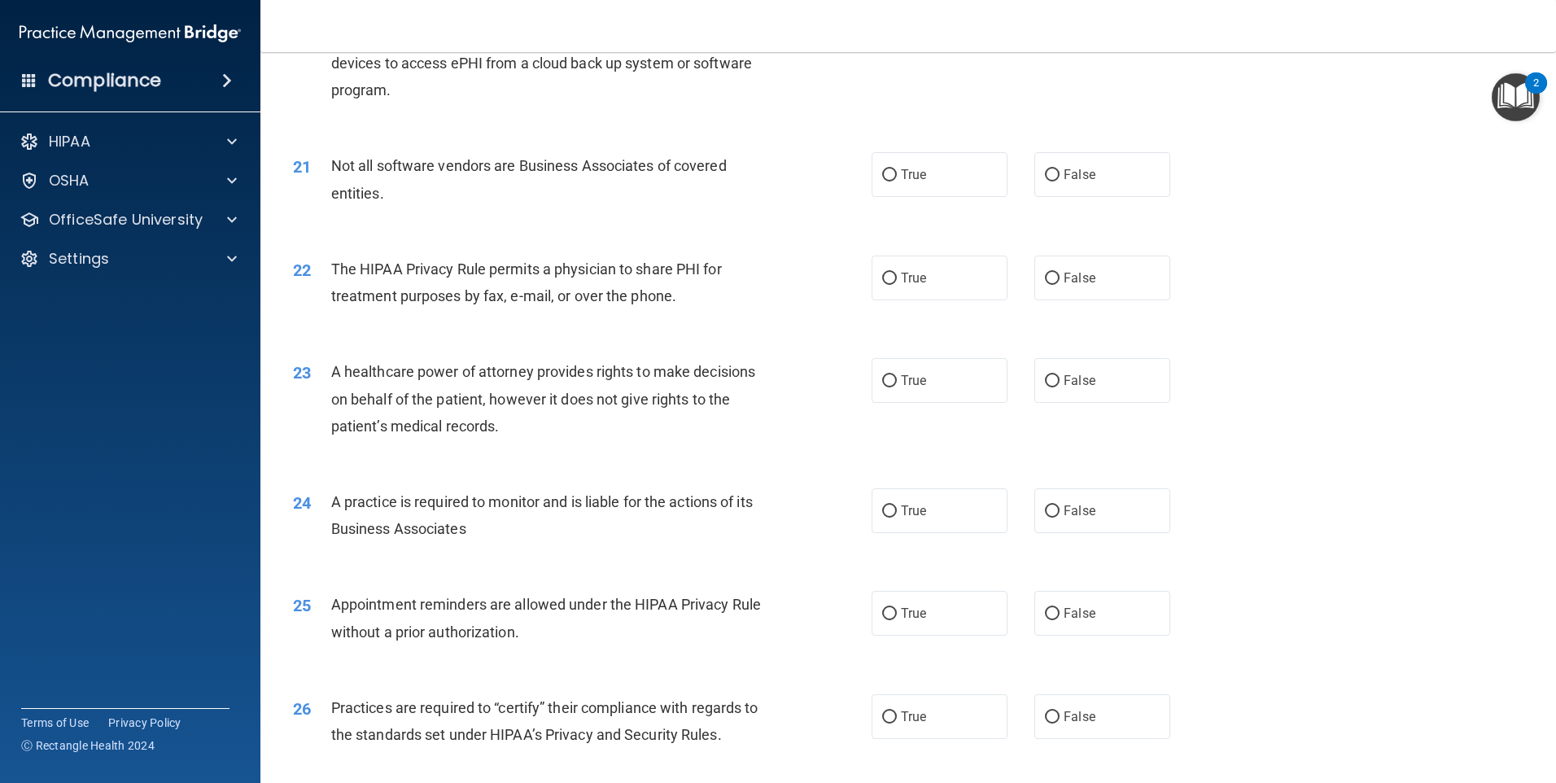
scroll to position [2441, 0]
click at [884, 175] on input "True" at bounding box center [889, 174] width 15 height 12
radio input "true"
click at [1045, 277] on input "False" at bounding box center [1052, 277] width 15 height 12
radio input "true"
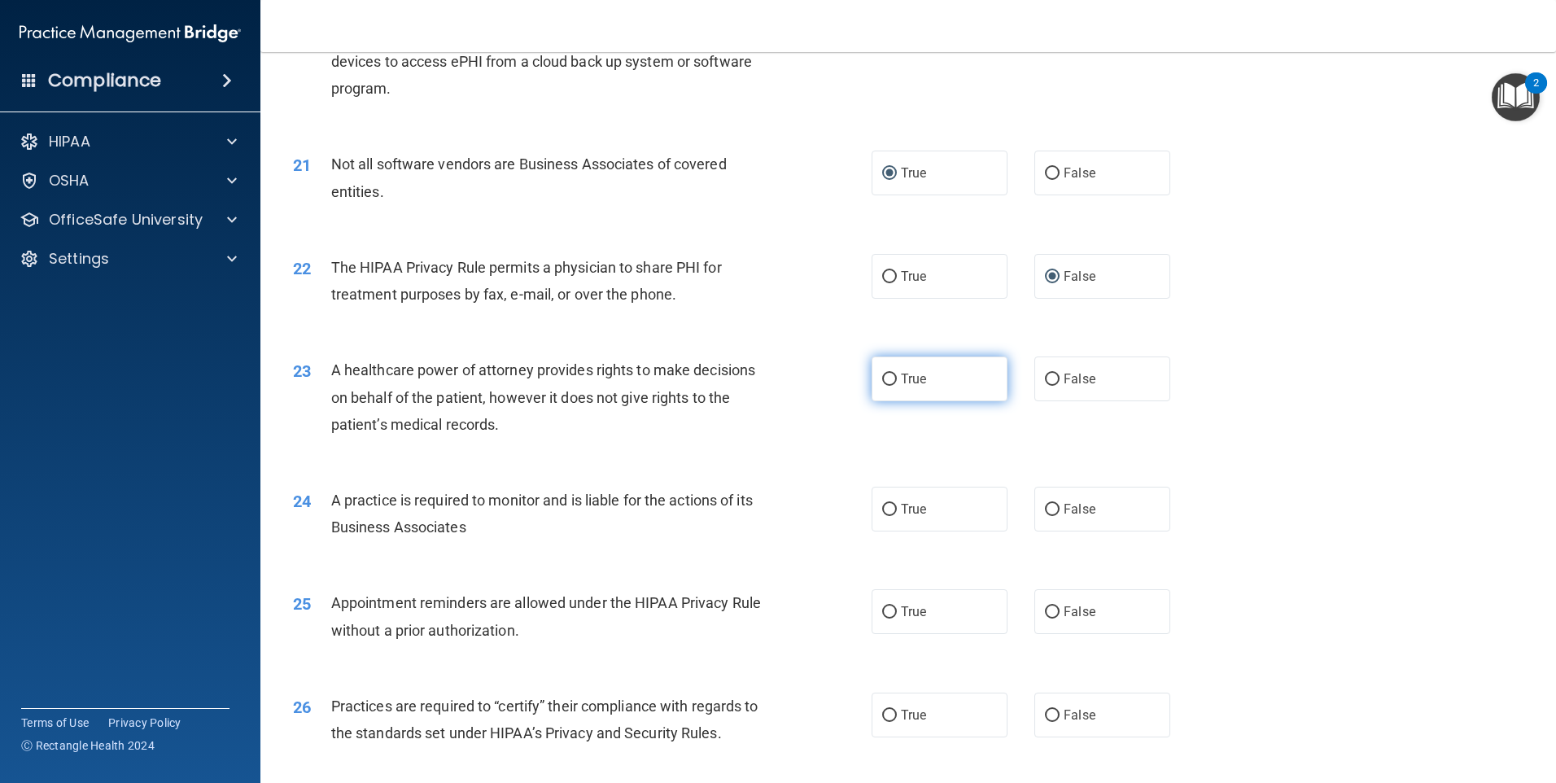
click at [887, 376] on input "True" at bounding box center [889, 379] width 15 height 12
radio input "true"
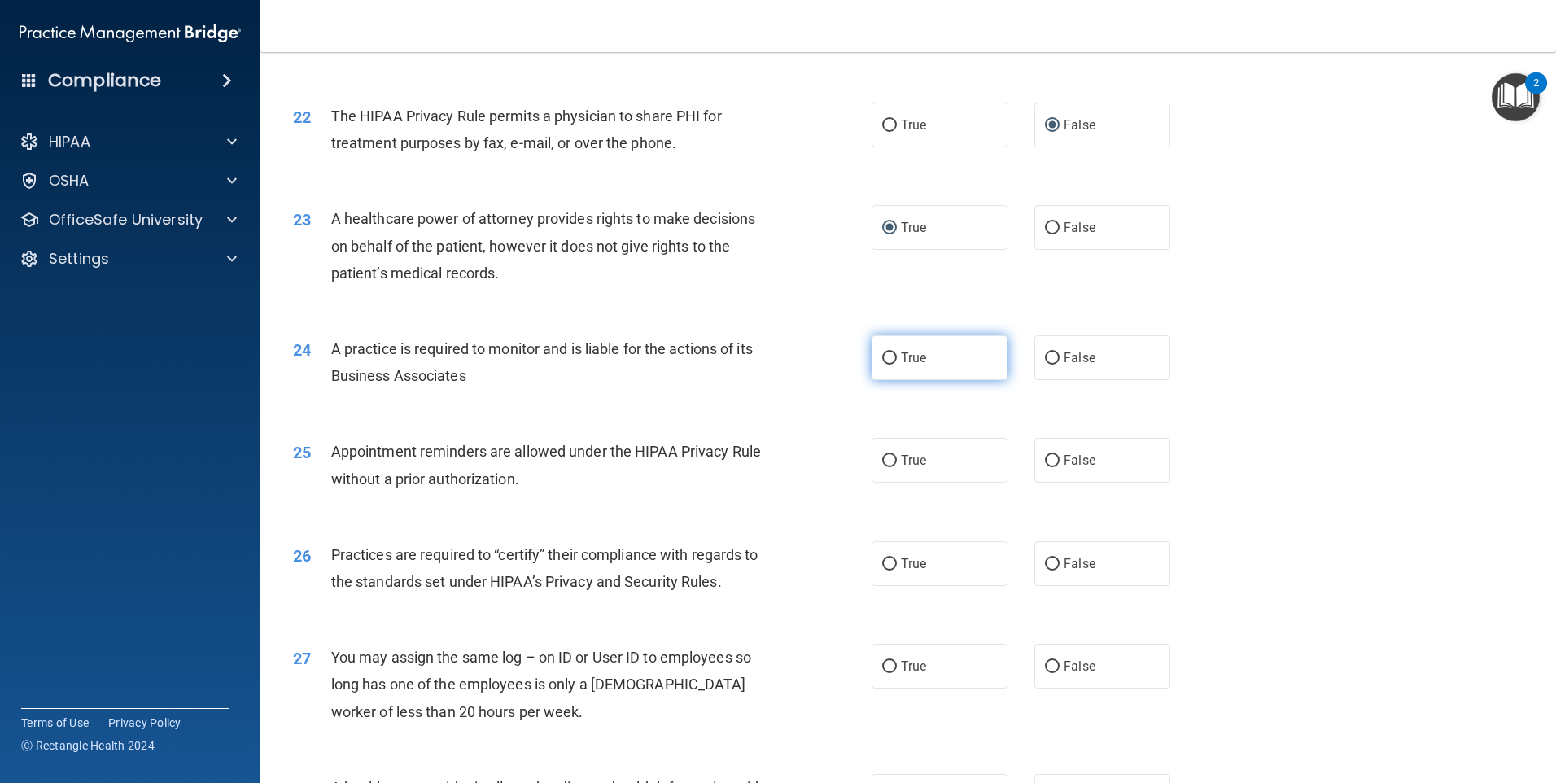
scroll to position [2604, 0]
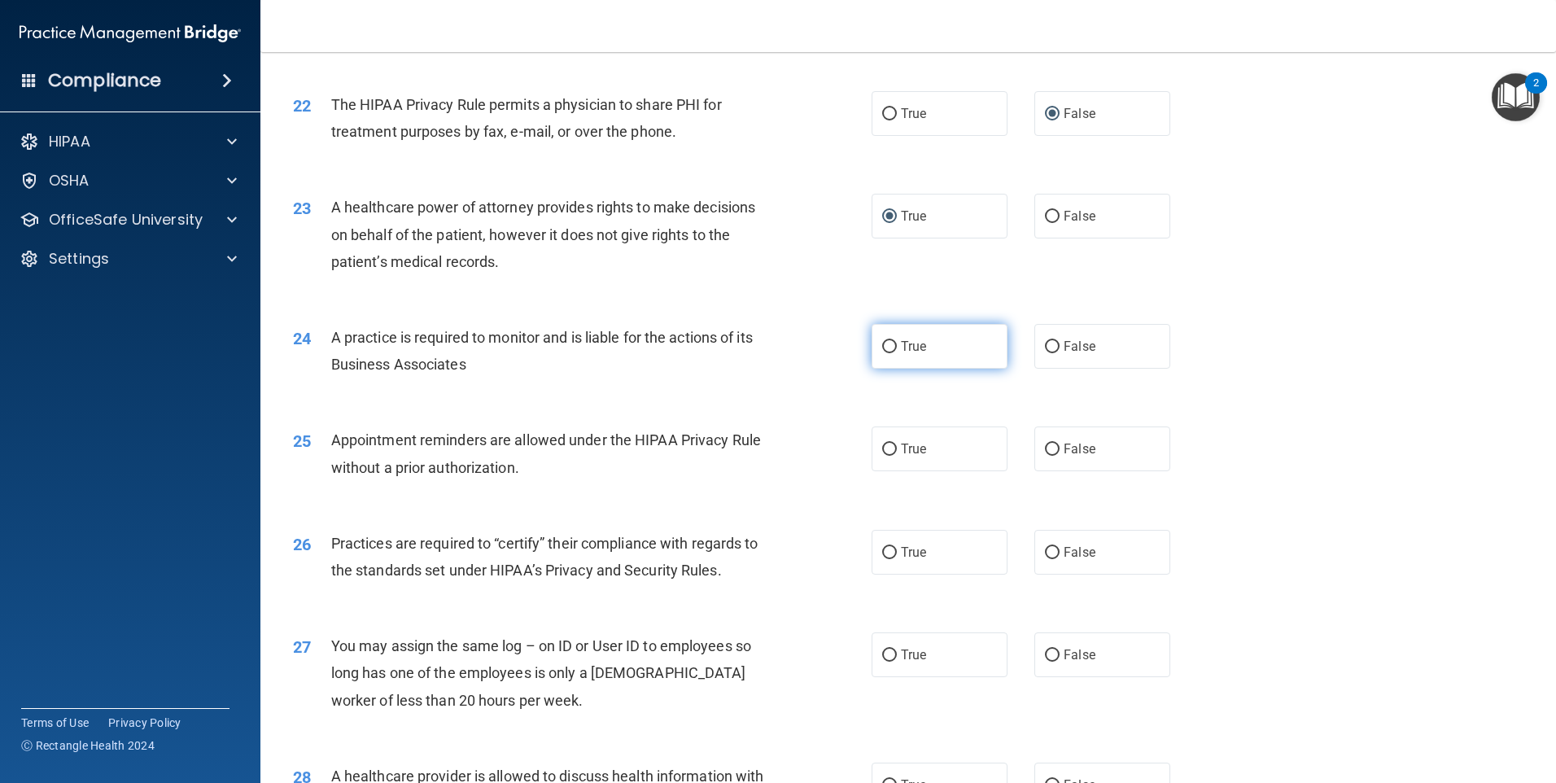
click at [882, 347] on input "True" at bounding box center [889, 347] width 15 height 12
radio input "true"
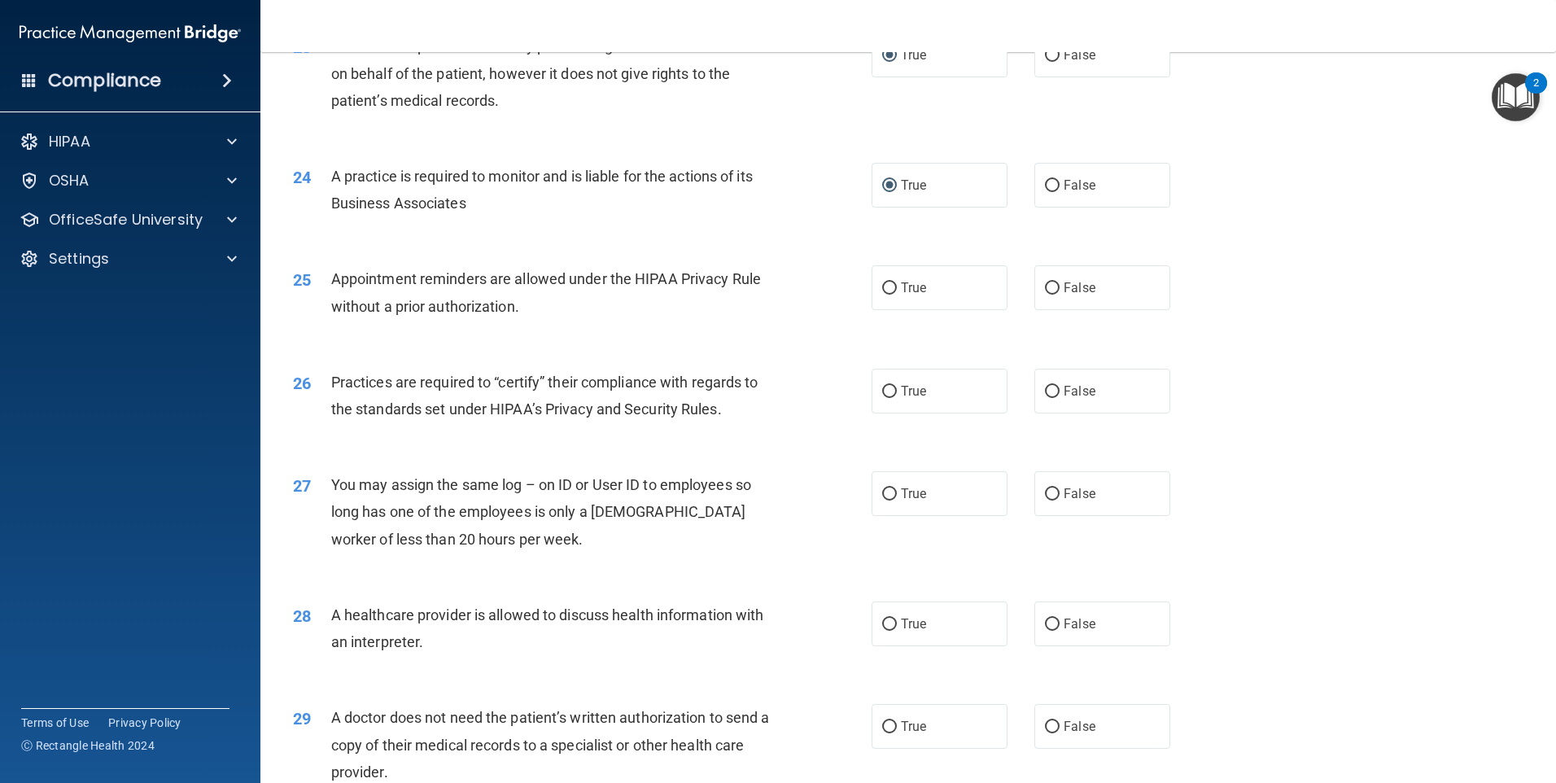
scroll to position [2767, 0]
click at [1045, 286] on input "False" at bounding box center [1052, 287] width 15 height 12
radio input "true"
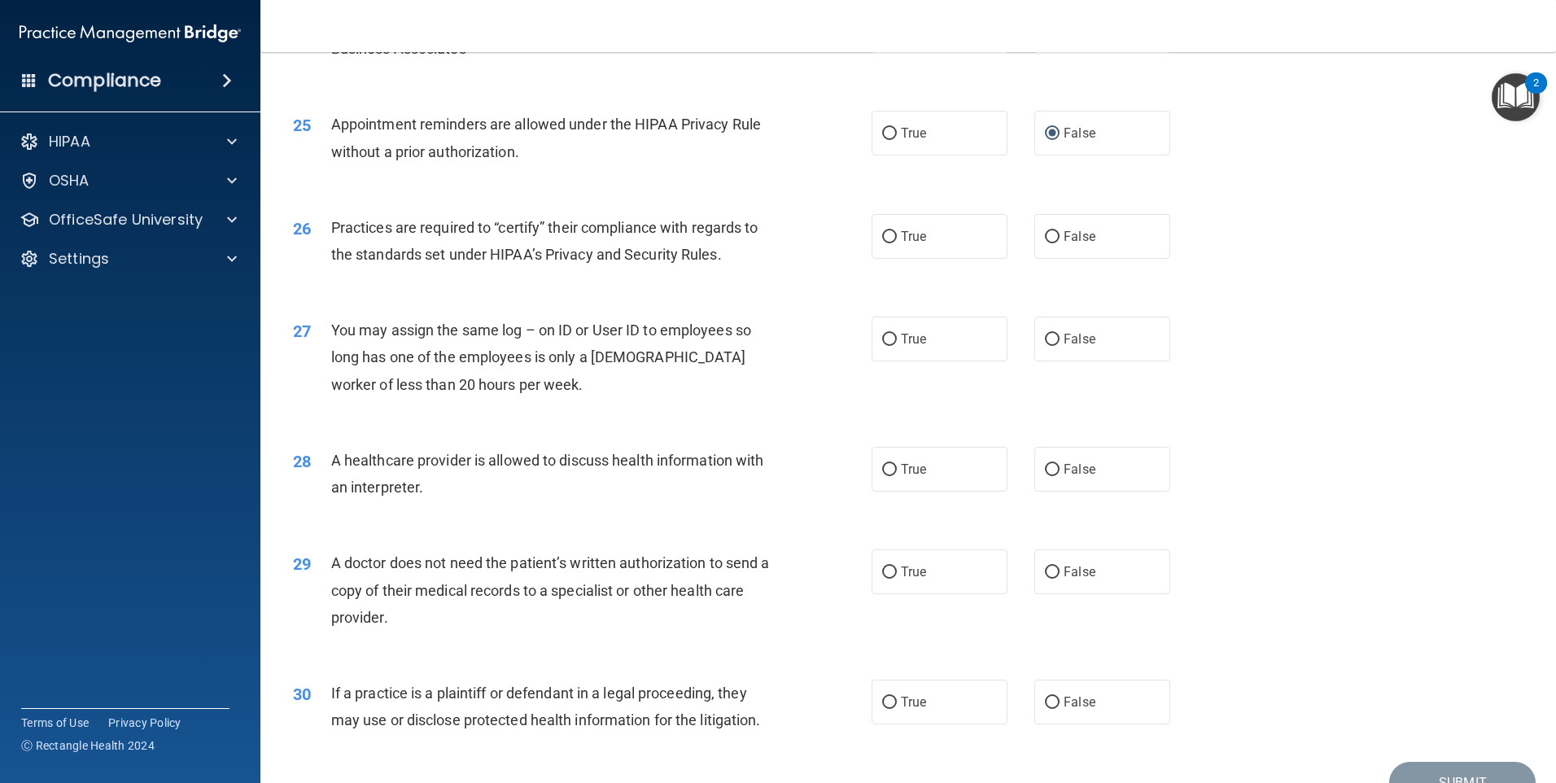
scroll to position [2929, 0]
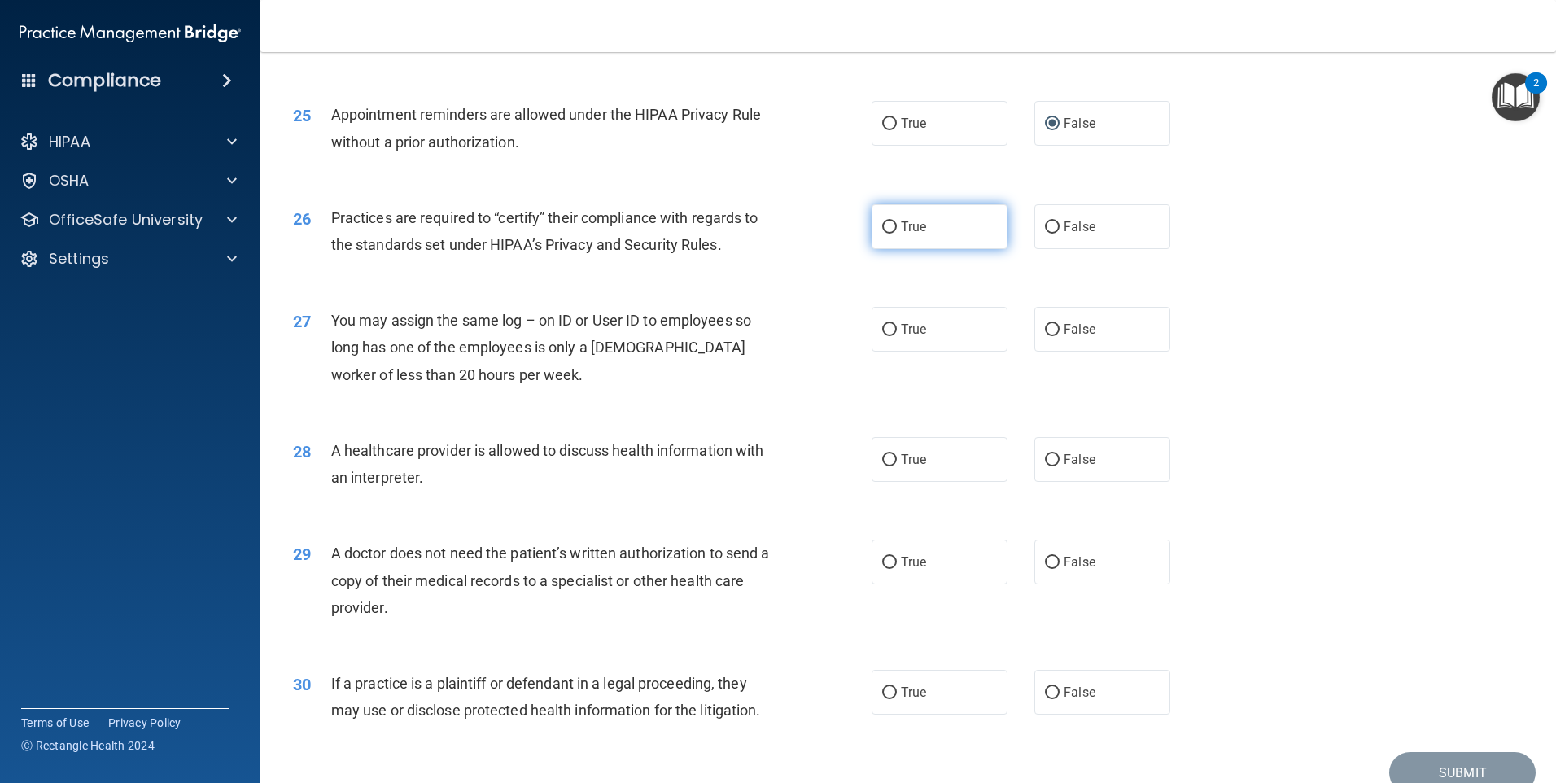
click at [885, 233] on input "True" at bounding box center [889, 227] width 15 height 12
radio input "true"
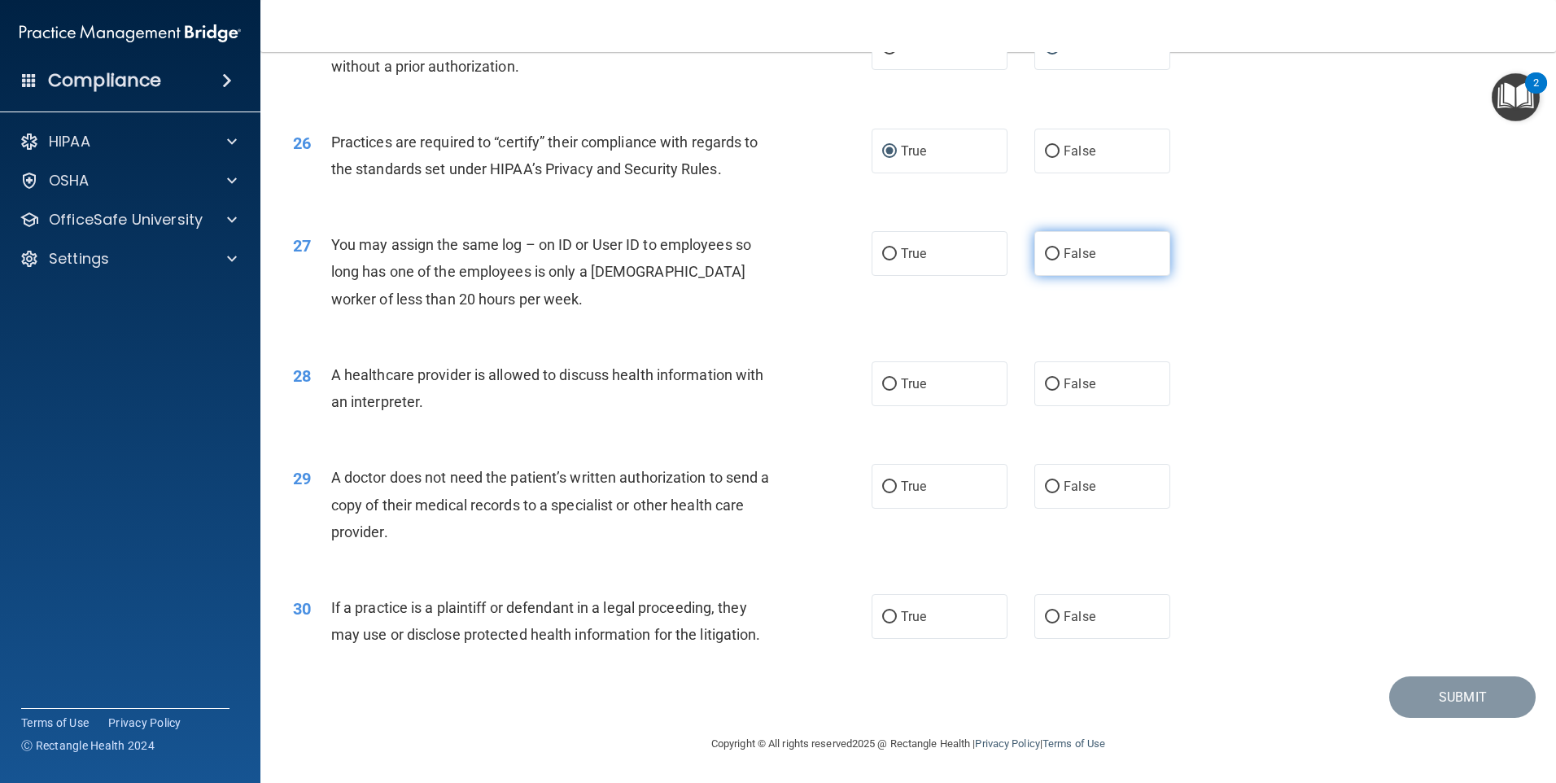
click at [1045, 251] on input "False" at bounding box center [1052, 254] width 15 height 12
radio input "true"
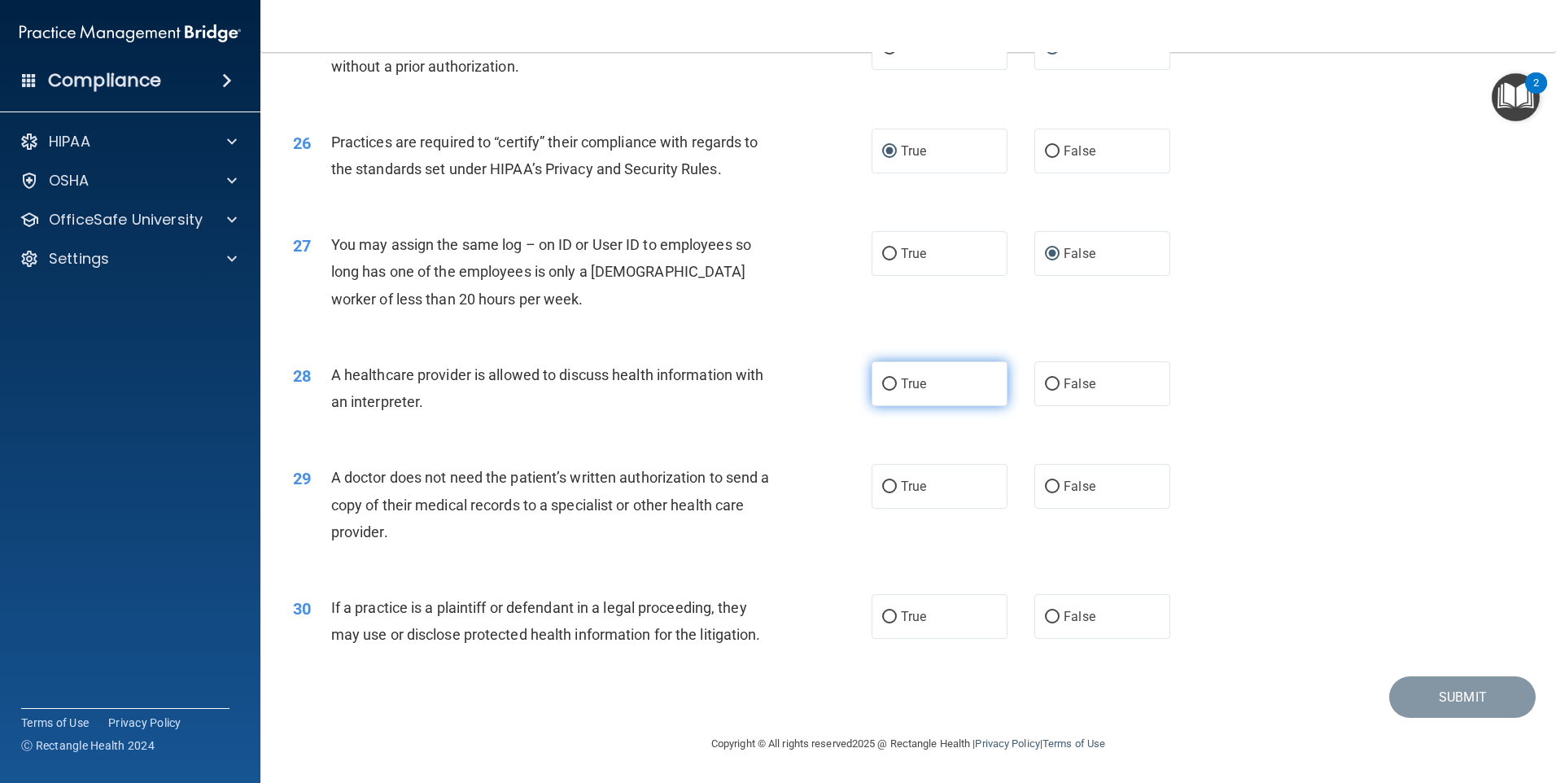
click at [882, 386] on input "True" at bounding box center [889, 384] width 15 height 12
radio input "true"
click at [886, 483] on input "True" at bounding box center [889, 487] width 15 height 12
radio input "true"
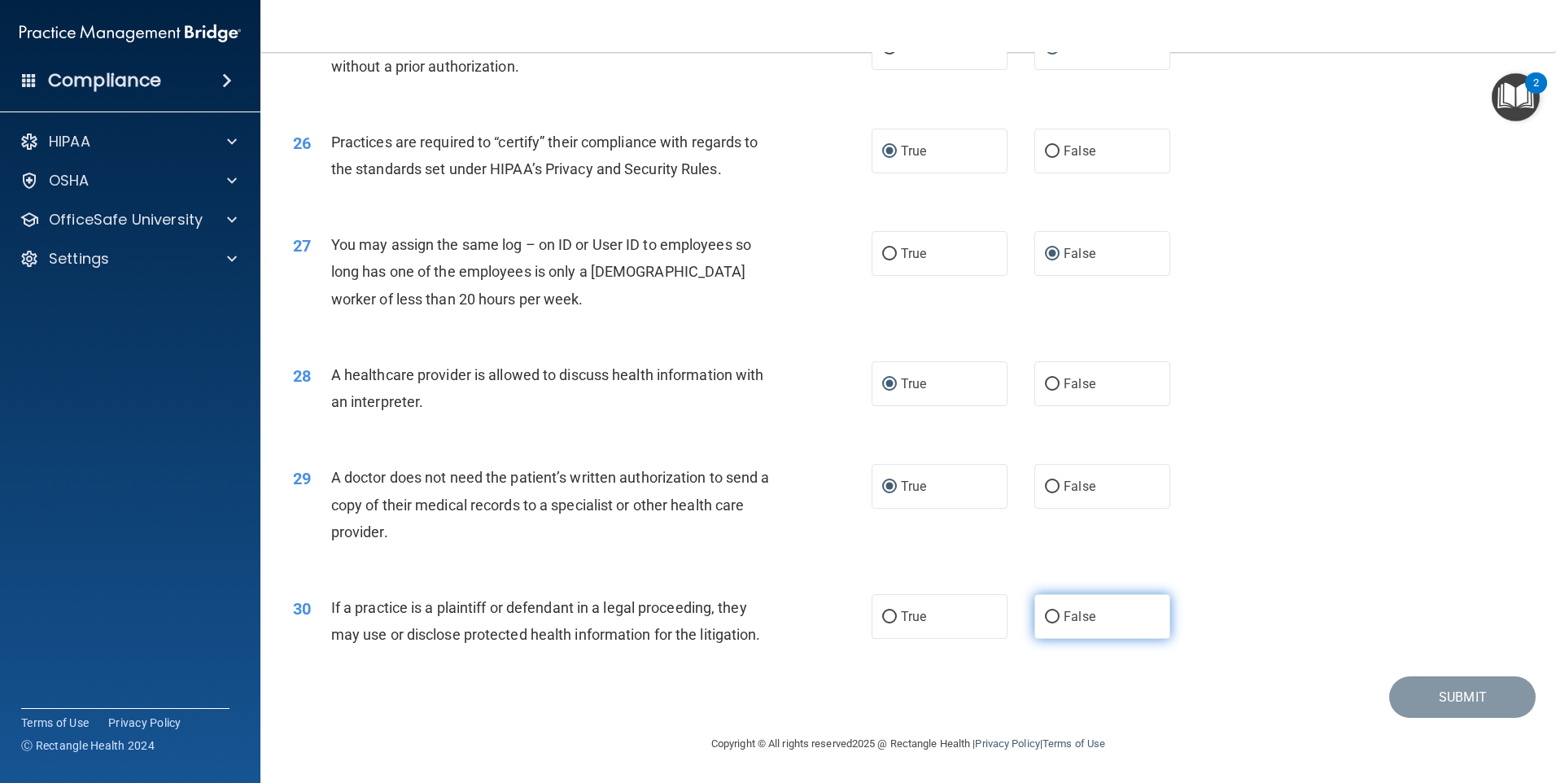
drag, startPoint x: 1040, startPoint y: 618, endPoint x: 1047, endPoint y: 610, distance: 10.4
click at [1045, 618] on input "False" at bounding box center [1052, 617] width 15 height 12
radio input "true"
click at [1430, 693] on button "Submit" at bounding box center [1462, 696] width 146 height 41
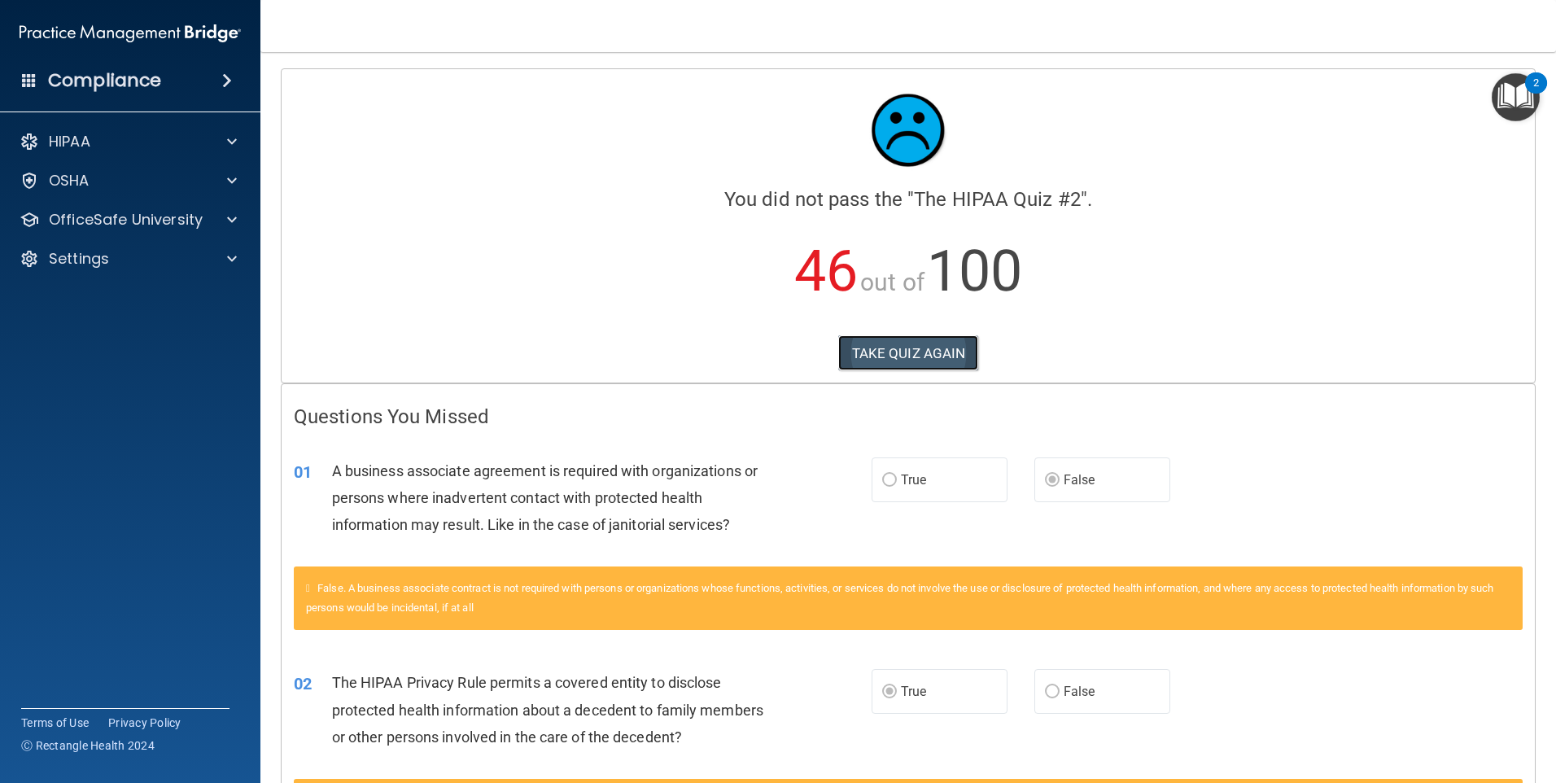
click at [876, 360] on button "TAKE QUIZ AGAIN" at bounding box center [908, 353] width 141 height 36
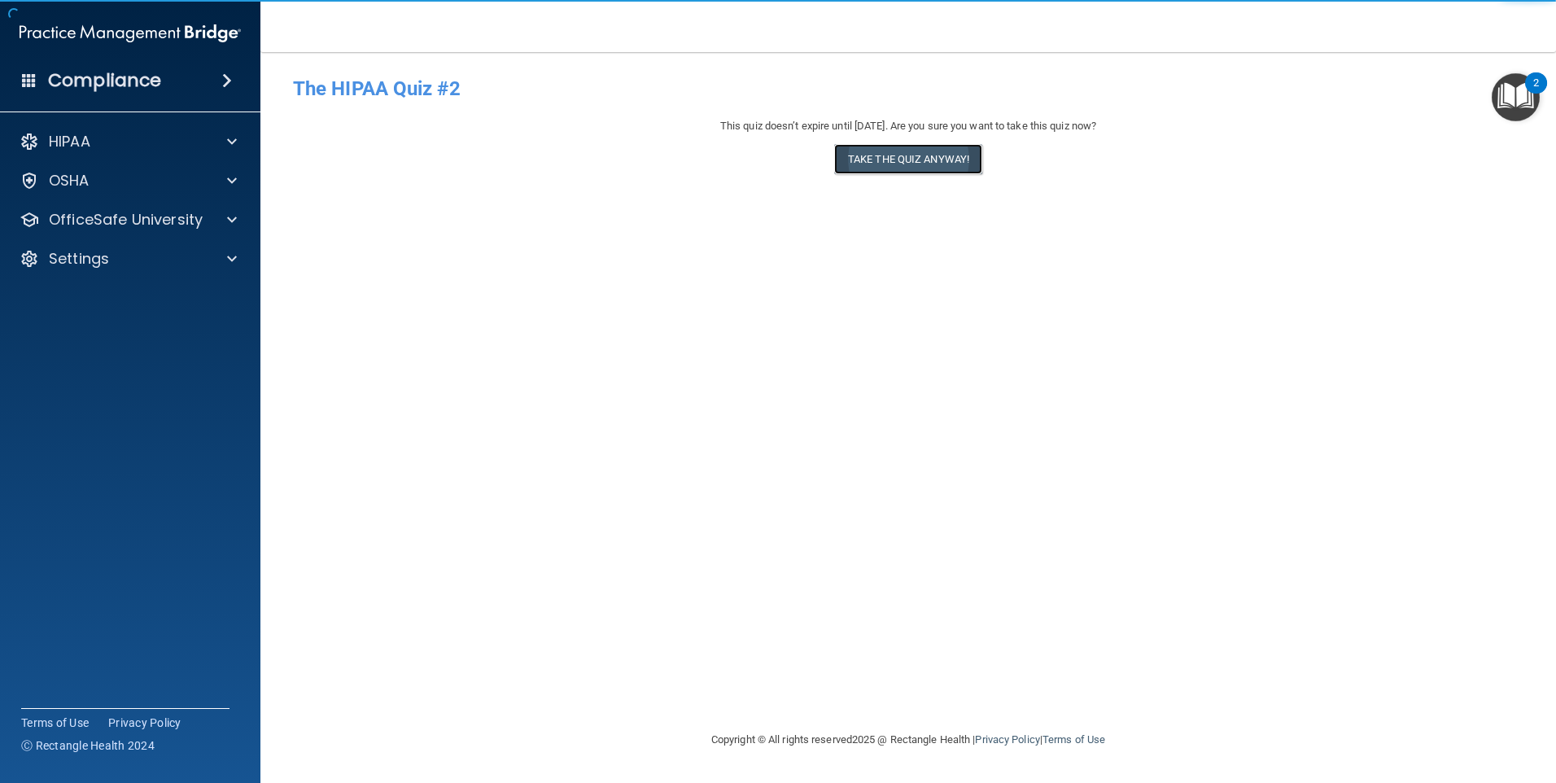
click at [855, 153] on button "Take the quiz anyway!" at bounding box center [908, 159] width 148 height 30
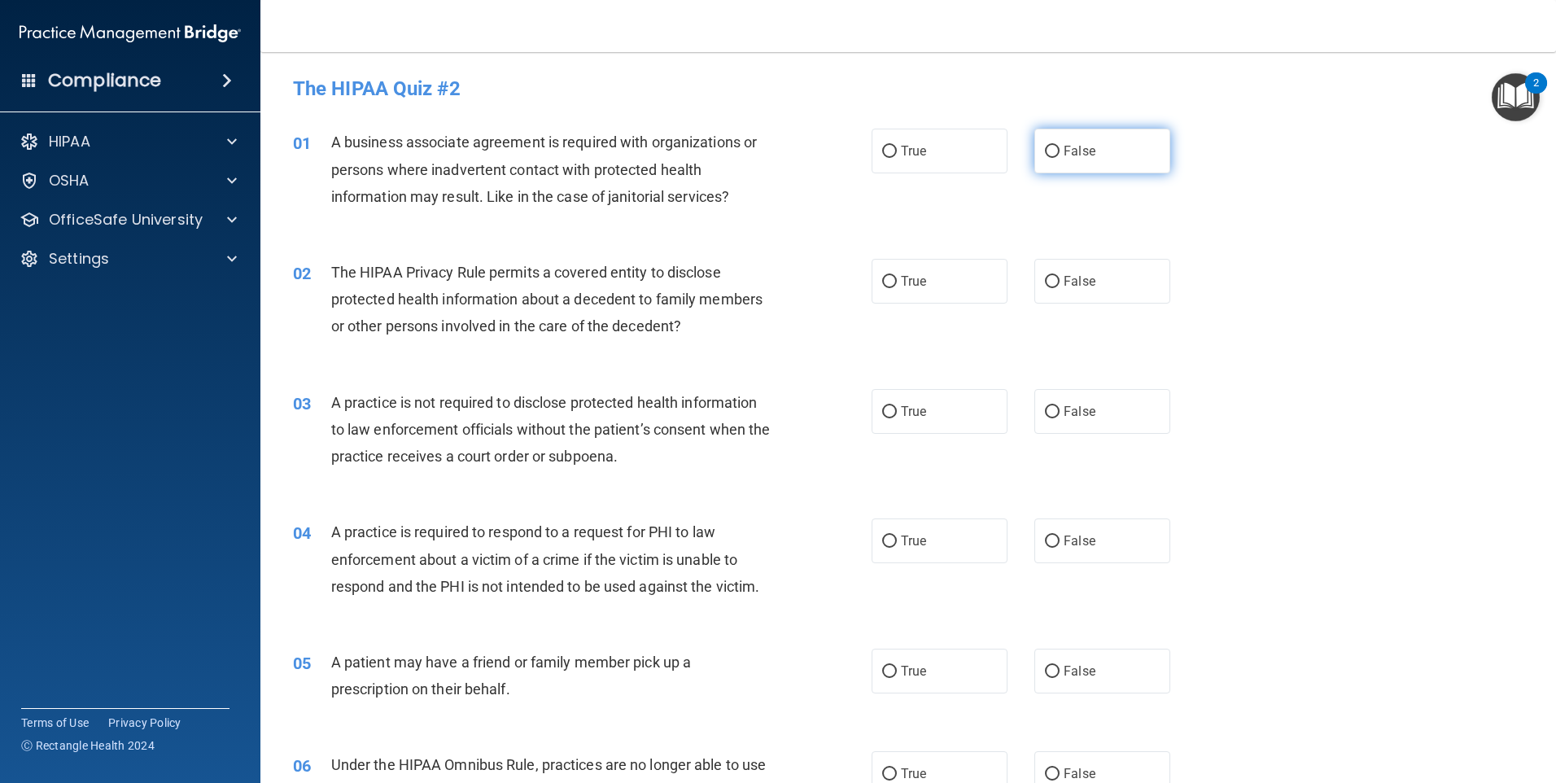
click at [1045, 150] on input "False" at bounding box center [1052, 152] width 15 height 12
radio input "true"
click at [884, 287] on input "True" at bounding box center [889, 282] width 15 height 12
radio input "true"
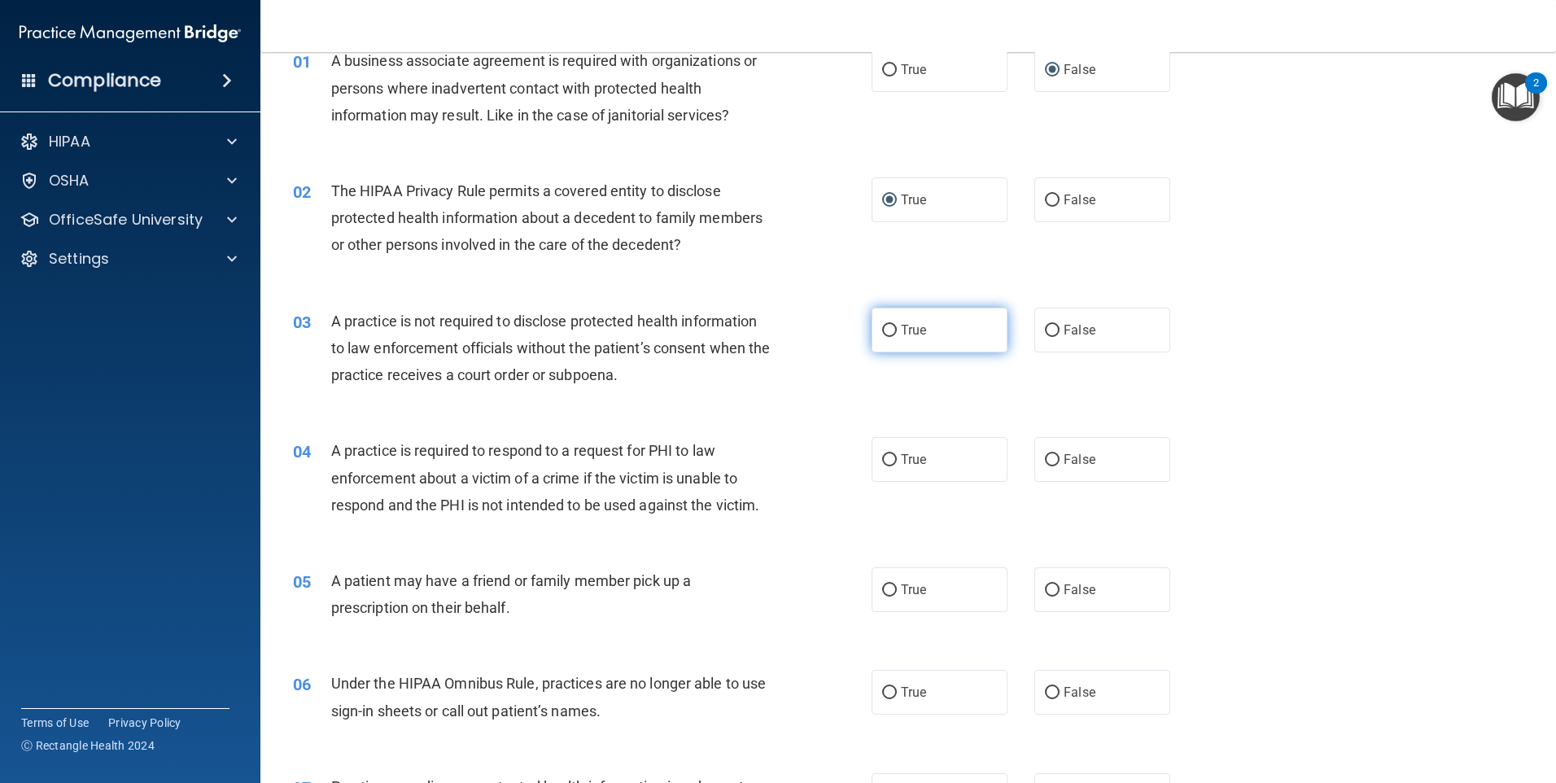
click at [882, 329] on input "True" at bounding box center [889, 331] width 15 height 12
radio input "true"
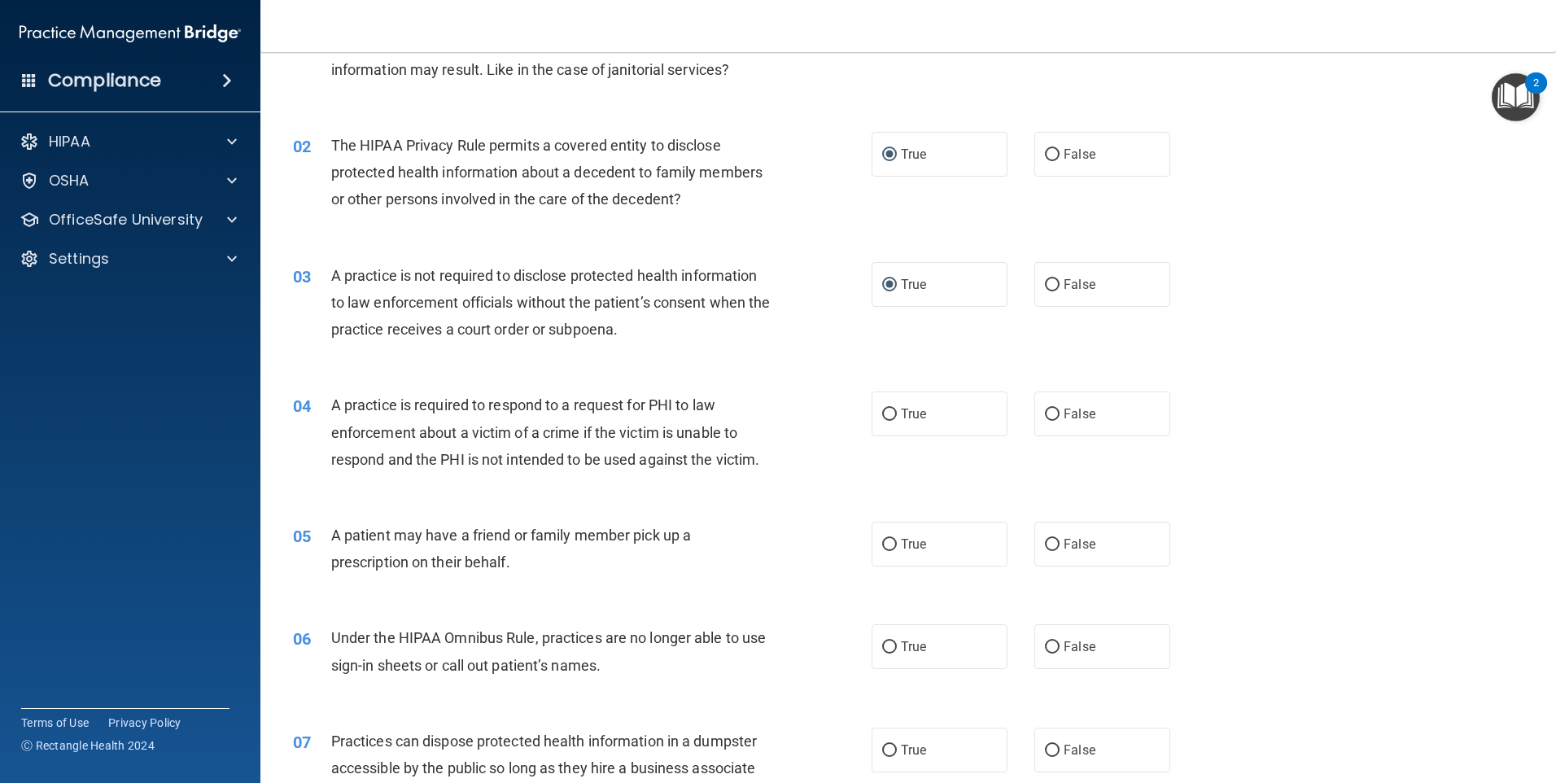
scroll to position [163, 0]
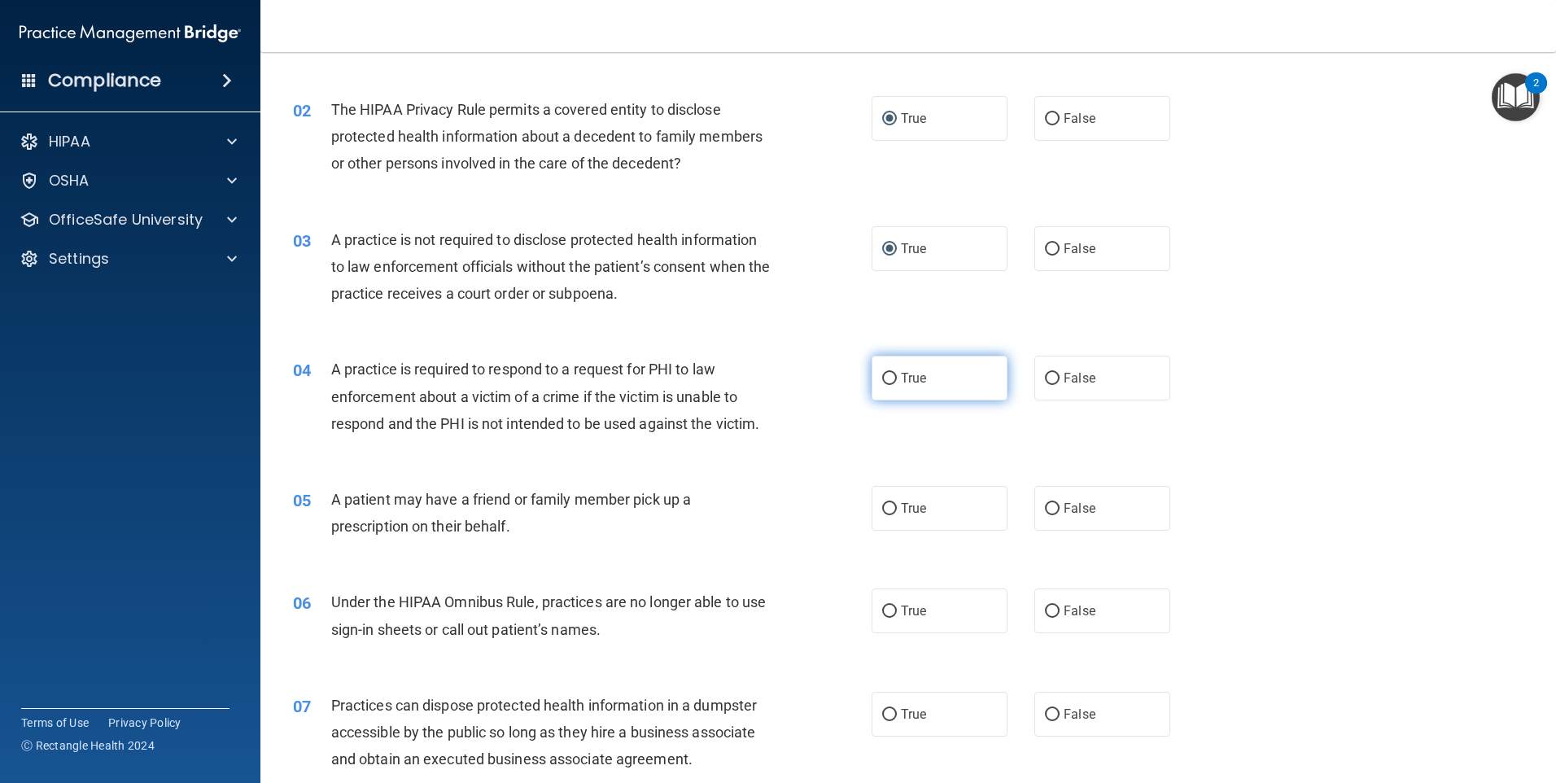
click at [882, 376] on input "True" at bounding box center [889, 379] width 15 height 12
radio input "true"
click at [885, 506] on input "True" at bounding box center [889, 509] width 15 height 12
radio input "true"
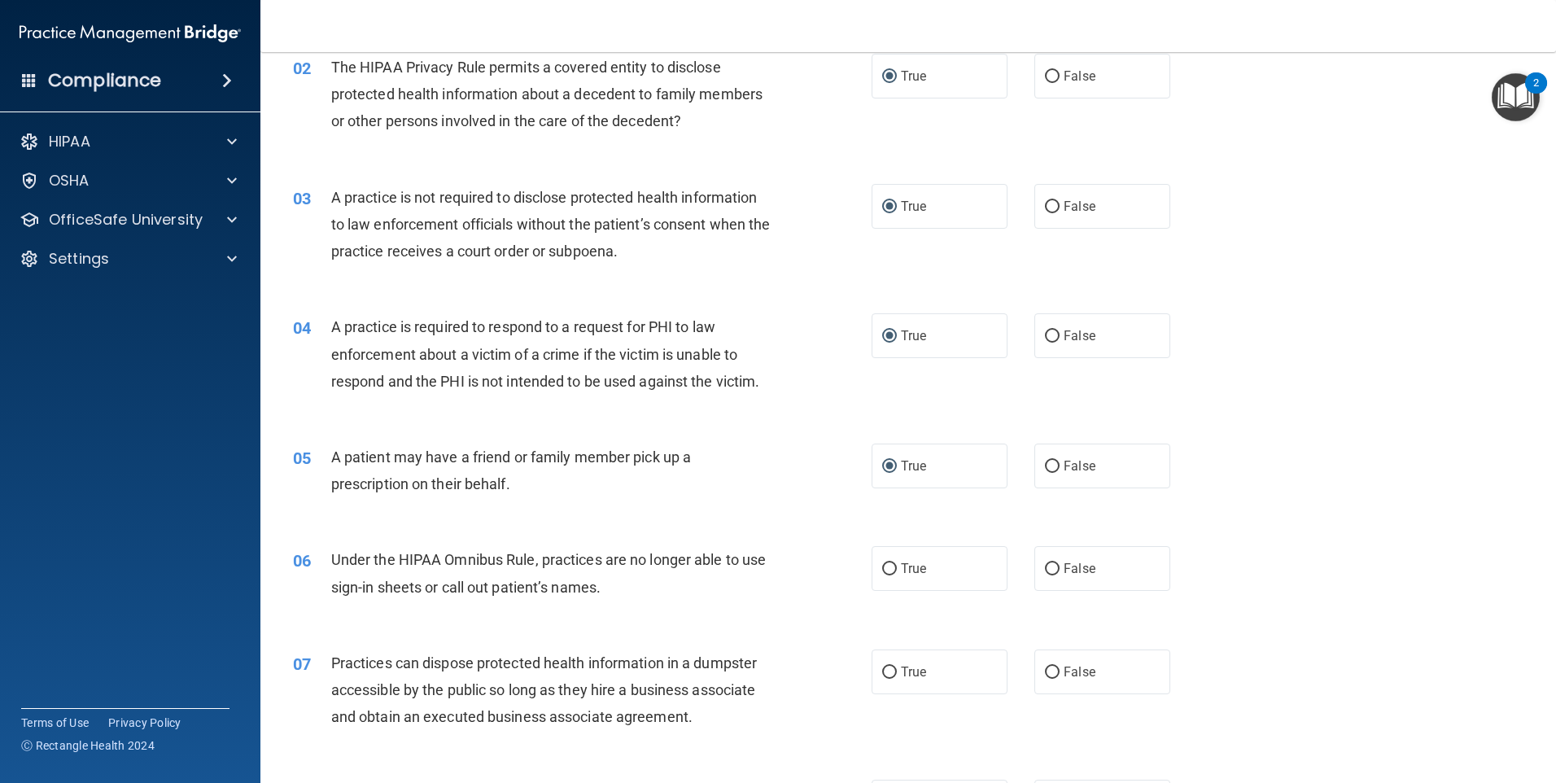
scroll to position [244, 0]
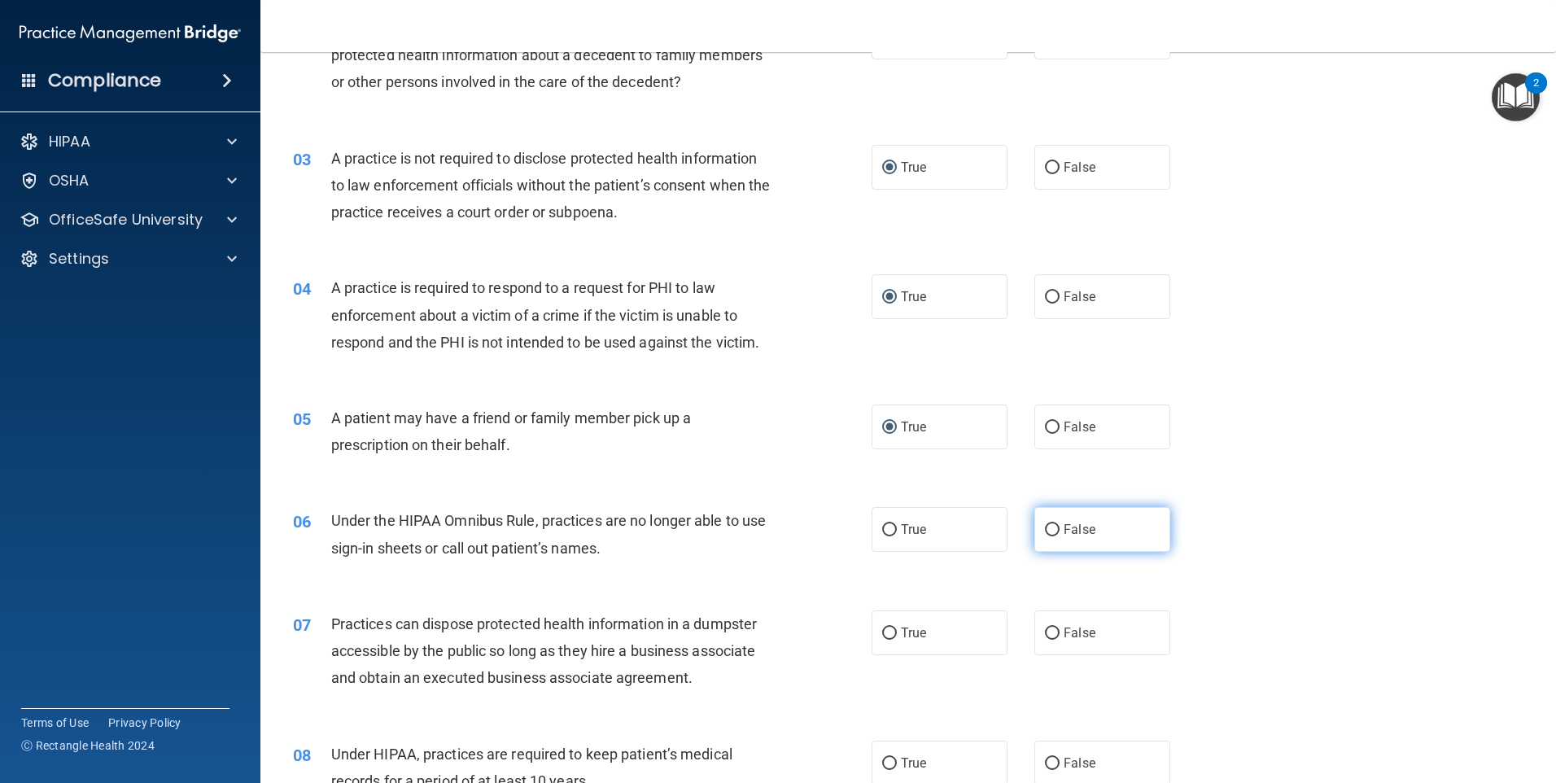
click at [1046, 527] on input "False" at bounding box center [1052, 530] width 15 height 12
radio input "true"
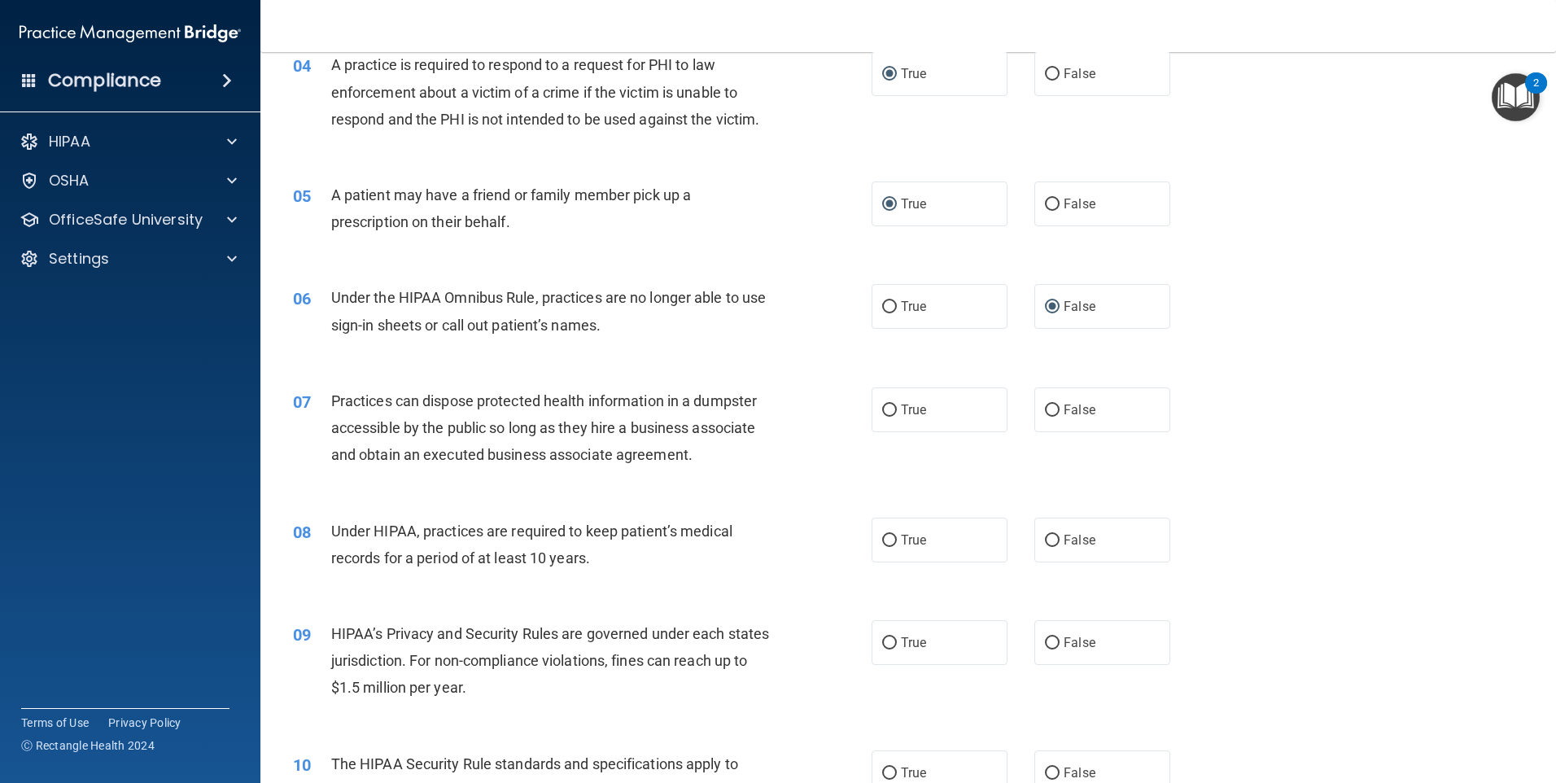
scroll to position [488, 0]
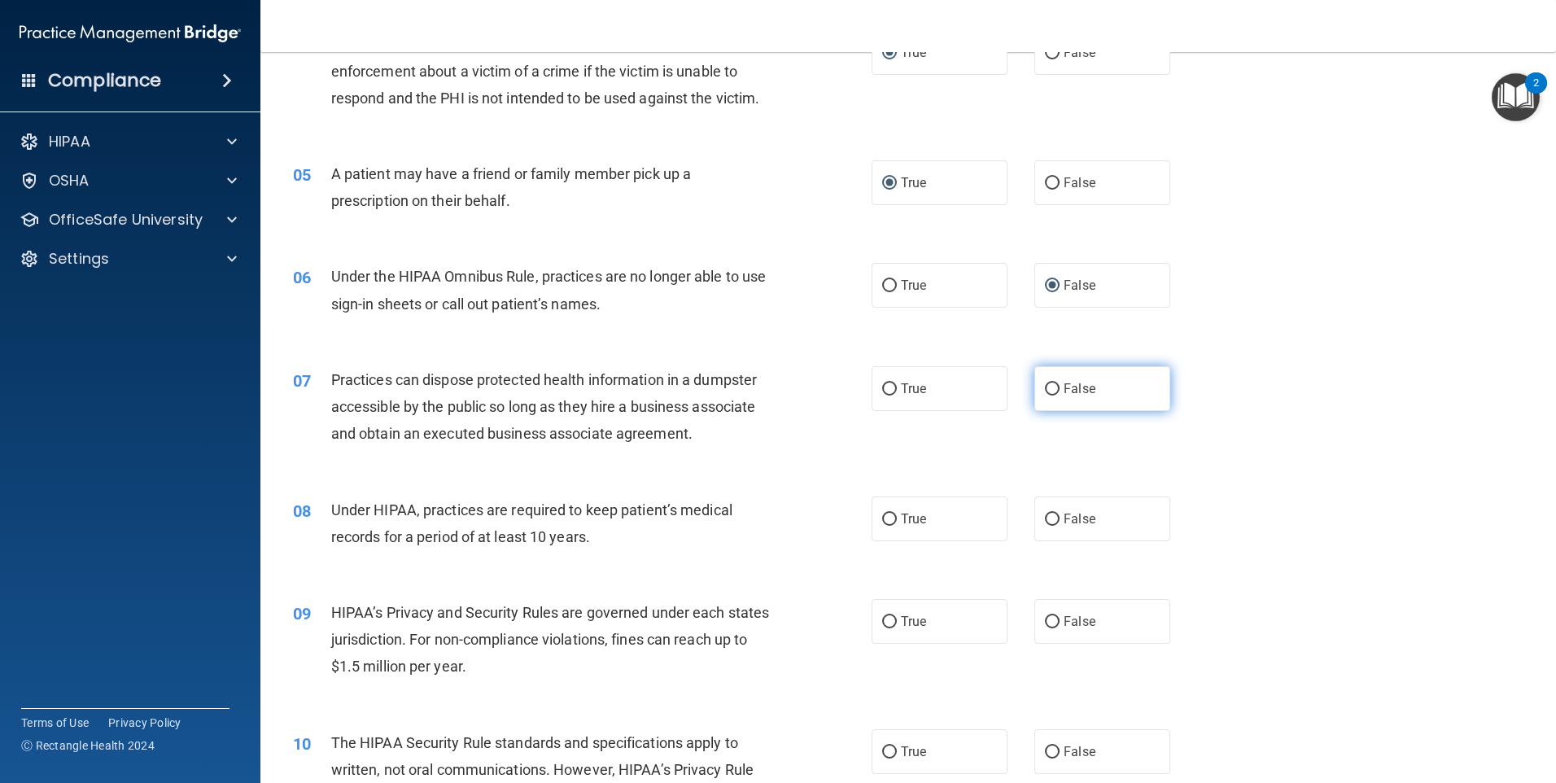
click at [1045, 389] on input "False" at bounding box center [1052, 389] width 15 height 12
radio input "true"
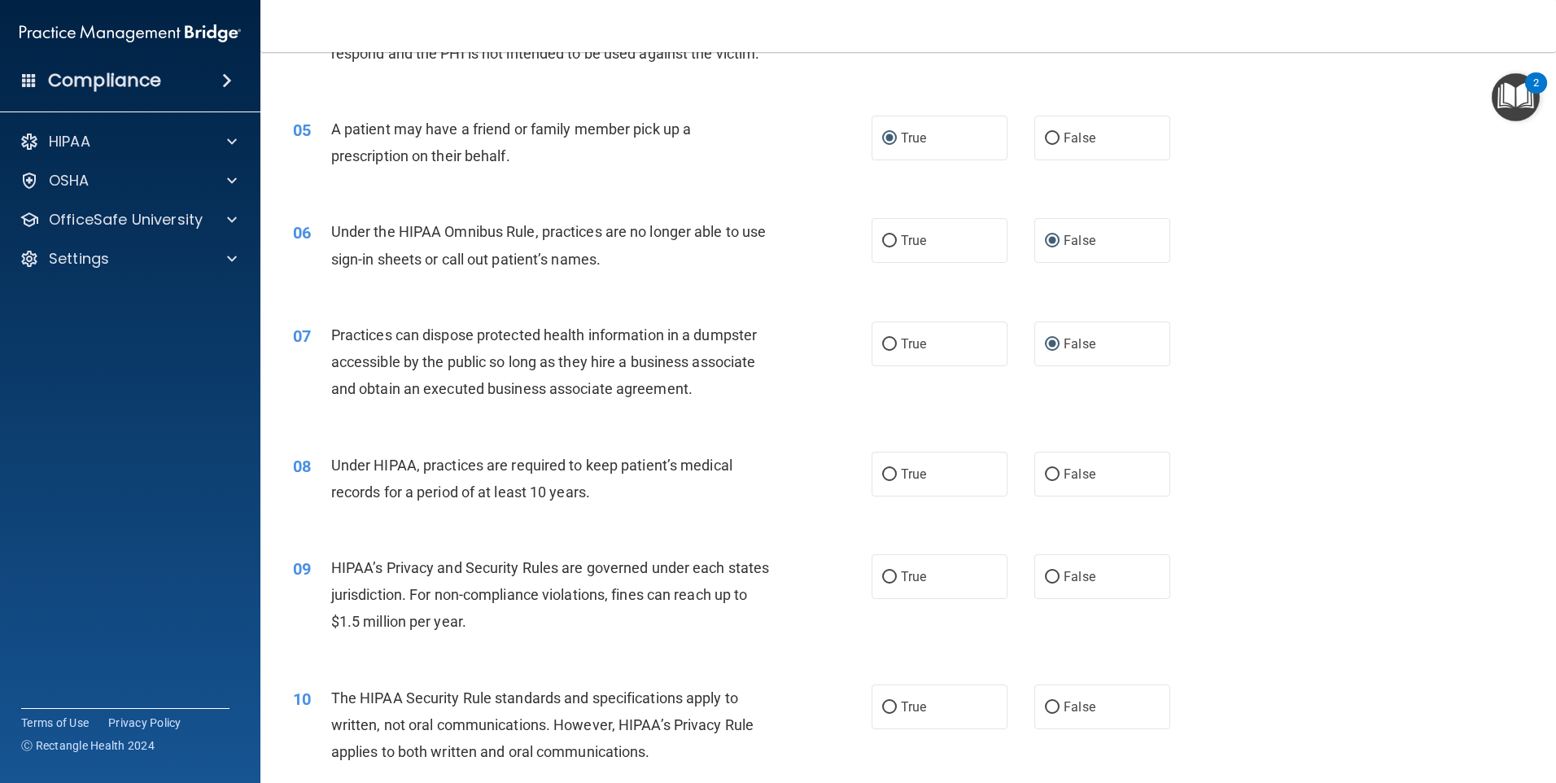
scroll to position [570, 0]
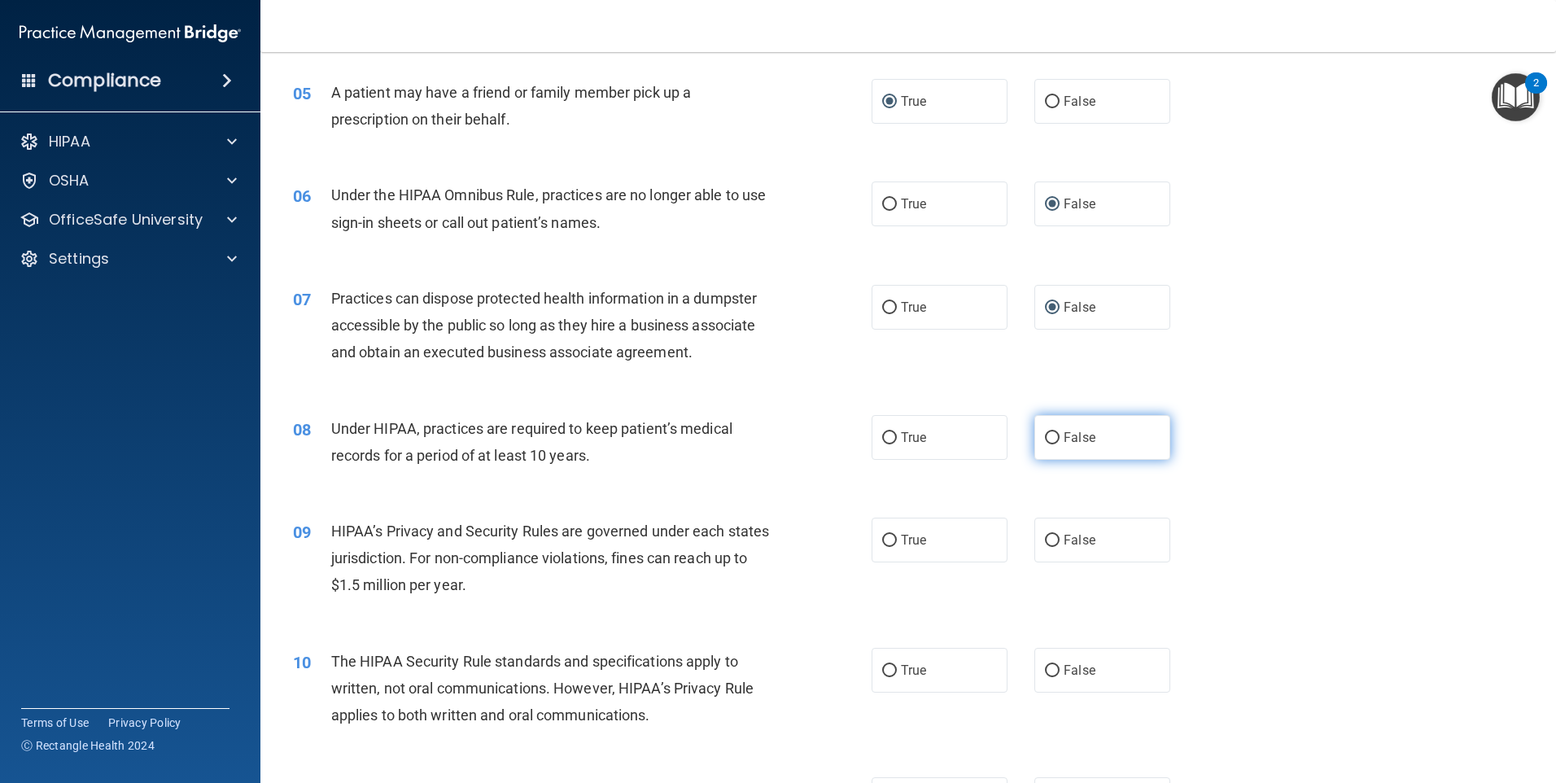
click at [1048, 432] on input "False" at bounding box center [1052, 438] width 15 height 12
radio input "true"
click at [1045, 536] on input "False" at bounding box center [1052, 541] width 15 height 12
radio input "true"
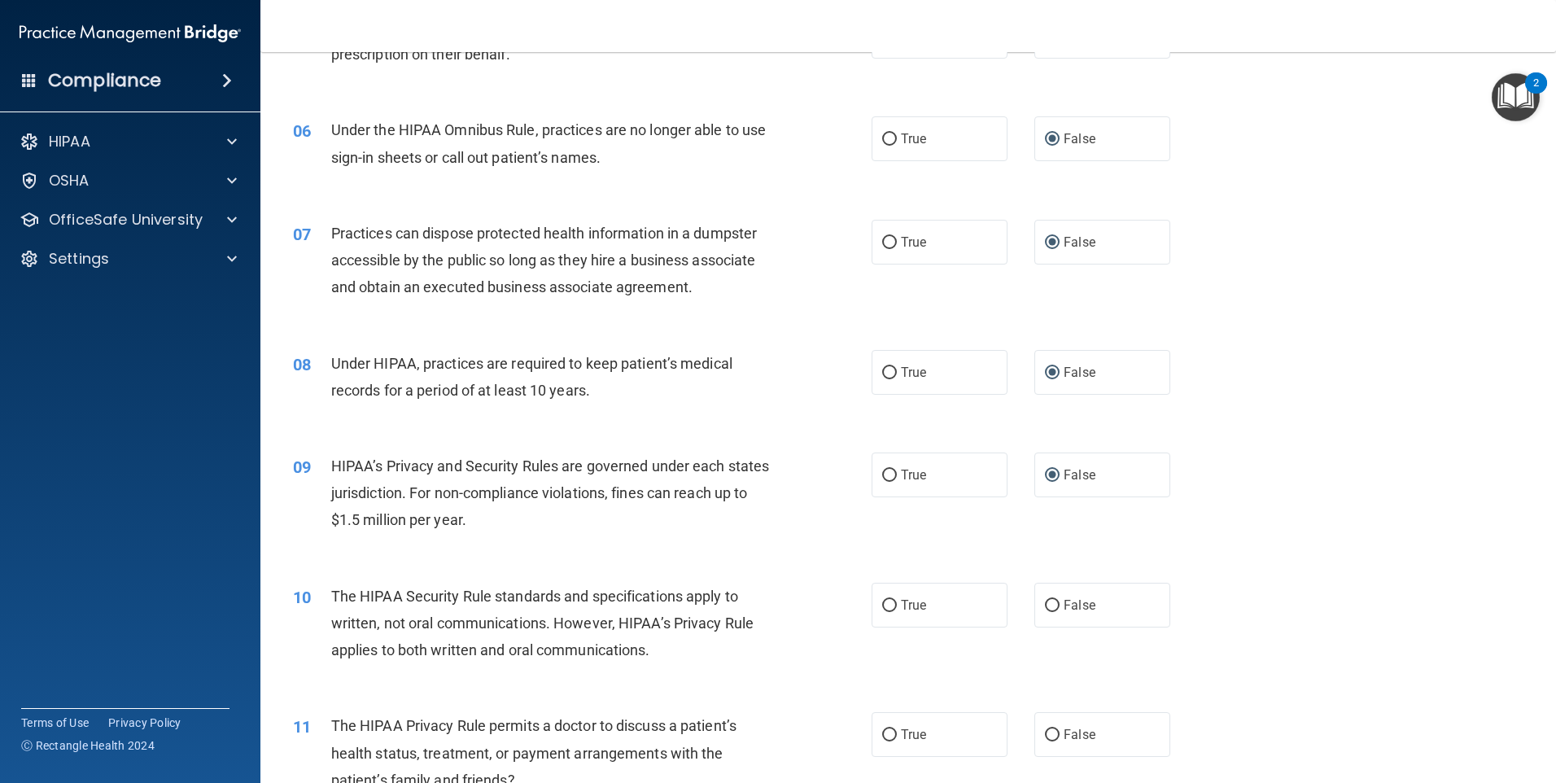
scroll to position [814, 0]
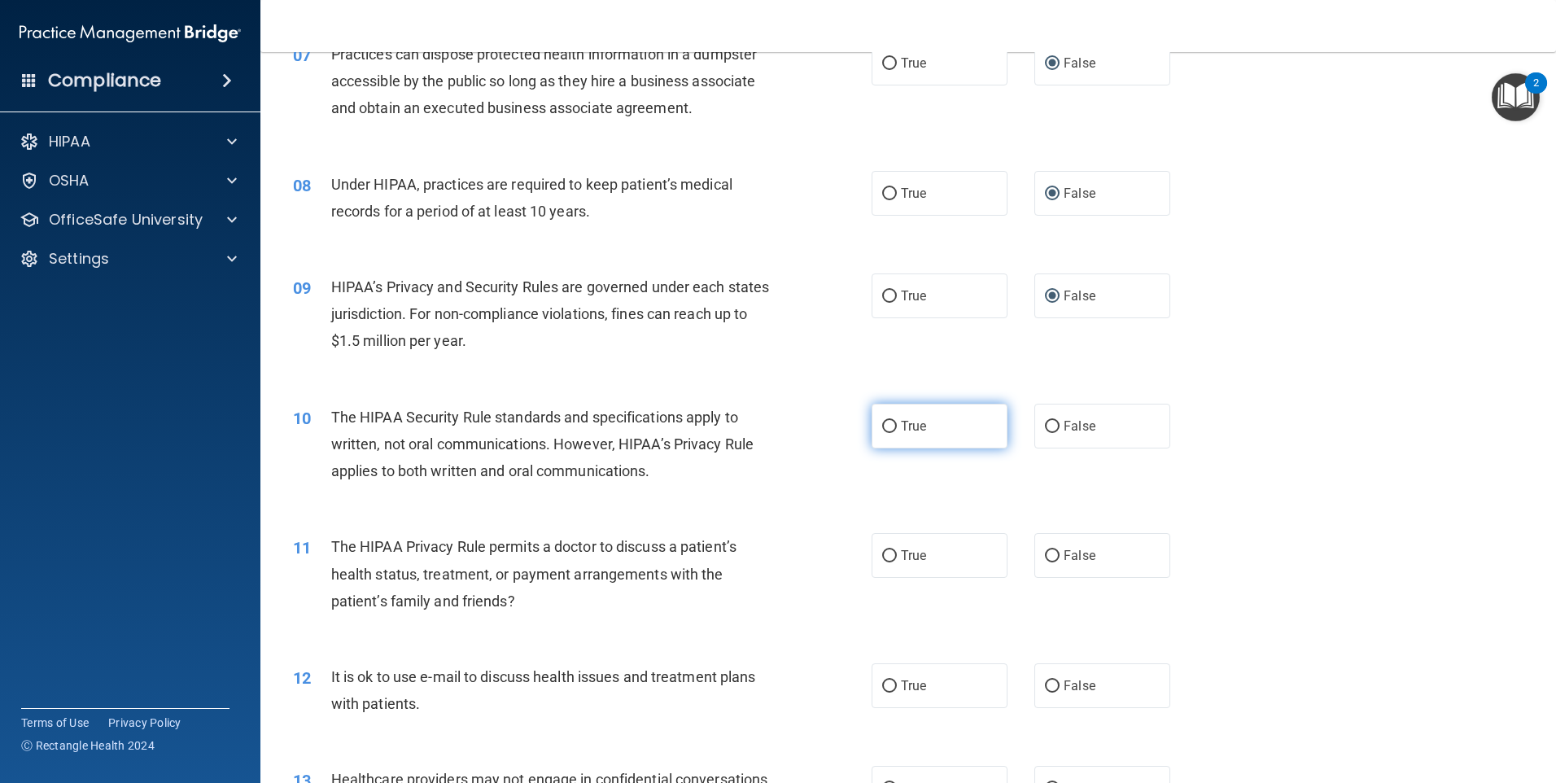
click at [882, 425] on input "True" at bounding box center [889, 427] width 15 height 12
radio input "true"
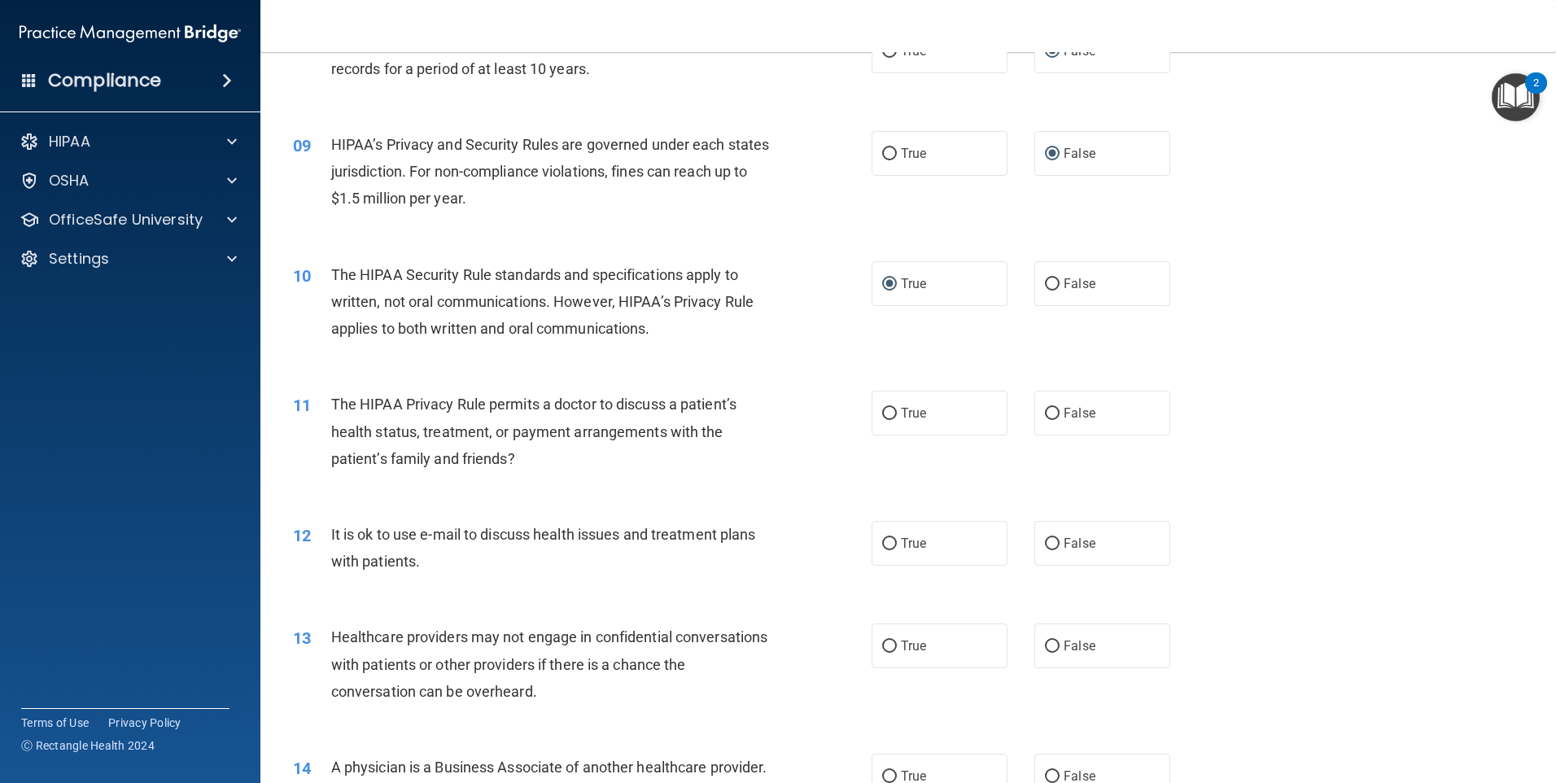
scroll to position [976, 0]
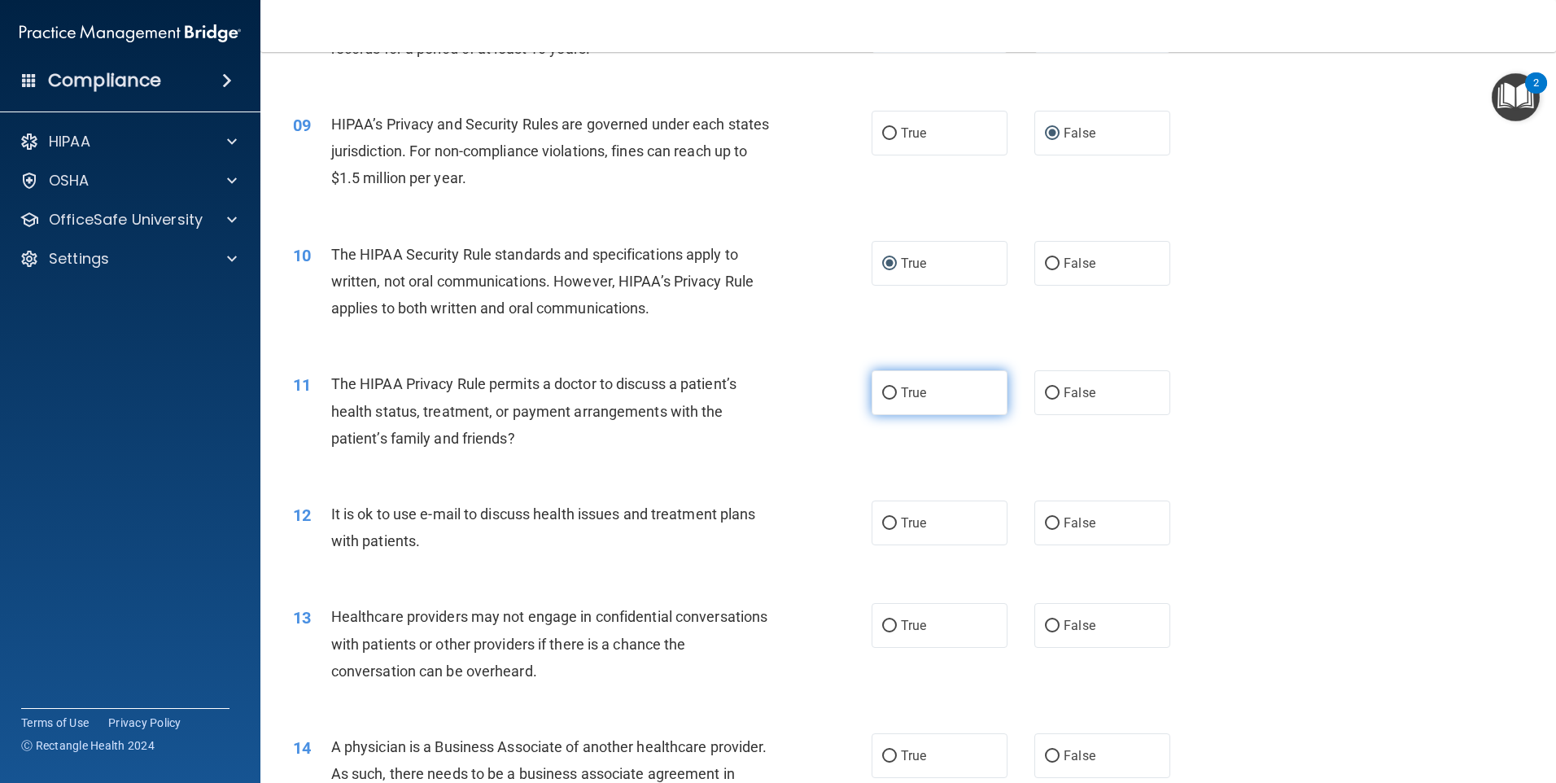
click at [883, 390] on input "True" at bounding box center [889, 393] width 15 height 12
radio input "true"
click at [882, 527] on input "True" at bounding box center [889, 524] width 15 height 12
radio input "true"
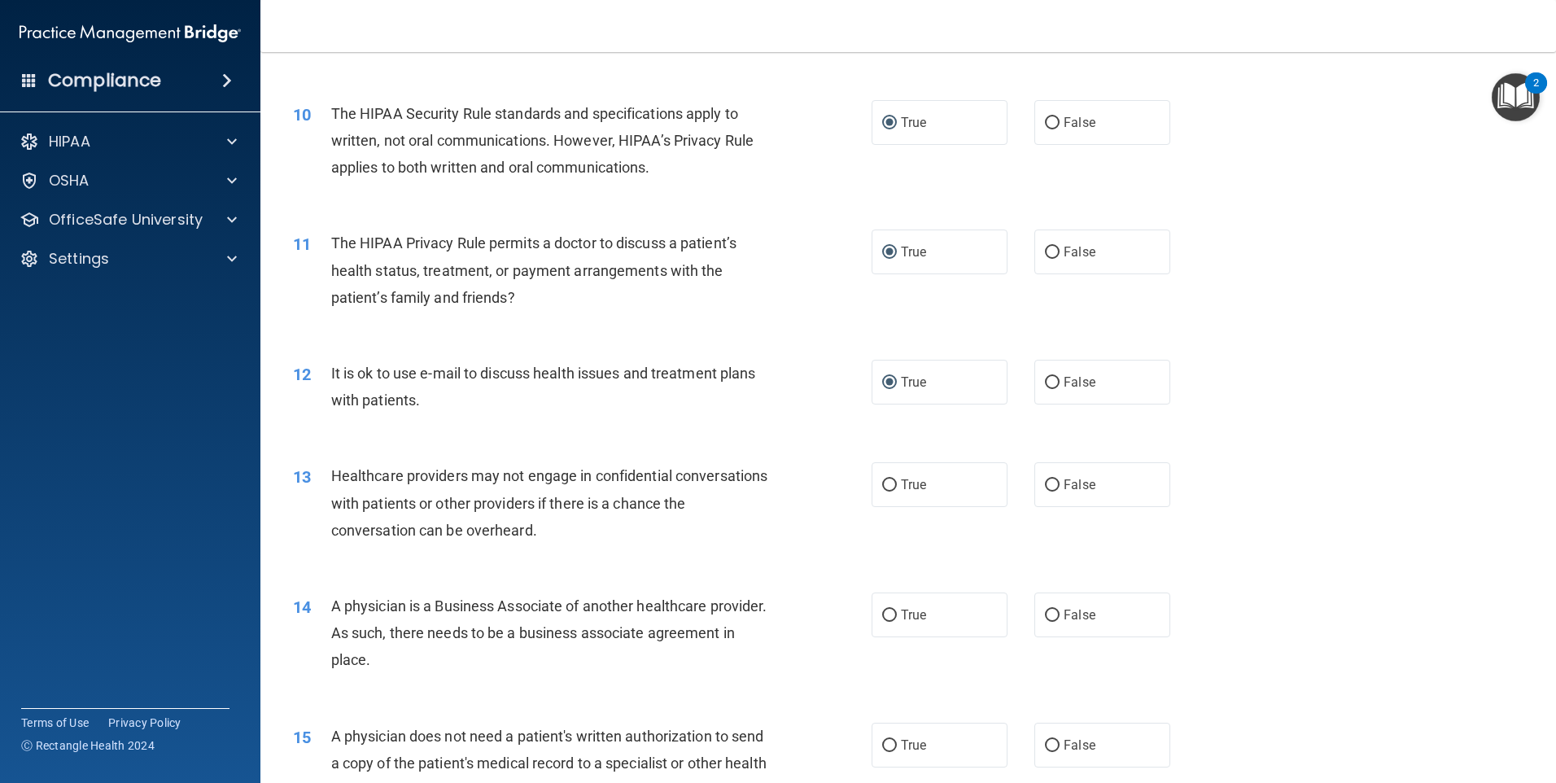
scroll to position [1139, 0]
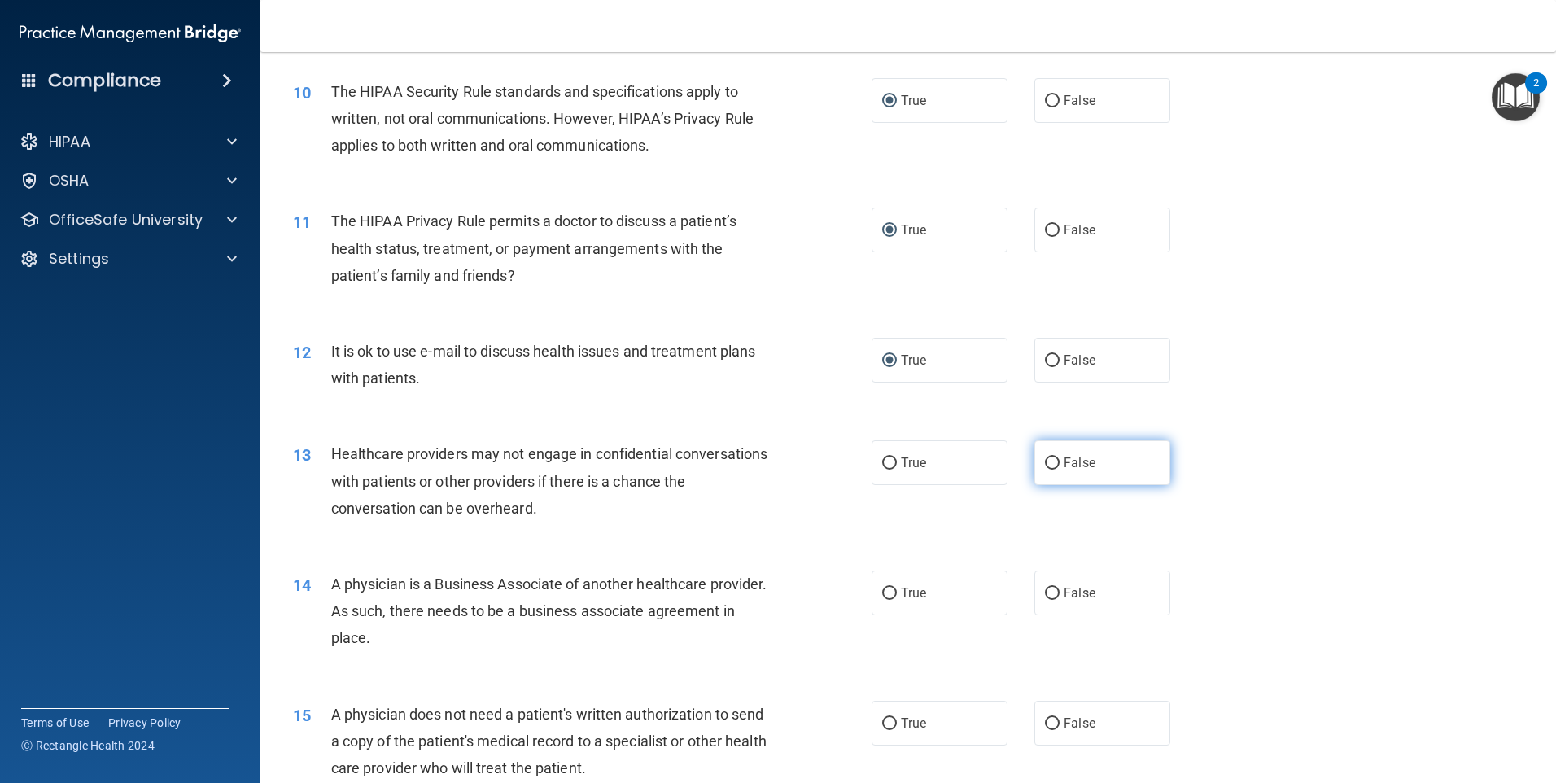
click at [1047, 461] on input "False" at bounding box center [1052, 463] width 15 height 12
radio input "true"
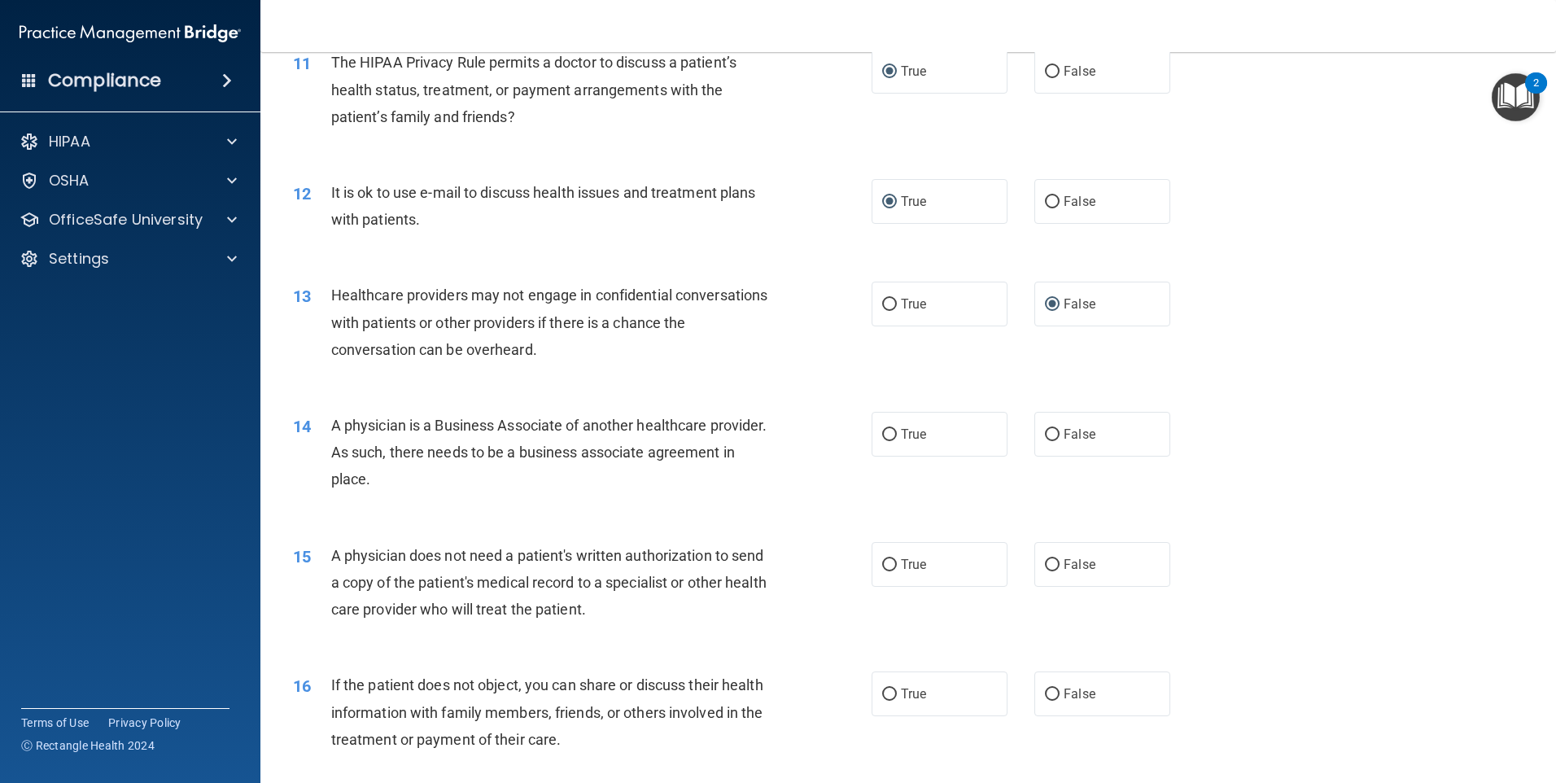
scroll to position [1302, 0]
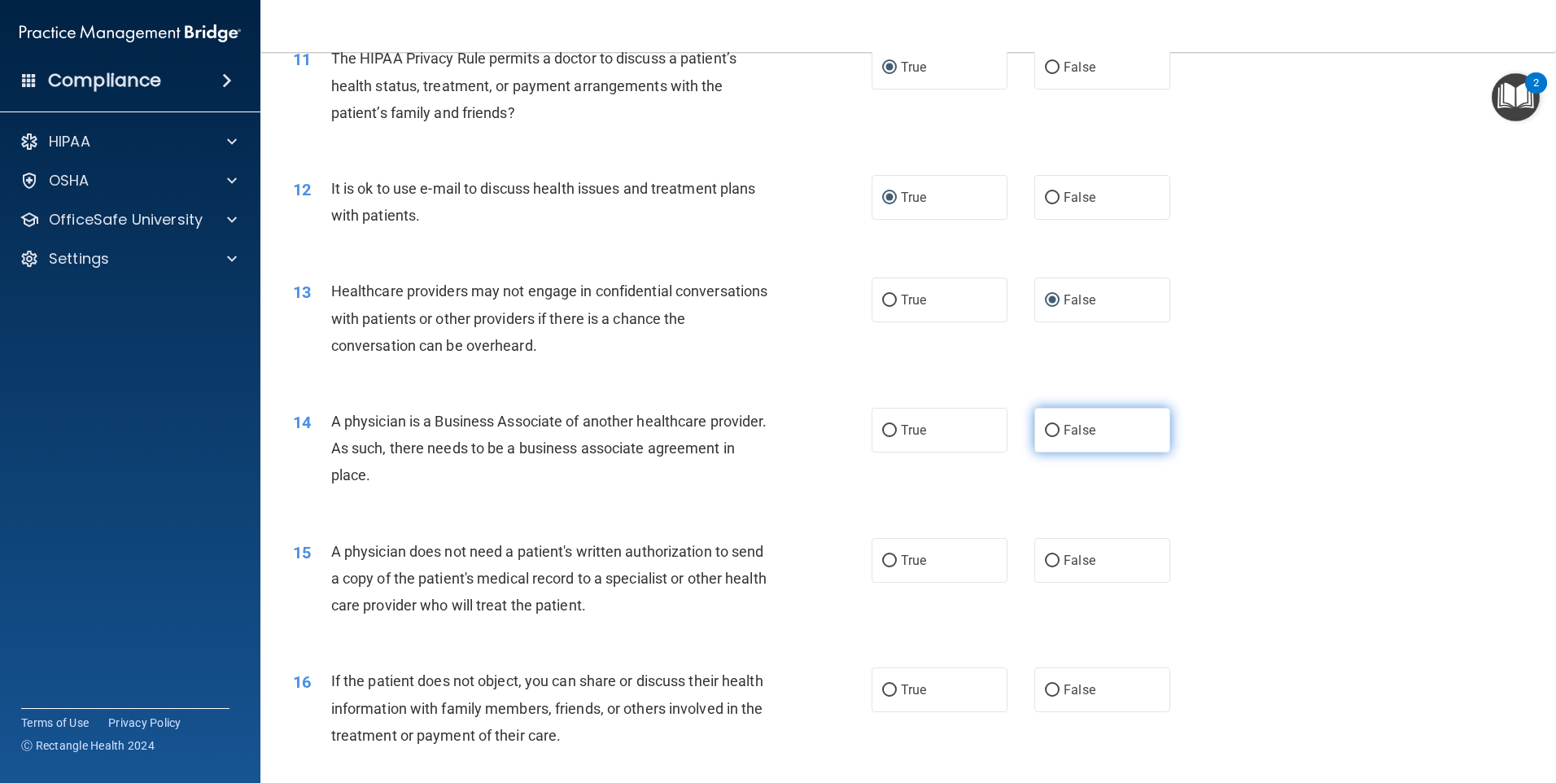
click at [1050, 430] on input "False" at bounding box center [1052, 431] width 15 height 12
radio input "true"
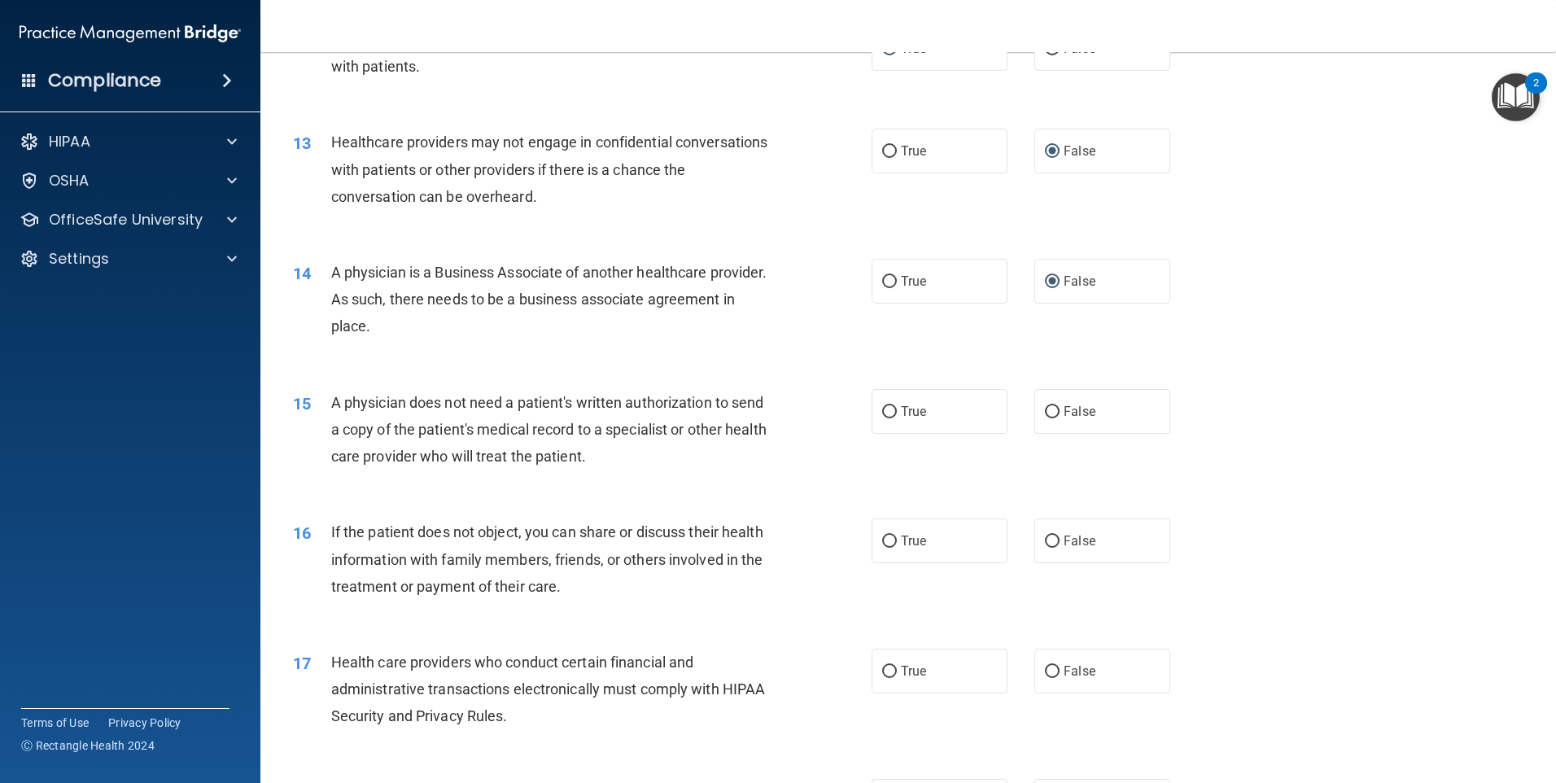
scroll to position [1465, 0]
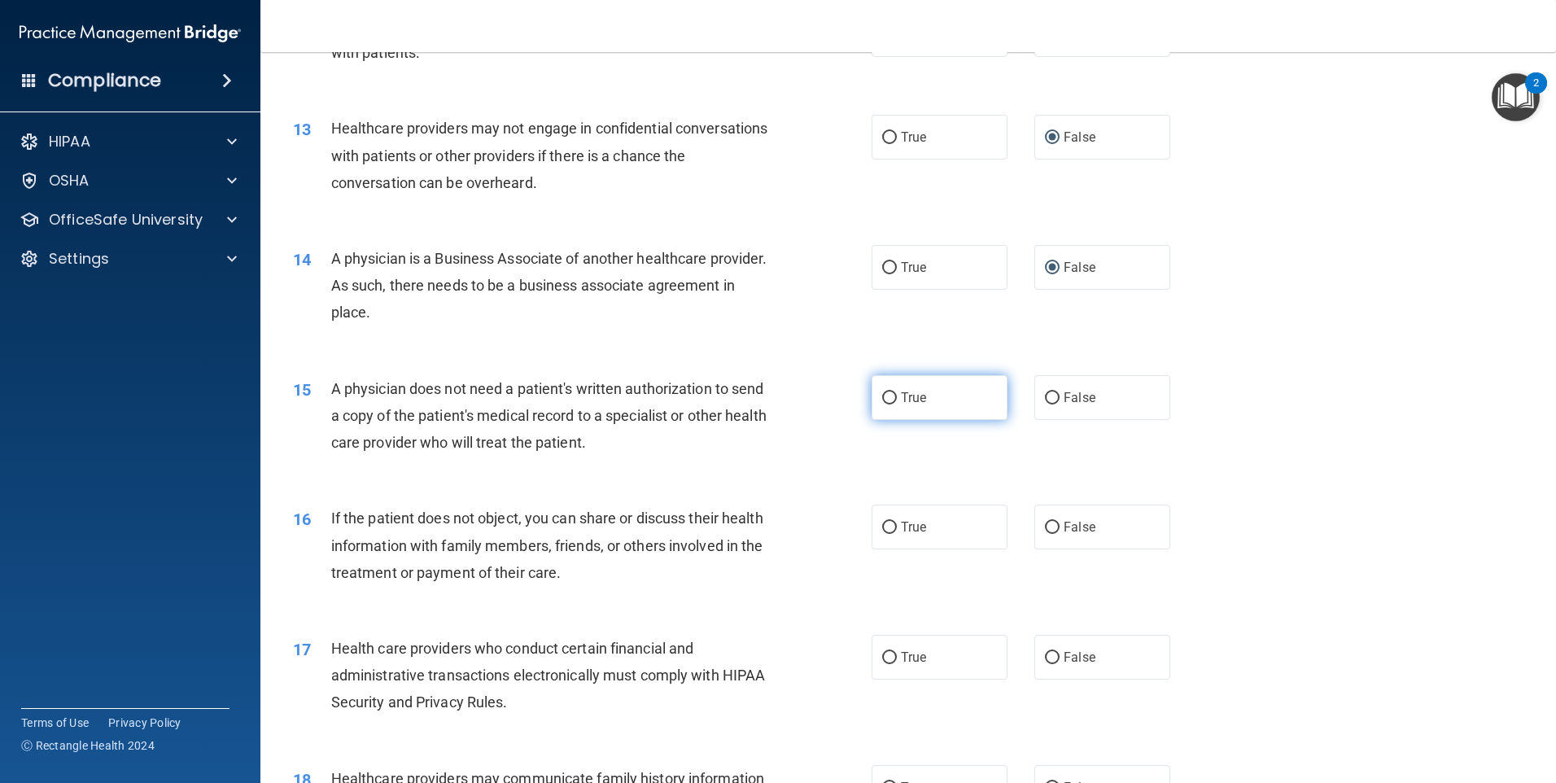
click at [882, 398] on input "True" at bounding box center [889, 398] width 15 height 12
radio input "true"
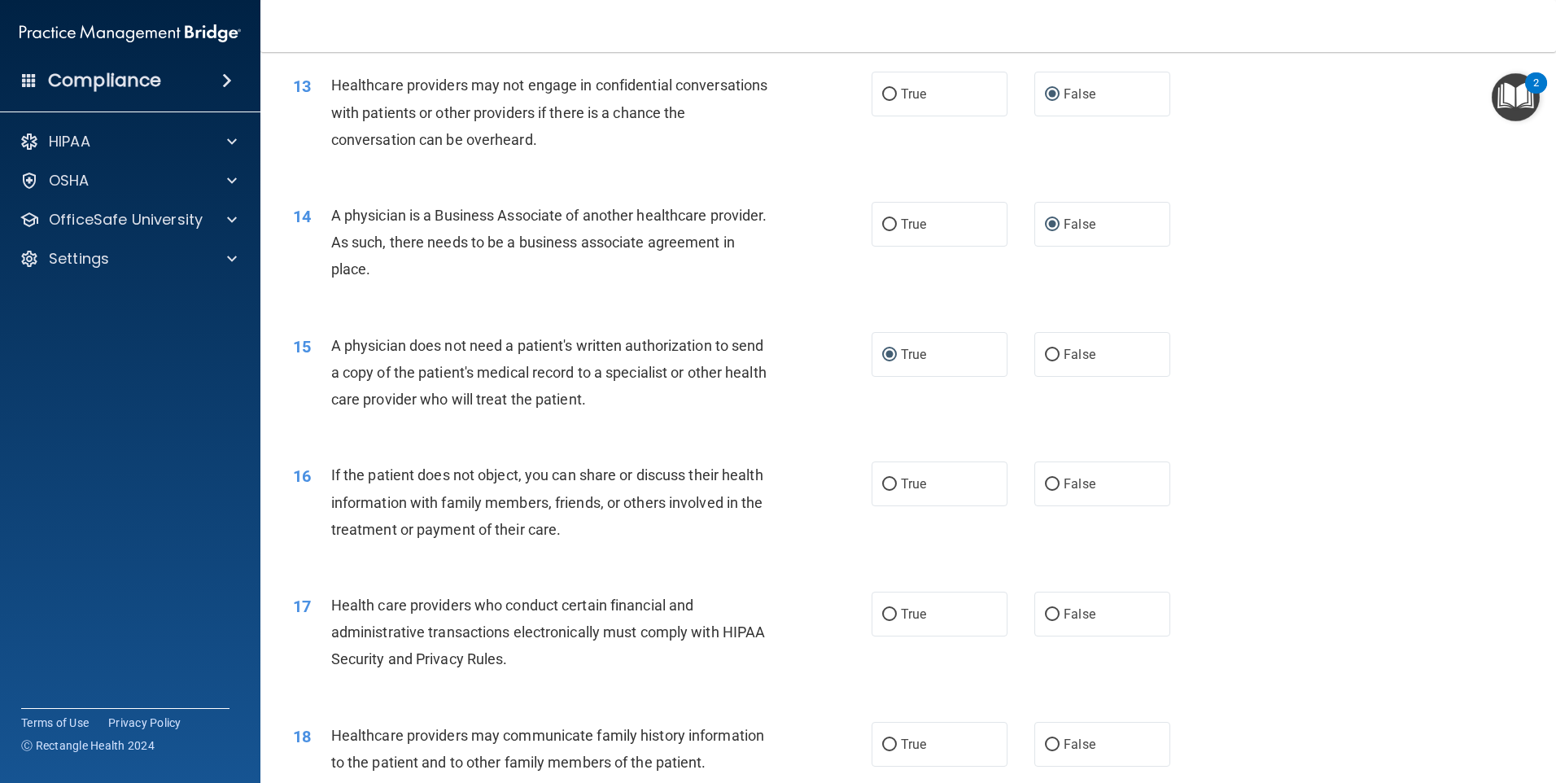
scroll to position [1546, 0]
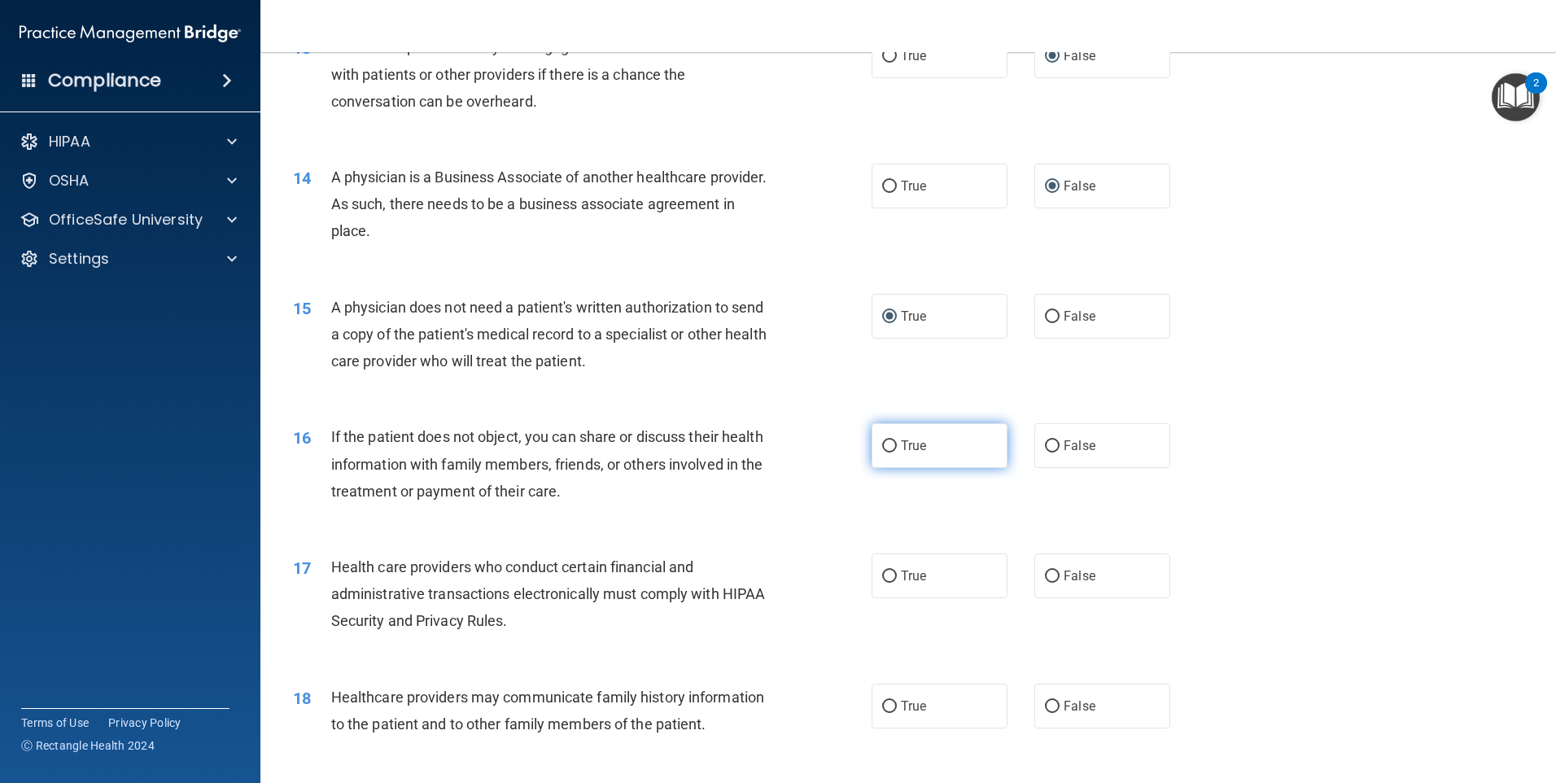
click at [882, 447] on input "True" at bounding box center [889, 446] width 15 height 12
radio input "true"
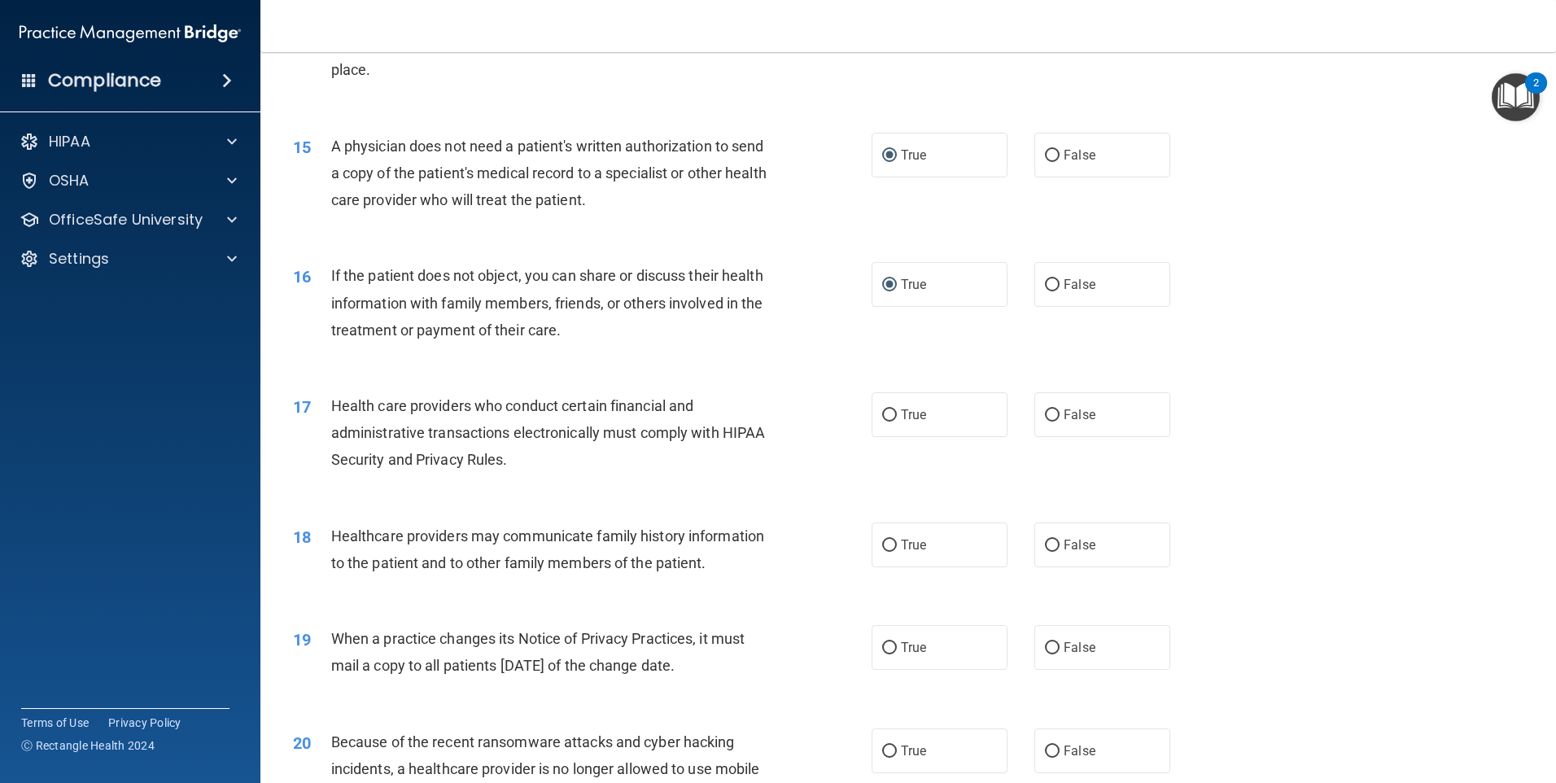
scroll to position [1709, 0]
click at [884, 413] on input "True" at bounding box center [889, 414] width 15 height 12
radio input "true"
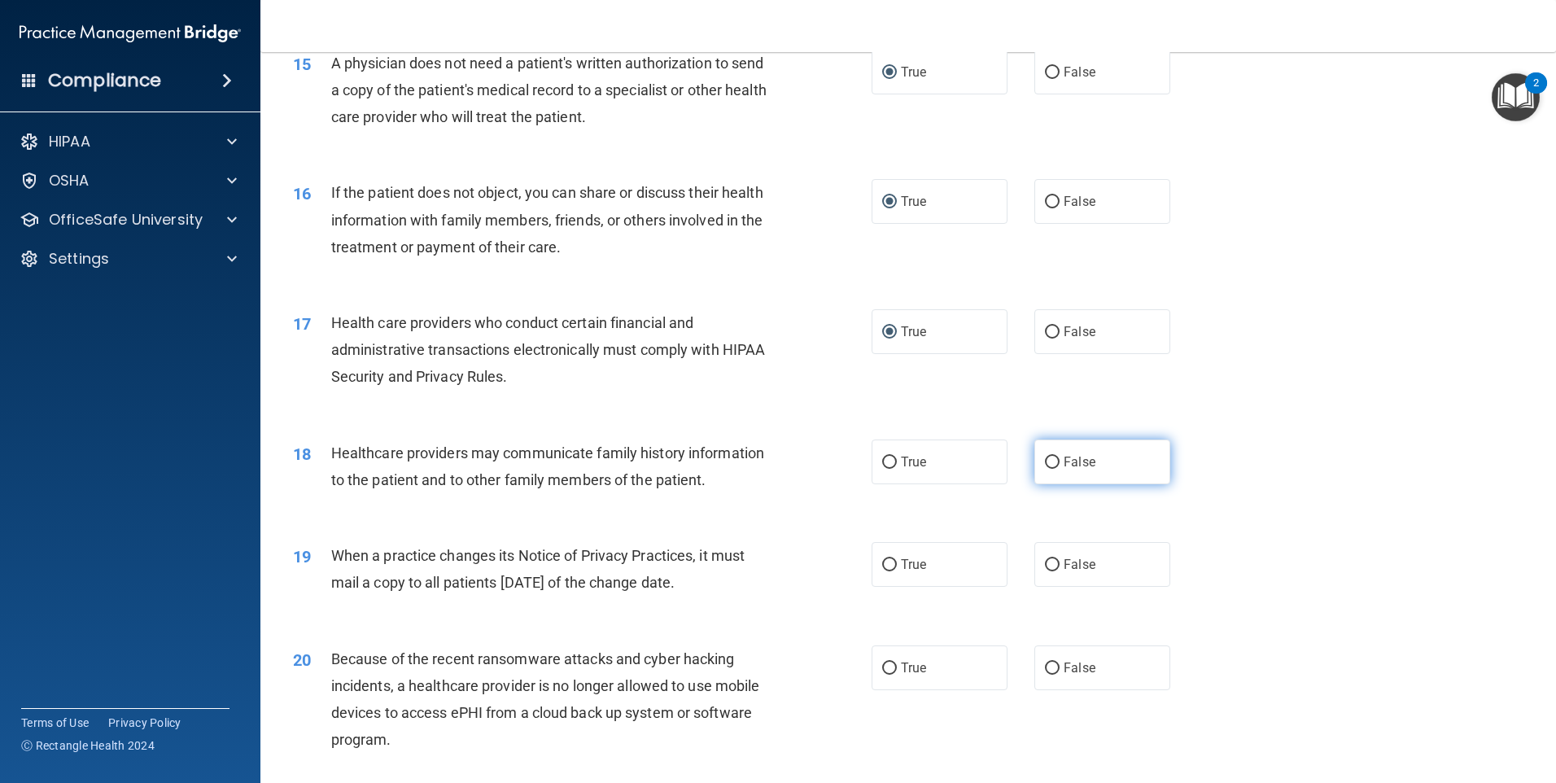
click at [1045, 460] on input "False" at bounding box center [1052, 462] width 15 height 12
radio input "true"
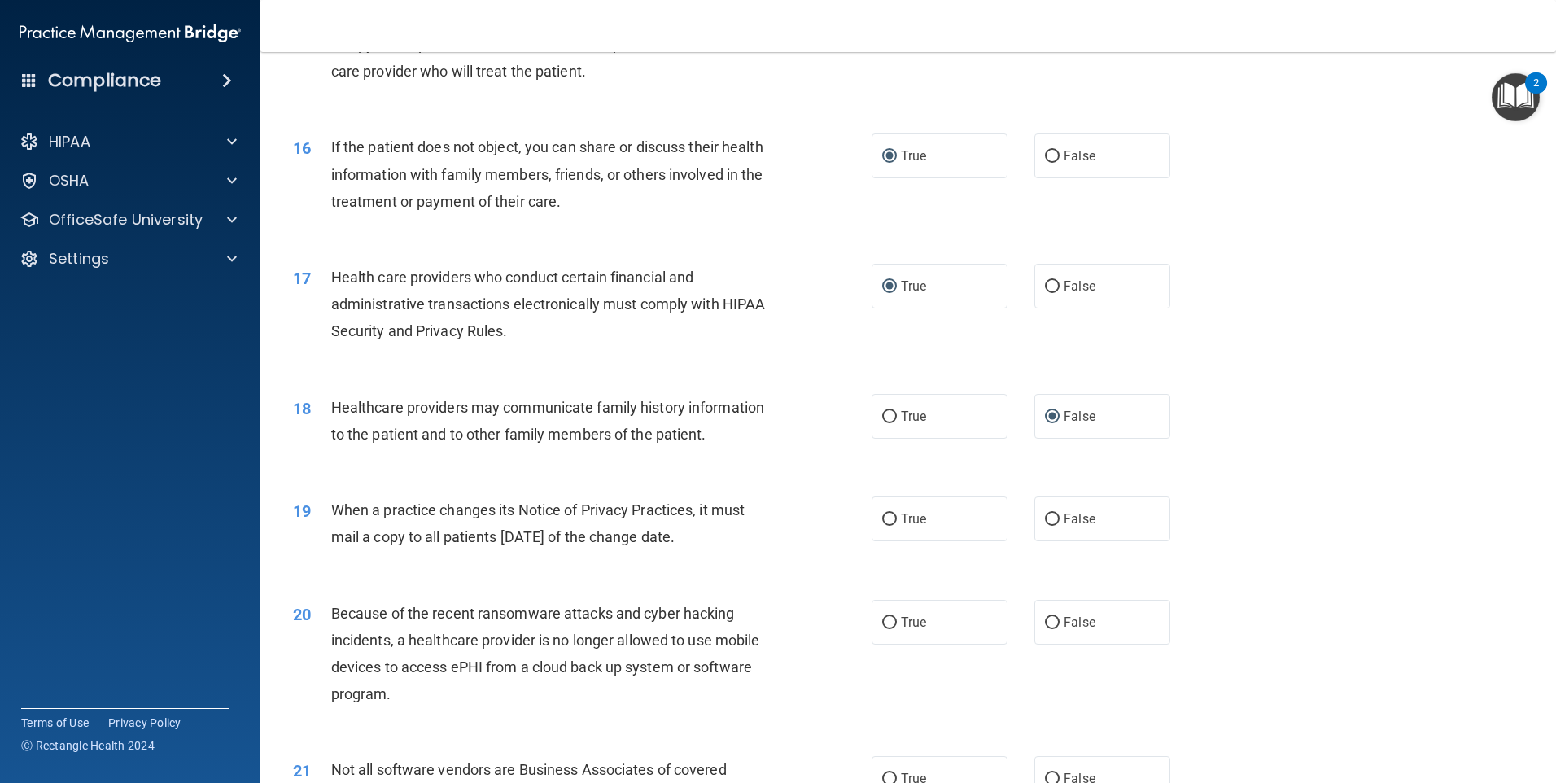
scroll to position [1953, 0]
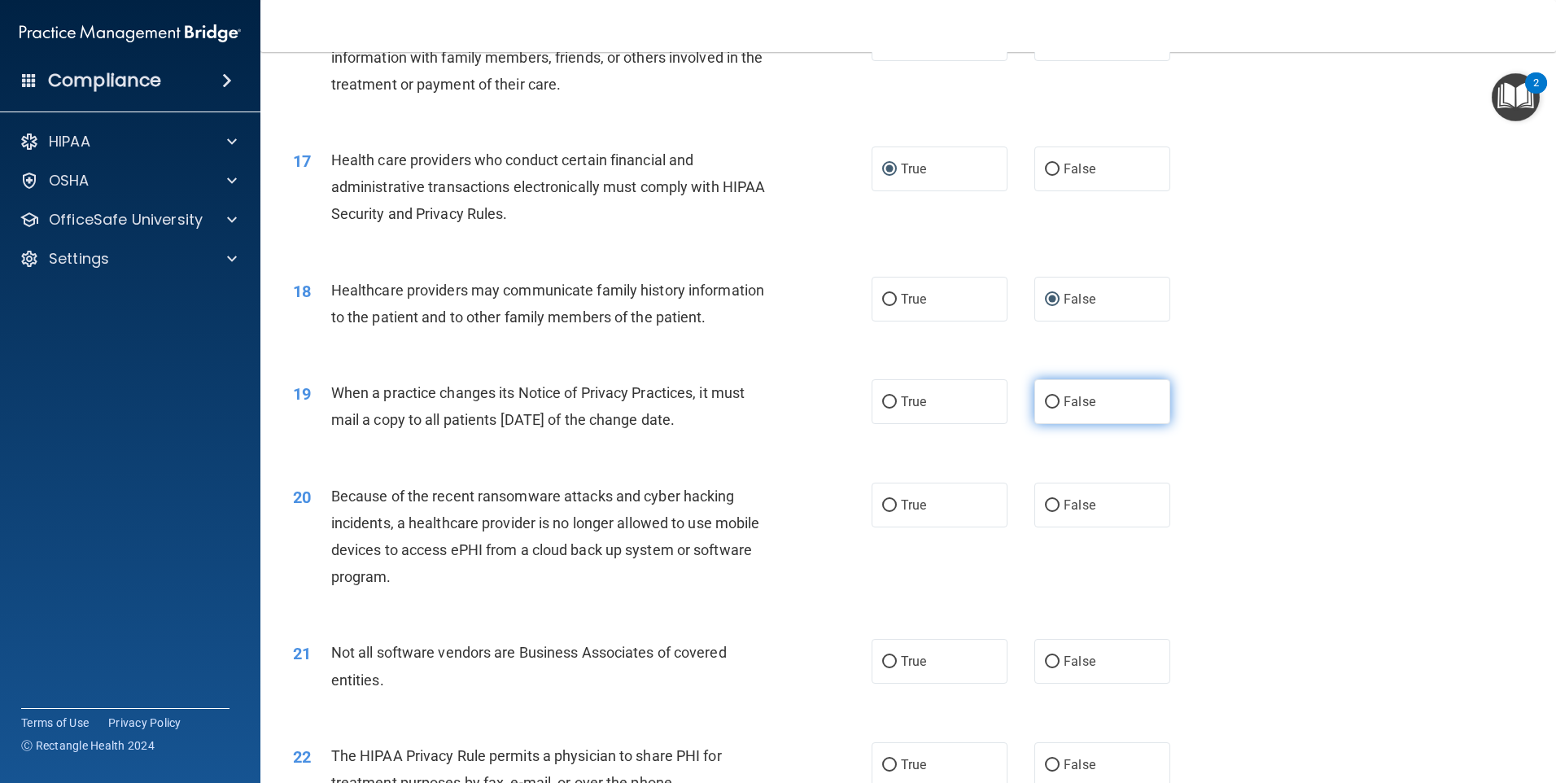
click at [1048, 402] on input "False" at bounding box center [1052, 402] width 15 height 12
radio input "true"
click at [1055, 499] on label "False" at bounding box center [1102, 505] width 136 height 45
click at [1055, 500] on input "False" at bounding box center [1052, 506] width 15 height 12
radio input "true"
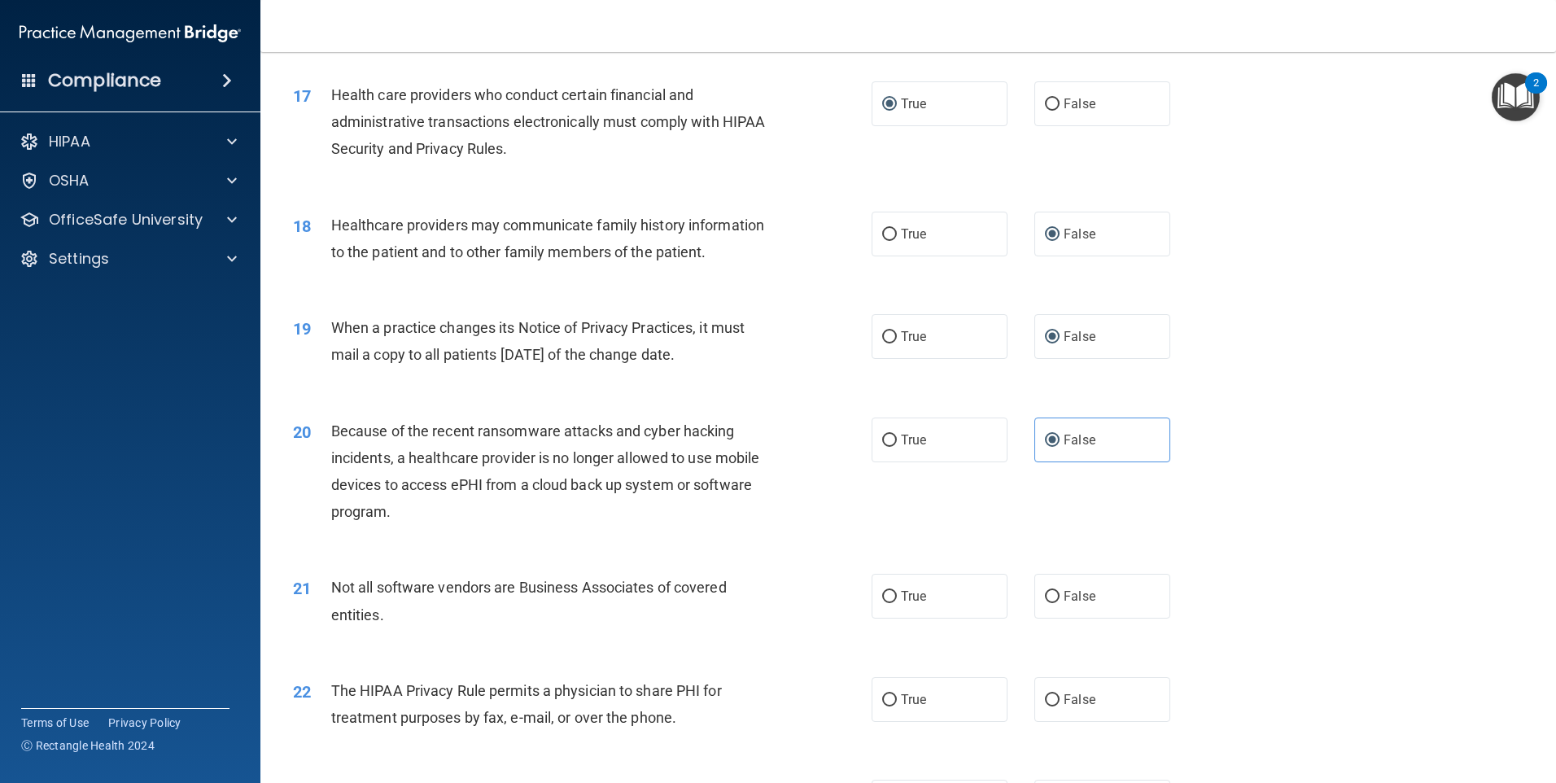
scroll to position [2116, 0]
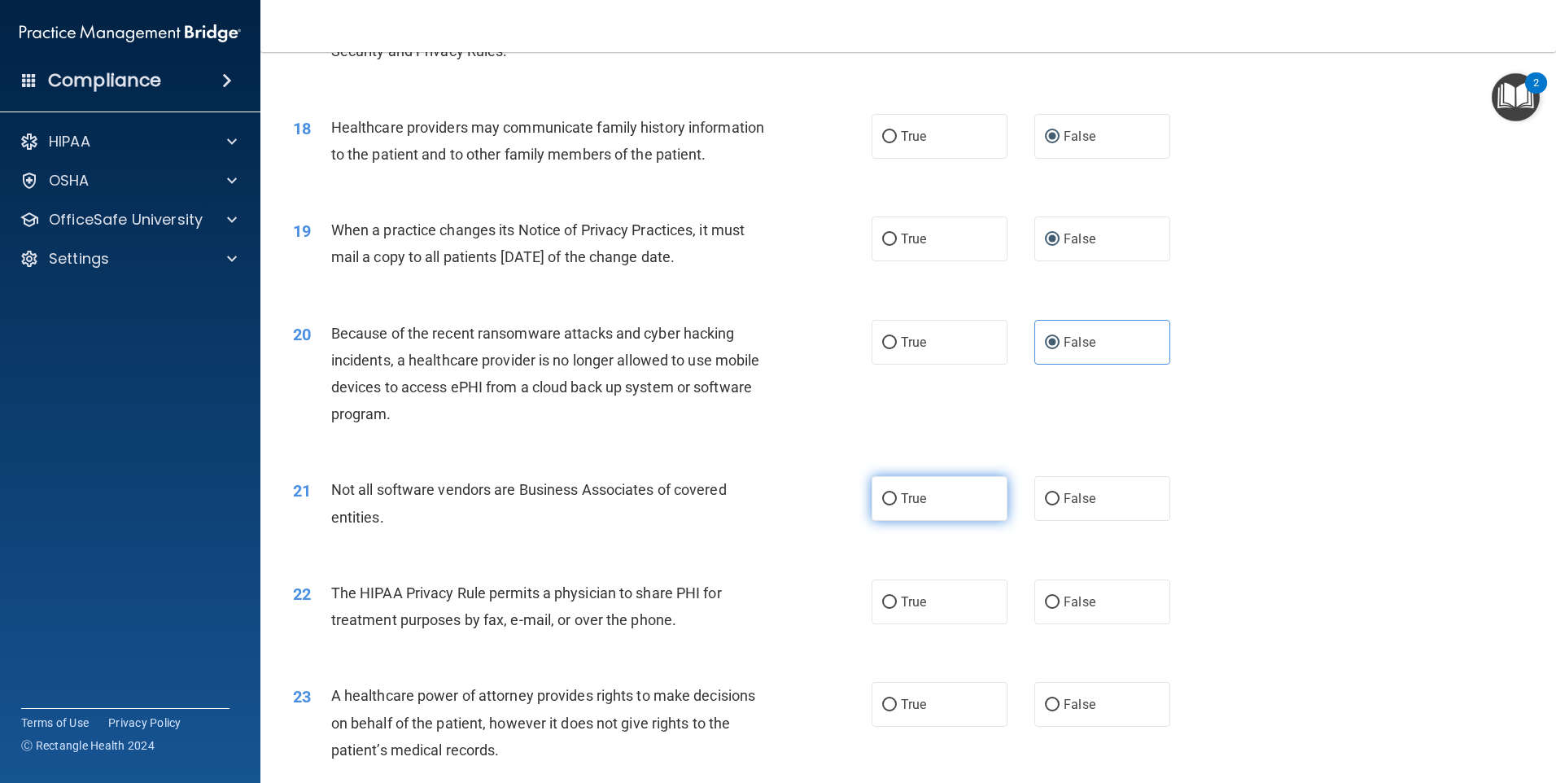
click at [882, 498] on input "True" at bounding box center [889, 499] width 15 height 12
radio input "true"
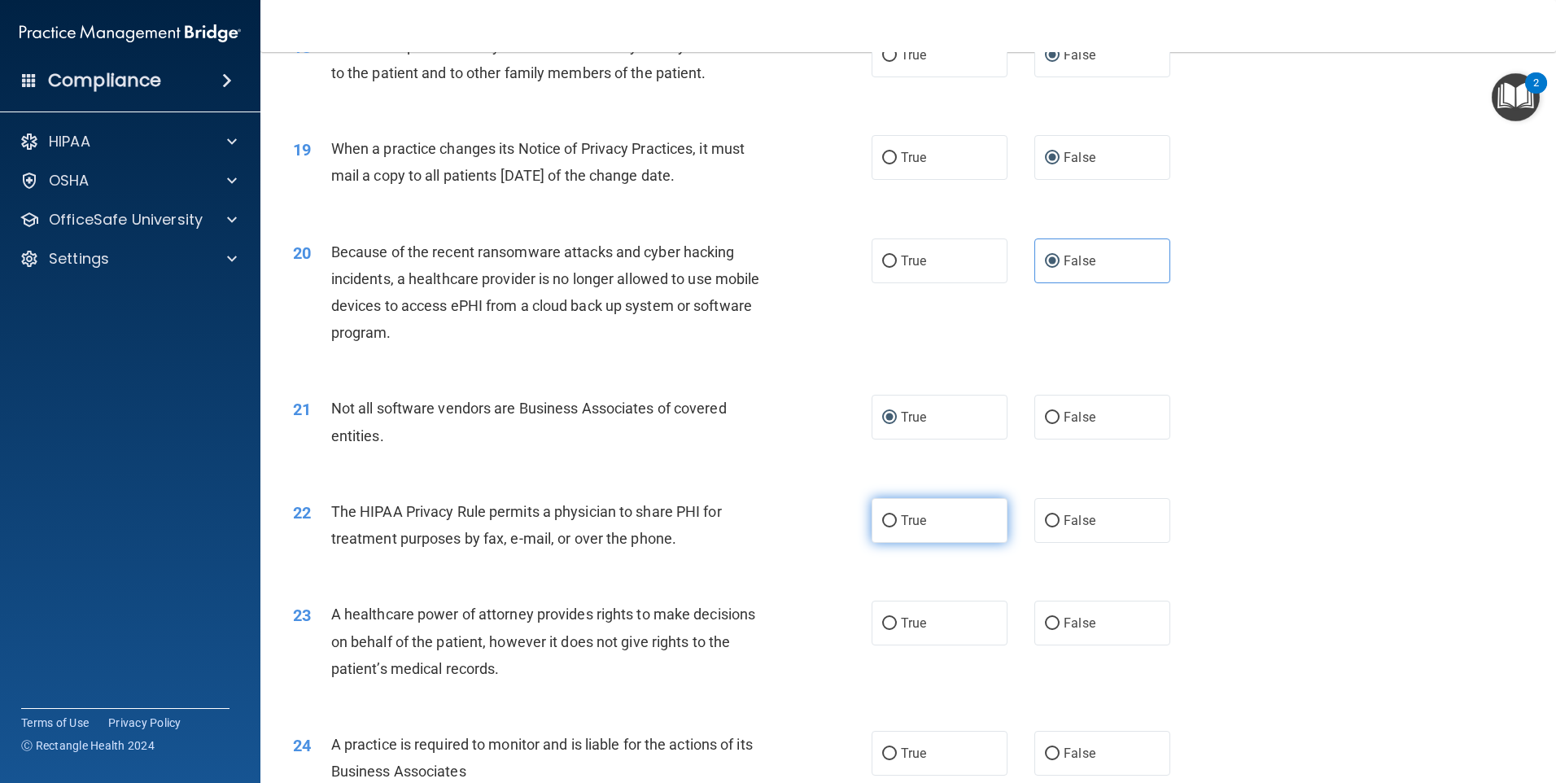
click at [882, 522] on input "True" at bounding box center [889, 521] width 15 height 12
radio input "true"
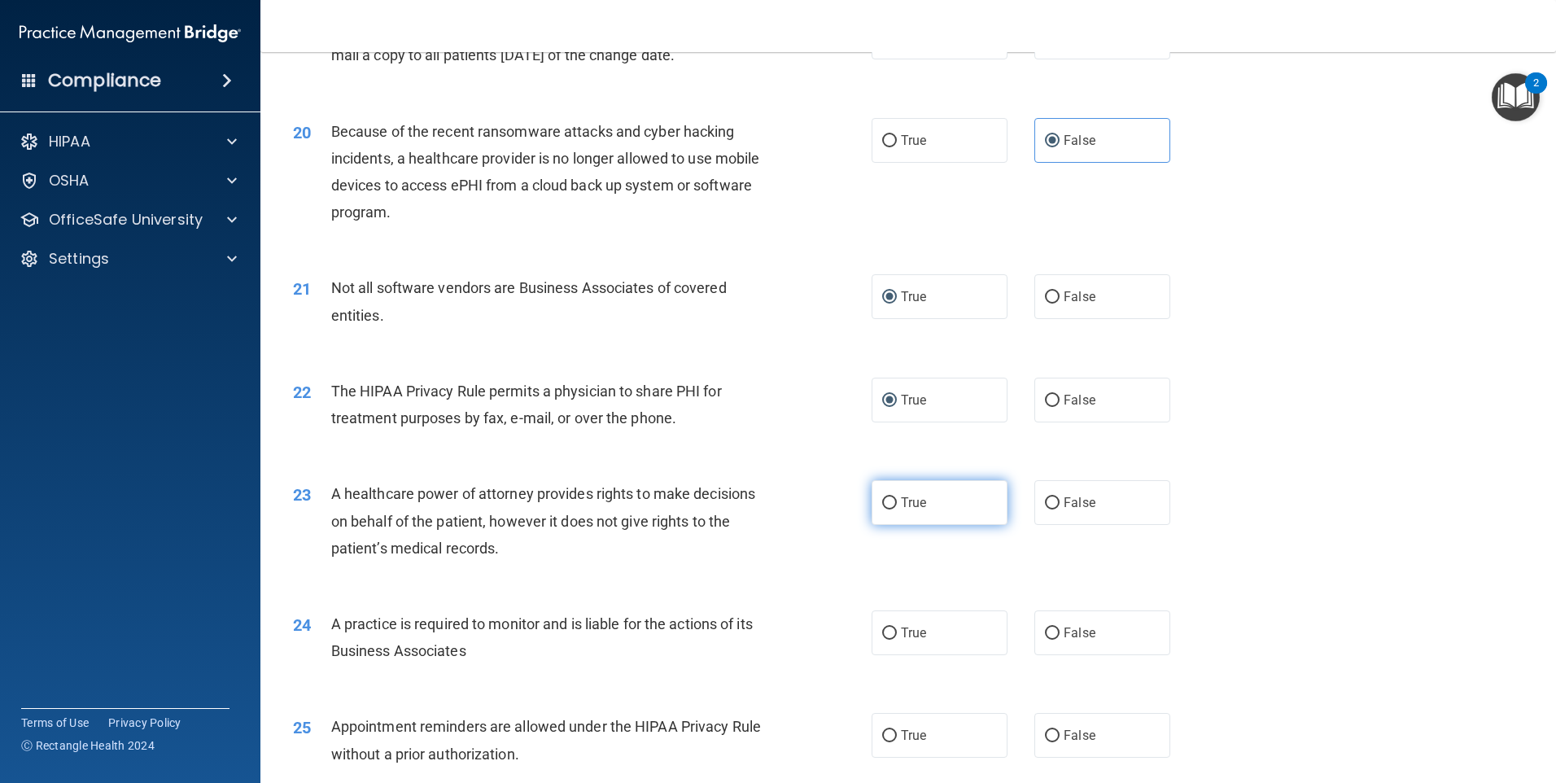
scroll to position [2360, 0]
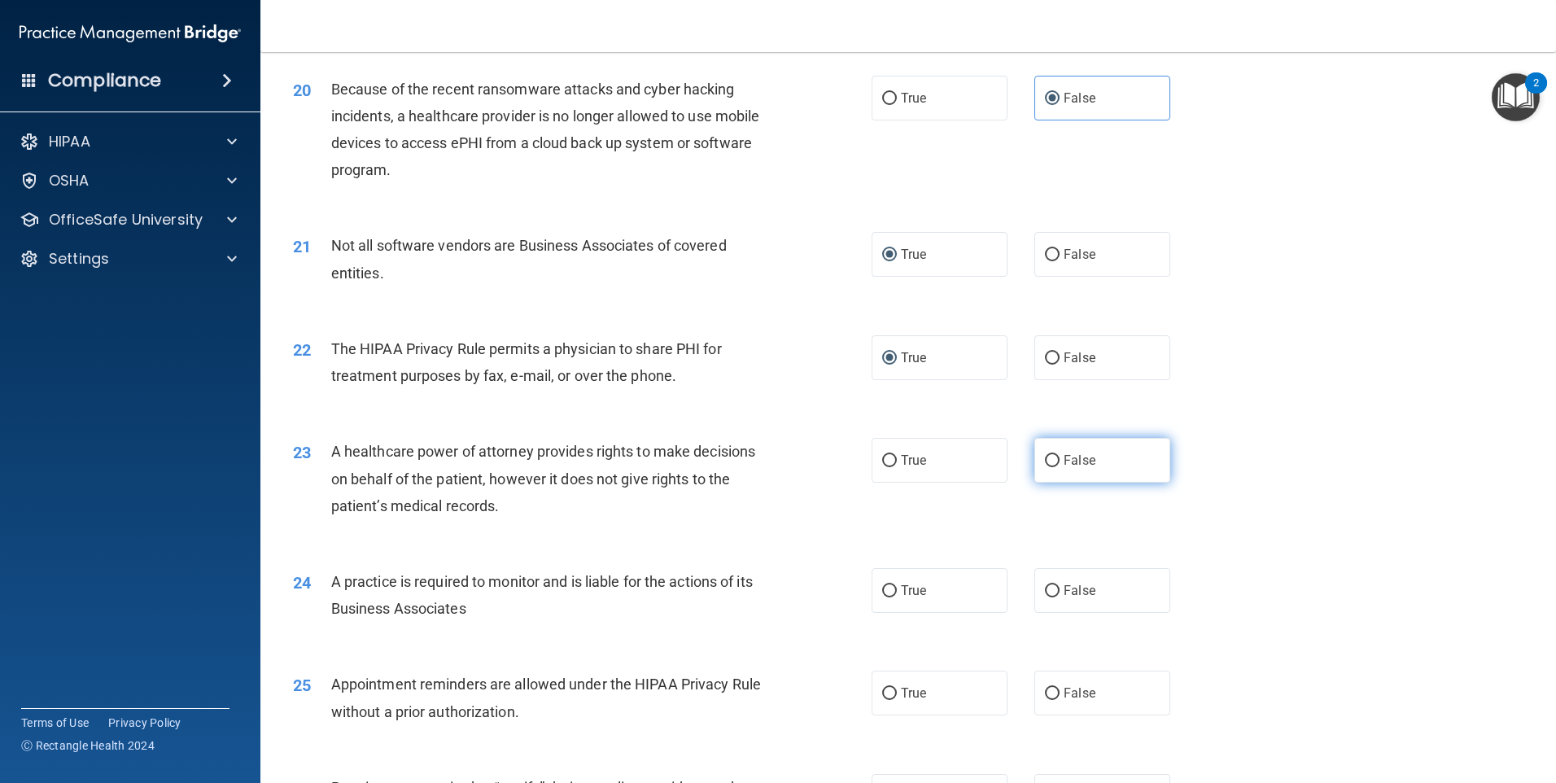
click at [1045, 458] on input "False" at bounding box center [1052, 461] width 15 height 12
radio input "true"
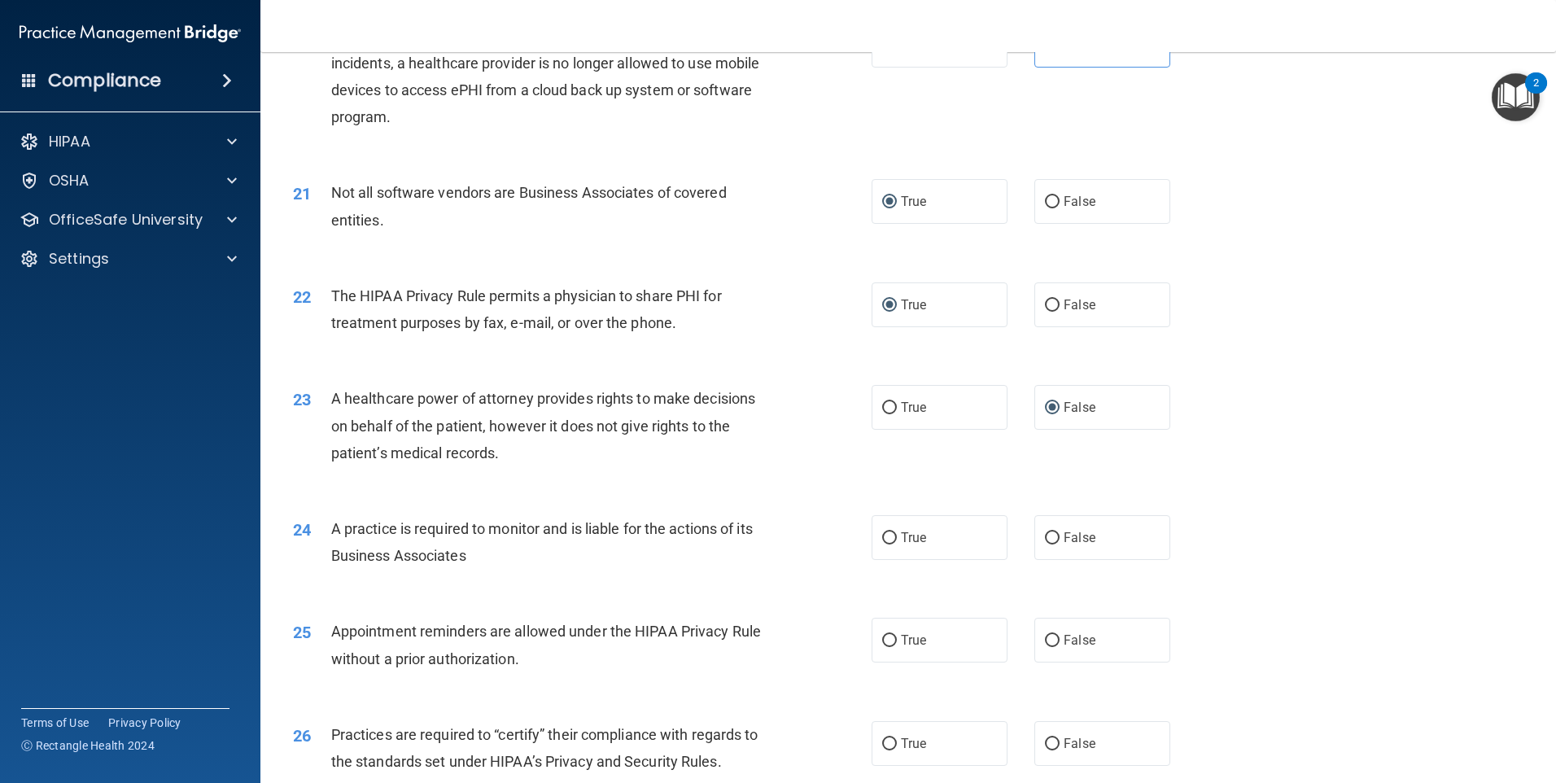
scroll to position [2441, 0]
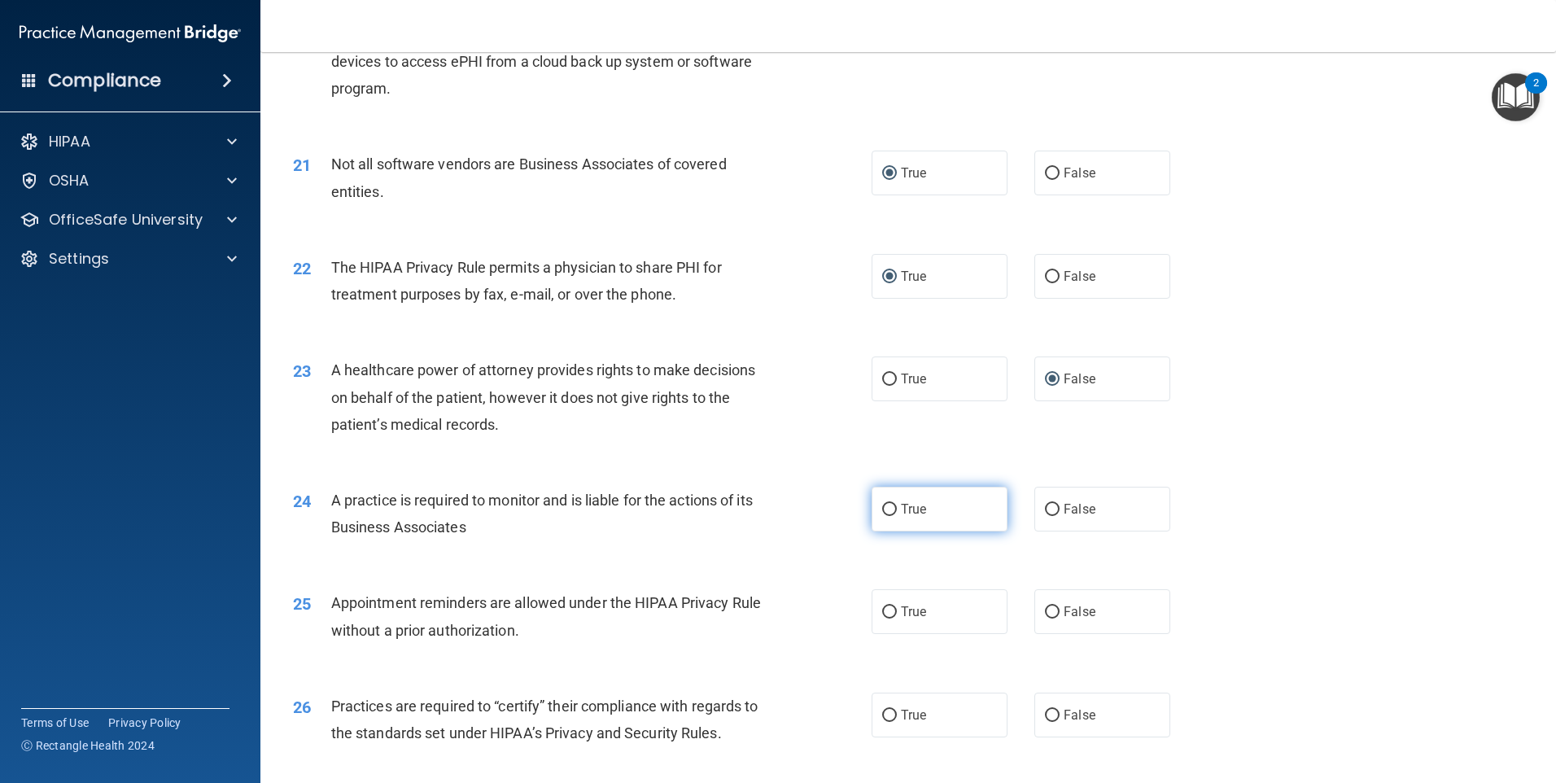
click at [882, 508] on input "True" at bounding box center [889, 510] width 15 height 12
radio input "true"
click at [1045, 609] on input "False" at bounding box center [1052, 612] width 15 height 12
radio input "true"
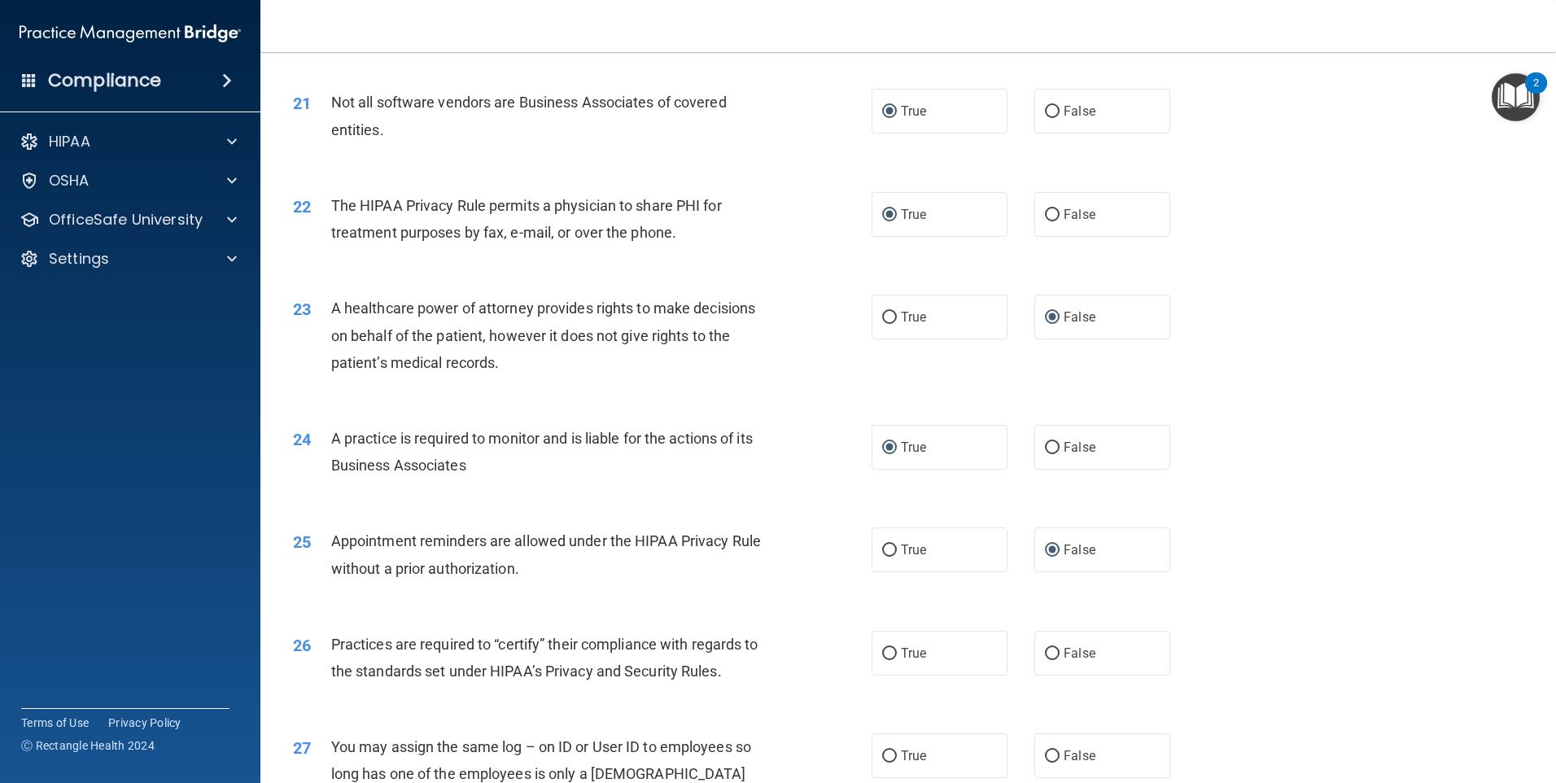
scroll to position [2604, 0]
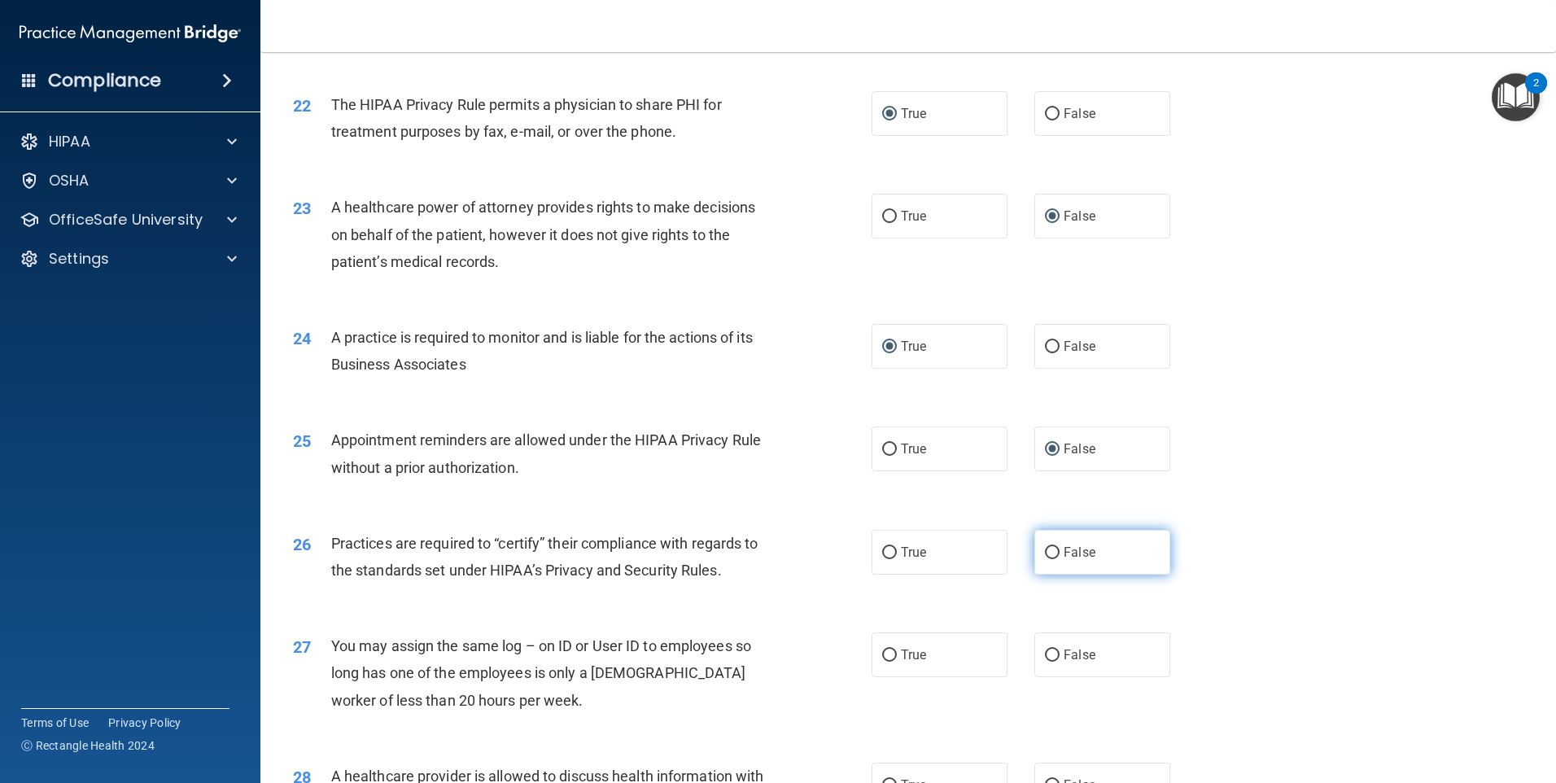
click at [1045, 552] on input "False" at bounding box center [1052, 553] width 15 height 12
radio input "true"
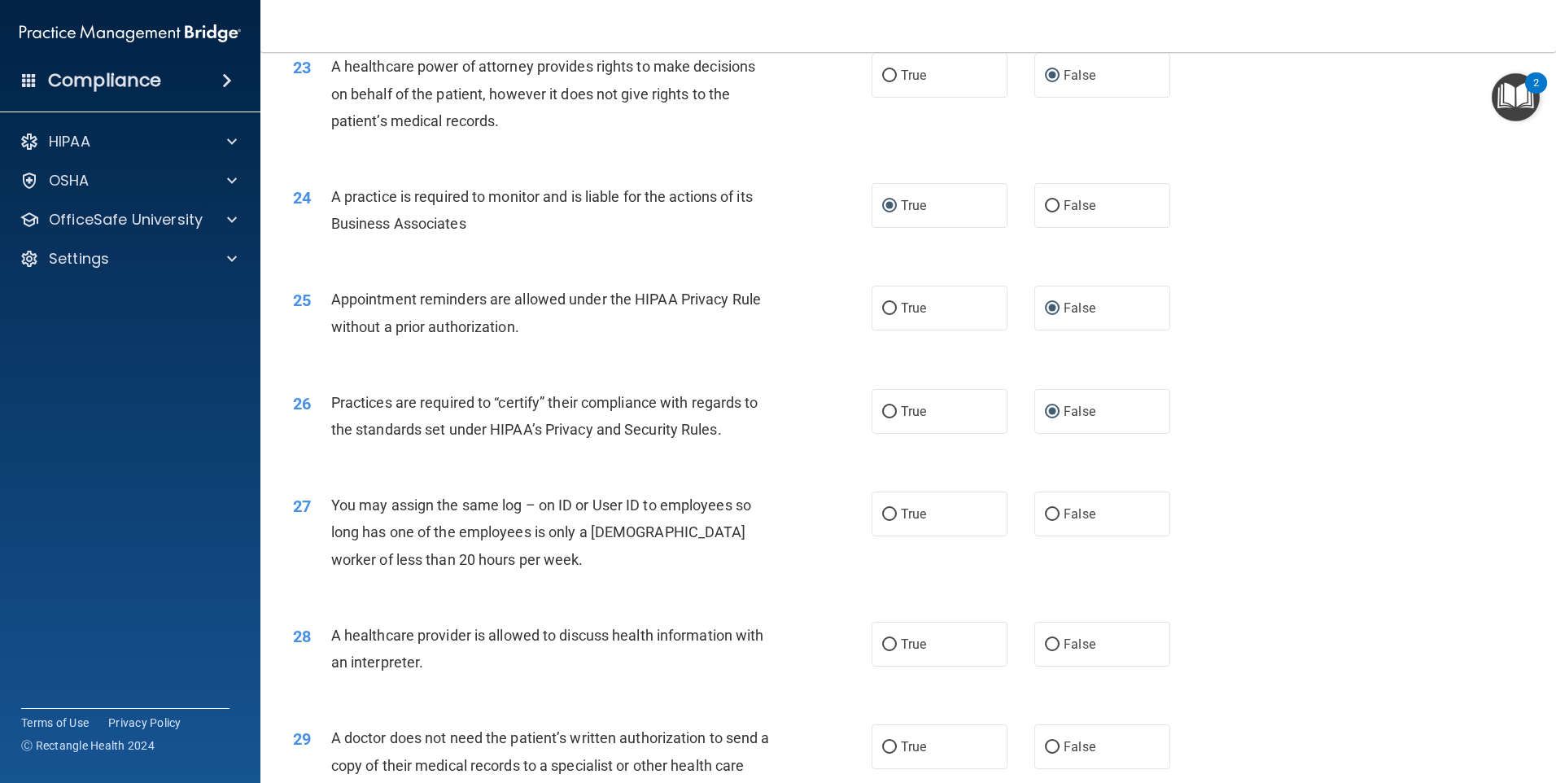
scroll to position [2767, 0]
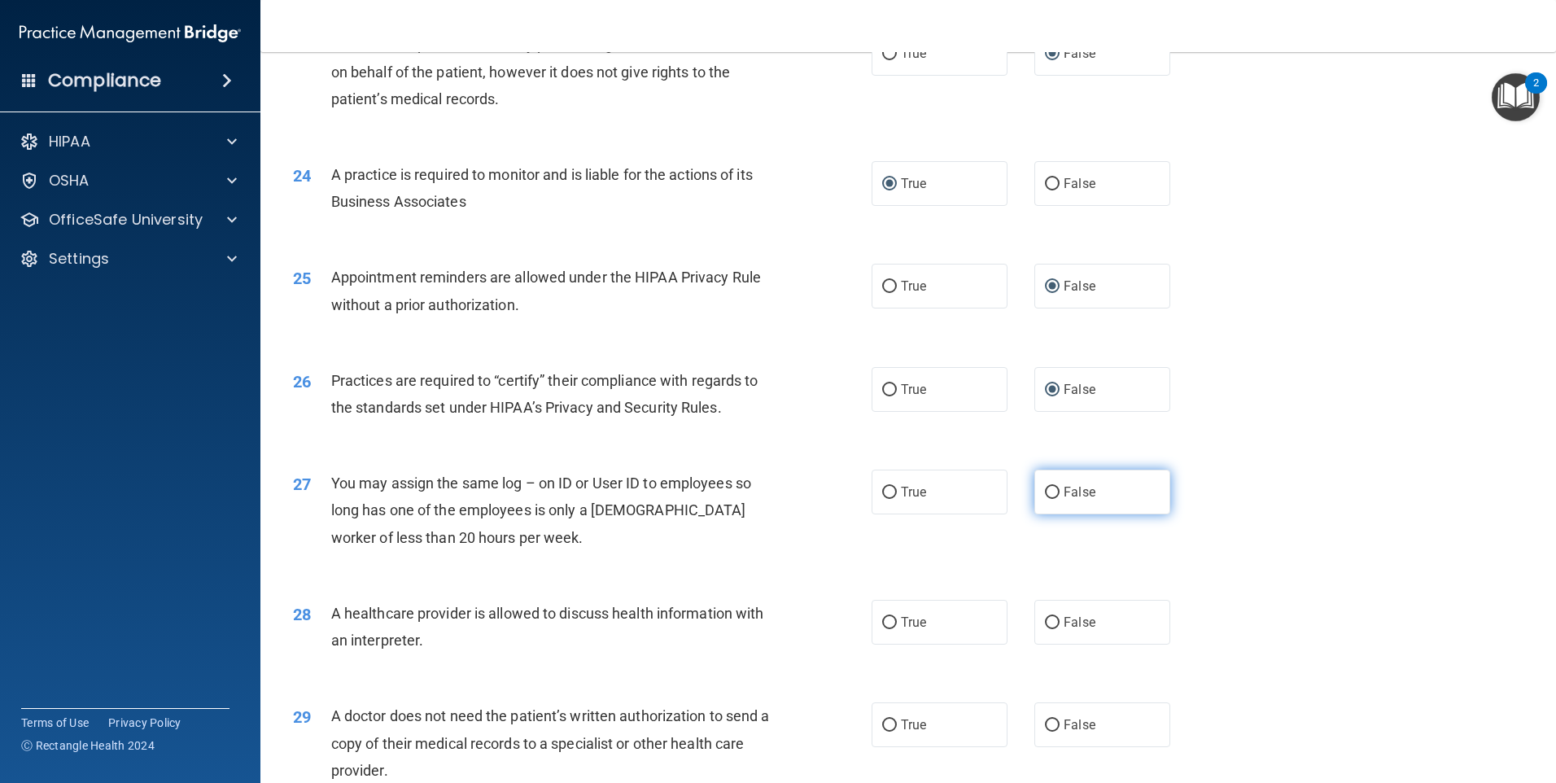
click at [1045, 491] on input "False" at bounding box center [1052, 493] width 15 height 12
radio input "true"
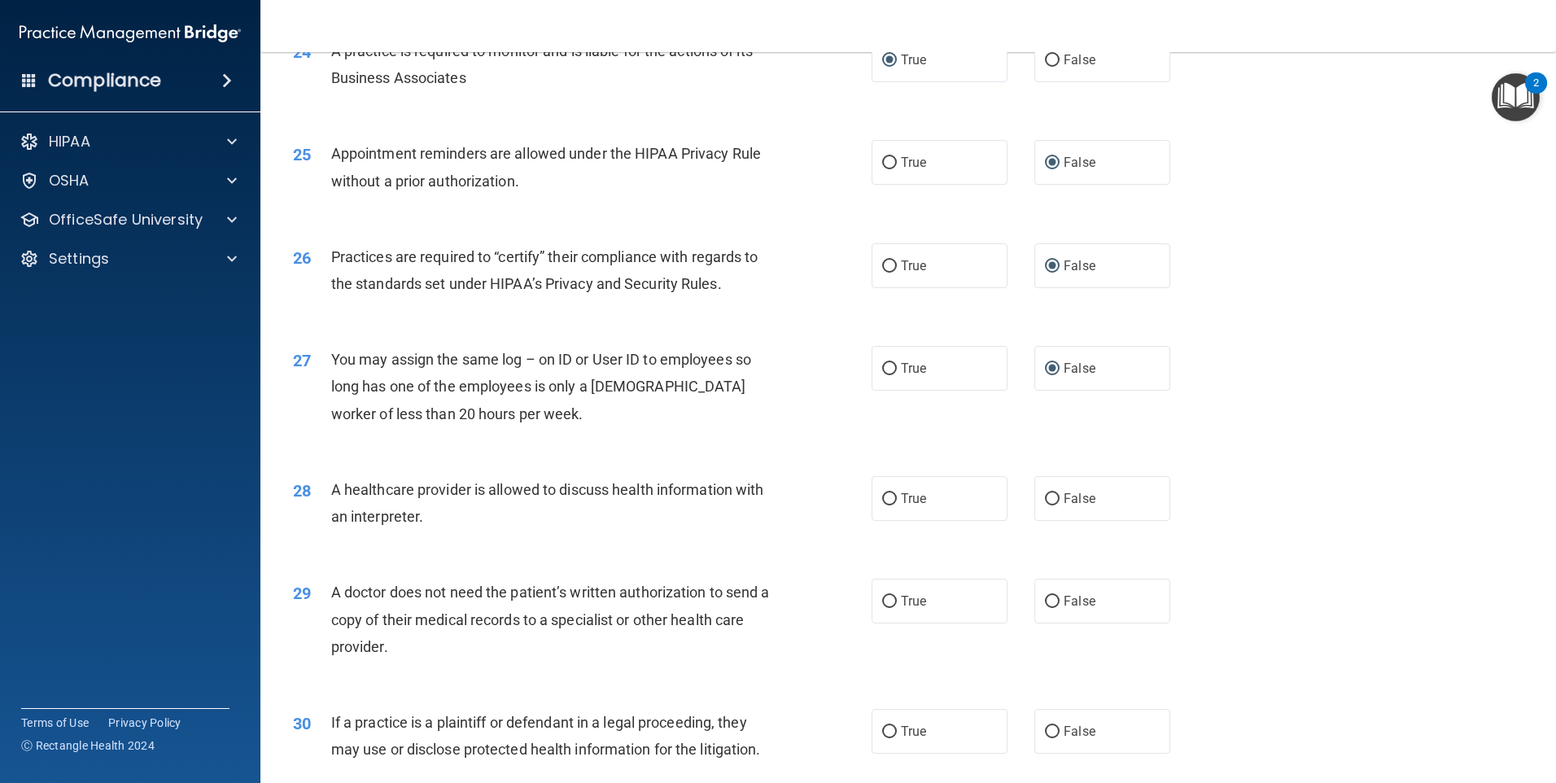
scroll to position [2929, 0]
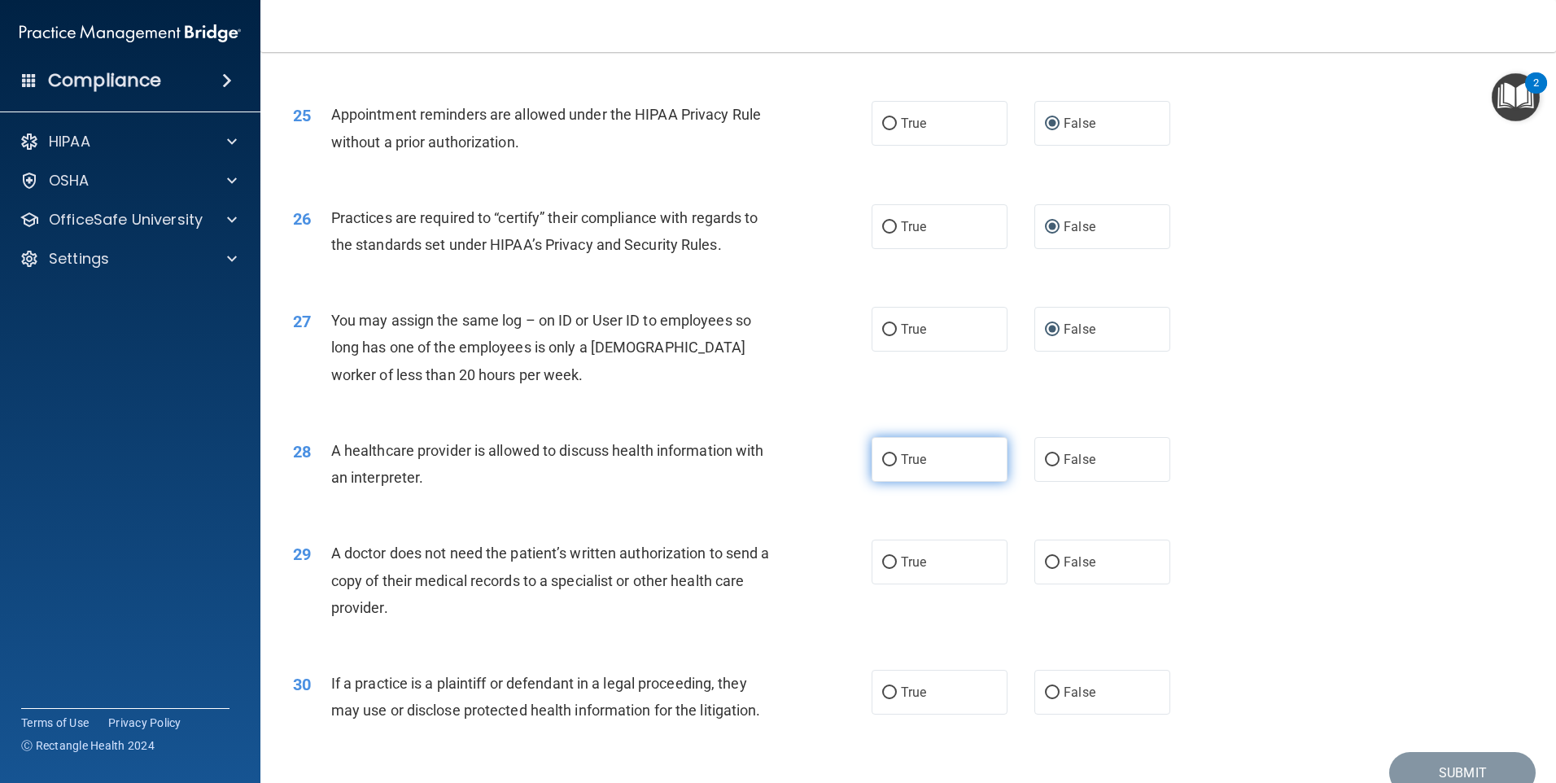
click at [884, 459] on input "True" at bounding box center [889, 460] width 15 height 12
radio input "true"
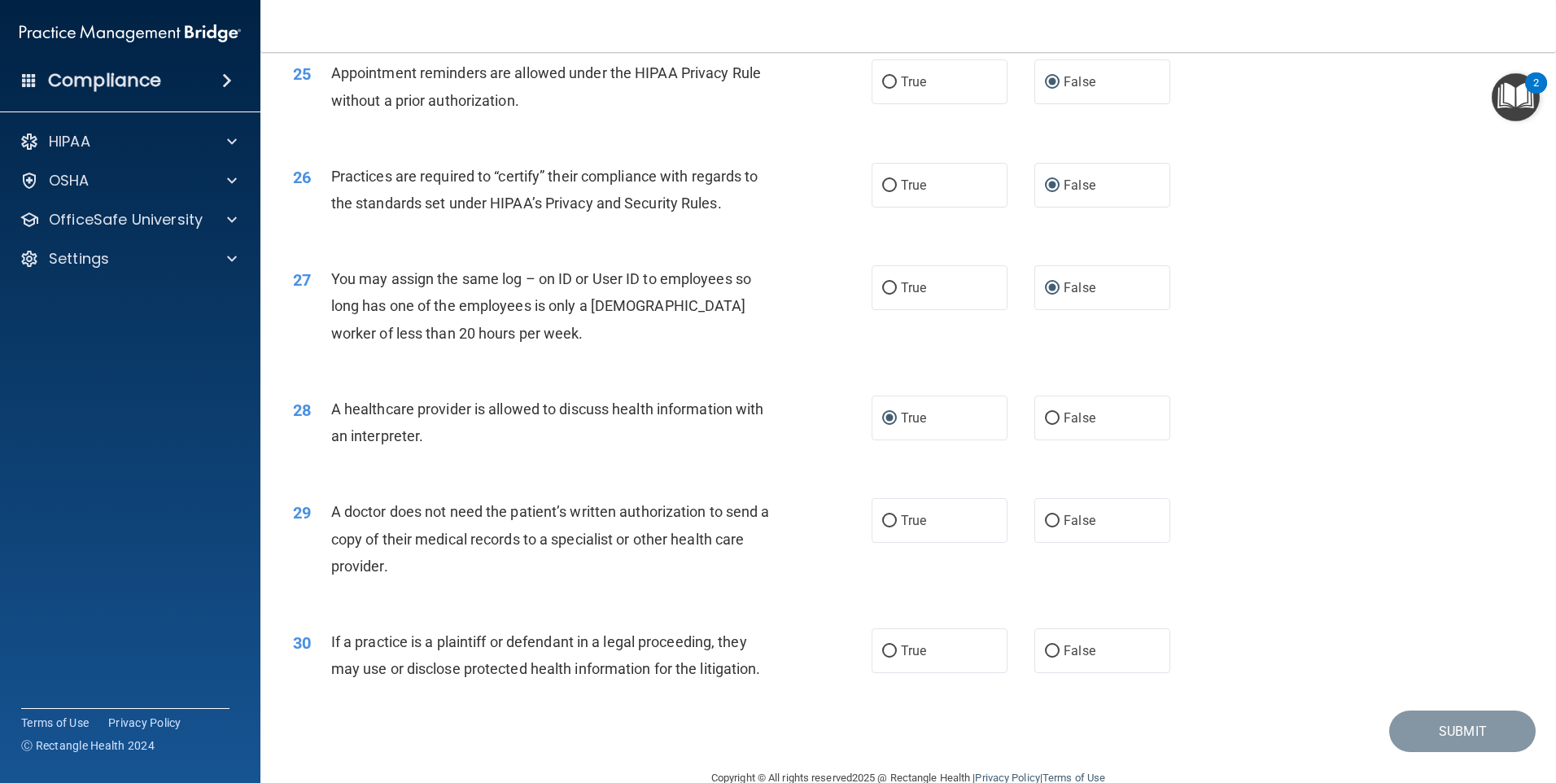
scroll to position [3005, 0]
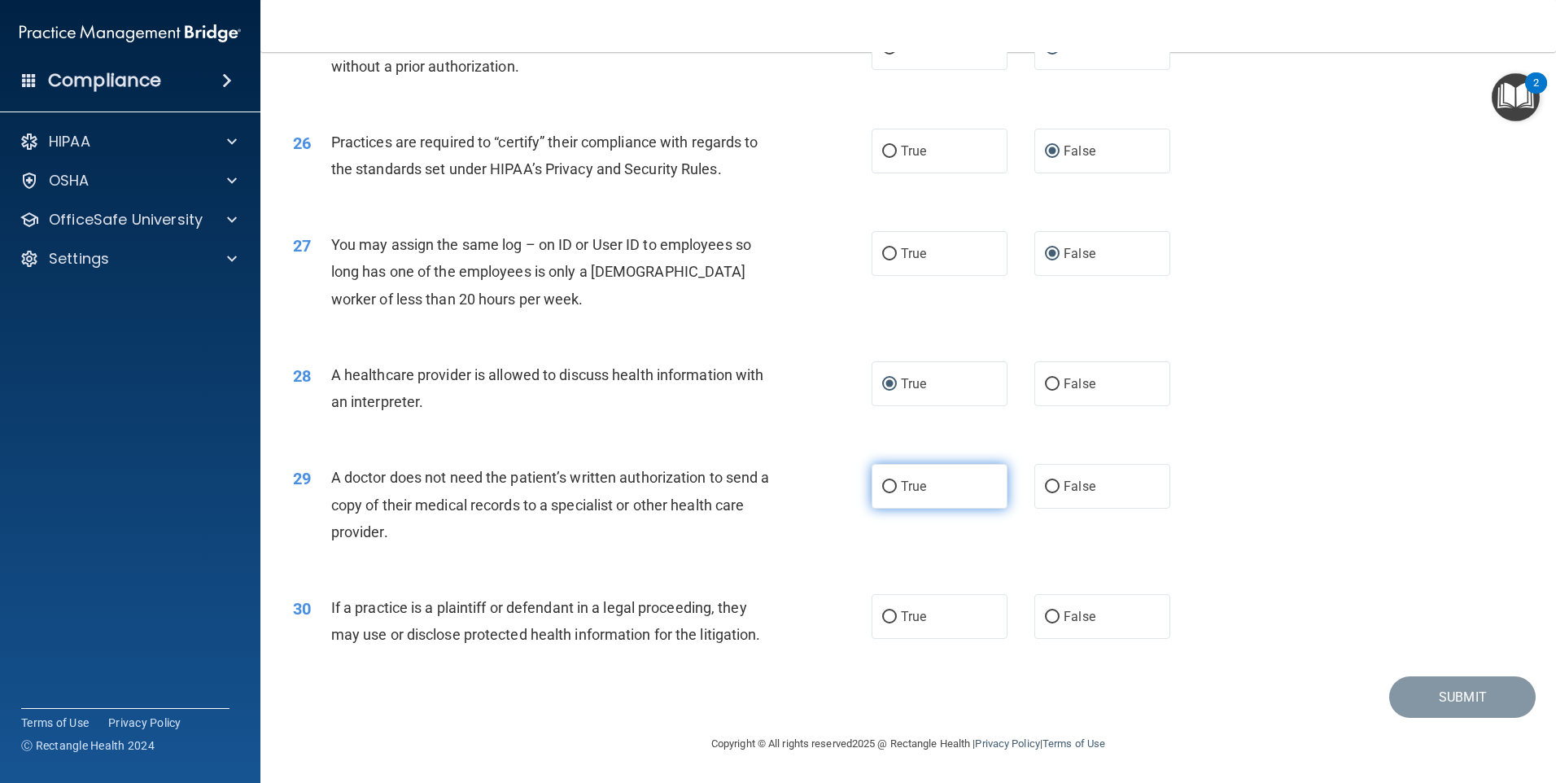
click at [882, 487] on input "True" at bounding box center [889, 487] width 15 height 12
radio input "true"
click at [1045, 615] on input "False" at bounding box center [1052, 617] width 15 height 12
radio input "true"
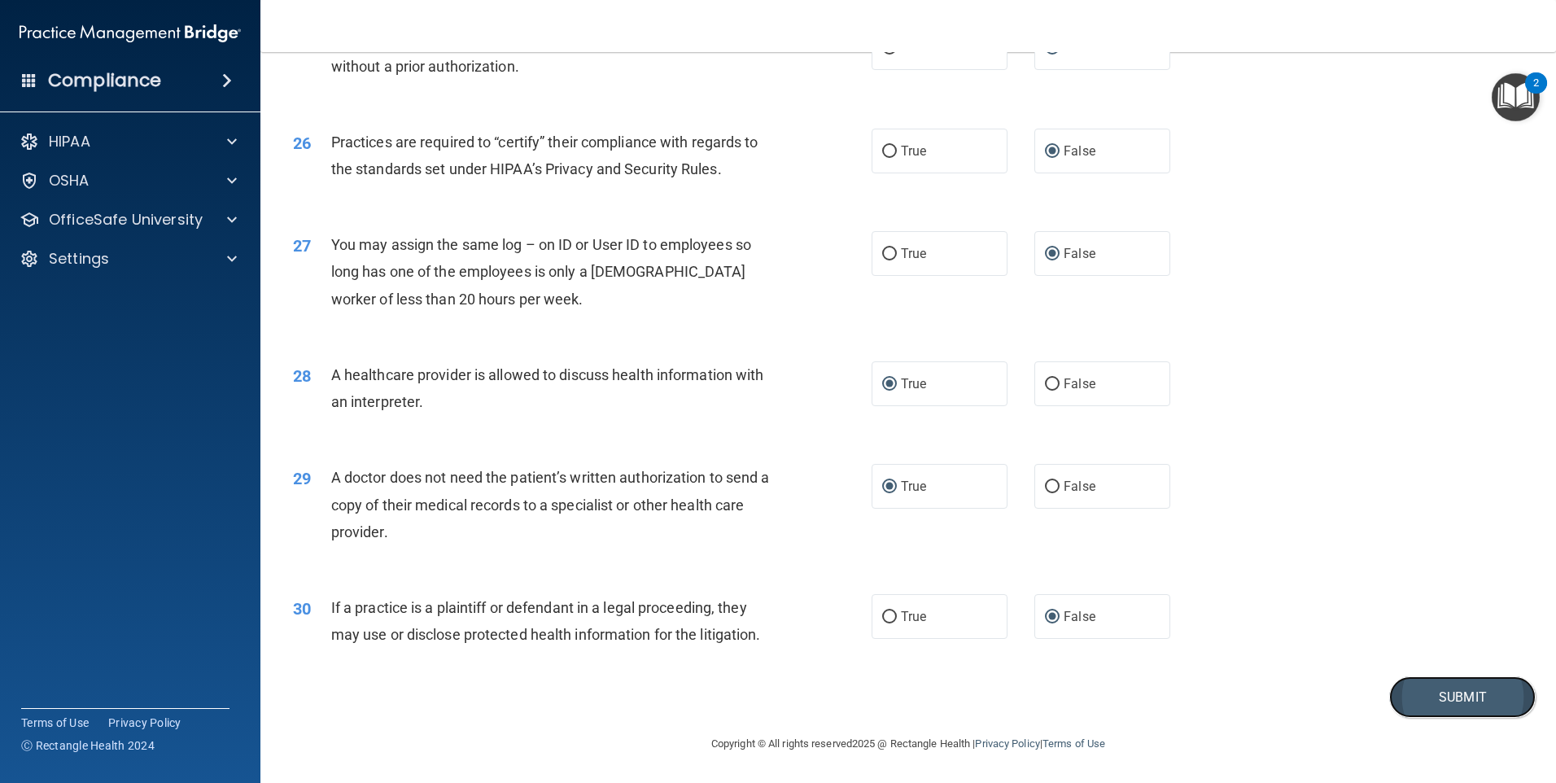
click at [1413, 690] on button "Submit" at bounding box center [1462, 696] width 146 height 41
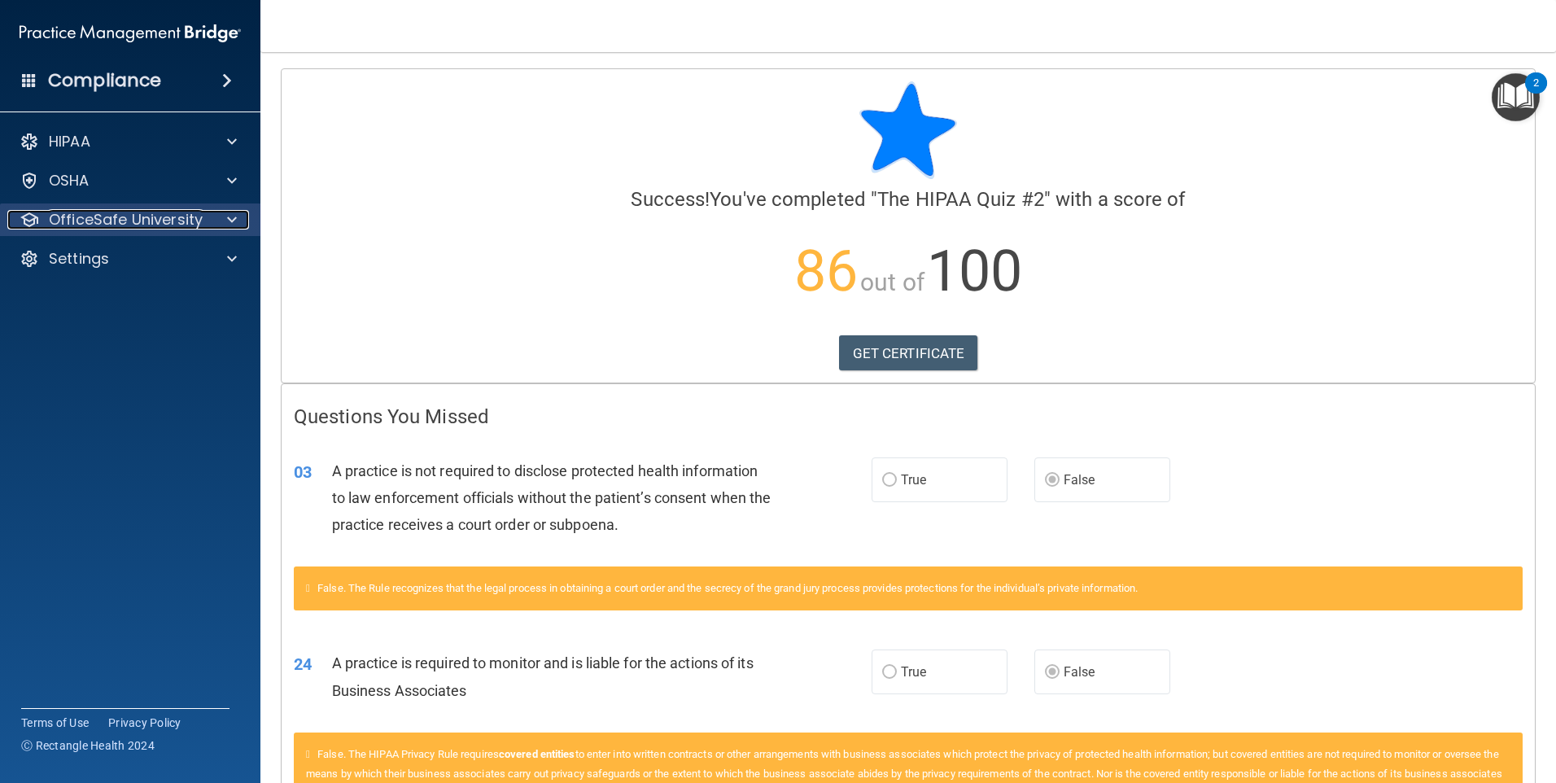
click at [147, 226] on p "OfficeSafe University" at bounding box center [126, 220] width 154 height 20
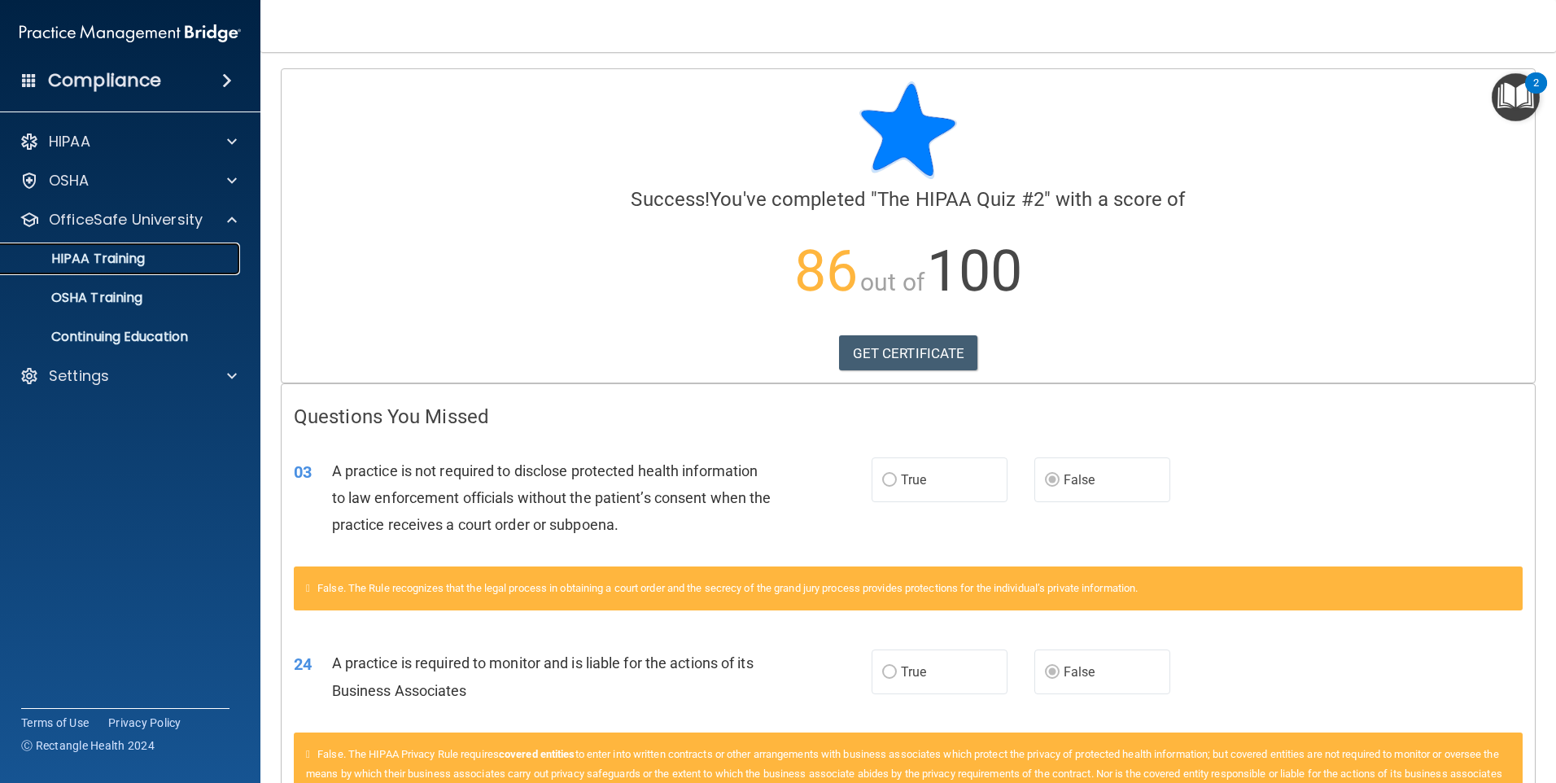
click at [127, 262] on p "HIPAA Training" at bounding box center [78, 259] width 134 height 16
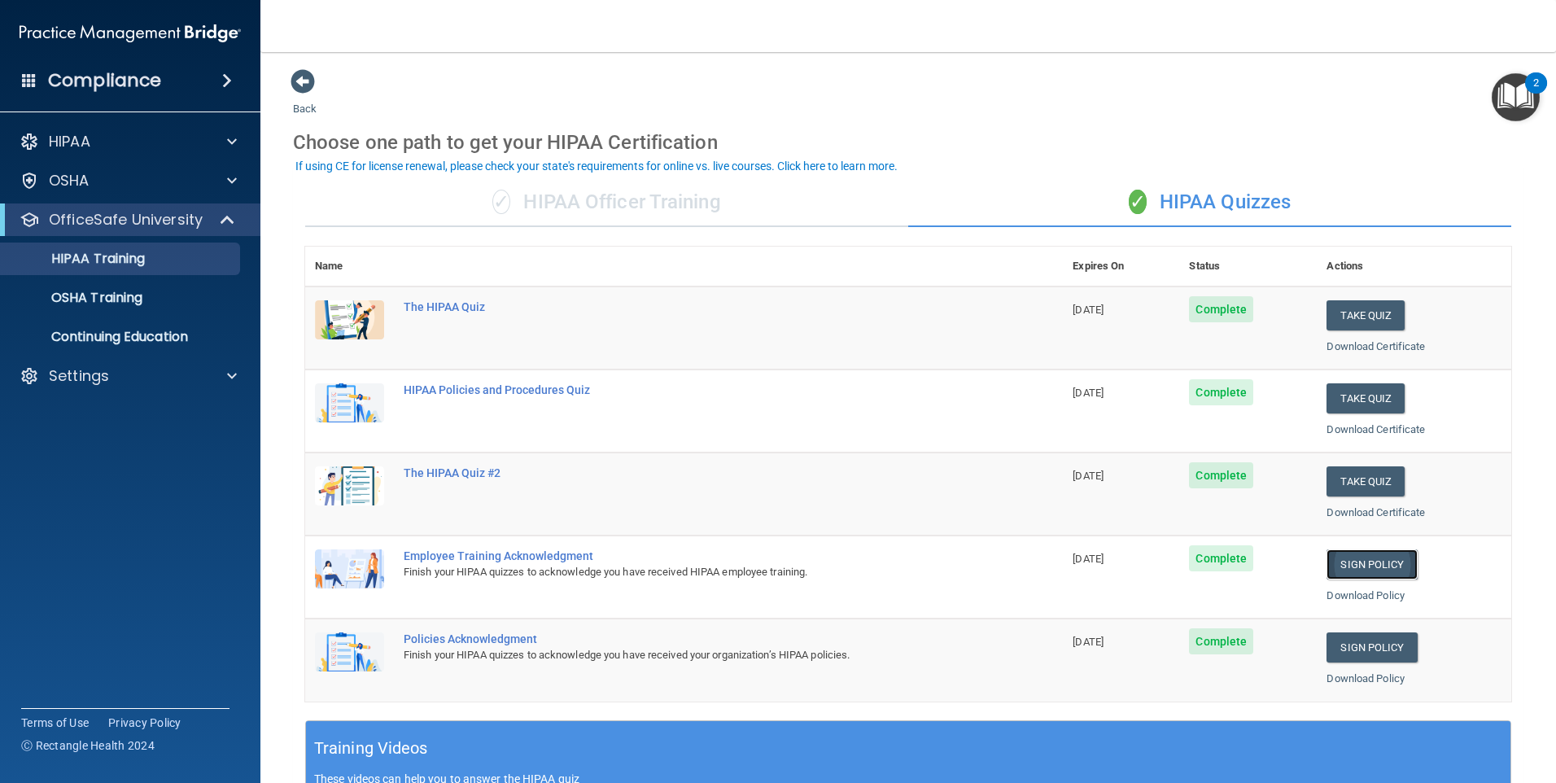
click at [1341, 557] on link "Sign Policy" at bounding box center [1371, 564] width 90 height 30
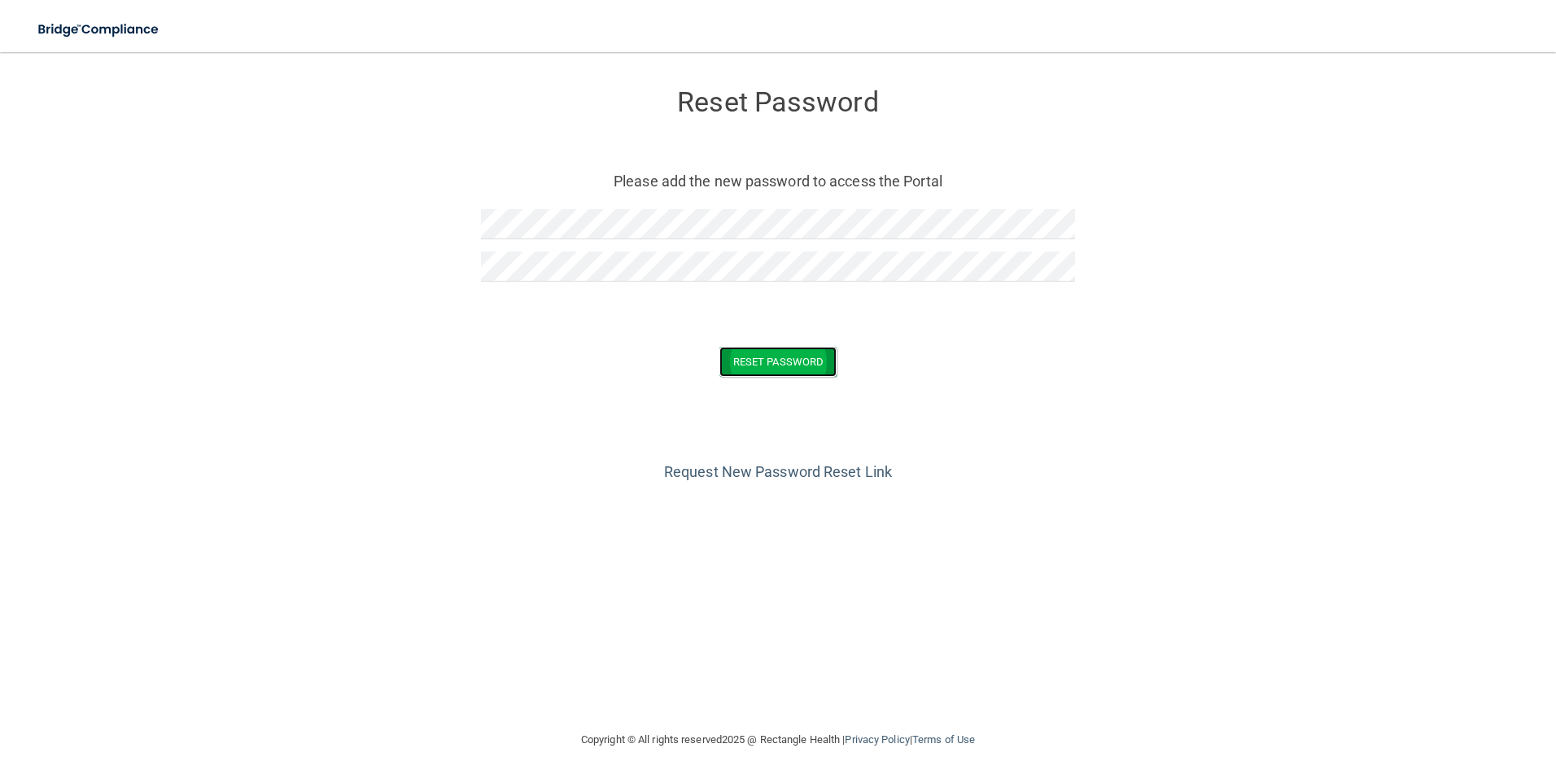
click at [750, 352] on button "Reset Password" at bounding box center [777, 362] width 117 height 30
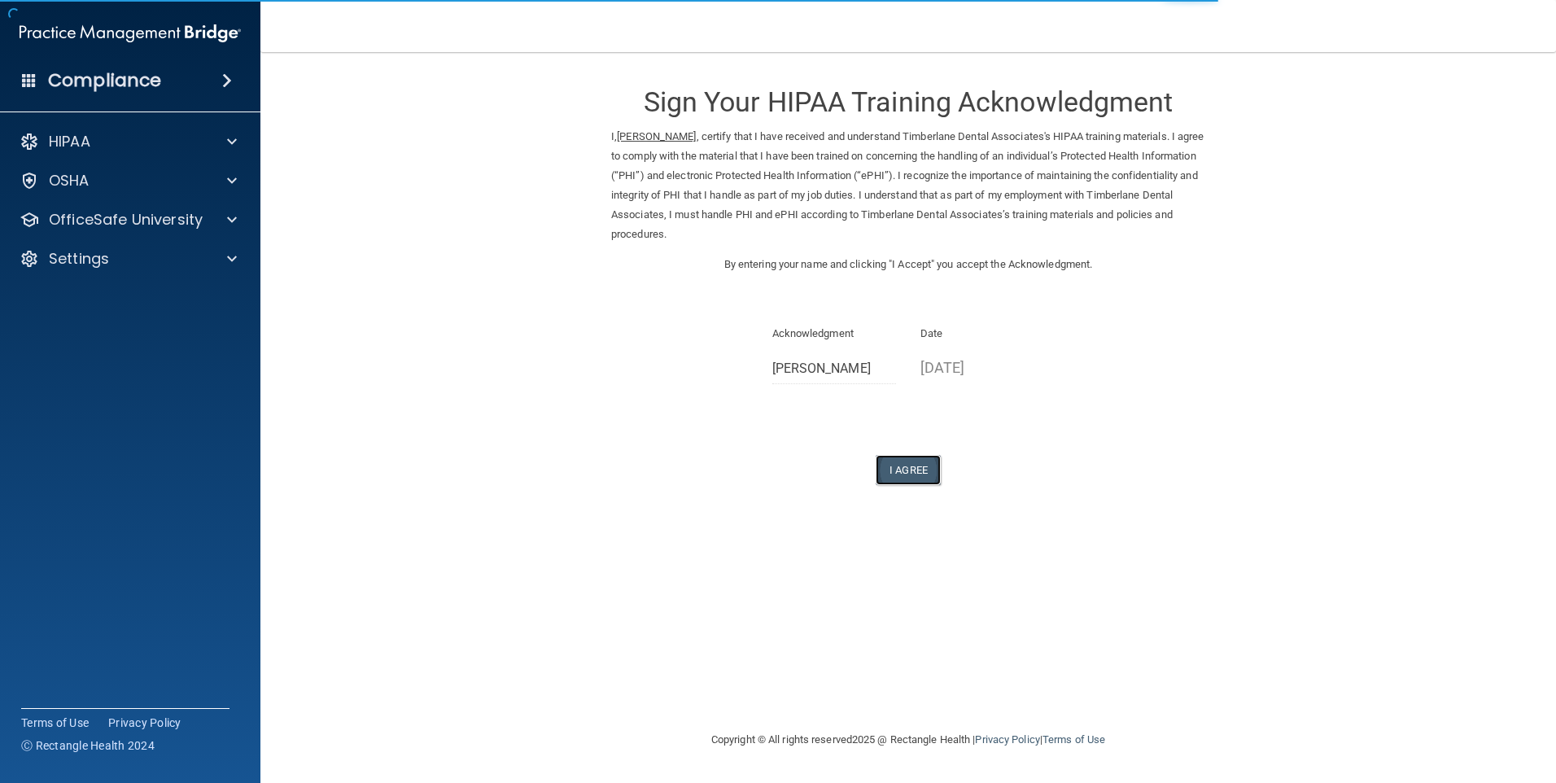
click at [921, 465] on button "I Agree" at bounding box center [908, 470] width 65 height 30
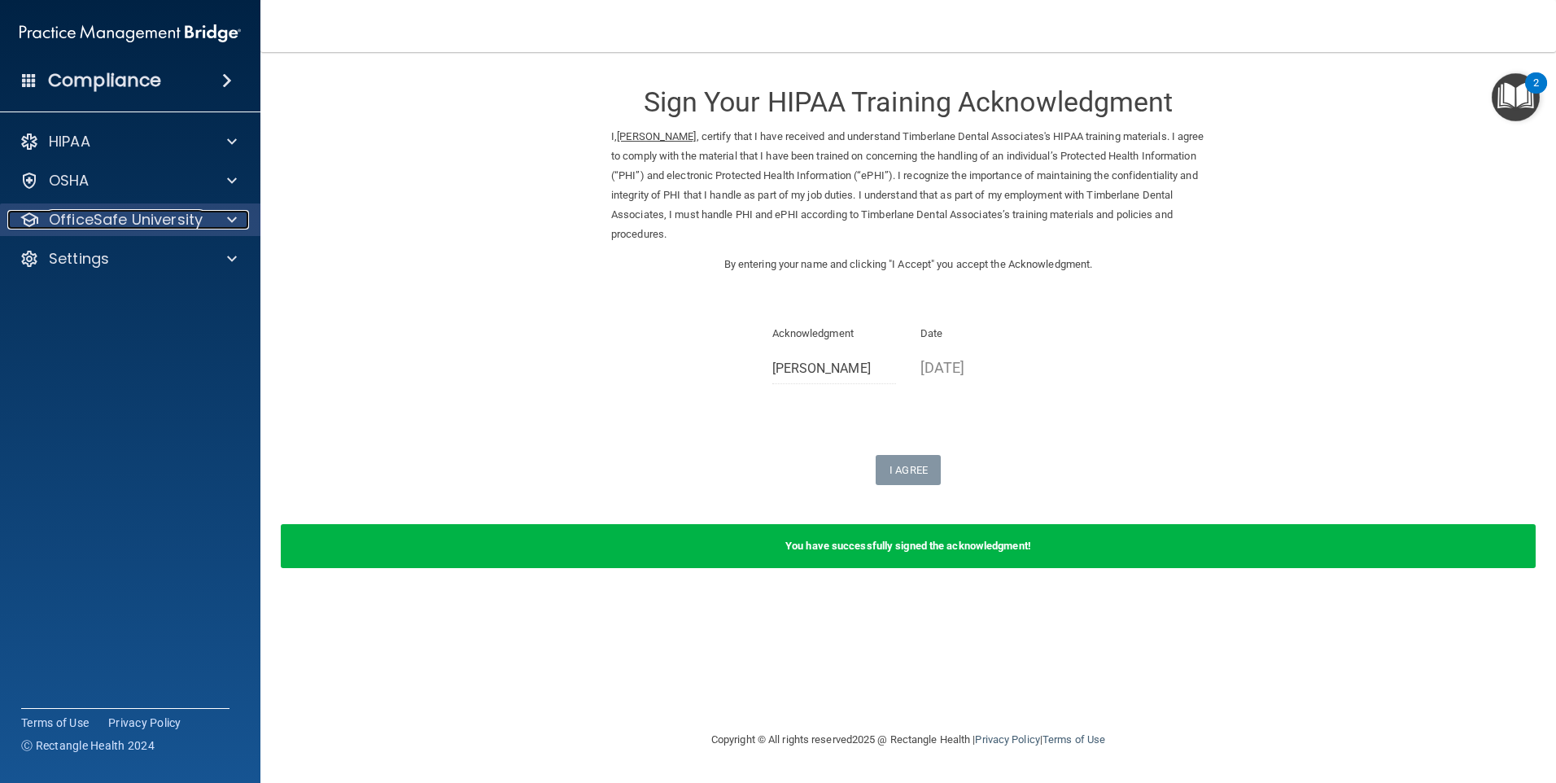
click at [130, 211] on p "OfficeSafe University" at bounding box center [126, 220] width 154 height 20
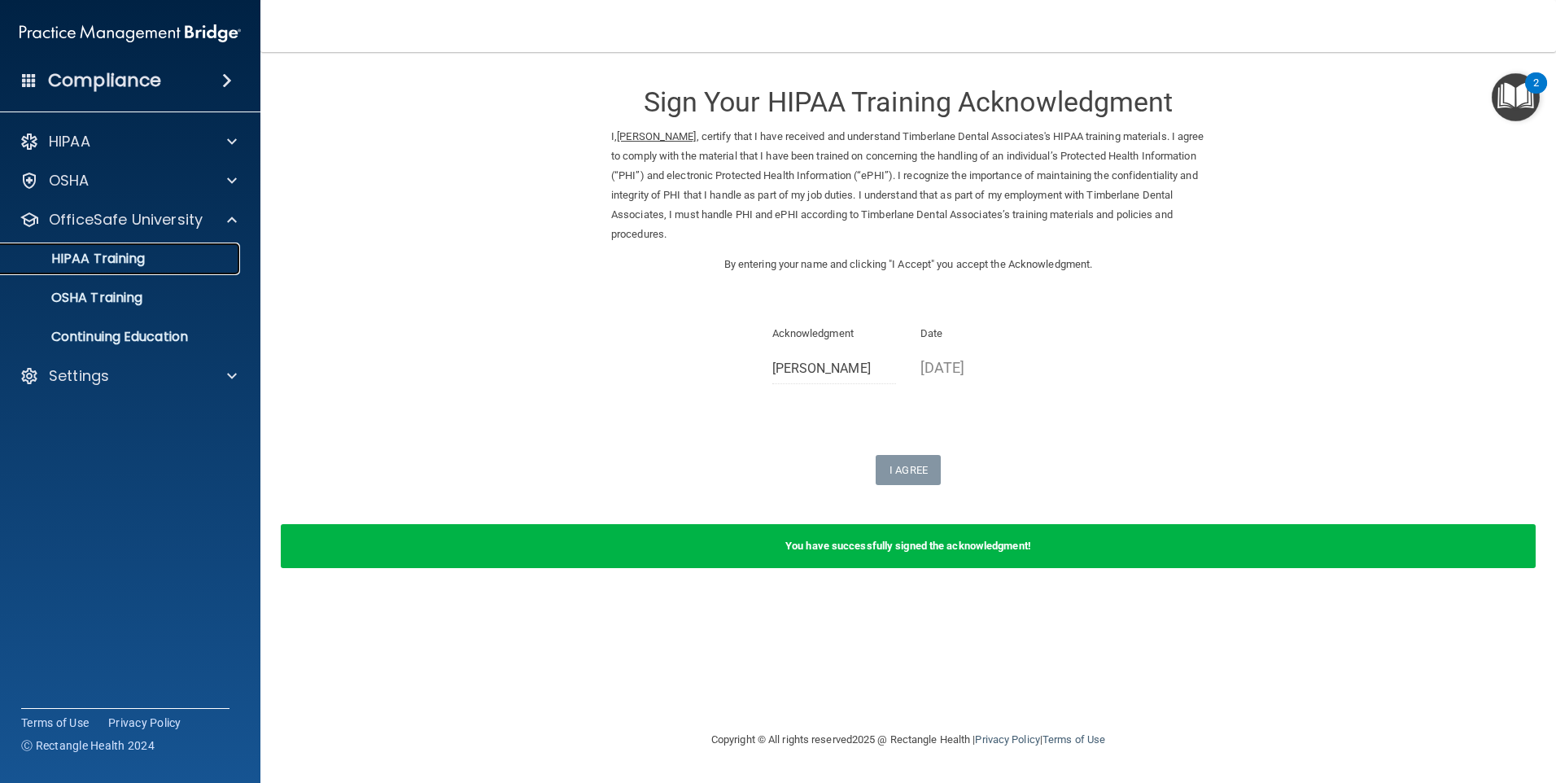
click at [133, 262] on p "HIPAA Training" at bounding box center [78, 259] width 134 height 16
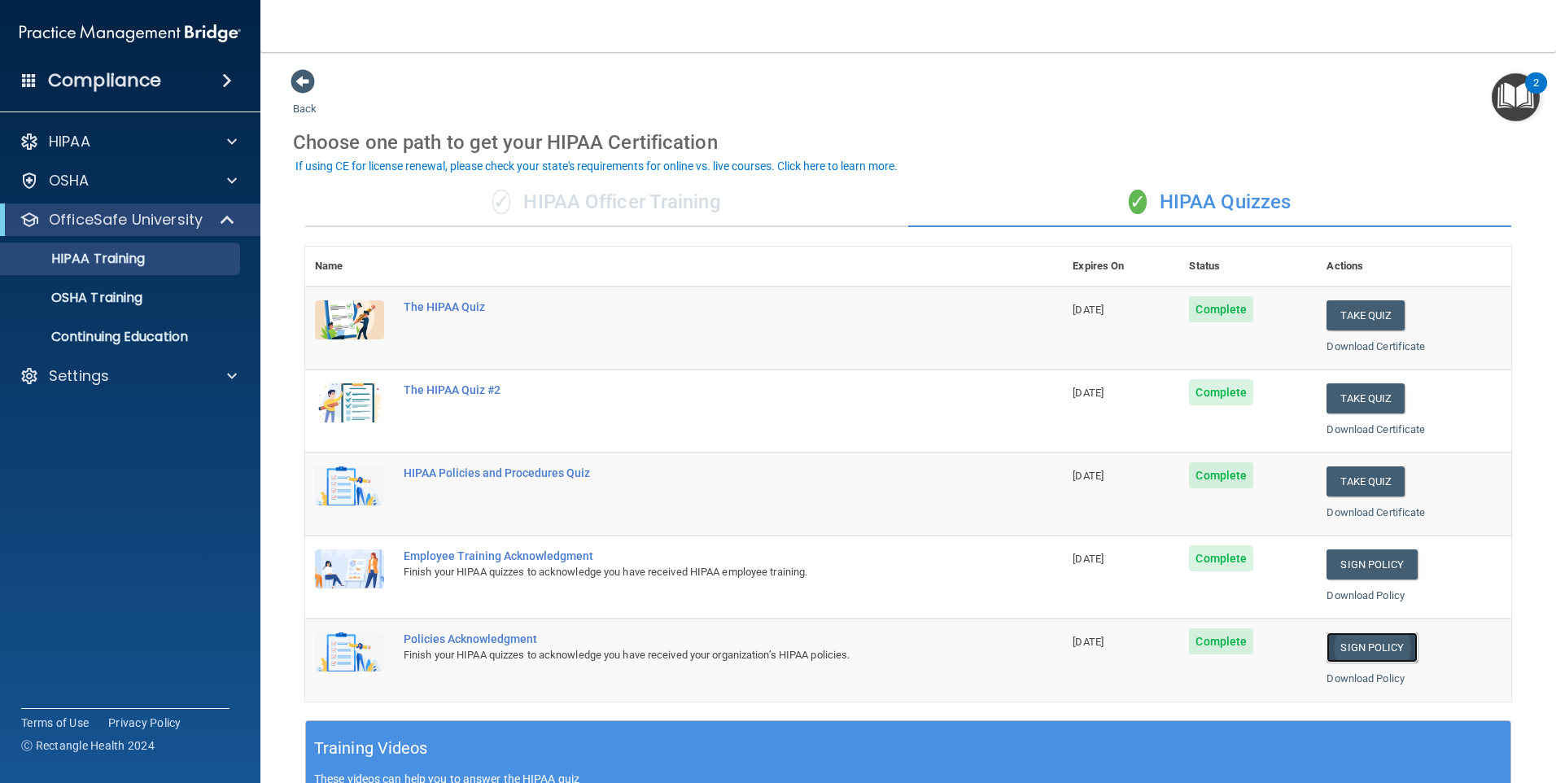
click at [1364, 652] on link "Sign Policy" at bounding box center [1371, 647] width 90 height 30
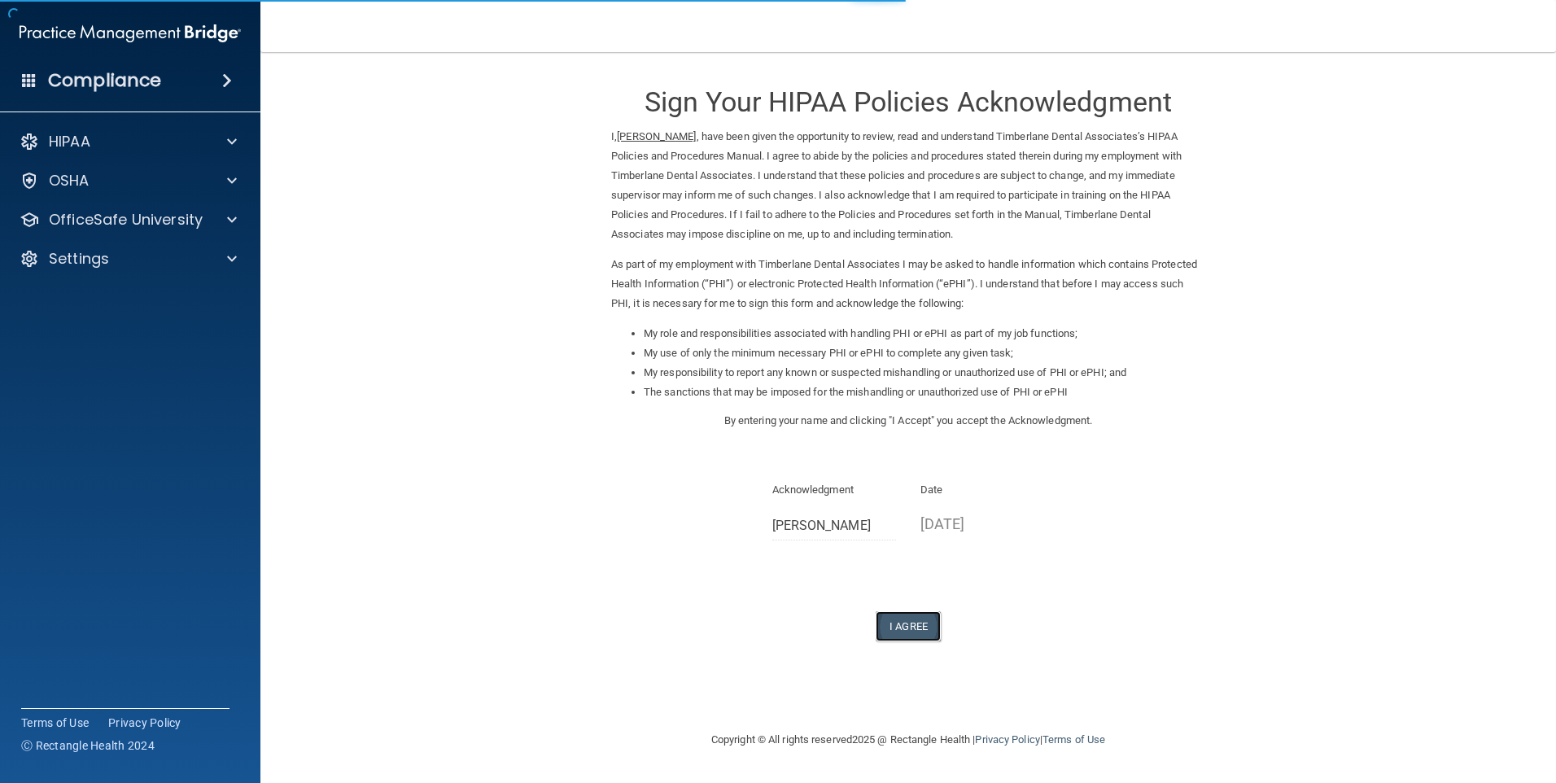
click at [893, 615] on button "I Agree" at bounding box center [908, 626] width 65 height 30
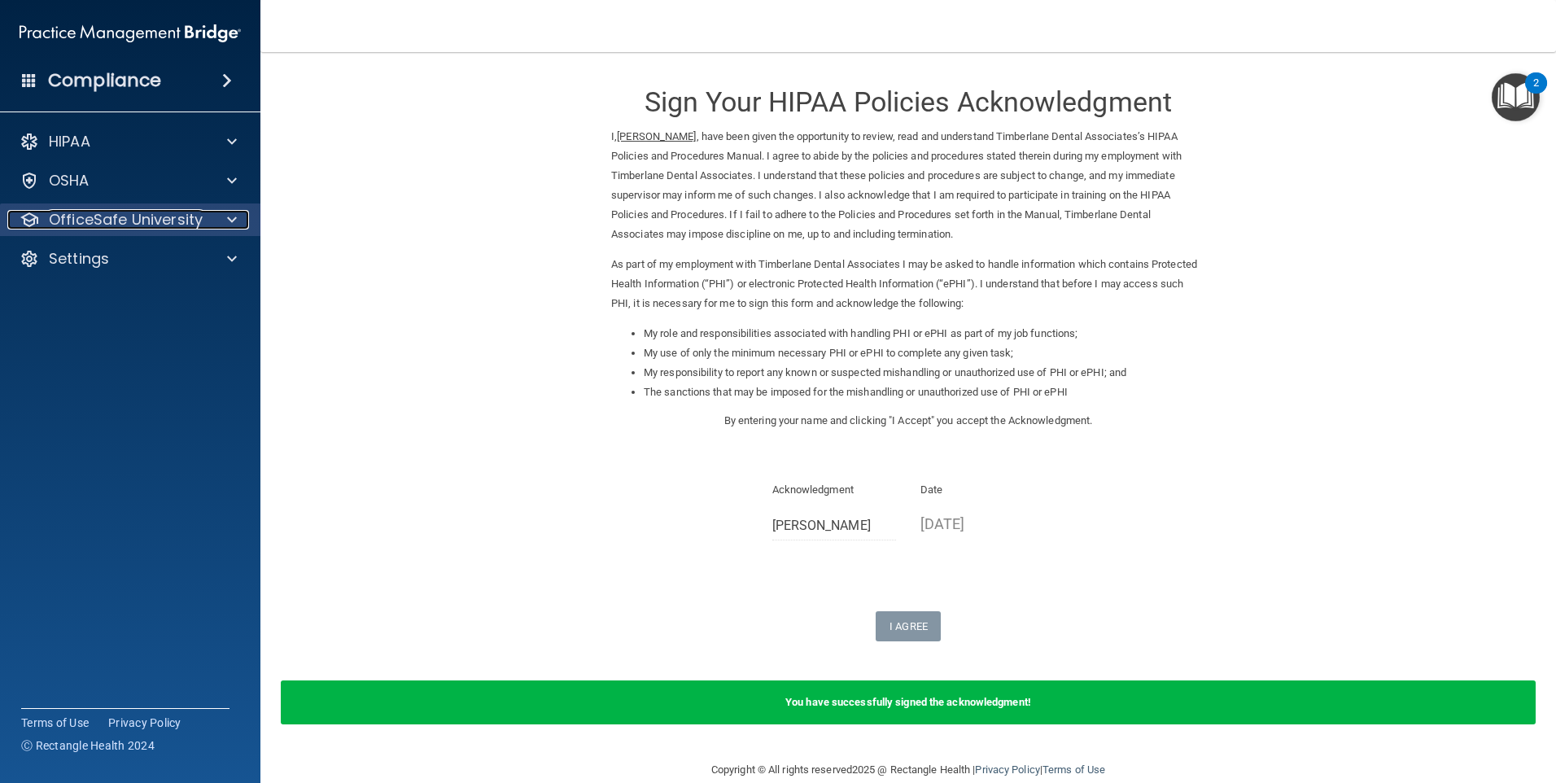
click at [161, 225] on p "OfficeSafe University" at bounding box center [126, 220] width 154 height 20
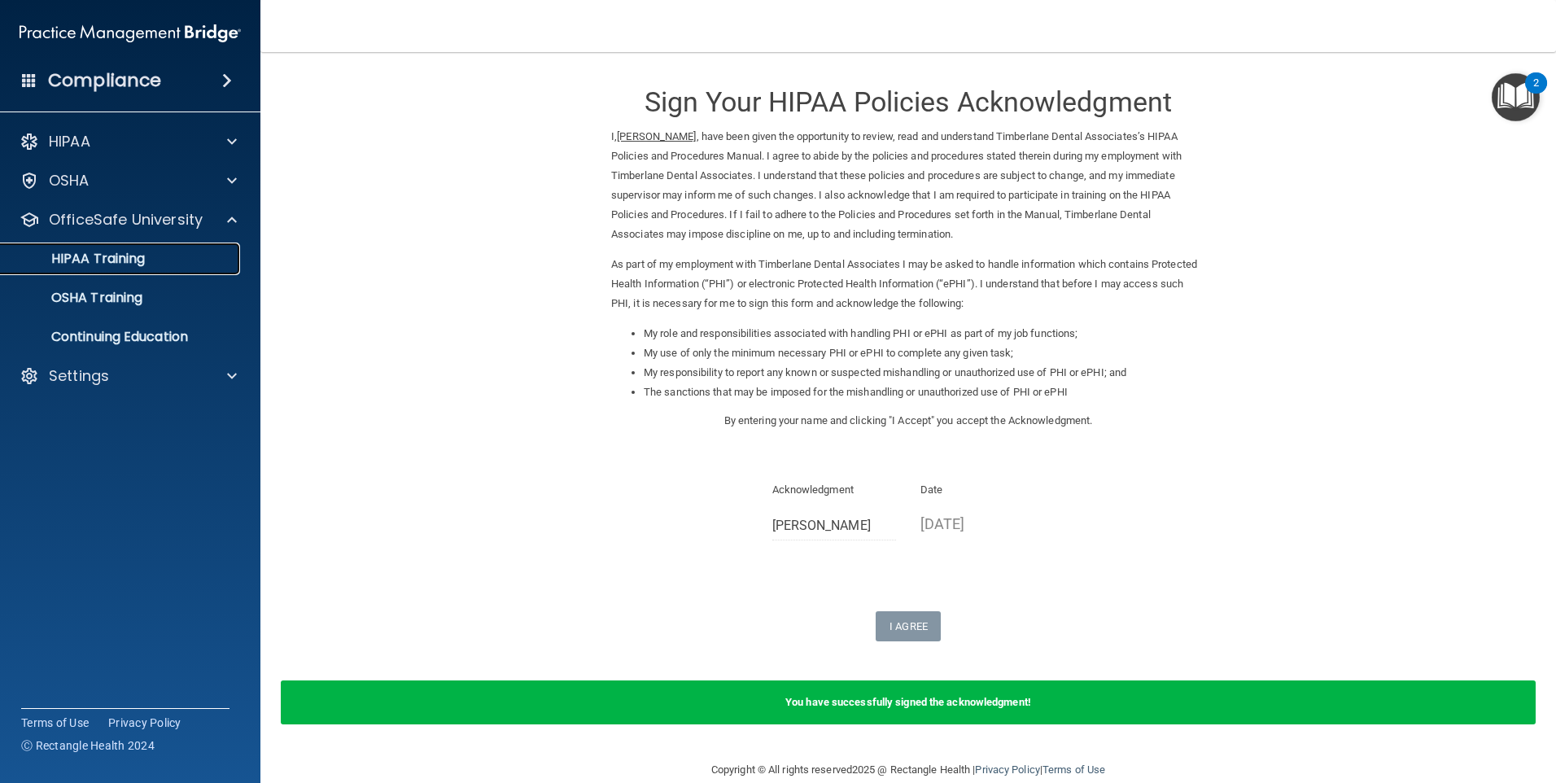
click at [134, 254] on p "HIPAA Training" at bounding box center [78, 259] width 134 height 16
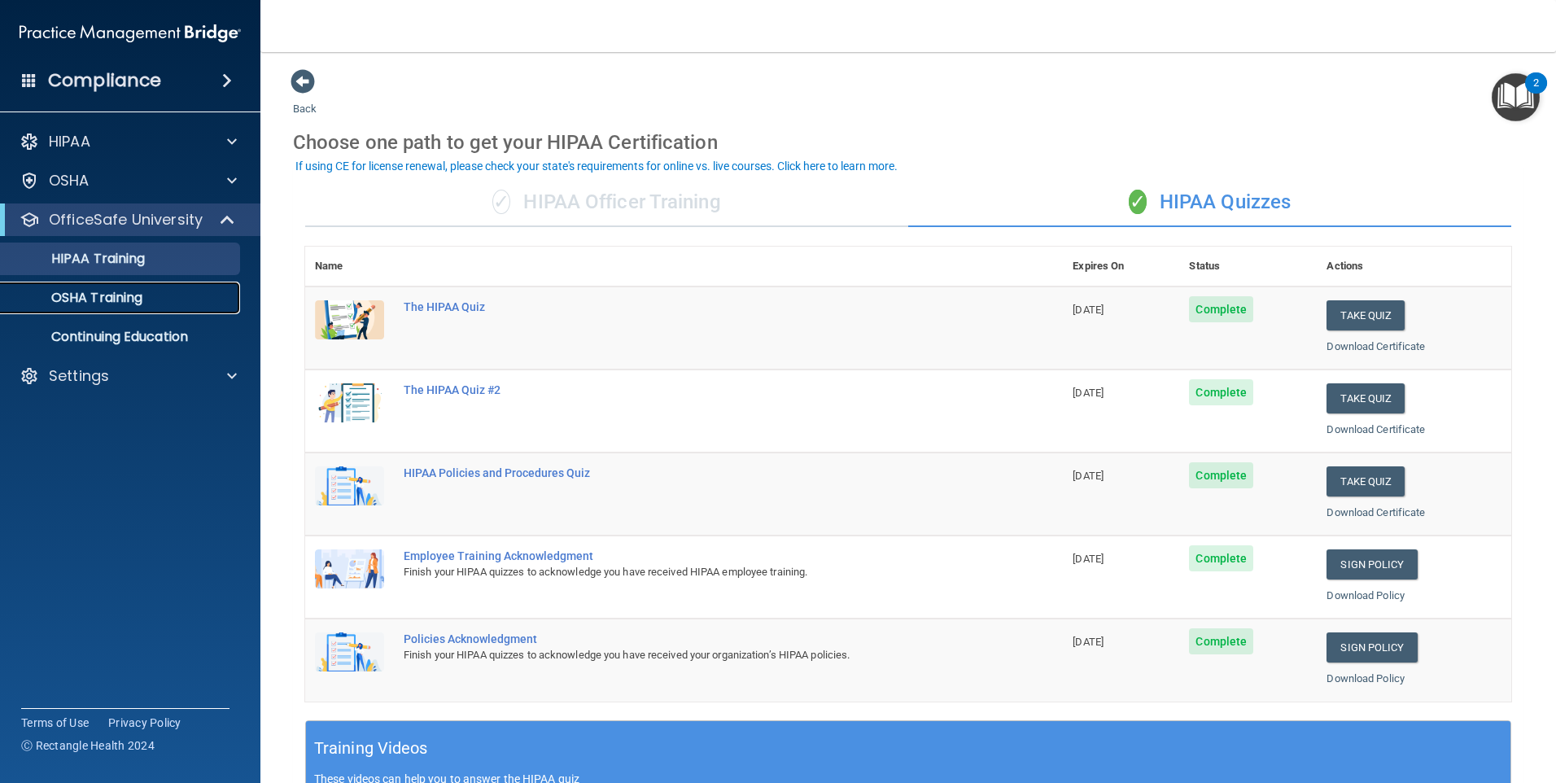
click at [94, 296] on p "OSHA Training" at bounding box center [77, 298] width 132 height 16
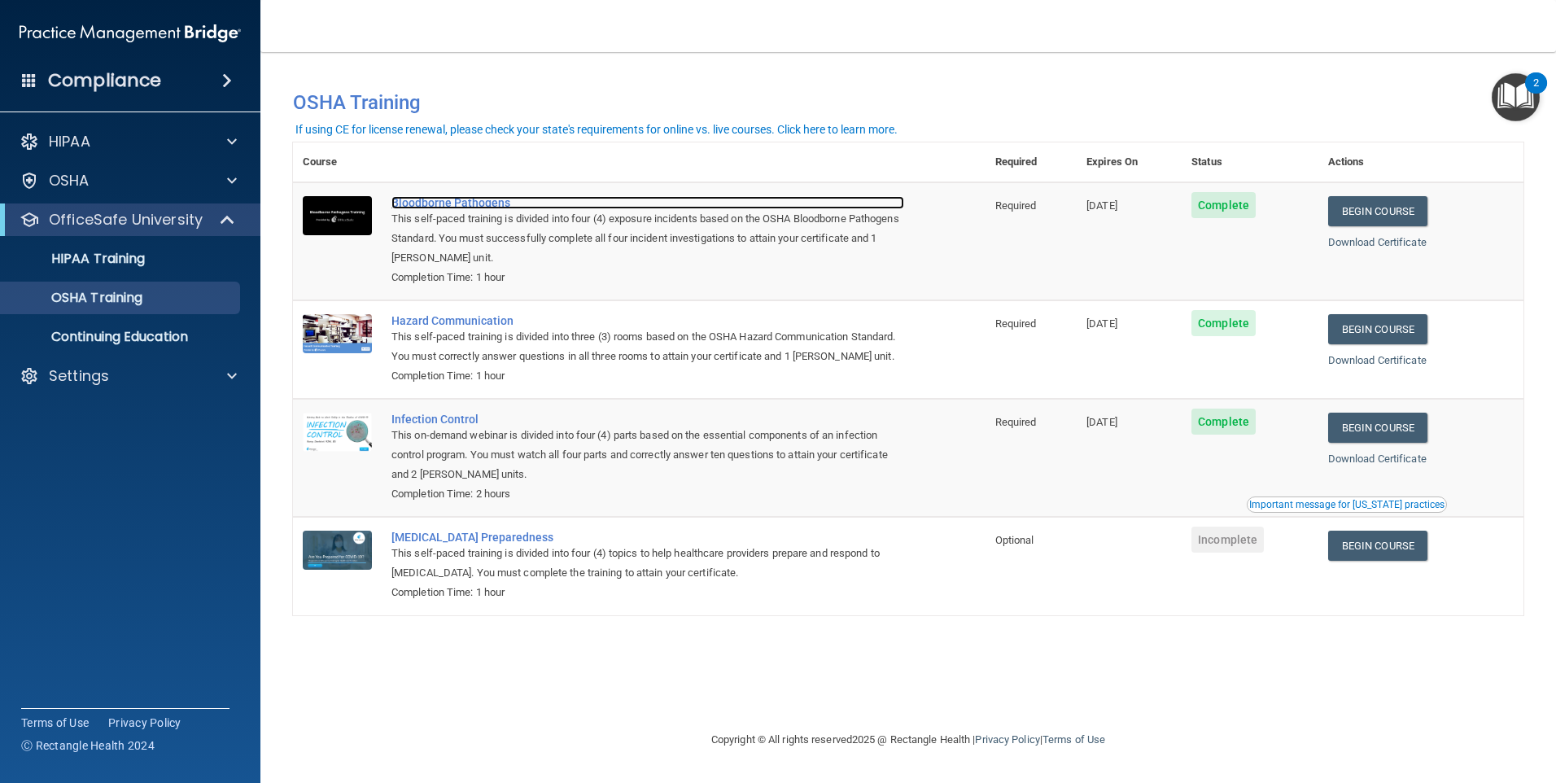
click at [435, 203] on div "Bloodborne Pathogens" at bounding box center [647, 202] width 513 height 13
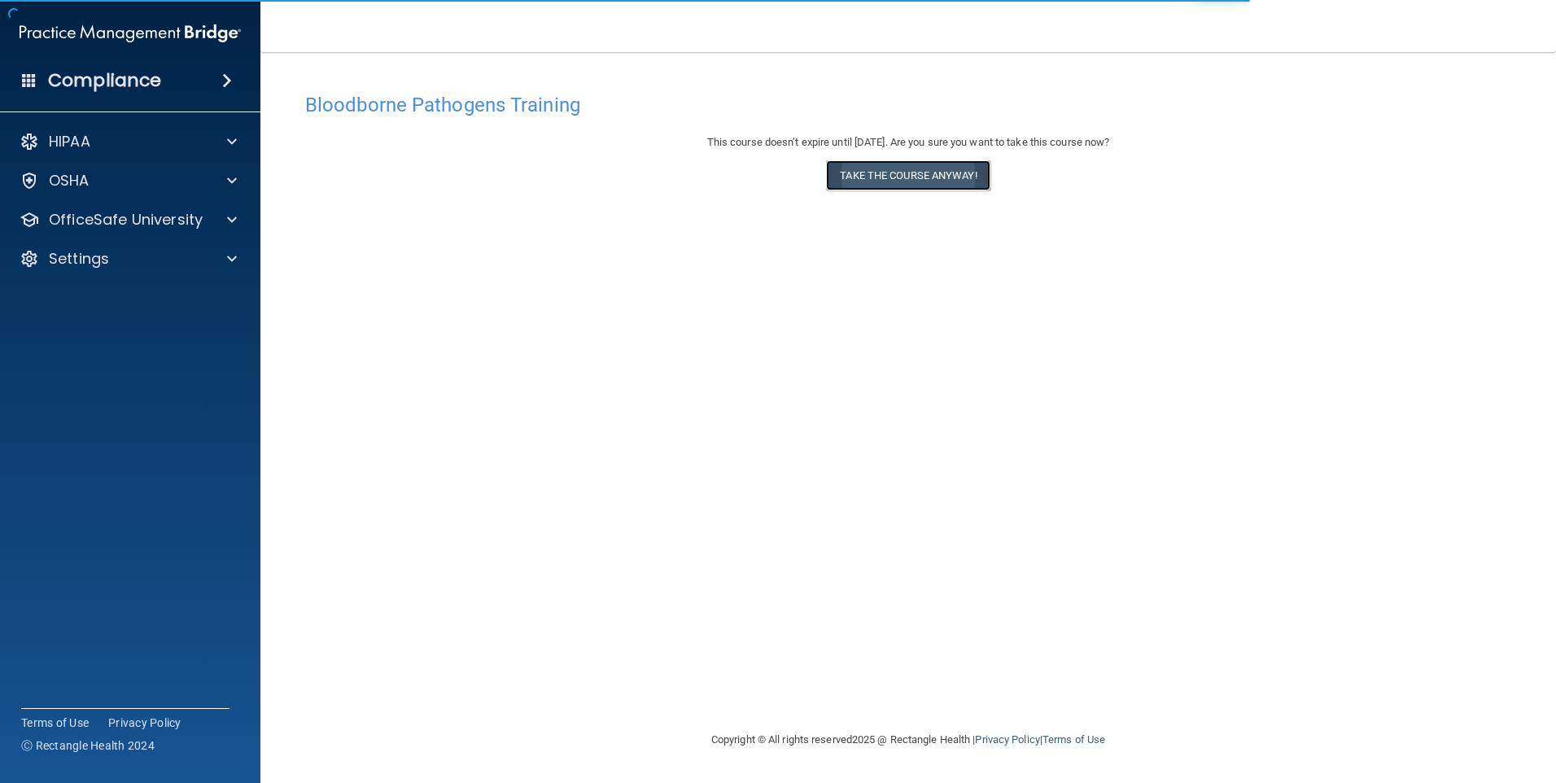
click at [841, 168] on button "Take the course anyway!" at bounding box center [908, 175] width 164 height 30
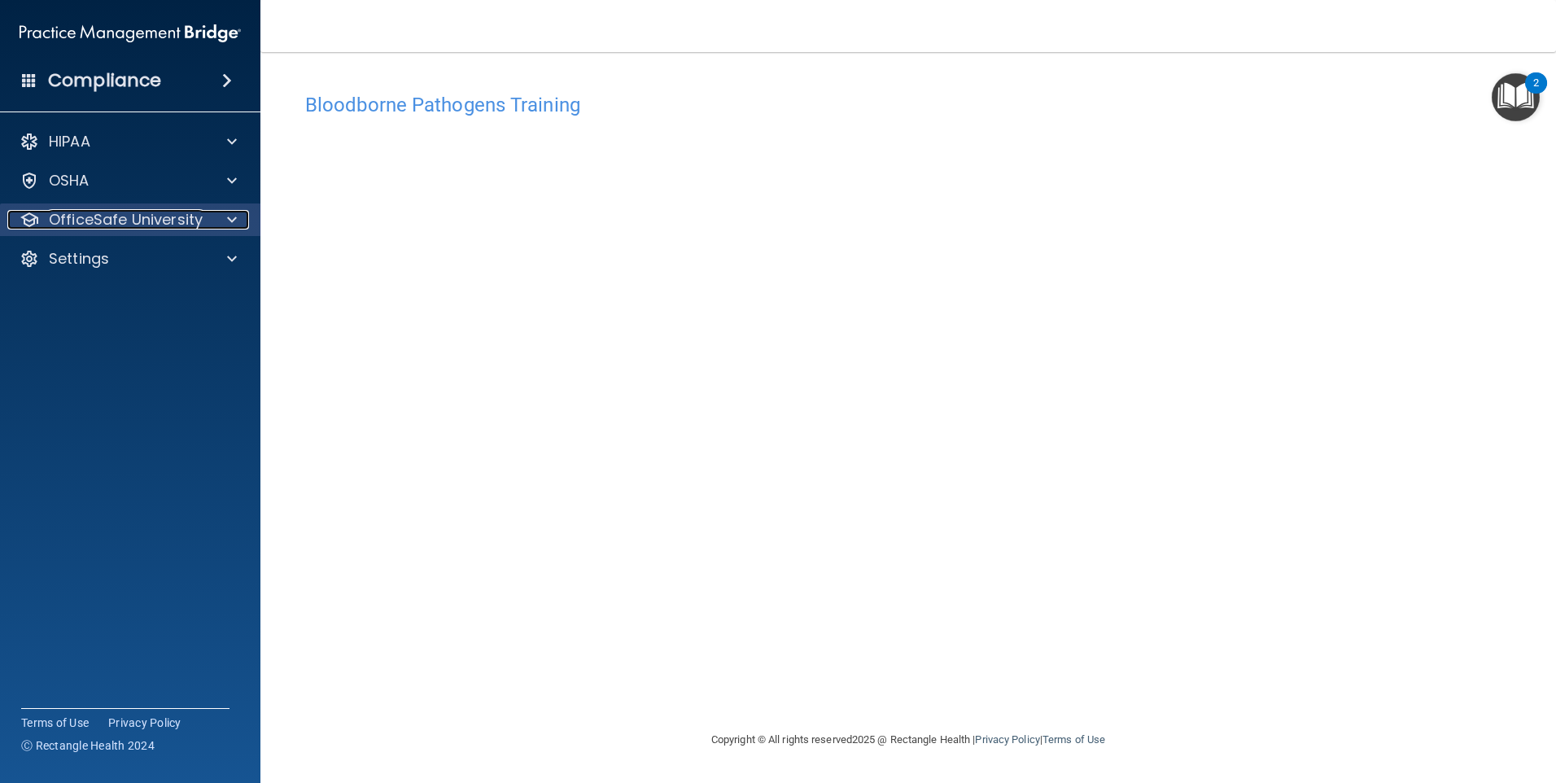
click at [133, 218] on p "OfficeSafe University" at bounding box center [126, 220] width 154 height 20
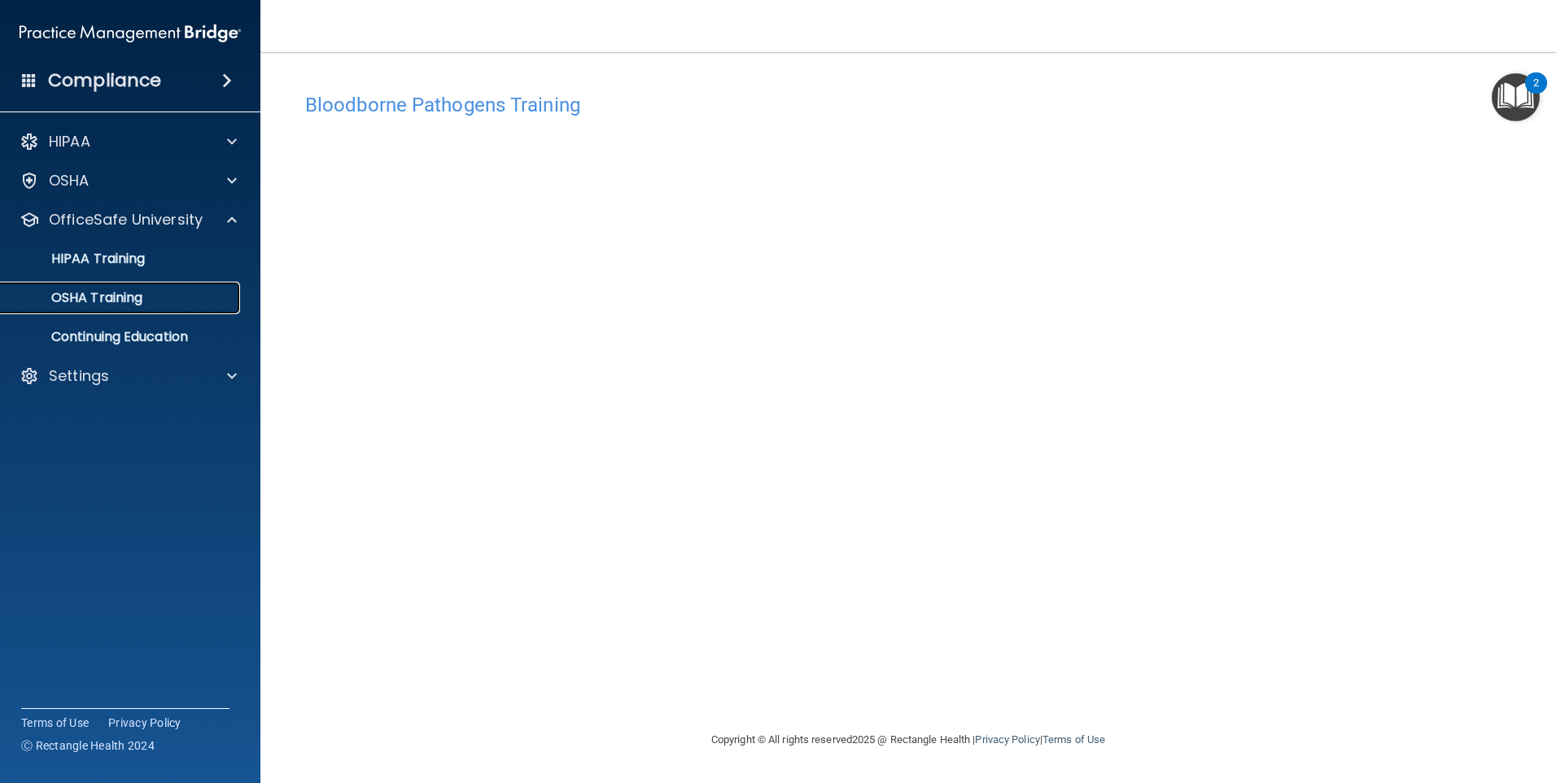
click at [111, 305] on p "OSHA Training" at bounding box center [77, 298] width 132 height 16
